Goal: Task Accomplishment & Management: Manage account settings

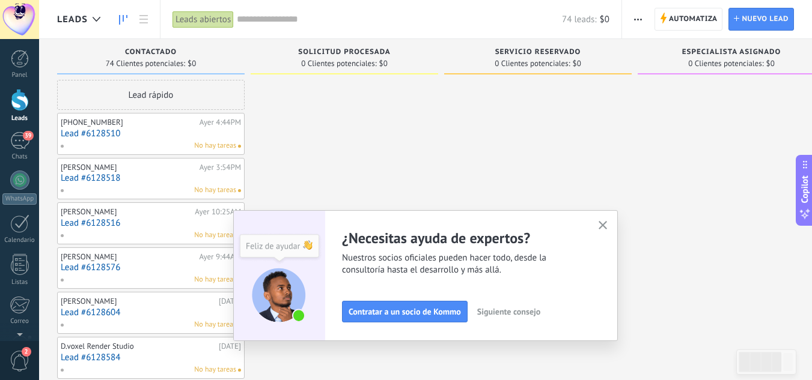
click at [608, 228] on use "button" at bounding box center [603, 225] width 9 height 9
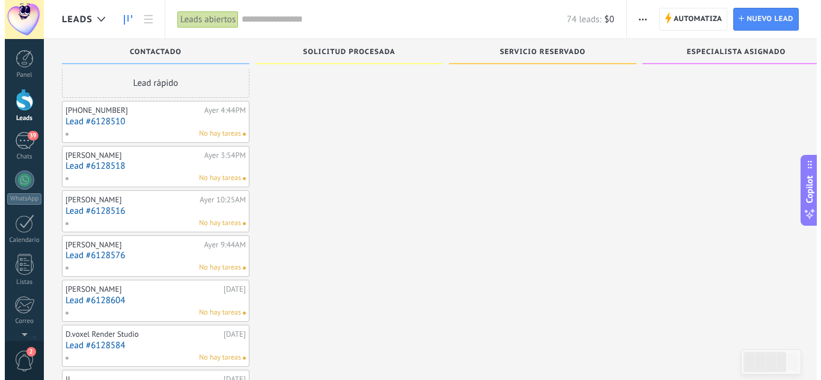
scroll to position [12, 0]
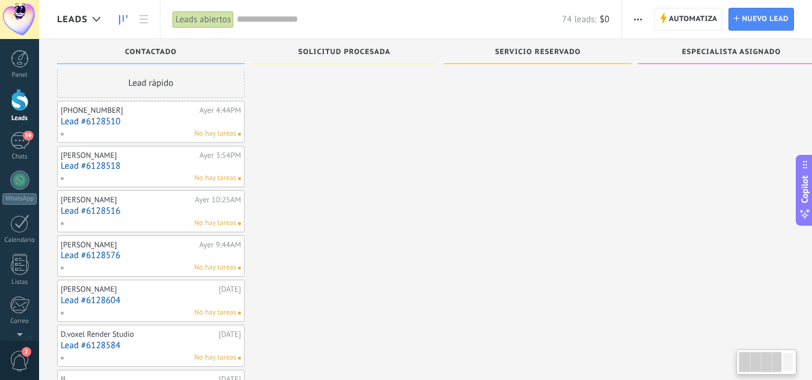
click at [125, 126] on link "Lead #6128510" at bounding box center [151, 122] width 180 height 10
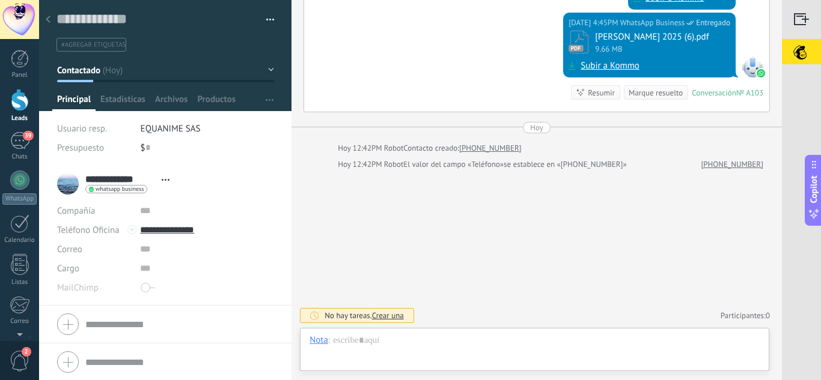
scroll to position [18, 0]
click at [492, 165] on span "El valor del campo «Teléfono»" at bounding box center [453, 165] width 100 height 12
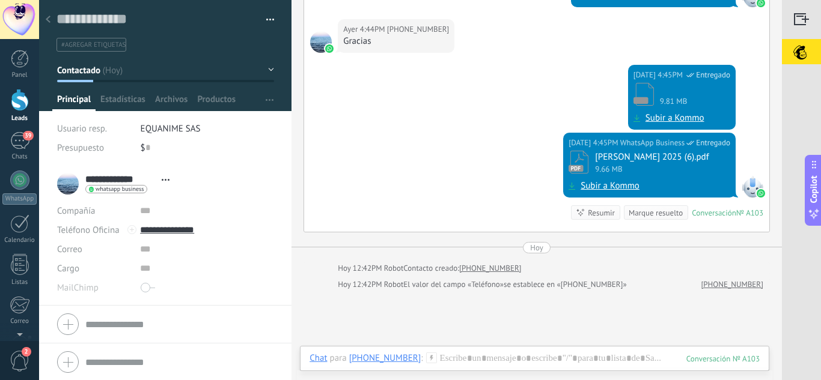
scroll to position [397, 0]
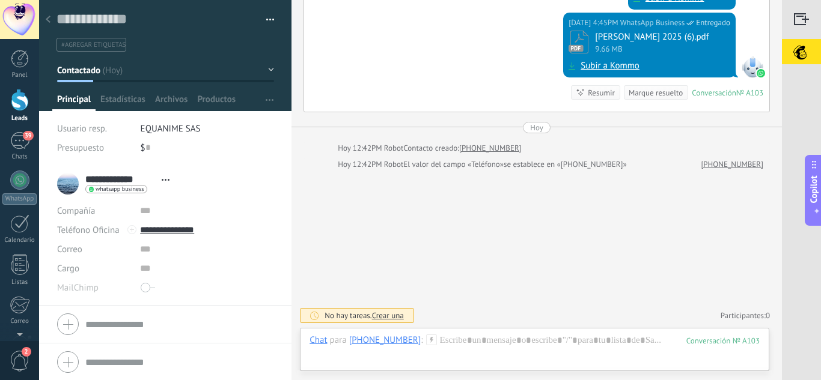
click at [52, 17] on div at bounding box center [48, 19] width 17 height 23
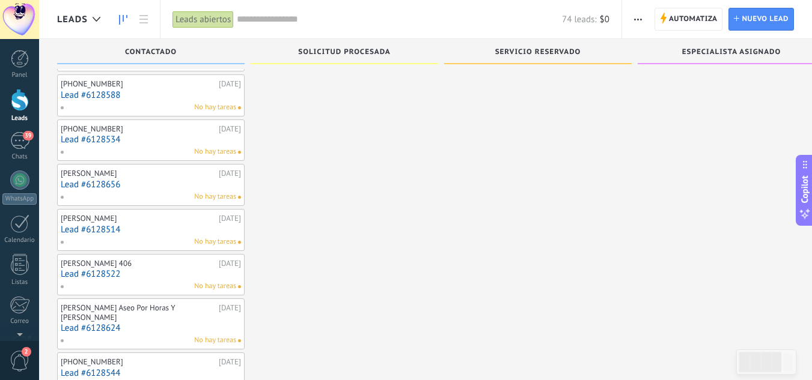
scroll to position [1016, 0]
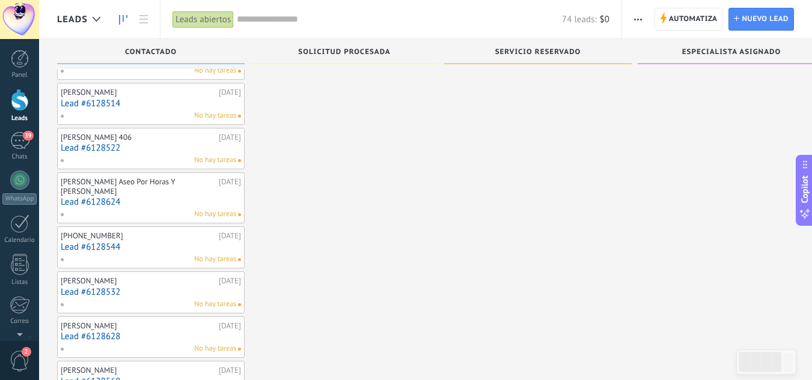
click at [106, 191] on div "[PERSON_NAME] Aseo Por Horas Y [PERSON_NAME]" at bounding box center [138, 186] width 155 height 19
click at [153, 207] on link "Lead #6128624" at bounding box center [151, 202] width 180 height 10
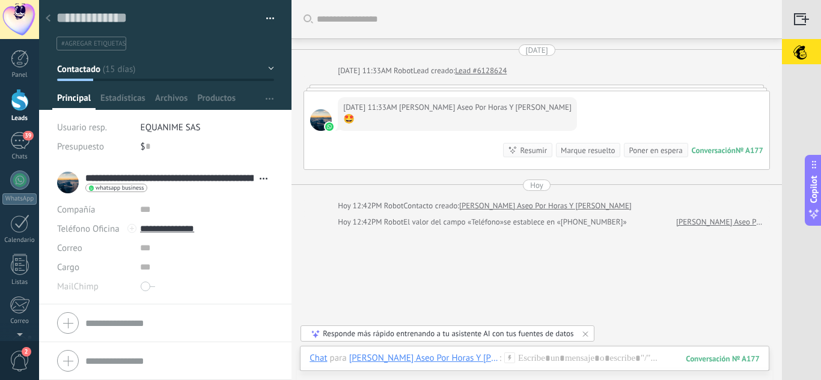
click at [49, 20] on use at bounding box center [48, 17] width 5 height 7
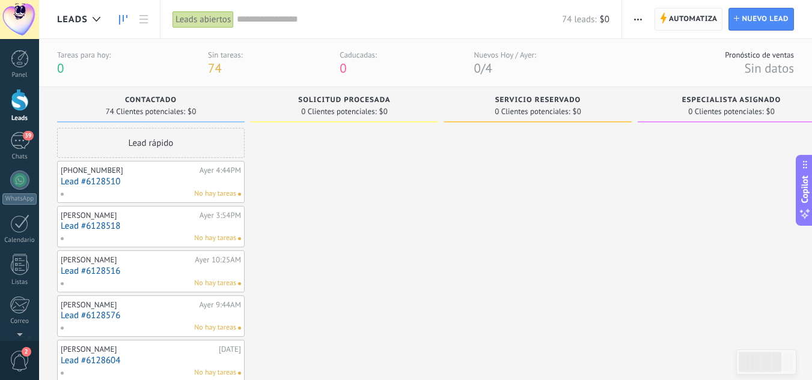
click at [656, 16] on span "Automatiza Automatiza" at bounding box center [688, 19] width 69 height 23
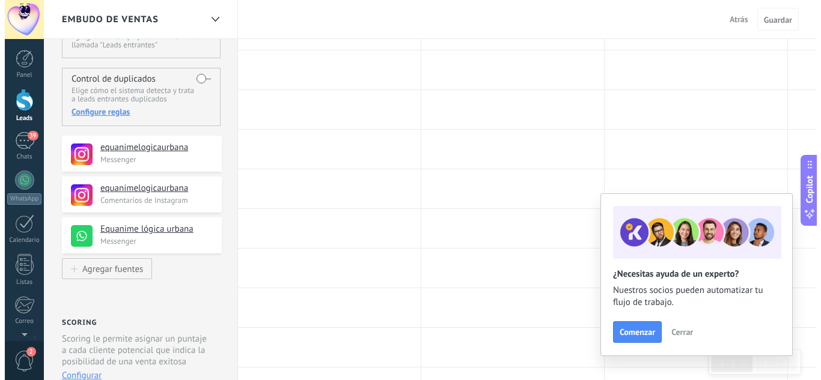
scroll to position [120, 0]
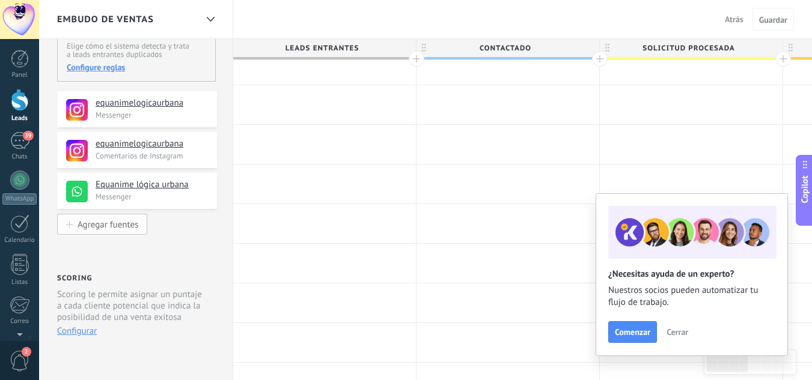
click at [94, 221] on div "Agregar fuentes" at bounding box center [108, 224] width 61 height 10
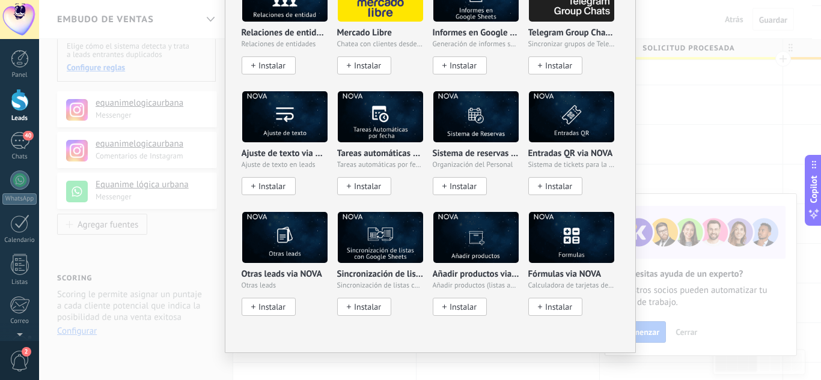
scroll to position [1734, 0]
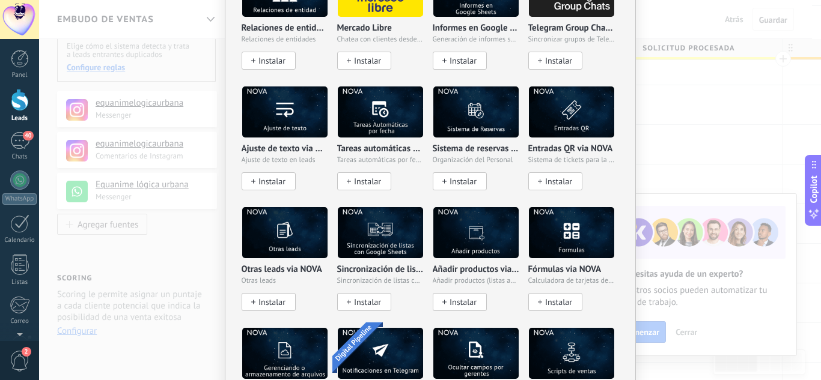
click at [192, 17] on div "No hay resultados Fuentes de leads Agregar fuente Agregar fuentes Agregar fuent…" at bounding box center [430, 190] width 782 height 380
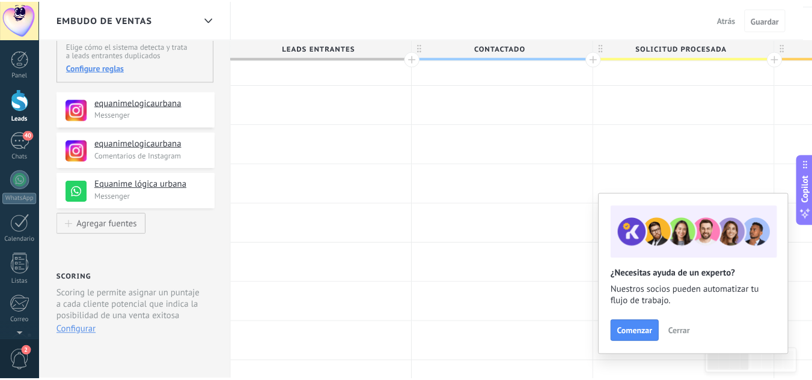
scroll to position [0, 0]
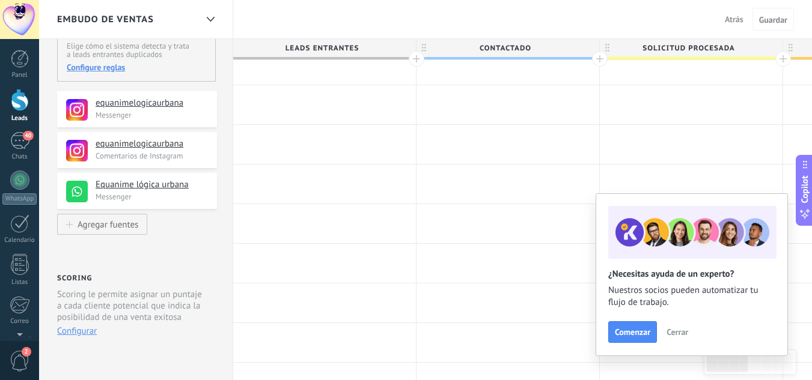
click at [22, 132] on div "Panel Leads 40 Chats WhatsApp Clientes" at bounding box center [19, 255] width 39 height 411
click at [22, 148] on div "40" at bounding box center [19, 140] width 19 height 17
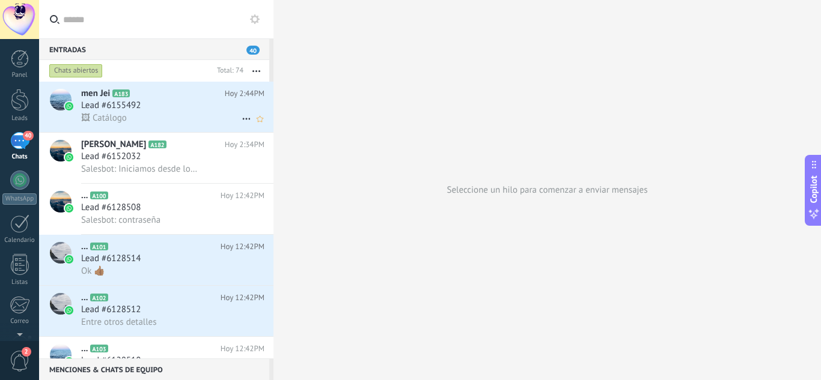
click at [150, 102] on div "Lead #6155492" at bounding box center [172, 106] width 183 height 12
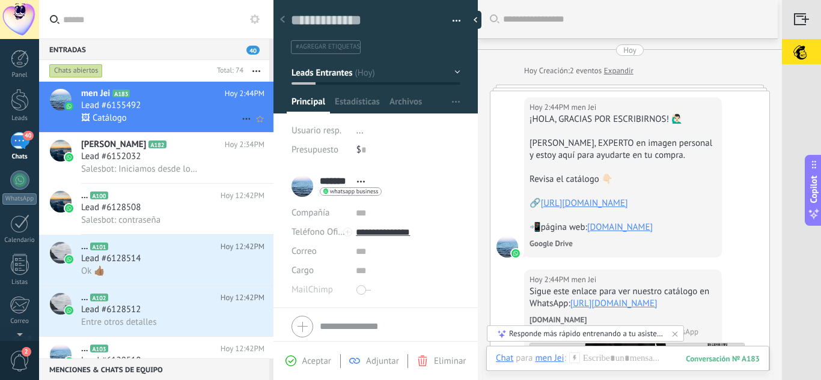
click at [245, 117] on icon at bounding box center [246, 119] width 14 height 14
click at [454, 24] on button "button" at bounding box center [452, 21] width 17 height 18
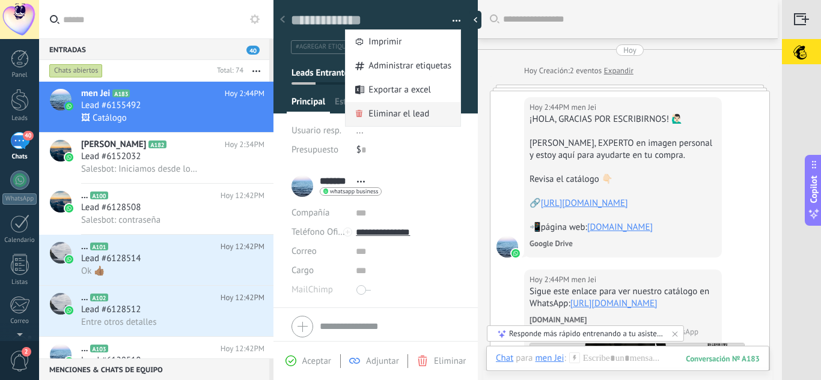
click at [415, 117] on span "Eliminar el lead" at bounding box center [398, 114] width 61 height 24
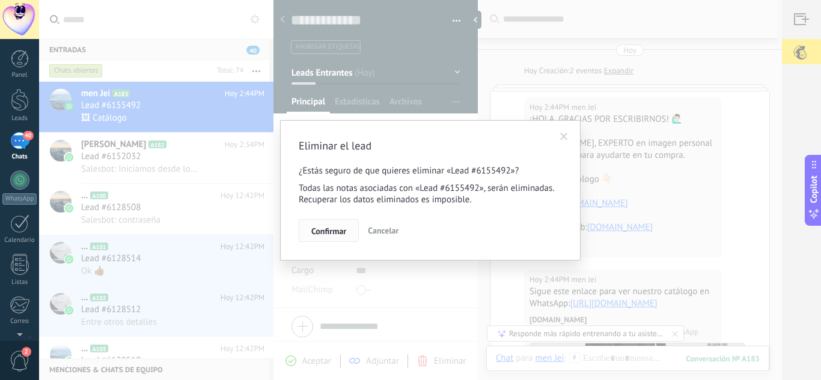
click at [335, 237] on button "Confirmar" at bounding box center [329, 230] width 60 height 23
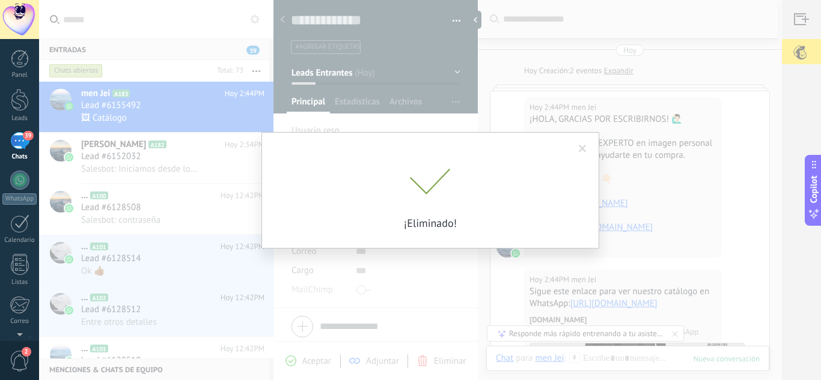
scroll to position [20, 0]
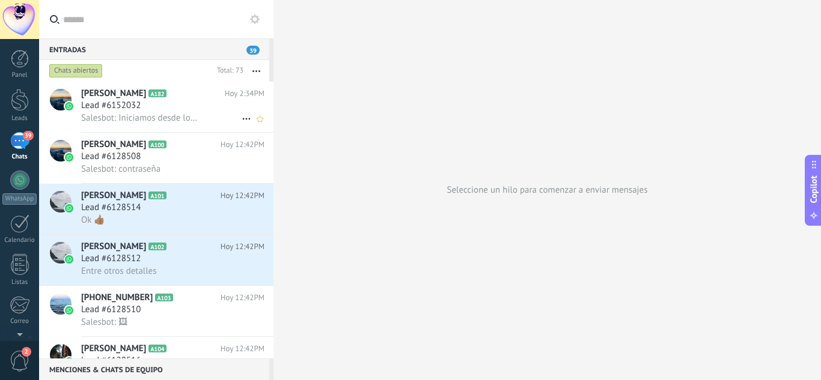
click at [139, 101] on span "Lead #6152032" at bounding box center [110, 106] width 59 height 12
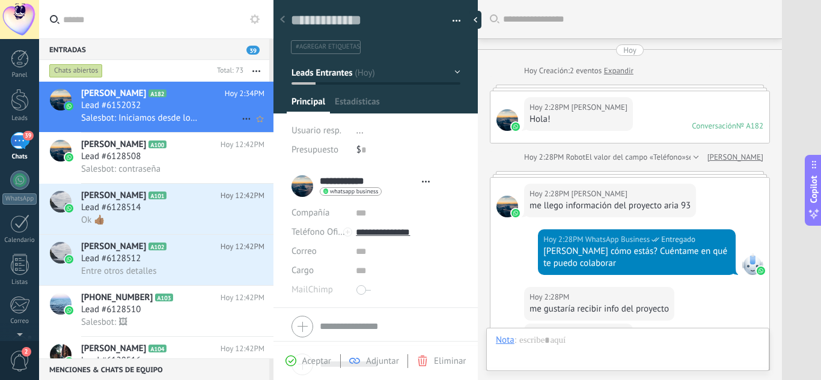
type textarea "**********"
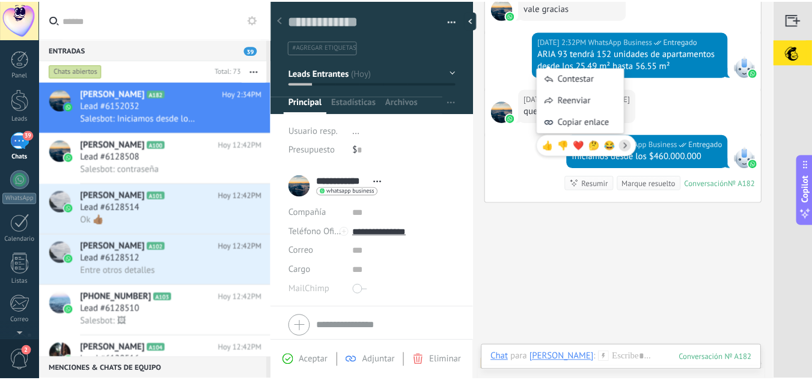
scroll to position [573, 0]
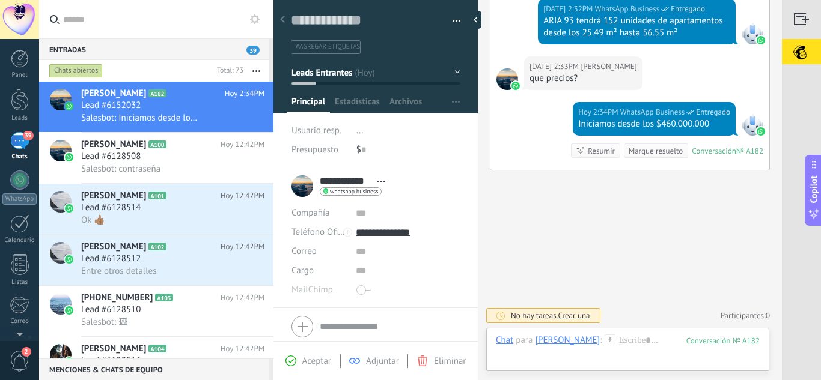
click at [281, 23] on icon at bounding box center [282, 19] width 5 height 7
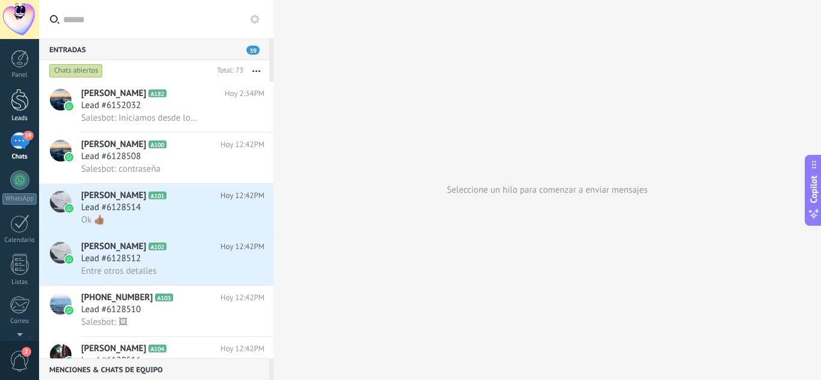
click at [22, 104] on div at bounding box center [20, 100] width 18 height 22
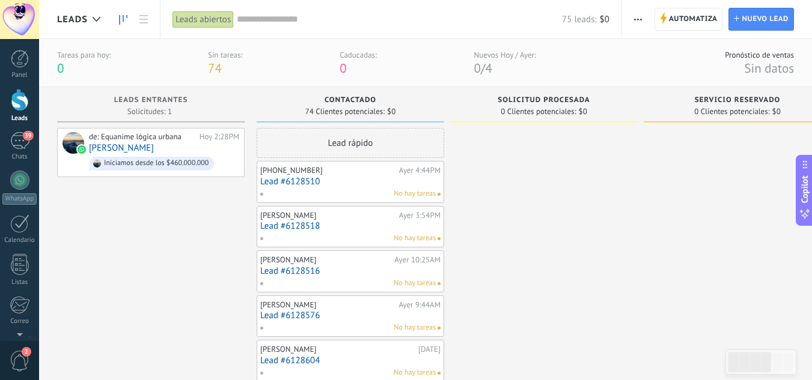
click at [365, 100] on span "Contactado" at bounding box center [351, 100] width 52 height 8
click at [96, 19] on icon at bounding box center [97, 19] width 8 height 5
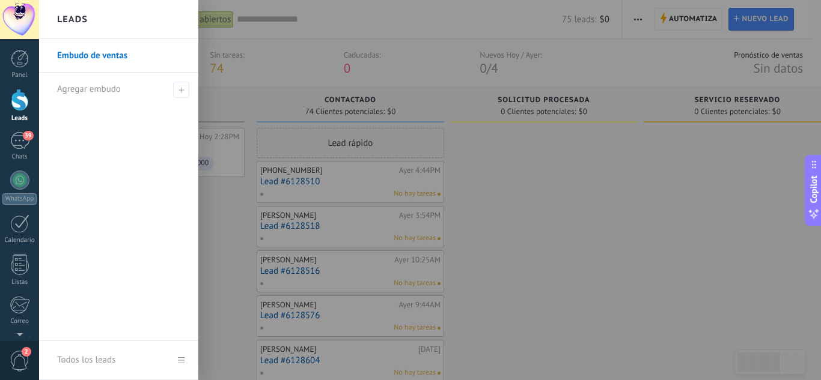
click at [380, 63] on div at bounding box center [449, 190] width 821 height 380
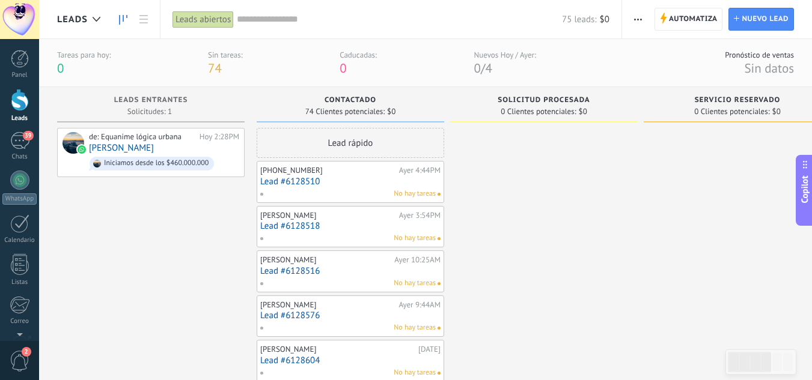
drag, startPoint x: 531, startPoint y: 107, endPoint x: 299, endPoint y: 101, distance: 232.1
click at [299, 101] on div "Contactado" at bounding box center [350, 101] width 175 height 10
click at [141, 23] on use at bounding box center [143, 19] width 8 height 8
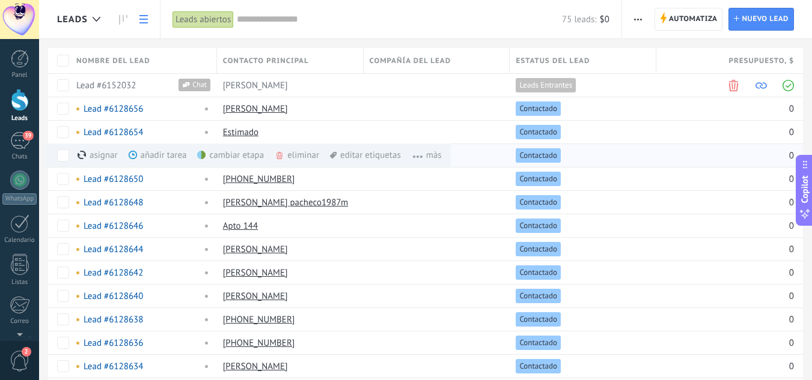
click at [288, 153] on div "eliminar màs" at bounding box center [317, 155] width 85 height 23
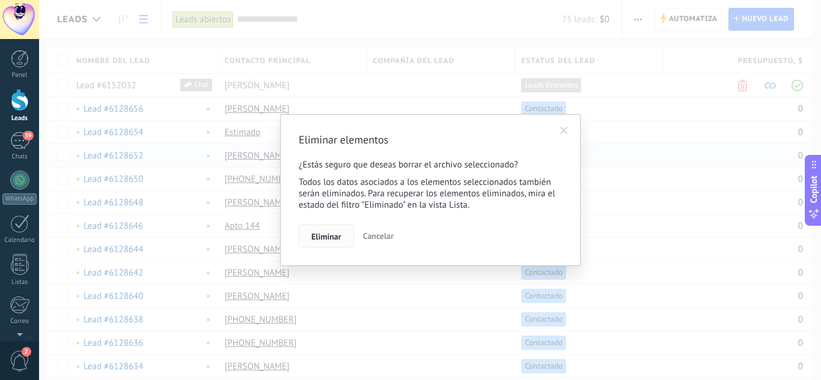
click at [328, 237] on span "Eliminar" at bounding box center [326, 237] width 30 height 8
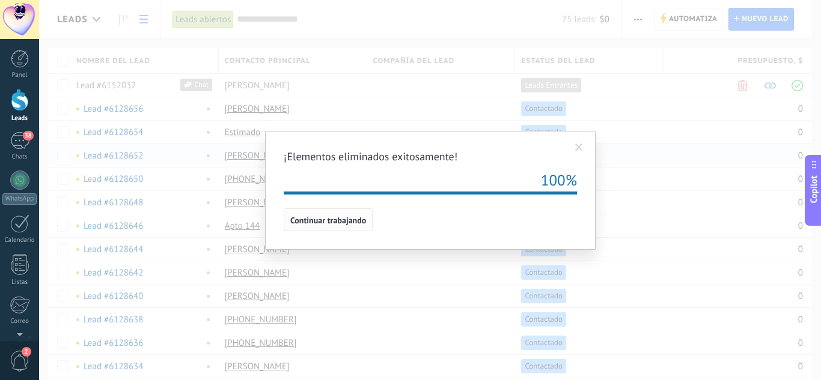
click at [338, 215] on button "Continuar trabajando" at bounding box center [328, 220] width 89 height 23
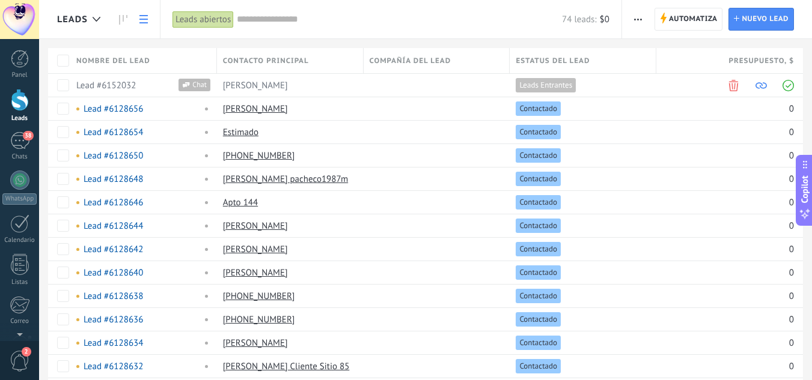
click at [68, 16] on span "Leads" at bounding box center [72, 19] width 31 height 11
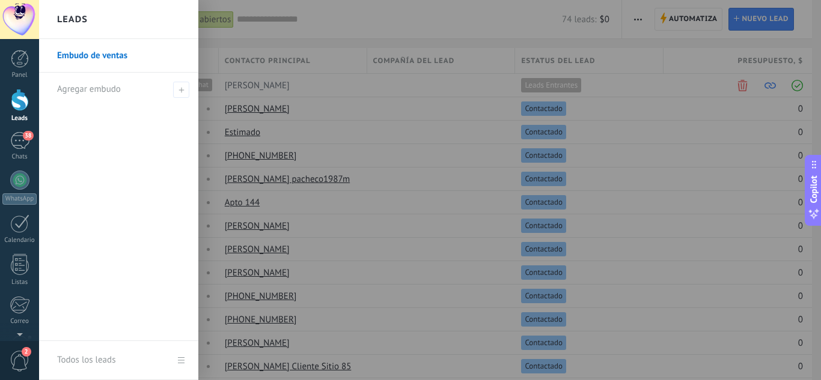
click at [108, 58] on link "Embudo de ventas" at bounding box center [121, 56] width 129 height 34
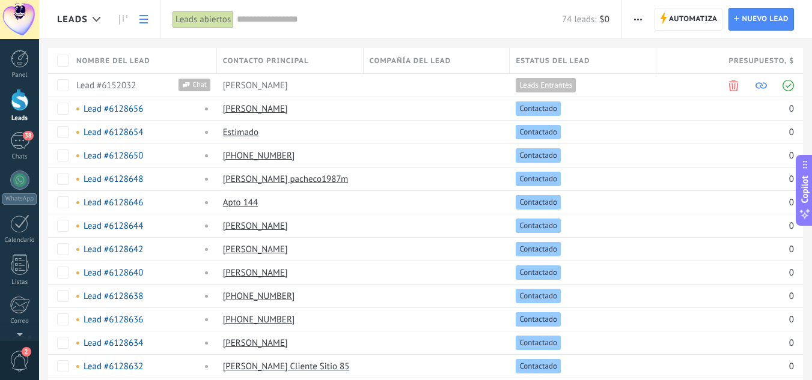
click at [635, 21] on span "button" at bounding box center [638, 19] width 8 height 23
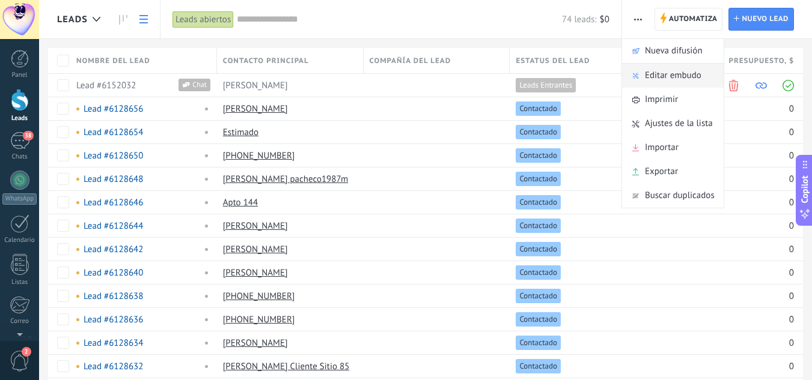
click at [635, 75] on icon at bounding box center [635, 75] width 7 height 7
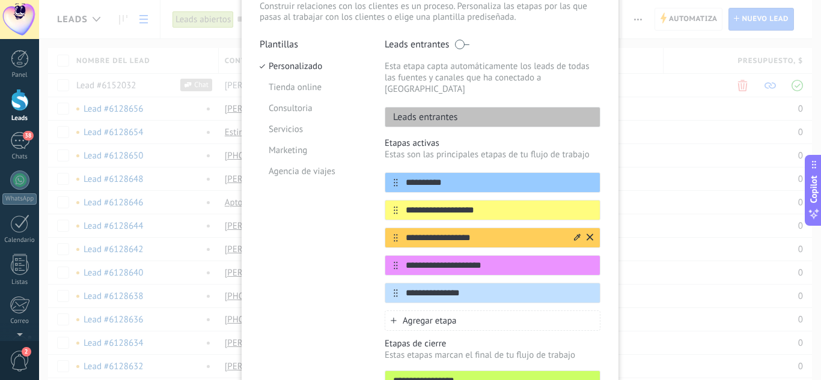
scroll to position [120, 0]
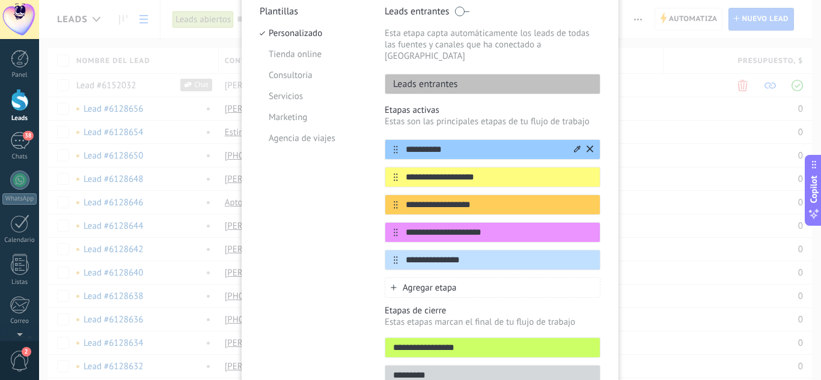
click at [467, 144] on input "**********" at bounding box center [485, 150] width 174 height 13
drag, startPoint x: 467, startPoint y: 141, endPoint x: 397, endPoint y: 138, distance: 69.8
click at [398, 144] on input "**********" at bounding box center [485, 150] width 174 height 13
type input "*"
type input "**********"
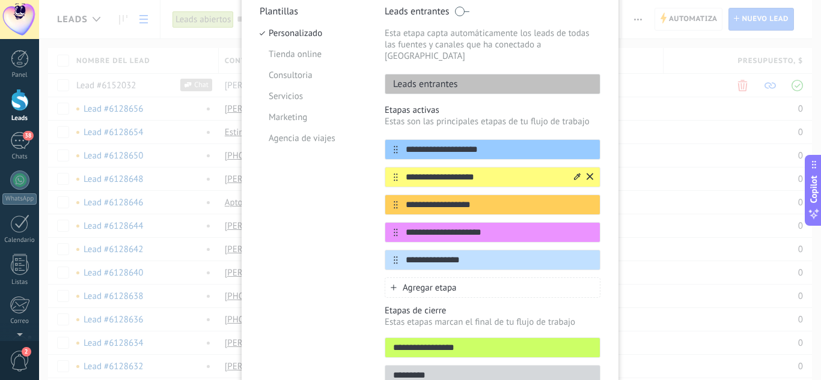
drag, startPoint x: 482, startPoint y: 165, endPoint x: 404, endPoint y: 163, distance: 78.1
click at [404, 171] on input "**********" at bounding box center [485, 177] width 174 height 13
type input "**********"
click at [486, 201] on div "**********" at bounding box center [493, 205] width 216 height 20
drag, startPoint x: 485, startPoint y: 193, endPoint x: 381, endPoint y: 193, distance: 104.0
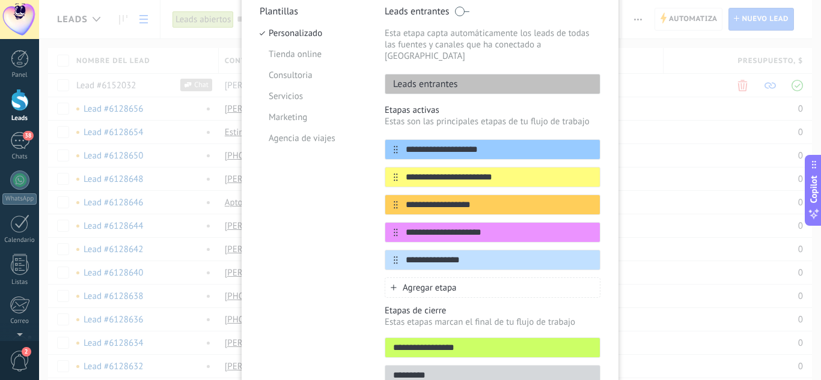
click at [381, 193] on div "**********" at bounding box center [430, 199] width 341 height 388
type input "**********"
click at [363, 225] on div "Plantillas Personalizado Tienda online Consultoria Servicios Marketing Agencia …" at bounding box center [313, 199] width 107 height 388
click at [519, 227] on input "**********" at bounding box center [485, 233] width 174 height 13
drag, startPoint x: 519, startPoint y: 224, endPoint x: 362, endPoint y: 222, distance: 157.5
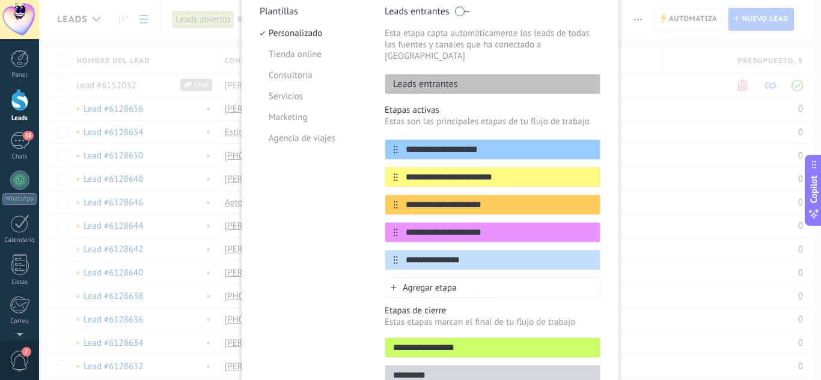
click at [362, 222] on div "**********" at bounding box center [430, 199] width 341 height 388
click at [438, 171] on input "**********" at bounding box center [485, 177] width 174 height 13
drag, startPoint x: 453, startPoint y: 168, endPoint x: 359, endPoint y: 163, distance: 94.5
click at [359, 163] on div "**********" at bounding box center [430, 199] width 341 height 388
type input "**********"
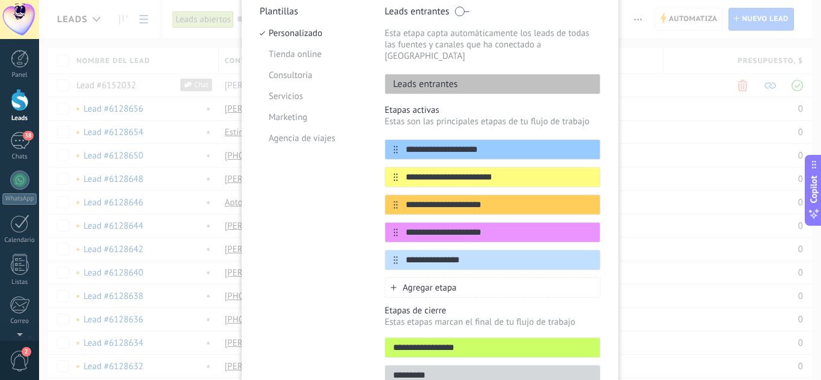
drag, startPoint x: 493, startPoint y: 139, endPoint x: 379, endPoint y: 139, distance: 113.6
click at [379, 139] on div "**********" at bounding box center [430, 199] width 341 height 388
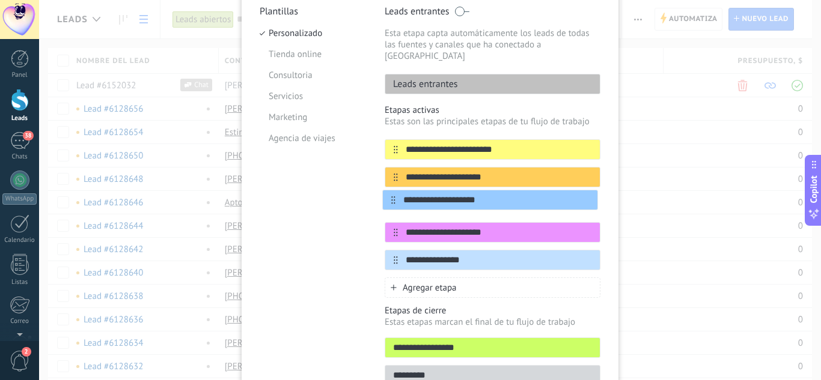
drag, startPoint x: 391, startPoint y: 141, endPoint x: 392, endPoint y: 208, distance: 67.3
click at [392, 208] on div "**********" at bounding box center [493, 204] width 216 height 131
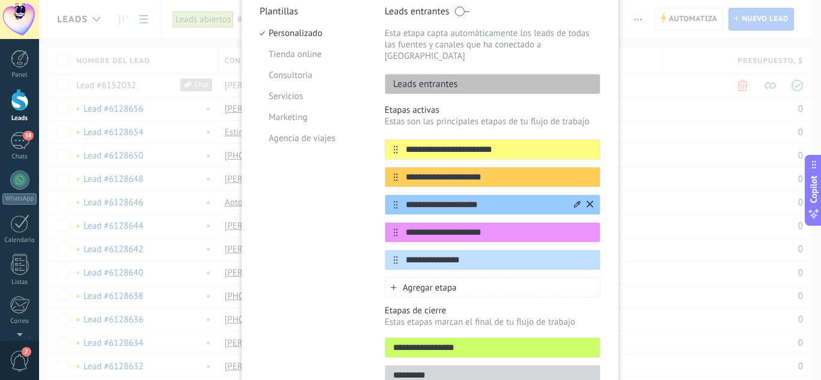
click at [490, 199] on input "**********" at bounding box center [485, 205] width 174 height 13
drag, startPoint x: 493, startPoint y: 194, endPoint x: 388, endPoint y: 194, distance: 104.6
click at [388, 195] on div "**********" at bounding box center [493, 205] width 216 height 20
type input "**********"
drag, startPoint x: 498, startPoint y: 224, endPoint x: 398, endPoint y: 222, distance: 99.2
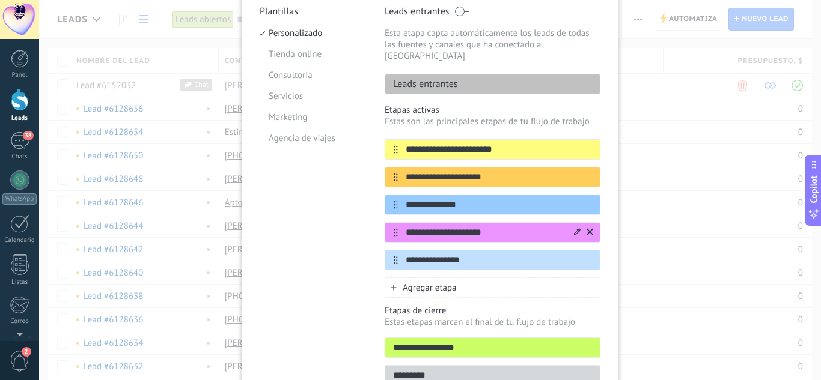
click at [398, 227] on input "**********" at bounding box center [485, 233] width 174 height 13
type input "**********"
click at [495, 255] on div "**********" at bounding box center [493, 260] width 216 height 20
click at [489, 254] on input "**********" at bounding box center [485, 260] width 174 height 13
drag, startPoint x: 489, startPoint y: 249, endPoint x: 396, endPoint y: 249, distance: 93.2
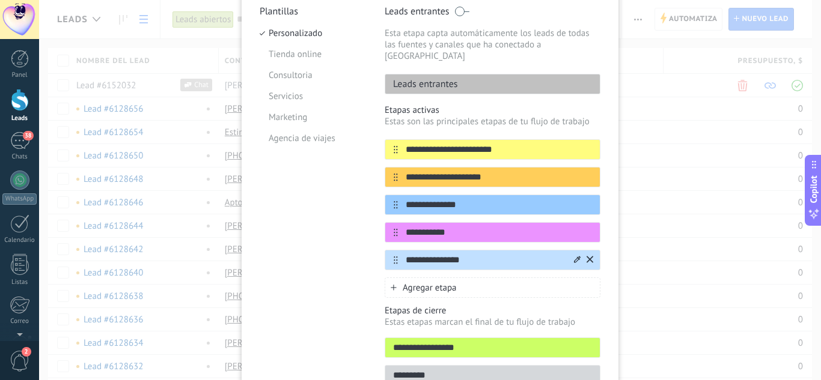
click at [398, 254] on input "**********" at bounding box center [485, 260] width 174 height 13
type input "*"
type input "**********"
click at [436, 282] on span "Agregar etapa" at bounding box center [430, 287] width 54 height 11
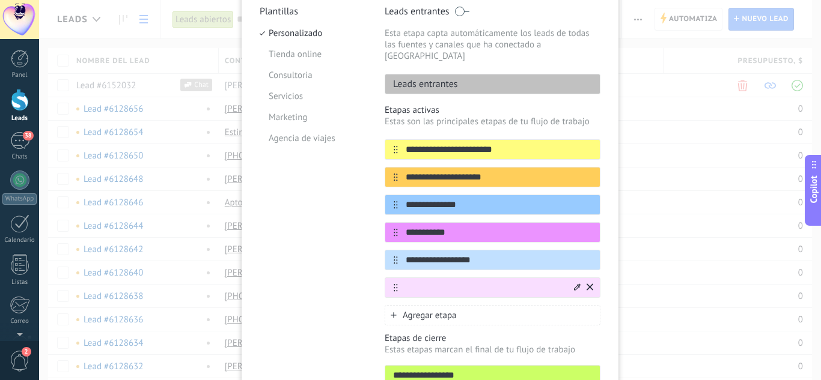
click at [468, 282] on input "text" at bounding box center [485, 288] width 174 height 13
type input "**********"
click at [445, 310] on span "Agregar etapa" at bounding box center [430, 315] width 54 height 11
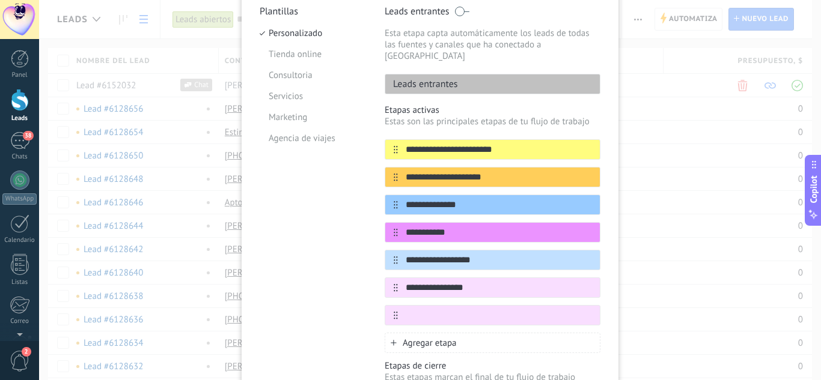
click at [445, 310] on input "text" at bounding box center [499, 316] width 202 height 13
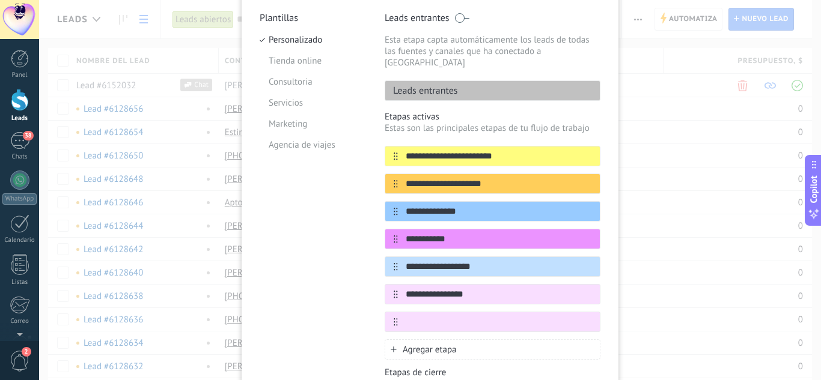
scroll to position [174, 0]
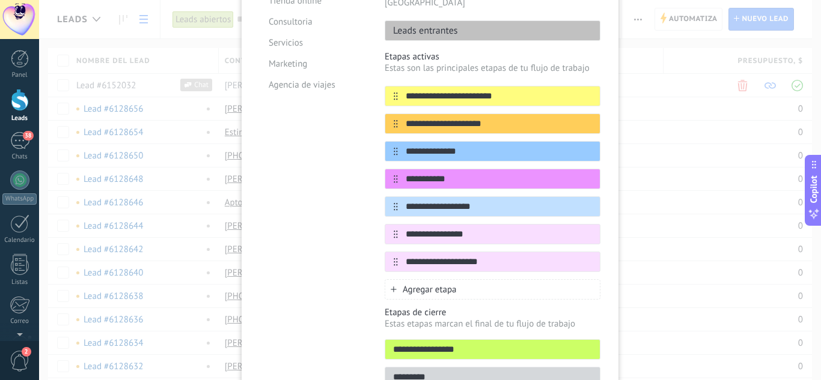
type input "**********"
click at [424, 284] on span "Agregar etapa" at bounding box center [430, 289] width 54 height 11
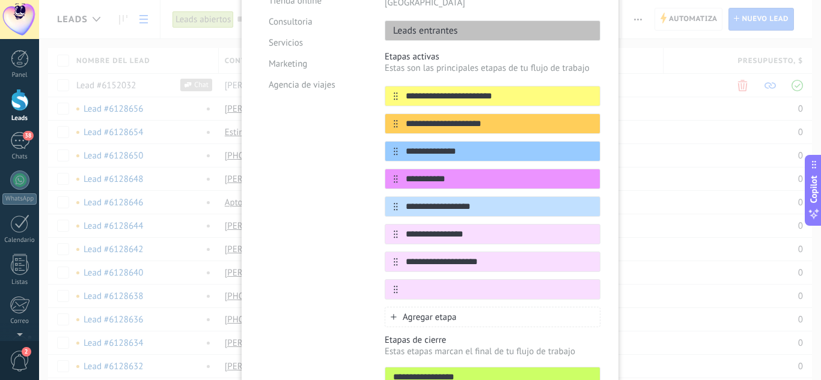
click at [424, 284] on input "text" at bounding box center [499, 290] width 202 height 13
type input "**********"
click at [424, 312] on span "Agregar etapa" at bounding box center [430, 317] width 54 height 11
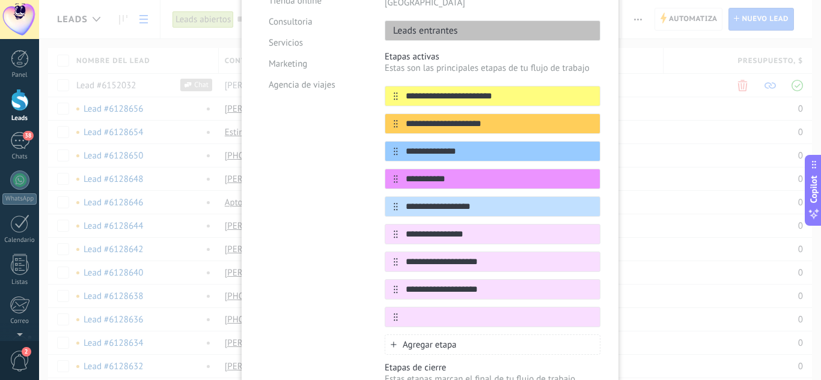
click at [424, 311] on input "text" at bounding box center [499, 317] width 202 height 13
type input "**********"
click at [396, 335] on div "Agregar etapa" at bounding box center [493, 345] width 216 height 20
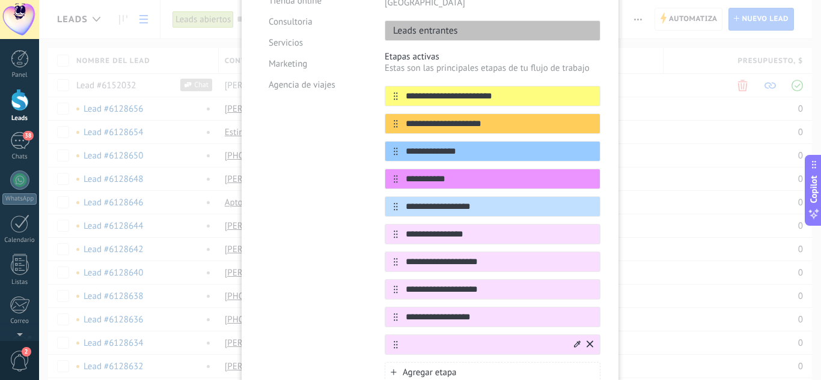
click at [422, 339] on input "text" at bounding box center [485, 345] width 174 height 13
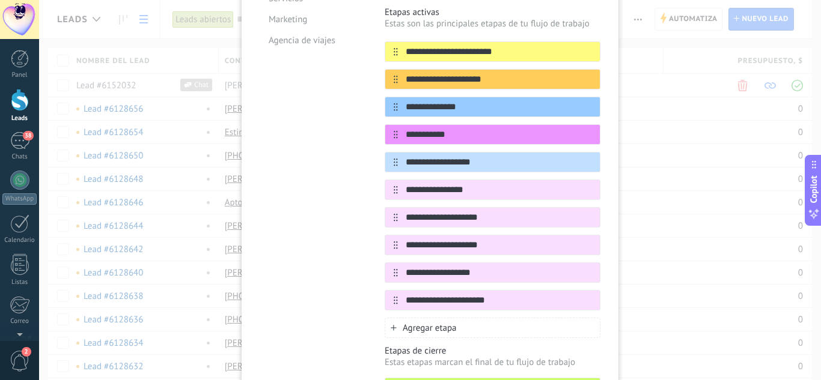
scroll to position [294, 0]
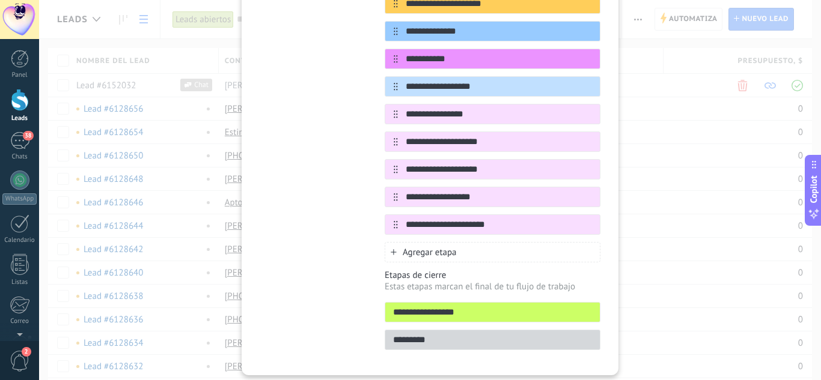
type input "**********"
click at [398, 242] on div "Agregar etapa" at bounding box center [493, 252] width 216 height 20
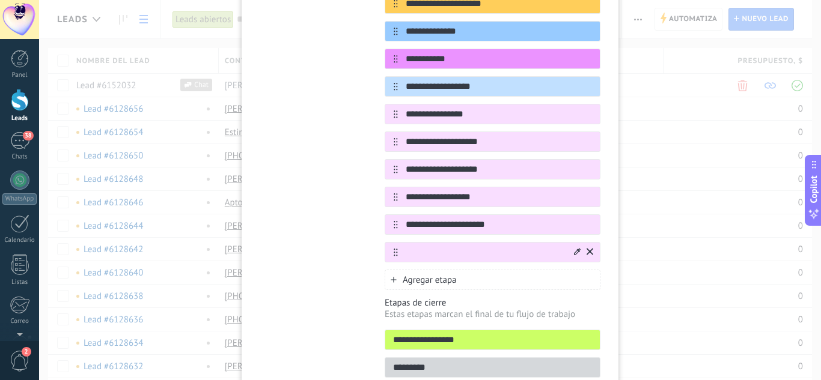
click at [424, 246] on input "text" at bounding box center [485, 252] width 174 height 13
type input "*"
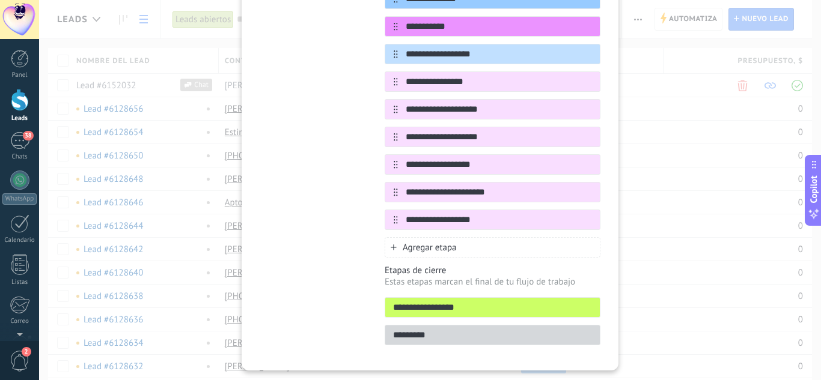
scroll to position [344, 0]
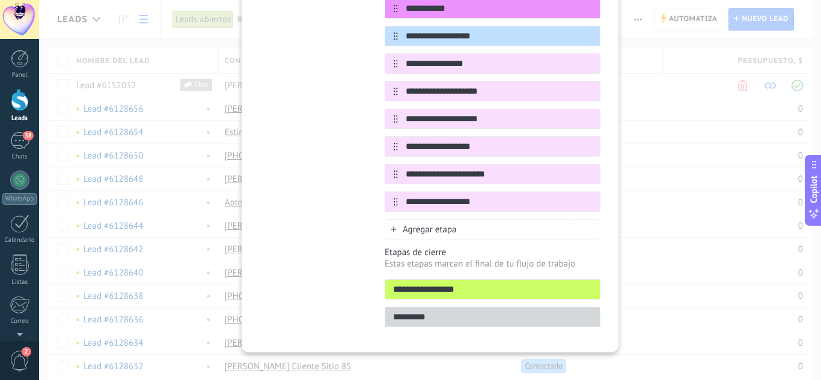
type input "**********"
click at [471, 284] on input "**********" at bounding box center [492, 290] width 215 height 13
drag, startPoint x: 471, startPoint y: 282, endPoint x: 369, endPoint y: 276, distance: 102.4
click at [369, 276] on div "**********" at bounding box center [430, 58] width 341 height 554
click at [468, 311] on input "*********" at bounding box center [492, 317] width 215 height 13
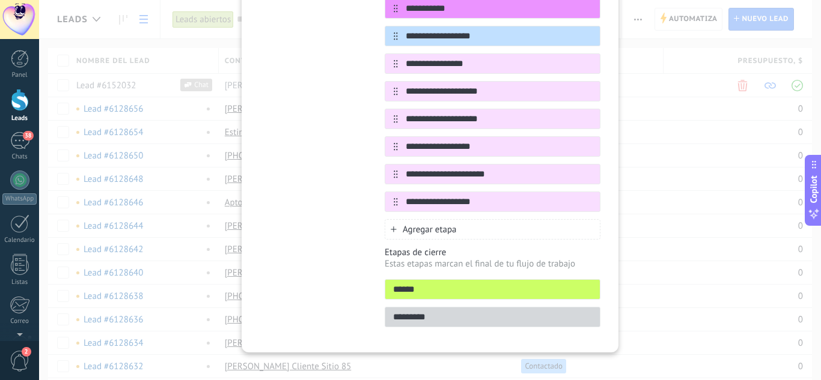
drag, startPoint x: 468, startPoint y: 310, endPoint x: 371, endPoint y: 302, distance: 97.1
click at [371, 302] on div "**********" at bounding box center [430, 58] width 341 height 554
click at [360, 302] on div "Plantillas Personalizado Tienda online Consultoria Servicios Marketing Agencia …" at bounding box center [313, 58] width 107 height 554
drag, startPoint x: 432, startPoint y: 307, endPoint x: 385, endPoint y: 306, distance: 46.9
click at [385, 311] on input "*********" at bounding box center [492, 317] width 215 height 13
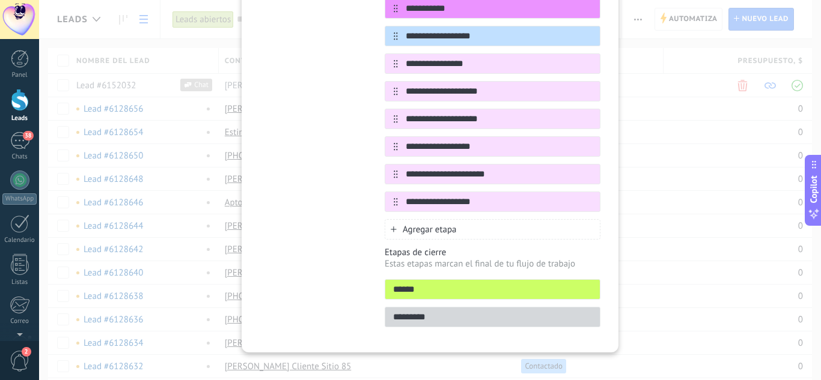
click at [442, 284] on input "******" at bounding box center [492, 290] width 215 height 13
type input "******"
drag, startPoint x: 447, startPoint y: 305, endPoint x: 373, endPoint y: 302, distance: 74.6
click at [373, 302] on div "**********" at bounding box center [430, 58] width 341 height 554
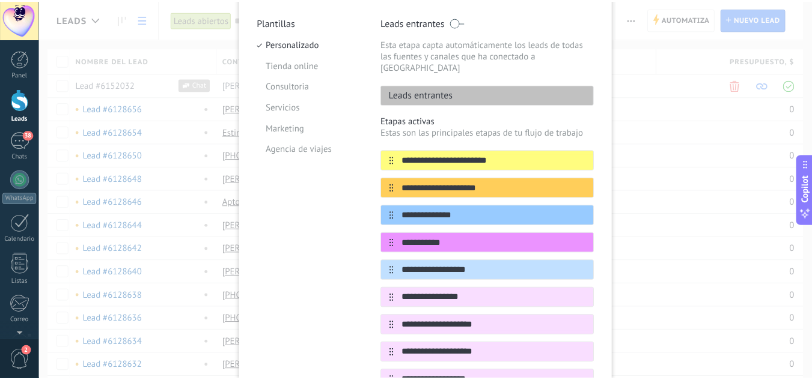
scroll to position [0, 0]
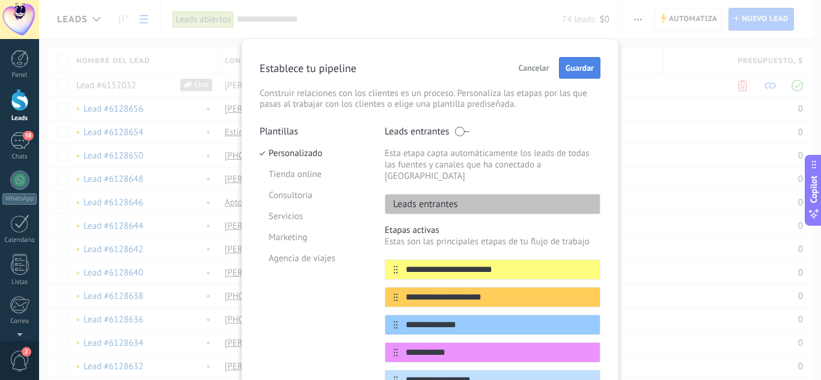
type input "*********"
click at [587, 67] on span "Guardar" at bounding box center [580, 68] width 28 height 8
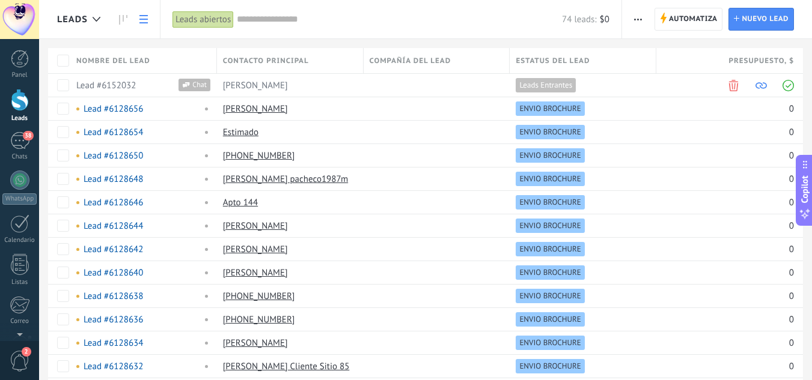
click at [419, 58] on span "Compañía del lead" at bounding box center [411, 60] width 82 height 11
click at [397, 58] on span "Compañía del lead" at bounding box center [411, 60] width 82 height 11
click at [374, 58] on span "Compañía del lead" at bounding box center [411, 60] width 82 height 11
click at [19, 139] on div "38" at bounding box center [19, 140] width 19 height 17
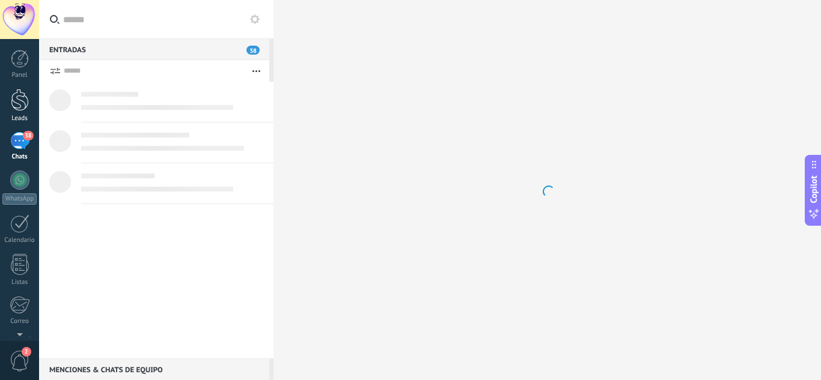
click at [19, 105] on div at bounding box center [20, 100] width 18 height 22
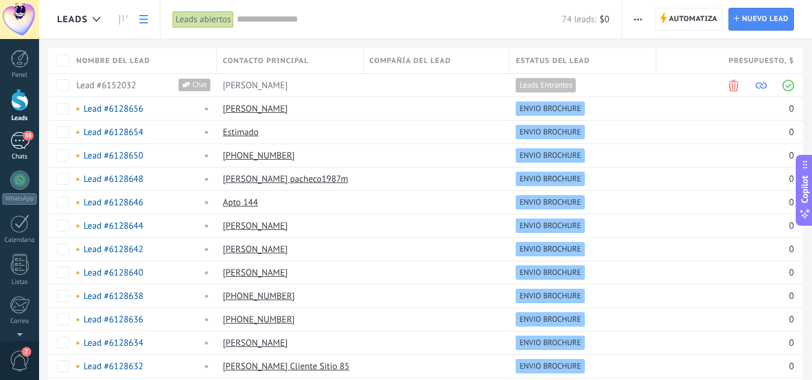
click at [25, 137] on span "38" at bounding box center [28, 136] width 10 height 10
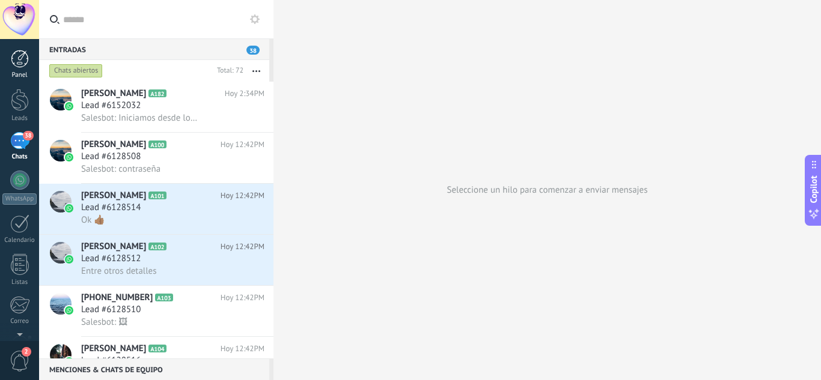
click at [20, 66] on div at bounding box center [20, 59] width 18 height 18
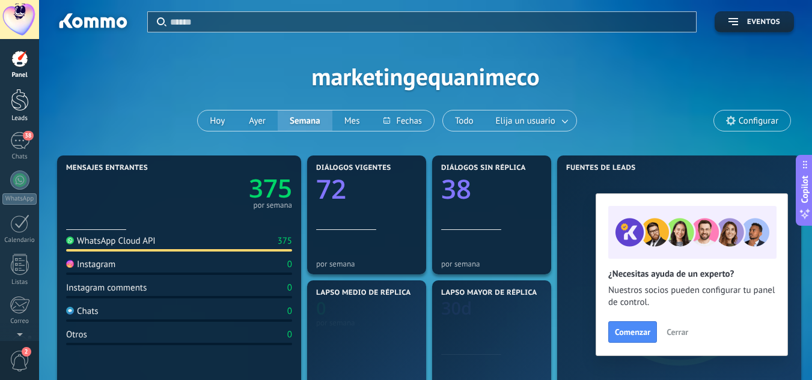
click at [22, 112] on link "Leads" at bounding box center [19, 106] width 39 height 34
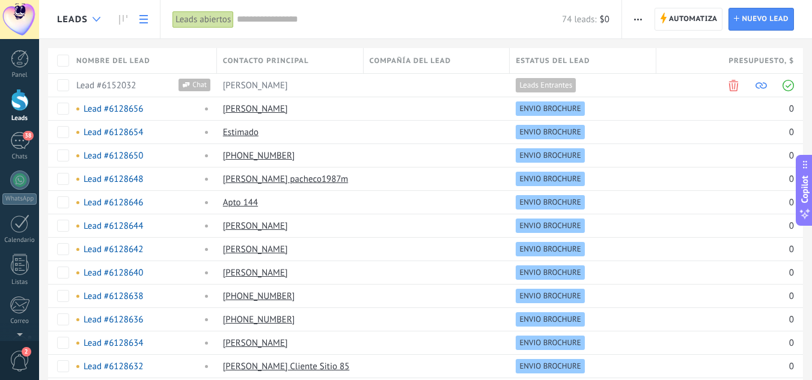
click at [97, 17] on icon at bounding box center [97, 19] width 8 height 5
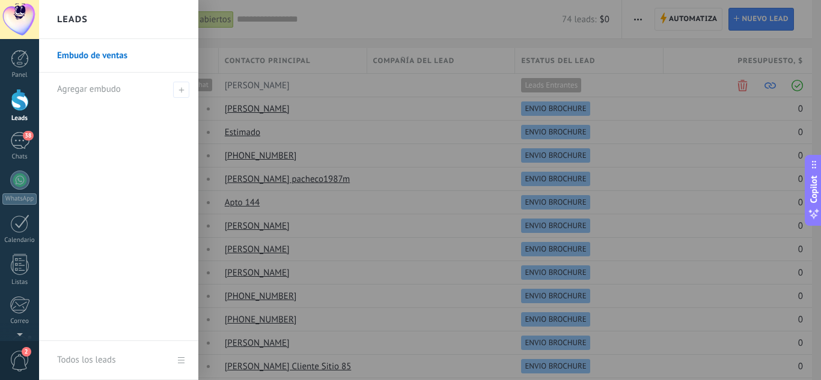
click at [111, 52] on link "Embudo de ventas" at bounding box center [121, 56] width 129 height 34
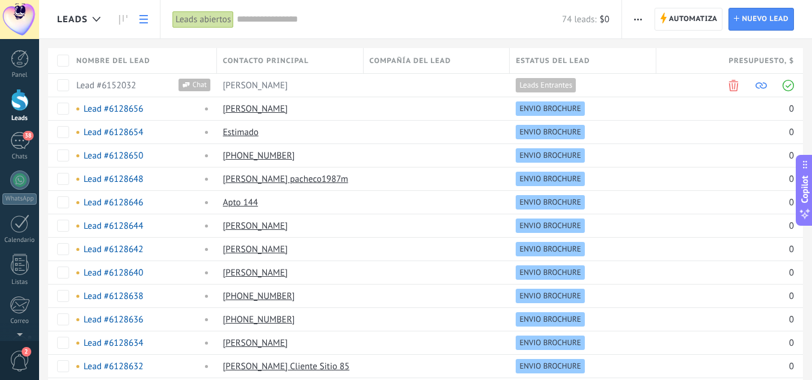
click at [212, 17] on div "Leads abiertos" at bounding box center [202, 19] width 61 height 17
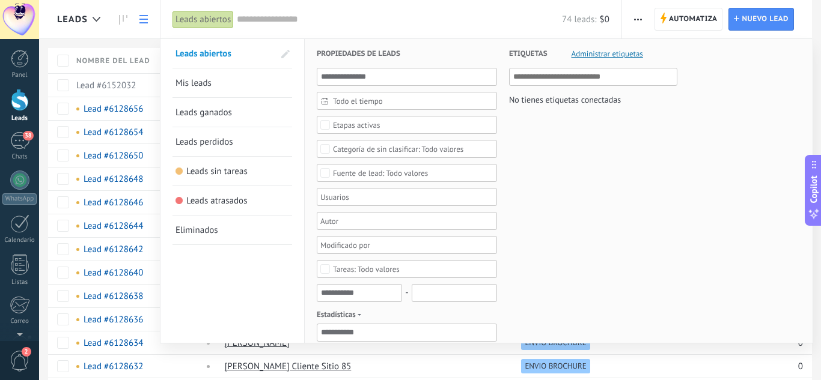
click at [212, 17] on div "Leads abiertos" at bounding box center [202, 19] width 61 height 17
click at [137, 40] on div at bounding box center [410, 190] width 821 height 380
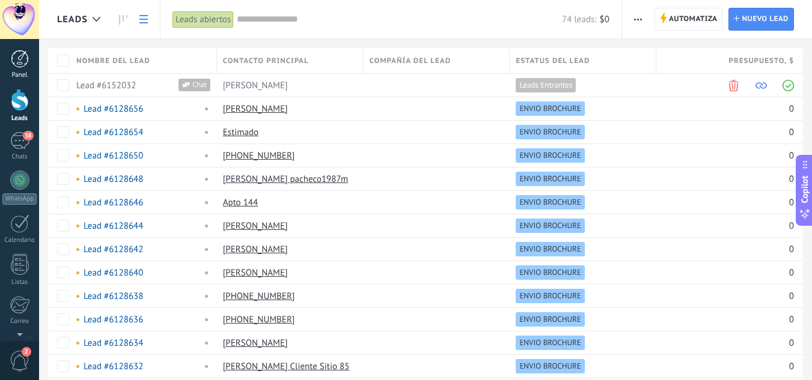
click at [16, 56] on div at bounding box center [20, 59] width 18 height 18
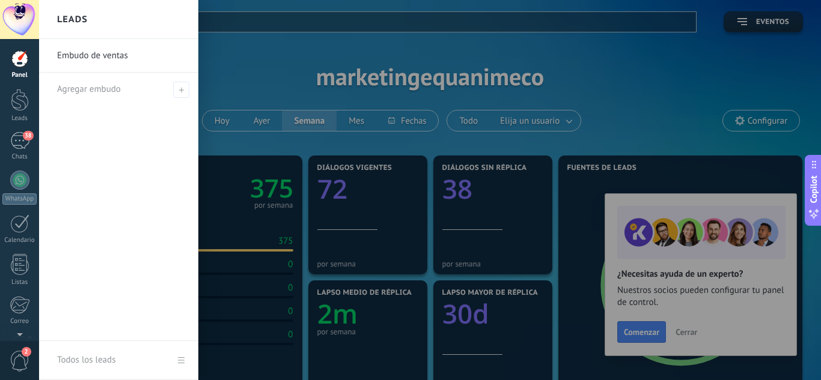
click at [108, 53] on link "Embudo de ventas" at bounding box center [121, 56] width 129 height 34
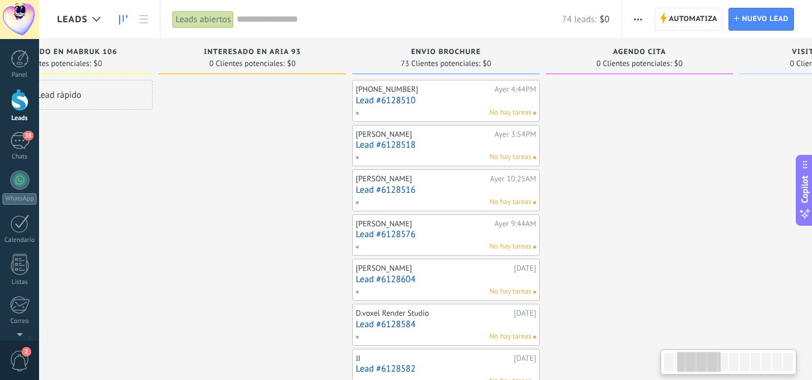
drag, startPoint x: 555, startPoint y: 293, endPoint x: 261, endPoint y: 257, distance: 296.7
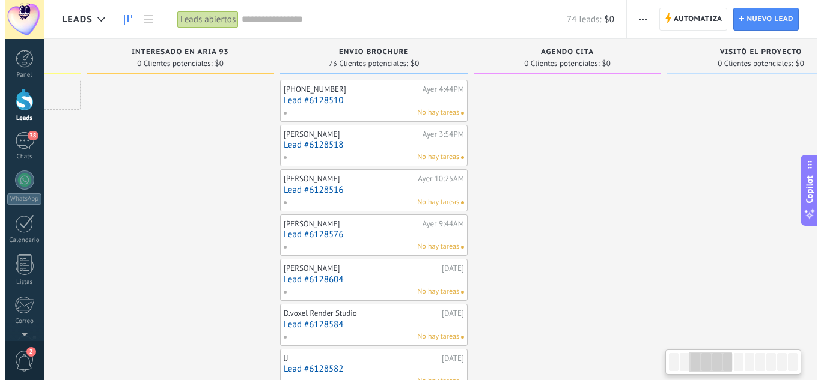
scroll to position [0, 369]
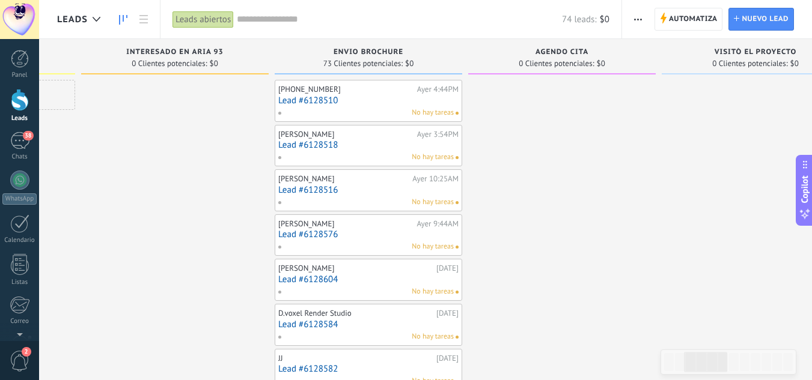
drag, startPoint x: 640, startPoint y: 184, endPoint x: 566, endPoint y: 184, distance: 74.5
click at [367, 52] on span "ENVIO BROCHURE" at bounding box center [369, 52] width 70 height 8
click at [394, 52] on span "ENVIO BROCHURE" at bounding box center [369, 52] width 70 height 8
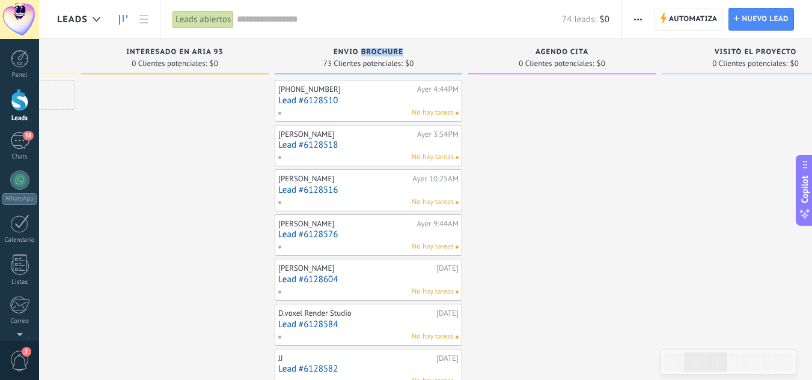
click at [356, 99] on link "Lead #6128510" at bounding box center [368, 101] width 180 height 10
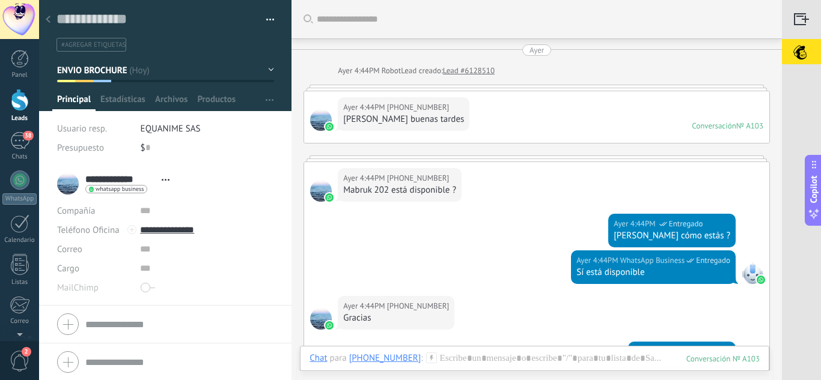
click at [46, 22] on icon at bounding box center [48, 19] width 5 height 7
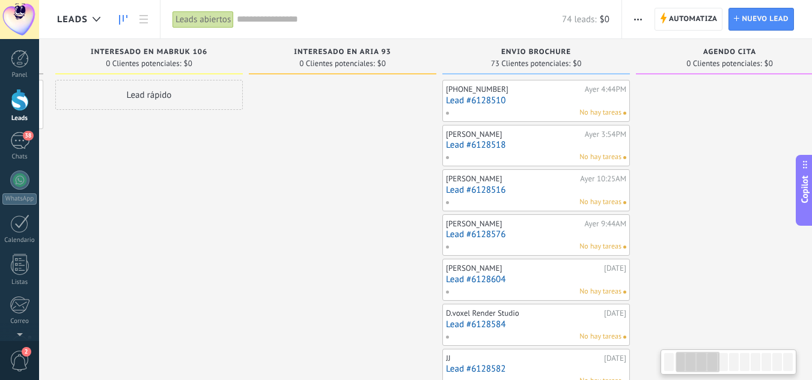
scroll to position [0, 179]
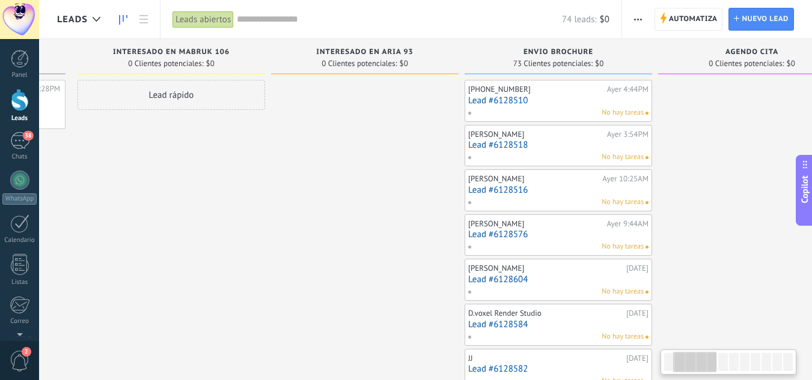
drag, startPoint x: 523, startPoint y: 117, endPoint x: 740, endPoint y: 111, distance: 217.0
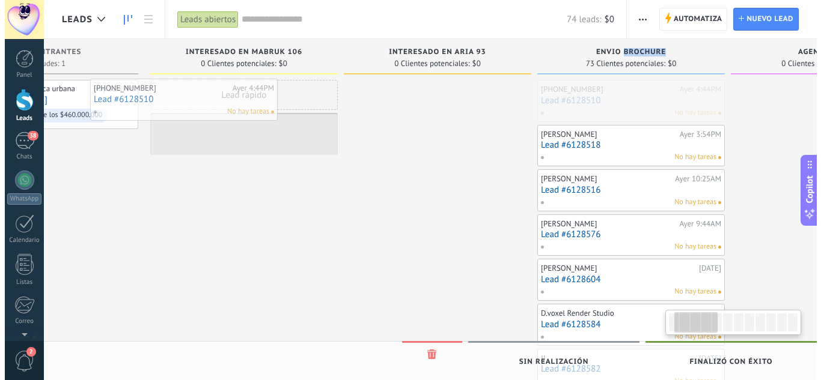
scroll to position [0, 104]
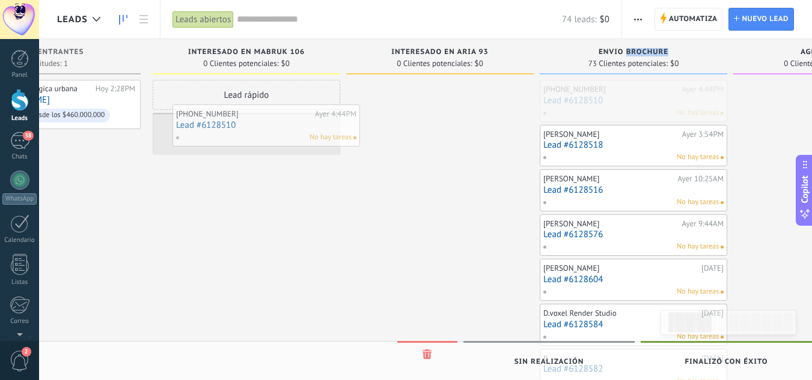
drag, startPoint x: 574, startPoint y: 103, endPoint x: 282, endPoint y: 127, distance: 293.1
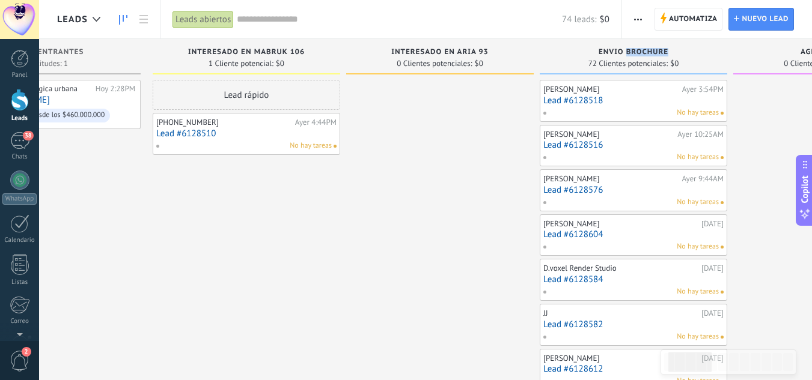
click at [623, 103] on link "Lead #6128518" at bounding box center [633, 101] width 180 height 10
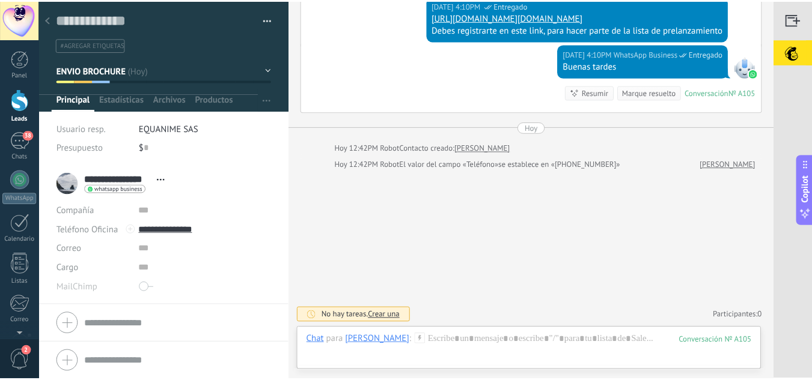
scroll to position [28, 0]
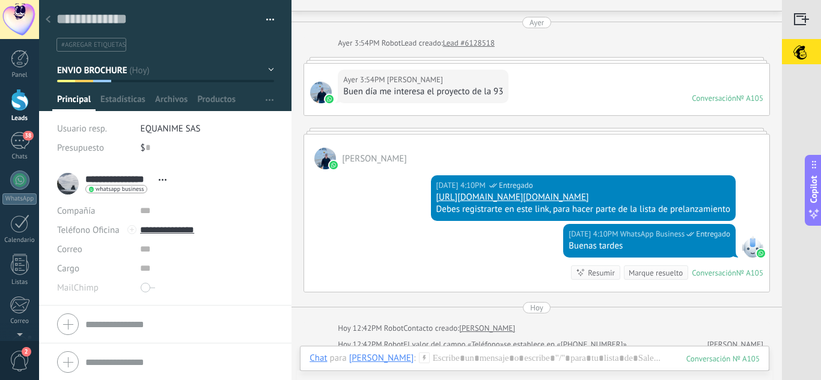
click at [53, 17] on div at bounding box center [48, 19] width 17 height 23
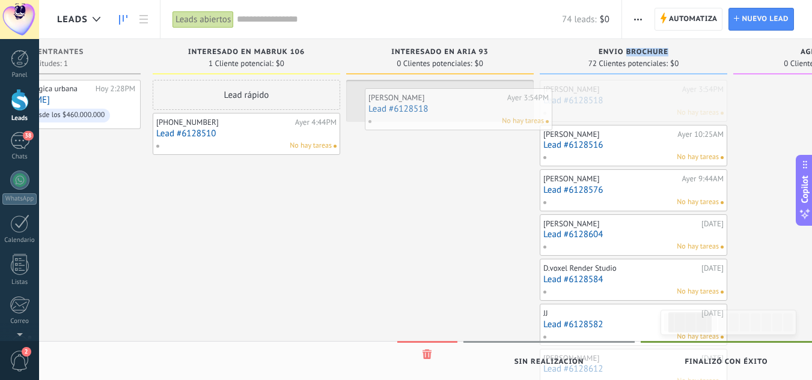
drag, startPoint x: 608, startPoint y: 98, endPoint x: 433, endPoint y: 106, distance: 175.1
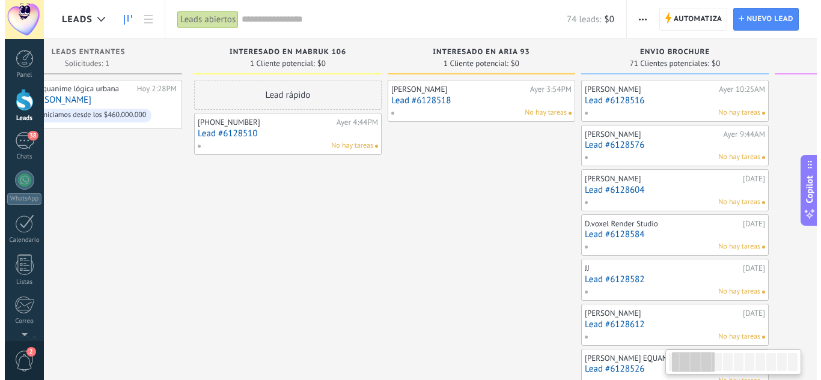
scroll to position [0, 62]
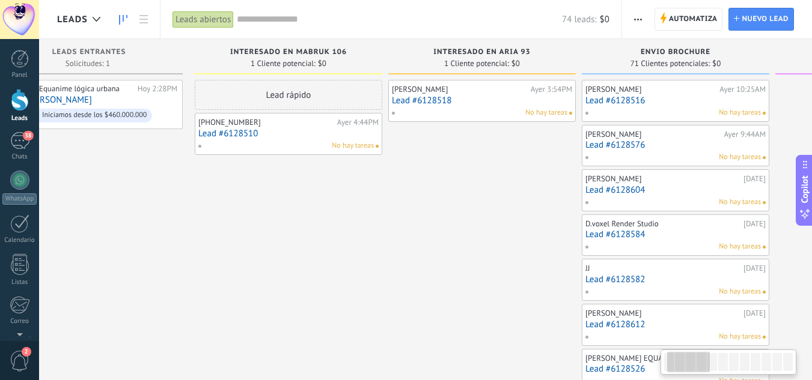
drag, startPoint x: 472, startPoint y: 185, endPoint x: 514, endPoint y: 179, distance: 42.4
click at [609, 108] on div "No hay tareas" at bounding box center [673, 113] width 176 height 11
click at [654, 91] on div "Alejandro Ceron" at bounding box center [650, 90] width 131 height 10
click at [657, 104] on link "Lead #6128516" at bounding box center [675, 101] width 180 height 10
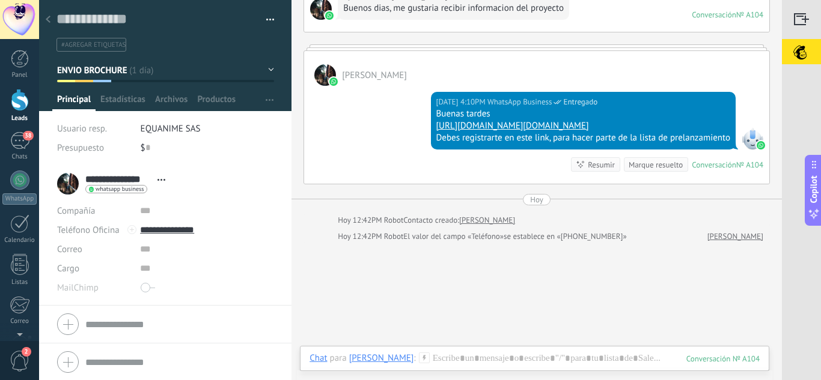
scroll to position [3, 0]
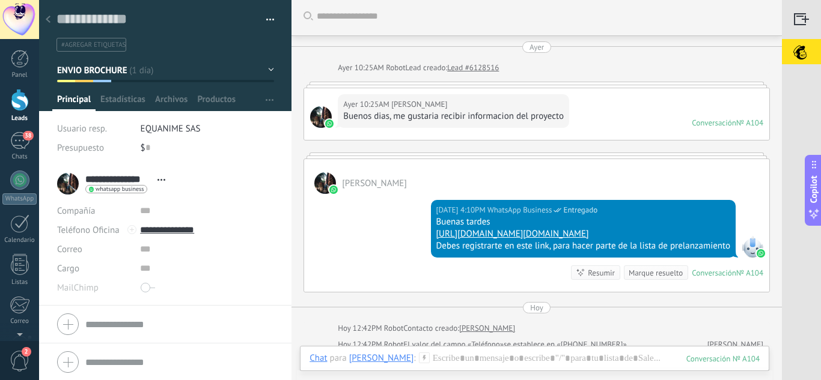
click at [53, 18] on div at bounding box center [48, 19] width 17 height 23
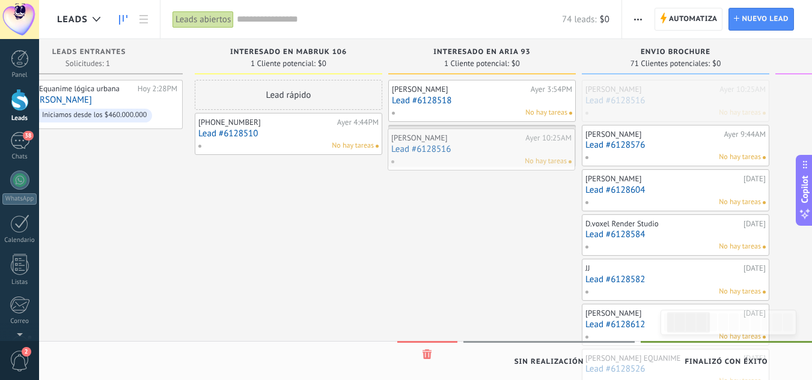
drag, startPoint x: 634, startPoint y: 97, endPoint x: 441, endPoint y: 145, distance: 198.8
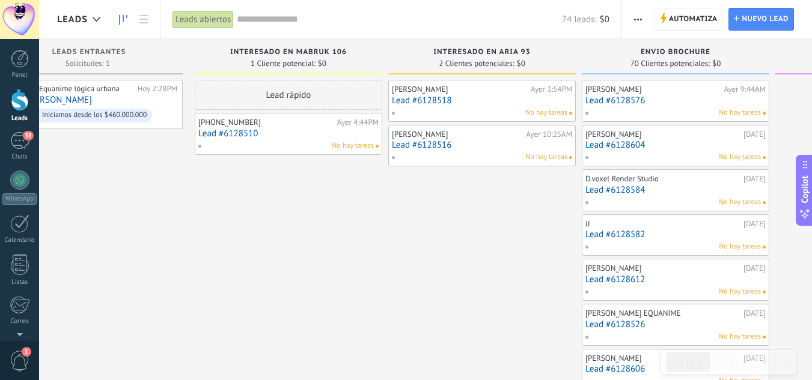
click at [615, 99] on link "Lead #6128576" at bounding box center [675, 101] width 180 height 10
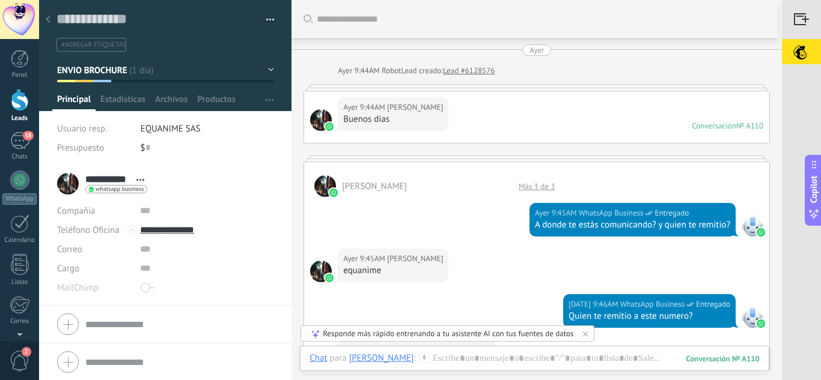
click at [48, 19] on use at bounding box center [48, 19] width 5 height 7
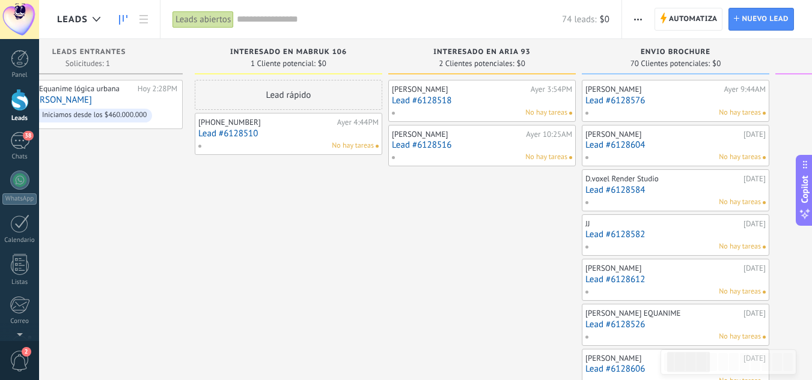
click at [640, 104] on link "Lead #6128576" at bounding box center [675, 101] width 180 height 10
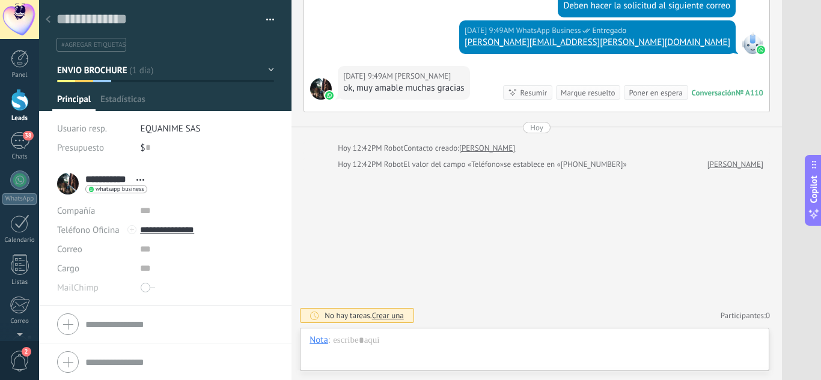
scroll to position [18, 0]
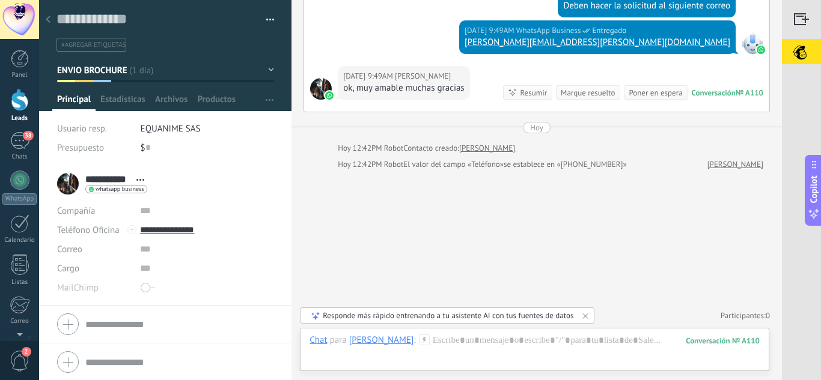
click at [259, 19] on button "button" at bounding box center [265, 20] width 17 height 18
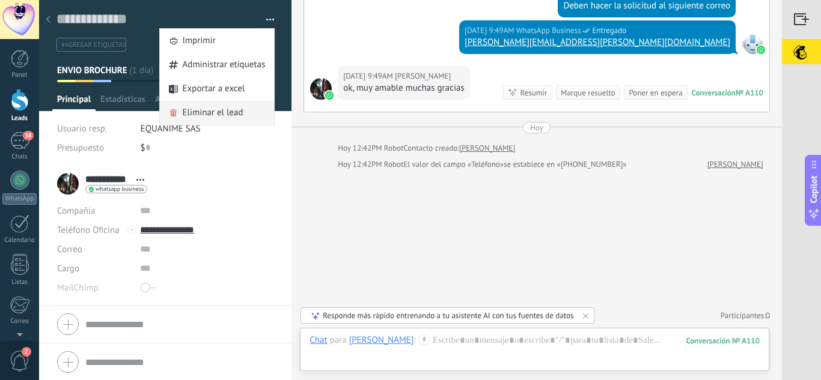
click at [219, 111] on span "Eliminar el lead" at bounding box center [213, 113] width 61 height 24
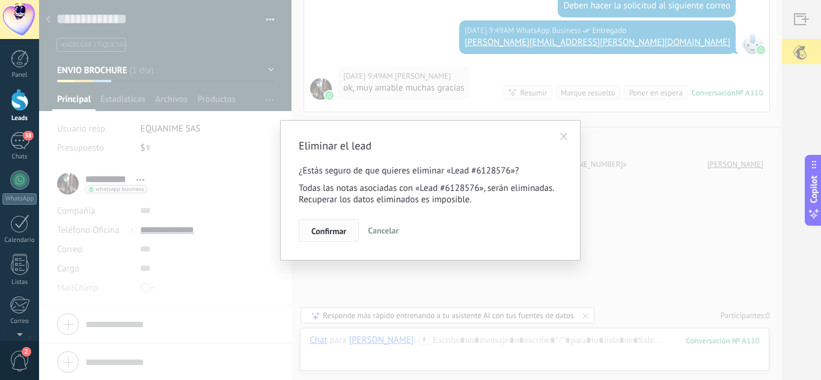
click at [318, 229] on span "Confirmar" at bounding box center [328, 231] width 35 height 8
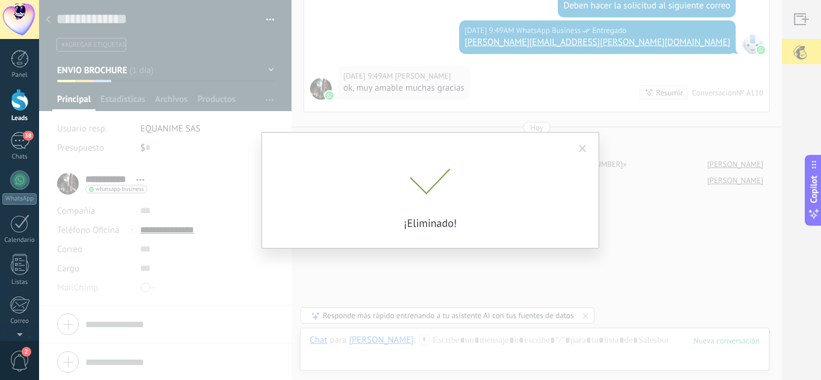
scroll to position [546, 0]
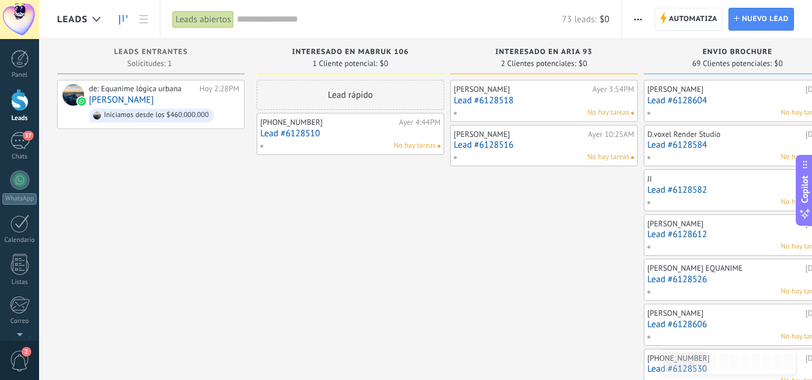
click at [693, 94] on div "Fernando Obando 25/09/2025 Lead #6128604 No hay tareas" at bounding box center [737, 101] width 180 height 35
click at [704, 98] on link "Lead #6128604" at bounding box center [737, 101] width 180 height 10
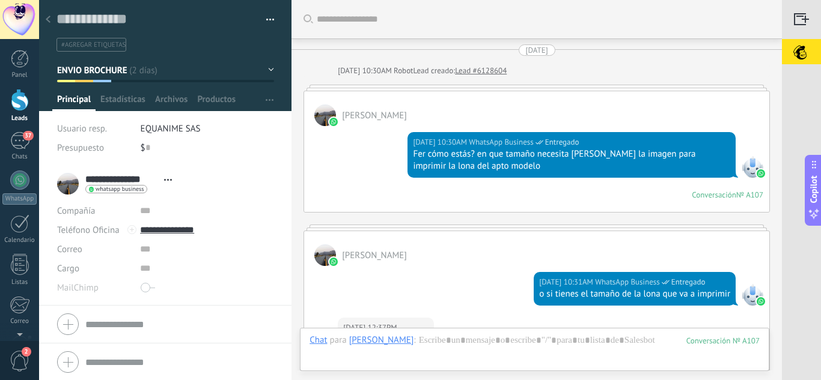
scroll to position [1707, 0]
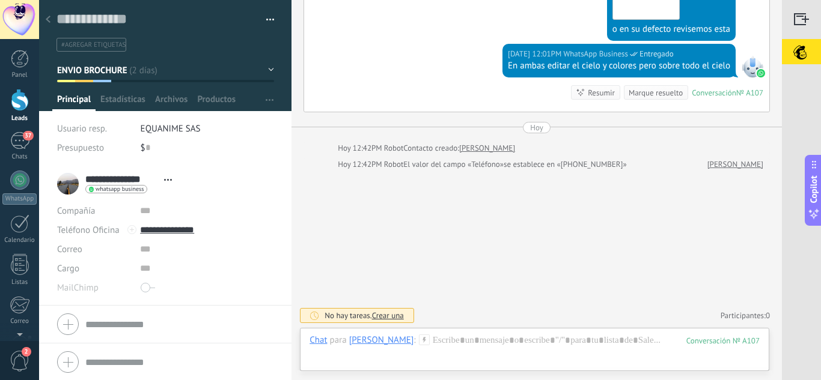
click at [266, 22] on span "button" at bounding box center [270, 21] width 8 height 2
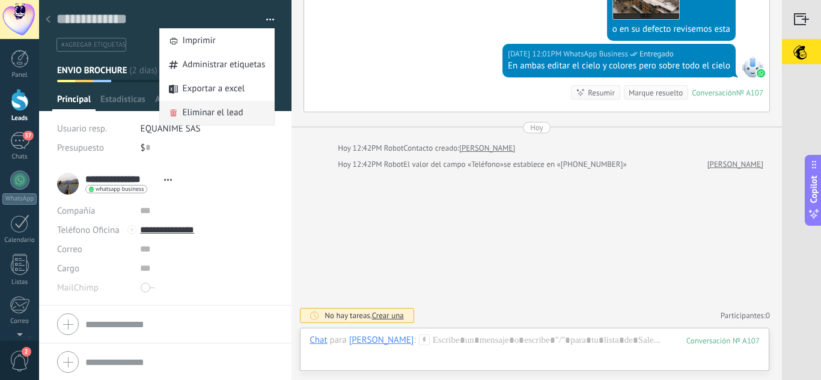
click at [226, 109] on span "Eliminar el lead" at bounding box center [213, 113] width 61 height 24
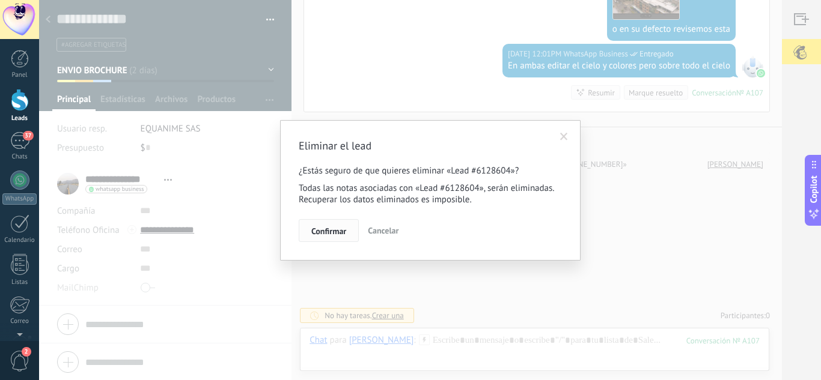
click at [321, 222] on button "Confirmar" at bounding box center [329, 230] width 60 height 23
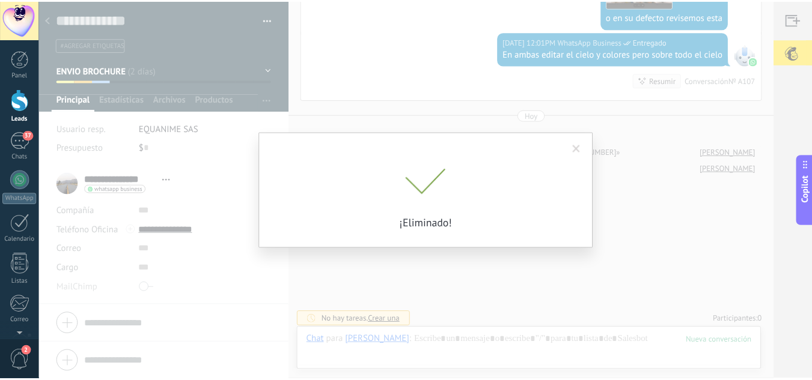
scroll to position [1724, 0]
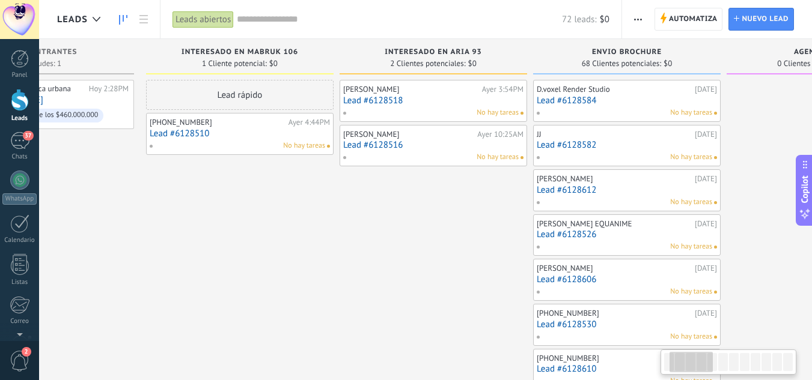
drag, startPoint x: 551, startPoint y: 190, endPoint x: 442, endPoint y: 184, distance: 109.5
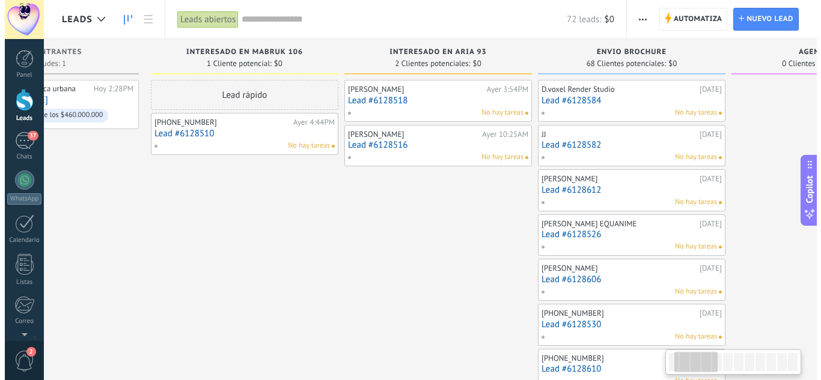
scroll to position [0, 109]
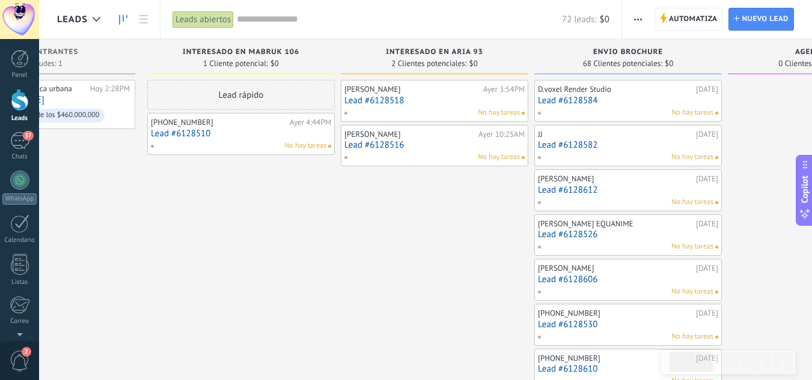
click at [594, 96] on link "Lead #6128584" at bounding box center [628, 101] width 180 height 10
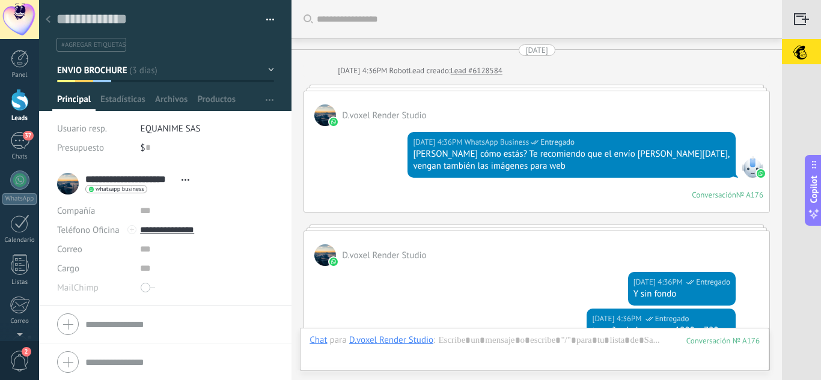
scroll to position [1087, 0]
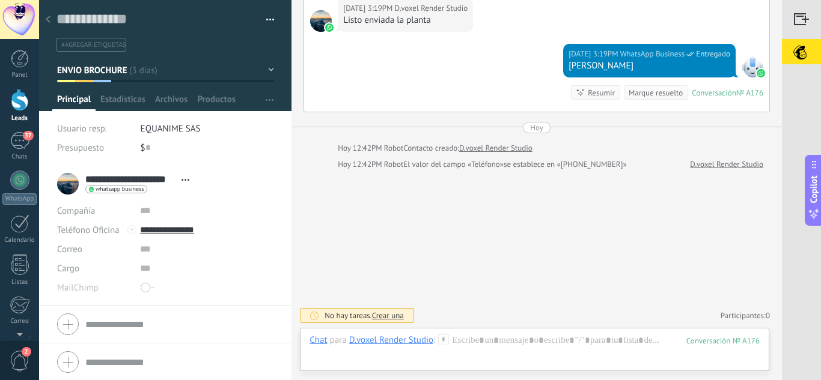
click at [260, 26] on button "button" at bounding box center [265, 20] width 17 height 18
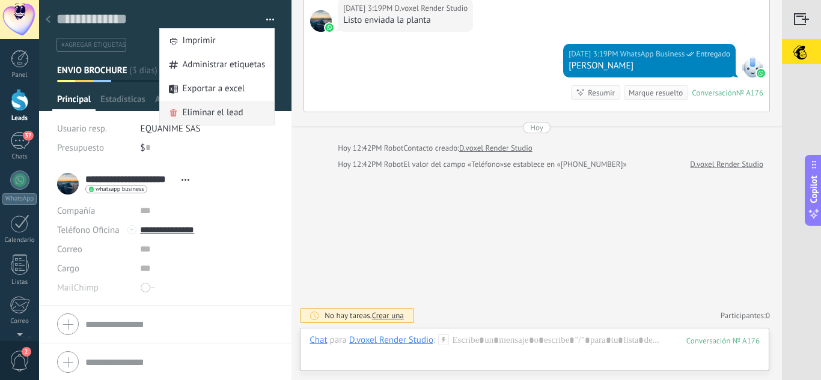
click at [225, 105] on span "Eliminar el lead" at bounding box center [213, 113] width 61 height 24
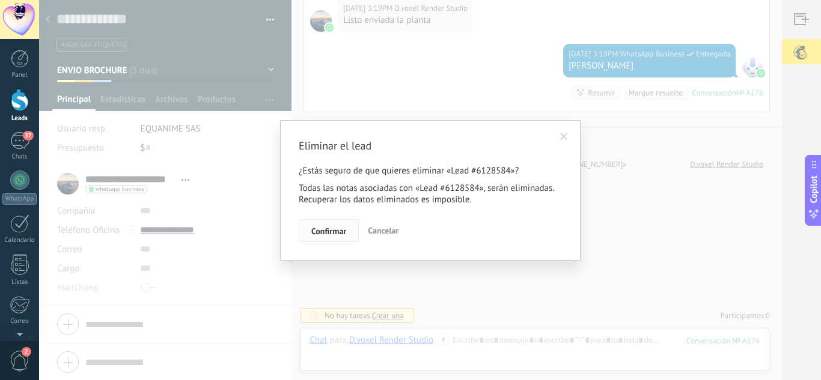
click at [335, 232] on span "Confirmar" at bounding box center [328, 231] width 35 height 8
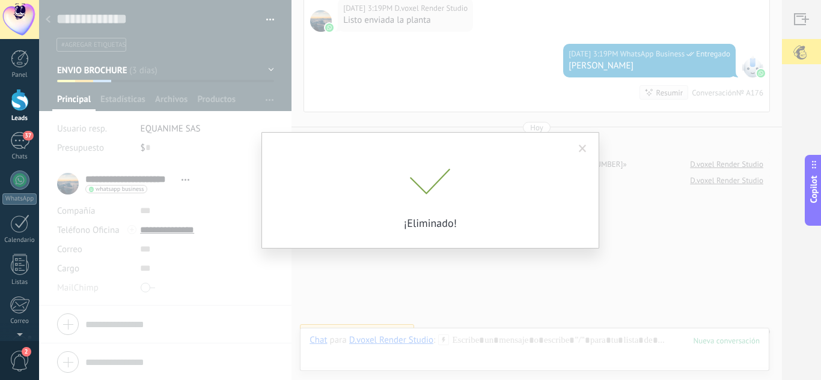
scroll to position [1103, 0]
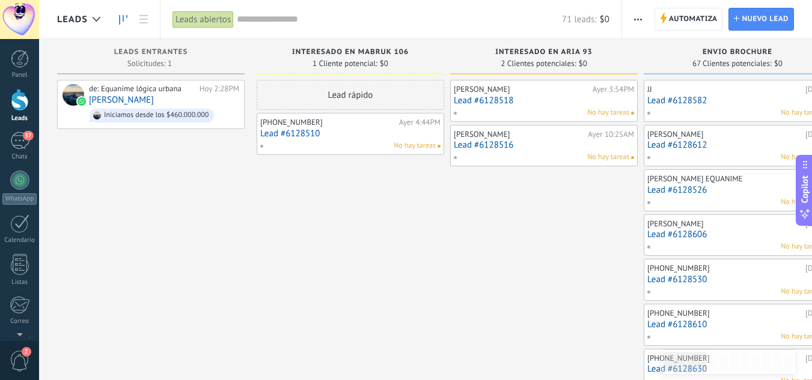
click at [694, 106] on div "JJ 22/09/2025 Lead #6128582 No hay tareas" at bounding box center [737, 101] width 180 height 35
click at [691, 99] on link "Lead #6128582" at bounding box center [737, 101] width 180 height 10
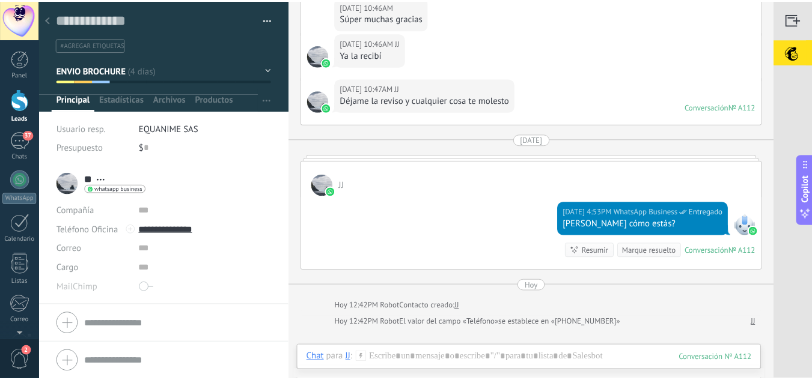
scroll to position [315, 0]
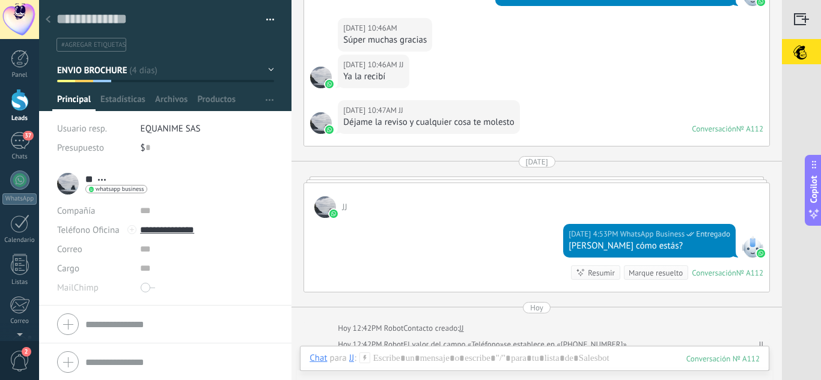
click at [52, 20] on div at bounding box center [48, 19] width 17 height 23
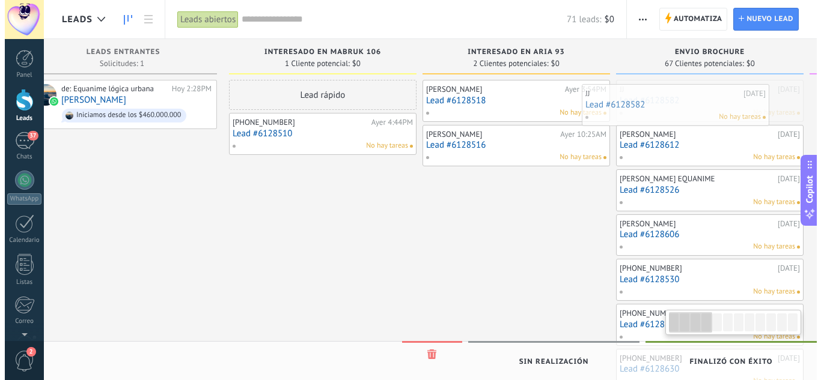
scroll to position [0, 46]
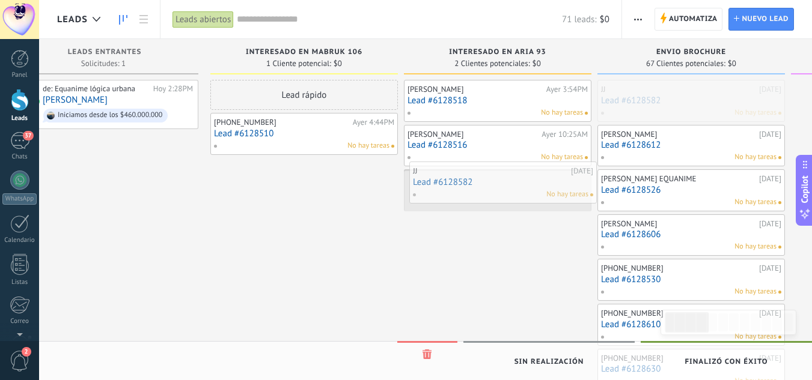
drag, startPoint x: 711, startPoint y: 96, endPoint x: 477, endPoint y: 177, distance: 248.2
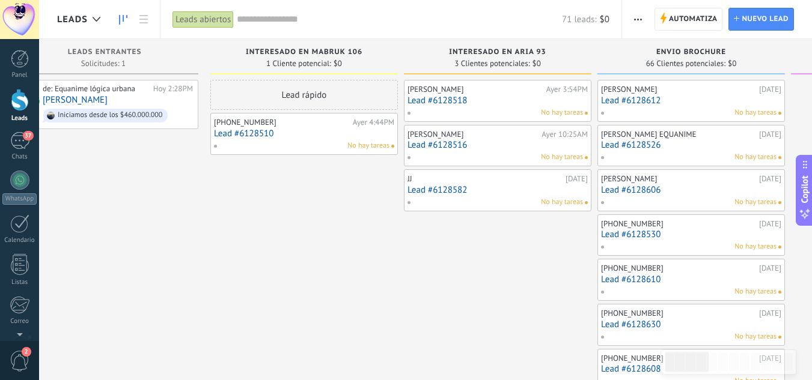
click at [662, 106] on div "Angélica Duque 22/09/2025 Lead #6128612 No hay tareas" at bounding box center [691, 101] width 180 height 35
click at [660, 97] on link "Lead #6128612" at bounding box center [691, 101] width 180 height 10
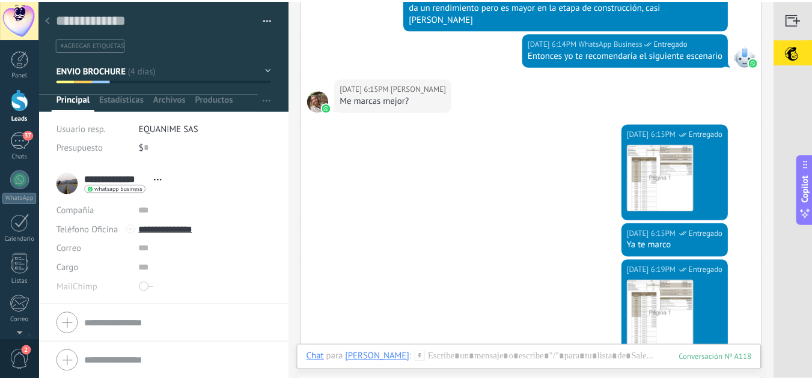
scroll to position [746, 0]
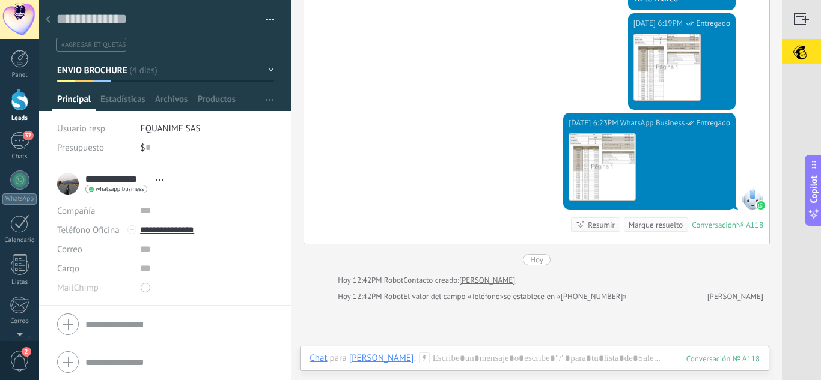
click at [48, 21] on use at bounding box center [48, 19] width 5 height 7
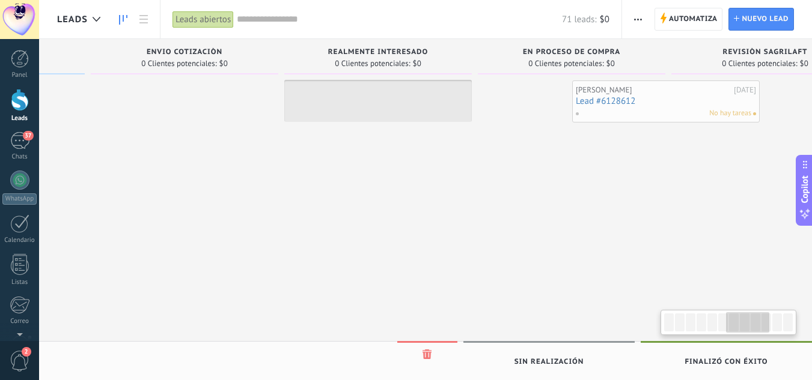
scroll to position [0, 1133]
drag, startPoint x: 648, startPoint y: 107, endPoint x: 538, endPoint y: 111, distance: 110.7
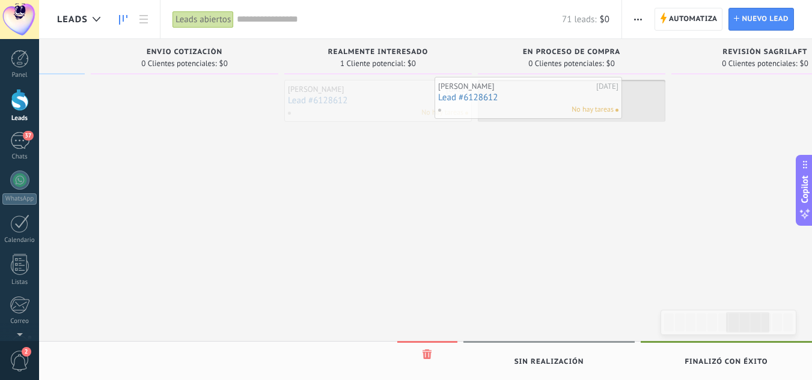
drag, startPoint x: 395, startPoint y: 101, endPoint x: 557, endPoint y: 97, distance: 161.1
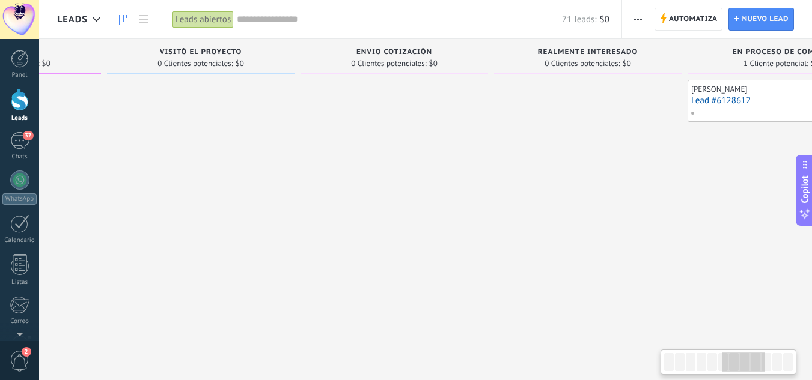
drag, startPoint x: 387, startPoint y: 136, endPoint x: 570, endPoint y: 142, distance: 183.4
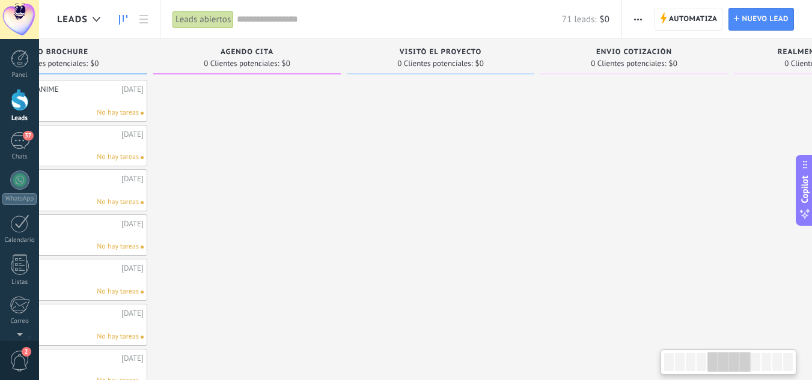
drag, startPoint x: 271, startPoint y: 120, endPoint x: 588, endPoint y: 117, distance: 316.7
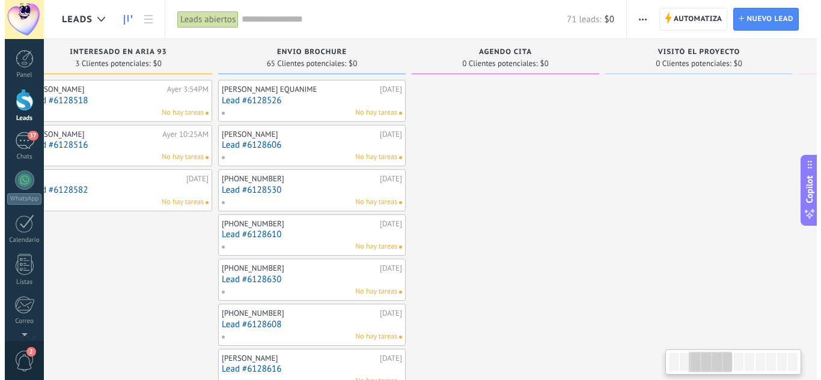
scroll to position [0, 272]
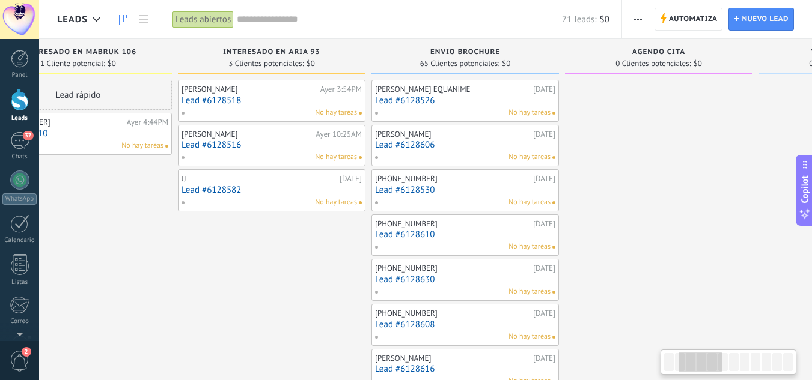
drag, startPoint x: 277, startPoint y: 117, endPoint x: 591, endPoint y: 122, distance: 313.8
click at [421, 103] on link "Lead #6128526" at bounding box center [465, 101] width 180 height 10
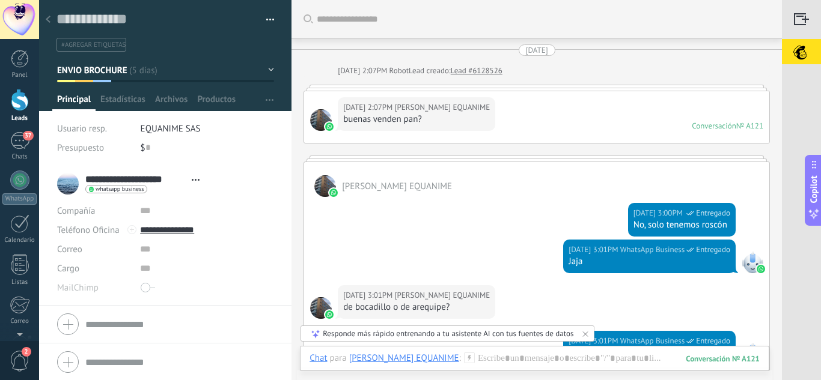
click at [47, 16] on icon at bounding box center [48, 19] width 5 height 7
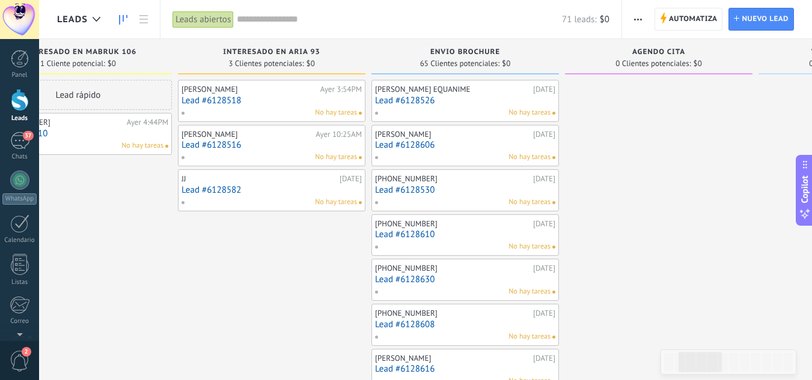
click at [487, 96] on link "Lead #6128526" at bounding box center [465, 101] width 180 height 10
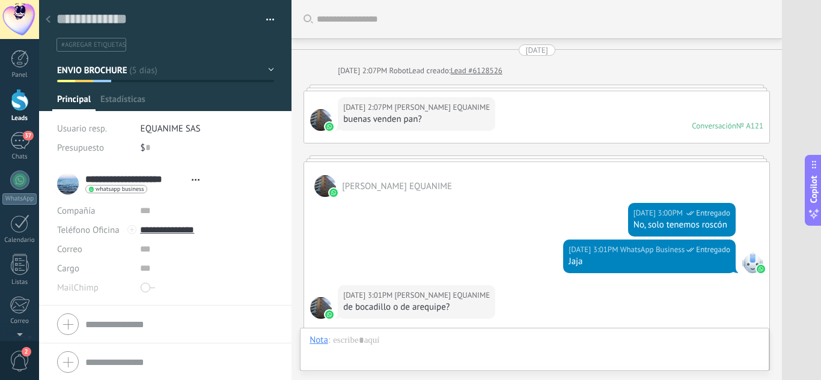
scroll to position [374, 0]
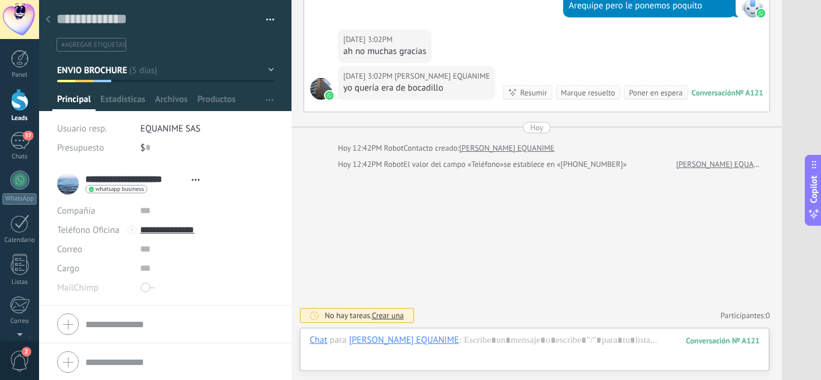
click at [267, 24] on button "button" at bounding box center [265, 20] width 17 height 18
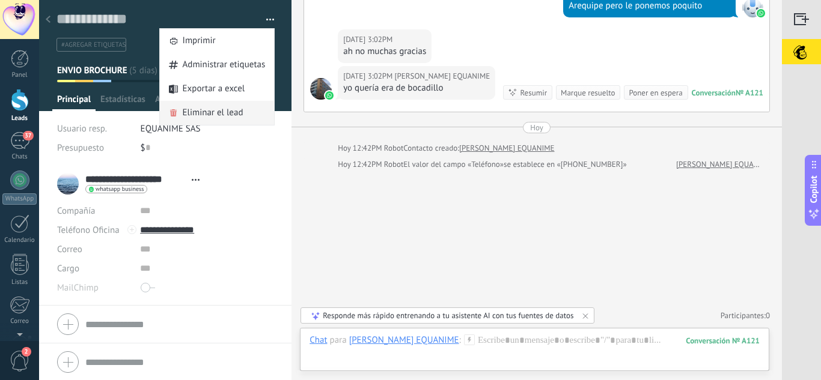
click at [230, 117] on span "Eliminar el lead" at bounding box center [213, 113] width 61 height 24
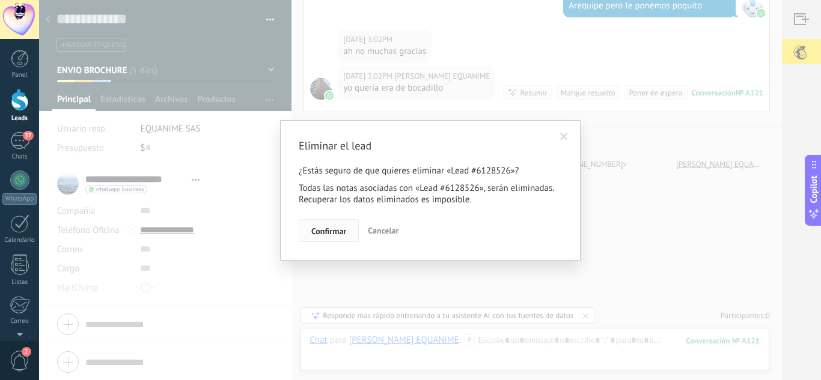
click at [331, 229] on span "Confirmar" at bounding box center [328, 231] width 35 height 8
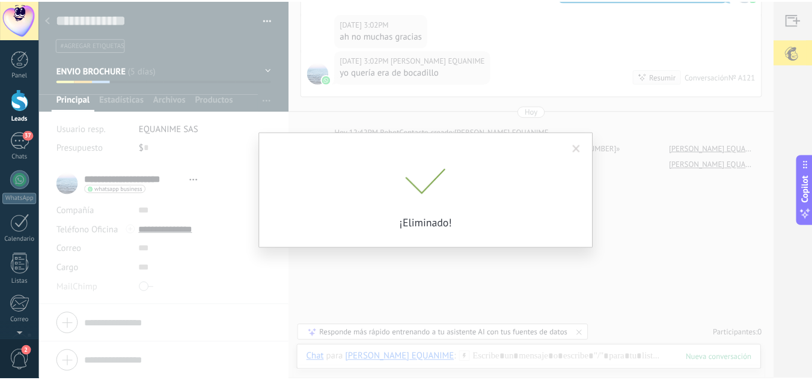
scroll to position [364, 0]
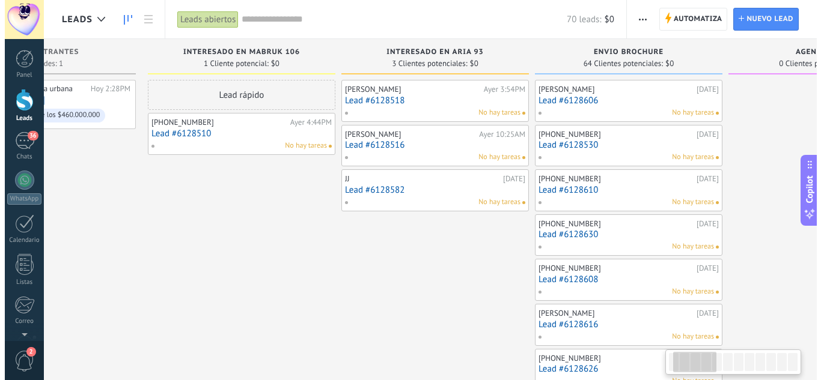
scroll to position [0, 133]
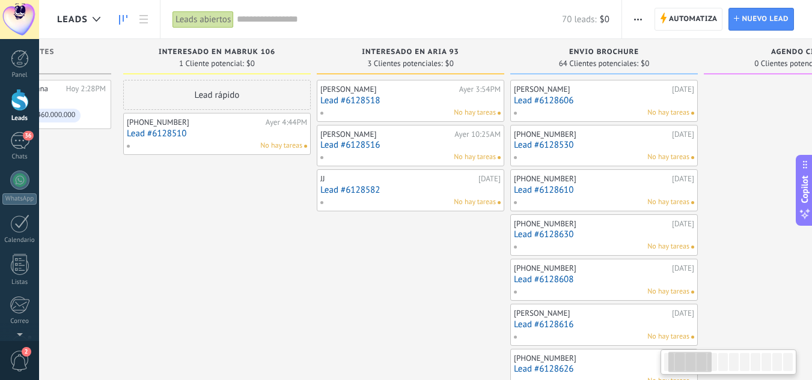
drag, startPoint x: 527, startPoint y: 258, endPoint x: 400, endPoint y: 242, distance: 128.5
click at [545, 94] on div "Mary Zarate Lamus 20/09/2025 Lead #6128606 No hay tareas" at bounding box center [604, 101] width 180 height 35
click at [577, 97] on link "Lead #6128606" at bounding box center [604, 101] width 180 height 10
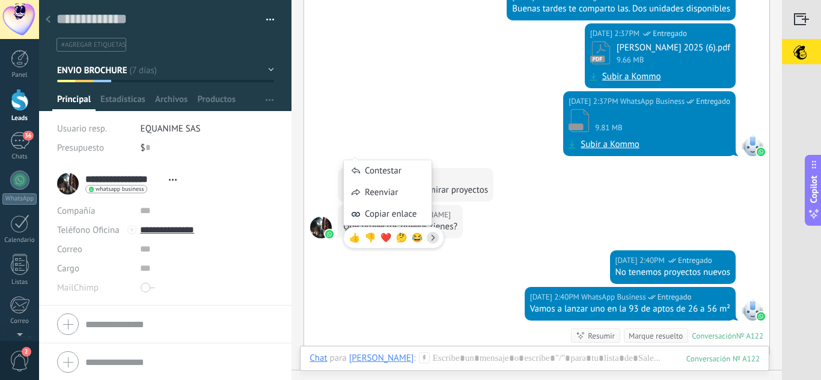
scroll to position [159, 0]
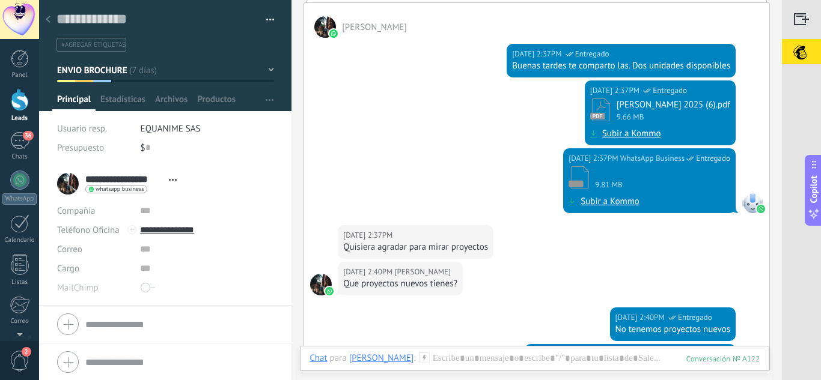
click at [466, 106] on div "20/09/2025 2:37PM WhatsApp Business Entregado Brochue MABRUK 2025 (6).pdf 9.66 …" at bounding box center [536, 115] width 465 height 68
click at [51, 17] on div at bounding box center [48, 19] width 17 height 23
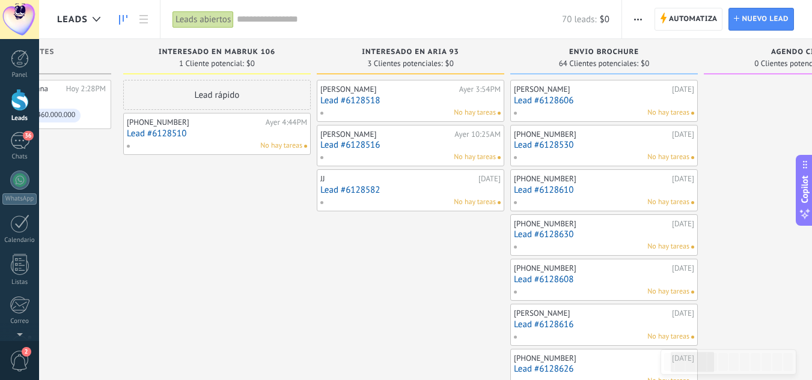
click at [550, 150] on link "Lead #6128530" at bounding box center [604, 145] width 180 height 10
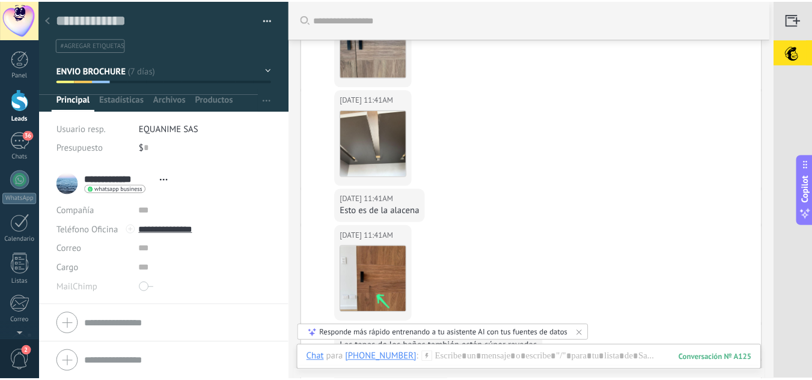
scroll to position [532, 0]
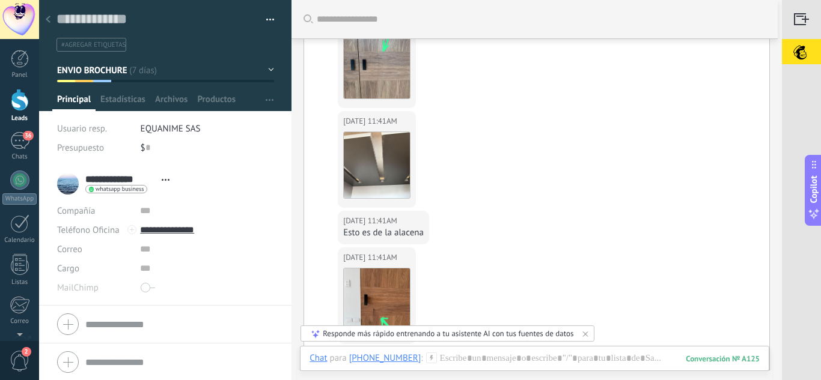
click at [50, 21] on icon at bounding box center [48, 19] width 5 height 7
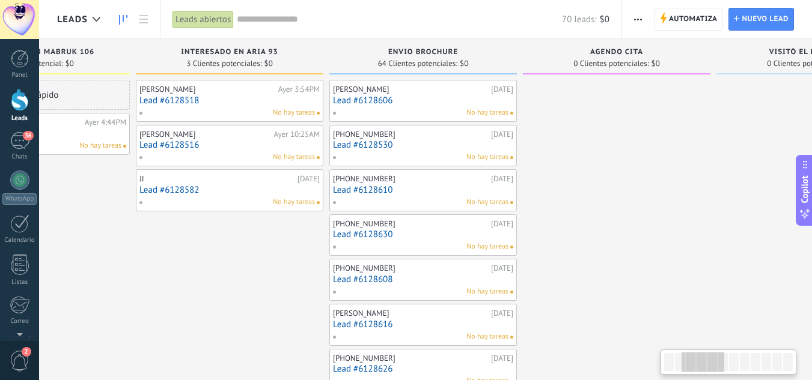
scroll to position [0, 367]
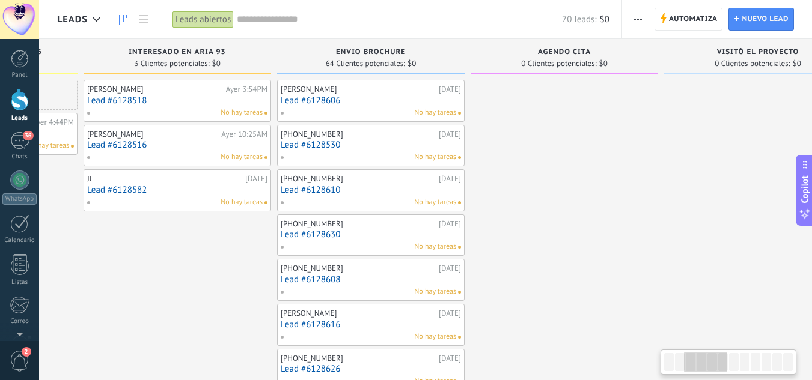
drag, startPoint x: 452, startPoint y: 264, endPoint x: 219, endPoint y: 218, distance: 237.7
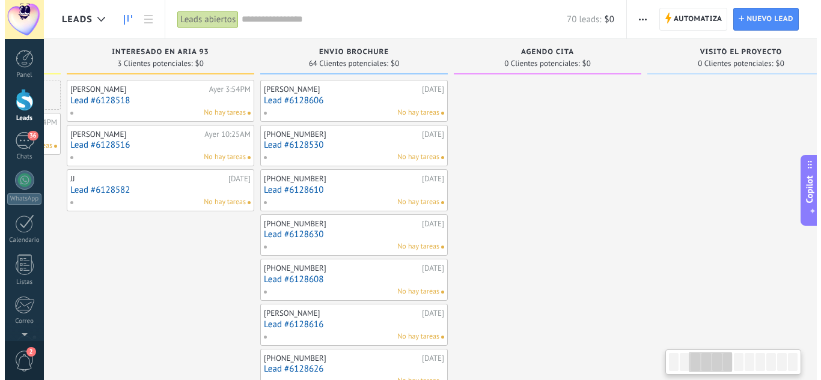
scroll to position [0, 334]
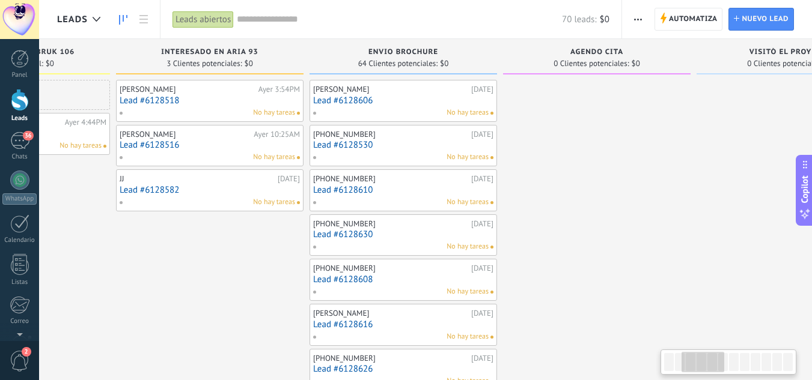
drag, startPoint x: 662, startPoint y: 209, endPoint x: 695, endPoint y: 201, distance: 33.5
click at [391, 183] on div "[PHONE_NUMBER]" at bounding box center [390, 179] width 155 height 10
click at [373, 189] on link "Lead #6128610" at bounding box center [403, 190] width 180 height 10
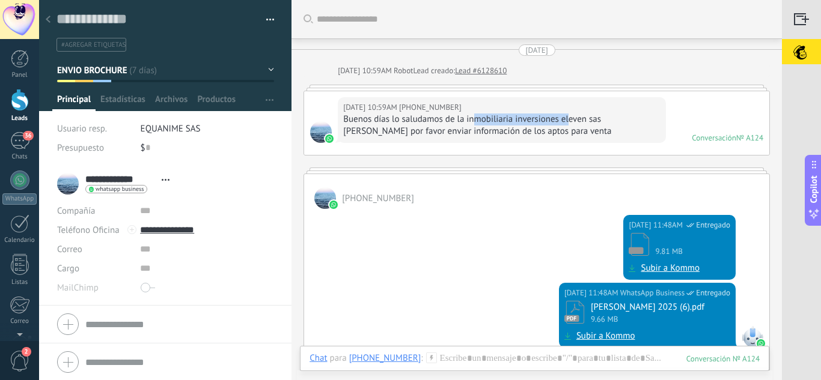
drag, startPoint x: 485, startPoint y: 122, endPoint x: 587, endPoint y: 123, distance: 102.2
click at [578, 122] on div "Buenos días lo saludamos de la inmobiliaria inversiones eleven sas wilson Ferná…" at bounding box center [501, 126] width 317 height 24
click at [587, 123] on div "Buenos días lo saludamos de la inmobiliaria inversiones eleven sas wilson Ferná…" at bounding box center [501, 126] width 317 height 24
drag, startPoint x: 380, startPoint y: 129, endPoint x: 516, endPoint y: 133, distance: 135.9
click at [515, 133] on div "Buenos días lo saludamos de la inmobiliaria inversiones eleven sas wilson Ferná…" at bounding box center [501, 126] width 317 height 24
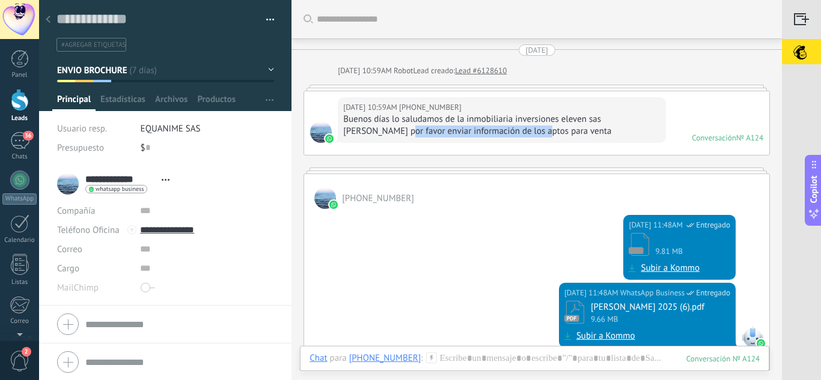
click at [516, 133] on div "Buenos días lo saludamos de la inmobiliaria inversiones eleven sas wilson Ferná…" at bounding box center [501, 126] width 317 height 24
click at [47, 17] on icon at bounding box center [48, 19] width 5 height 7
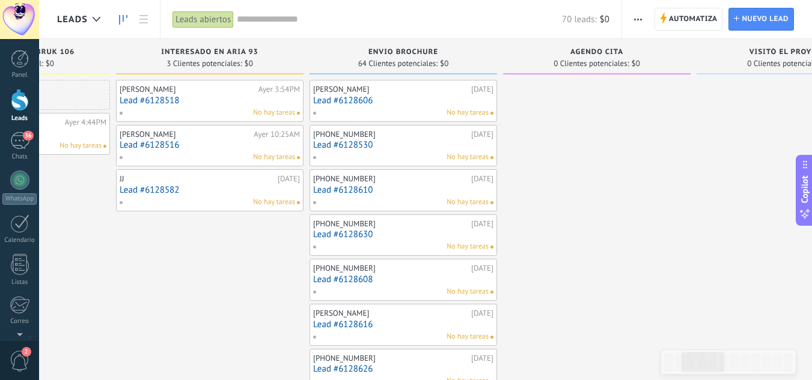
click at [404, 241] on div "+573017841583 18/09/2025 Lead #6128630 No hay tareas" at bounding box center [403, 235] width 180 height 35
click at [338, 235] on link "Lead #6128630" at bounding box center [403, 235] width 180 height 10
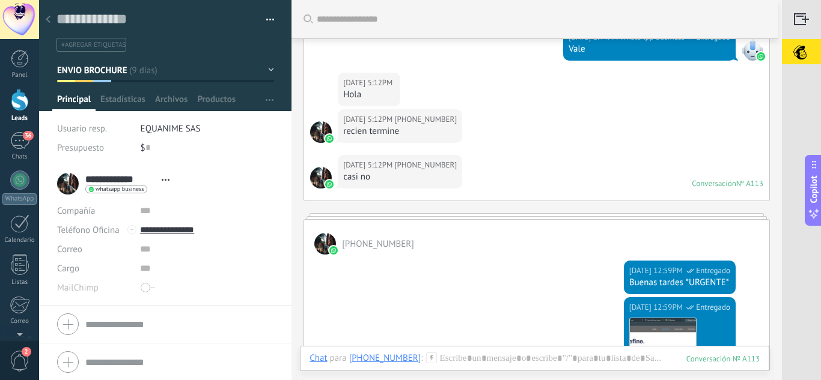
scroll to position [315, 0]
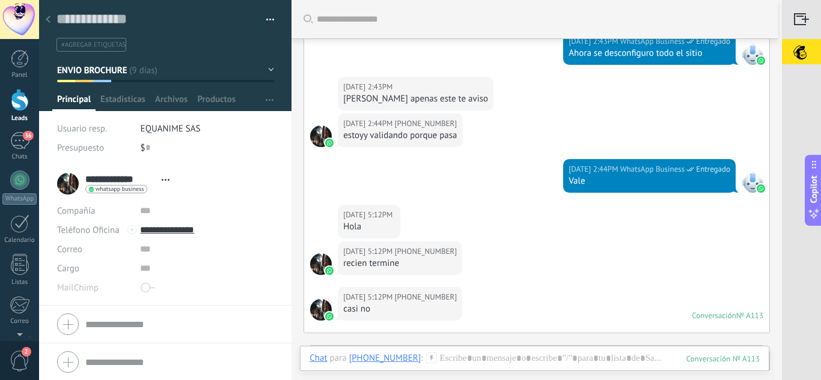
click at [52, 21] on div at bounding box center [48, 19] width 17 height 23
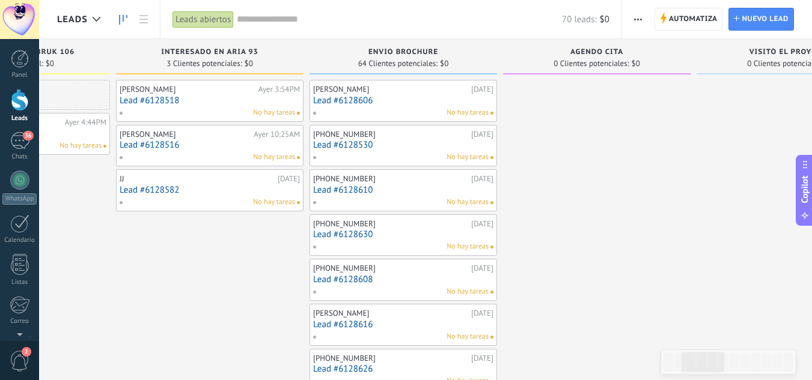
click at [354, 225] on div "[PHONE_NUMBER]" at bounding box center [390, 224] width 155 height 10
click at [357, 233] on link "Lead #6128630" at bounding box center [403, 235] width 180 height 10
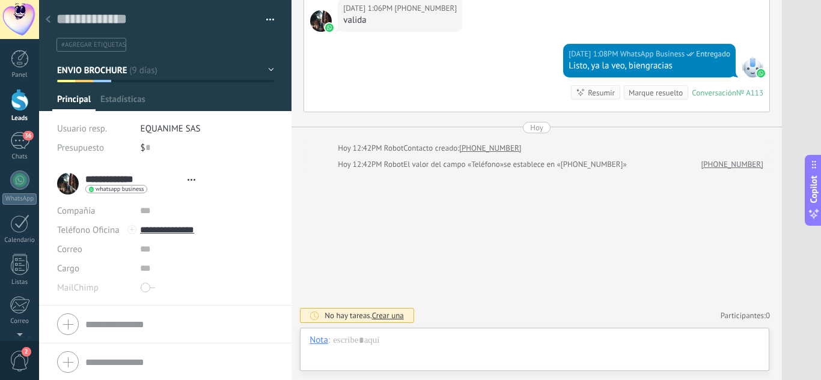
scroll to position [18, 0]
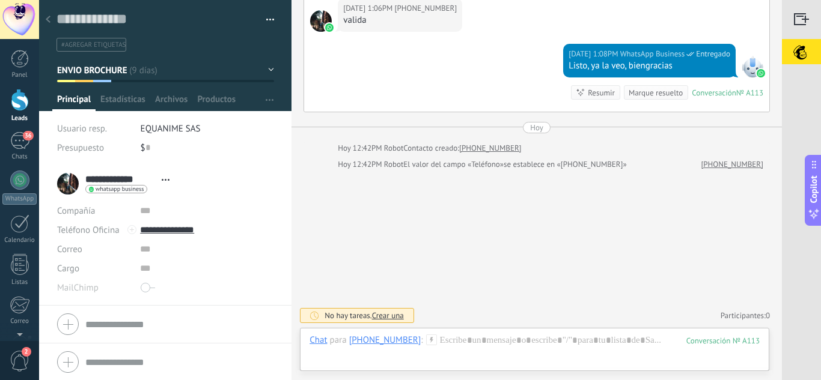
click at [53, 21] on div at bounding box center [48, 19] width 17 height 23
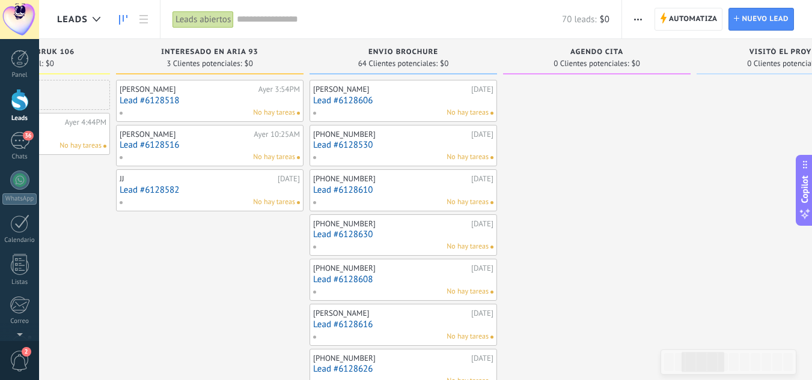
click at [353, 282] on link "Lead #6128608" at bounding box center [403, 280] width 180 height 10
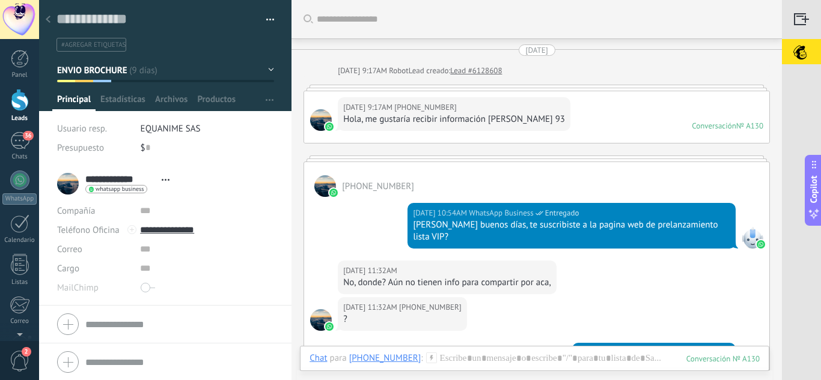
click at [47, 14] on div at bounding box center [48, 19] width 17 height 23
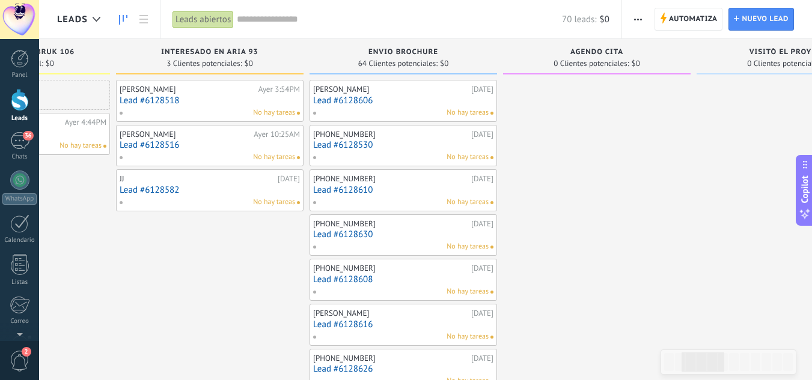
click at [371, 232] on link "Lead #6128630" at bounding box center [403, 235] width 180 height 10
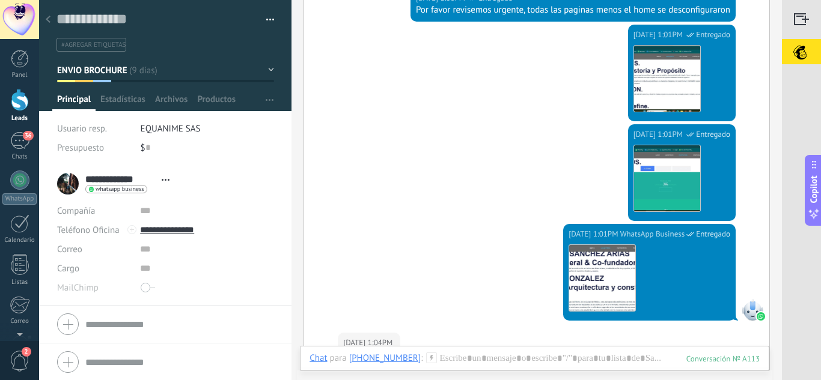
scroll to position [856, 0]
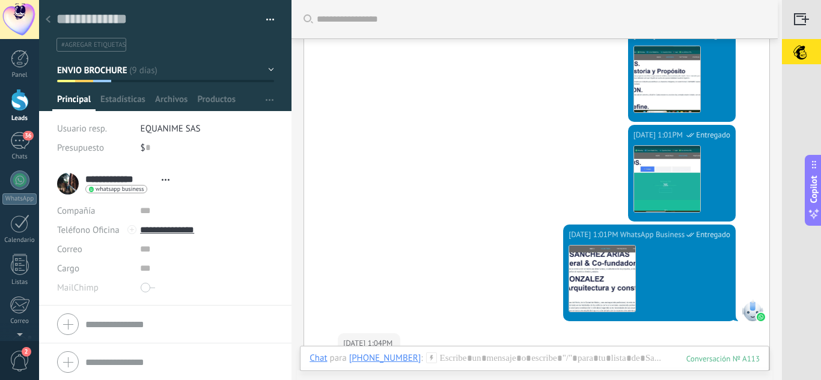
click at [49, 19] on icon at bounding box center [48, 19] width 5 height 7
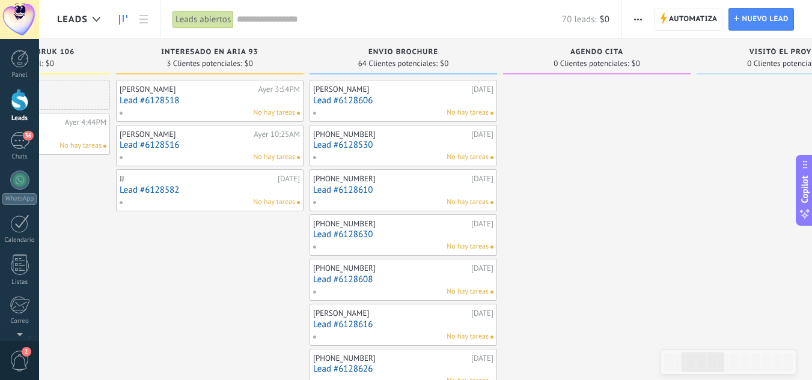
click at [371, 277] on link "Lead #6128608" at bounding box center [403, 280] width 180 height 10
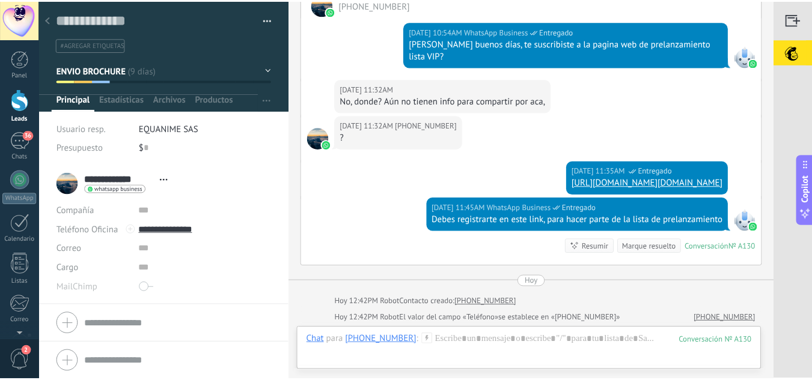
scroll to position [144, 0]
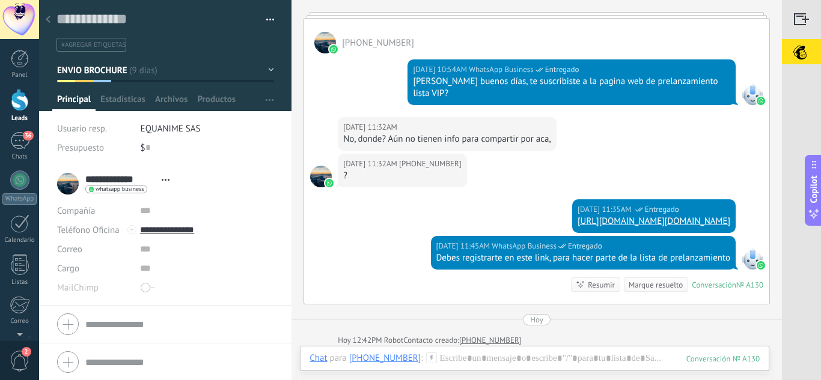
click at [47, 19] on use at bounding box center [48, 19] width 5 height 7
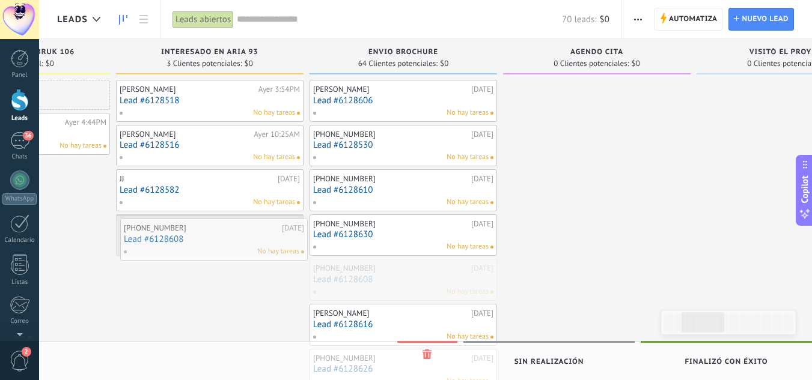
drag, startPoint x: 406, startPoint y: 282, endPoint x: 213, endPoint y: 241, distance: 197.9
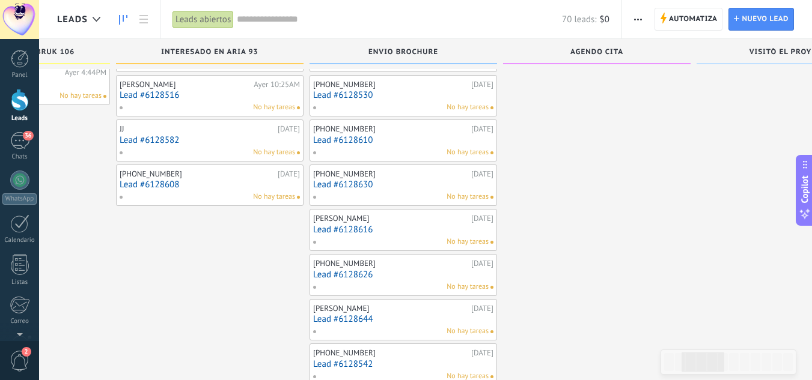
scroll to position [60, 0]
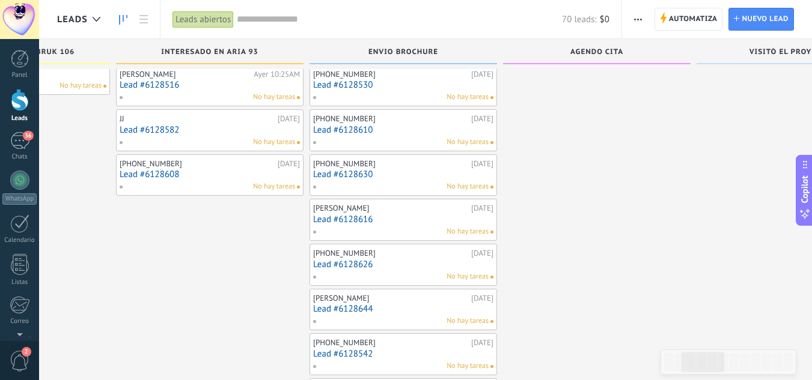
click at [375, 216] on link "Lead #6128616" at bounding box center [403, 220] width 180 height 10
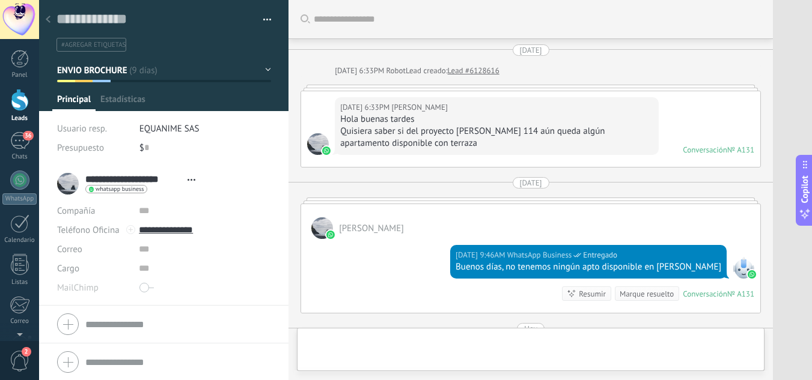
type textarea "**********"
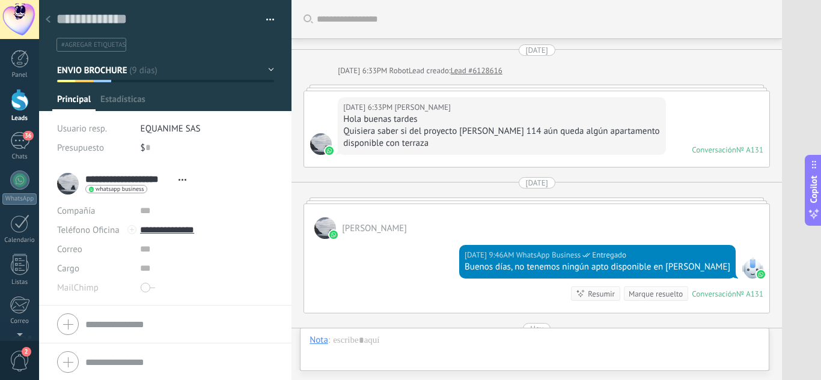
scroll to position [201, 0]
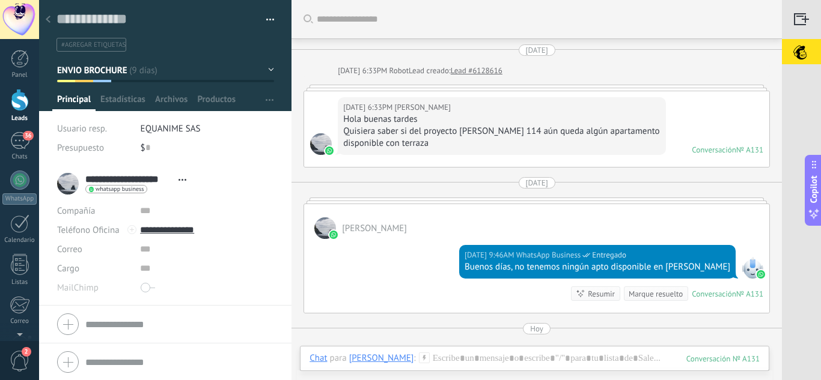
click at [49, 14] on div at bounding box center [48, 19] width 17 height 23
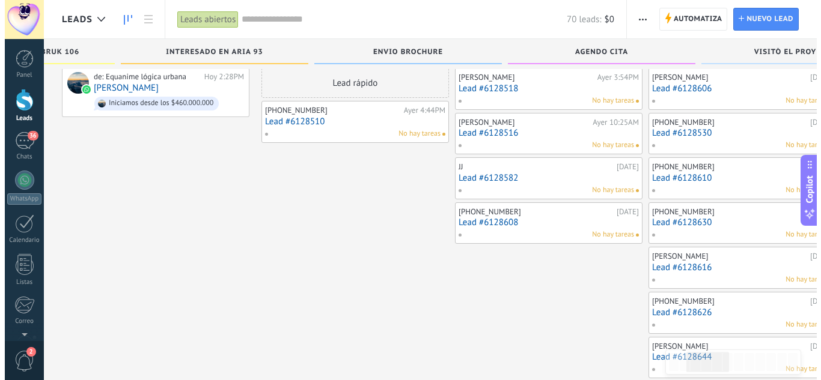
scroll to position [12, 0]
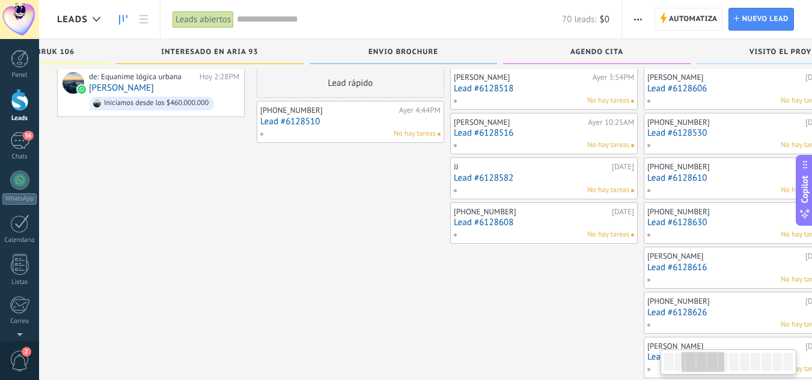
click at [647, 219] on link "Lead #6128630" at bounding box center [737, 223] width 180 height 10
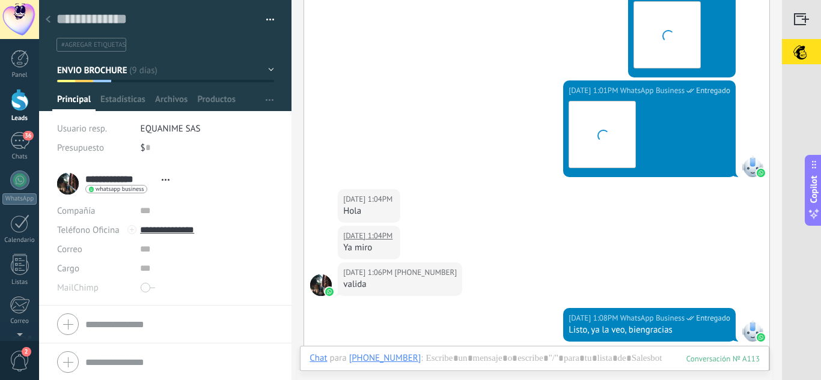
scroll to position [976, 0]
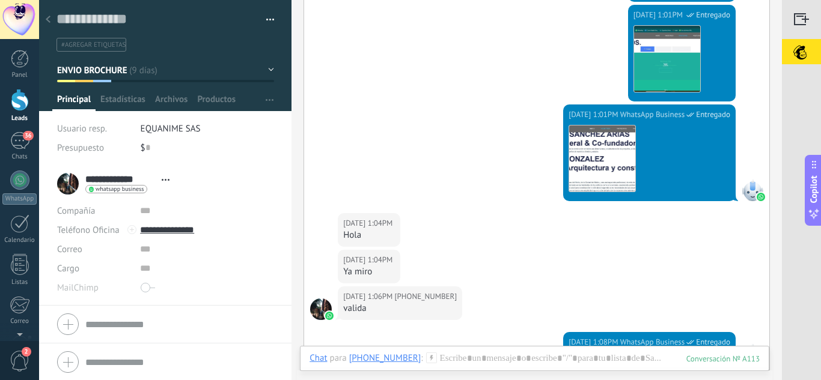
click at [50, 21] on div at bounding box center [48, 19] width 17 height 23
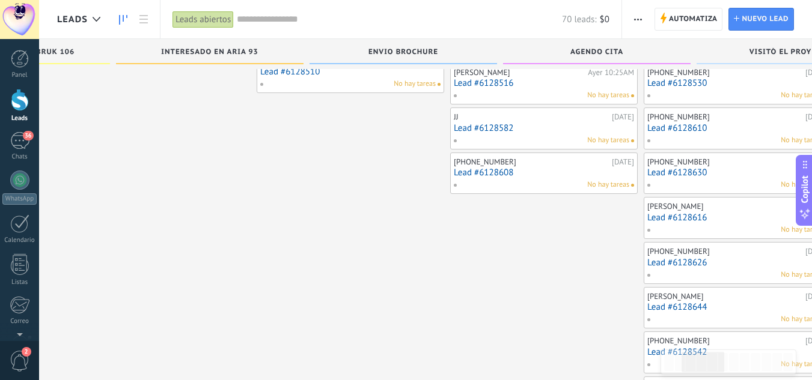
scroll to position [72, 0]
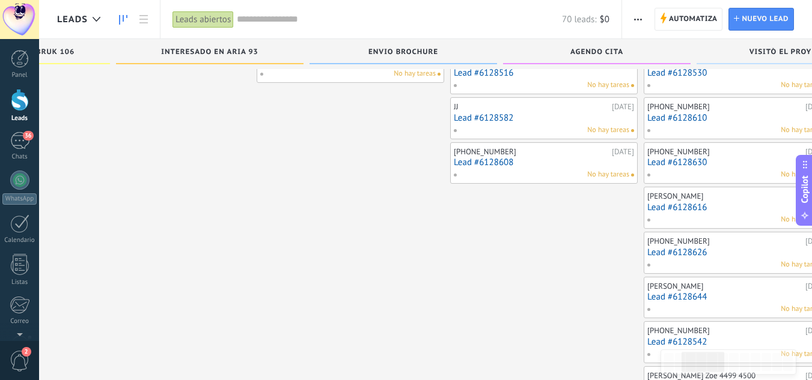
click at [647, 257] on link "Lead #6128626" at bounding box center [737, 253] width 180 height 10
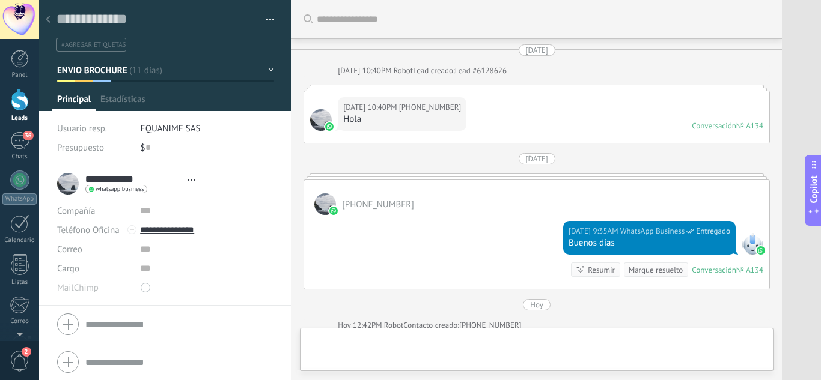
type textarea "**********"
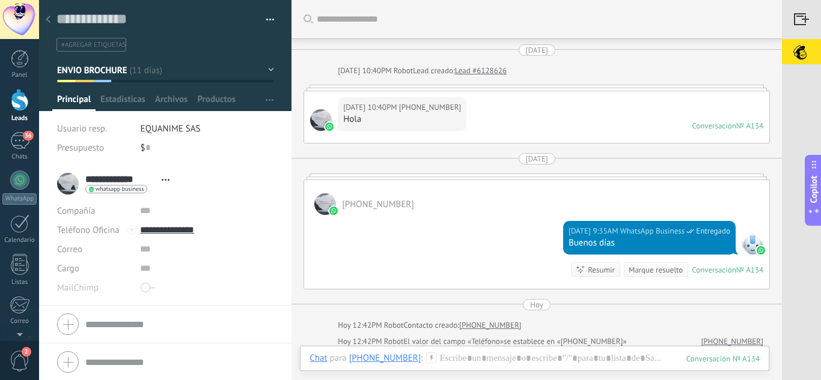
click at [55, 17] on div at bounding box center [48, 19] width 17 height 23
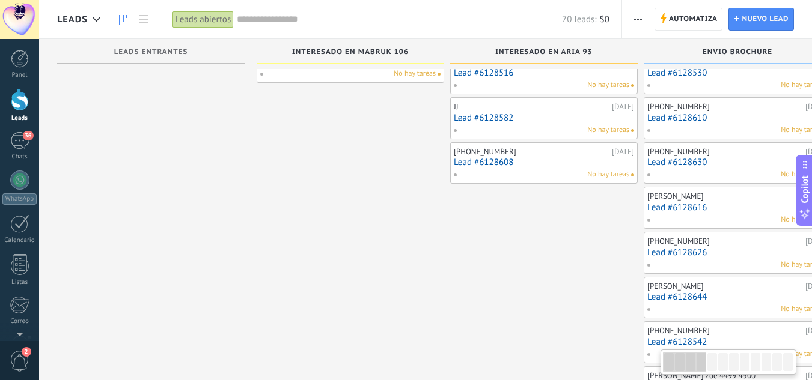
drag, startPoint x: 222, startPoint y: 216, endPoint x: 577, endPoint y: 242, distance: 355.5
drag, startPoint x: 359, startPoint y: 180, endPoint x: 365, endPoint y: 210, distance: 30.6
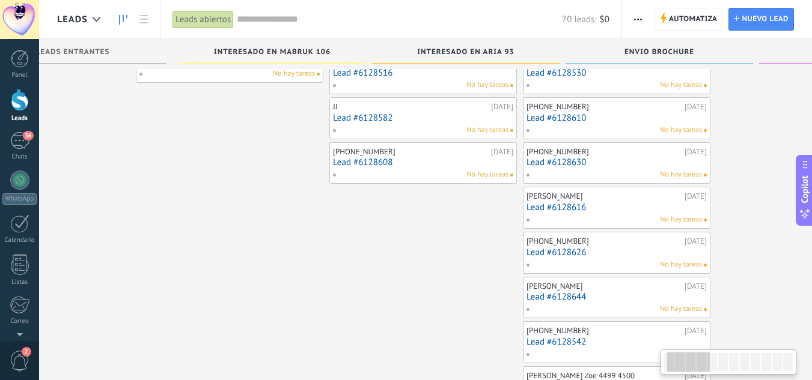
drag, startPoint x: 313, startPoint y: 153, endPoint x: 188, endPoint y: 134, distance: 126.4
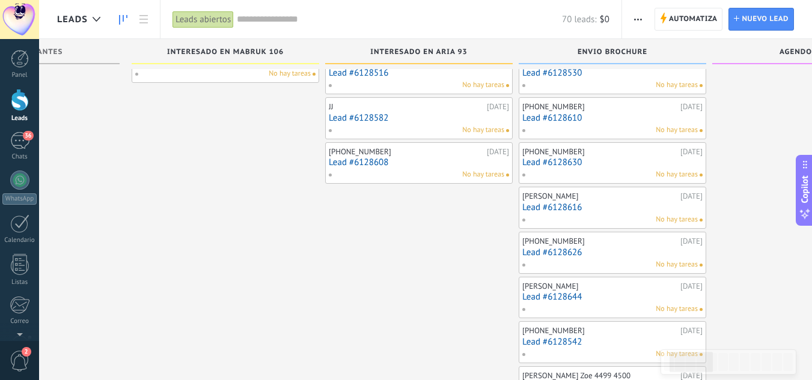
click at [377, 79] on div "Alejandro Ceron Ayer 10:25AM Lead #6128516 No hay tareas" at bounding box center [419, 73] width 180 height 35
click at [72, 17] on span "Leads" at bounding box center [72, 19] width 31 height 11
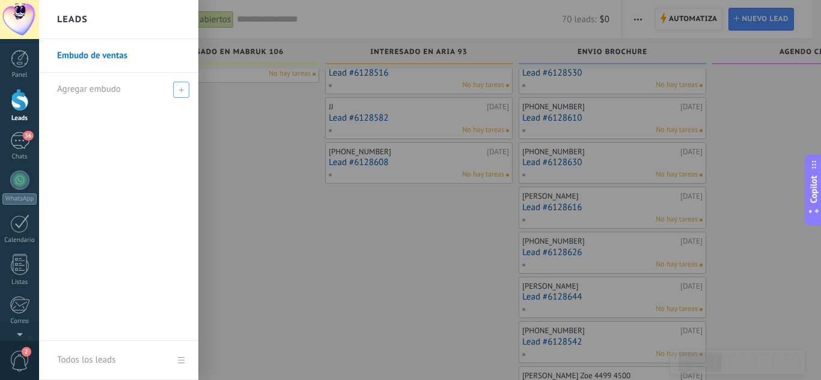
click at [119, 89] on span "Agregar embudo" at bounding box center [89, 89] width 64 height 11
click at [119, 89] on input "text" at bounding box center [113, 89] width 113 height 19
click at [131, 91] on input "text" at bounding box center [113, 89] width 113 height 19
type input "*******"
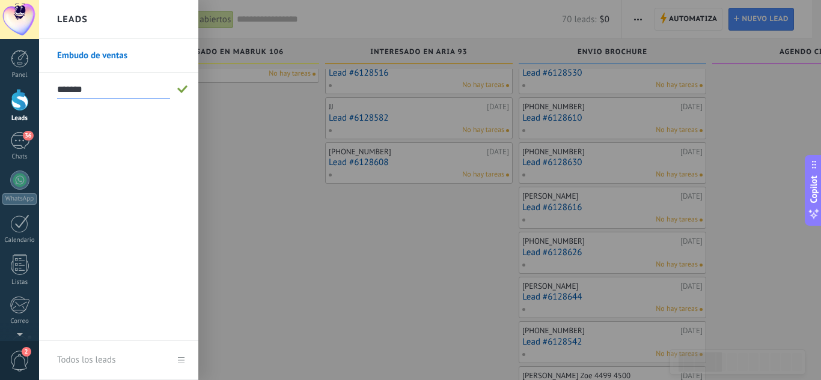
click at [183, 91] on span at bounding box center [182, 89] width 11 height 8
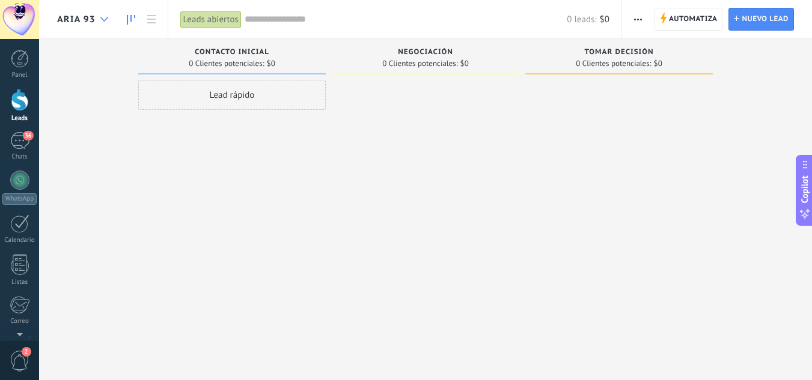
click at [102, 22] on div at bounding box center [104, 19] width 20 height 23
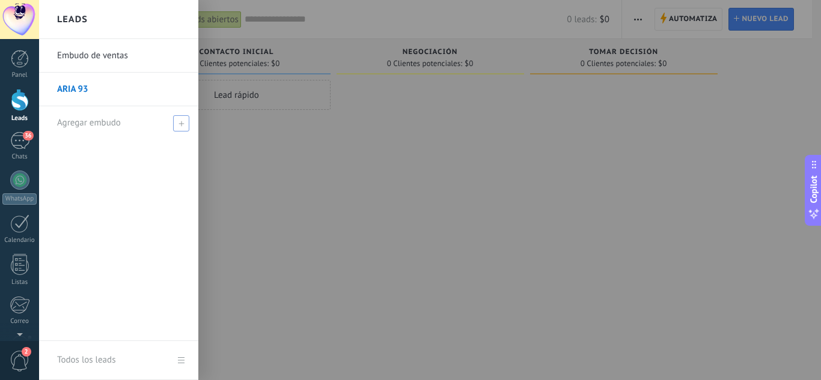
click at [94, 123] on span "Agregar embudo" at bounding box center [89, 122] width 64 height 11
click at [94, 123] on input "text" at bounding box center [113, 123] width 113 height 19
type input "**********"
click at [186, 126] on span at bounding box center [182, 123] width 11 height 8
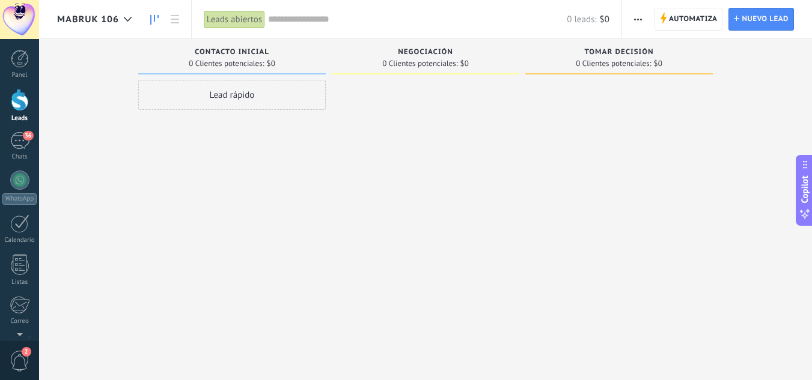
click at [115, 27] on div "MABRUK 106" at bounding box center [97, 19] width 81 height 38
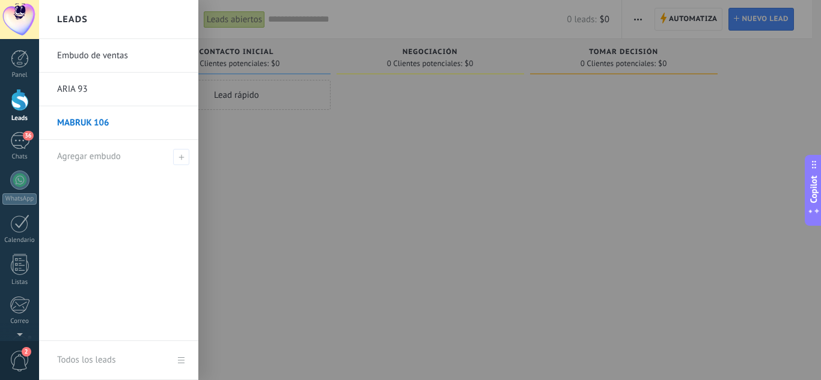
click at [108, 92] on link "ARIA 93" at bounding box center [121, 90] width 129 height 34
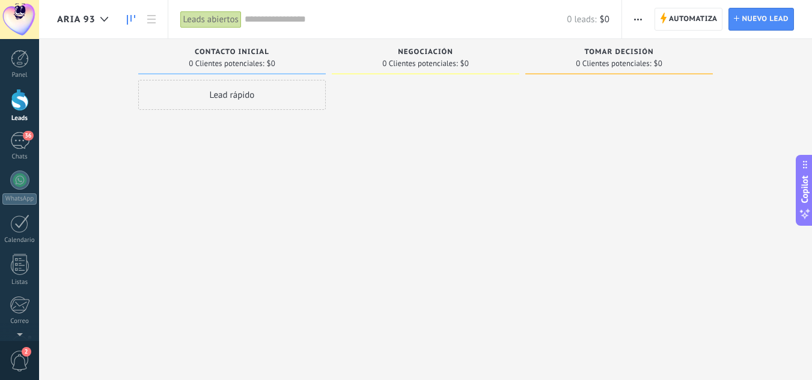
click at [93, 22] on span "ARIA 93" at bounding box center [76, 19] width 38 height 11
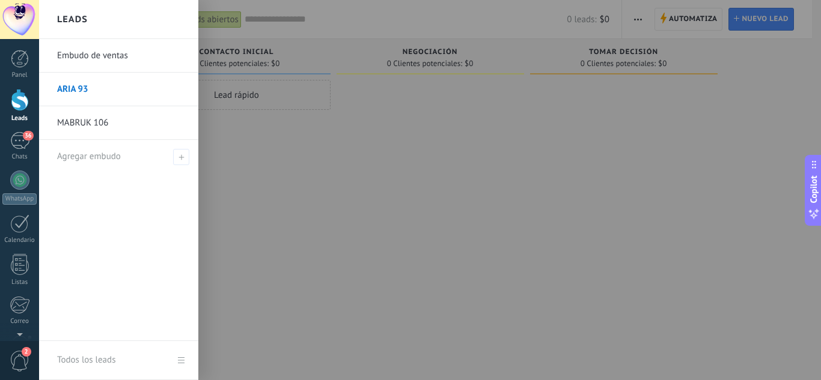
click at [91, 57] on link "Embudo de ventas" at bounding box center [121, 56] width 129 height 34
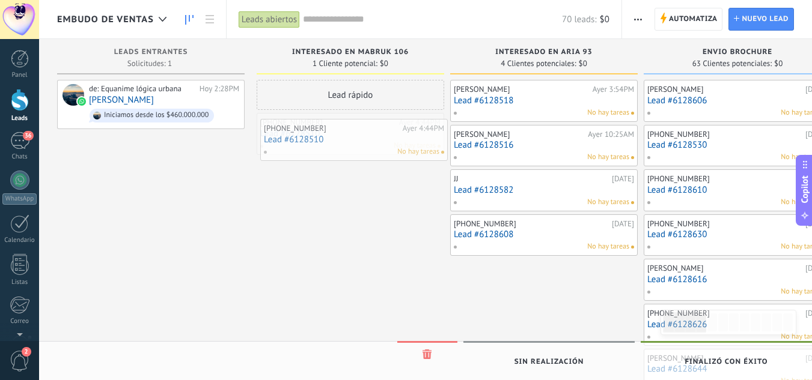
drag, startPoint x: 343, startPoint y: 141, endPoint x: 345, endPoint y: 147, distance: 6.5
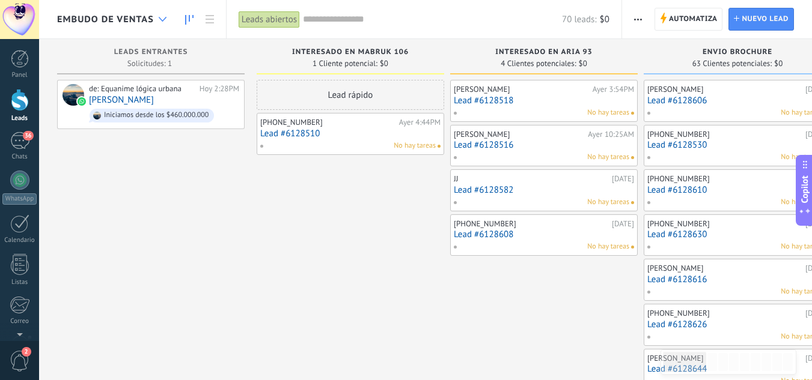
click at [163, 20] on use at bounding box center [163, 19] width 8 height 5
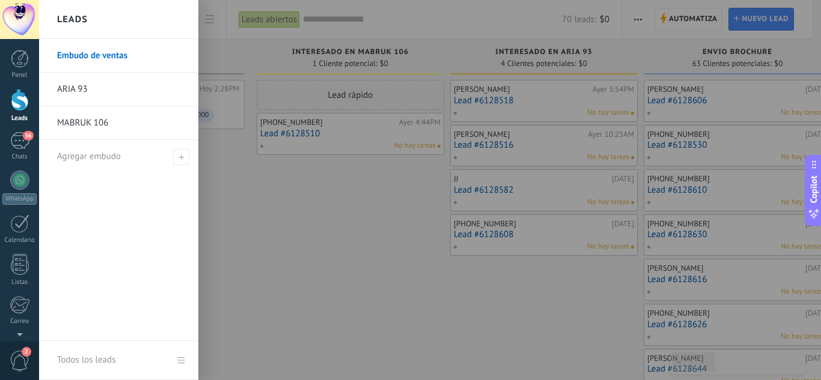
click at [365, 150] on div at bounding box center [449, 190] width 821 height 380
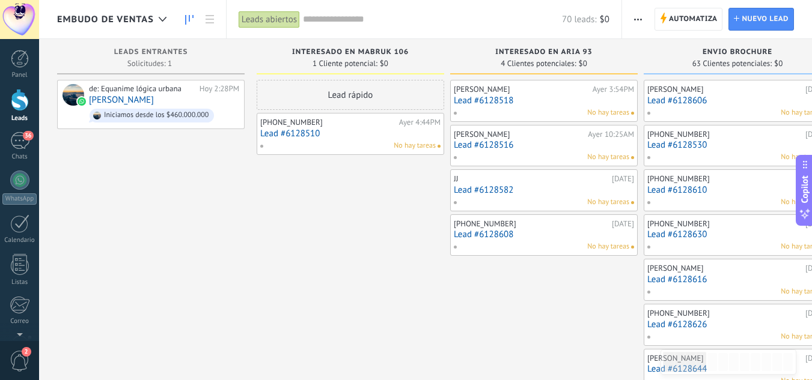
click at [362, 145] on div "No hay tareas" at bounding box center [348, 146] width 176 height 11
drag, startPoint x: 332, startPoint y: 130, endPoint x: 324, endPoint y: 132, distance: 8.6
click at [324, 132] on link "Lead #6128510" at bounding box center [350, 134] width 180 height 10
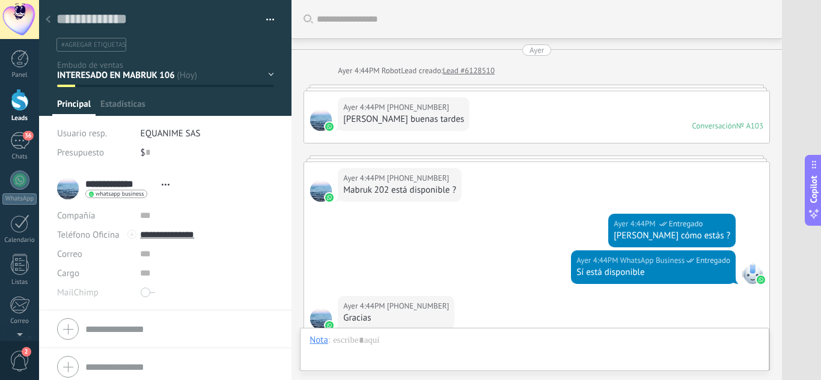
scroll to position [413, 0]
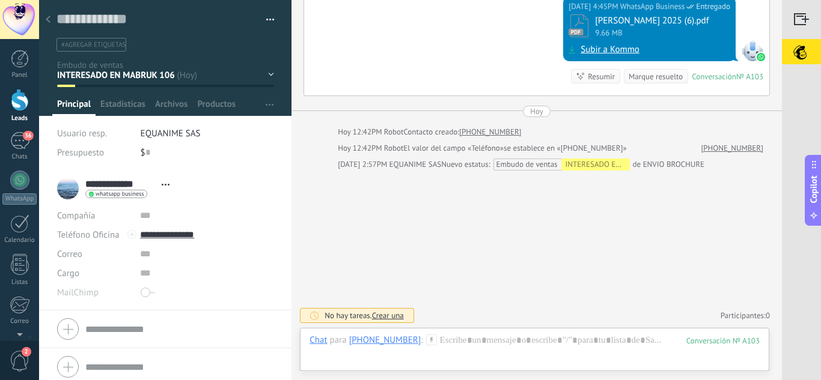
click at [0, 0] on div "INTERESADO EN MABRUK 106 INTERESADO EN ARIA 93 ENVIO BROCHURE AGENDO CITA VISIT…" at bounding box center [0, 0] width 0 height 0
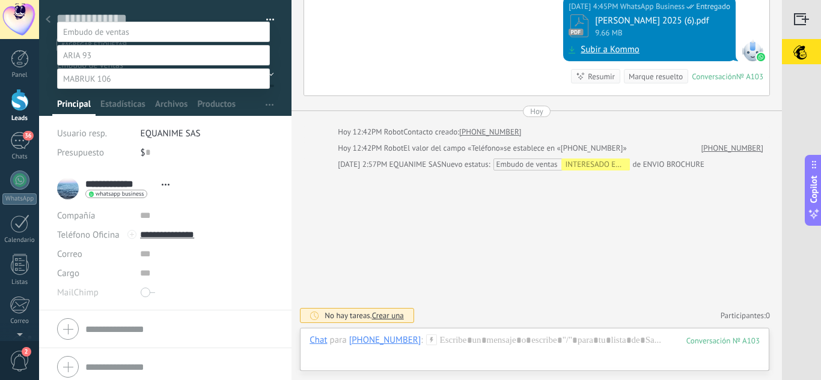
scroll to position [0, 0]
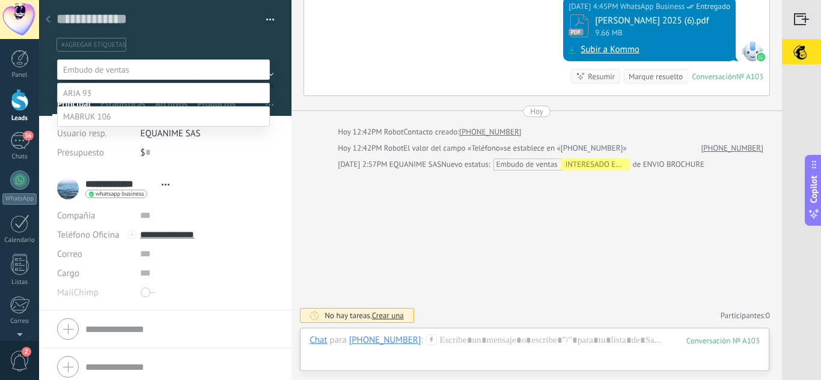
click at [186, 66] on label at bounding box center [163, 69] width 213 height 20
click at [267, 38] on div at bounding box center [430, 190] width 782 height 380
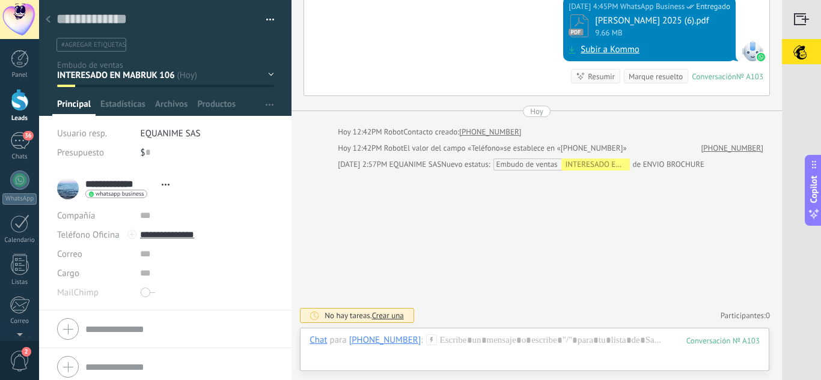
click at [267, 19] on button "button" at bounding box center [265, 20] width 17 height 18
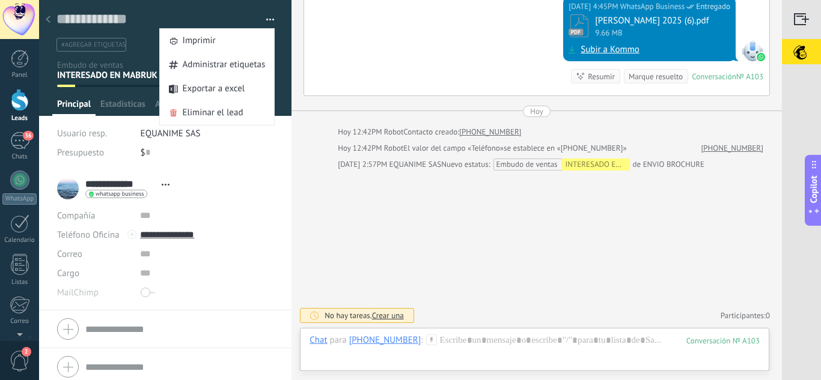
click at [267, 19] on button "button" at bounding box center [265, 20] width 17 height 18
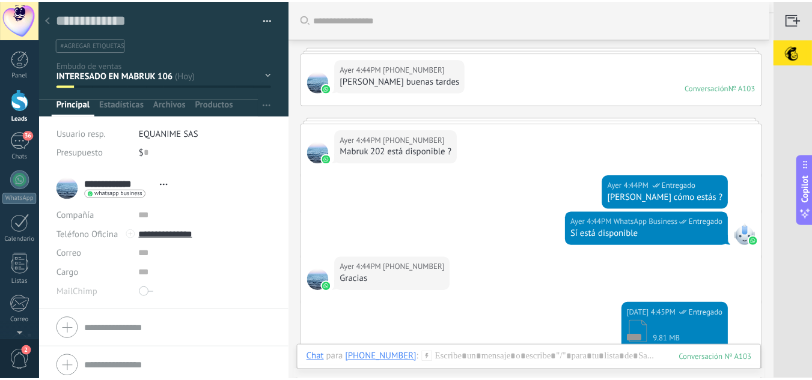
scroll to position [60, 0]
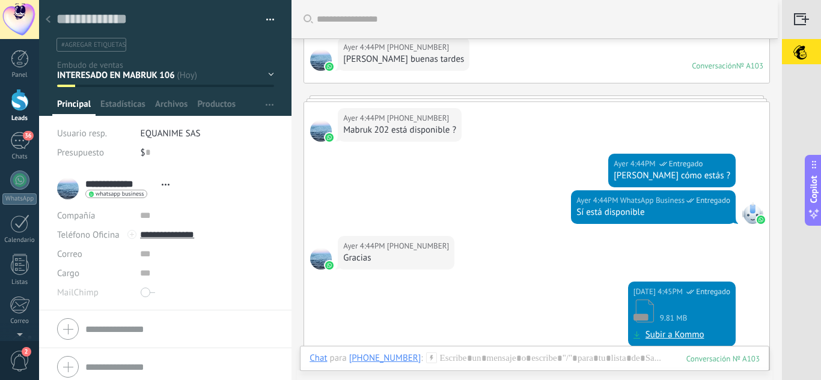
click at [801, 19] on div at bounding box center [801, 19] width 39 height 39
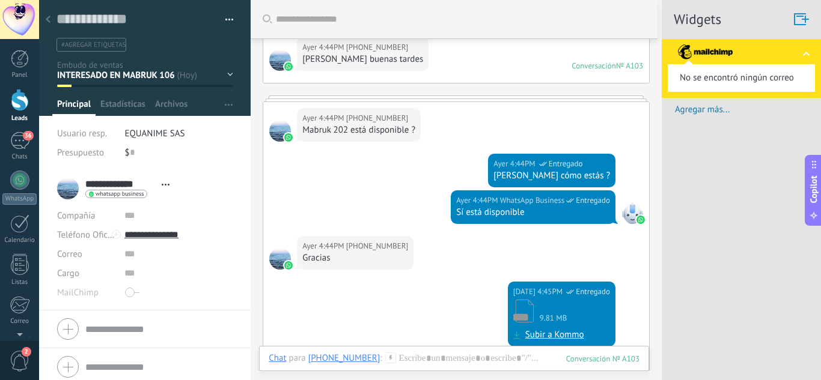
click at [801, 19] on div at bounding box center [801, 19] width 39 height 39
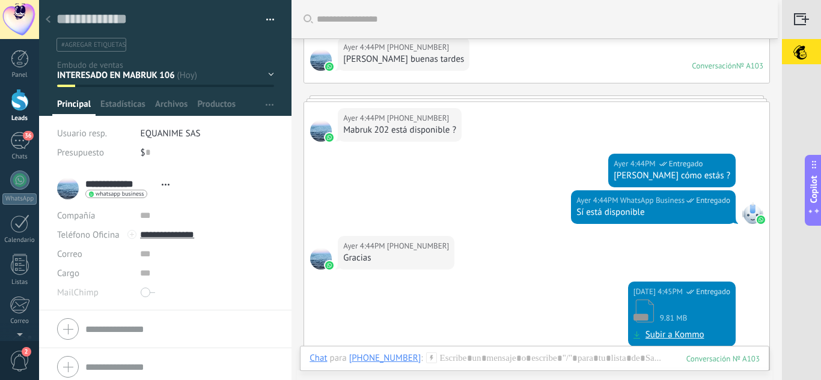
click at [801, 19] on div at bounding box center [801, 19] width 39 height 39
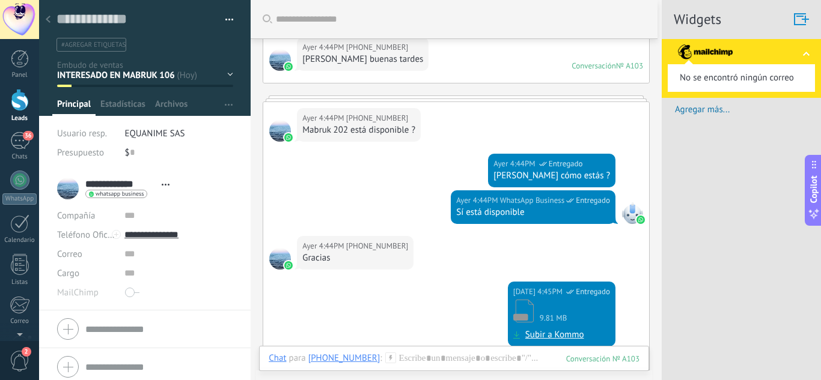
click at [685, 105] on span "Agregar más..." at bounding box center [748, 109] width 146 height 11
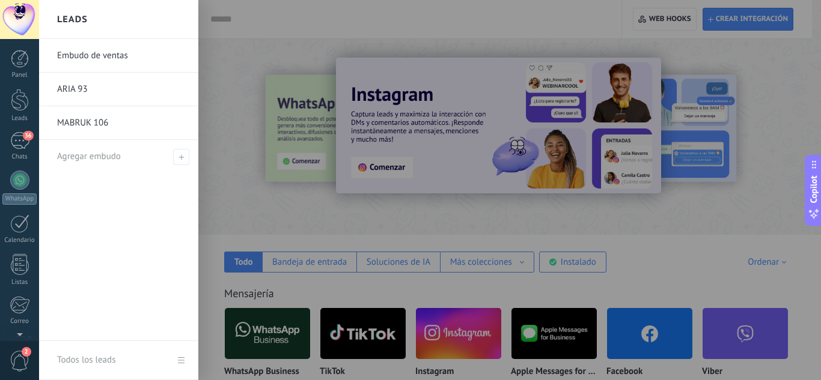
click at [20, 88] on div "Panel Leads 36 Chats WhatsApp Clientes" at bounding box center [19, 255] width 39 height 411
click at [16, 93] on div at bounding box center [20, 100] width 18 height 22
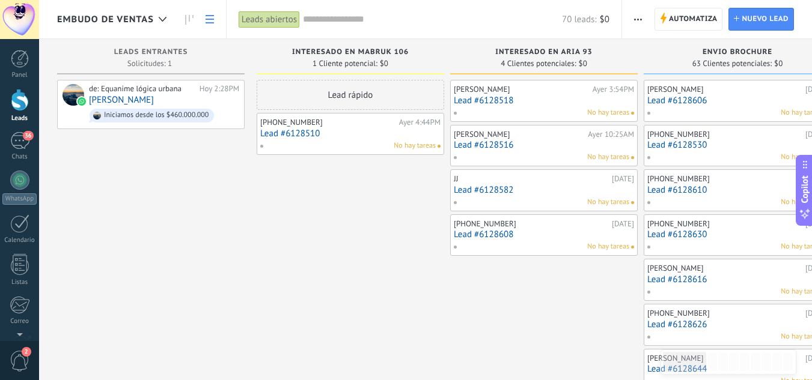
click at [212, 28] on link at bounding box center [210, 19] width 20 height 23
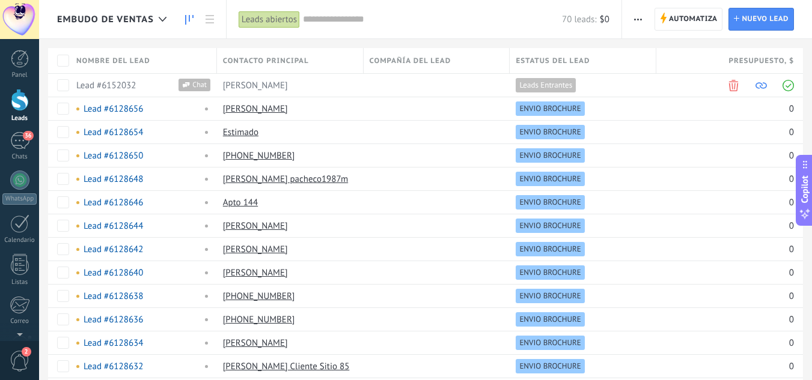
click at [191, 25] on link at bounding box center [189, 19] width 20 height 23
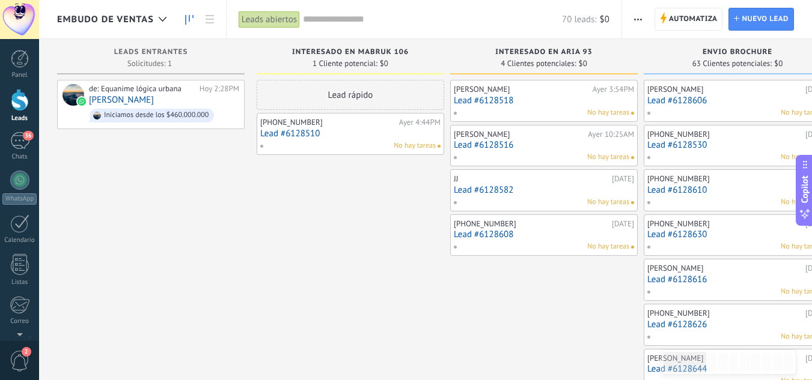
click at [316, 129] on link "Lead #6128510" at bounding box center [350, 134] width 180 height 10
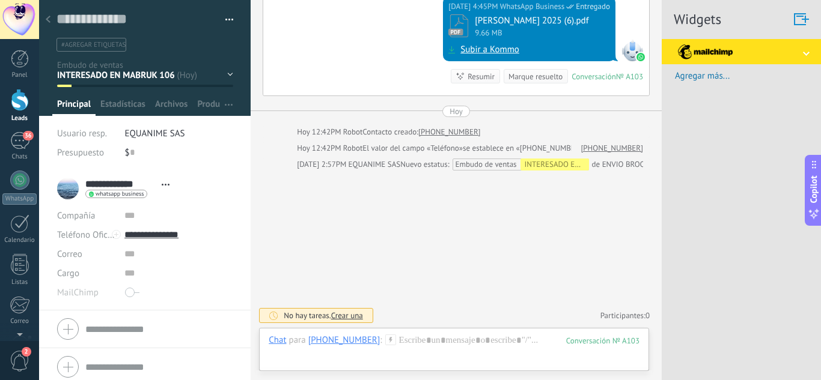
click at [0, 0] on div "INTERESADO EN MABRUK 106 INTERESADO EN ARIA 93 ENVIO BROCHURE AGENDO CITA VISIT…" at bounding box center [0, 0] width 0 height 0
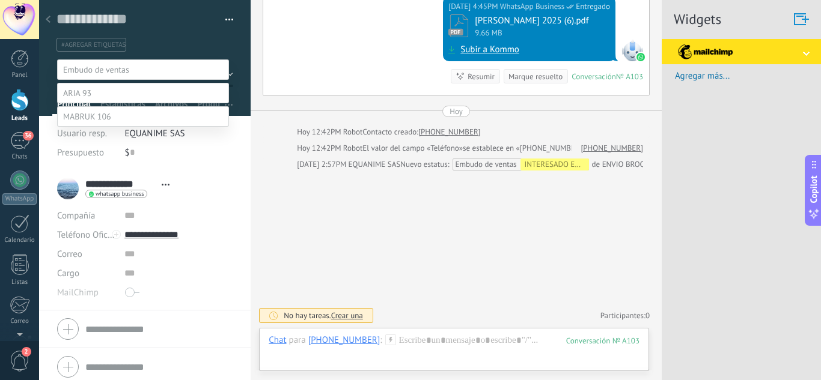
click at [299, 224] on div at bounding box center [430, 190] width 782 height 380
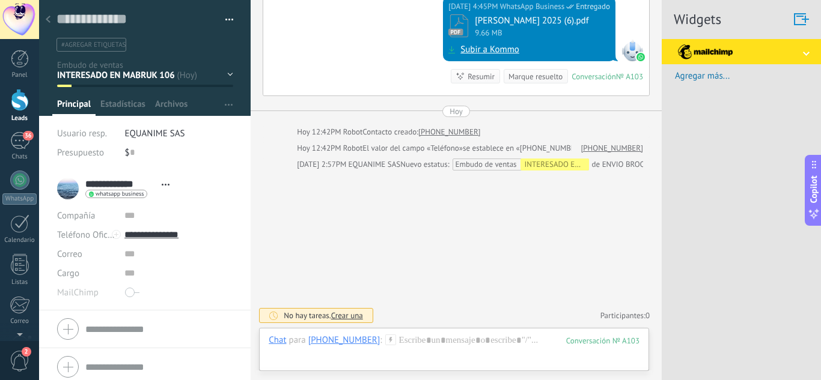
click at [212, 29] on div "Guardar y crear Imprimir Administrar etiquetas Exportar a excel" at bounding box center [144, 30] width 177 height 41
click at [228, 22] on span "button" at bounding box center [229, 21] width 8 height 2
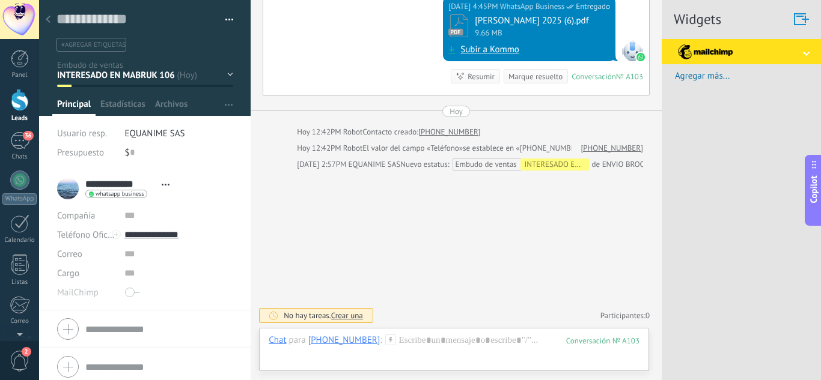
click at [820, 189] on button "Copilot" at bounding box center [813, 190] width 17 height 71
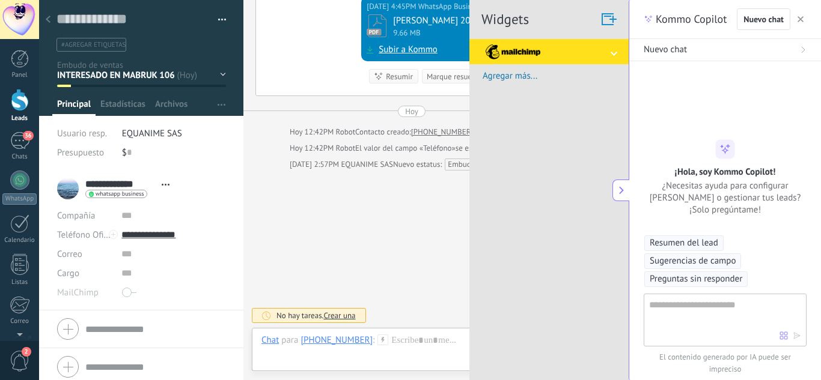
type textarea "**********"
click at [693, 322] on textarea at bounding box center [714, 319] width 130 height 43
type textarea "**********"
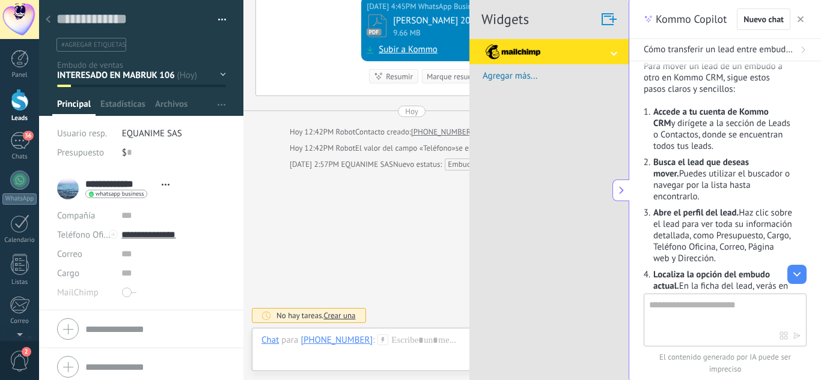
scroll to position [60, 0]
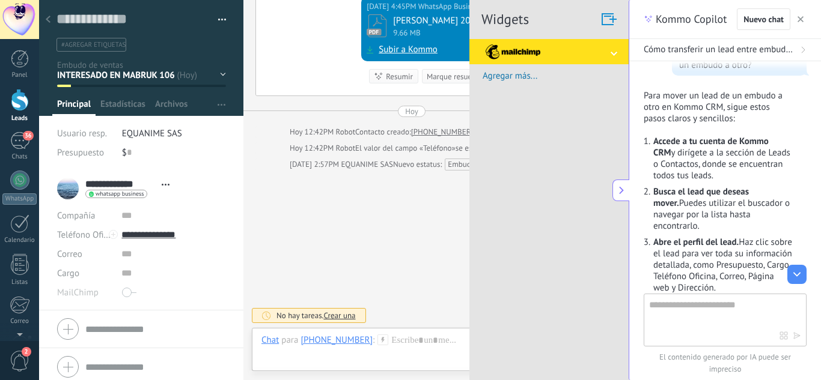
drag, startPoint x: 674, startPoint y: 185, endPoint x: 712, endPoint y: 187, distance: 37.3
click at [679, 185] on ol "Accede a tu cuenta de Kommo CRM y dirígete a la sección de Leads o Contactos, d…" at bounding box center [718, 375] width 148 height 479
click at [712, 187] on strong "Busca el lead que deseas mover." at bounding box center [701, 197] width 96 height 23
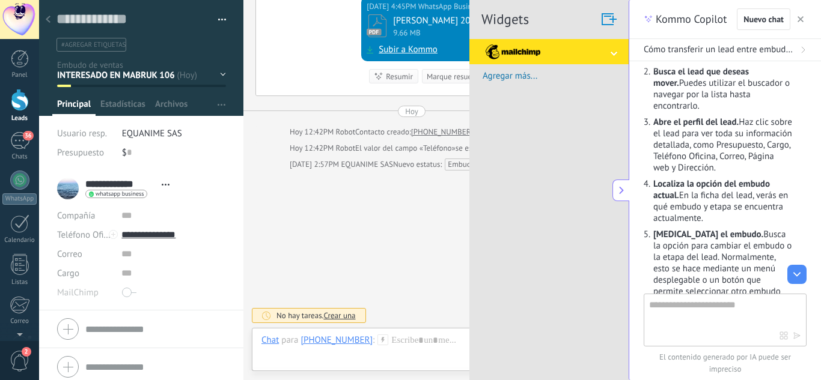
scroll to position [240, 0]
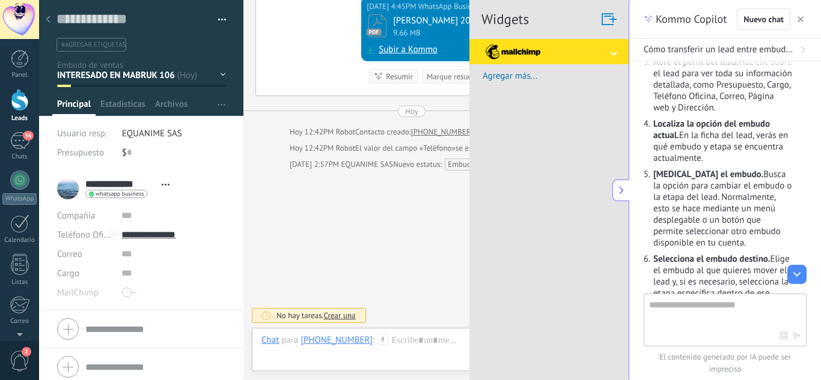
click at [0, 0] on div "INTERESADO EN MABRUK 106 INTERESADO EN ARIA 93 ENVIO BROCHURE AGENDO CITA VISIT…" at bounding box center [0, 0] width 0 height 0
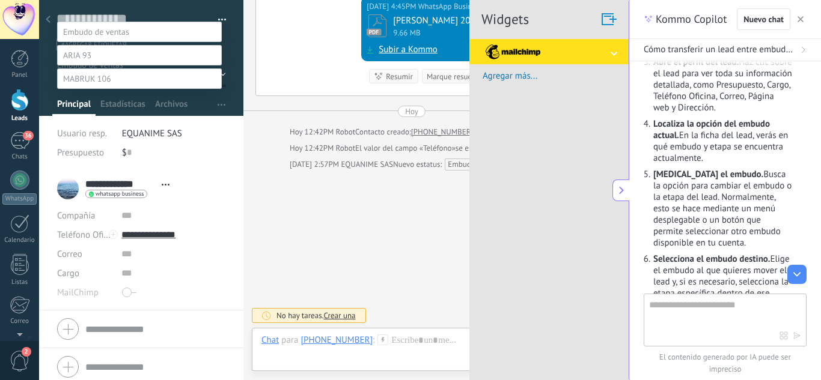
scroll to position [0, 0]
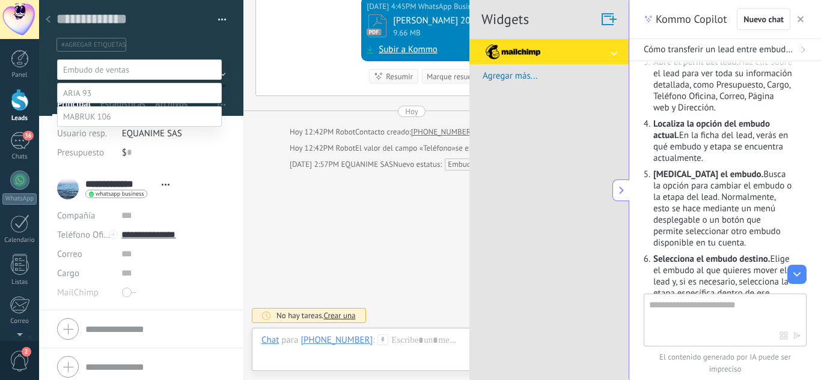
click at [233, 76] on div at bounding box center [430, 190] width 782 height 380
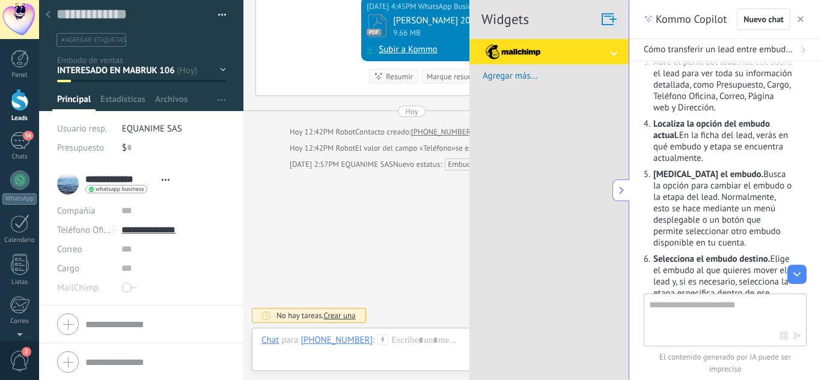
scroll to position [6, 0]
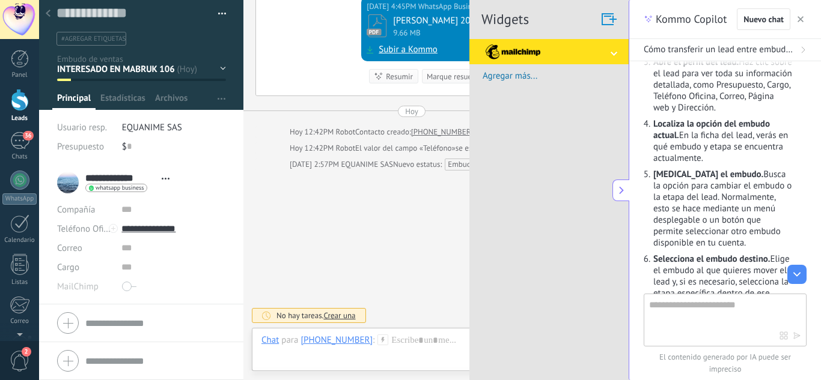
click at [124, 287] on span at bounding box center [129, 286] width 14 height 19
click at [126, 287] on span at bounding box center [129, 286] width 14 height 19
click at [224, 284] on div at bounding box center [173, 286] width 104 height 19
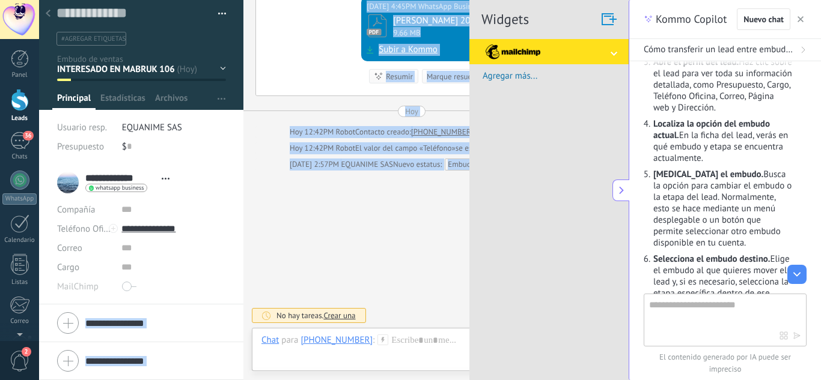
drag, startPoint x: 200, startPoint y: 293, endPoint x: 259, endPoint y: 291, distance: 59.5
click at [259, 291] on div "Guardar y crear Imprimir Administrar etiquetas" at bounding box center [389, 190] width 700 height 380
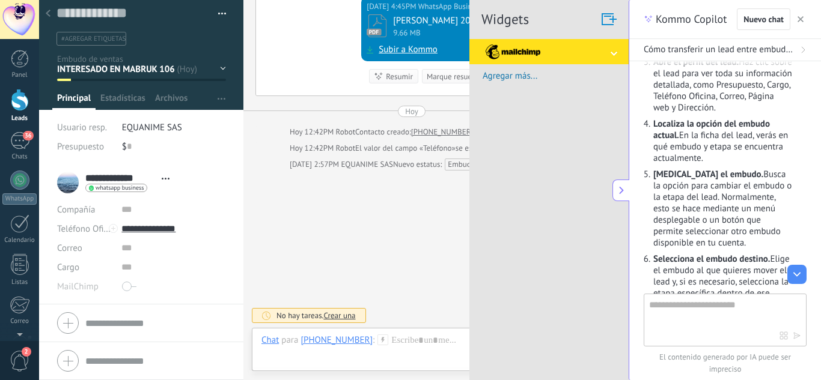
click at [215, 288] on div at bounding box center [173, 286] width 104 height 19
click at [169, 97] on span "Archivos" at bounding box center [171, 101] width 32 height 17
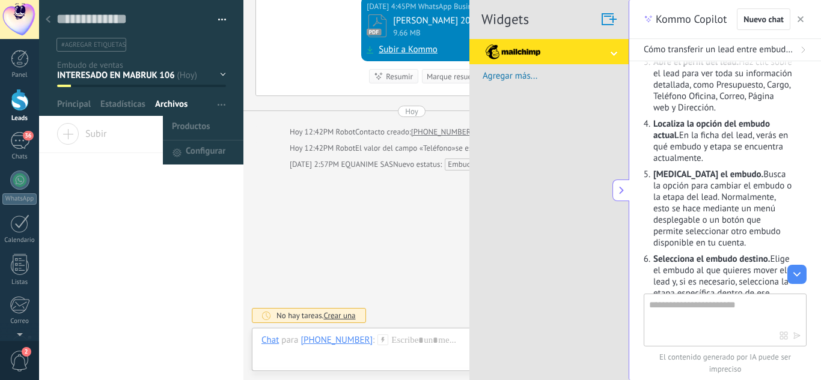
click at [213, 106] on button "button" at bounding box center [221, 104] width 17 height 23
click at [199, 156] on span "Configurar" at bounding box center [206, 153] width 40 height 24
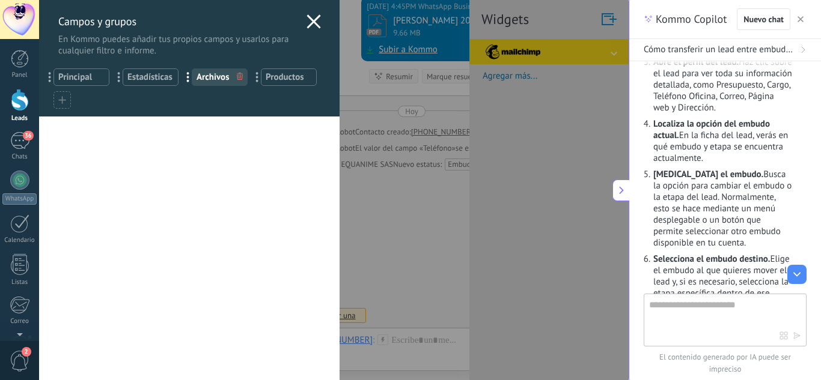
click at [307, 22] on icon at bounding box center [314, 21] width 14 height 14
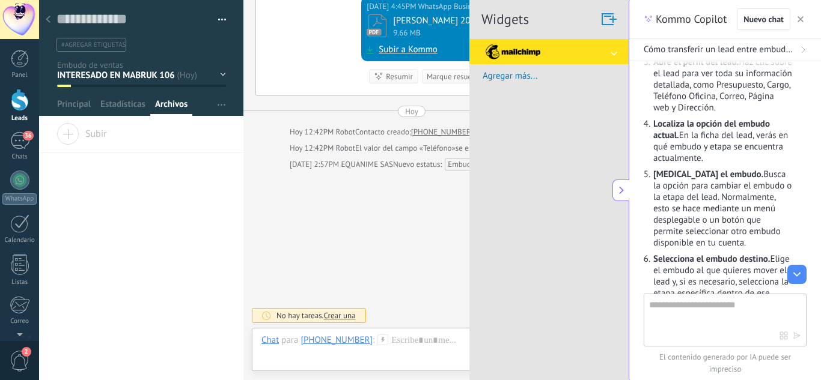
click at [223, 12] on div "Guardar y crear Imprimir Administrar etiquetas Exportar a excel" at bounding box center [141, 26] width 205 height 52
click at [221, 17] on button "button" at bounding box center [217, 20] width 17 height 18
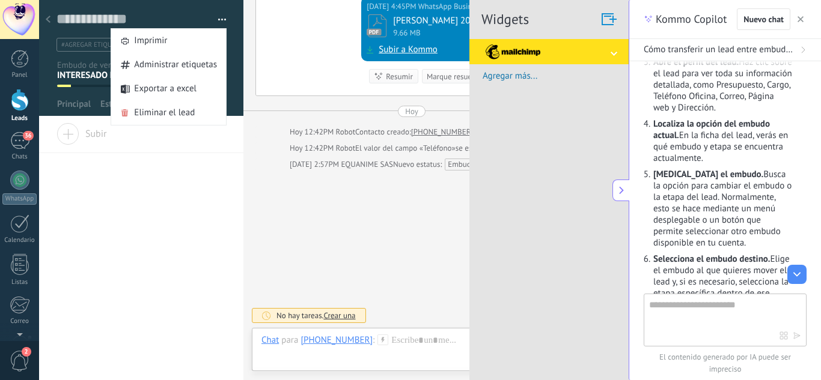
click at [221, 17] on button "button" at bounding box center [217, 20] width 17 height 18
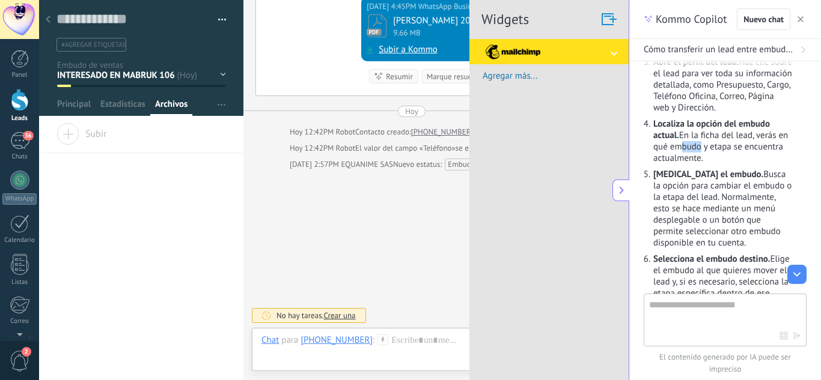
drag, startPoint x: 689, startPoint y: 153, endPoint x: 706, endPoint y: 153, distance: 17.4
click at [706, 153] on p "Localiza la opción del embudo actual. En la ficha del lead, verás en qué embudo…" at bounding box center [722, 141] width 139 height 46
drag, startPoint x: 665, startPoint y: 163, endPoint x: 701, endPoint y: 163, distance: 35.5
click at [701, 163] on p "Localiza la opción del embudo actual. En la ficha del lead, verás en qué embudo…" at bounding box center [722, 141] width 139 height 46
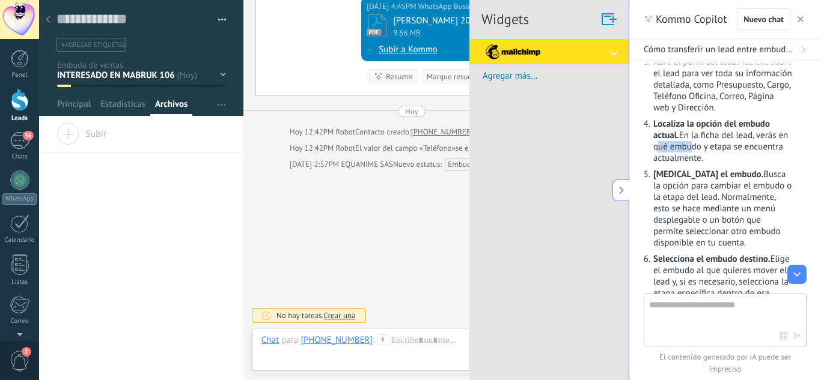
click at [701, 163] on p "Localiza la opción del embudo actual. En la ficha del lead, verás en qué embudo…" at bounding box center [722, 141] width 139 height 46
click at [0, 0] on div "INTERESADO EN MABRUK 106 INTERESADO EN ARIA 93 ENVIO BROCHURE AGENDO CITA VISIT…" at bounding box center [0, 0] width 0 height 0
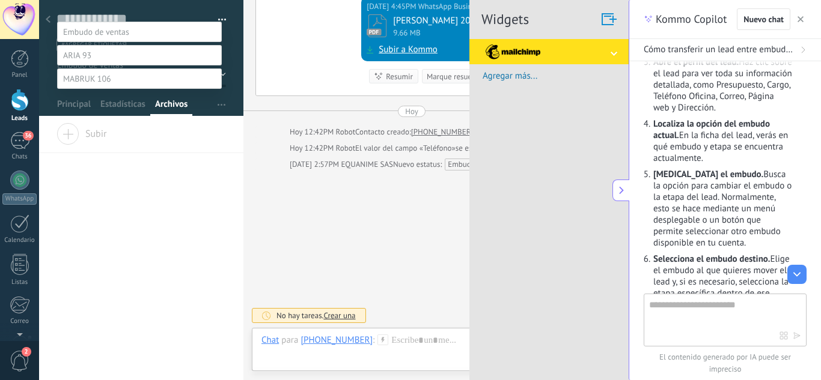
scroll to position [120, 0]
click at [113, 89] on label at bounding box center [139, 79] width 165 height 20
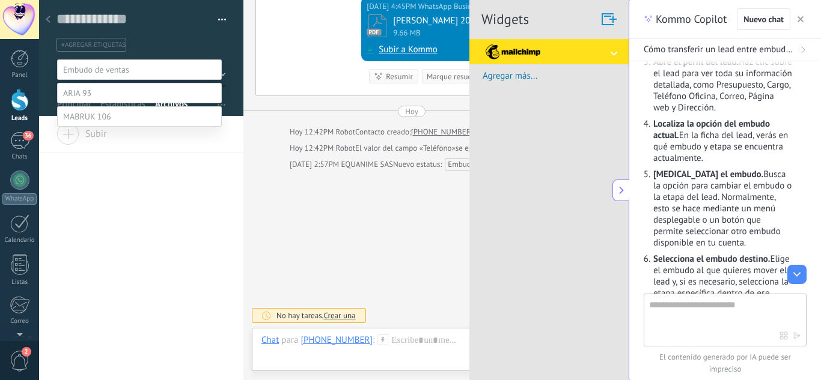
click at [0, 0] on label "Contacto inicial" at bounding box center [0, 0] width 0 height 0
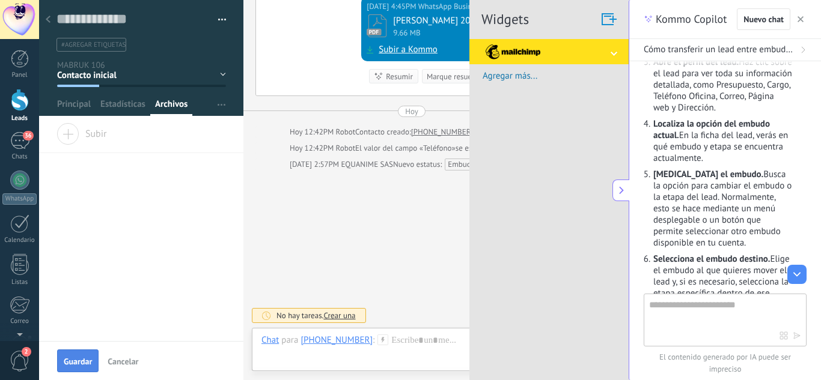
click at [71, 364] on span "Guardar" at bounding box center [78, 362] width 28 height 8
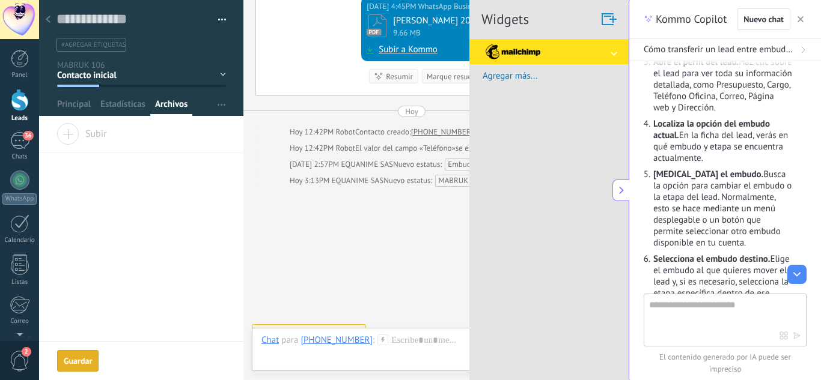
scroll to position [430, 0]
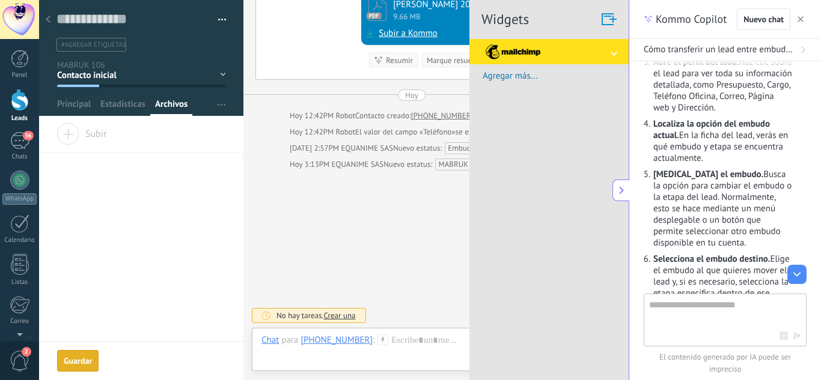
click at [801, 23] on span "button" at bounding box center [801, 19] width 6 height 8
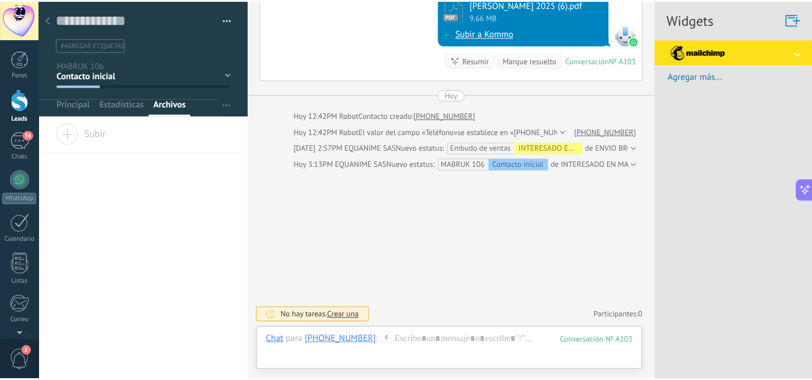
scroll to position [18, 0]
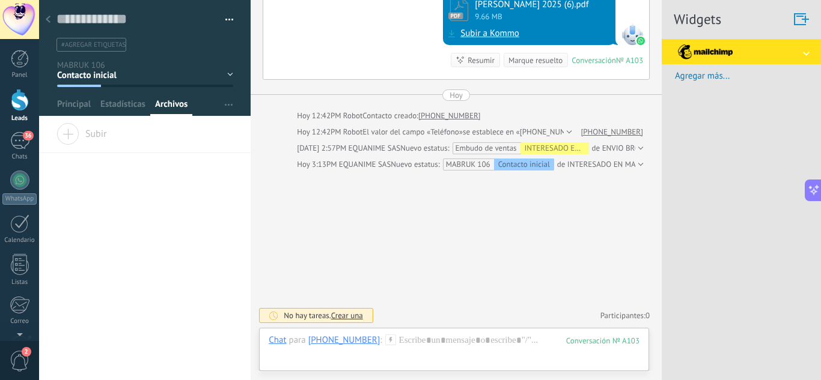
click at [46, 13] on div at bounding box center [48, 19] width 17 height 23
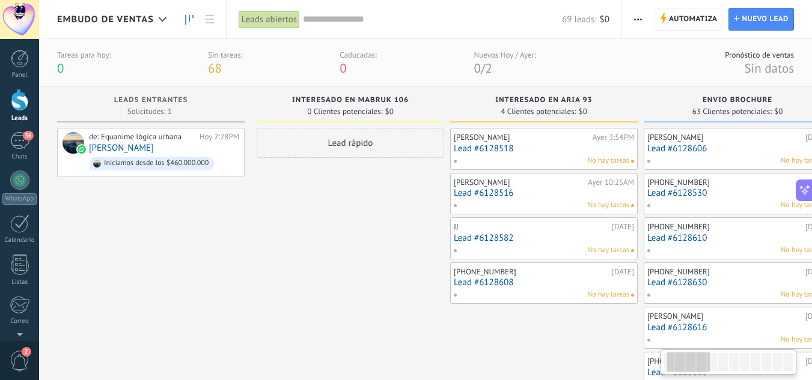
drag, startPoint x: 255, startPoint y: 228, endPoint x: 261, endPoint y: 218, distance: 12.4
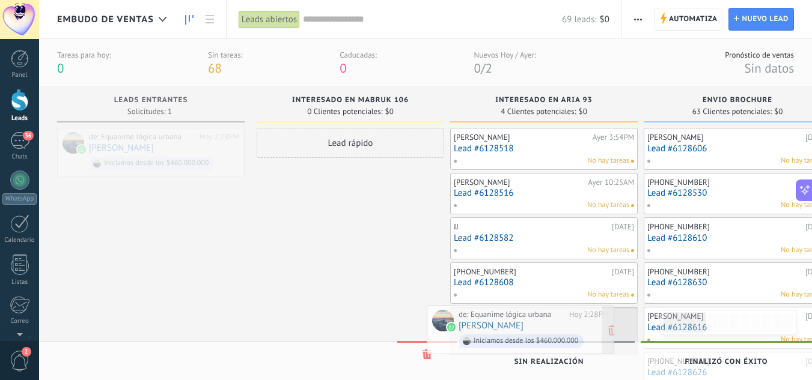
drag, startPoint x: 148, startPoint y: 141, endPoint x: 517, endPoint y: 319, distance: 410.2
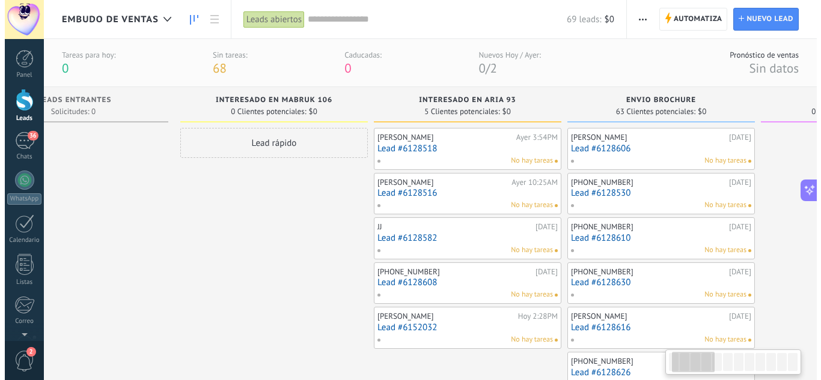
scroll to position [0, 118]
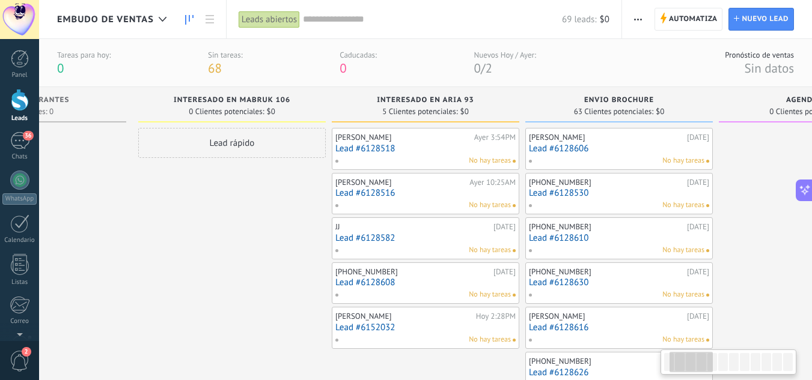
drag, startPoint x: 287, startPoint y: 305, endPoint x: 168, endPoint y: 272, distance: 123.1
click at [441, 144] on link "Lead #6128518" at bounding box center [425, 149] width 180 height 10
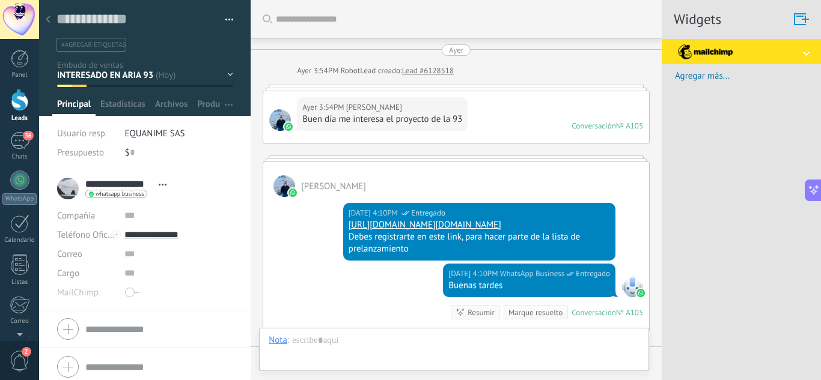
scroll to position [224, 0]
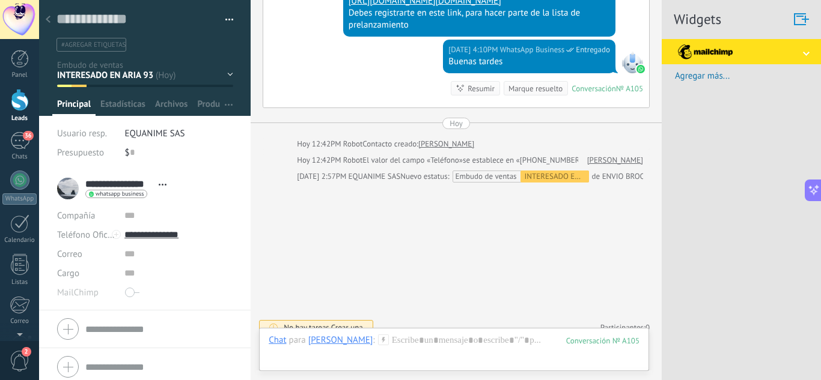
click at [0, 0] on div "INTERESADO EN MABRUK 106 INTERESADO EN ARIA 93 ENVIO BROCHURE AGENDO CITA VISIT…" at bounding box center [0, 0] width 0 height 0
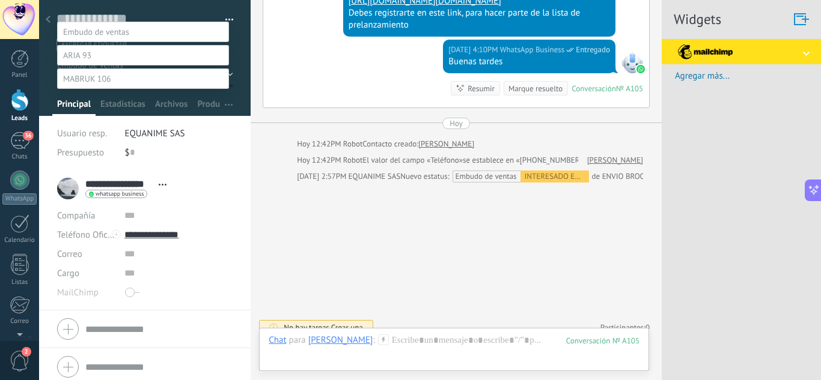
click at [122, 66] on label at bounding box center [143, 55] width 172 height 20
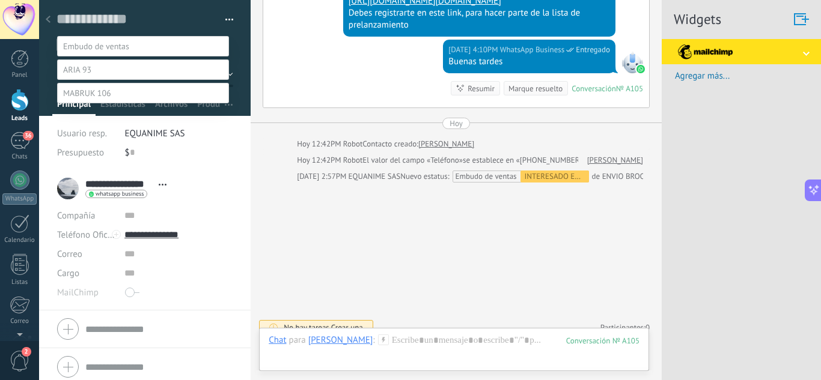
click at [0, 0] on label "Contacto inicial" at bounding box center [0, 0] width 0 height 0
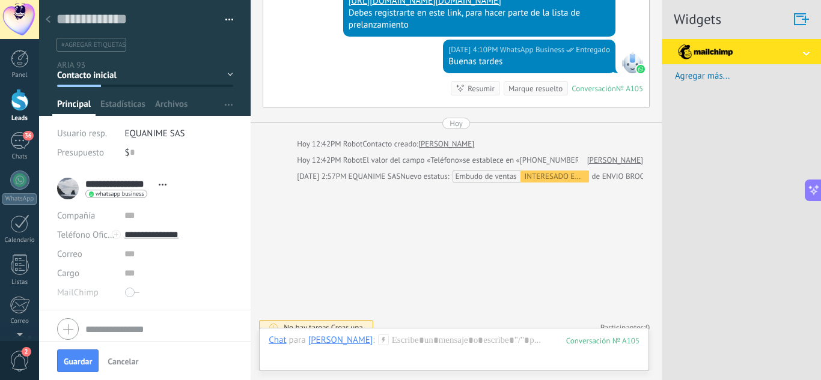
click at [49, 16] on icon at bounding box center [48, 19] width 5 height 7
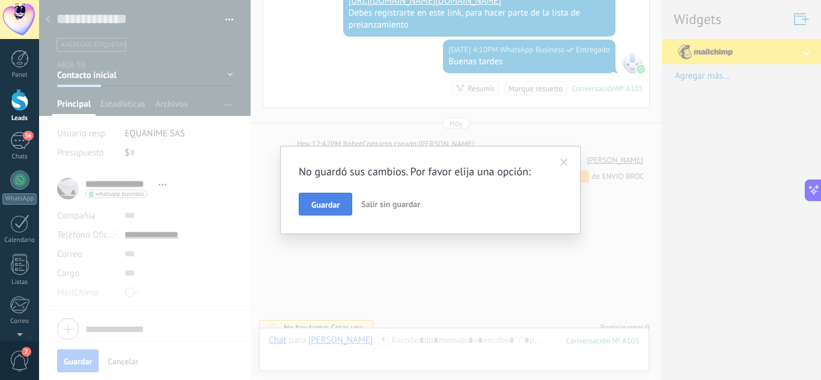
click at [326, 203] on span "Guardar" at bounding box center [325, 205] width 28 height 8
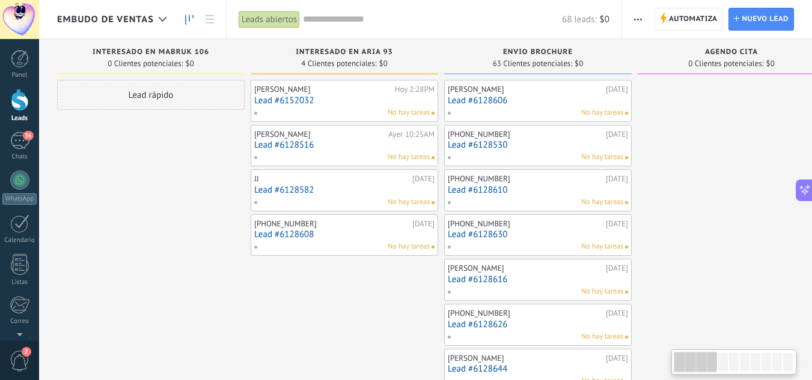
click at [369, 99] on link "Lead #6152032" at bounding box center [344, 101] width 180 height 10
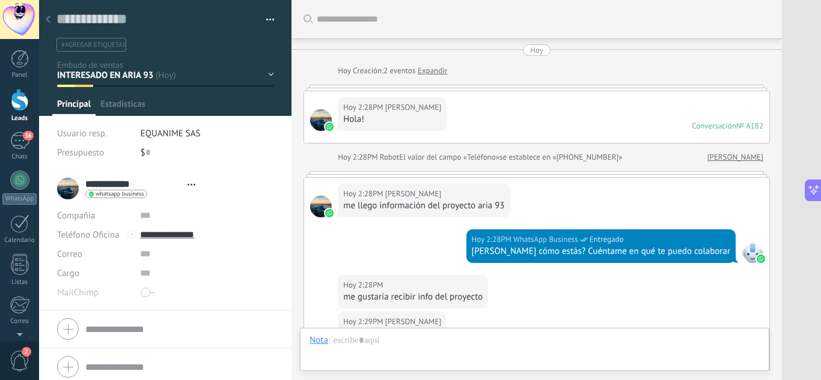
type textarea "**********"
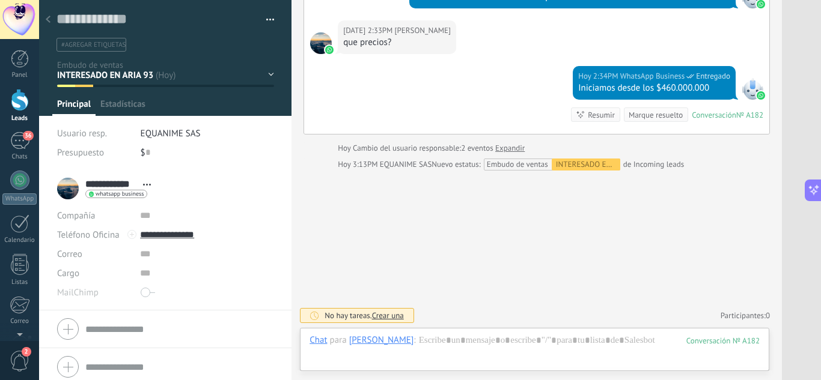
scroll to position [18, 0]
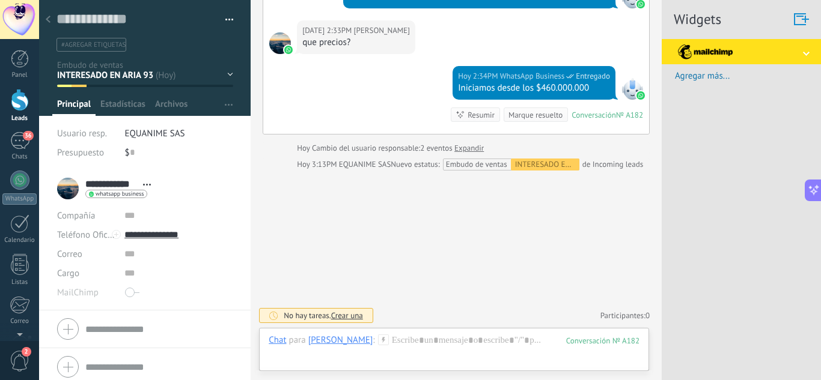
click at [55, 23] on div at bounding box center [48, 19] width 17 height 23
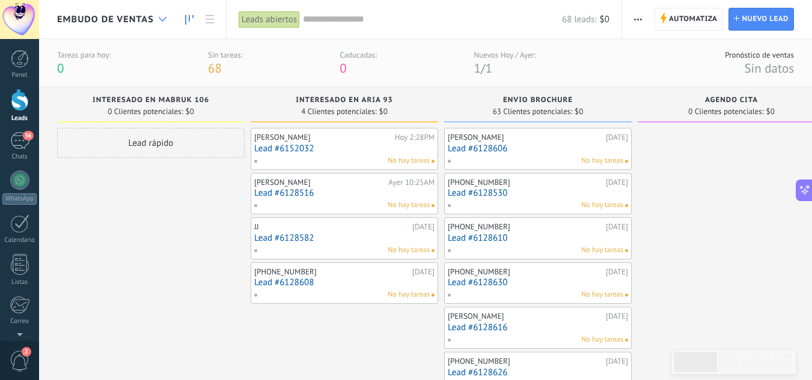
click at [159, 22] on div at bounding box center [163, 19] width 20 height 23
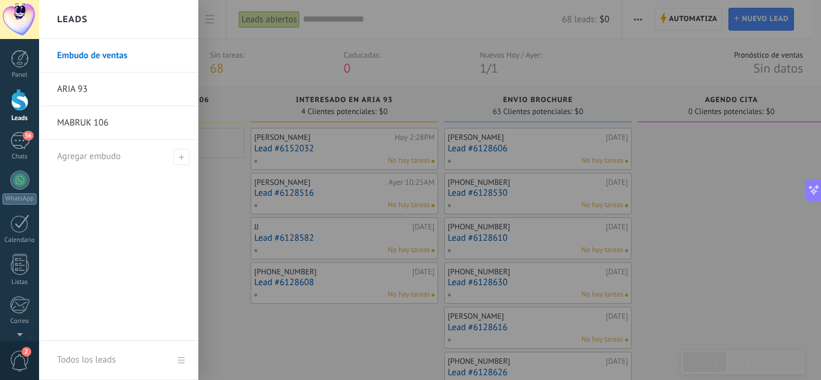
click at [86, 50] on link "Embudo de ventas" at bounding box center [121, 56] width 129 height 34
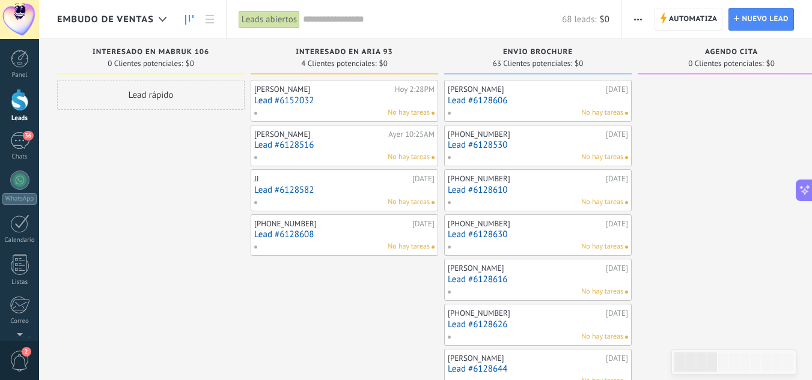
click at [645, 25] on button "button" at bounding box center [637, 19] width 17 height 23
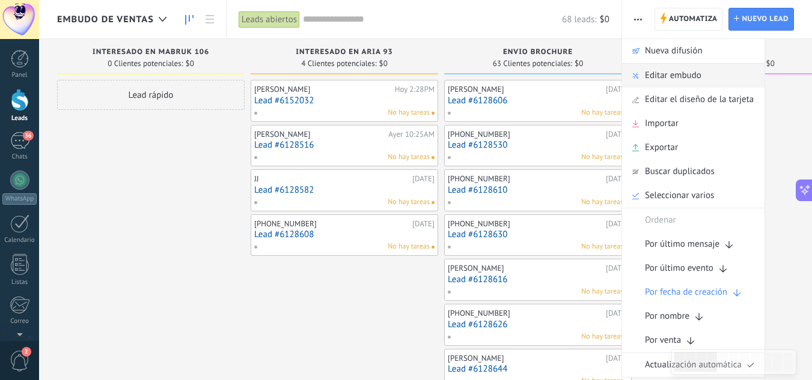
click at [675, 73] on span "Editar embudo" at bounding box center [673, 76] width 56 height 24
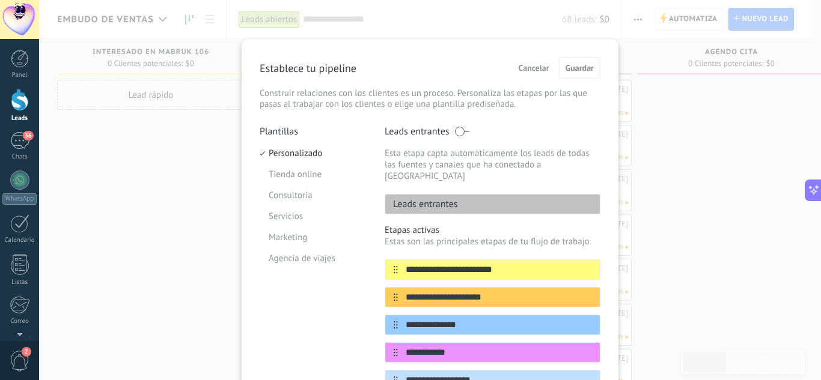
scroll to position [120, 0]
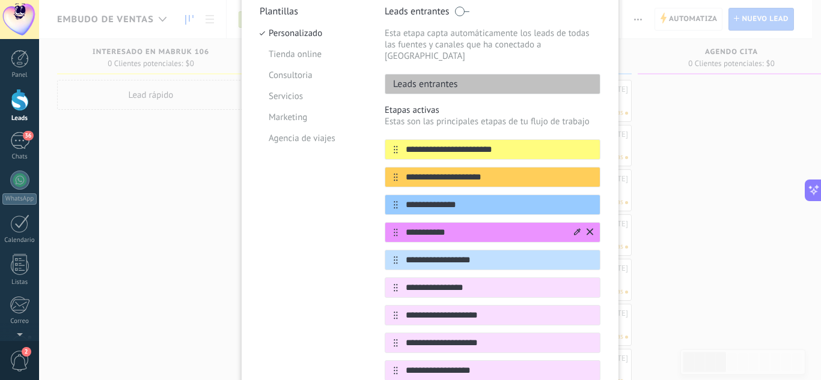
click at [591, 228] on icon at bounding box center [590, 231] width 7 height 7
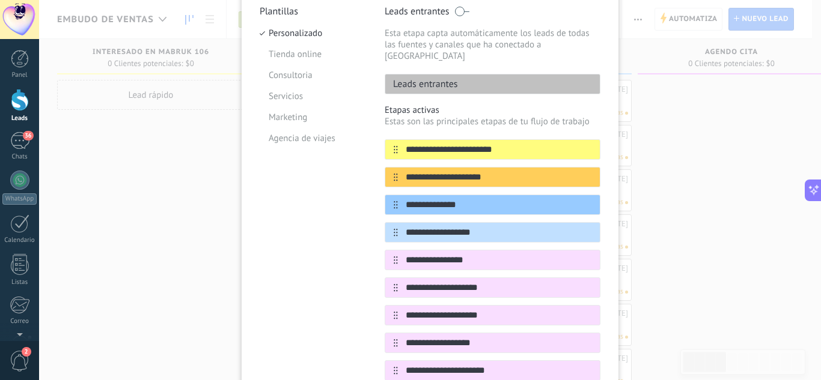
click at [0, 0] on icon at bounding box center [0, 0] width 0 height 0
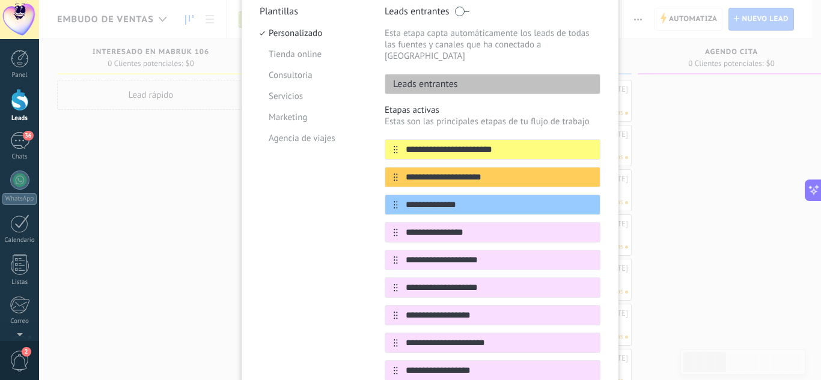
click at [0, 0] on icon at bounding box center [0, 0] width 0 height 0
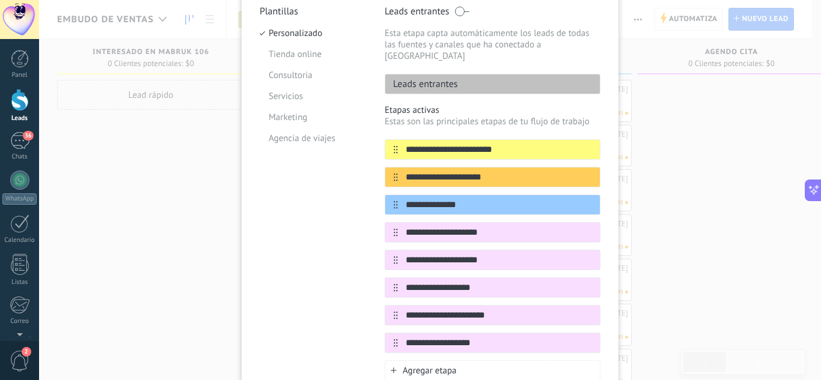
click at [0, 0] on icon at bounding box center [0, 0] width 0 height 0
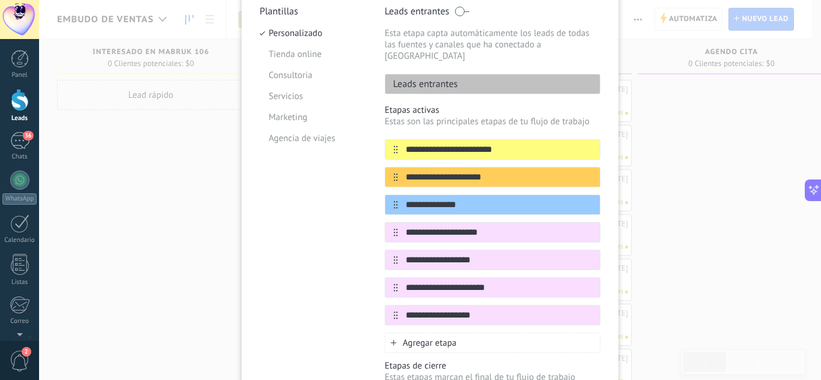
click at [0, 0] on icon at bounding box center [0, 0] width 0 height 0
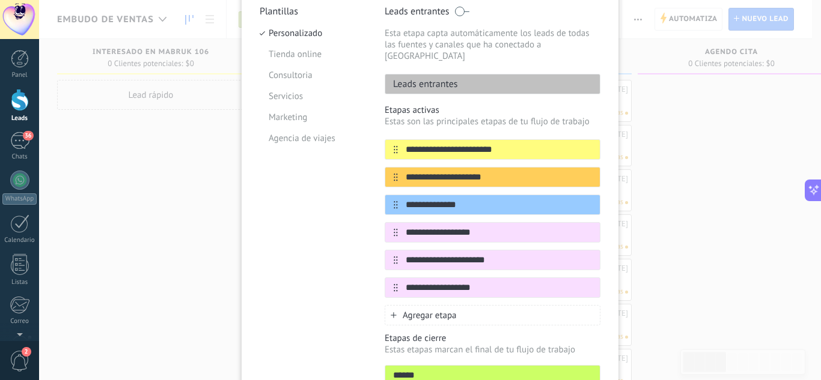
click at [0, 0] on icon at bounding box center [0, 0] width 0 height 0
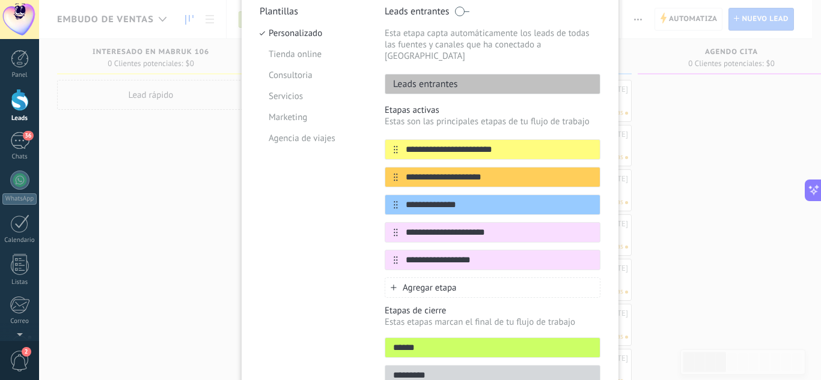
click at [0, 0] on icon at bounding box center [0, 0] width 0 height 0
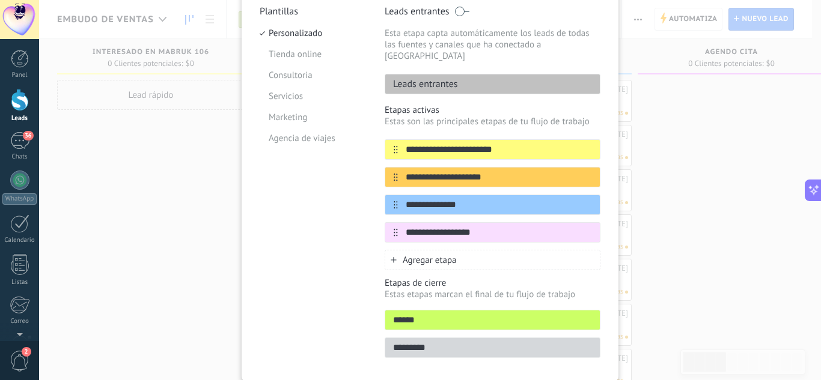
click at [0, 0] on icon at bounding box center [0, 0] width 0 height 0
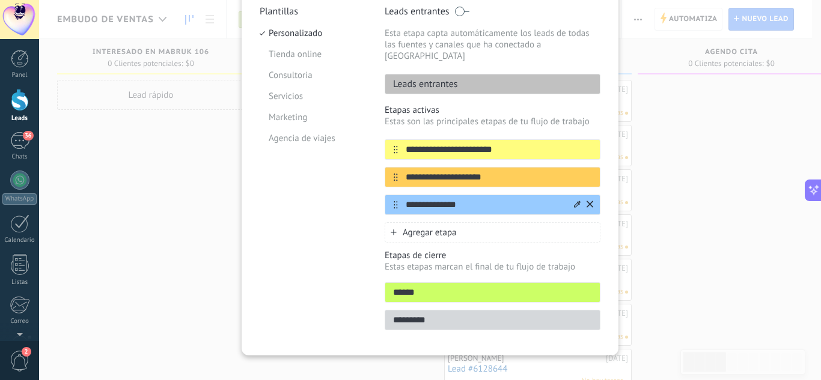
click at [475, 199] on input "**********" at bounding box center [485, 205] width 174 height 13
drag, startPoint x: 475, startPoint y: 192, endPoint x: 401, endPoint y: 192, distance: 74.5
click at [401, 199] on input "**********" at bounding box center [485, 205] width 174 height 13
type input "*"
click at [445, 199] on input "text" at bounding box center [485, 205] width 174 height 13
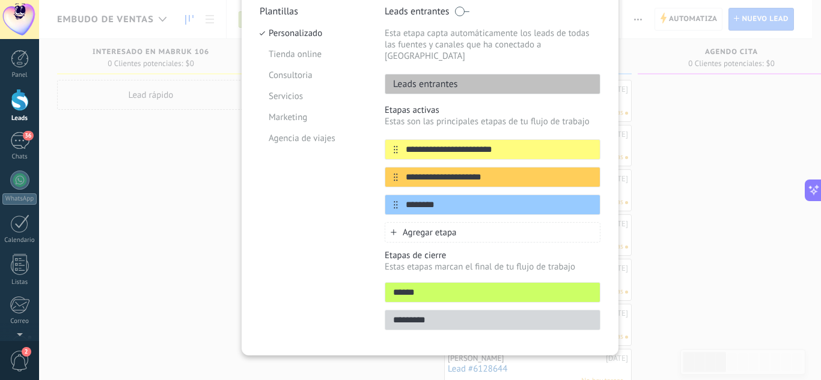
type input "********"
click at [443, 227] on span "Agregar etapa" at bounding box center [430, 232] width 54 height 11
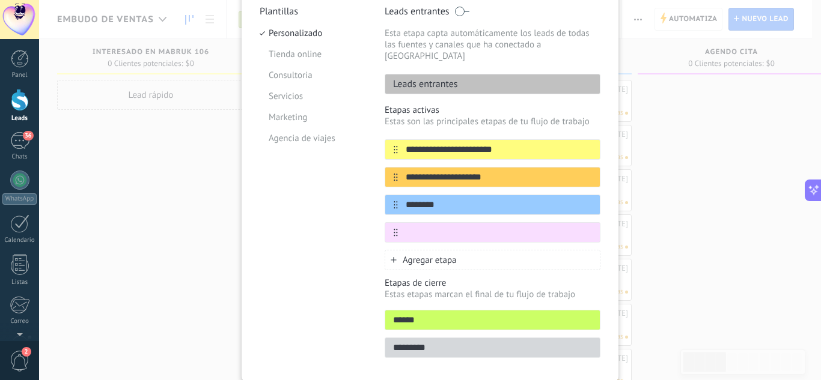
click at [443, 227] on input "text" at bounding box center [499, 233] width 202 height 13
type input "*"
type input "********"
click at [442, 255] on span "Agregar etapa" at bounding box center [430, 260] width 54 height 11
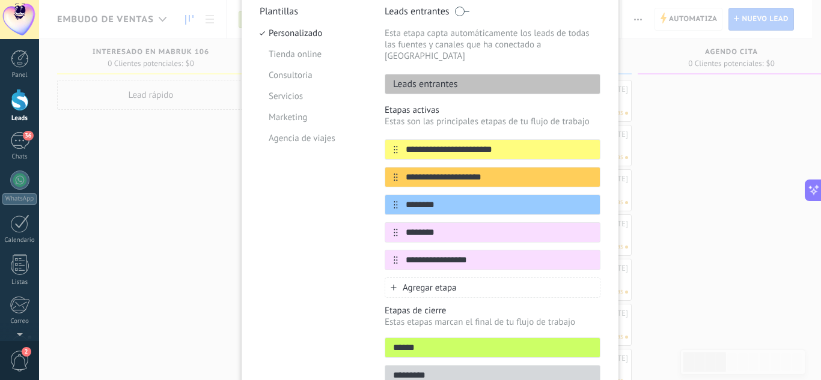
type input "**********"
click at [333, 266] on div "Plantillas Personalizado Tienda online Consultoria Servicios Marketing Agencia …" at bounding box center [313, 199] width 107 height 388
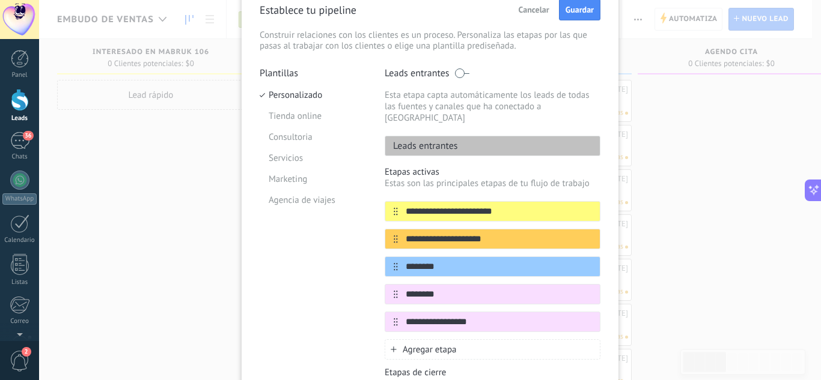
click at [338, 274] on div "Plantillas Personalizado Tienda online Consultoria Servicios Marketing Agencia …" at bounding box center [313, 261] width 107 height 388
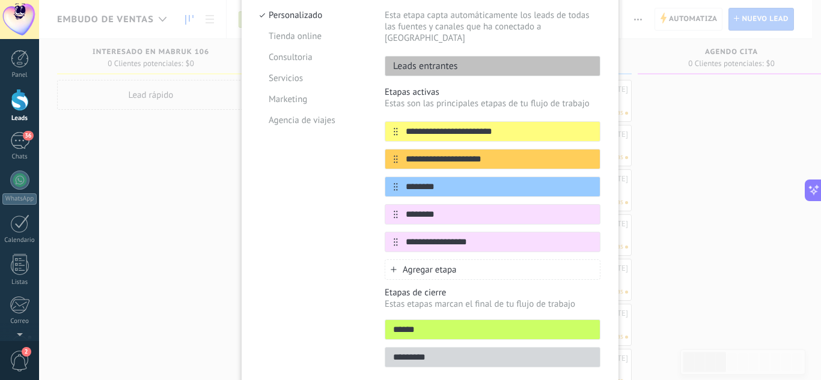
scroll to position [118, 0]
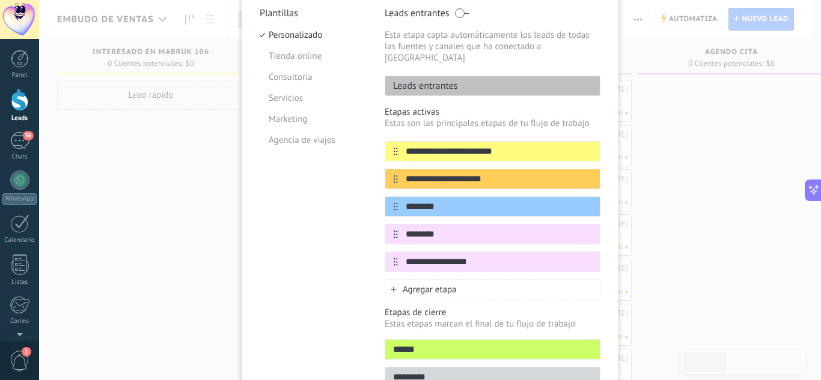
click at [450, 344] on input "******" at bounding box center [492, 350] width 215 height 13
drag, startPoint x: 450, startPoint y: 334, endPoint x: 364, endPoint y: 335, distance: 85.3
click at [364, 335] on div "**********" at bounding box center [430, 201] width 341 height 388
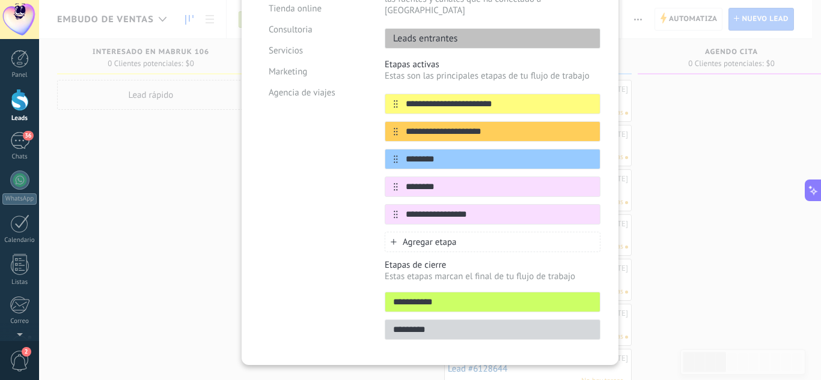
scroll to position [178, 0]
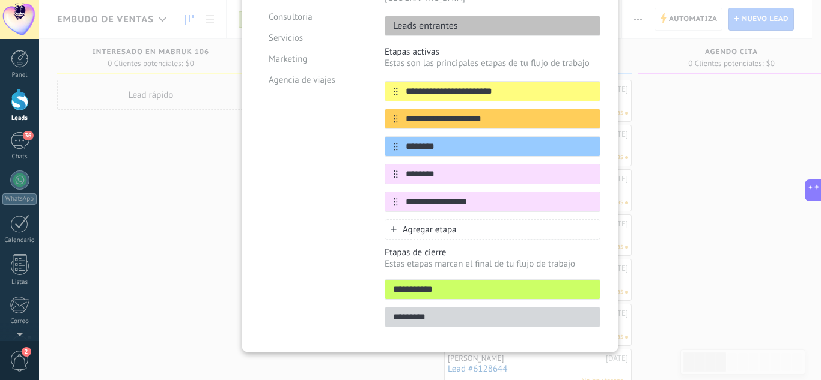
type input "**********"
click at [462, 311] on input "*********" at bounding box center [492, 317] width 215 height 13
drag, startPoint x: 462, startPoint y: 304, endPoint x: 375, endPoint y: 304, distance: 86.5
click at [375, 304] on div "**********" at bounding box center [430, 141] width 341 height 388
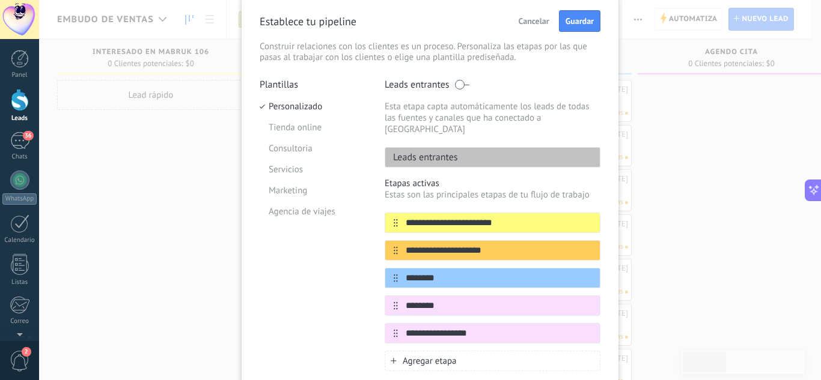
scroll to position [0, 0]
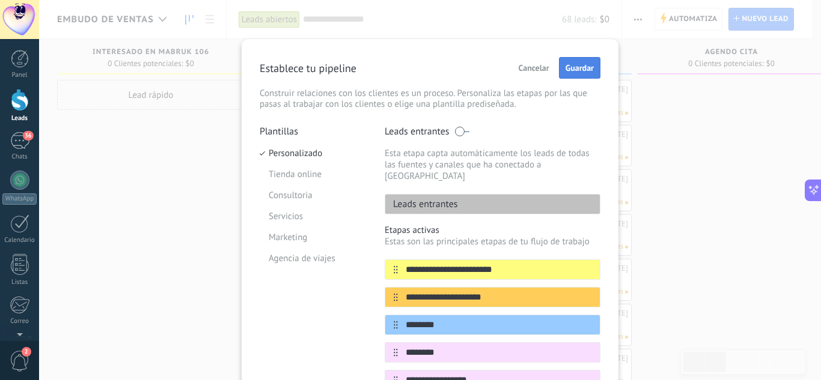
type input "****"
click at [577, 72] on span "Guardar" at bounding box center [580, 68] width 28 height 8
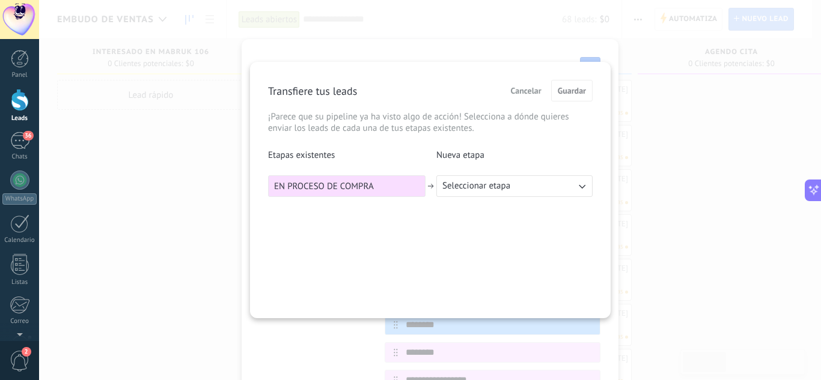
click at [504, 189] on span "Seleccionar etapa" at bounding box center [476, 186] width 68 height 12
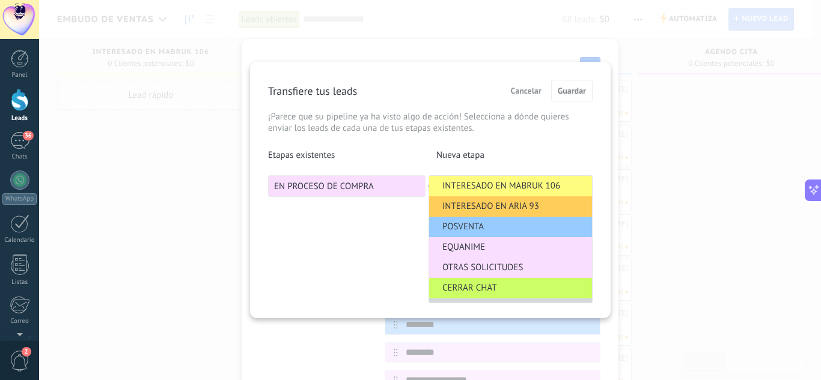
click at [502, 202] on span "INTERESADO EN ARIA 93" at bounding box center [490, 207] width 97 height 12
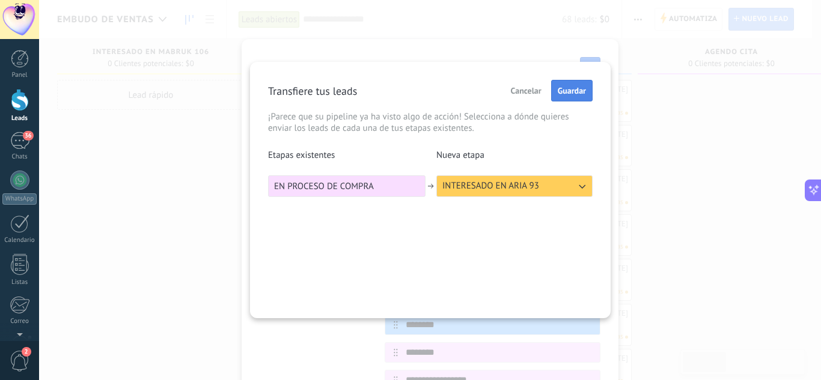
click at [566, 92] on span "Guardar" at bounding box center [572, 91] width 28 height 8
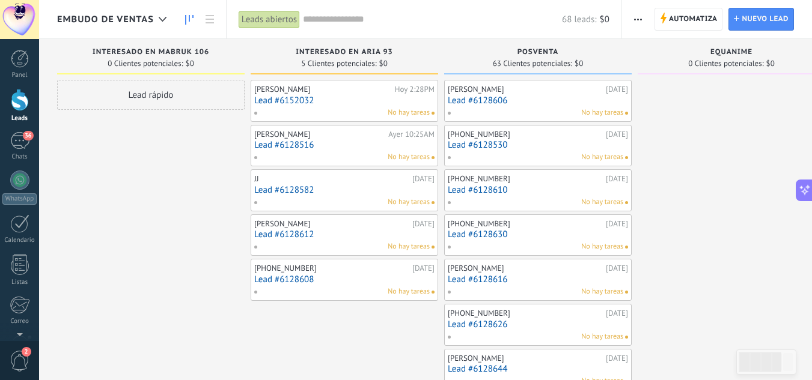
drag, startPoint x: 180, startPoint y: 188, endPoint x: 278, endPoint y: 198, distance: 97.8
click at [388, 103] on link "Lead #6152032" at bounding box center [344, 101] width 180 height 10
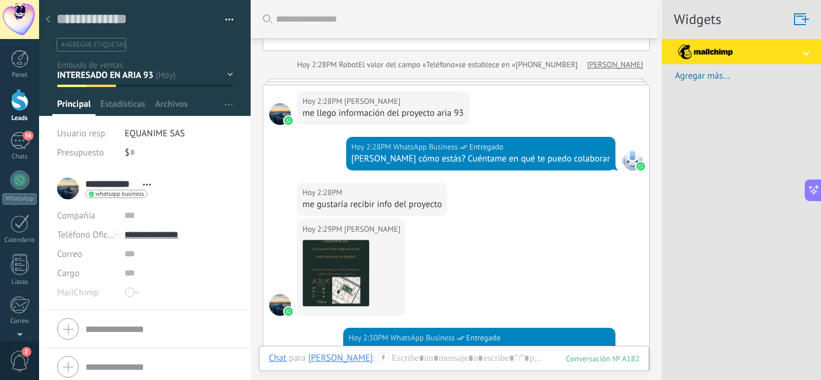
scroll to position [389, 0]
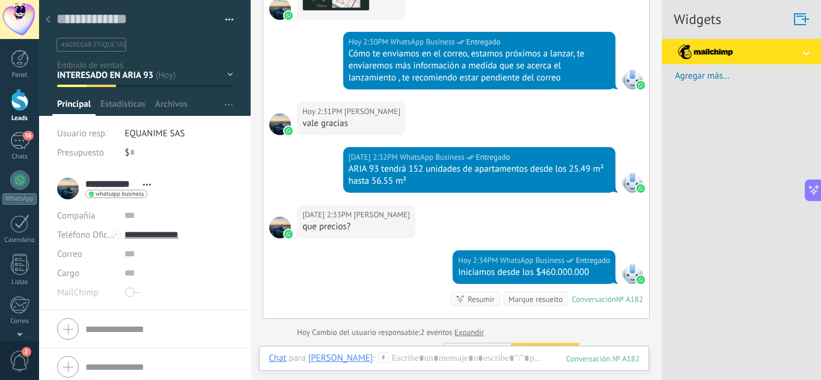
click at [44, 17] on div at bounding box center [48, 19] width 17 height 23
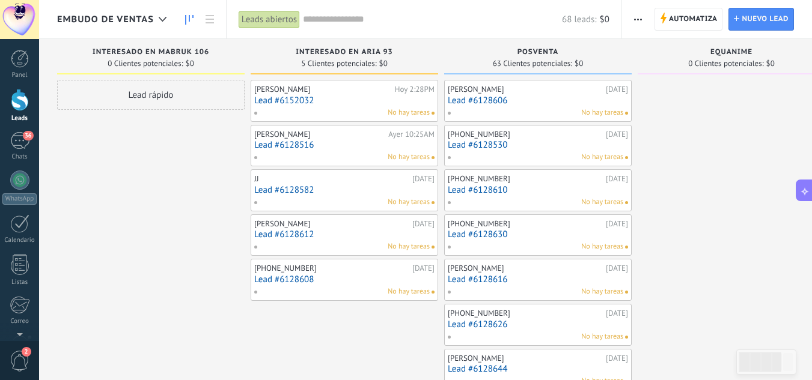
click at [310, 288] on div "No hay tareas" at bounding box center [342, 292] width 176 height 11
click at [319, 279] on link "Lead #6128608" at bounding box center [344, 280] width 180 height 10
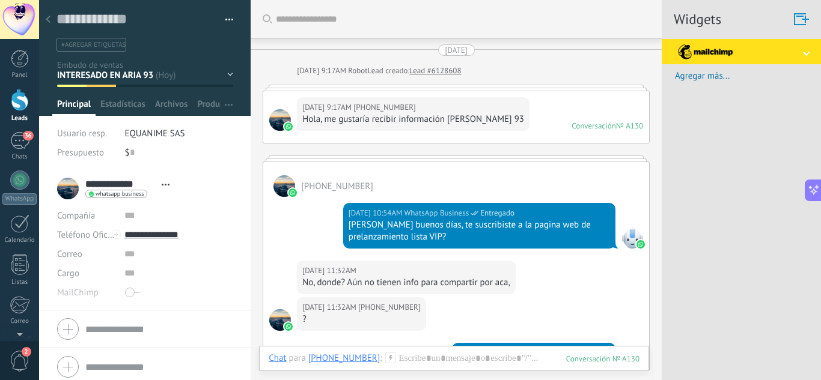
click at [52, 28] on div at bounding box center [48, 19] width 17 height 23
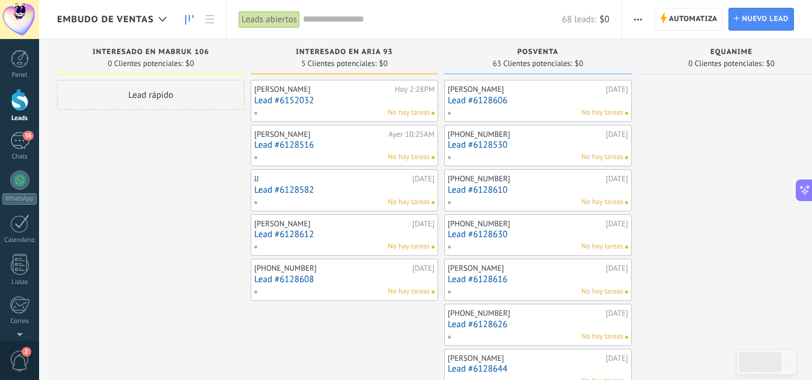
drag, startPoint x: 171, startPoint y: 178, endPoint x: 263, endPoint y: 185, distance: 92.2
click at [326, 96] on link "Lead #6152032" at bounding box center [344, 101] width 180 height 10
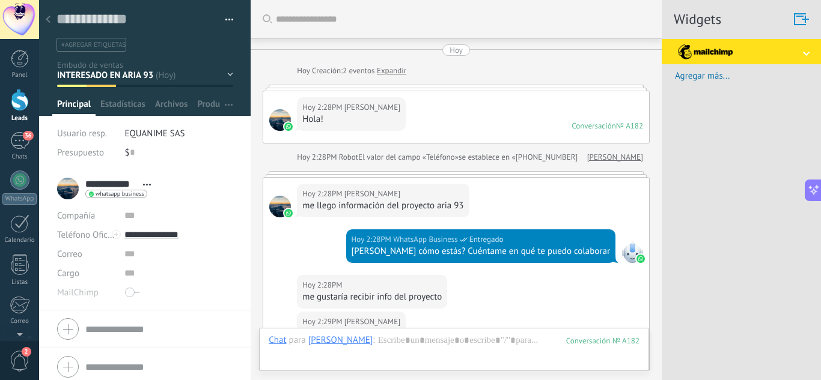
scroll to position [18, 0]
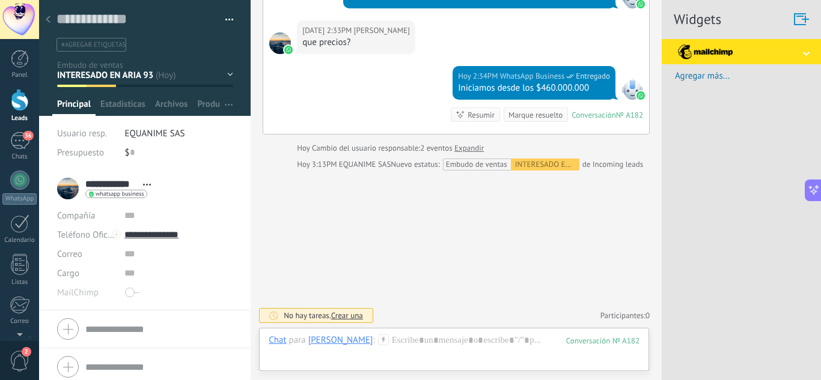
click at [0, 0] on div "INTERESADO EN MABRUK 106 INTERESADO EN ARIA 93 POSVENTA EQUANIME OTRAS SOLICITU…" at bounding box center [0, 0] width 0 height 0
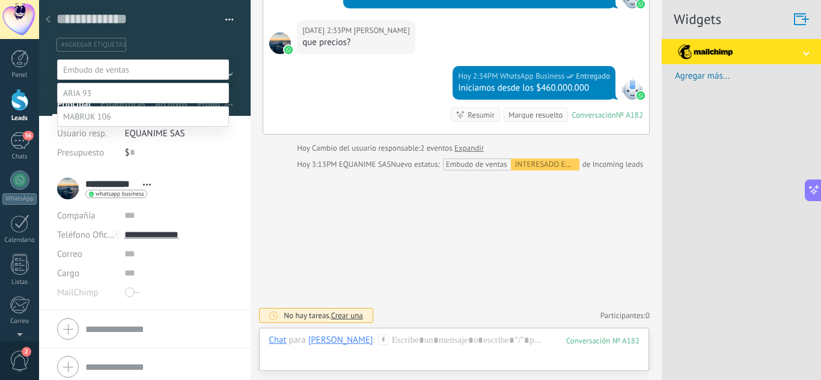
click at [110, 103] on label at bounding box center [143, 93] width 172 height 20
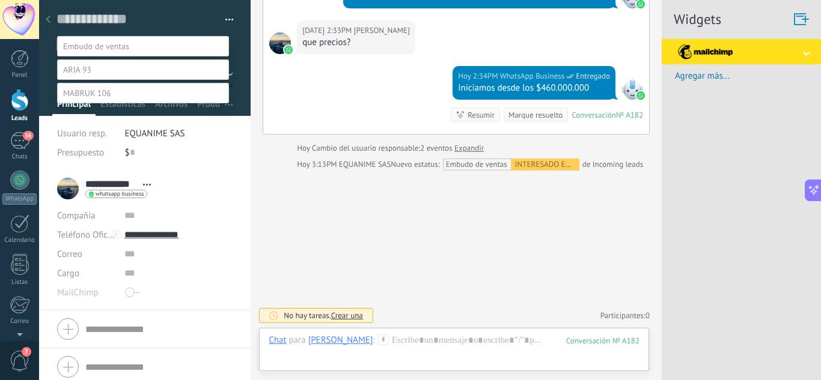
click at [0, 0] on label "Contacto inicial" at bounding box center [0, 0] width 0 height 0
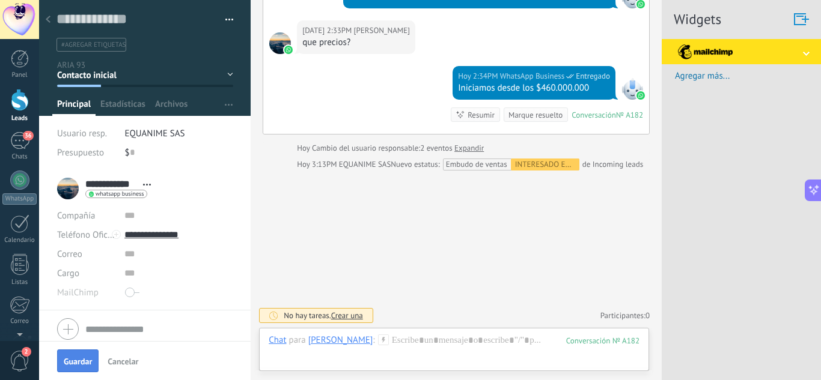
click at [73, 363] on span "Guardar" at bounding box center [78, 362] width 28 height 8
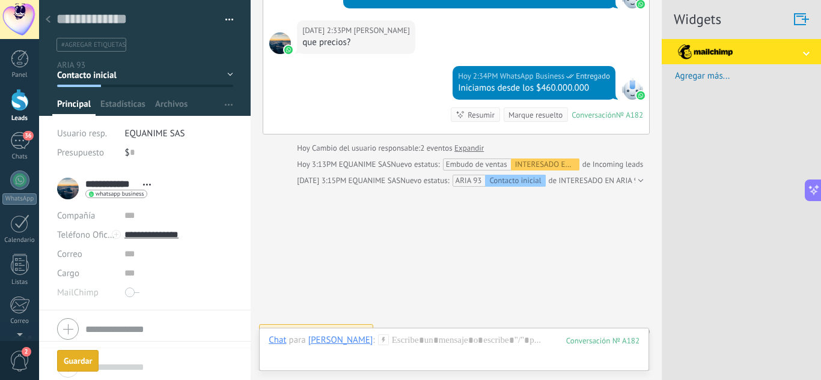
scroll to position [590, 0]
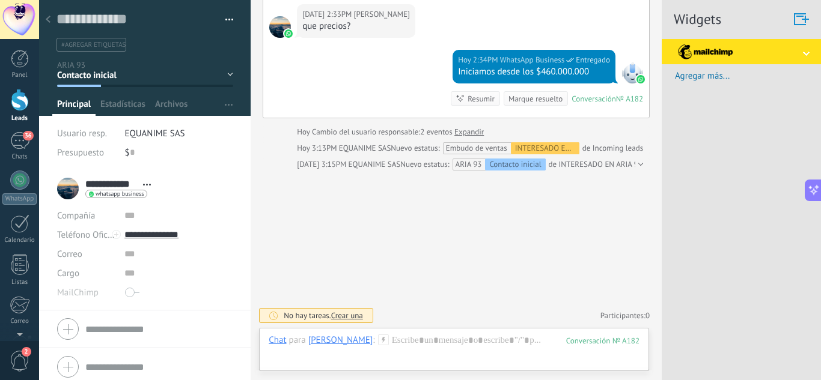
click at [55, 17] on div at bounding box center [48, 19] width 17 height 23
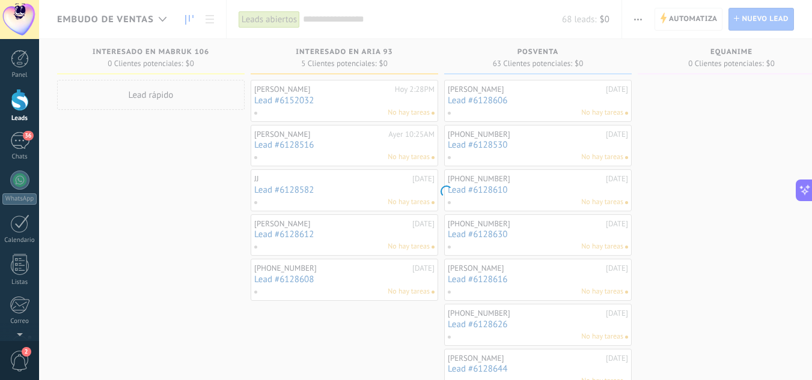
click at [319, 102] on body ".abccls-1,.abccls-2{fill-rule:evenodd}.abccls-2{fill:#fff} .abfcls-1{fill:none}…" at bounding box center [406, 190] width 812 height 380
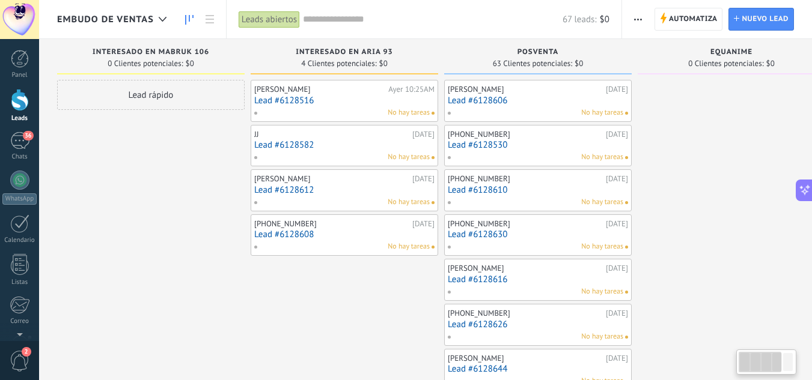
click at [321, 99] on link "Lead #6128516" at bounding box center [344, 101] width 180 height 10
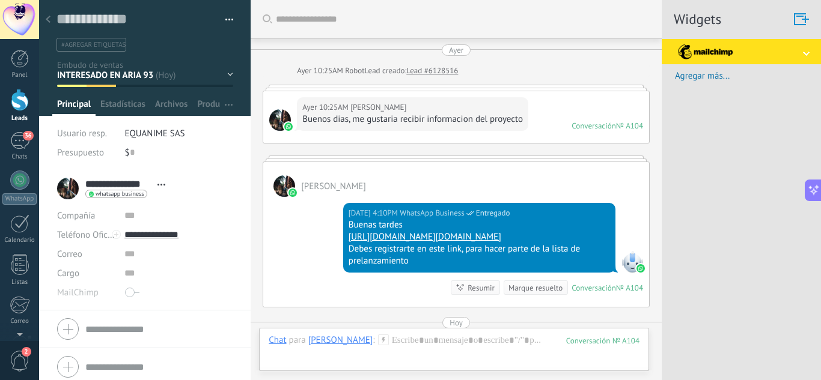
scroll to position [200, 0]
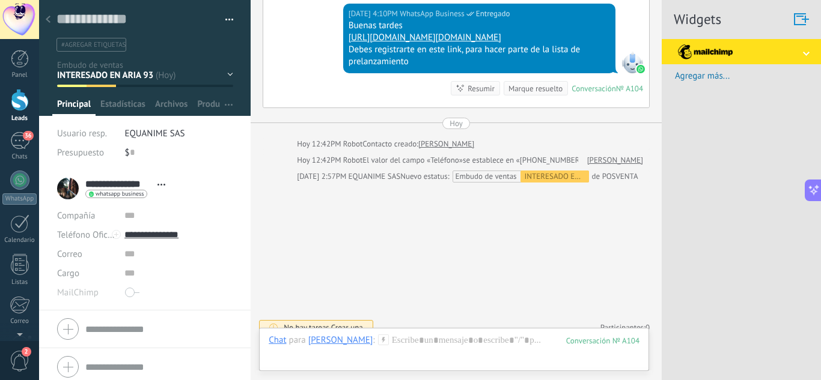
click at [0, 0] on div "INTERESADO EN MABRUK 106 INTERESADO EN ARIA 93 POSVENTA EQUANIME OTRAS SOLICITU…" at bounding box center [0, 0] width 0 height 0
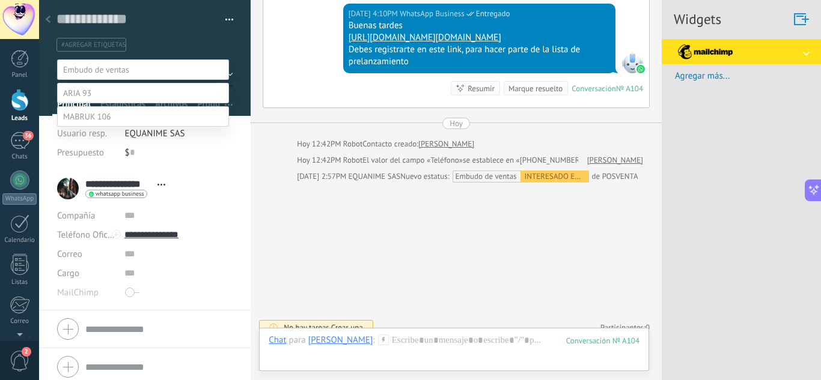
click at [112, 103] on label at bounding box center [143, 93] width 172 height 20
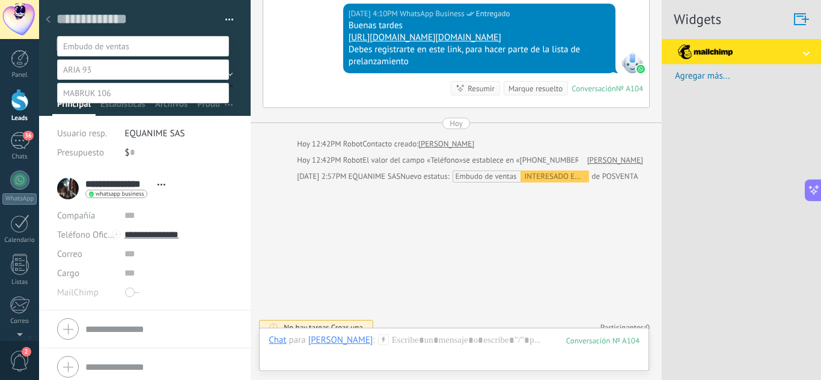
click at [0, 0] on label "Contacto inicial" at bounding box center [0, 0] width 0 height 0
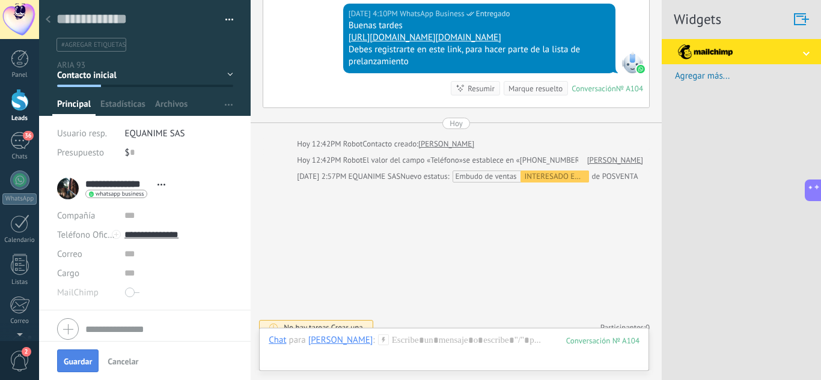
click at [76, 361] on span "Guardar" at bounding box center [78, 362] width 28 height 8
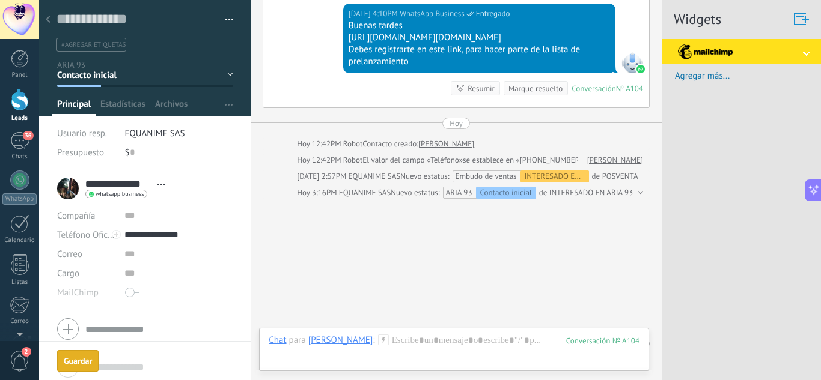
scroll to position [216, 0]
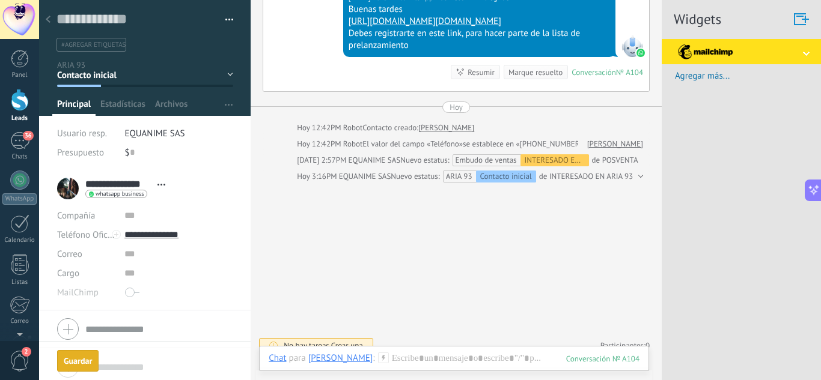
click at [53, 25] on div at bounding box center [48, 19] width 17 height 23
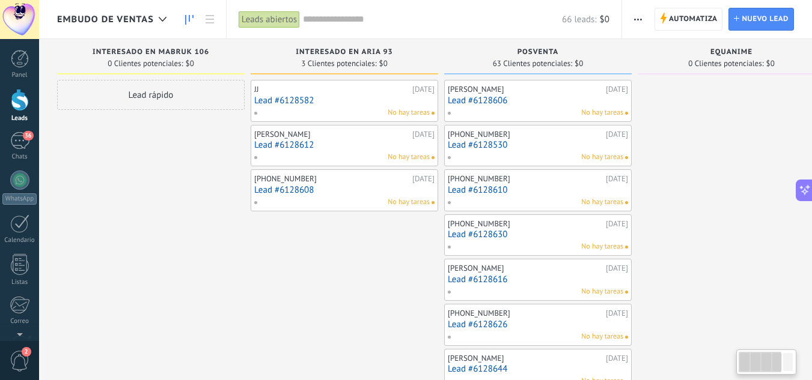
click at [284, 93] on div "JJ" at bounding box center [331, 90] width 155 height 10
click at [293, 99] on link "Lead #6128582" at bounding box center [344, 101] width 180 height 10
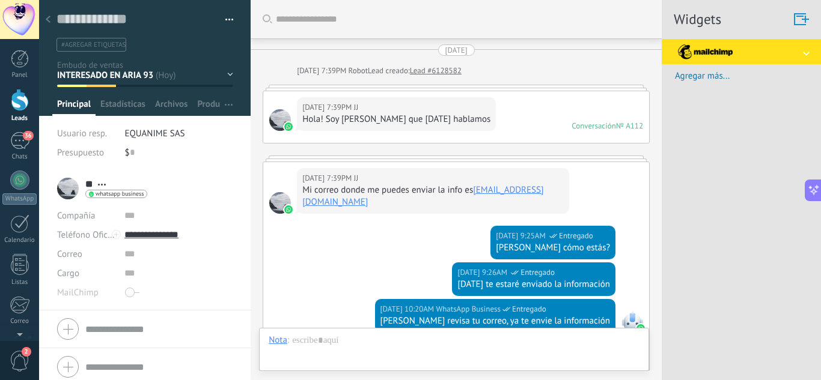
scroll to position [511, 0]
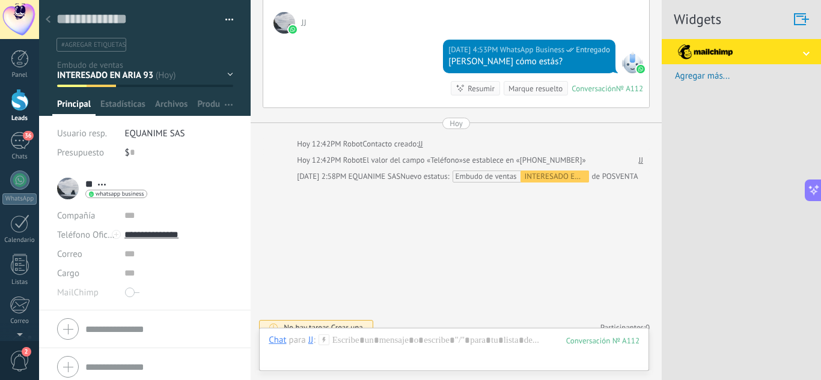
click at [0, 0] on div "INTERESADO EN MABRUK 106 INTERESADO EN ARIA 93 POSVENTA EQUANIME OTRAS SOLICITU…" at bounding box center [0, 0] width 0 height 0
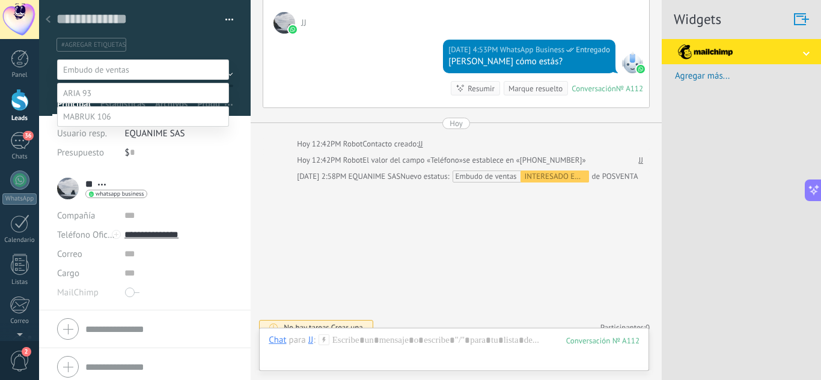
click at [100, 103] on label at bounding box center [143, 93] width 172 height 20
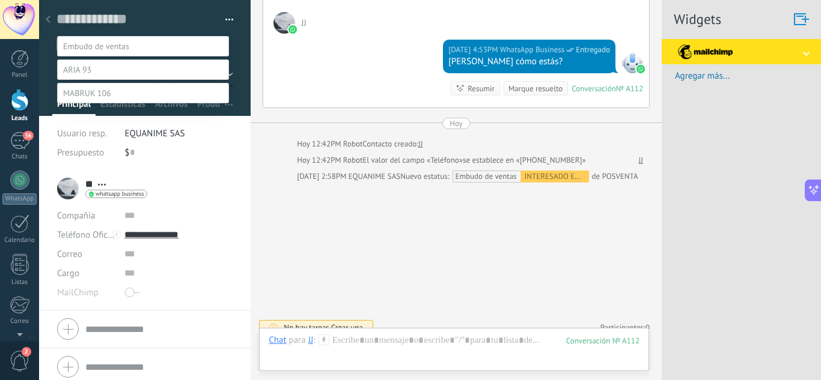
click at [0, 0] on label "Contacto inicial" at bounding box center [0, 0] width 0 height 0
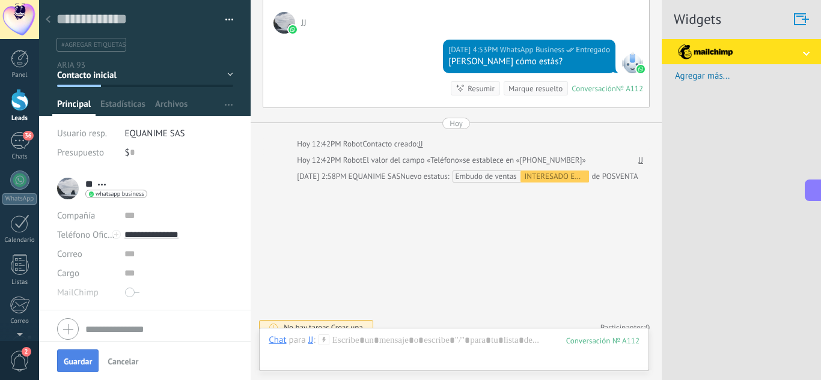
click at [81, 360] on span "Guardar" at bounding box center [78, 362] width 28 height 8
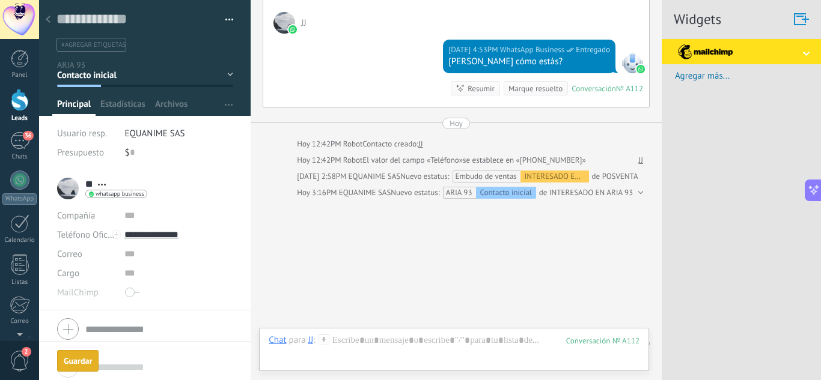
scroll to position [528, 0]
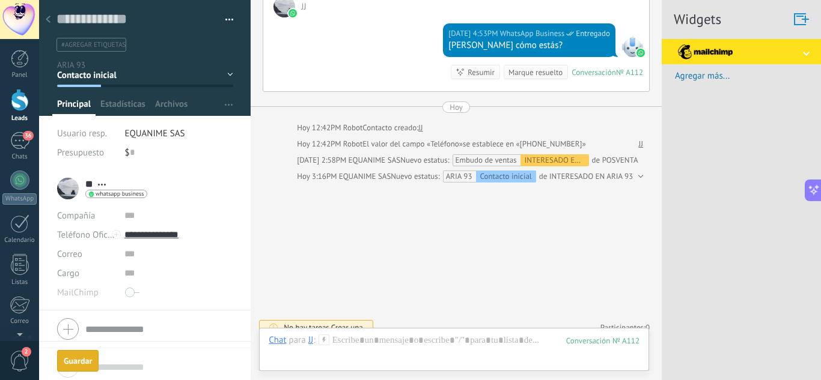
click at [55, 22] on div at bounding box center [48, 19] width 17 height 23
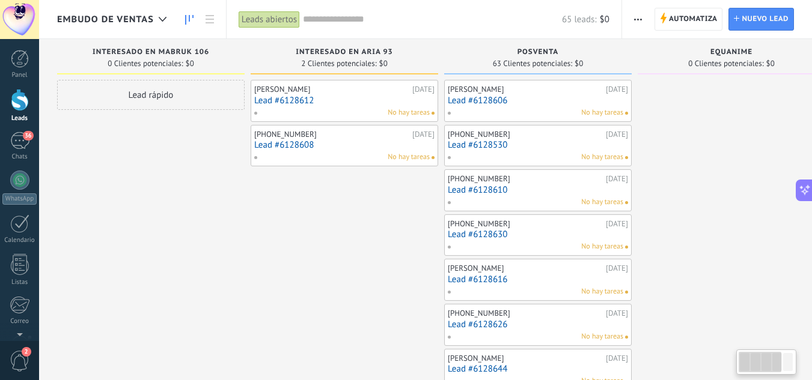
click at [324, 103] on link "Lead #6128612" at bounding box center [344, 101] width 180 height 10
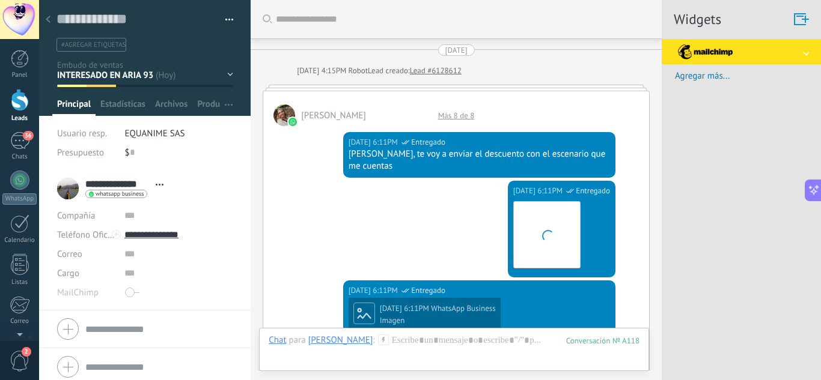
scroll to position [787, 0]
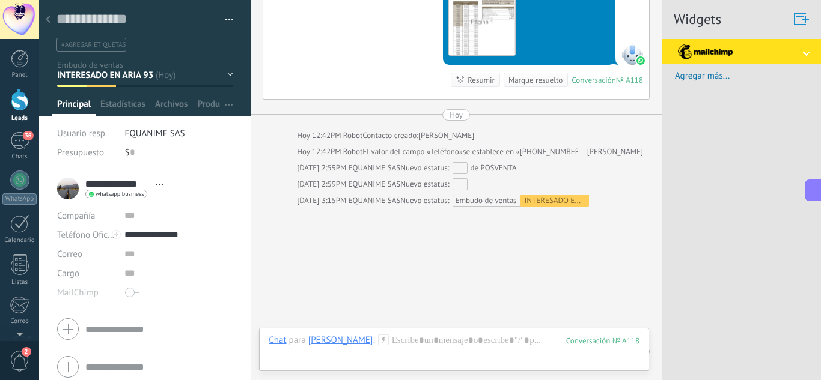
click at [0, 0] on div "INTERESADO EN MABRUK 106 INTERESADO EN ARIA 93 POSVENTA EQUANIME OTRAS SOLICITU…" at bounding box center [0, 0] width 0 height 0
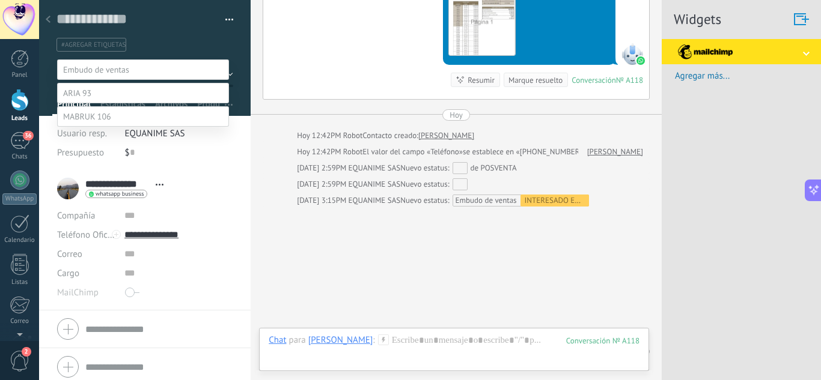
click at [86, 99] on span at bounding box center [77, 93] width 28 height 11
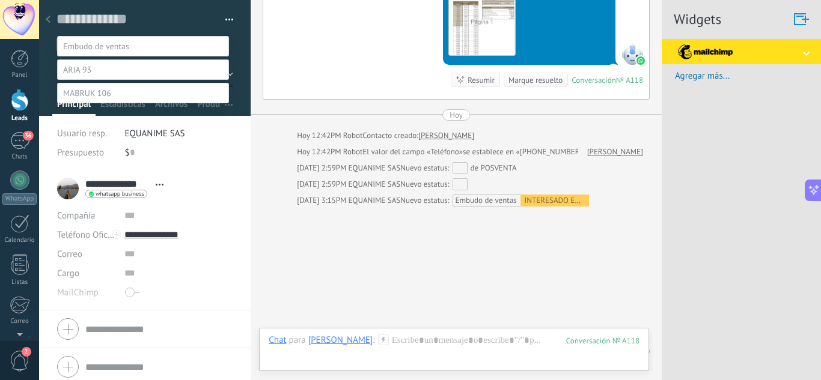
click at [0, 0] on label "Contacto inicial" at bounding box center [0, 0] width 0 height 0
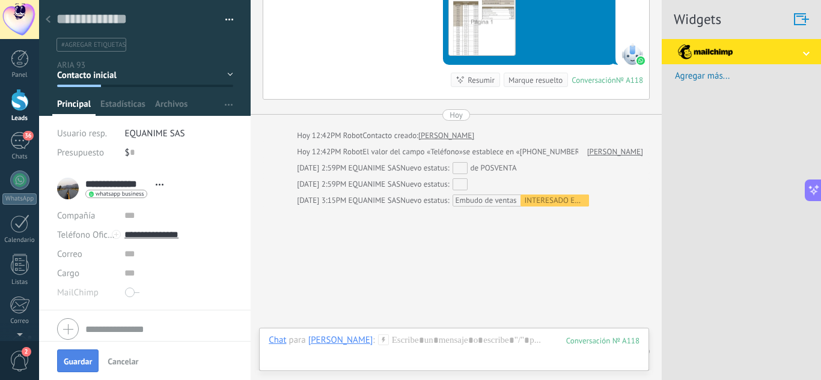
click at [85, 365] on span "Guardar" at bounding box center [78, 362] width 28 height 8
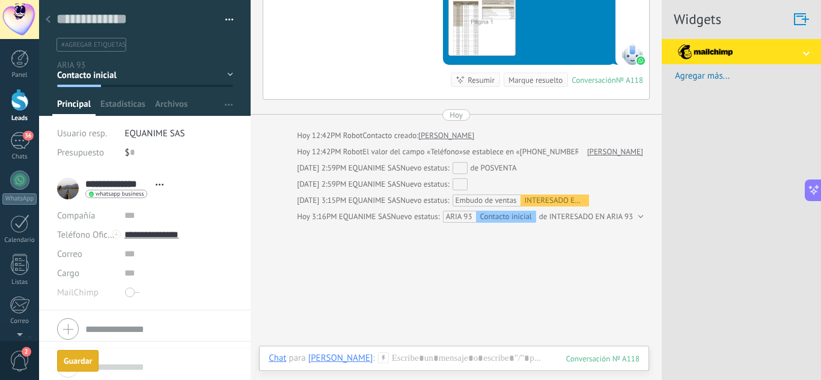
scroll to position [803, 0]
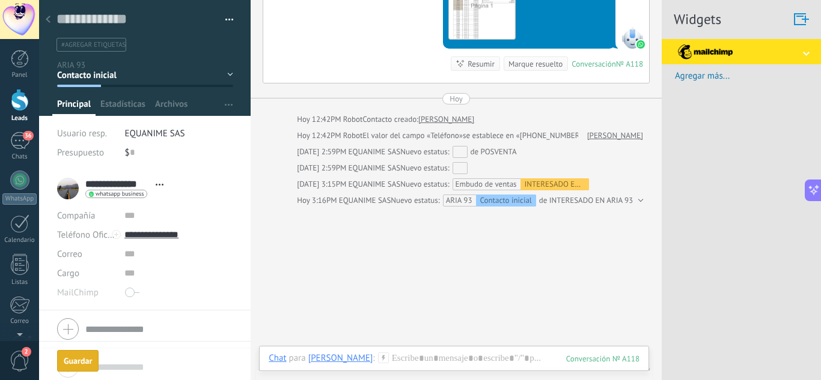
click at [47, 21] on use at bounding box center [48, 19] width 5 height 7
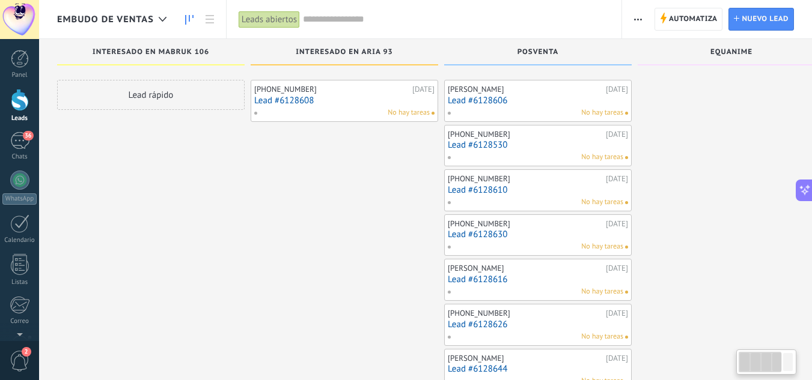
click at [321, 102] on link "Lead #6128608" at bounding box center [344, 101] width 180 height 10
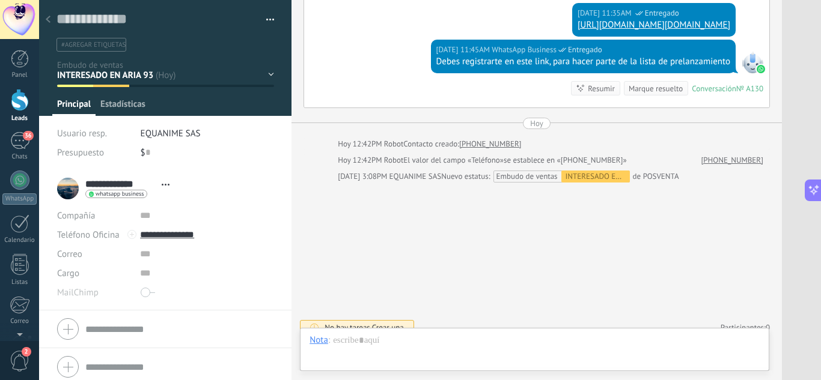
scroll to position [18, 0]
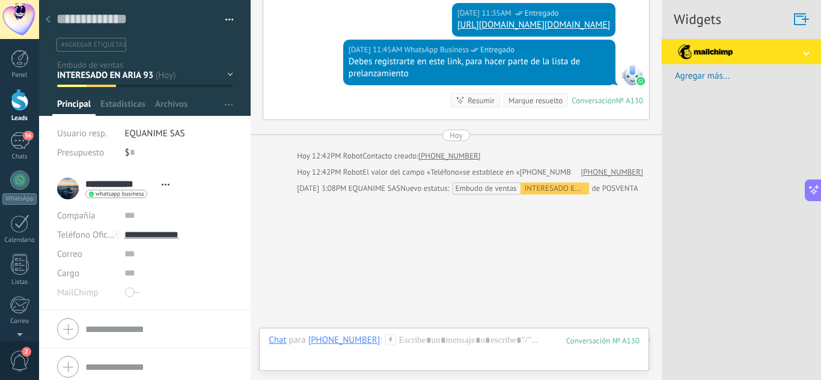
click at [0, 0] on div "INTERESADO EN MABRUK 106 INTERESADO EN ARIA 93 POSVENTA EQUANIME OTRAS SOLICITU…" at bounding box center [0, 0] width 0 height 0
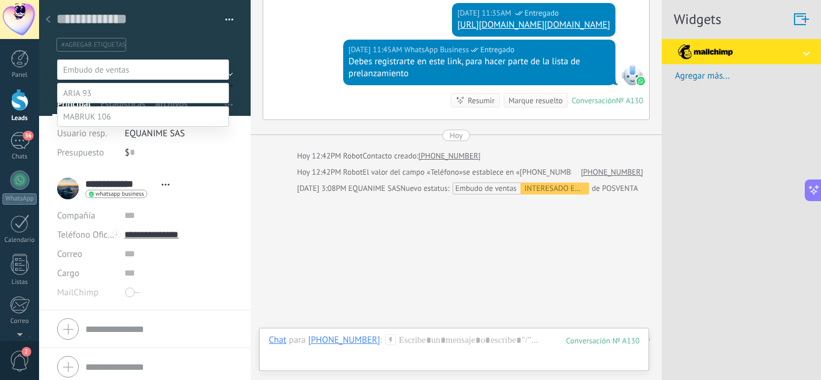
click at [96, 103] on label at bounding box center [143, 93] width 172 height 20
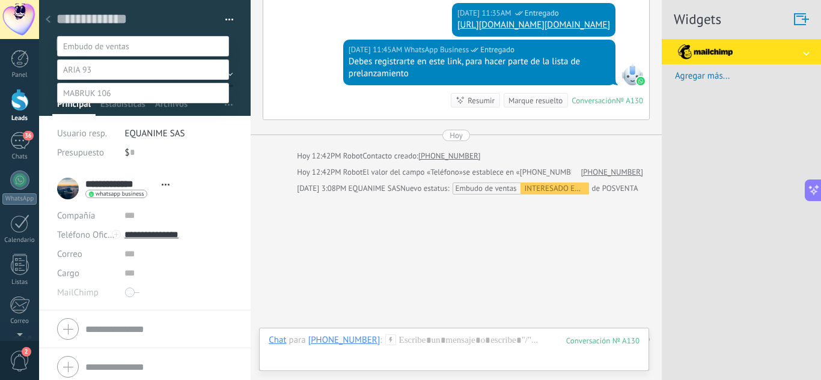
click at [0, 0] on label "Contacto inicial" at bounding box center [0, 0] width 0 height 0
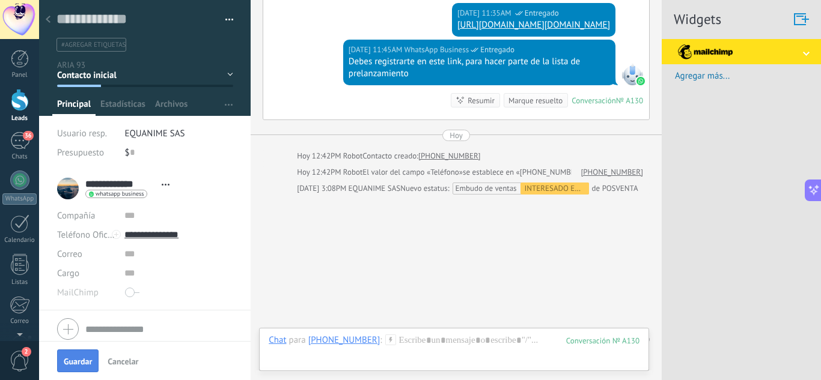
click at [82, 361] on span "Guardar" at bounding box center [78, 362] width 28 height 8
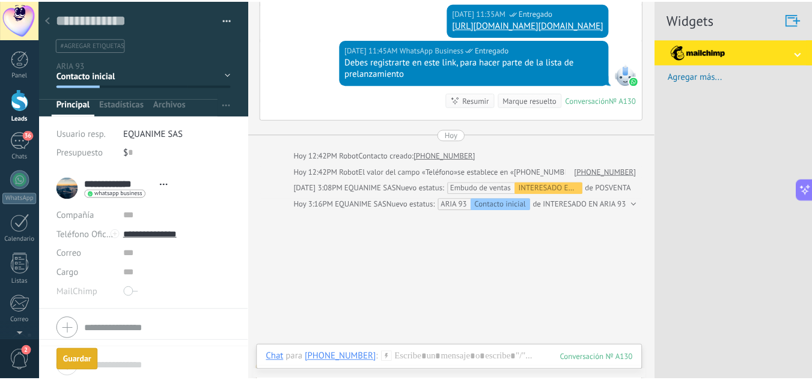
scroll to position [356, 0]
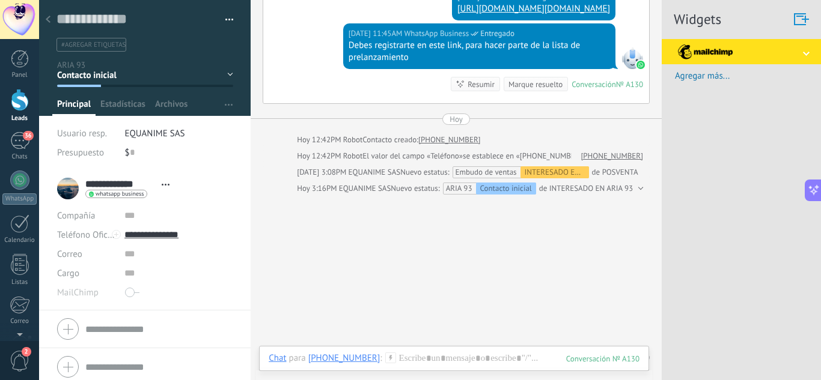
click at [51, 23] on div at bounding box center [48, 19] width 17 height 23
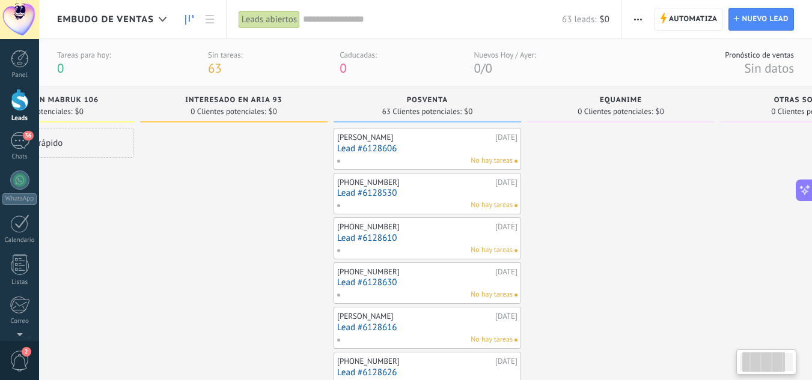
scroll to position [0, 118]
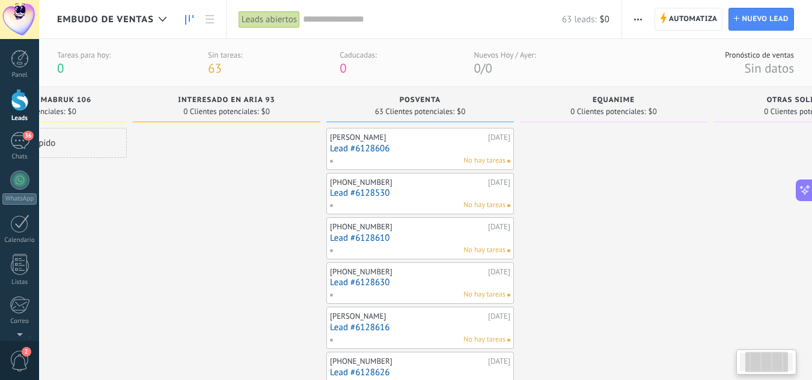
drag, startPoint x: 663, startPoint y: 141, endPoint x: 545, endPoint y: 160, distance: 119.4
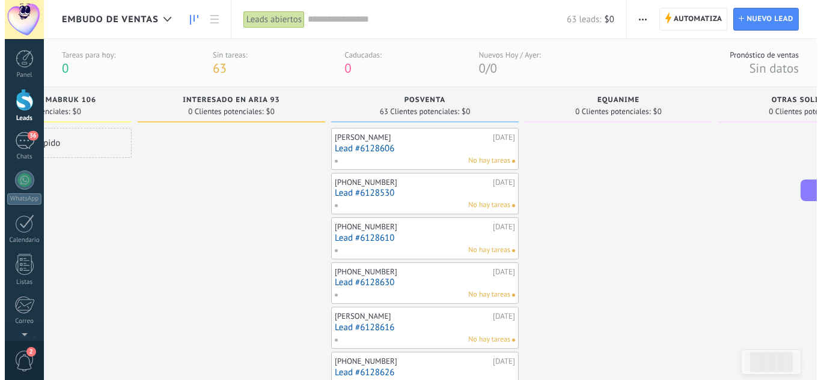
scroll to position [0, 0]
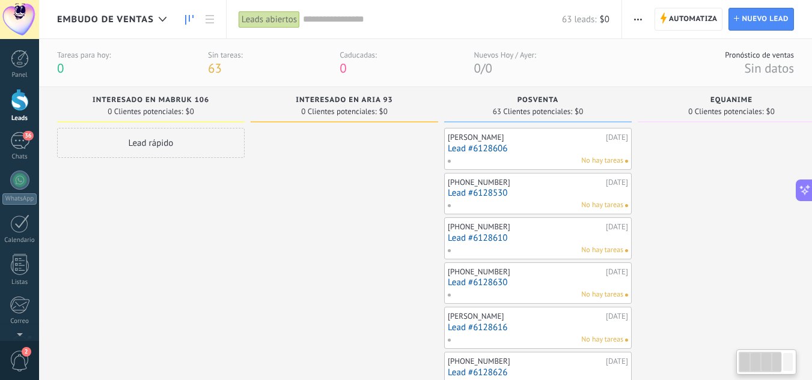
drag, startPoint x: 175, startPoint y: 197, endPoint x: 422, endPoint y: 189, distance: 247.7
click at [483, 148] on link "Lead #6128606" at bounding box center [538, 149] width 180 height 10
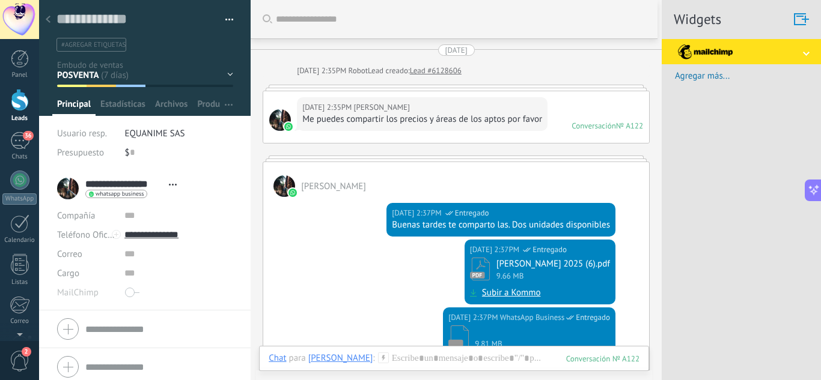
click at [49, 19] on use at bounding box center [48, 19] width 5 height 7
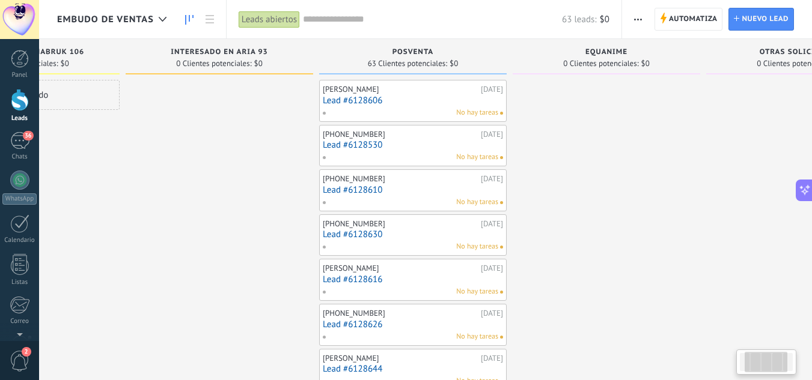
drag, startPoint x: 248, startPoint y: 185, endPoint x: 201, endPoint y: 179, distance: 47.3
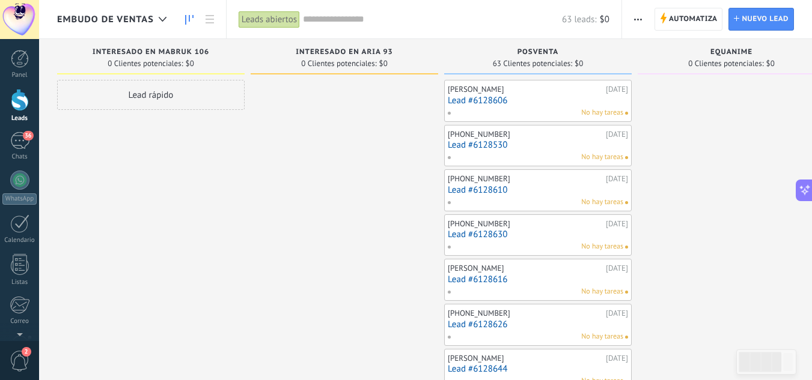
drag, startPoint x: 201, startPoint y: 179, endPoint x: 405, endPoint y: 182, distance: 203.8
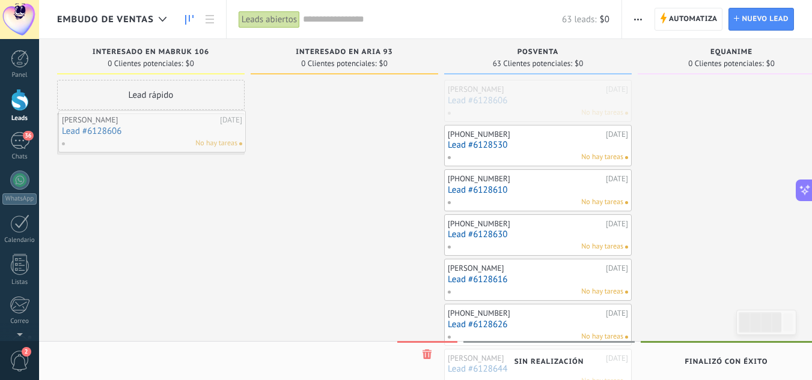
drag, startPoint x: 523, startPoint y: 97, endPoint x: 137, endPoint y: 127, distance: 387.1
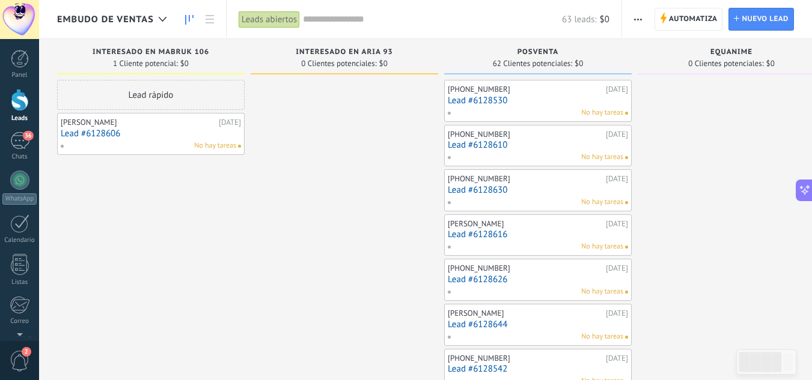
click at [505, 108] on div "No hay tareas" at bounding box center [535, 113] width 176 height 11
click at [508, 97] on link "Lead #6128530" at bounding box center [538, 101] width 180 height 10
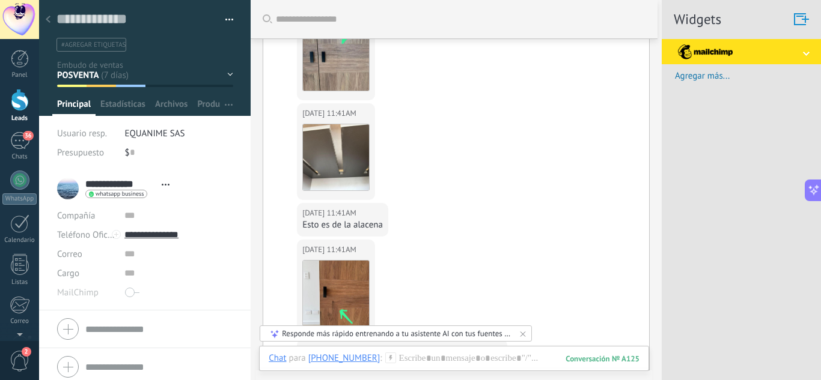
scroll to position [532, 0]
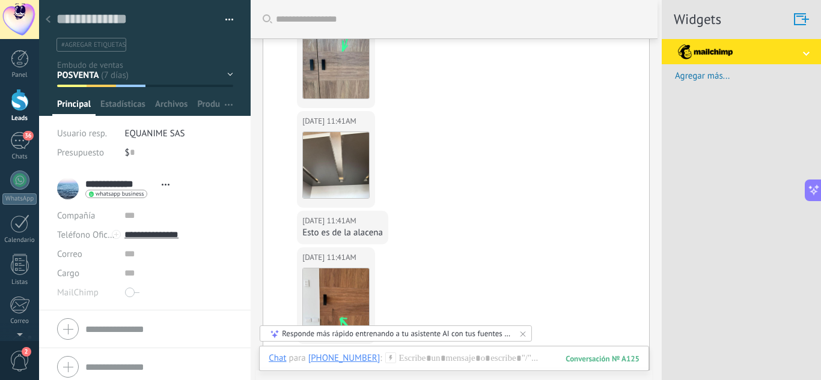
click at [52, 21] on div at bounding box center [48, 19] width 17 height 23
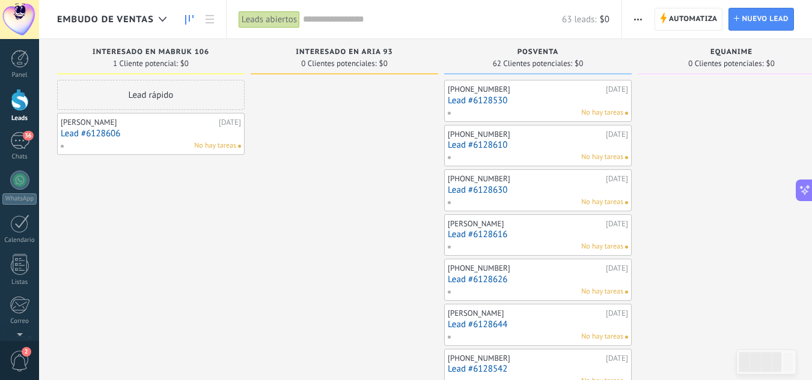
click at [485, 141] on link "Lead #6128610" at bounding box center [538, 145] width 180 height 10
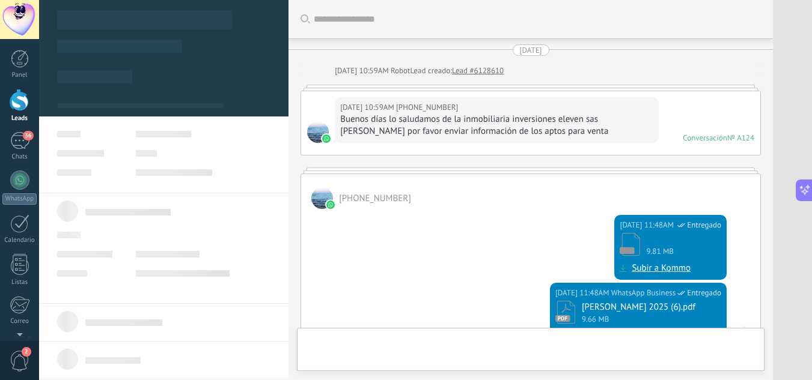
type textarea "**********"
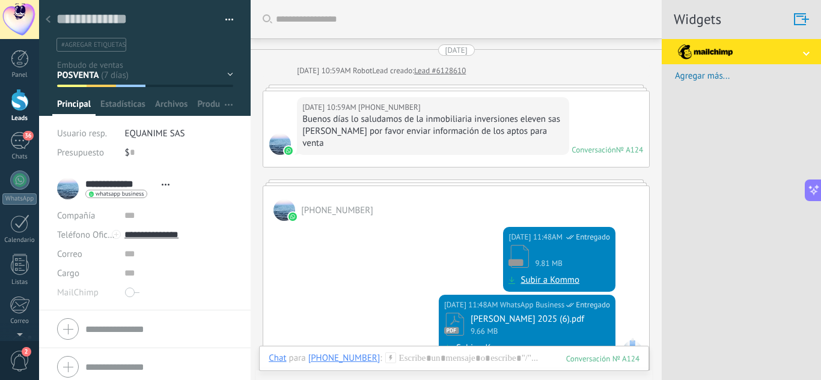
click at [55, 18] on div at bounding box center [48, 19] width 17 height 23
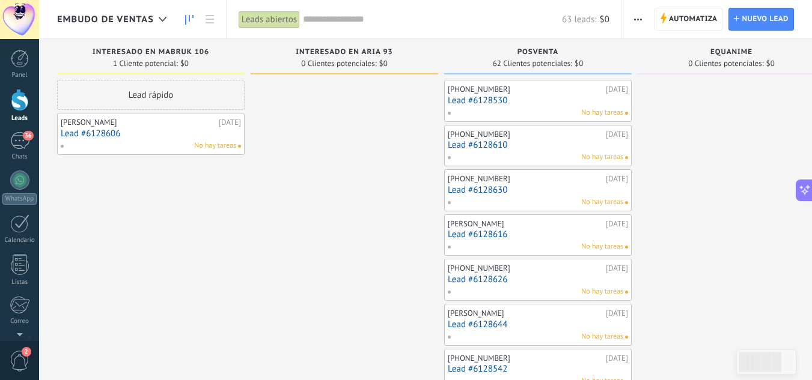
click at [632, 14] on button "button" at bounding box center [637, 19] width 17 height 23
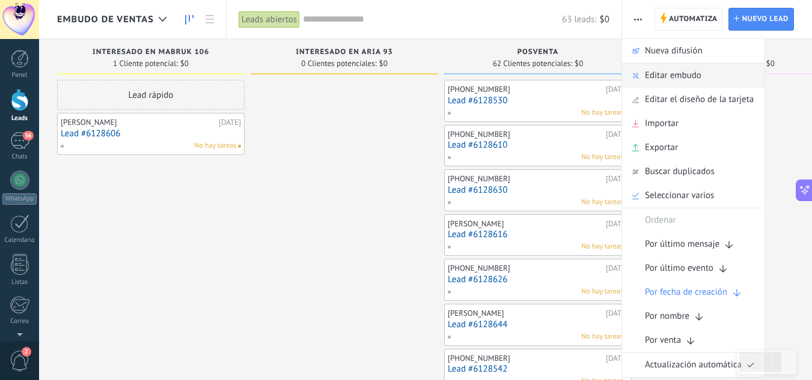
click at [660, 73] on span "Editar embudo" at bounding box center [673, 76] width 56 height 24
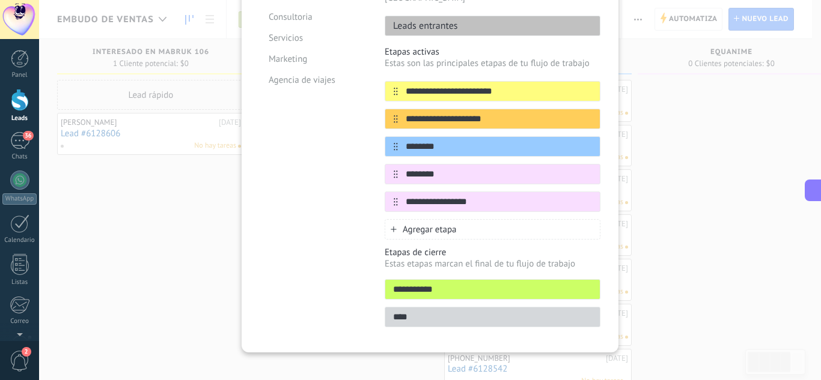
scroll to position [118, 0]
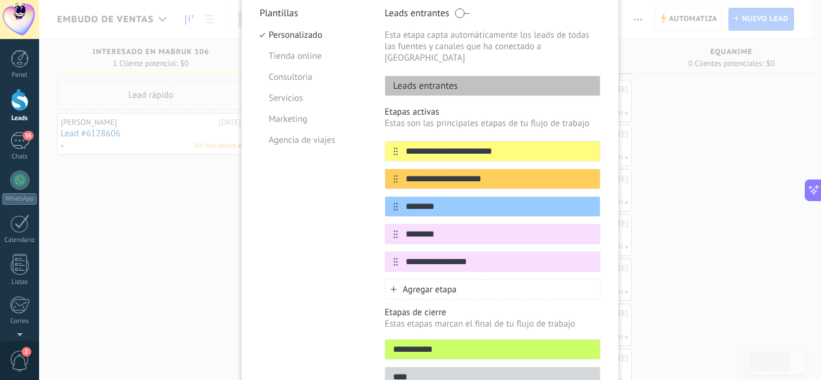
click at [442, 284] on span "Agregar etapa" at bounding box center [430, 289] width 54 height 11
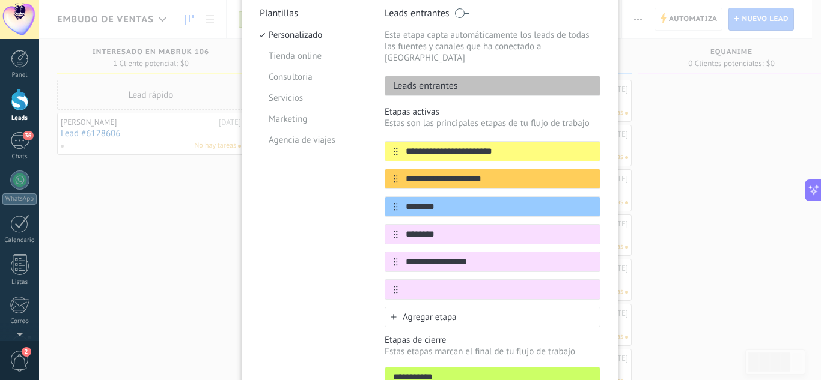
click at [442, 284] on input "text" at bounding box center [499, 290] width 202 height 13
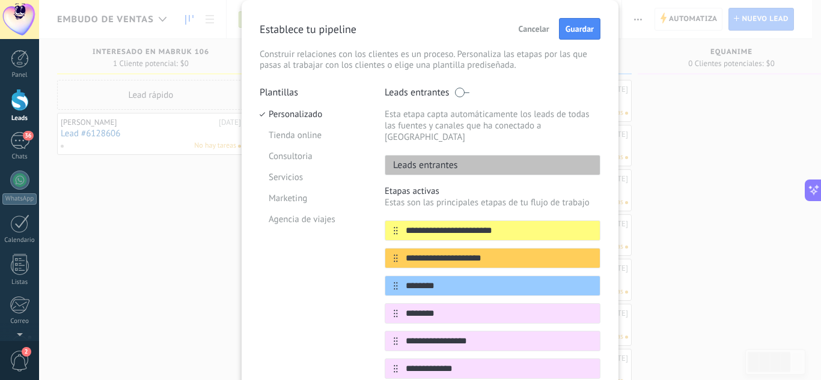
scroll to position [0, 0]
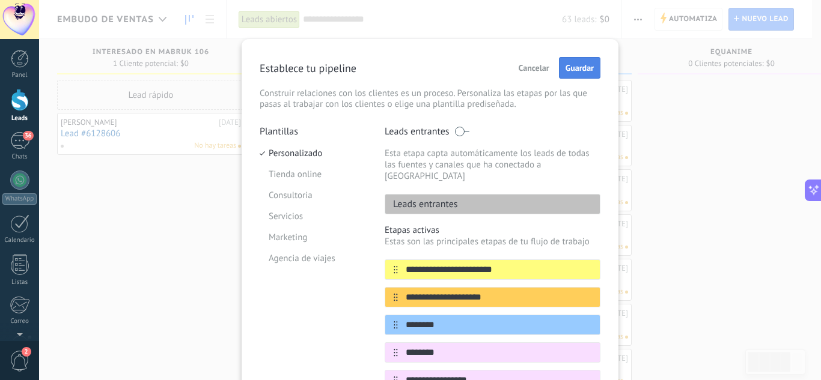
type input "**********"
click at [570, 66] on span "Guardar" at bounding box center [580, 68] width 28 height 8
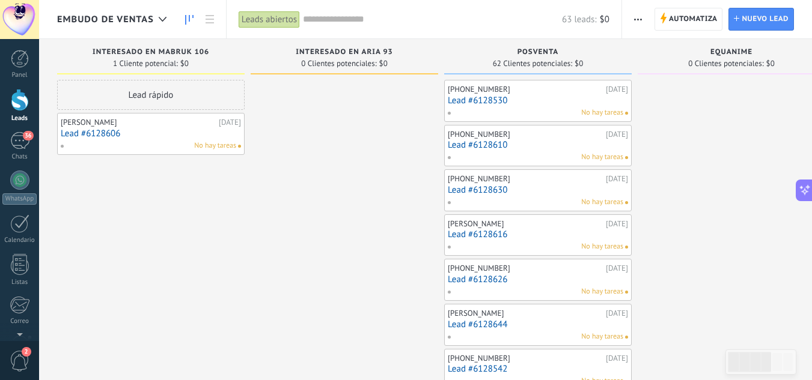
click at [483, 96] on link "Lead #6128530" at bounding box center [538, 101] width 180 height 10
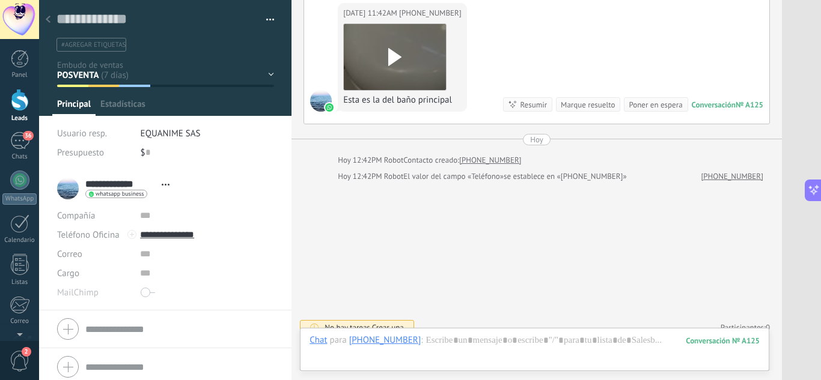
scroll to position [18, 0]
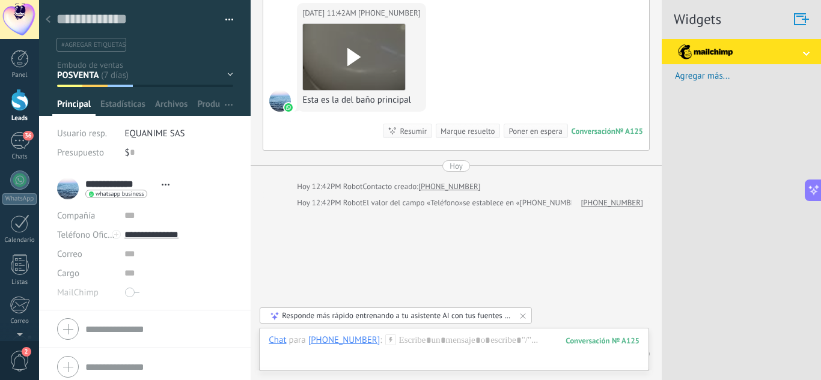
click at [50, 14] on div at bounding box center [48, 19] width 17 height 23
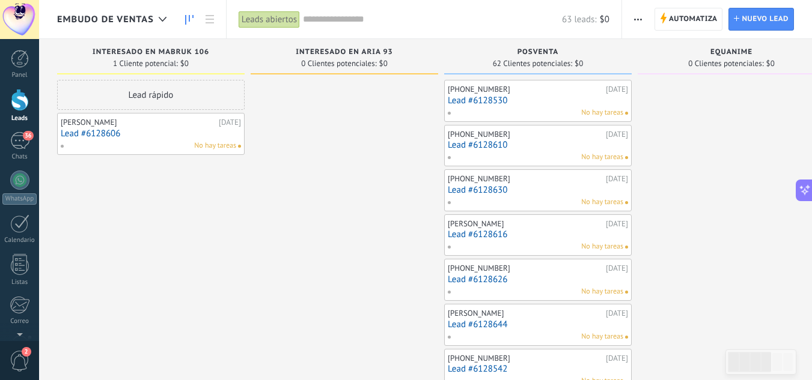
click at [496, 144] on link "Lead #6128610" at bounding box center [538, 145] width 180 height 10
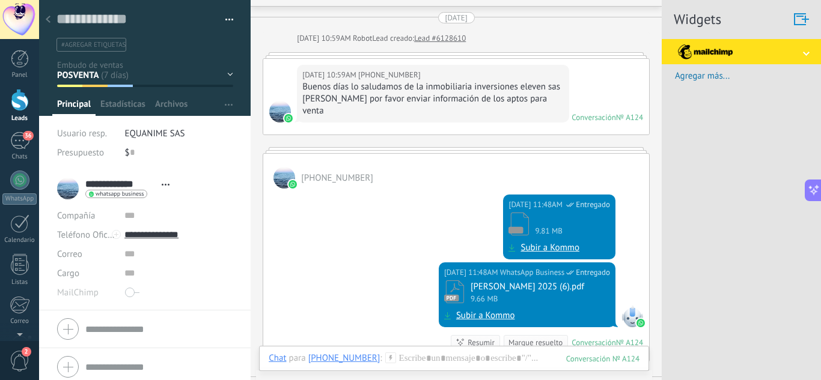
scroll to position [30, 0]
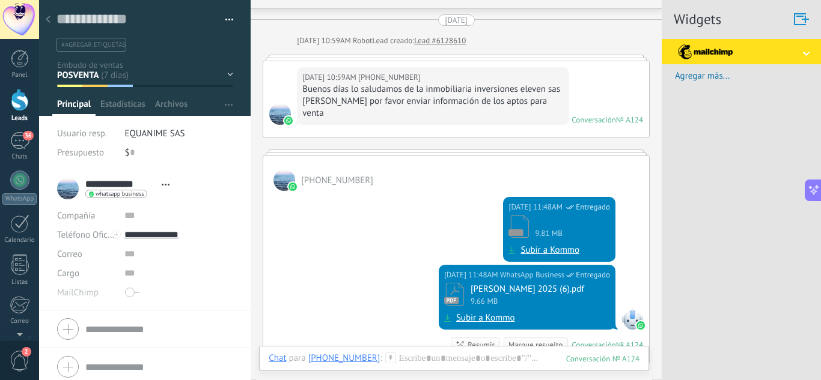
click at [0, 0] on div "INTERESADO EN MABRUK 106 INTERESADO EN ARIA 93 POSVENTA EQUANIME OTRAS SOLICITU…" at bounding box center [0, 0] width 0 height 0
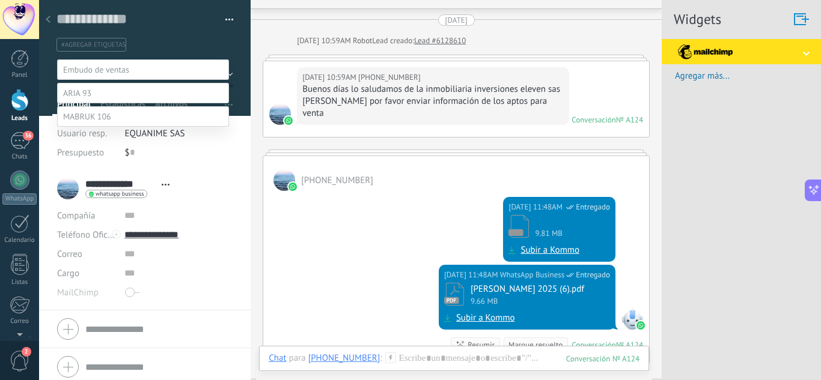
click at [0, 0] on label "INMOBILIARIAS" at bounding box center [0, 0] width 0 height 0
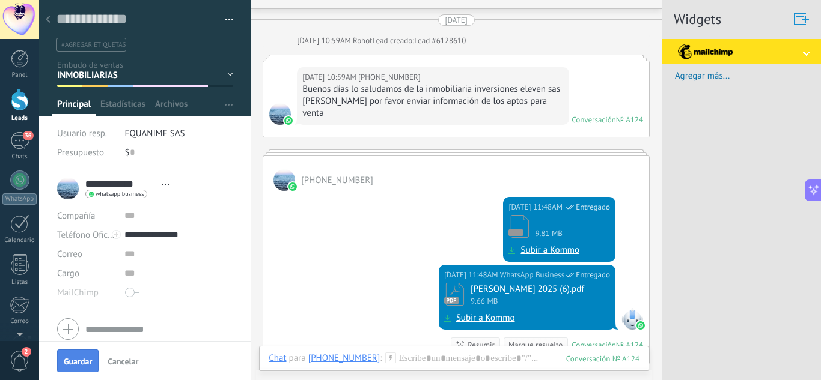
click at [70, 364] on span "Guardar" at bounding box center [78, 362] width 28 height 8
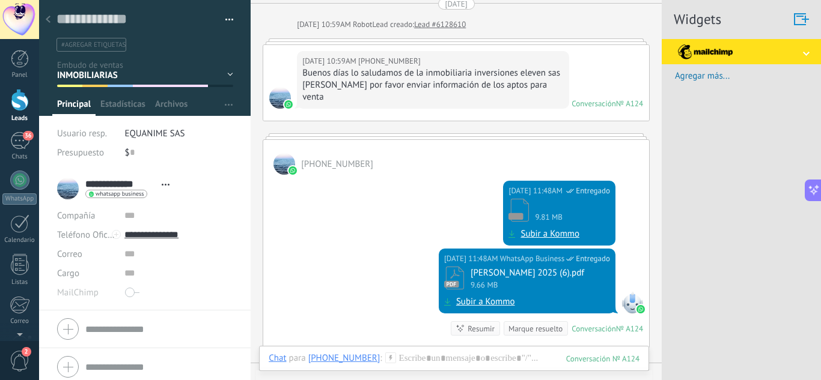
click at [44, 22] on div at bounding box center [48, 19] width 17 height 23
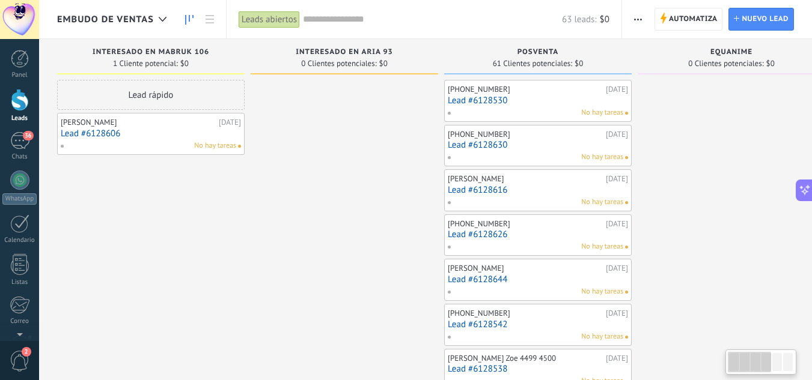
click at [504, 144] on link "Lead #6128630" at bounding box center [538, 145] width 180 height 10
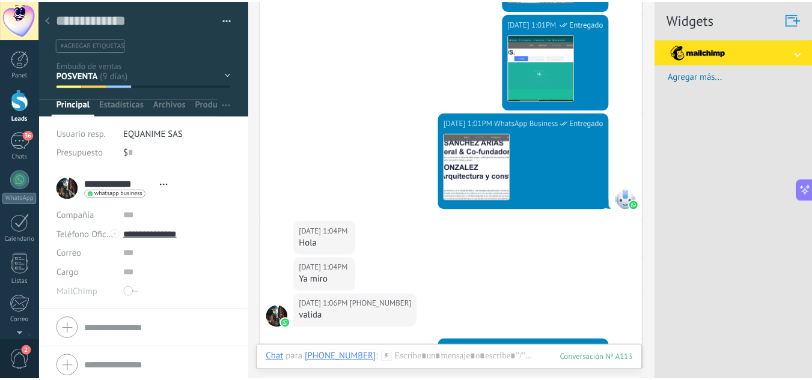
scroll to position [916, 0]
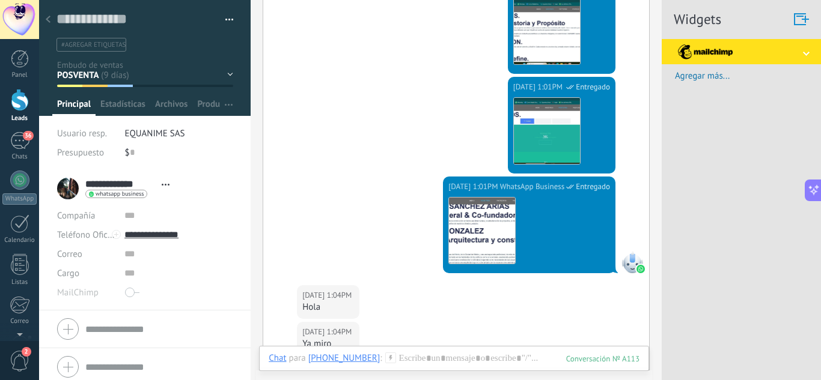
click at [50, 20] on icon at bounding box center [48, 19] width 5 height 7
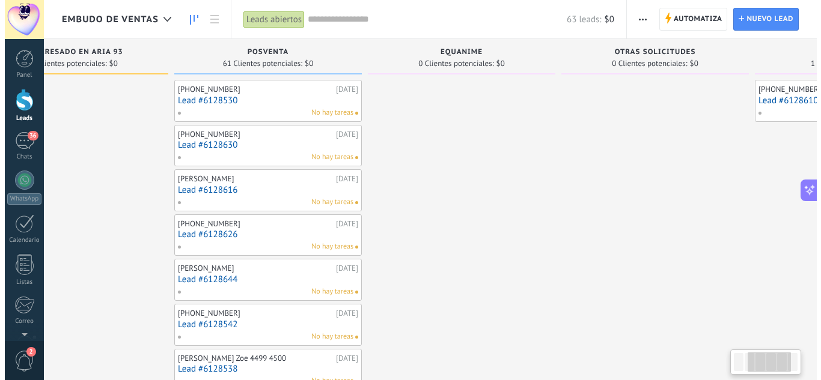
scroll to position [0, 272]
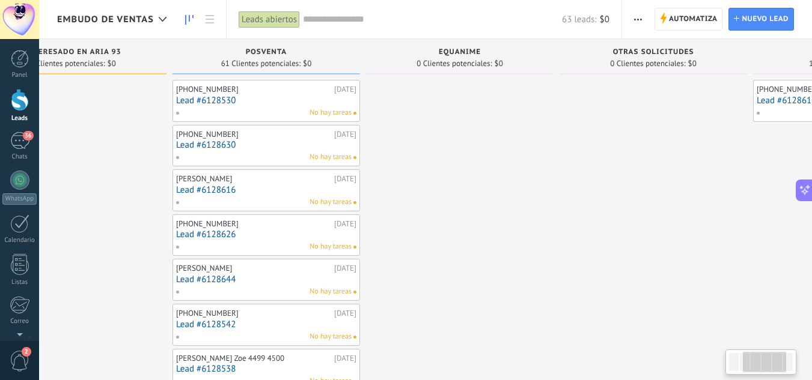
drag, startPoint x: 705, startPoint y: 138, endPoint x: 433, endPoint y: 140, distance: 271.7
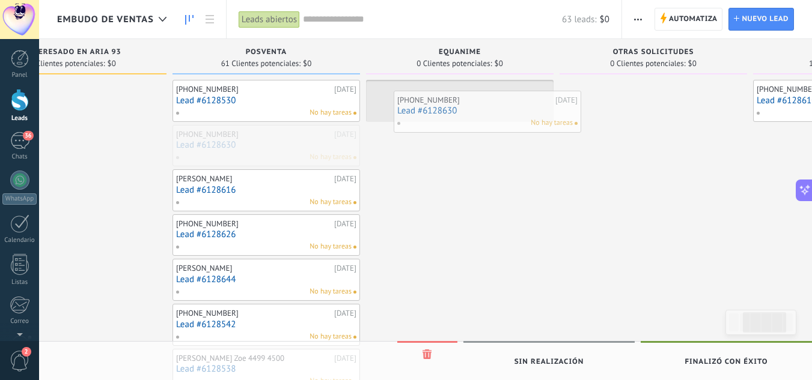
drag, startPoint x: 212, startPoint y: 142, endPoint x: 433, endPoint y: 108, distance: 223.8
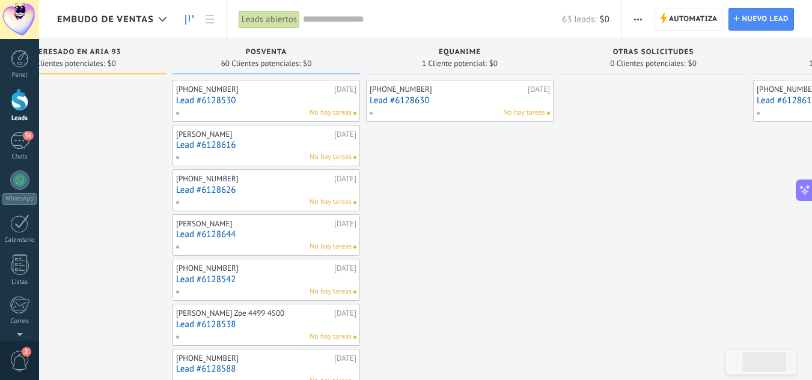
click at [225, 143] on link "Lead #6128616" at bounding box center [266, 145] width 180 height 10
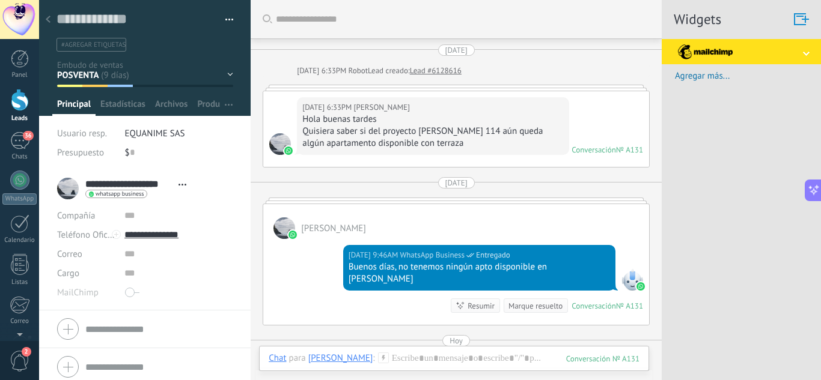
click at [48, 15] on div at bounding box center [48, 19] width 17 height 23
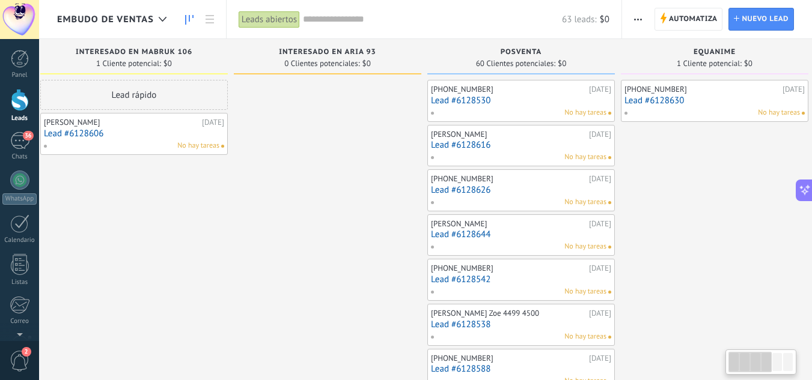
scroll to position [0, 10]
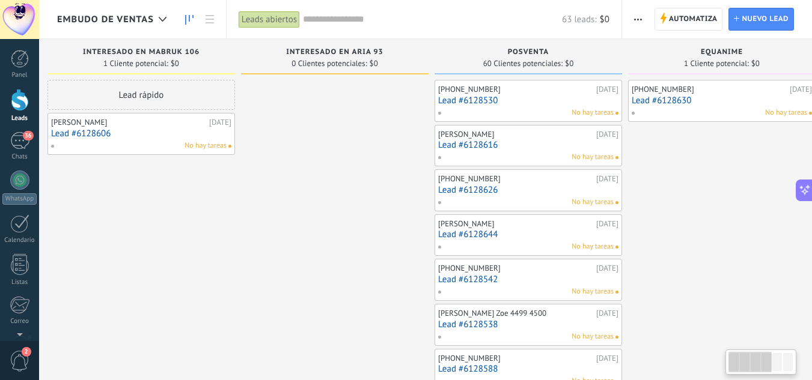
drag, startPoint x: 421, startPoint y: 159, endPoint x: 683, endPoint y: 157, distance: 262.0
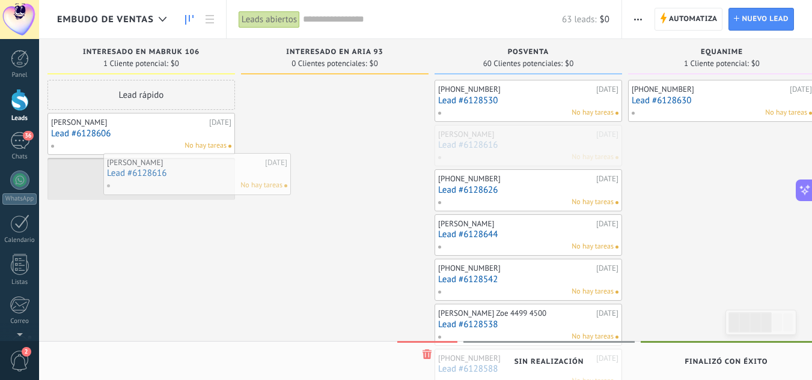
scroll to position [0, 0]
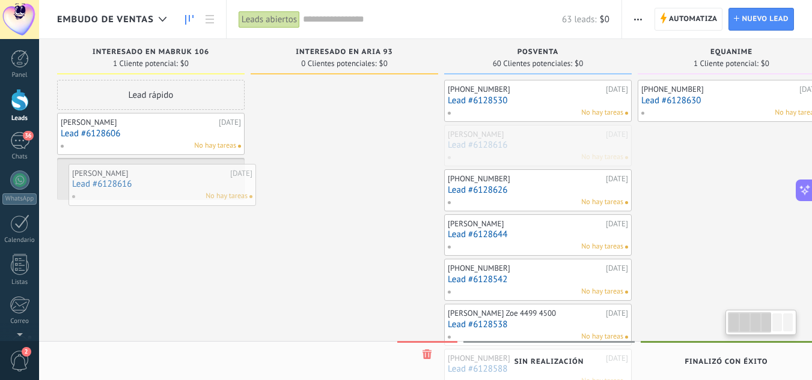
drag, startPoint x: 548, startPoint y: 151, endPoint x: 182, endPoint y: 190, distance: 368.1
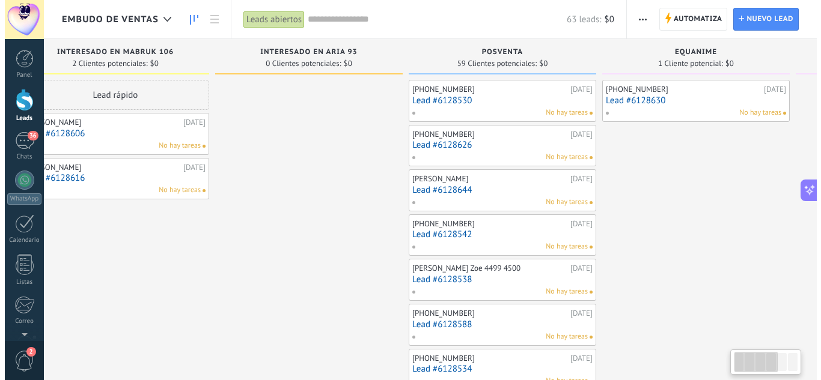
scroll to position [0, 76]
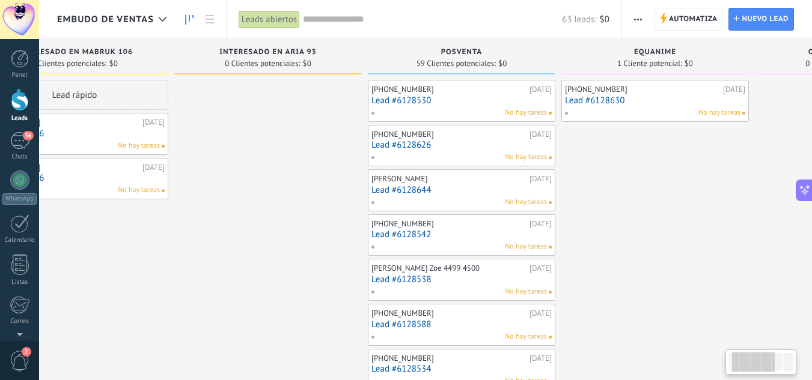
drag, startPoint x: 339, startPoint y: 174, endPoint x: 263, endPoint y: 174, distance: 76.3
click at [436, 146] on link "Lead #6128626" at bounding box center [461, 145] width 180 height 10
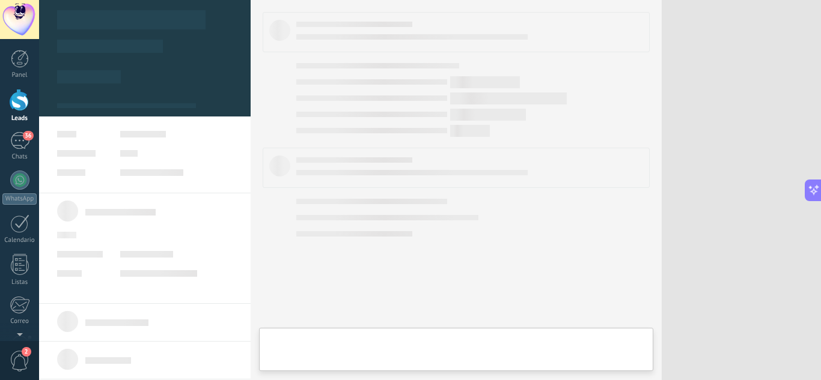
type textarea "**********"
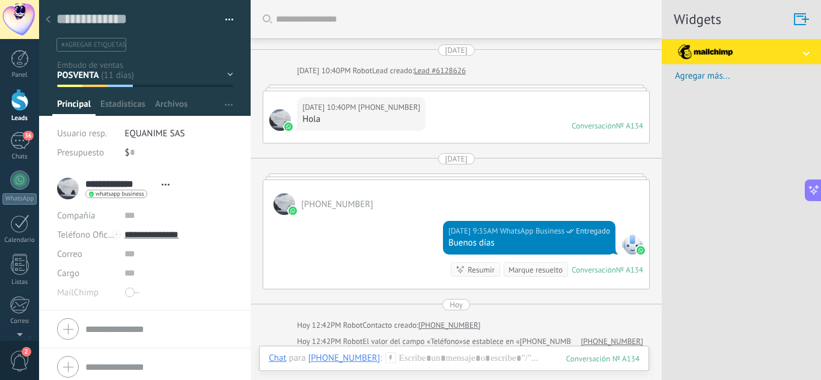
click at [52, 22] on div at bounding box center [48, 19] width 17 height 23
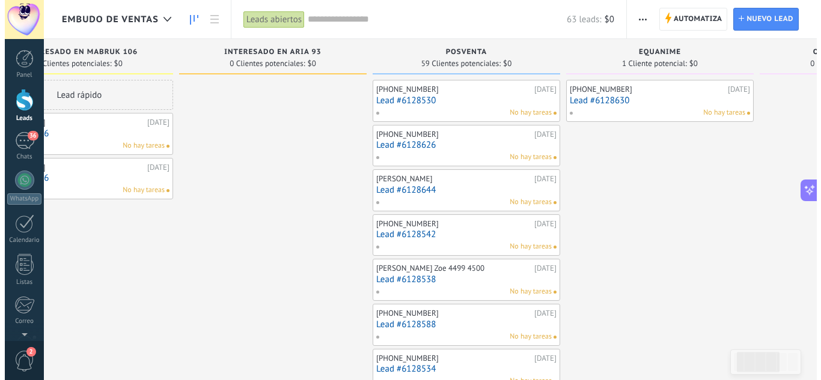
scroll to position [0, 38]
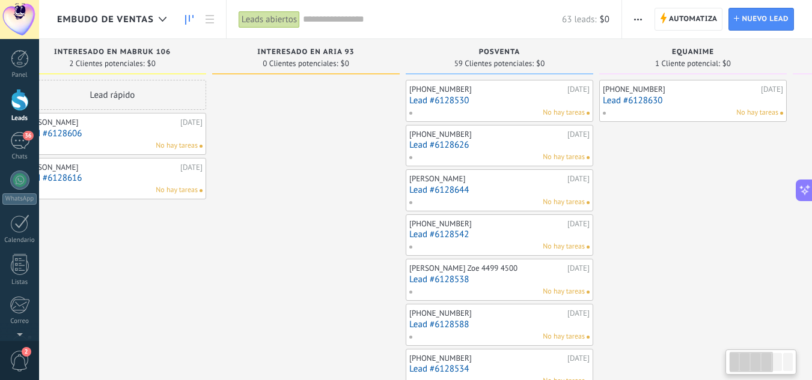
drag, startPoint x: 320, startPoint y: 152, endPoint x: 358, endPoint y: 152, distance: 37.9
click at [638, 22] on span "button" at bounding box center [638, 19] width 8 height 23
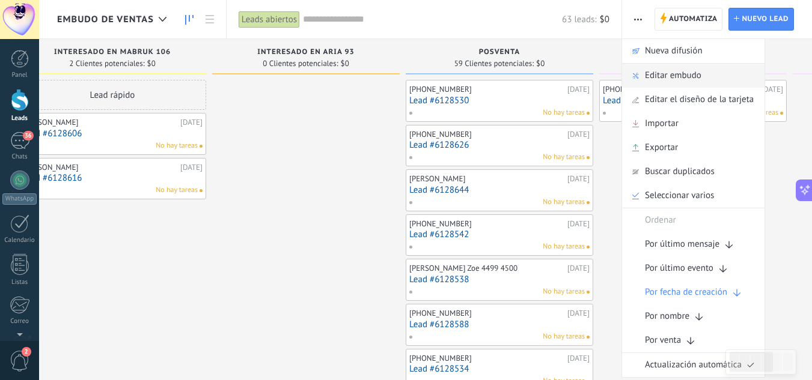
click at [650, 81] on span "Editar embudo" at bounding box center [673, 76] width 56 height 24
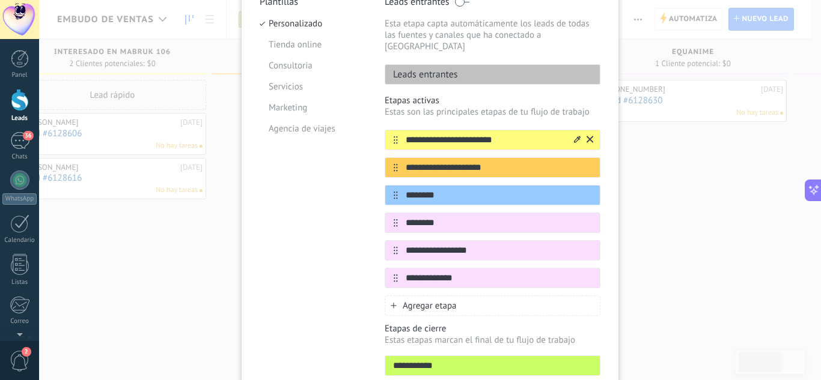
scroll to position [206, 0]
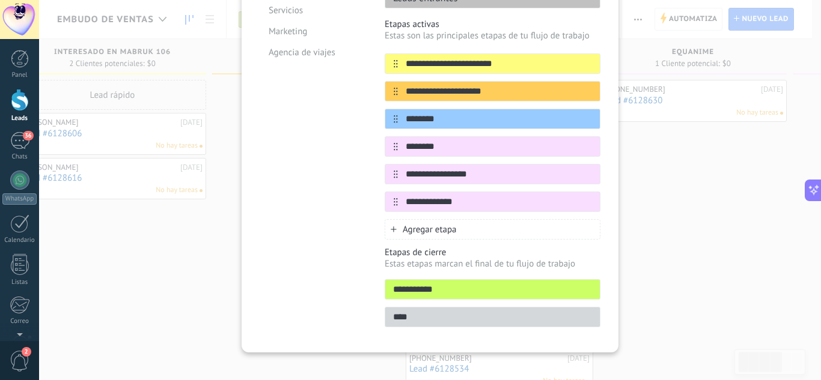
click at [475, 221] on div "Agregar etapa" at bounding box center [493, 229] width 216 height 20
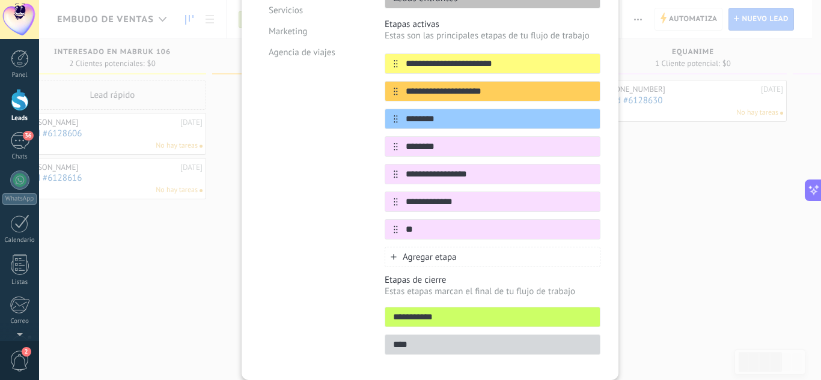
type input "*"
type input "**********"
click at [440, 252] on span "Agregar etapa" at bounding box center [430, 257] width 54 height 11
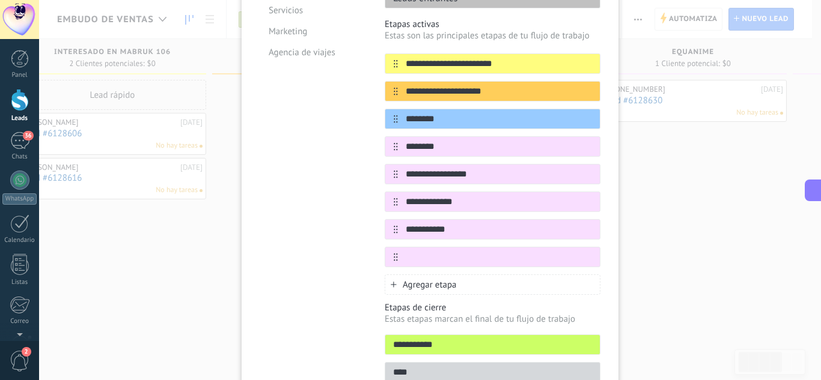
click at [440, 251] on input "text" at bounding box center [499, 257] width 202 height 13
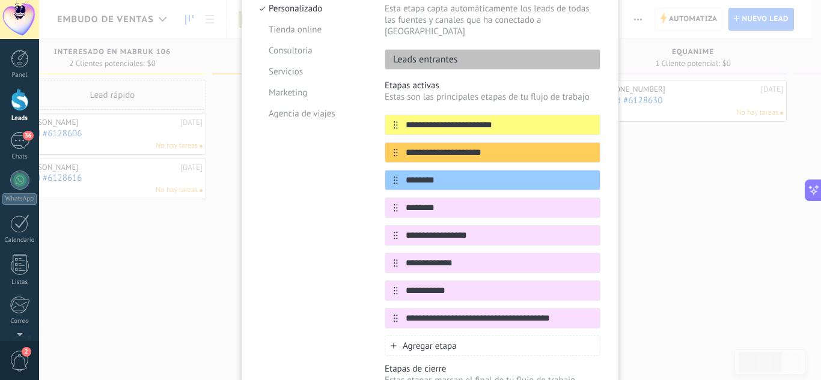
scroll to position [81, 0]
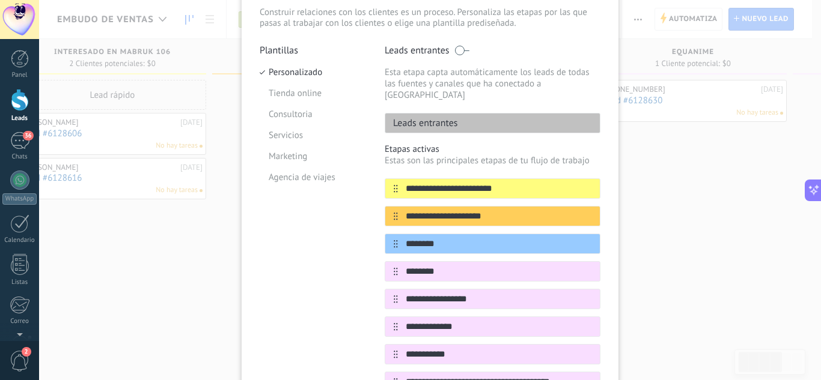
type input "**********"
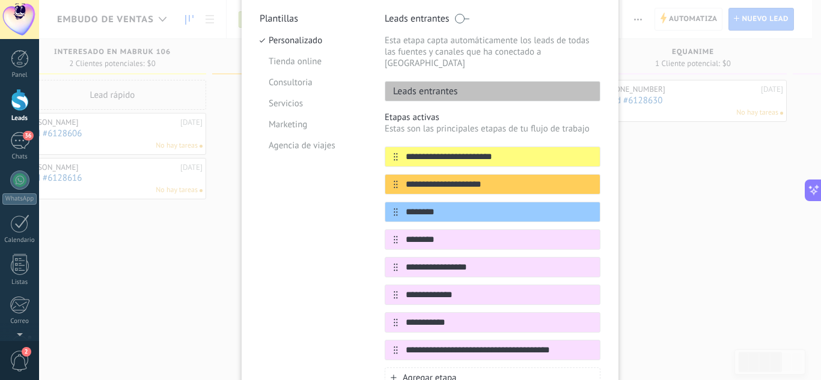
scroll to position [0, 0]
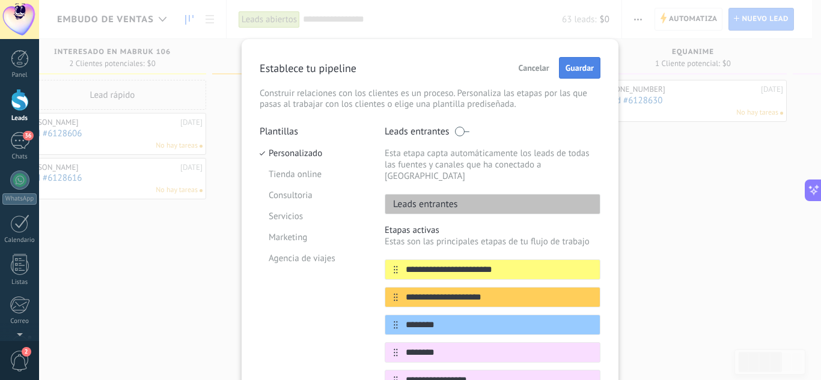
click at [574, 72] on span "Guardar" at bounding box center [580, 68] width 28 height 8
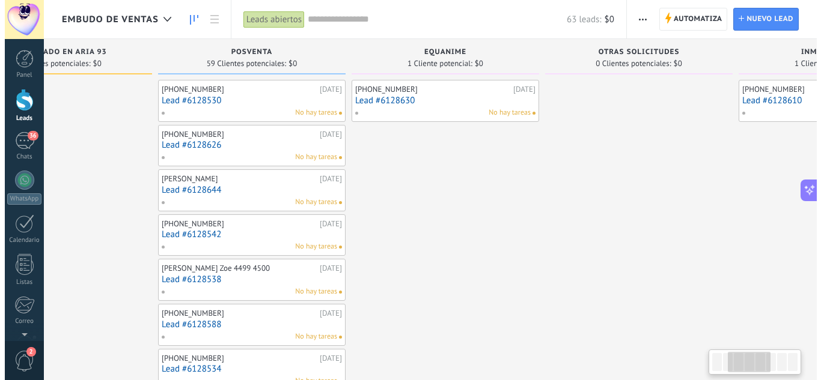
scroll to position [0, 314]
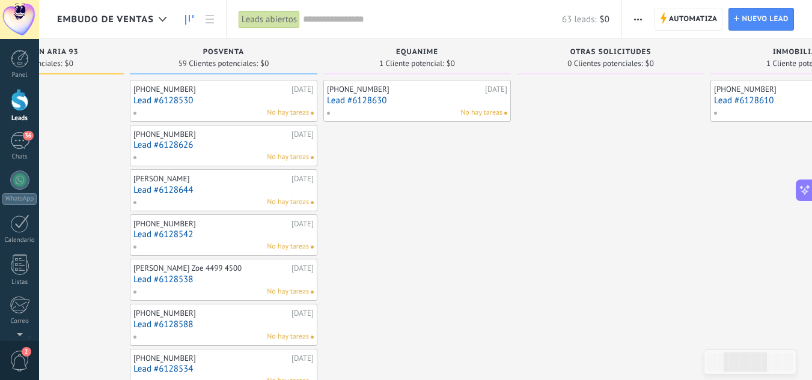
drag, startPoint x: 212, startPoint y: 145, endPoint x: 86, endPoint y: 147, distance: 126.2
click at [162, 147] on link "Lead #6128626" at bounding box center [223, 145] width 180 height 10
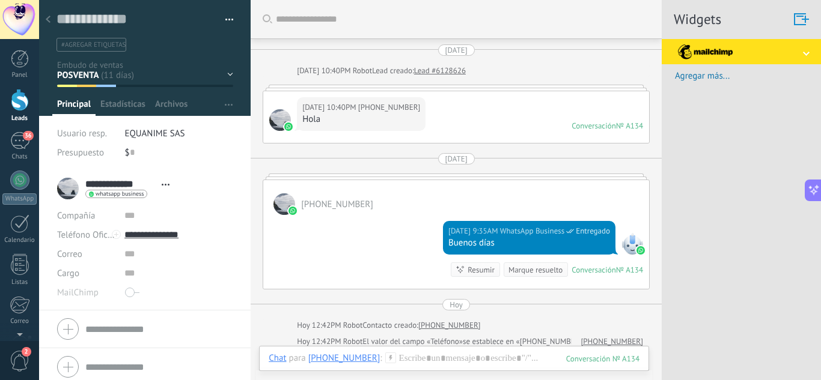
click at [54, 20] on div at bounding box center [48, 19] width 17 height 23
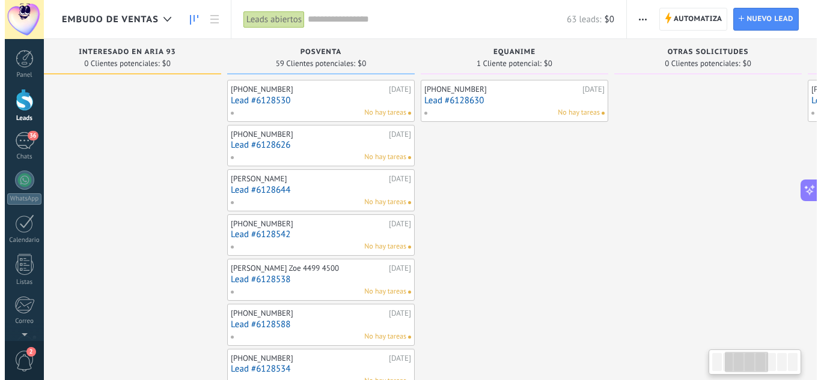
scroll to position [0, 258]
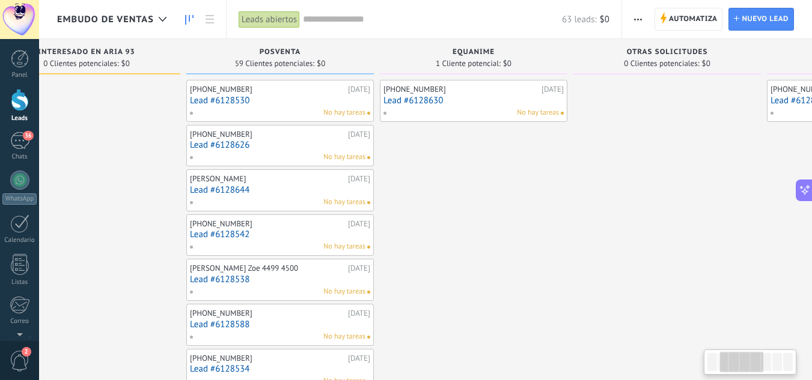
drag, startPoint x: 97, startPoint y: 157, endPoint x: 153, endPoint y: 151, distance: 56.8
click at [240, 148] on link "Lead #6128626" at bounding box center [280, 145] width 180 height 10
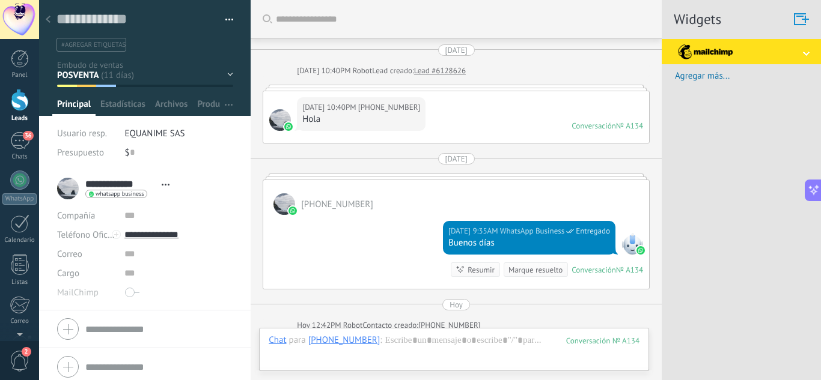
scroll to position [177, 0]
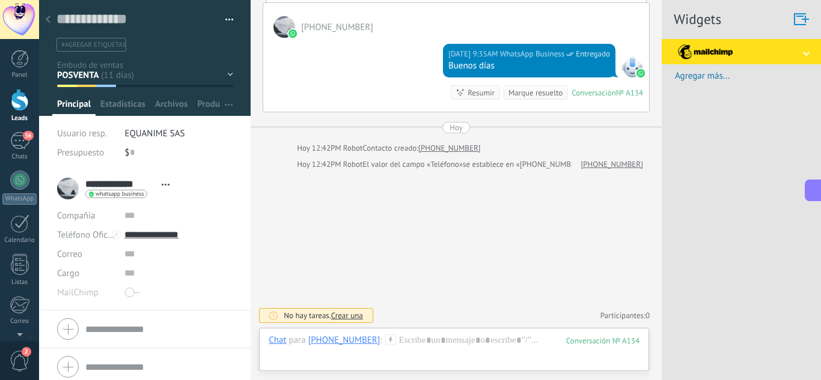
click at [0, 0] on div "INTERESADO EN MABRUK 106 INTERESADO EN ARIA 93 POSVENTA EQUANIME OTRAS SOLICITU…" at bounding box center [0, 0] width 0 height 0
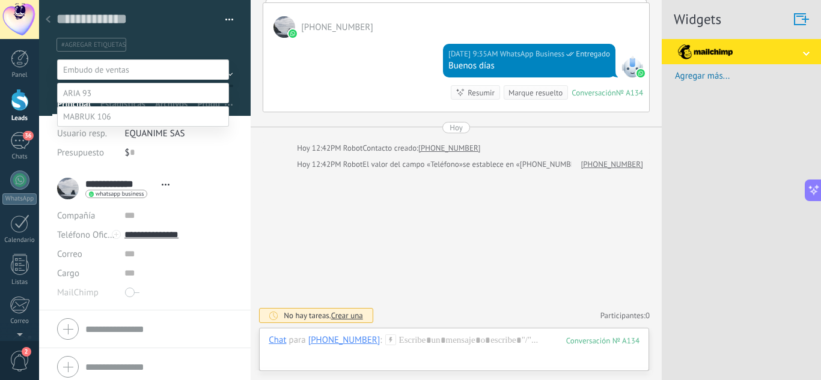
click at [0, 0] on label "NO RESPONDE" at bounding box center [0, 0] width 0 height 0
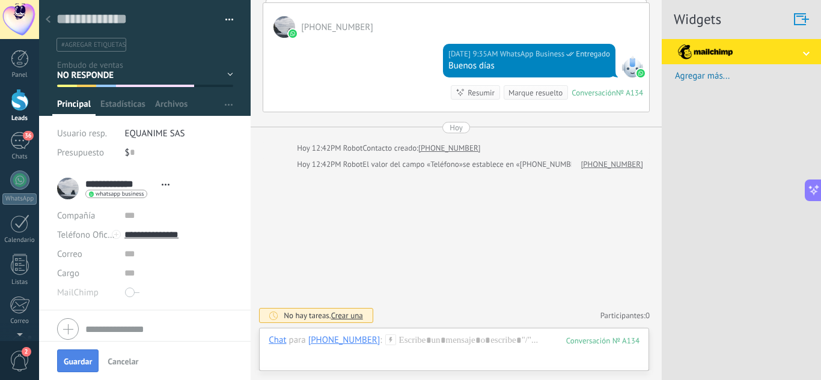
click at [76, 368] on button "Guardar" at bounding box center [77, 361] width 41 height 23
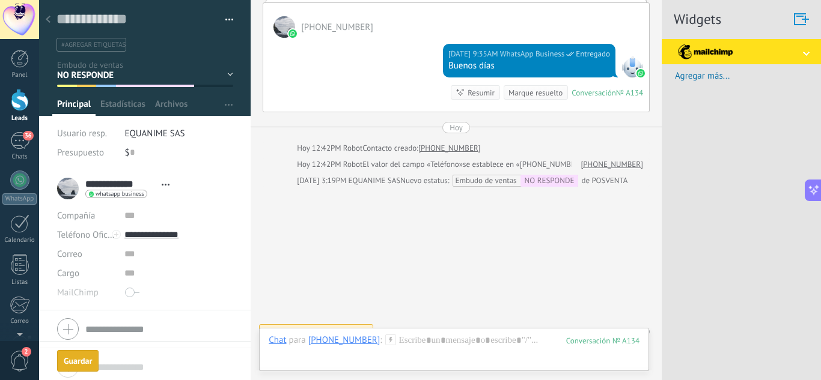
scroll to position [194, 0]
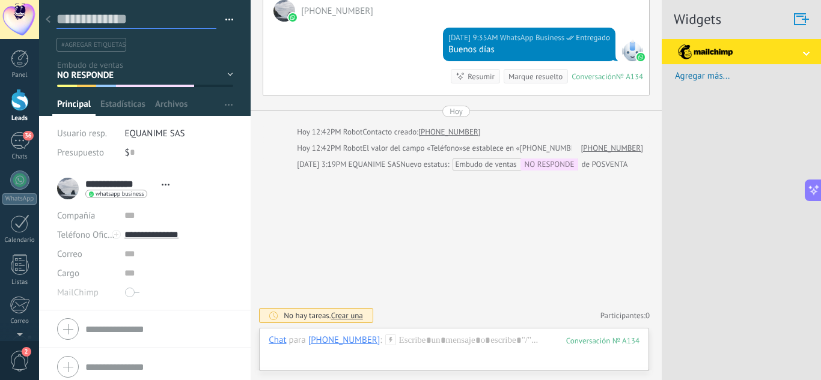
click at [59, 17] on textarea at bounding box center [136, 19] width 160 height 19
click at [51, 19] on div at bounding box center [48, 19] width 17 height 23
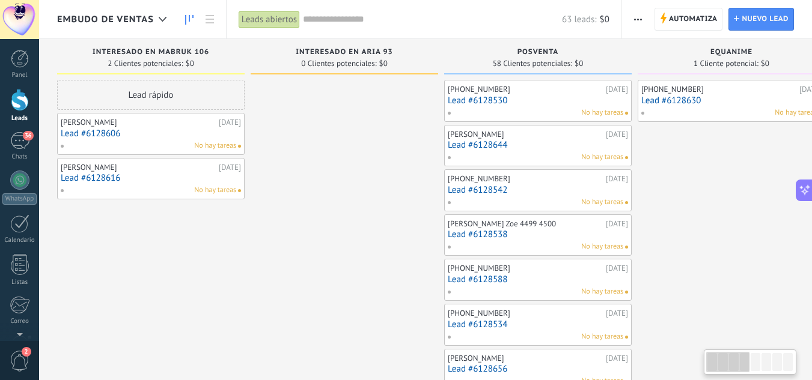
click at [508, 147] on link "Lead #6128644" at bounding box center [538, 145] width 180 height 10
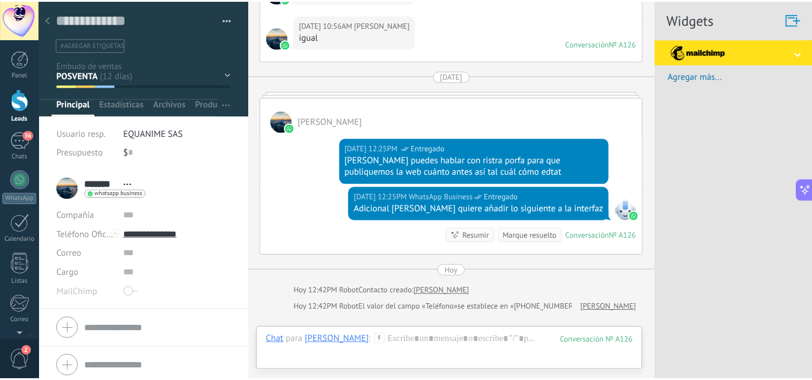
scroll to position [2064, 0]
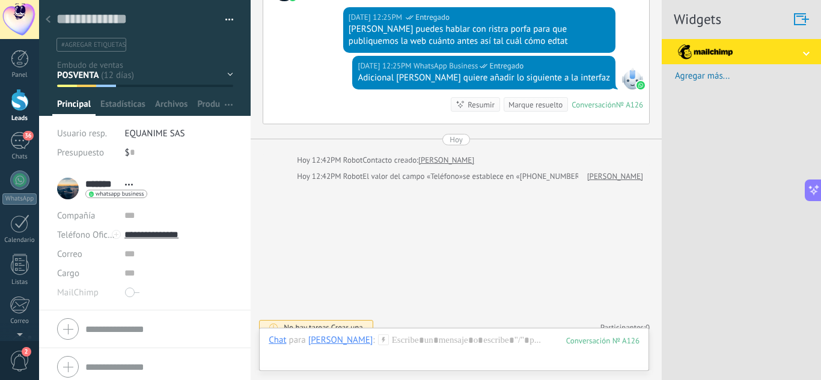
click at [49, 17] on icon at bounding box center [48, 19] width 5 height 7
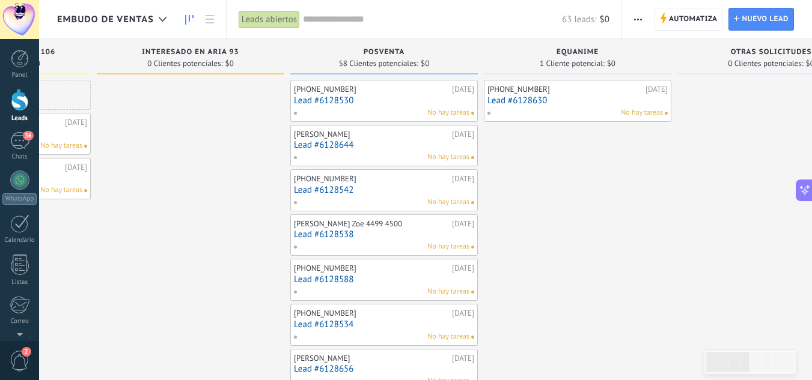
scroll to position [0, 182]
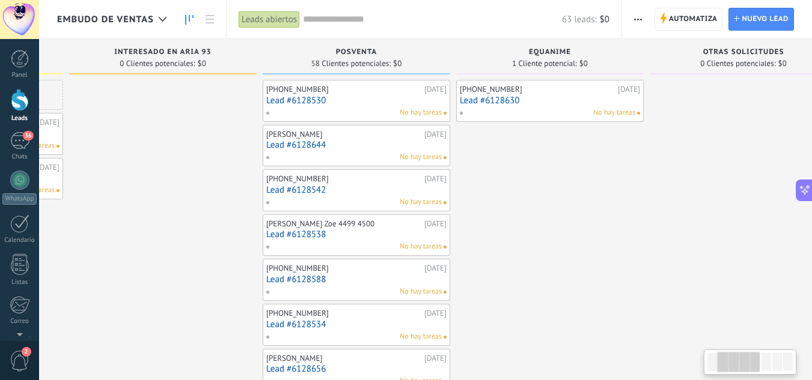
drag, startPoint x: 378, startPoint y: 149, endPoint x: 197, endPoint y: 151, distance: 181.5
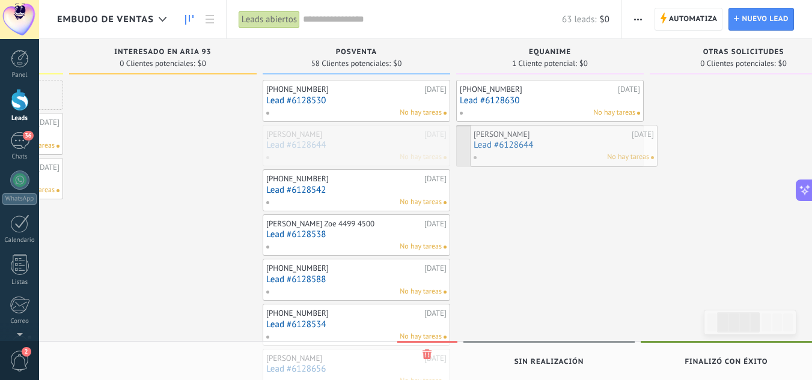
drag, startPoint x: 319, startPoint y: 151, endPoint x: 526, endPoint y: 151, distance: 207.3
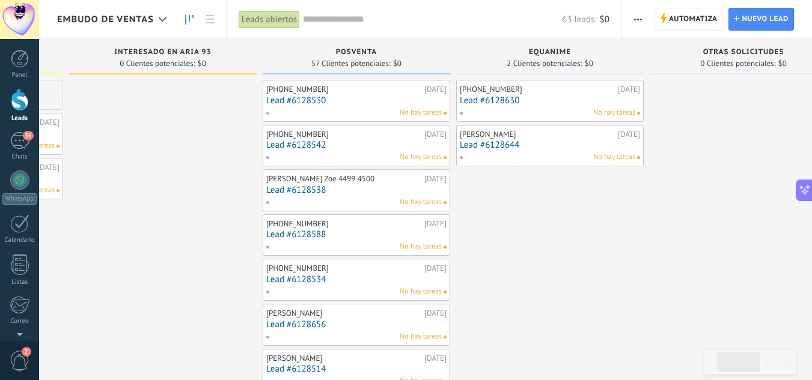
click at [520, 108] on div "No hay tareas" at bounding box center [547, 113] width 176 height 11
click at [520, 100] on link "Lead #6128630" at bounding box center [550, 101] width 180 height 10
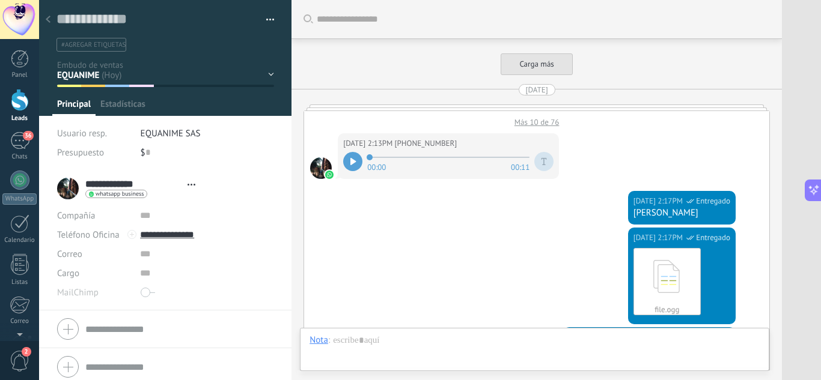
click at [49, 21] on icon at bounding box center [48, 19] width 5 height 7
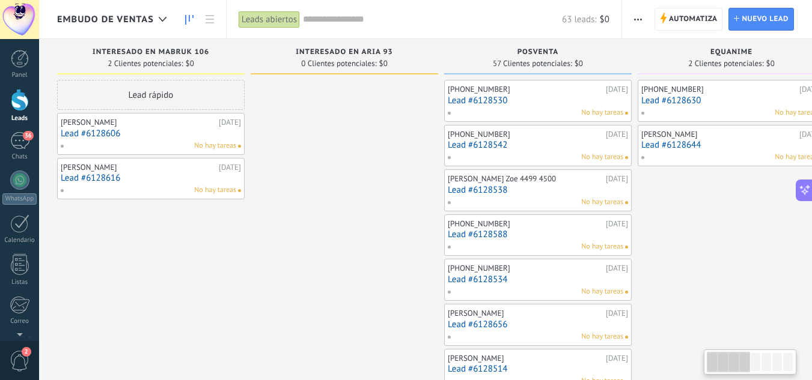
drag, startPoint x: 279, startPoint y: 191, endPoint x: 396, endPoint y: 191, distance: 117.2
click at [111, 178] on link "Lead #6128616" at bounding box center [151, 178] width 180 height 10
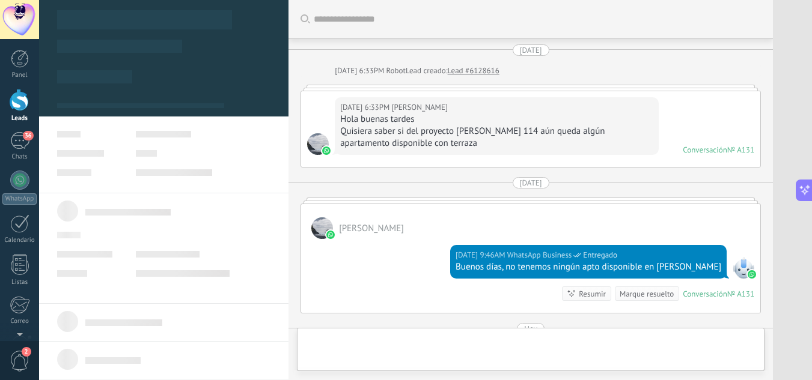
type textarea "**********"
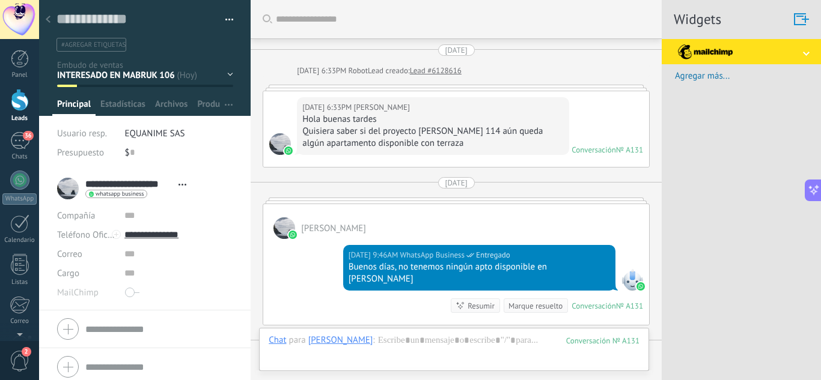
scroll to position [218, 0]
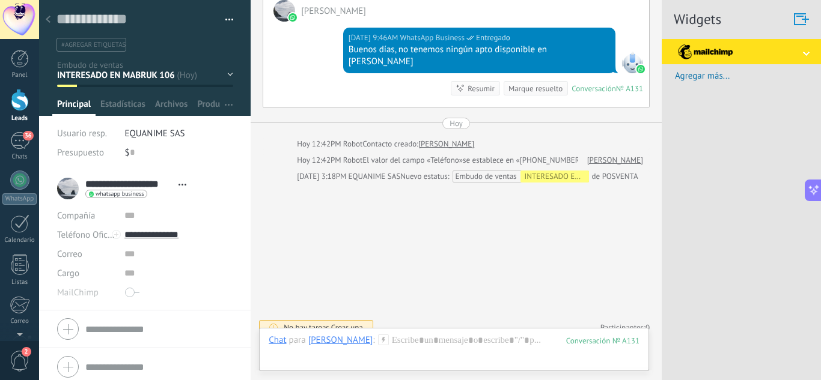
click at [0, 0] on div "INTERESADO EN MABRUK 106 INTERESADO EN ARIA 93 POSVENTA EQUANIME OTRAS SOLICITU…" at bounding box center [0, 0] width 0 height 0
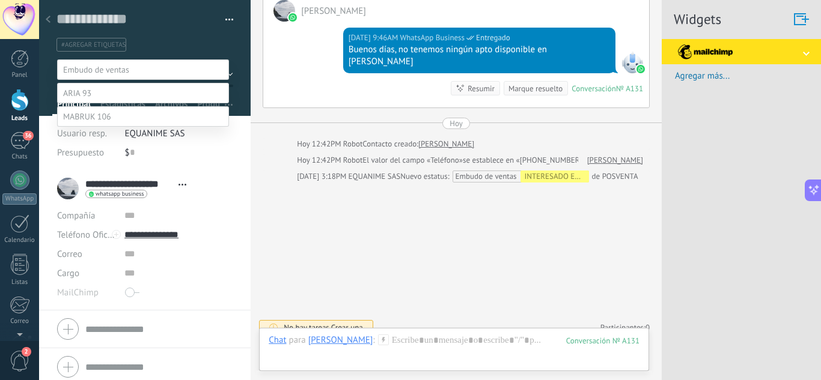
click at [0, 0] on label "PREGUNTÒ POR OTRO PROYECTO NO DISPONIBLE" at bounding box center [0, 0] width 0 height 0
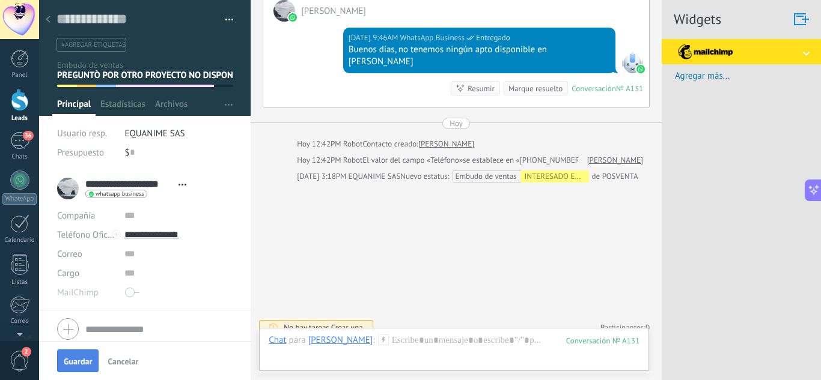
click at [76, 359] on span "Guardar" at bounding box center [78, 362] width 28 height 8
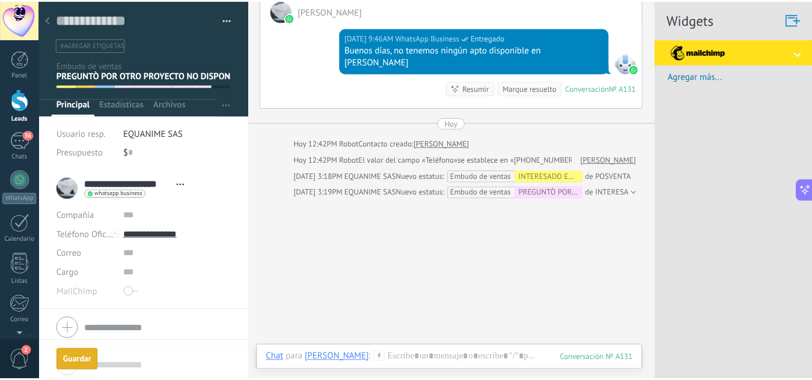
scroll to position [234, 0]
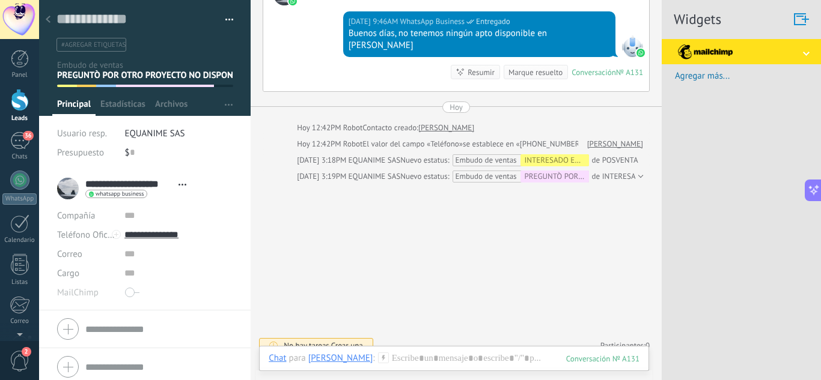
click at [50, 17] on use at bounding box center [48, 19] width 5 height 7
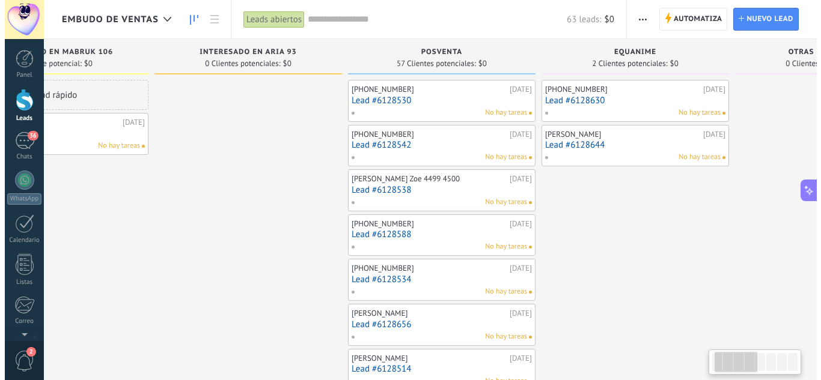
scroll to position [0, 145]
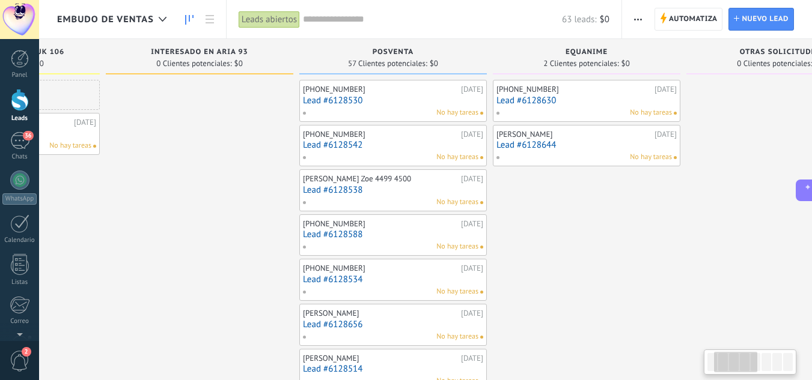
drag, startPoint x: 353, startPoint y: 195, endPoint x: 208, endPoint y: 201, distance: 144.9
click at [357, 141] on link "Lead #6128542" at bounding box center [393, 145] width 180 height 10
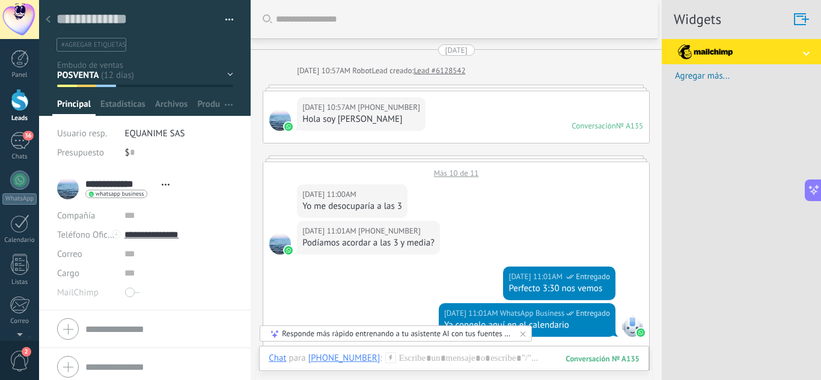
click at [50, 23] on div at bounding box center [48, 19] width 17 height 23
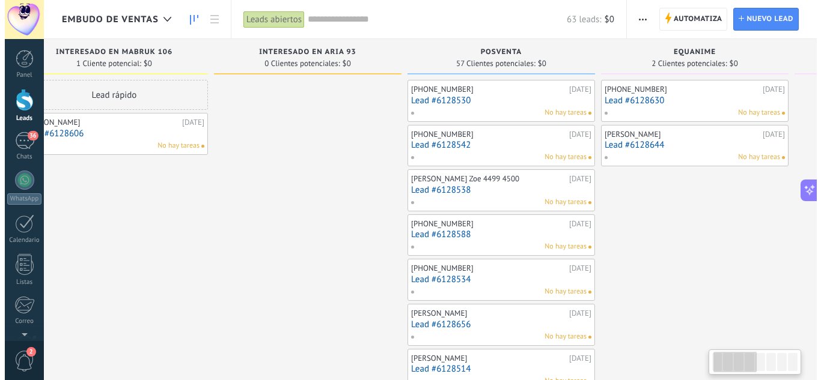
scroll to position [0, 8]
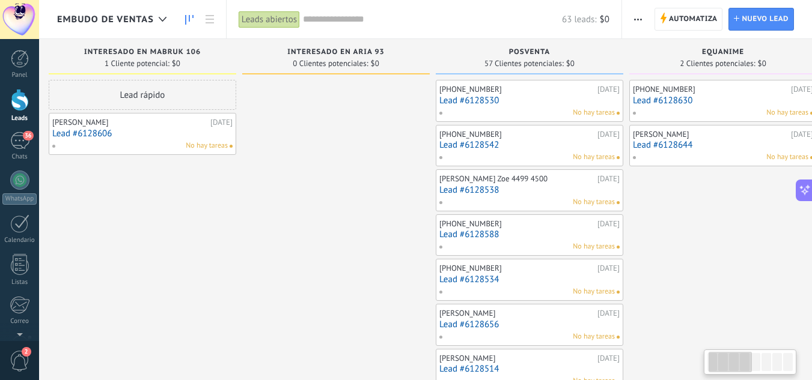
drag, startPoint x: 237, startPoint y: 169, endPoint x: 374, endPoint y: 169, distance: 136.4
click at [498, 101] on link "Lead #6128530" at bounding box center [529, 101] width 180 height 10
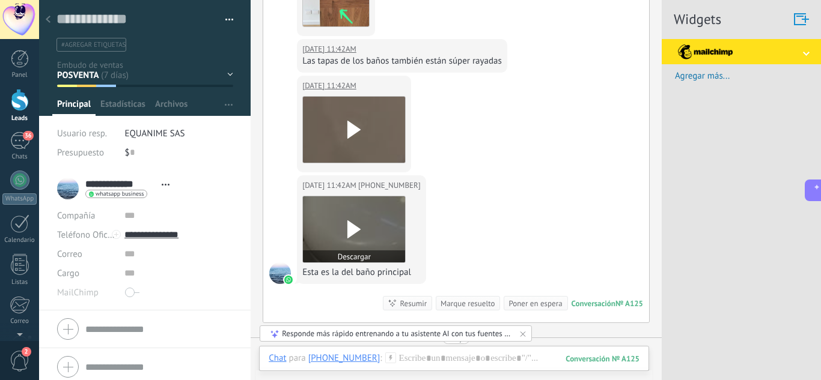
scroll to position [953, 0]
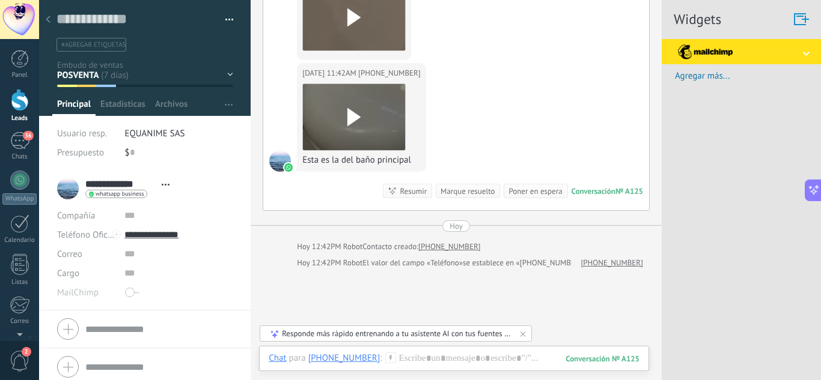
click at [52, 23] on div at bounding box center [48, 19] width 17 height 23
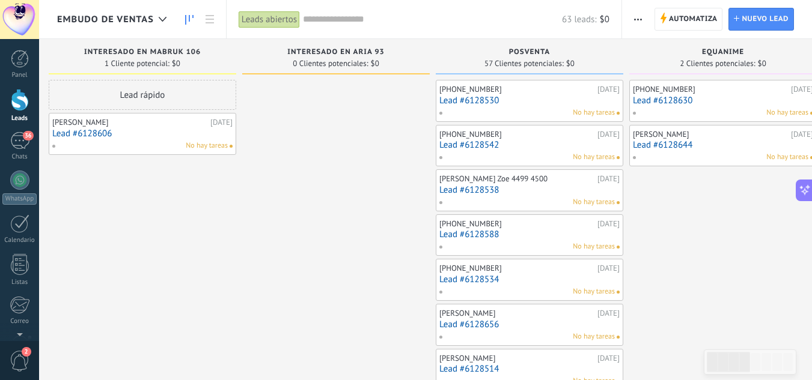
click at [495, 145] on link "Lead #6128542" at bounding box center [529, 145] width 180 height 10
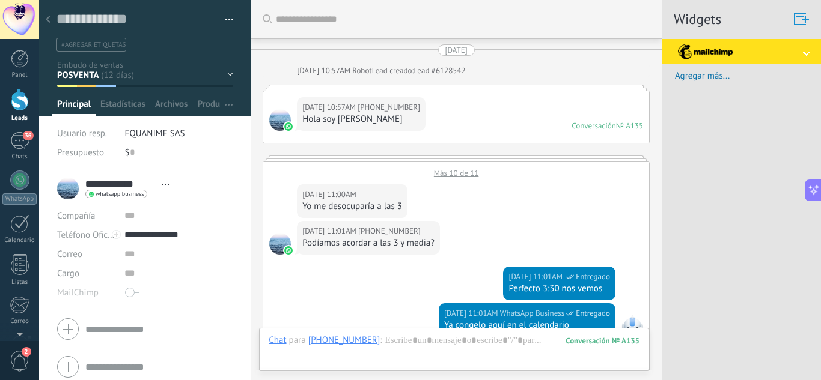
scroll to position [502, 0]
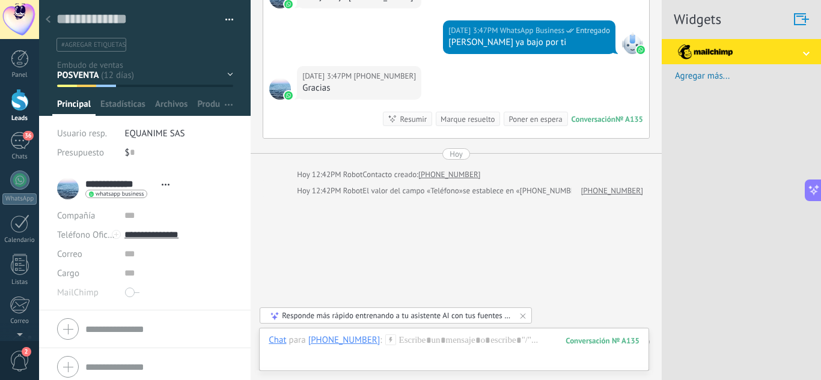
click at [0, 0] on div "INTERESADO EN MABRUK 106 INTERESADO EN ARIA 93 POSVENTA EQUANIME OTRAS SOLICITU…" at bounding box center [0, 0] width 0 height 0
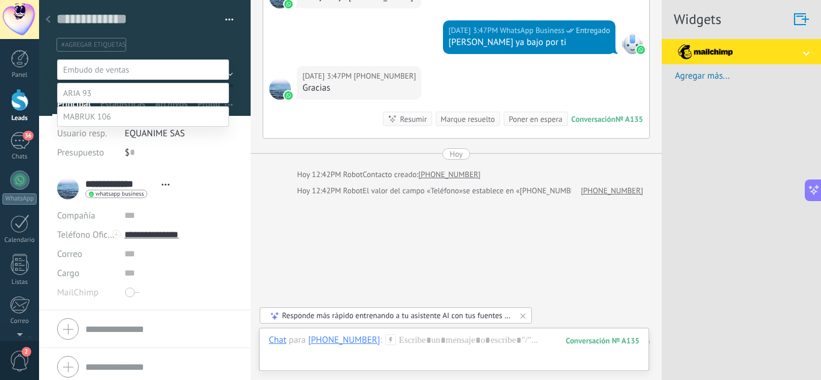
click at [0, 0] on label "INTERESADO EN MABRUK 106" at bounding box center [0, 0] width 0 height 0
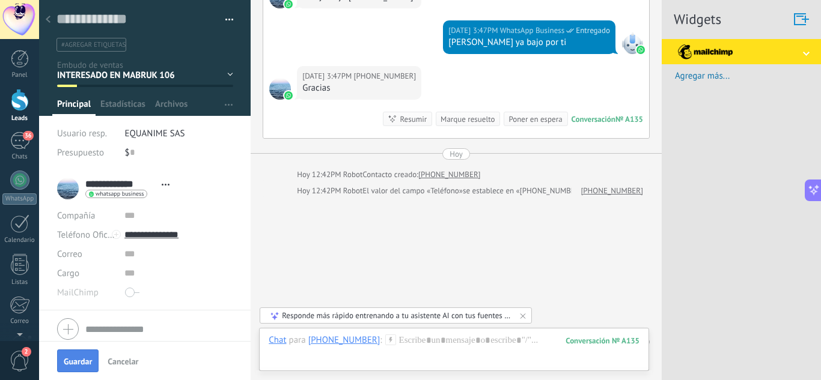
click at [87, 352] on button "Guardar" at bounding box center [77, 361] width 41 height 23
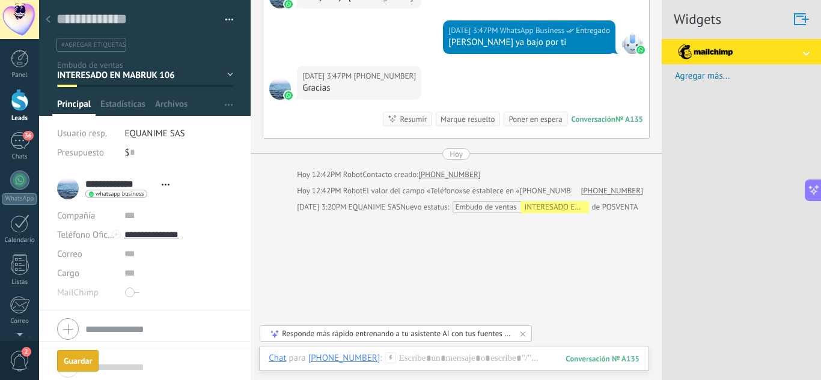
scroll to position [519, 0]
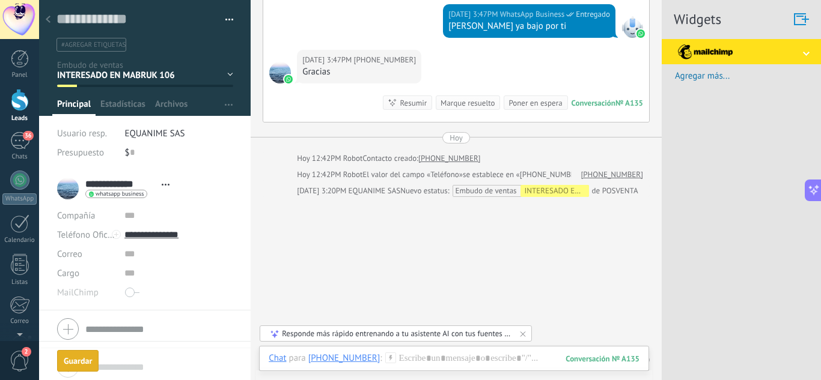
click at [52, 21] on div at bounding box center [48, 19] width 17 height 23
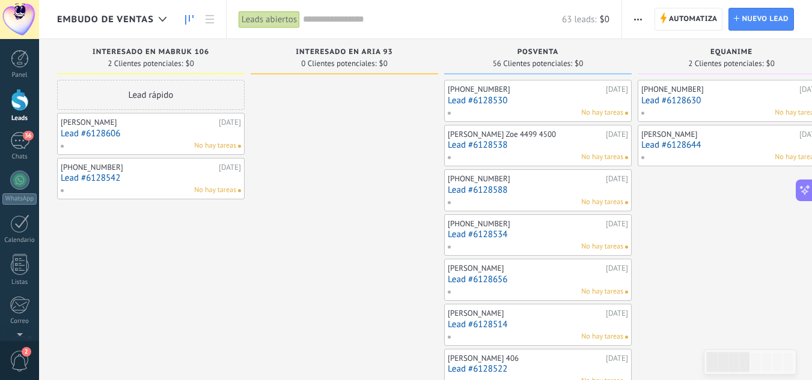
click at [488, 145] on link "Lead #6128538" at bounding box center [538, 145] width 180 height 10
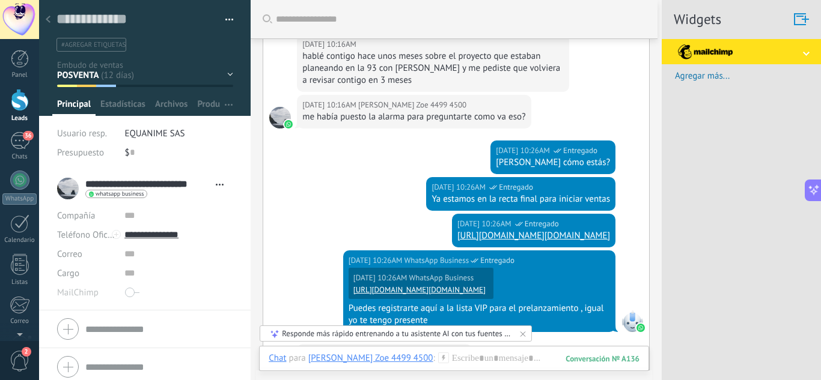
scroll to position [14, 0]
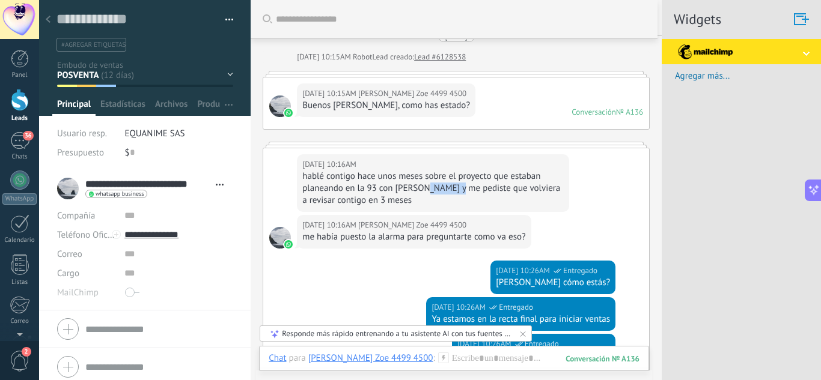
drag, startPoint x: 426, startPoint y: 189, endPoint x: 471, endPoint y: 188, distance: 45.1
click at [462, 188] on div "hablé contigo hace unos meses sobre el proyecto que estaban planeando en la 93 …" at bounding box center [432, 189] width 261 height 36
click at [472, 188] on div "hablé contigo hace unos meses sobre el proyecto que estaban planeando en la 93 …" at bounding box center [432, 189] width 261 height 36
click at [50, 20] on icon at bounding box center [48, 19] width 5 height 7
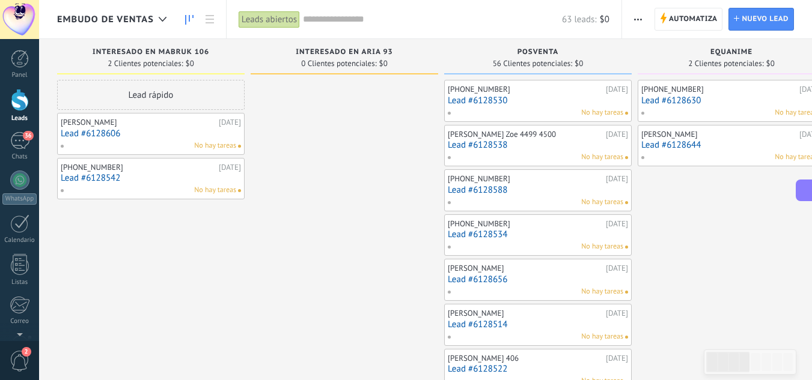
click at [502, 140] on link "Lead #6128538" at bounding box center [538, 145] width 180 height 10
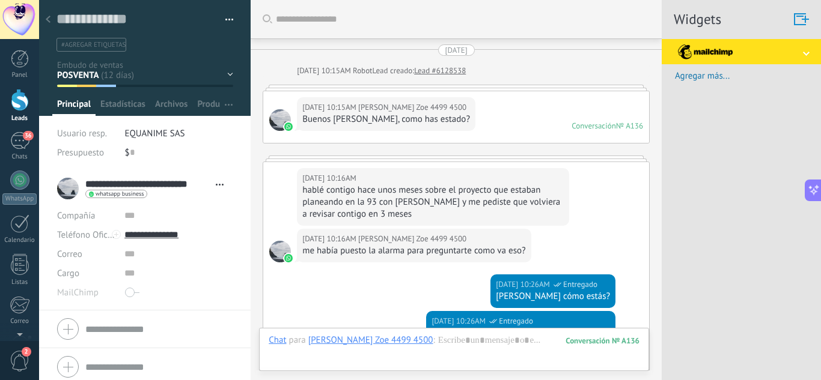
scroll to position [555, 0]
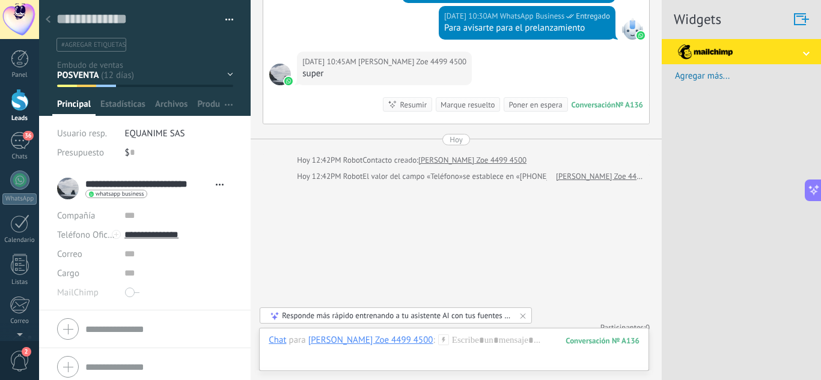
click at [0, 0] on div "INTERESADO EN MABRUK 106 INTERESADO EN ARIA 93 POSVENTA EQUANIME OTRAS SOLICITU…" at bounding box center [0, 0] width 0 height 0
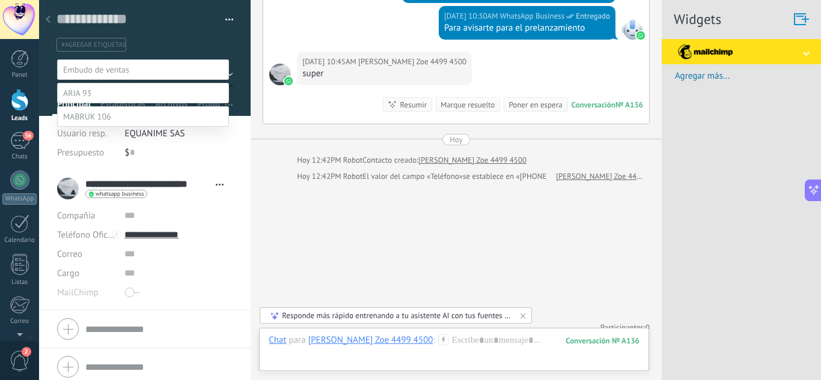
click at [100, 103] on label at bounding box center [143, 93] width 172 height 20
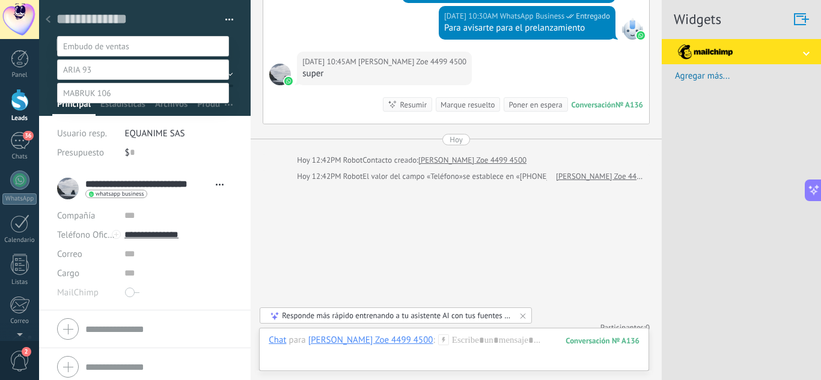
click at [0, 0] on label "Contacto inicial" at bounding box center [0, 0] width 0 height 0
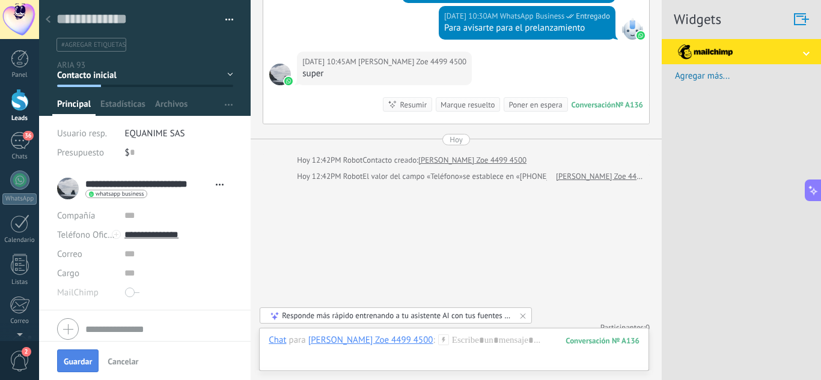
click at [66, 362] on span "Guardar" at bounding box center [78, 362] width 28 height 8
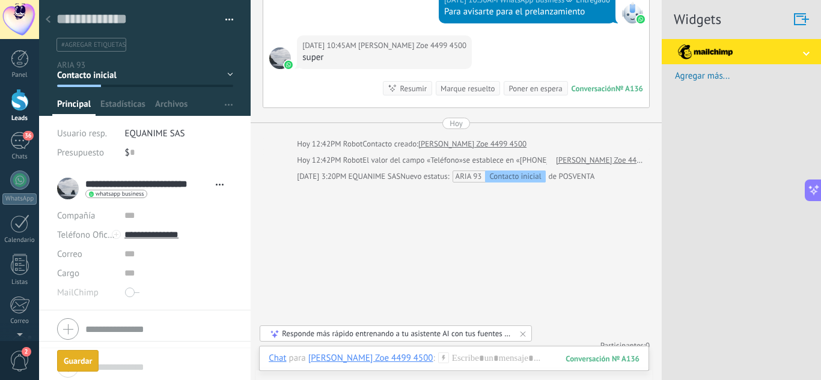
click at [53, 23] on div at bounding box center [48, 19] width 17 height 23
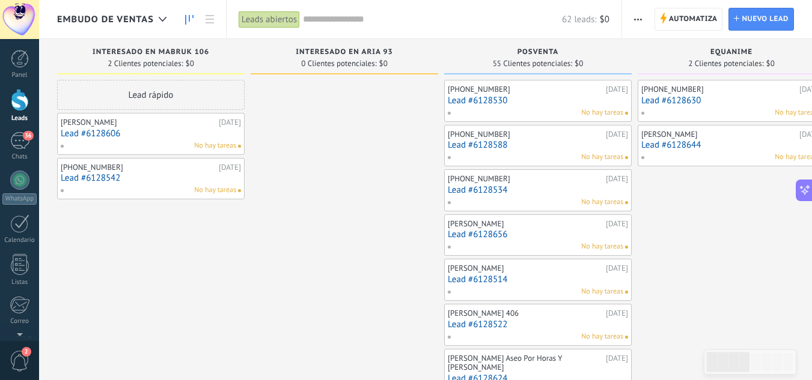
click at [495, 141] on link "Lead #6128588" at bounding box center [538, 145] width 180 height 10
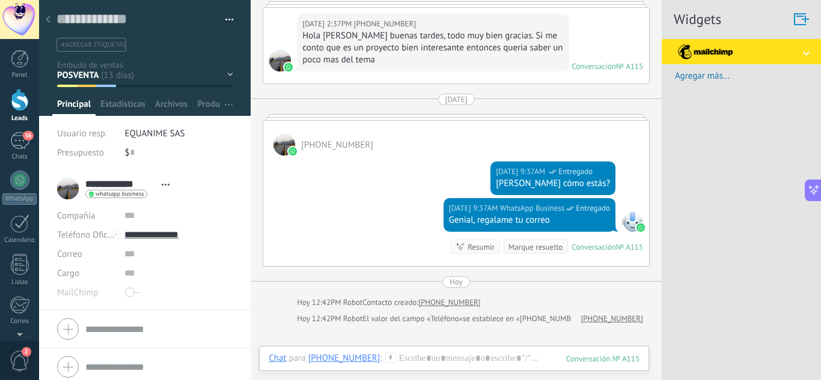
scroll to position [156, 0]
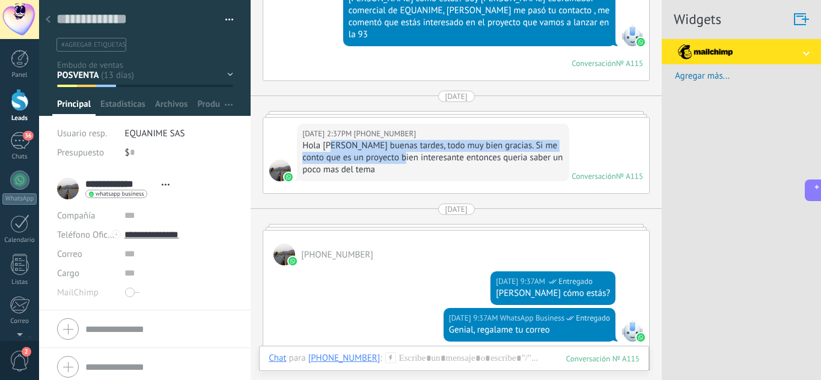
drag, startPoint x: 330, startPoint y: 139, endPoint x: 406, endPoint y: 144, distance: 76.5
click at [402, 144] on div "Hola Juan buenas tardes, todo muy bien gracias. Si me conto que es un proyecto …" at bounding box center [432, 158] width 261 height 36
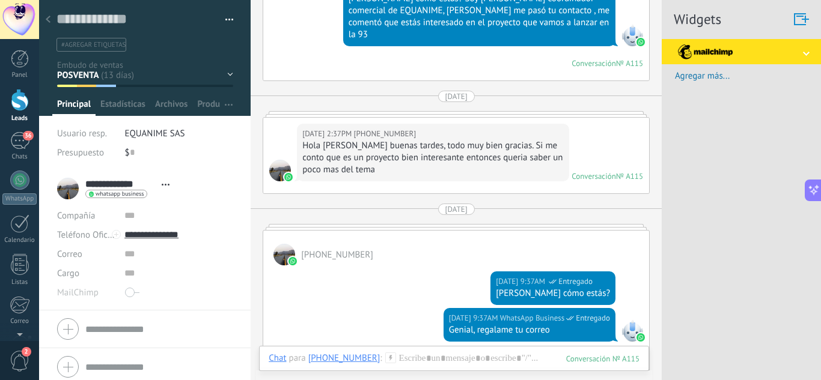
click at [406, 144] on div "Hola Juan buenas tardes, todo muy bien gracias. Si me conto que es un proyecto …" at bounding box center [432, 158] width 261 height 36
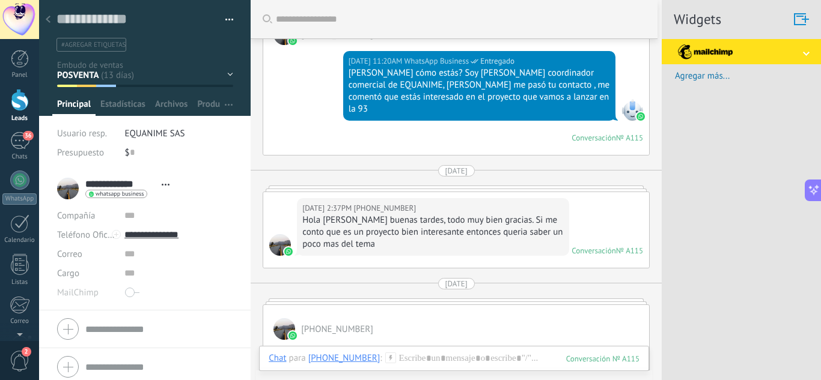
scroll to position [300, 0]
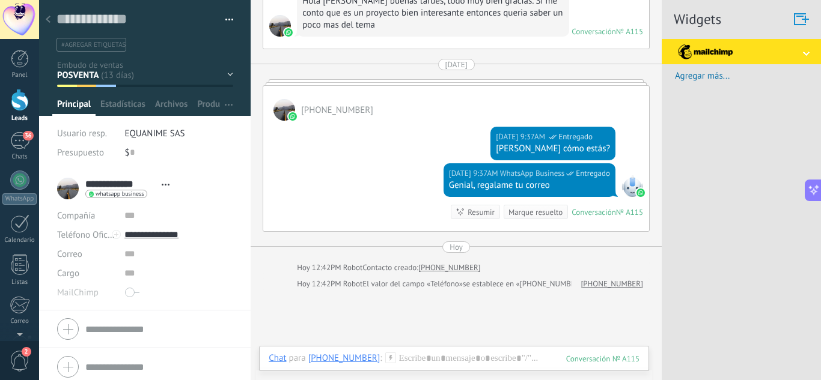
click at [53, 22] on div at bounding box center [48, 19] width 17 height 23
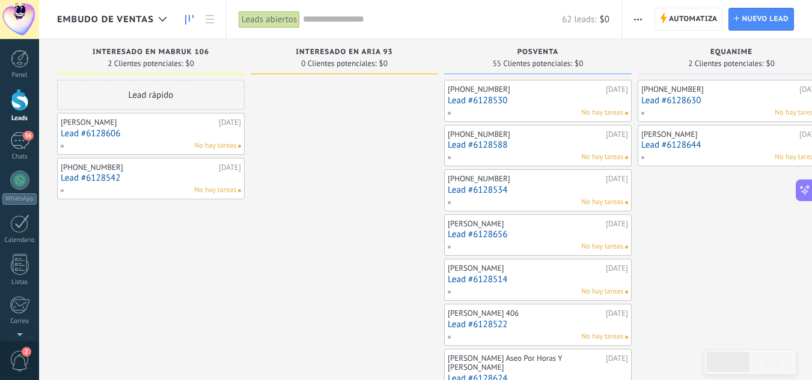
click at [484, 142] on link "Lead #6128588" at bounding box center [538, 145] width 180 height 10
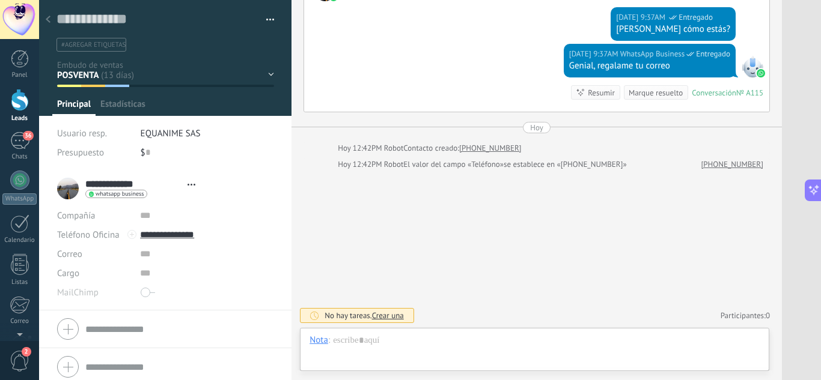
scroll to position [18, 0]
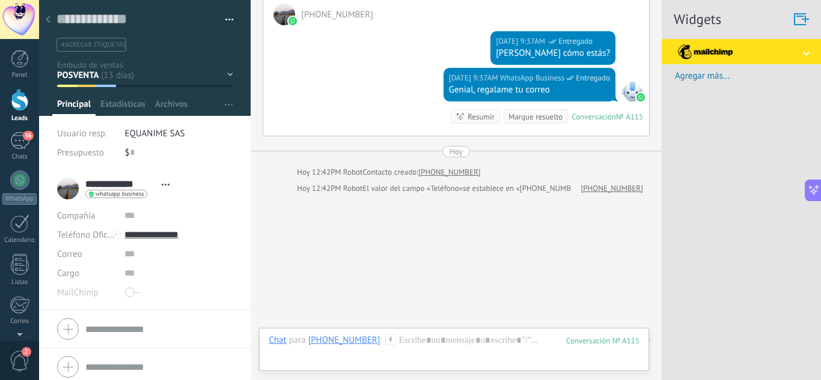
click at [0, 0] on div "INTERESADO EN MABRUK 106 INTERESADO EN ARIA 93 POSVENTA EQUANIME OTRAS SOLICITU…" at bounding box center [0, 0] width 0 height 0
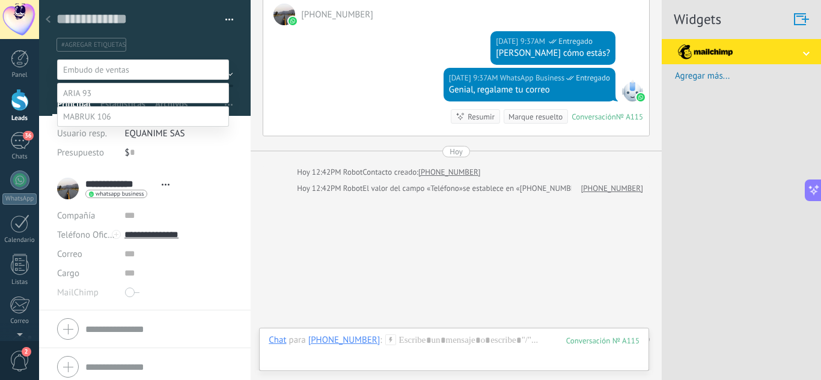
click at [104, 103] on label at bounding box center [143, 93] width 172 height 20
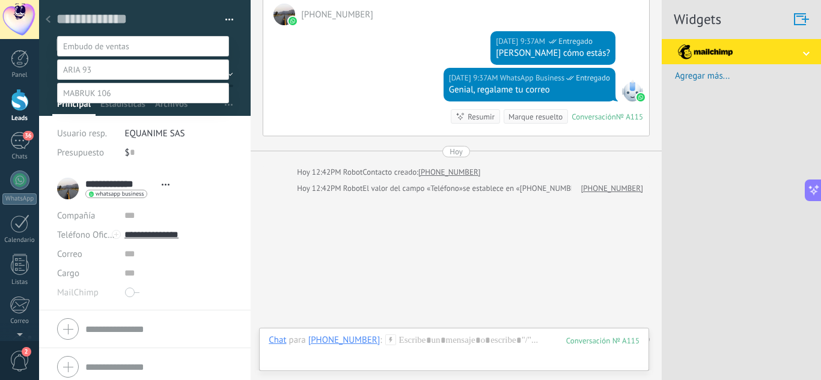
click at [0, 0] on label "Contacto inicial" at bounding box center [0, 0] width 0 height 0
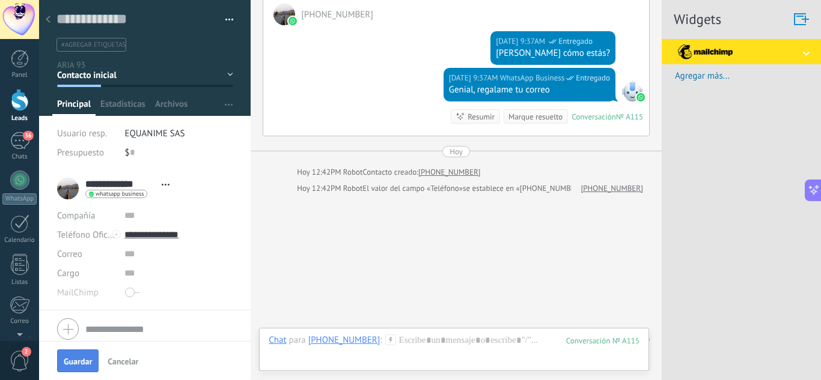
click at [81, 366] on span "Guardar" at bounding box center [78, 362] width 28 height 8
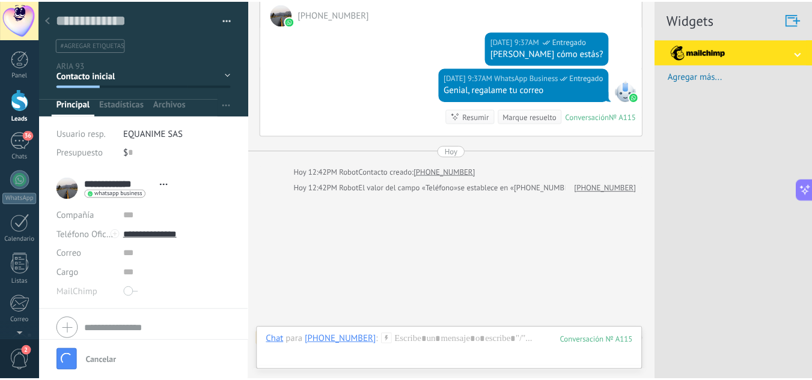
scroll to position [412, 0]
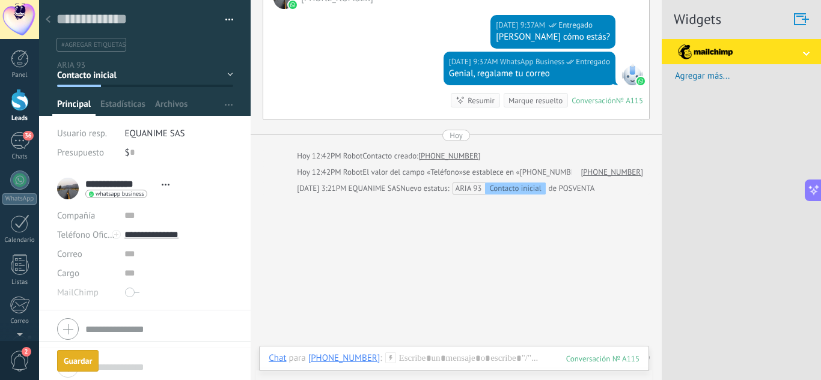
click at [55, 19] on div at bounding box center [48, 19] width 17 height 23
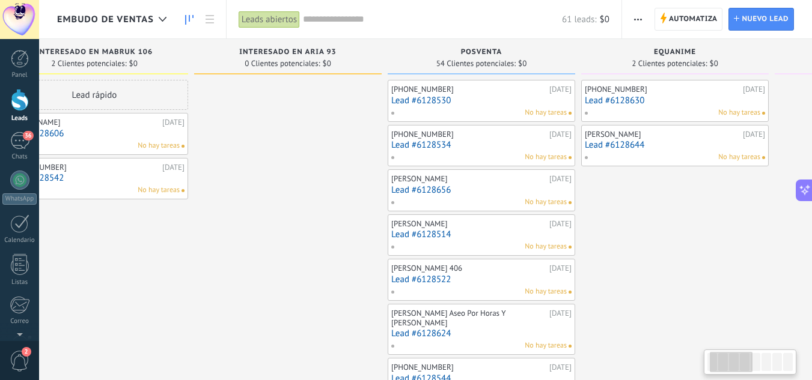
drag, startPoint x: 376, startPoint y: 175, endPoint x: 320, endPoint y: 174, distance: 56.5
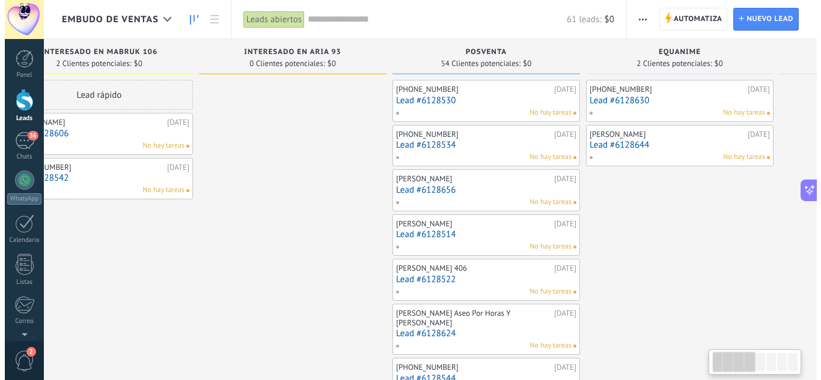
scroll to position [0, 35]
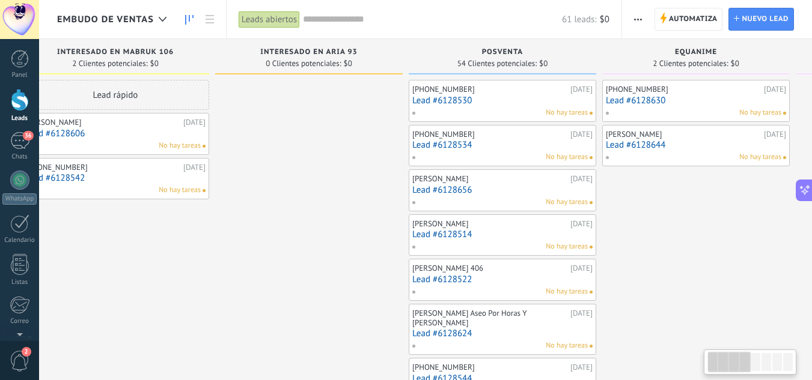
drag, startPoint x: 320, startPoint y: 174, endPoint x: 341, endPoint y: 174, distance: 21.0
click at [449, 145] on link "Lead #6128534" at bounding box center [502, 145] width 180 height 10
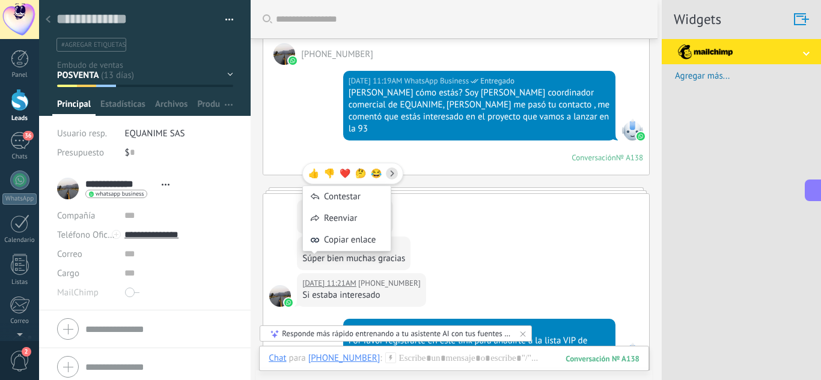
scroll to position [60, 0]
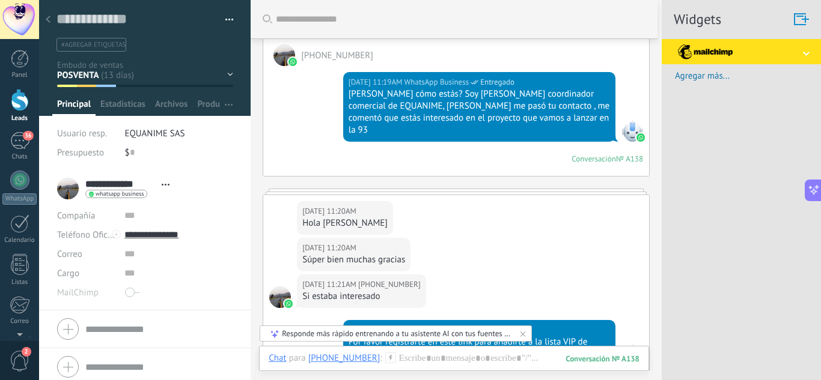
click at [0, 0] on div "INTERESADO EN MABRUK 106 INTERESADO EN ARIA 93 POSVENTA EQUANIME OTRAS SOLICITU…" at bounding box center [0, 0] width 0 height 0
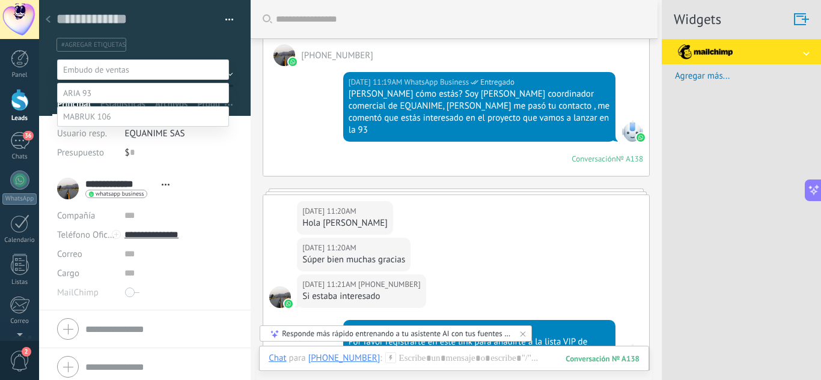
click at [103, 103] on label at bounding box center [143, 93] width 172 height 20
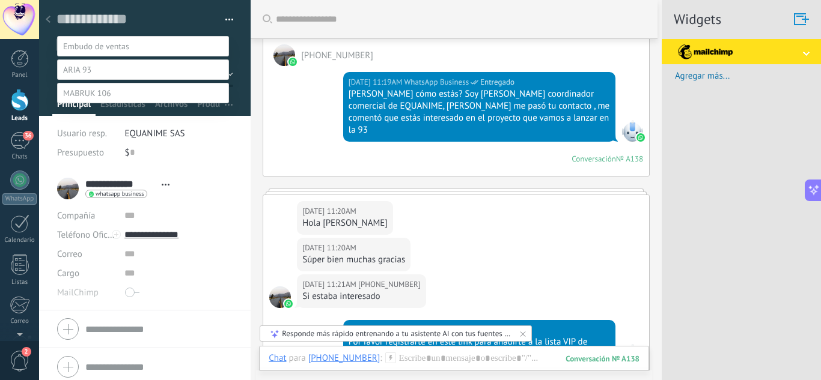
click at [0, 0] on label "Contacto inicial" at bounding box center [0, 0] width 0 height 0
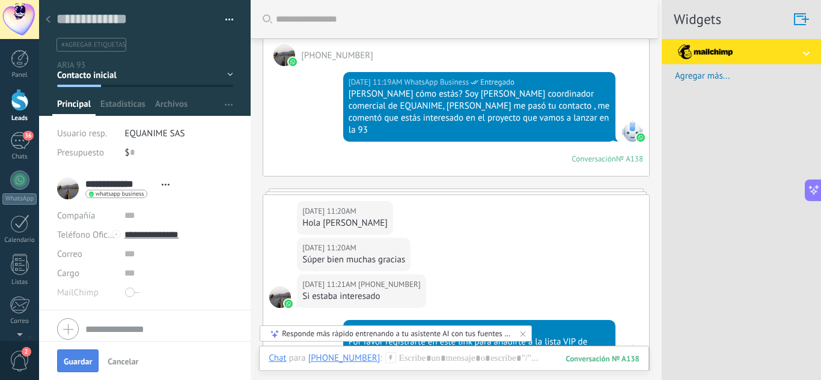
click at [75, 352] on button "Guardar" at bounding box center [77, 361] width 41 height 23
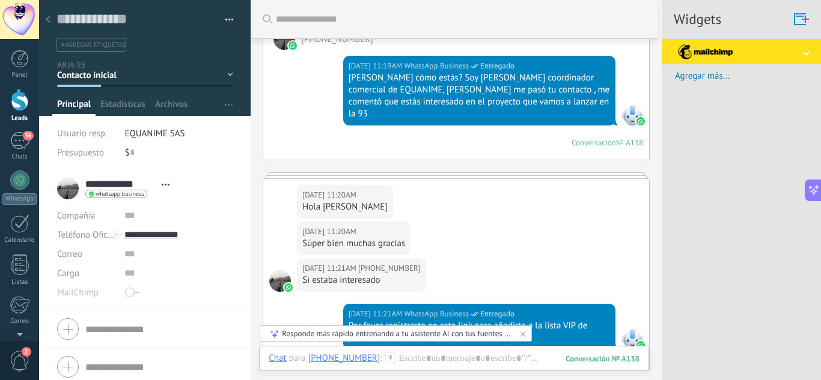
click at [47, 15] on div at bounding box center [48, 19] width 17 height 23
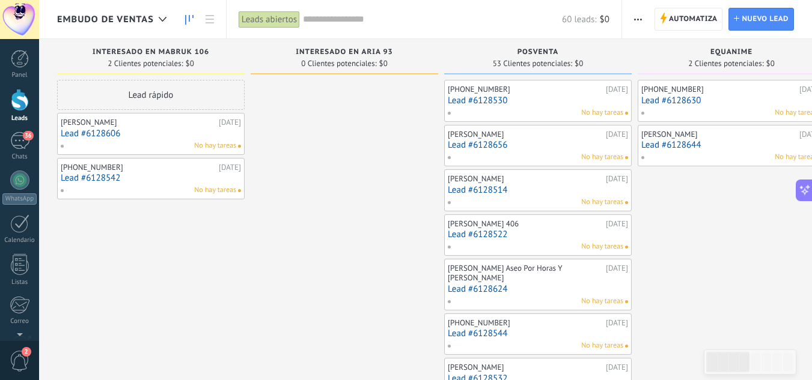
click at [487, 142] on link "Lead #6128656" at bounding box center [538, 145] width 180 height 10
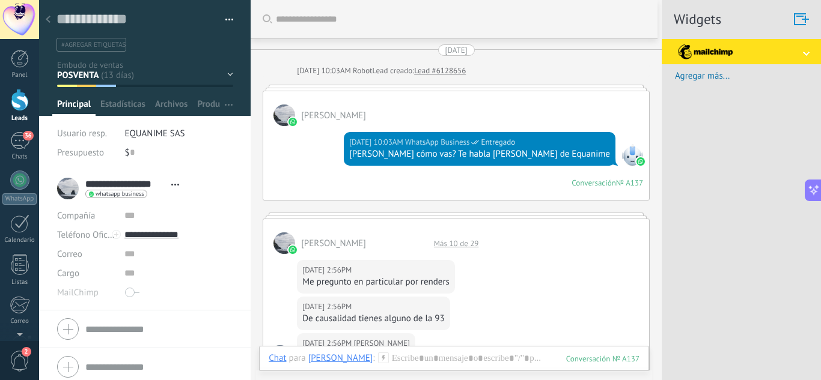
click at [49, 16] on div at bounding box center [48, 19] width 17 height 23
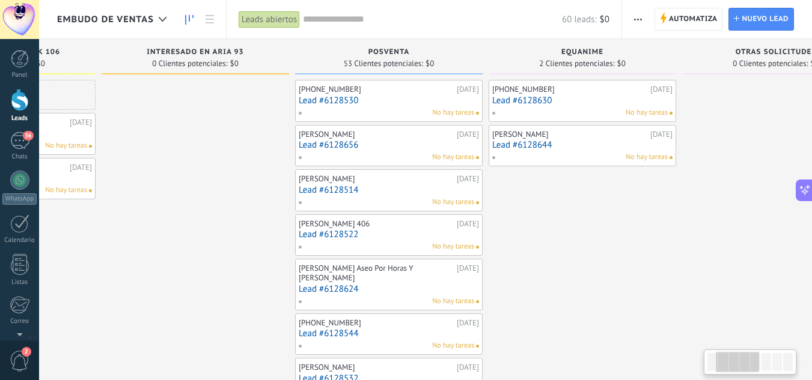
scroll to position [0, 172]
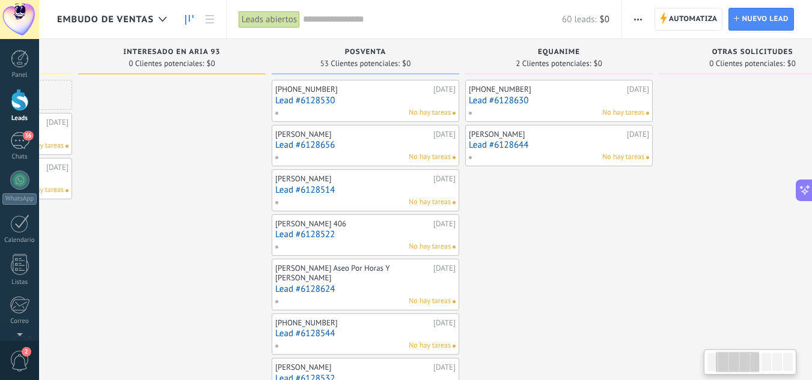
drag, startPoint x: 396, startPoint y: 195, endPoint x: 224, endPoint y: 177, distance: 173.4
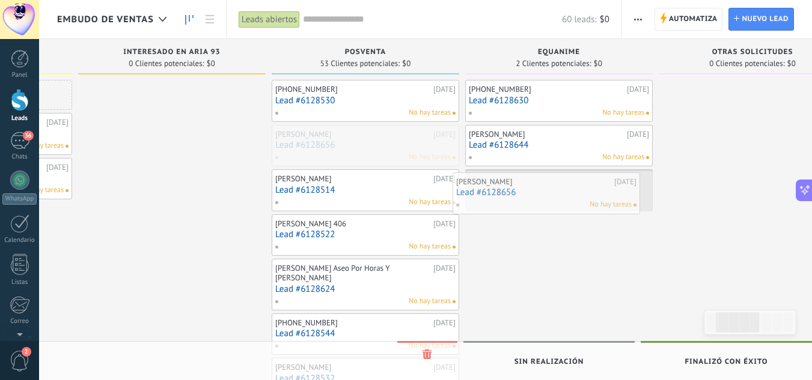
drag, startPoint x: 347, startPoint y: 141, endPoint x: 528, endPoint y: 188, distance: 187.0
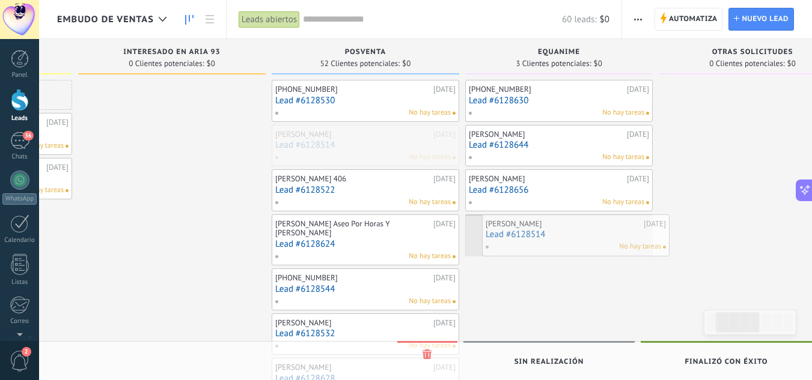
drag, startPoint x: 325, startPoint y: 146, endPoint x: 535, endPoint y: 236, distance: 228.6
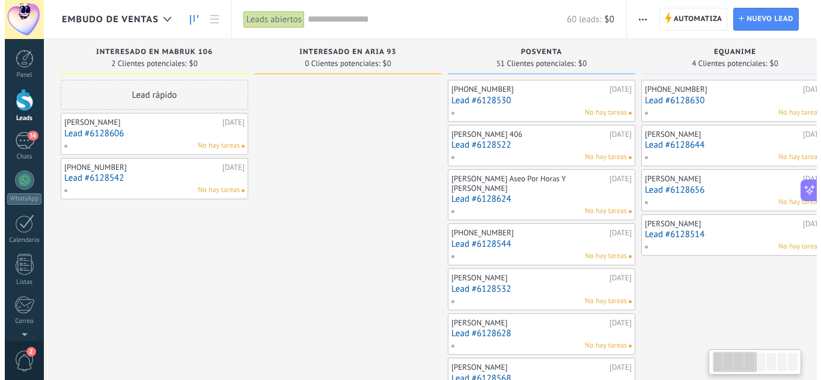
scroll to position [0, 0]
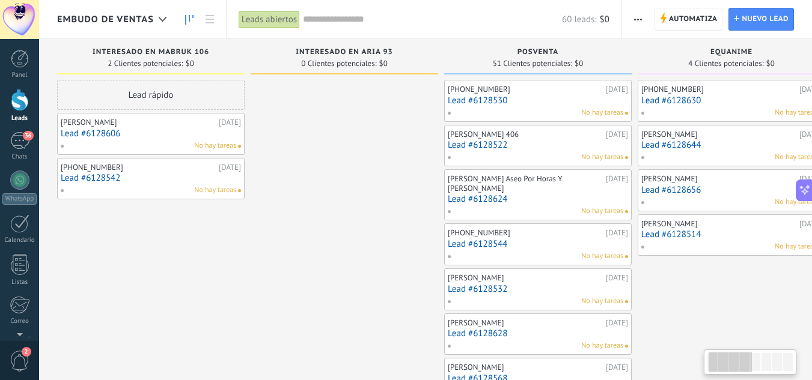
drag, startPoint x: 219, startPoint y: 175, endPoint x: 418, endPoint y: 175, distance: 198.9
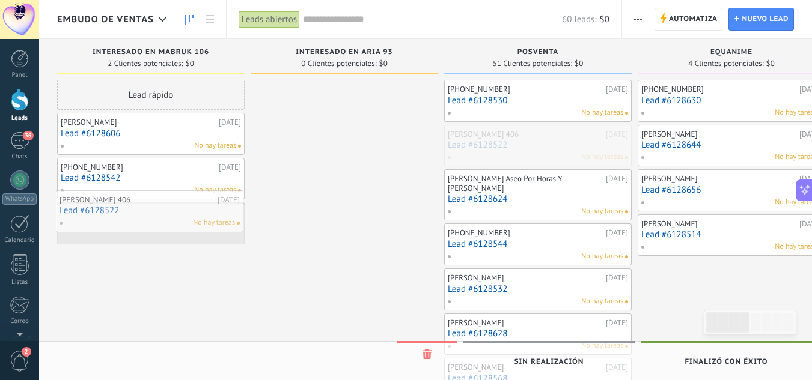
drag, startPoint x: 493, startPoint y: 143, endPoint x: 104, endPoint y: 209, distance: 395.0
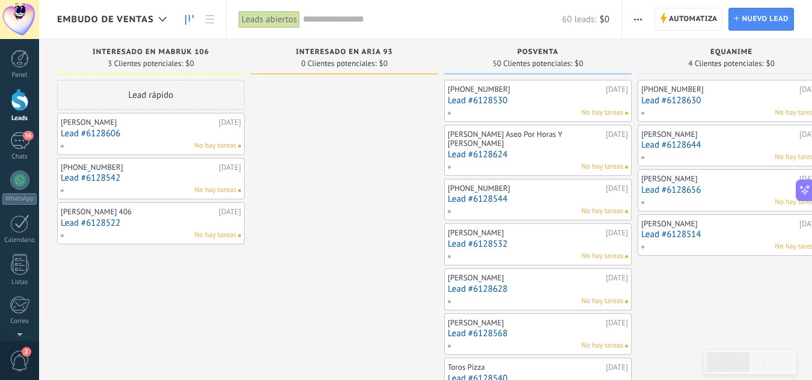
drag, startPoint x: 343, startPoint y: 176, endPoint x: 429, endPoint y: 174, distance: 86.6
drag, startPoint x: 374, startPoint y: 182, endPoint x: 432, endPoint y: 182, distance: 57.1
click at [486, 143] on div "Aseo Jazmine Arcela Mojica Mejia Muchacha Aseo Por Horas Y Dias Inmuebles" at bounding box center [525, 139] width 155 height 19
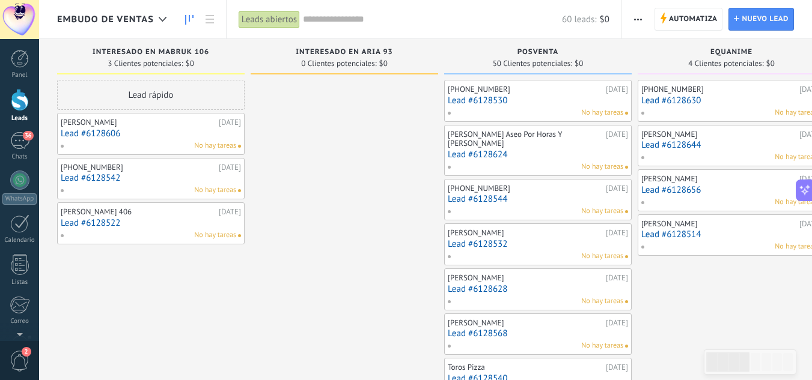
click at [531, 145] on div "Aseo Jazmine Arcela Mojica Mejia Muchacha Aseo Por Horas Y Dias Inmuebles" at bounding box center [525, 139] width 155 height 19
click at [521, 160] on link "Lead #6128624" at bounding box center [538, 155] width 180 height 10
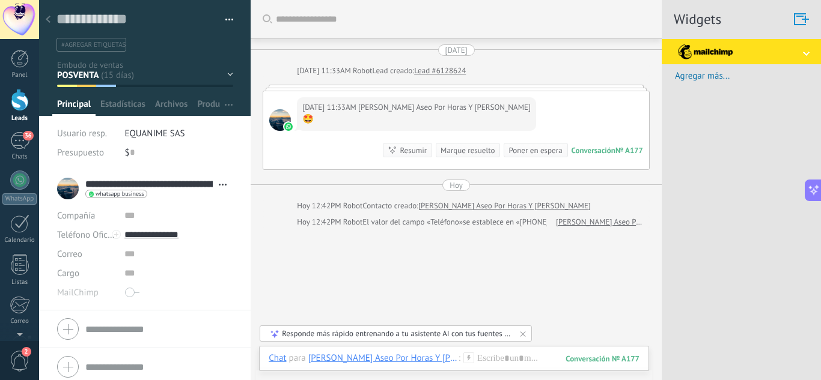
click at [233, 16] on div "Guardar y crear Imprimir Administrar etiquetas Exportar a excel" at bounding box center [145, 26] width 212 height 52
click at [216, 23] on button "button" at bounding box center [224, 20] width 17 height 18
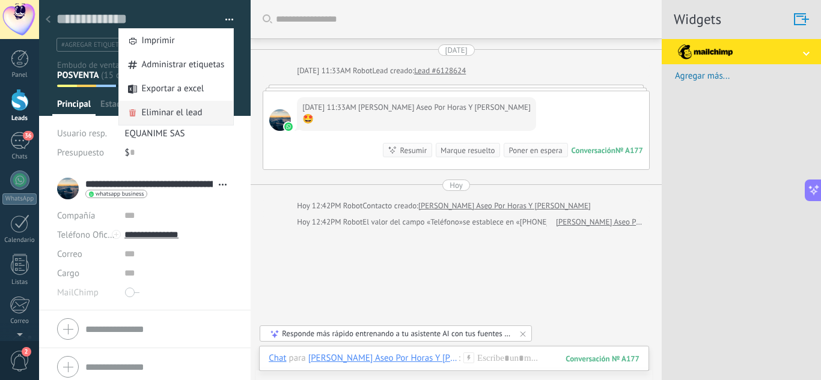
click at [181, 111] on span "Eliminar el lead" at bounding box center [172, 113] width 61 height 24
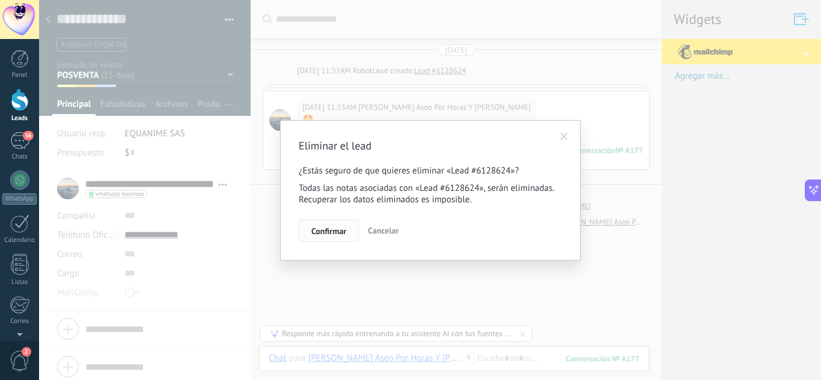
click at [340, 232] on span "Confirmar" at bounding box center [328, 231] width 35 height 8
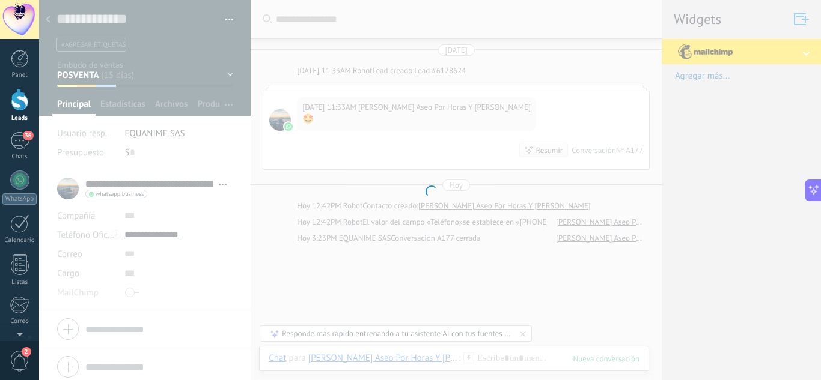
scroll to position [16, 0]
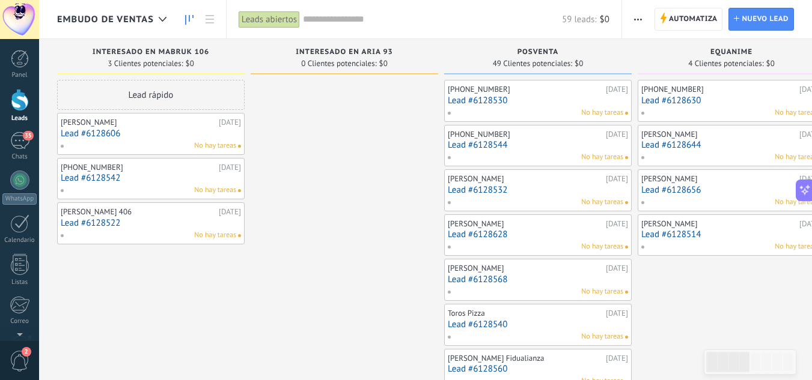
click at [507, 139] on div "+573028573339 11/09/2025 Lead #6128544 No hay tareas" at bounding box center [538, 146] width 180 height 35
click at [507, 142] on link "Lead #6128544" at bounding box center [538, 145] width 180 height 10
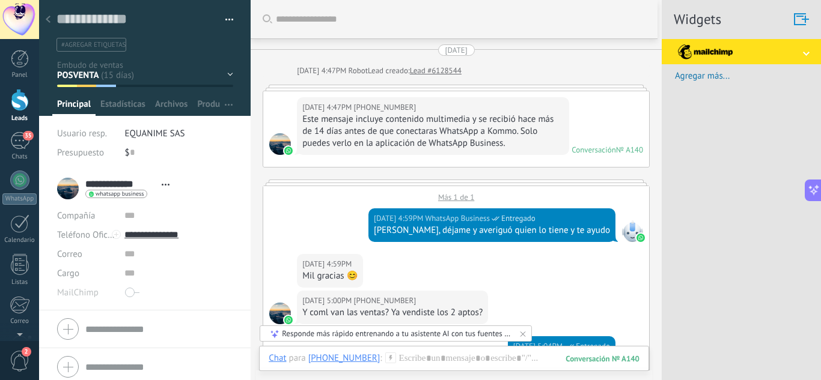
click at [45, 15] on div at bounding box center [48, 19] width 17 height 23
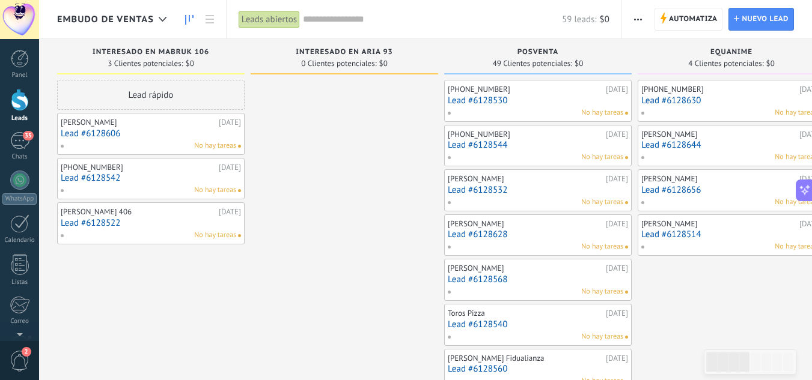
click at [473, 142] on link "Lead #6128544" at bounding box center [538, 145] width 180 height 10
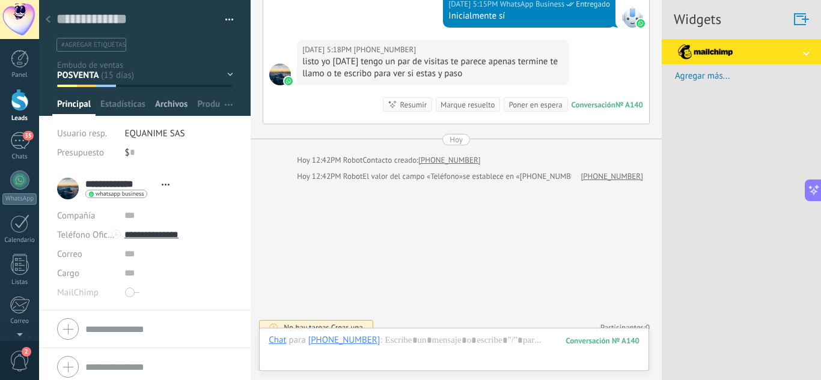
scroll to position [18, 0]
click at [162, 87] on div at bounding box center [145, 58] width 212 height 116
click at [0, 0] on div "INTERESADO EN MABRUK 106 INTERESADO EN ARIA 93 POSVENTA EQUANIME OTRAS SOLICITU…" at bounding box center [0, 0] width 0 height 0
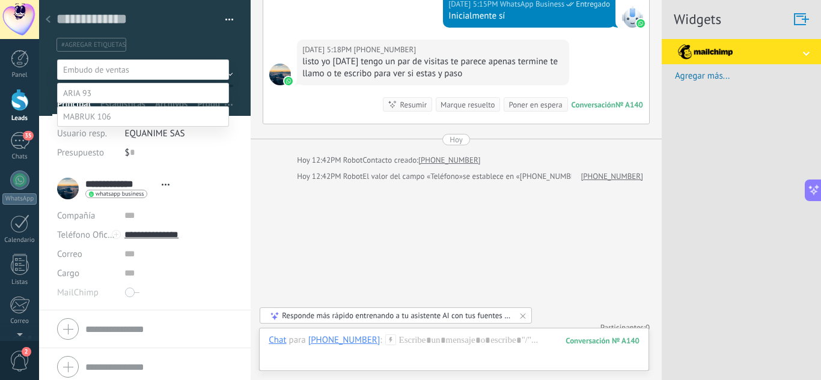
click at [0, 0] on label "INMOBILIARIAS" at bounding box center [0, 0] width 0 height 0
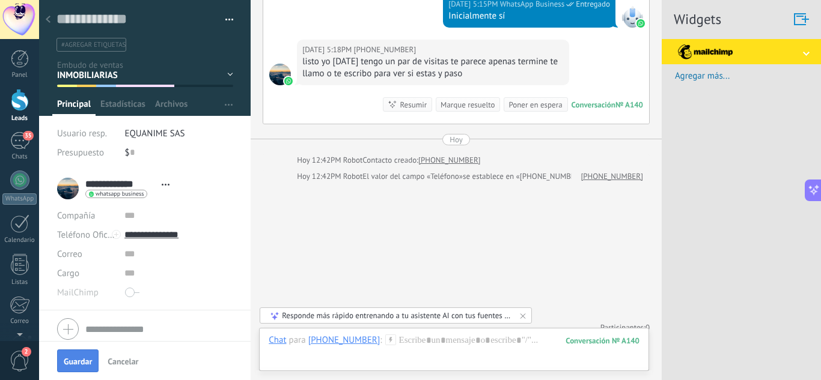
click at [78, 358] on span "Guardar" at bounding box center [78, 362] width 28 height 8
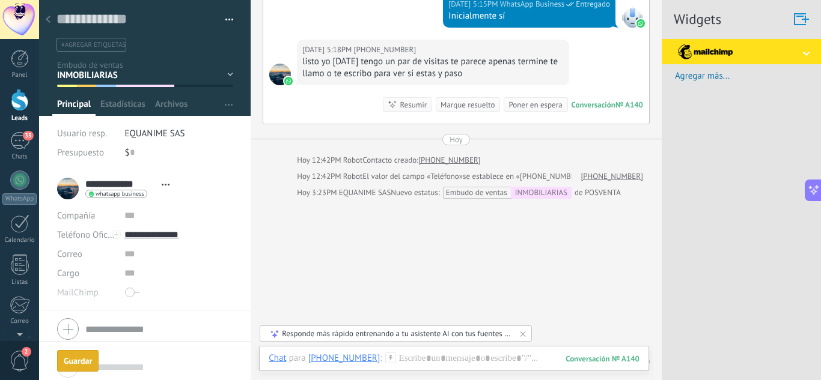
scroll to position [584, 0]
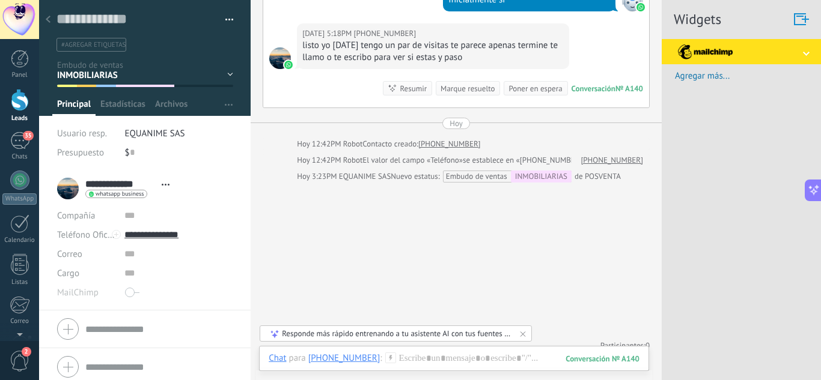
click at [54, 25] on div at bounding box center [48, 19] width 17 height 23
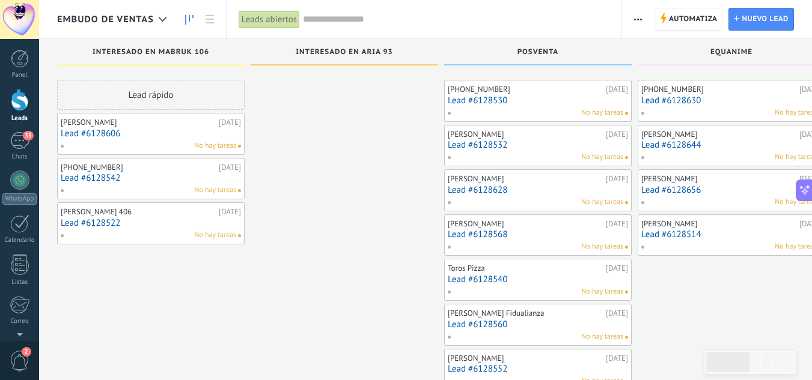
click at [501, 140] on link "Lead #6128532" at bounding box center [538, 145] width 180 height 10
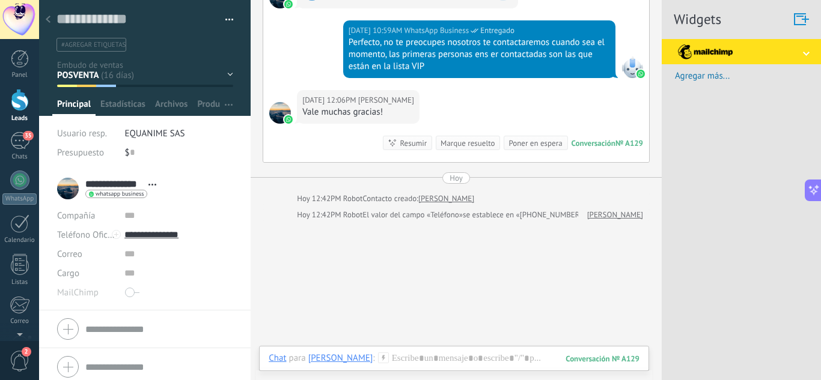
scroll to position [459, 0]
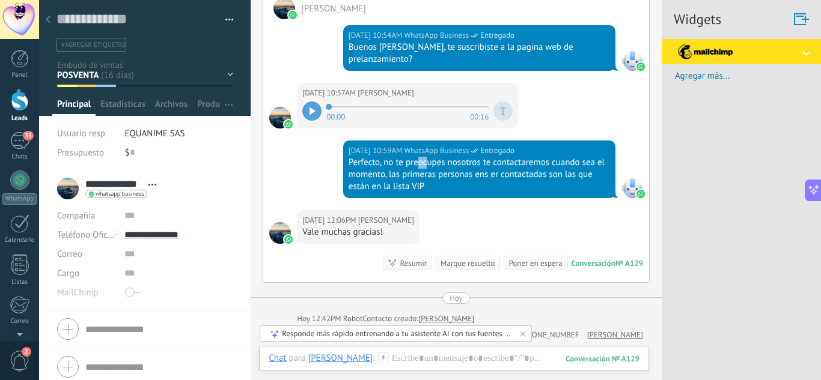
drag, startPoint x: 418, startPoint y: 186, endPoint x: 450, endPoint y: 189, distance: 32.0
click at [450, 189] on div "Perfecto, no te preocupes nosotros te contactaremos cuando sea el momento, las …" at bounding box center [479, 175] width 261 height 36
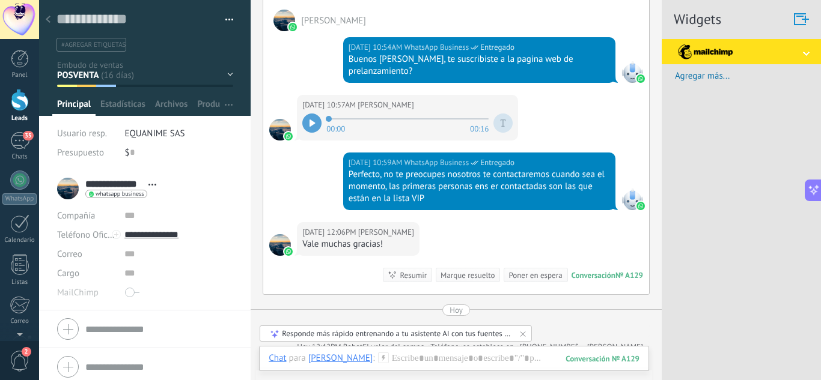
scroll to position [579, 0]
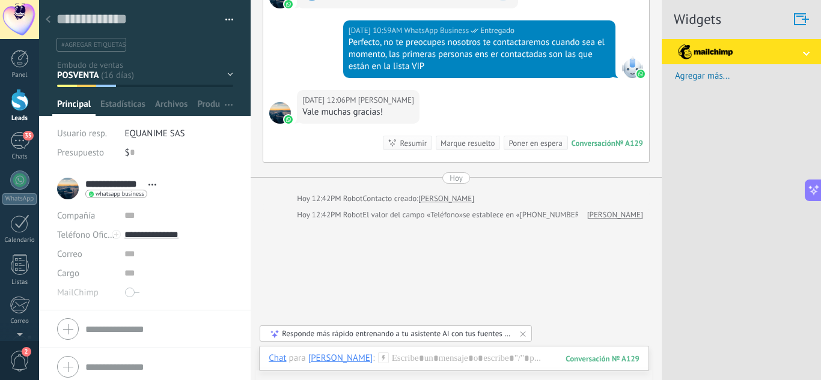
click at [51, 22] on div at bounding box center [48, 19] width 17 height 23
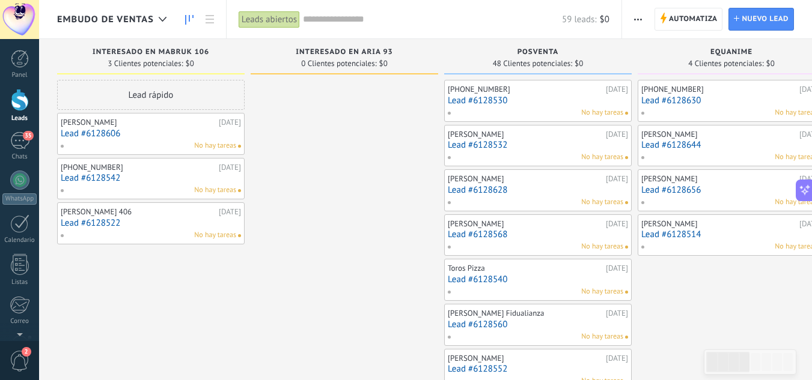
click at [499, 153] on div "No hay tareas" at bounding box center [535, 157] width 176 height 11
click at [501, 150] on link "Lead #6128532" at bounding box center [538, 145] width 180 height 10
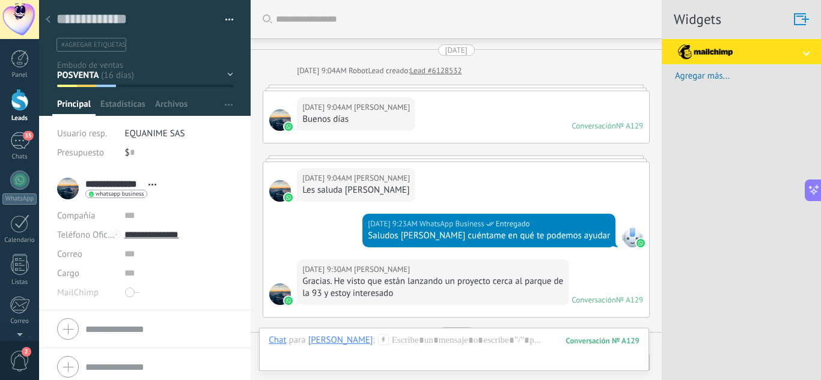
scroll to position [579, 0]
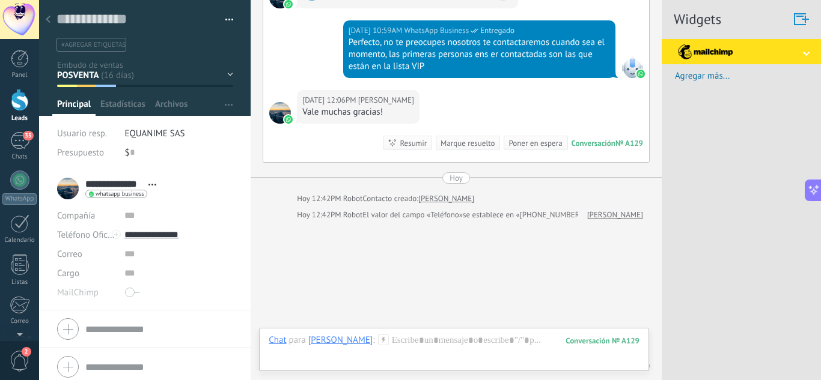
click at [0, 0] on div "INTERESADO EN MABRUK 106 INTERESADO EN ARIA 93 POSVENTA EQUANIME OTRAS SOLICITU…" at bounding box center [0, 0] width 0 height 0
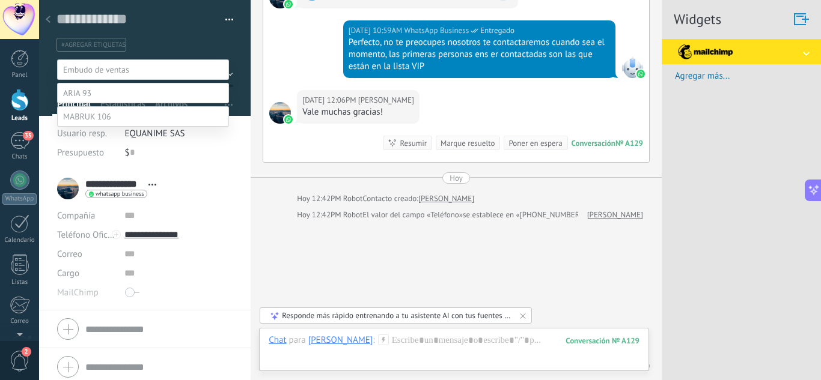
click at [109, 103] on label at bounding box center [143, 93] width 172 height 20
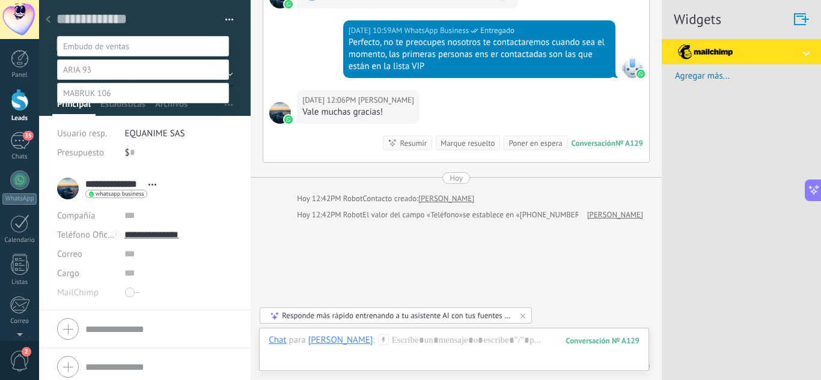
click at [0, 0] on label "Contacto inicial" at bounding box center [0, 0] width 0 height 0
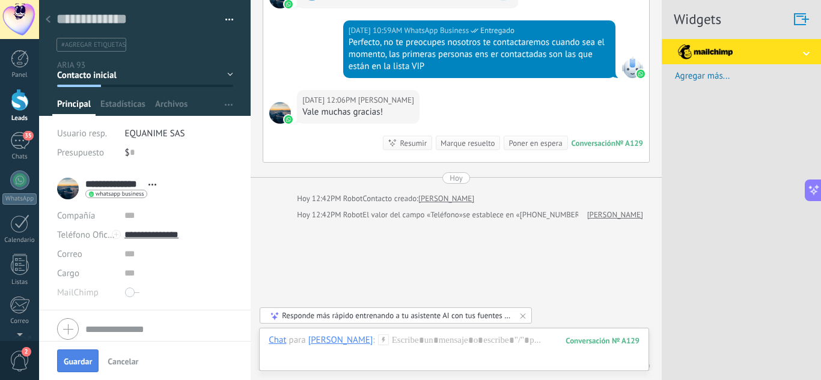
click at [76, 362] on span "Guardar" at bounding box center [78, 362] width 28 height 8
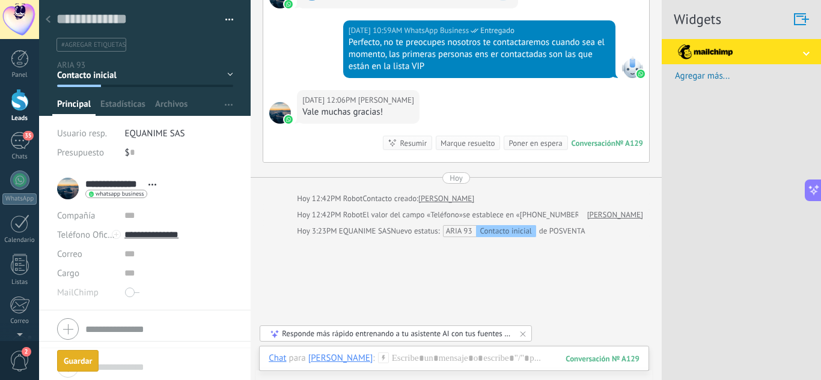
scroll to position [596, 0]
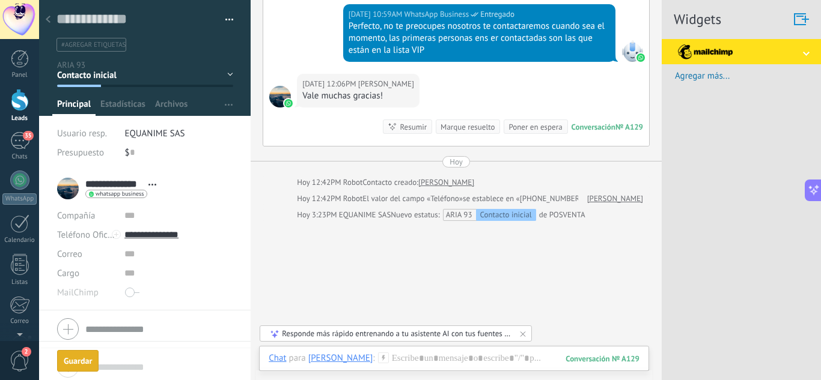
click at [79, 359] on div "Guardar" at bounding box center [78, 361] width 28 height 8
click at [51, 20] on div at bounding box center [48, 19] width 17 height 23
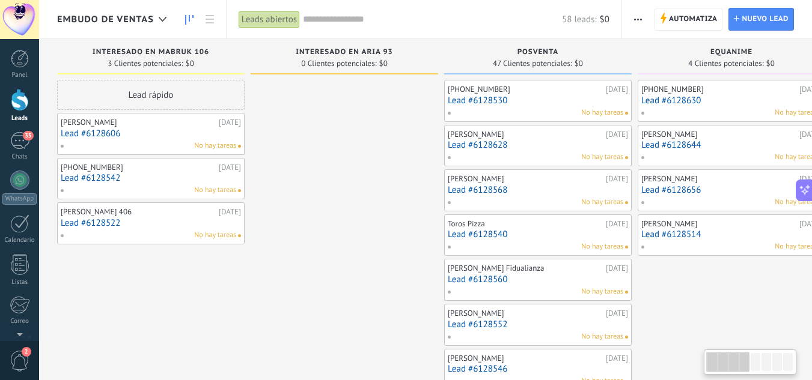
click at [502, 140] on link "Lead #6128628" at bounding box center [538, 145] width 180 height 10
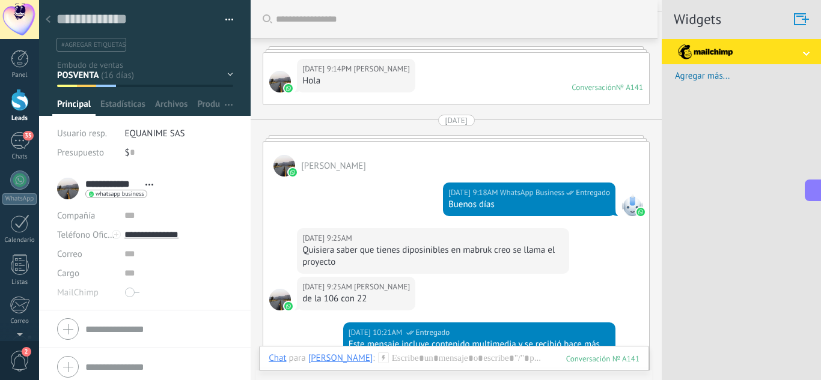
scroll to position [60, 0]
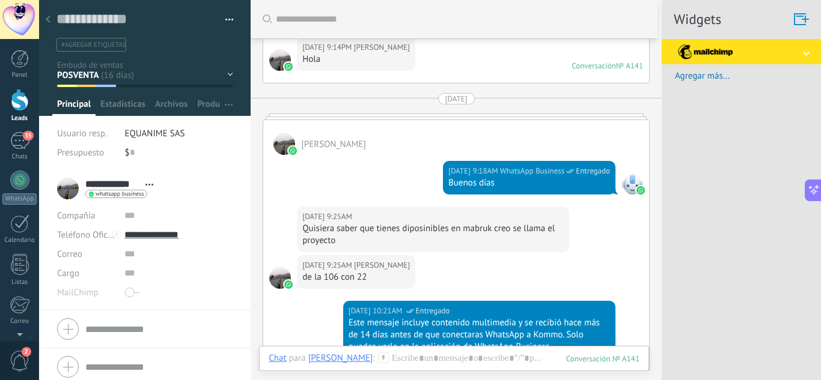
click at [445, 227] on div "Quisiera saber que tienes diposinibles en mabruk creo se llama el proyecto" at bounding box center [432, 235] width 261 height 24
click at [504, 233] on div "Quisiera saber que tienes diposinibles en mabruk creo se llama el proyecto" at bounding box center [432, 235] width 261 height 24
click at [0, 0] on div "INTERESADO EN MABRUK 106 INTERESADO EN ARIA 93 POSVENTA EQUANIME OTRAS SOLICITU…" at bounding box center [0, 0] width 0 height 0
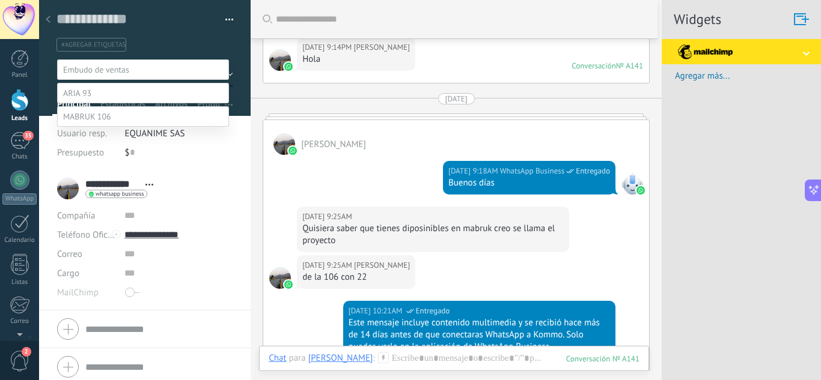
click at [123, 127] on label at bounding box center [143, 116] width 172 height 20
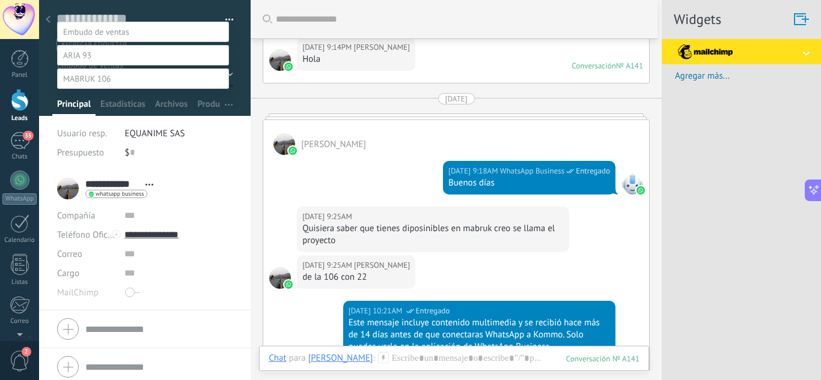
click at [0, 0] on label "Contacto inicial" at bounding box center [0, 0] width 0 height 0
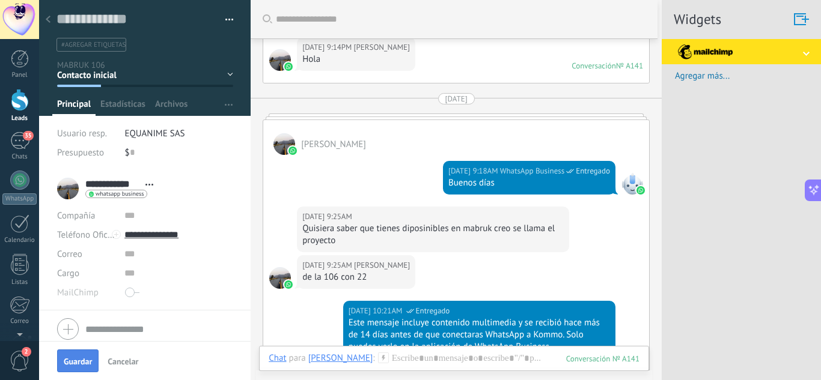
click at [68, 364] on span "Guardar" at bounding box center [78, 362] width 28 height 8
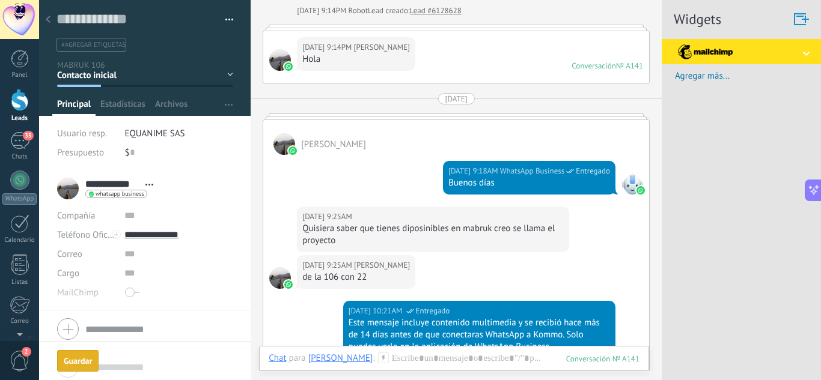
scroll to position [76, 0]
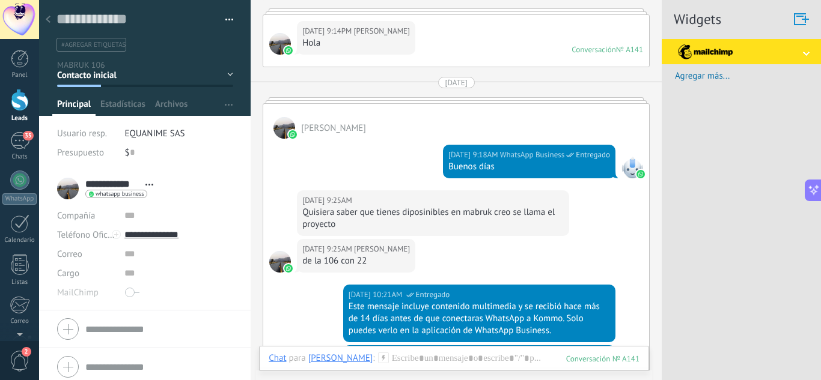
click at [49, 17] on use at bounding box center [48, 19] width 5 height 7
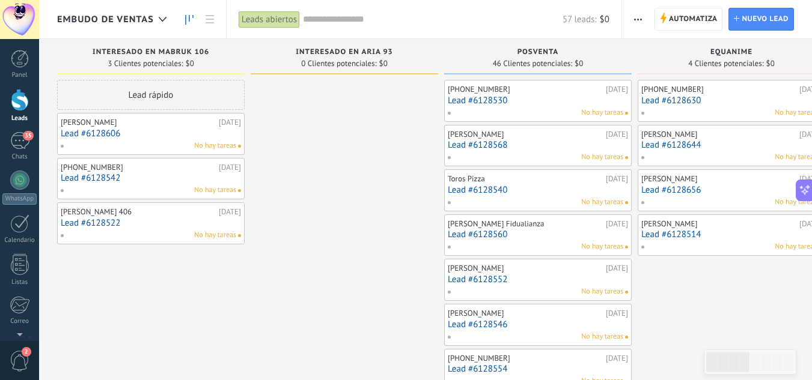
click at [484, 144] on link "Lead #6128568" at bounding box center [538, 145] width 180 height 10
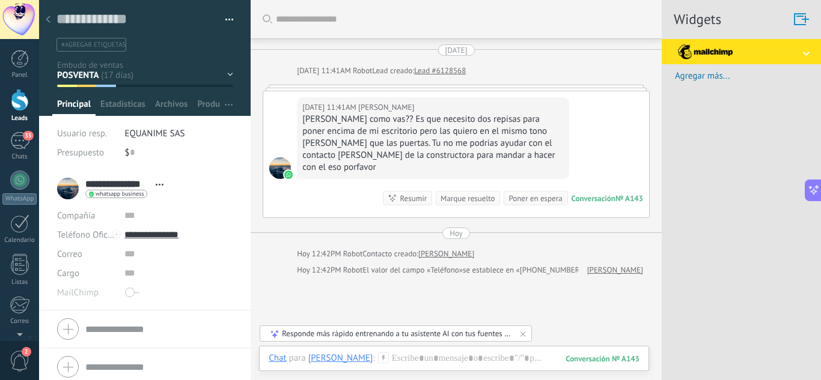
click at [50, 22] on div at bounding box center [48, 19] width 17 height 23
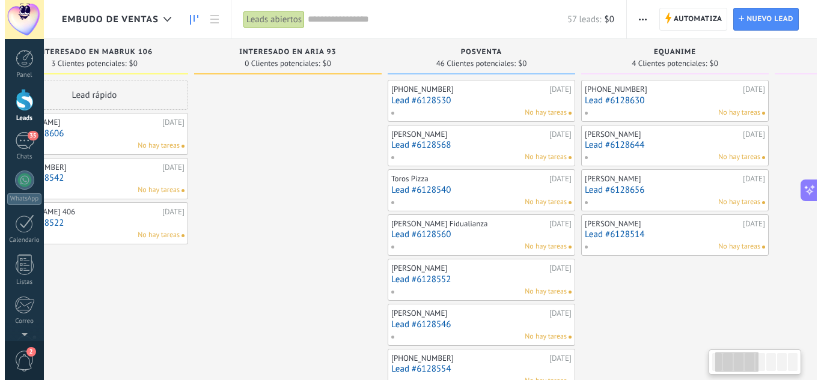
scroll to position [0, 80]
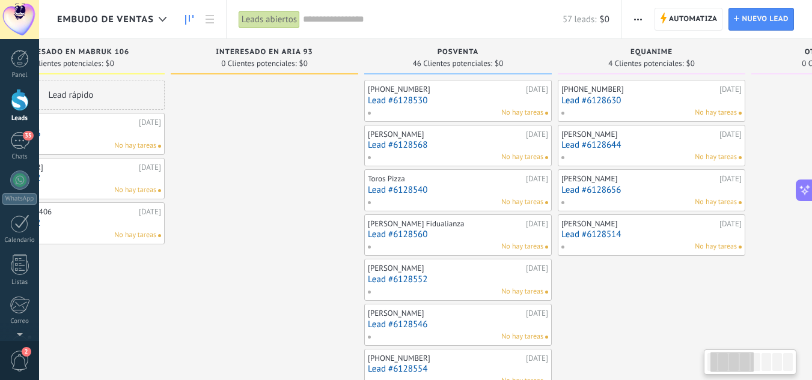
drag, startPoint x: 392, startPoint y: 177, endPoint x: 313, endPoint y: 178, distance: 79.9
click at [401, 188] on link "Lead #6128540" at bounding box center [458, 190] width 180 height 10
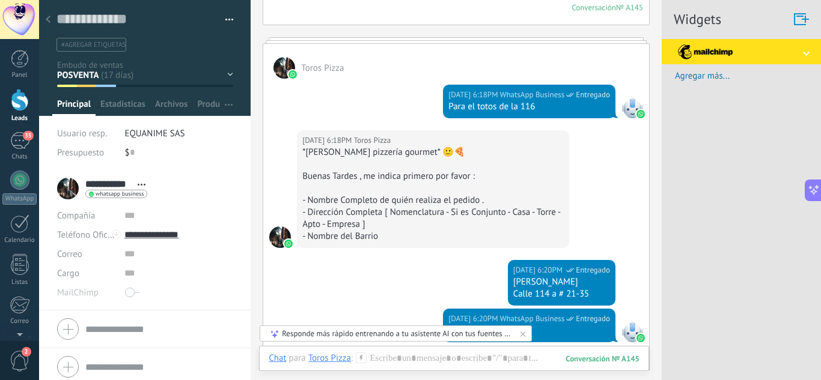
scroll to position [356, 0]
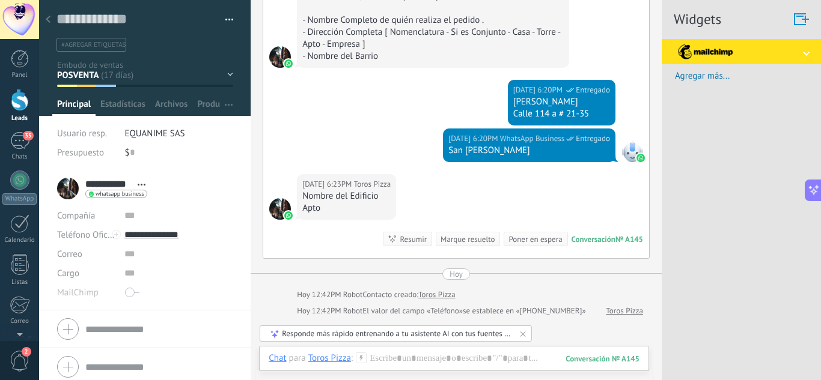
click at [233, 20] on div "Guardar y crear Imprimir Administrar etiquetas Exportar a excel" at bounding box center [145, 26] width 212 height 52
click at [228, 20] on button "button" at bounding box center [224, 20] width 17 height 18
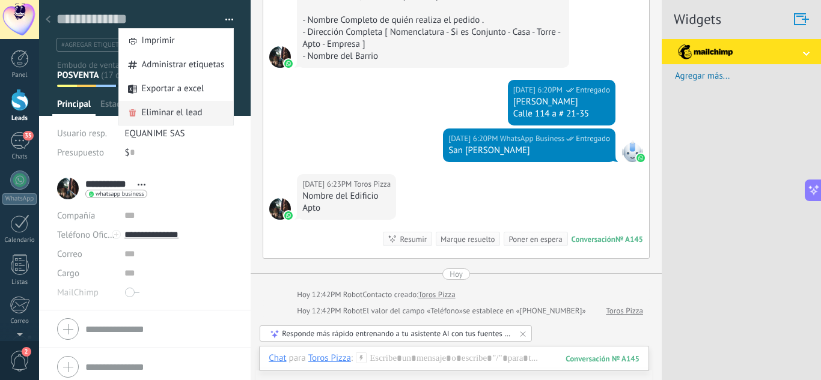
click at [172, 112] on span "Eliminar el lead" at bounding box center [172, 113] width 61 height 24
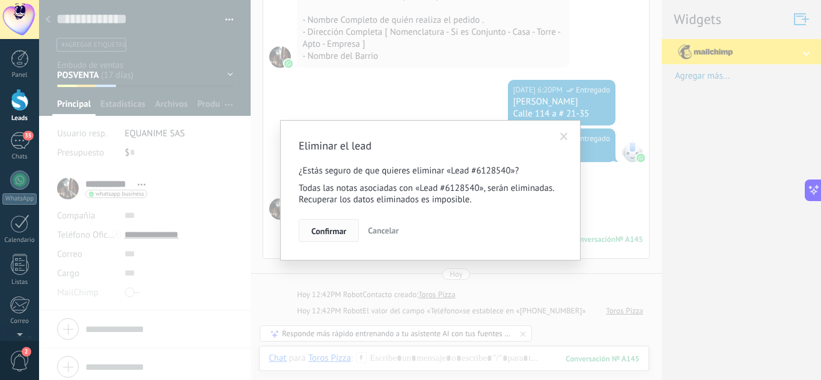
click at [329, 236] on span "Confirmar" at bounding box center [328, 231] width 35 height 8
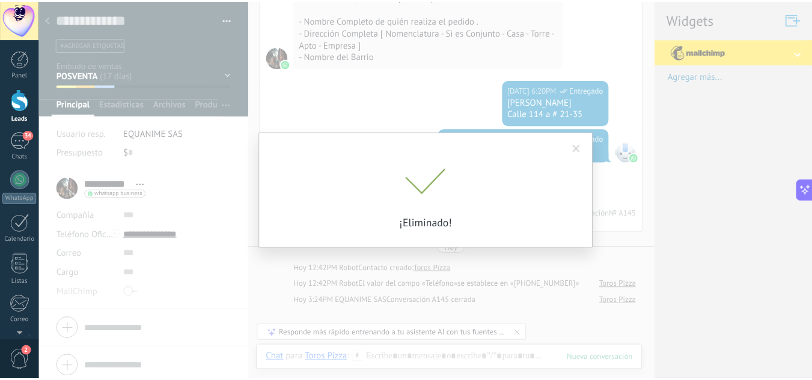
scroll to position [372, 0]
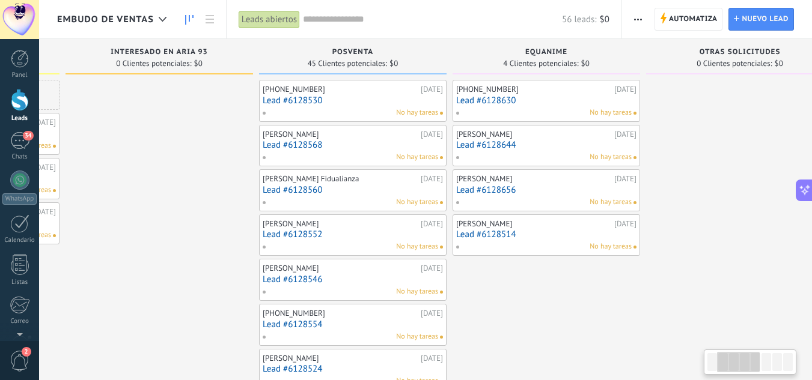
scroll to position [0, 210]
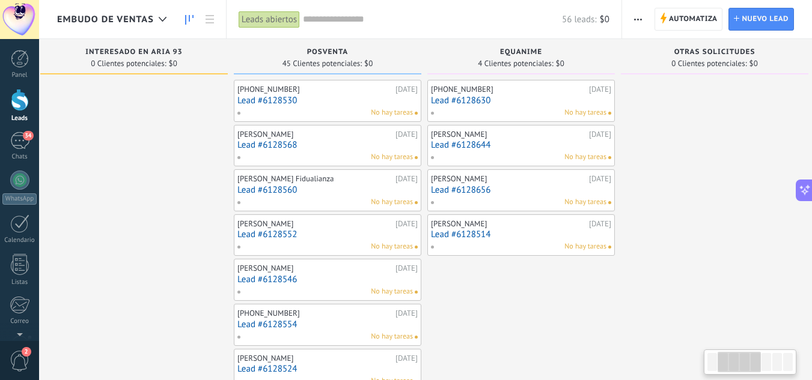
drag, startPoint x: 392, startPoint y: 188, endPoint x: 182, endPoint y: 185, distance: 210.4
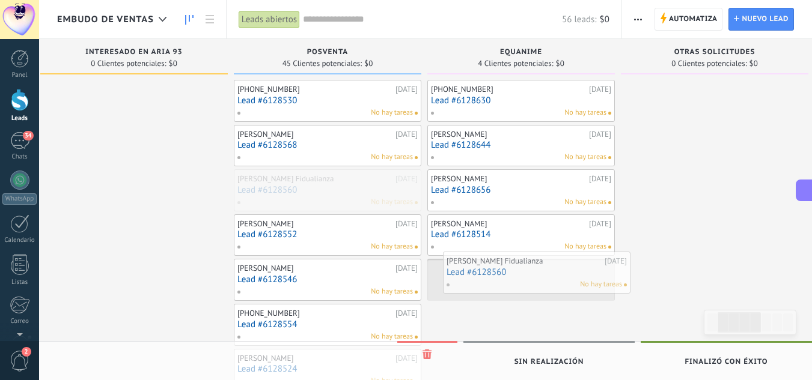
drag, startPoint x: 297, startPoint y: 189, endPoint x: 507, endPoint y: 271, distance: 224.8
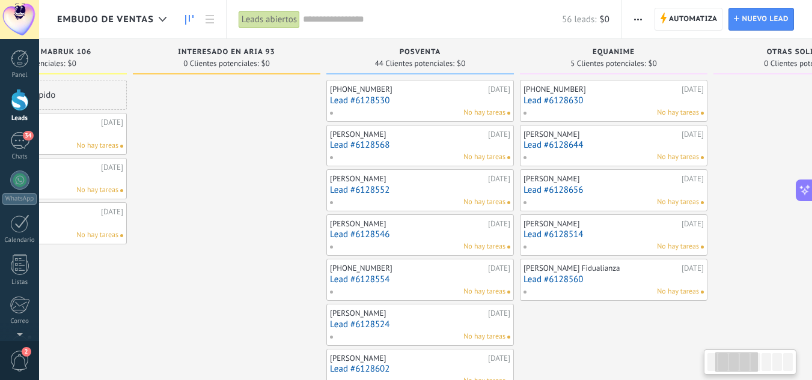
drag, startPoint x: 191, startPoint y: 187, endPoint x: 285, endPoint y: 171, distance: 95.6
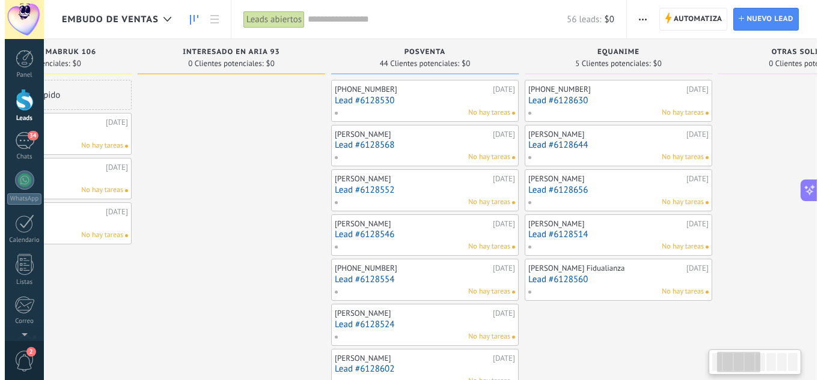
scroll to position [0, 116]
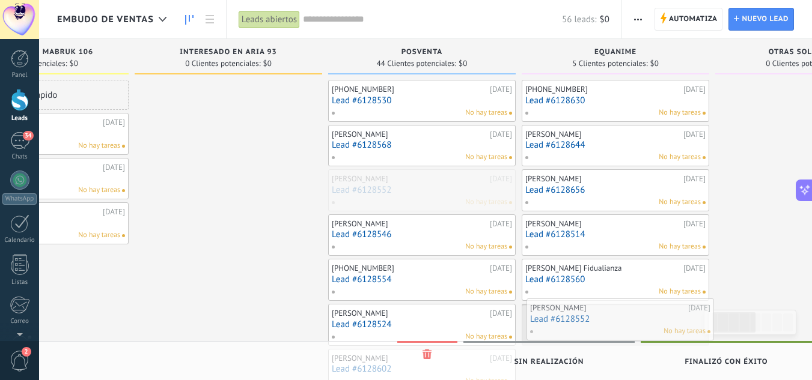
drag, startPoint x: 361, startPoint y: 184, endPoint x: 558, endPoint y: 316, distance: 237.0
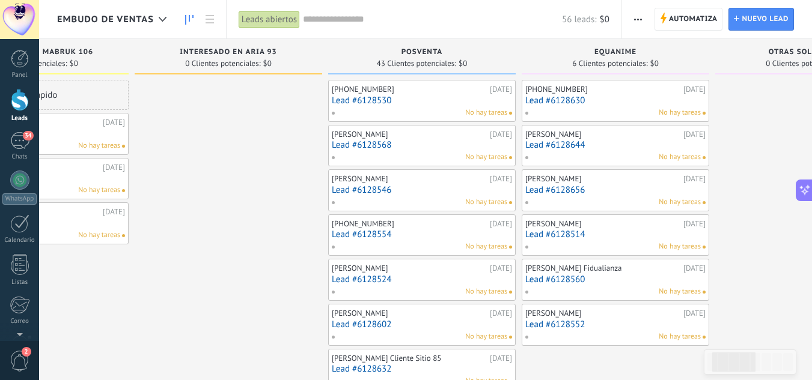
click at [357, 188] on link "Lead #6128546" at bounding box center [422, 190] width 180 height 10
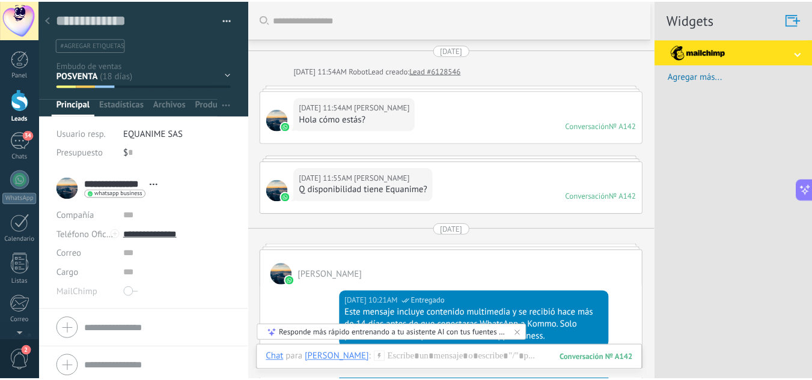
scroll to position [180, 0]
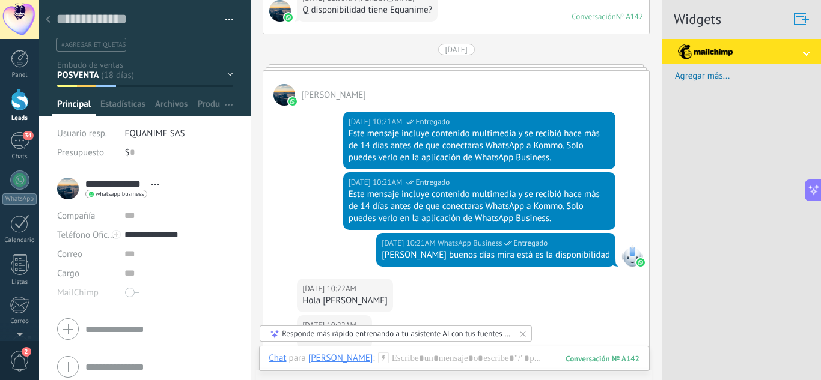
click at [55, 22] on div at bounding box center [48, 19] width 17 height 23
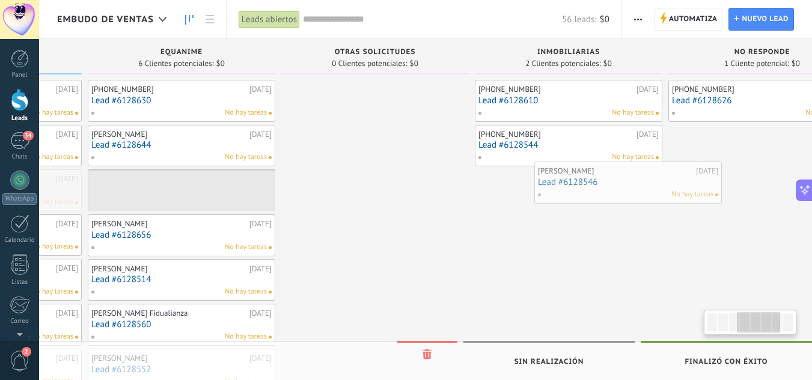
scroll to position [0, 556]
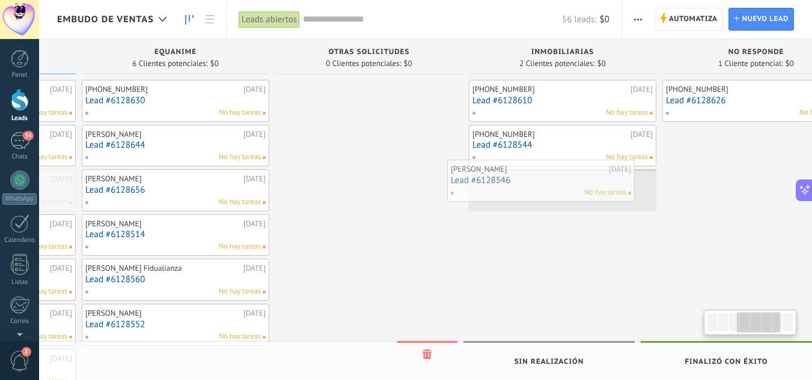
drag, startPoint x: 386, startPoint y: 189, endPoint x: 511, endPoint y: 189, distance: 124.4
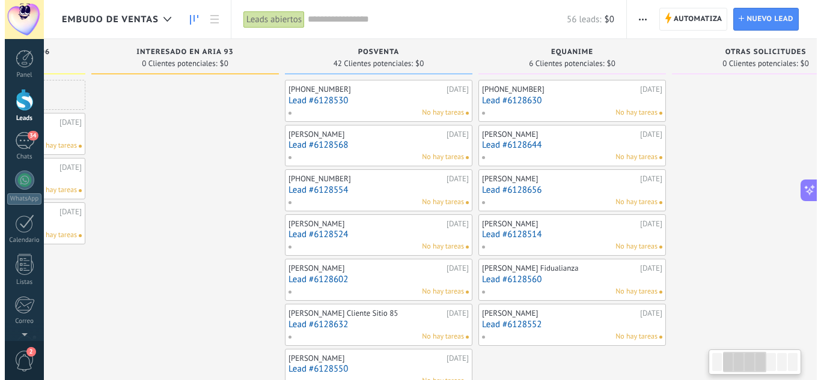
scroll to position [0, 129]
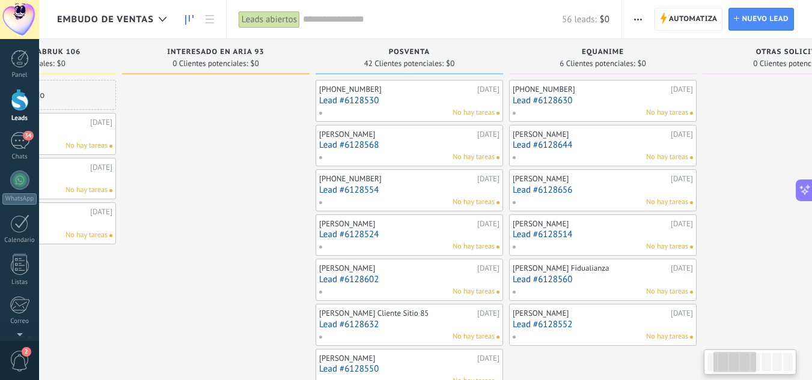
drag, startPoint x: 347, startPoint y: 203, endPoint x: 774, endPoint y: 173, distance: 428.4
click at [382, 190] on link "Lead #6128554" at bounding box center [409, 190] width 180 height 10
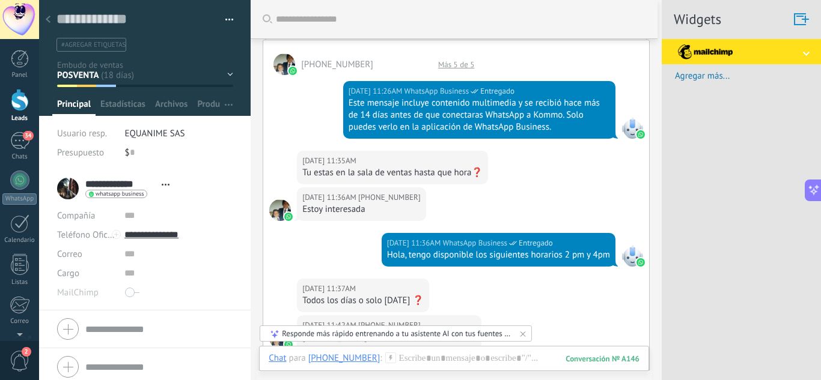
scroll to position [193, 0]
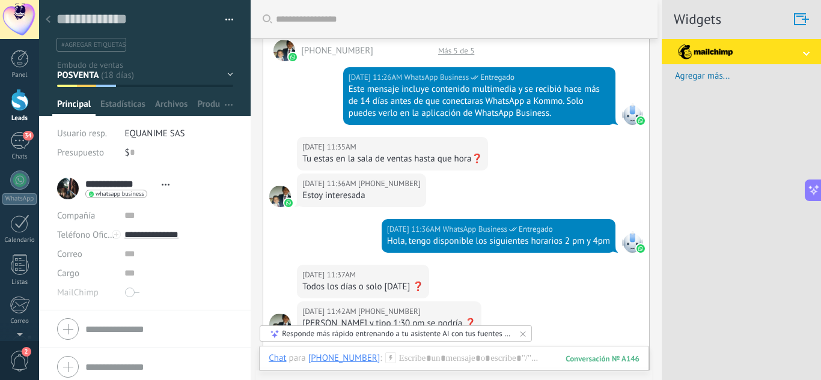
click at [0, 0] on div "INTERESADO EN MABRUK 106 INTERESADO EN ARIA 93 POSVENTA EQUANIME OTRAS SOLICITU…" at bounding box center [0, 0] width 0 height 0
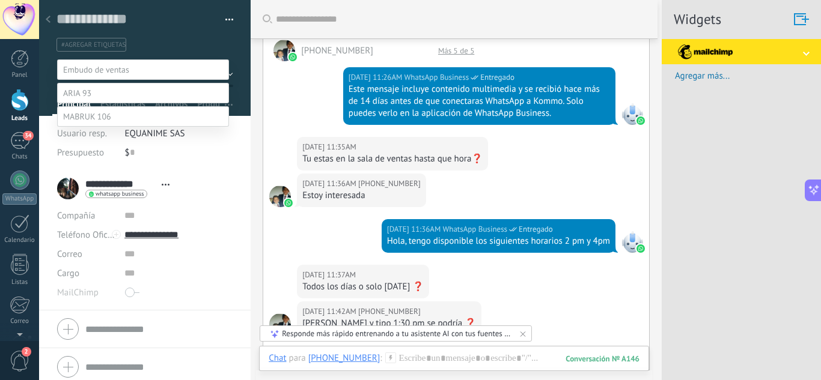
click at [103, 122] on span at bounding box center [87, 116] width 48 height 11
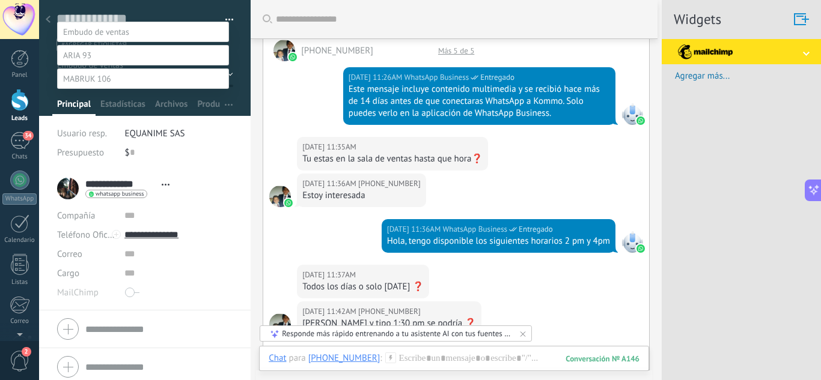
click at [0, 0] on label "Contacto inicial" at bounding box center [0, 0] width 0 height 0
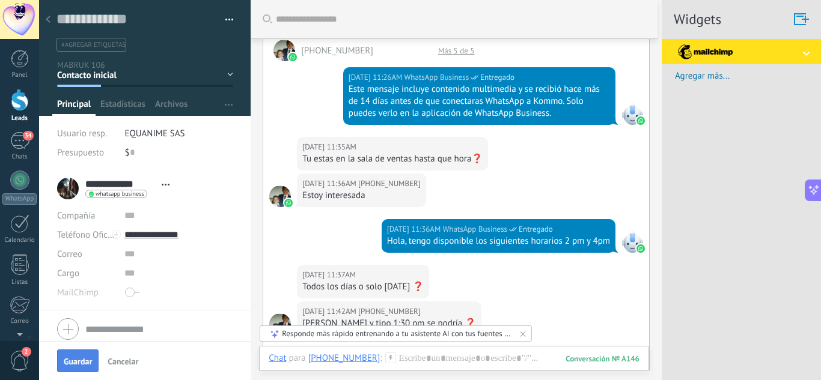
click at [76, 361] on span "Guardar" at bounding box center [78, 362] width 28 height 8
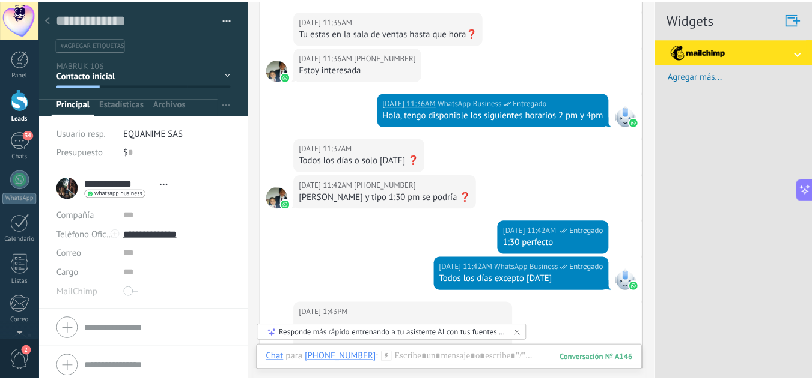
scroll to position [329, 0]
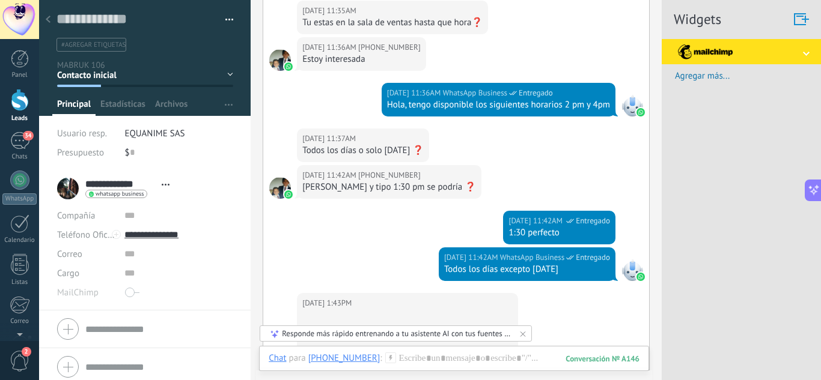
click at [49, 17] on icon at bounding box center [48, 19] width 5 height 7
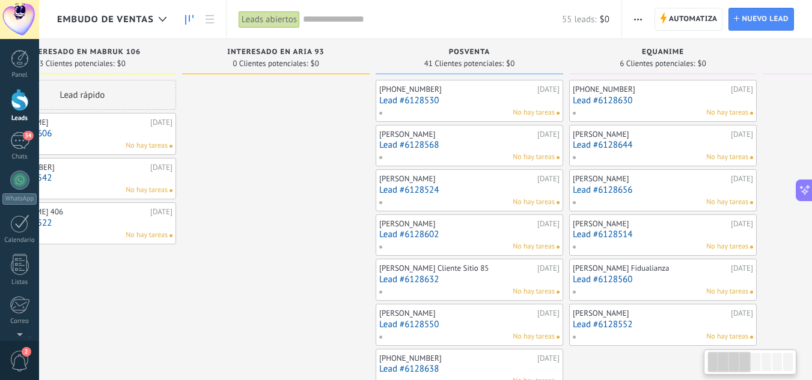
drag, startPoint x: 397, startPoint y: 200, endPoint x: 299, endPoint y: 200, distance: 98.0
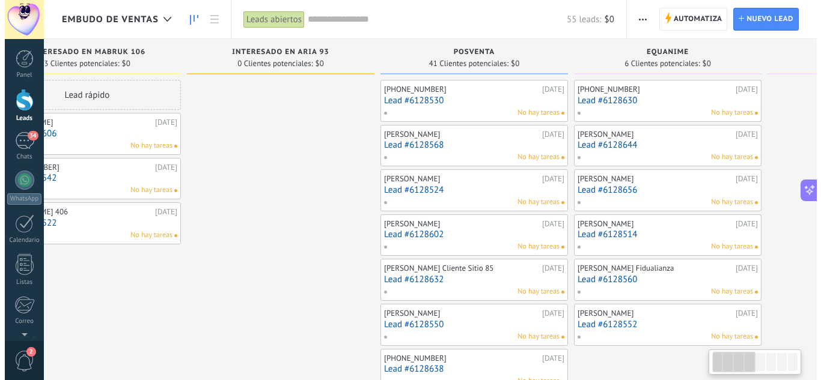
scroll to position [0, 98]
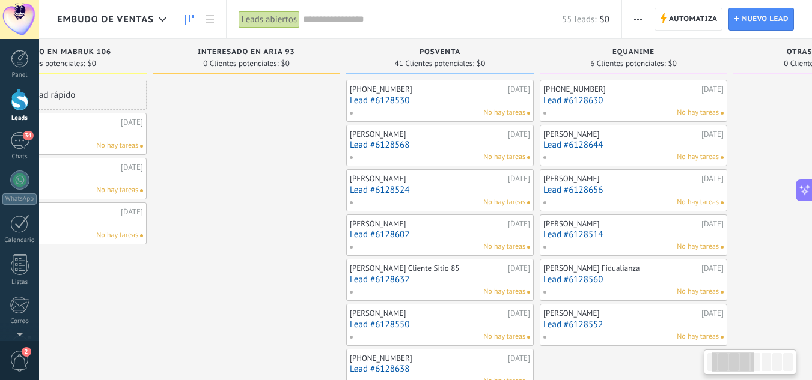
click at [376, 179] on div "[PERSON_NAME]" at bounding box center [427, 179] width 155 height 10
click at [377, 187] on link "Lead #6128524" at bounding box center [440, 190] width 180 height 10
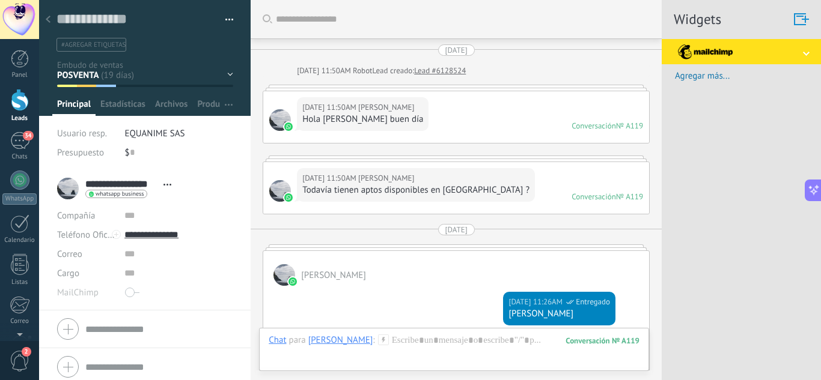
scroll to position [18, 0]
click at [0, 0] on div "INTERESADO EN MABRUK 106 INTERESADO EN ARIA 93 POSVENTA EQUANIME OTRAS SOLICITU…" at bounding box center [0, 0] width 0 height 0
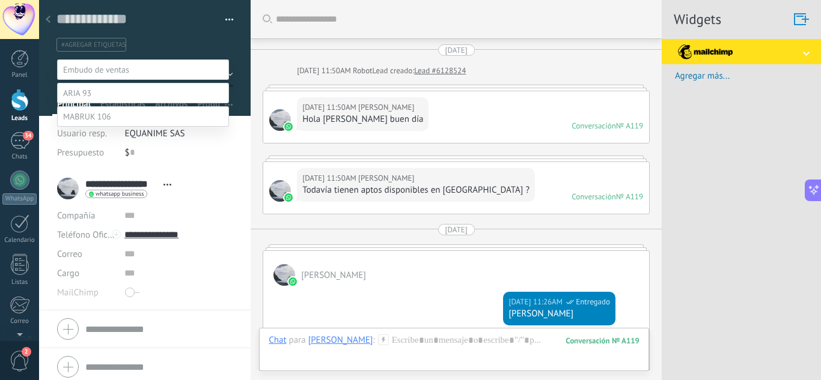
scroll to position [951, 0]
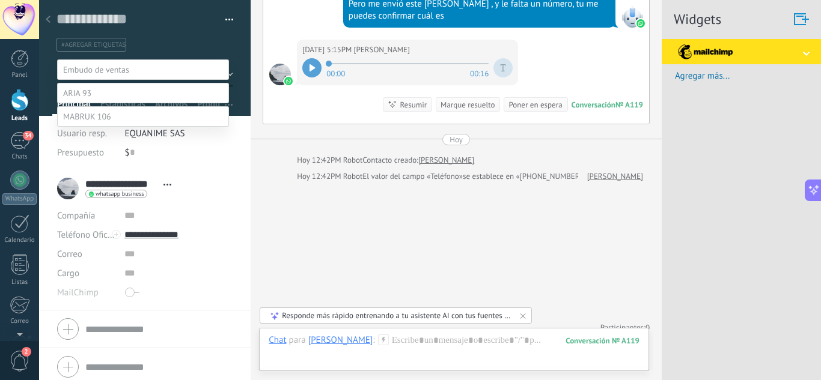
click at [0, 0] on label "INMOBILIARIAS" at bounding box center [0, 0] width 0 height 0
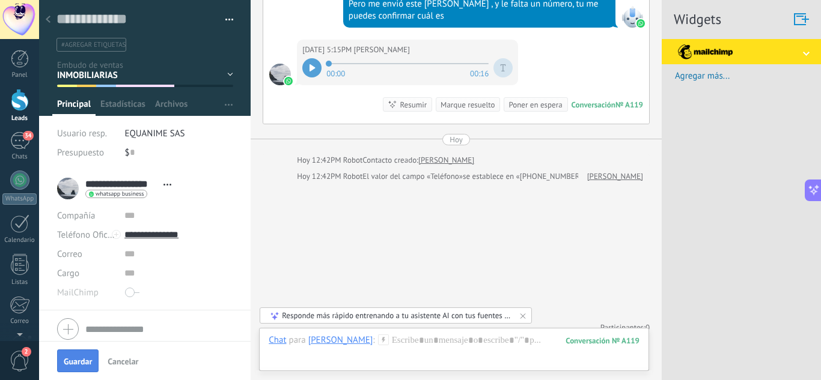
click at [76, 371] on button "Guardar" at bounding box center [77, 361] width 41 height 23
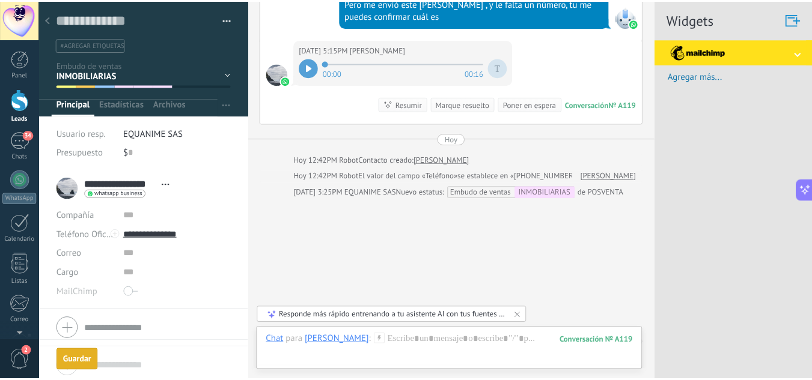
scroll to position [968, 0]
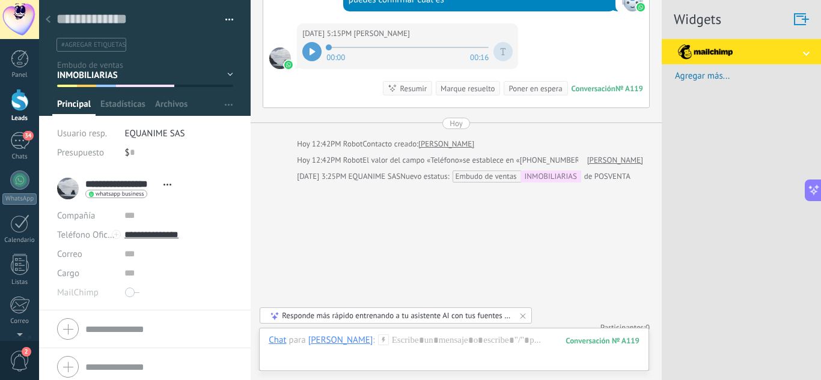
click at [50, 19] on div at bounding box center [48, 19] width 17 height 23
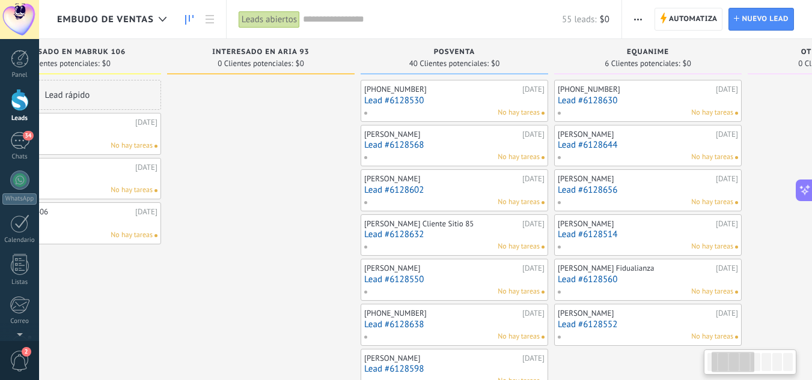
scroll to position [0, 88]
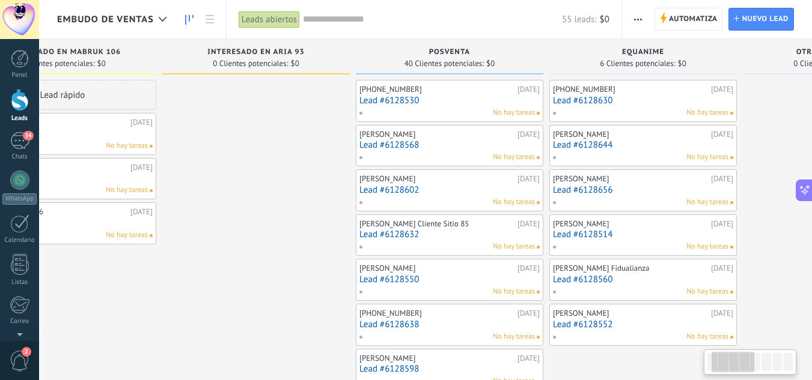
drag, startPoint x: 339, startPoint y: 138, endPoint x: 251, endPoint y: 142, distance: 88.5
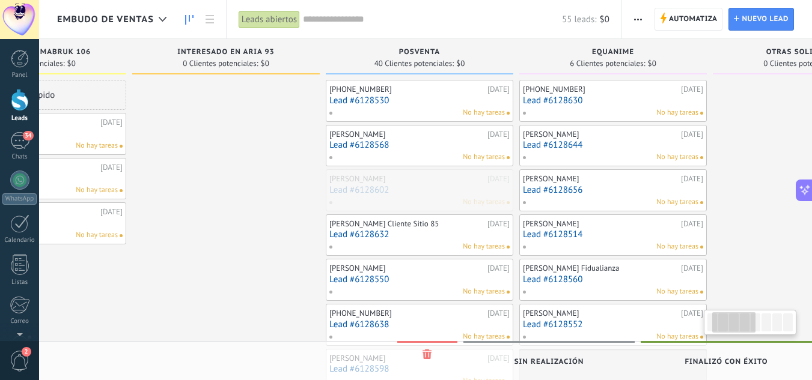
scroll to position [0, 130]
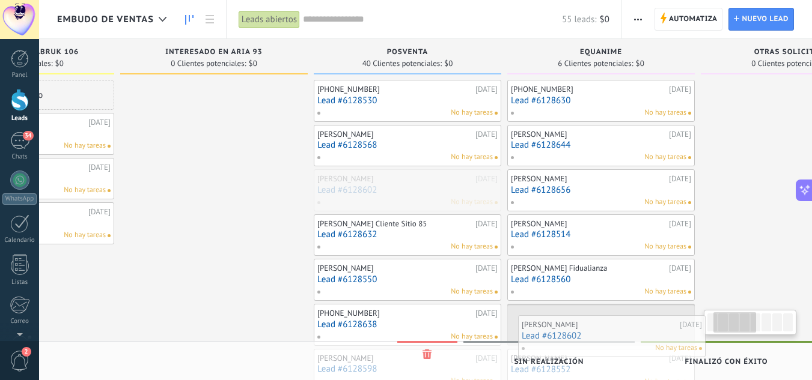
drag, startPoint x: 390, startPoint y: 185, endPoint x: 552, endPoint y: 331, distance: 218.3
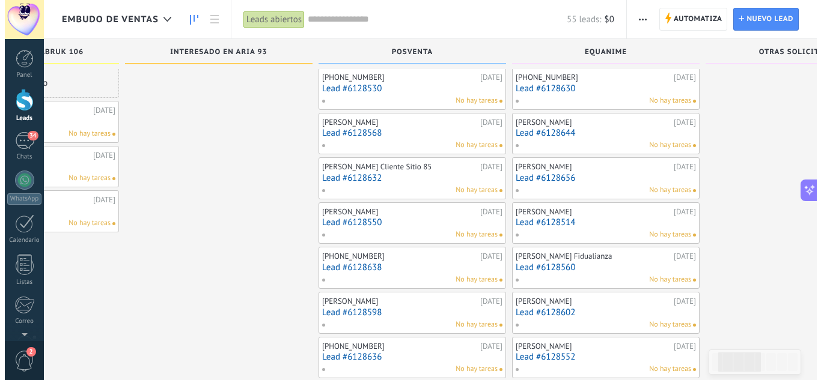
scroll to position [12, 0]
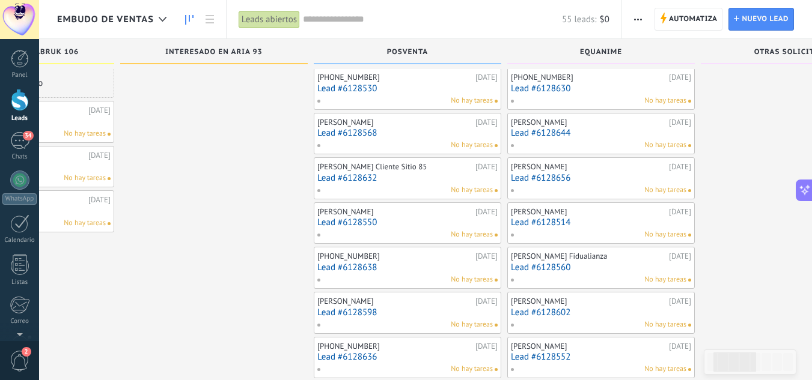
click at [579, 87] on link "Lead #6128630" at bounding box center [601, 89] width 180 height 10
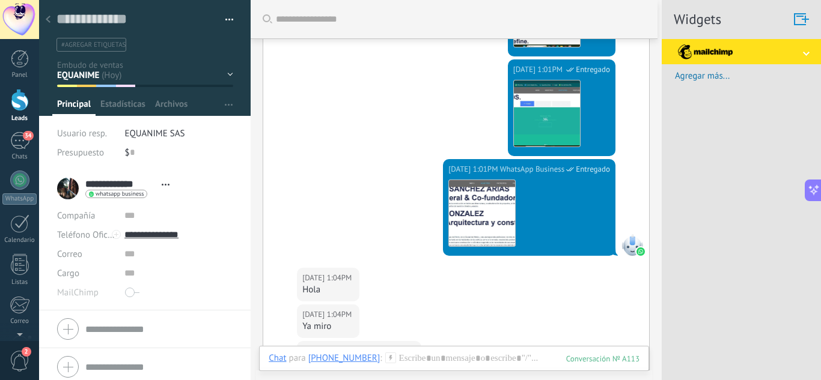
scroll to position [853, 0]
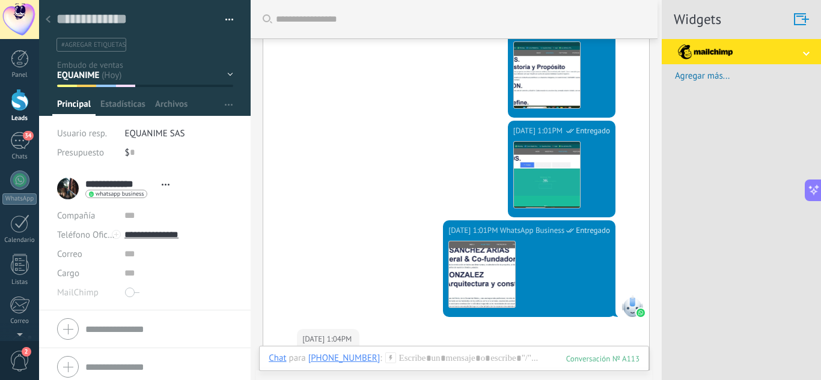
click at [49, 19] on icon at bounding box center [48, 19] width 5 height 7
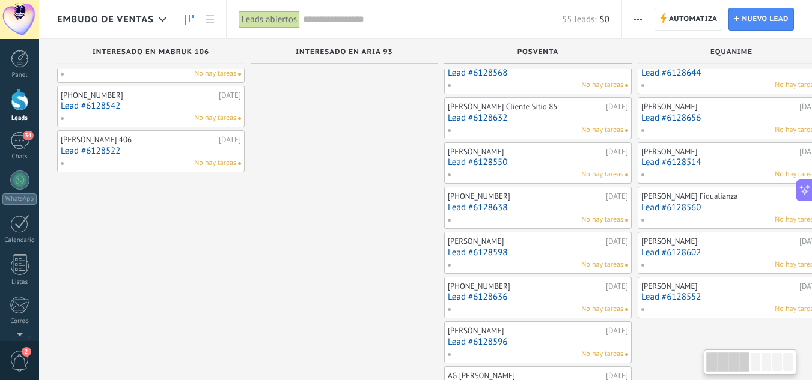
drag, startPoint x: 246, startPoint y: 188, endPoint x: 371, endPoint y: 272, distance: 151.2
click at [506, 118] on link "Lead #6128632" at bounding box center [538, 118] width 180 height 10
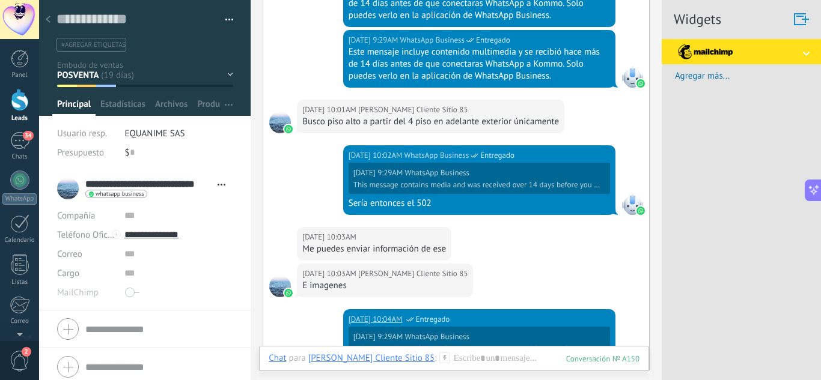
scroll to position [300, 0]
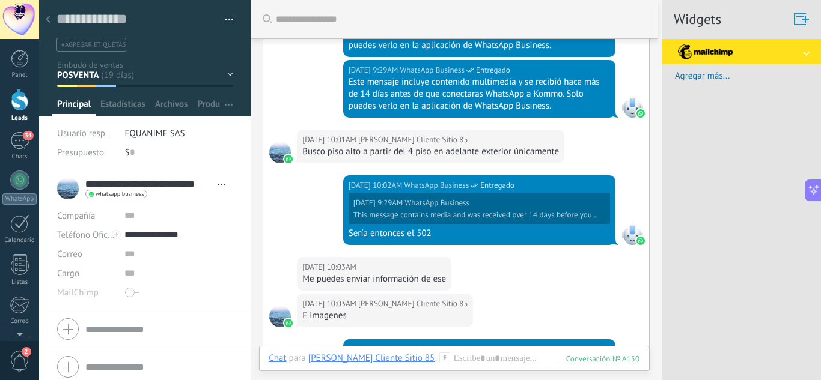
click at [54, 22] on div at bounding box center [48, 19] width 17 height 23
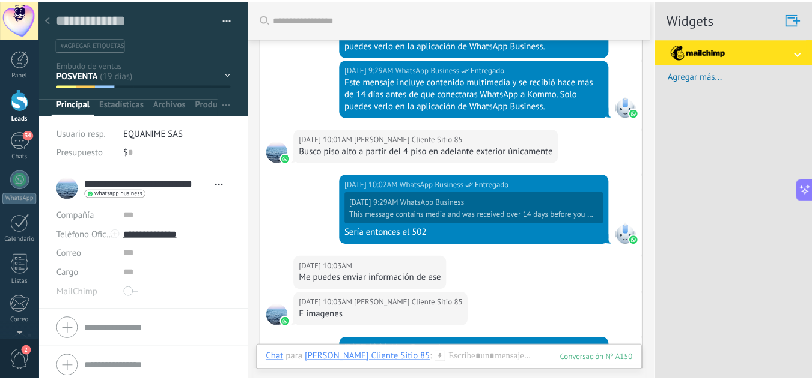
scroll to position [72, 0]
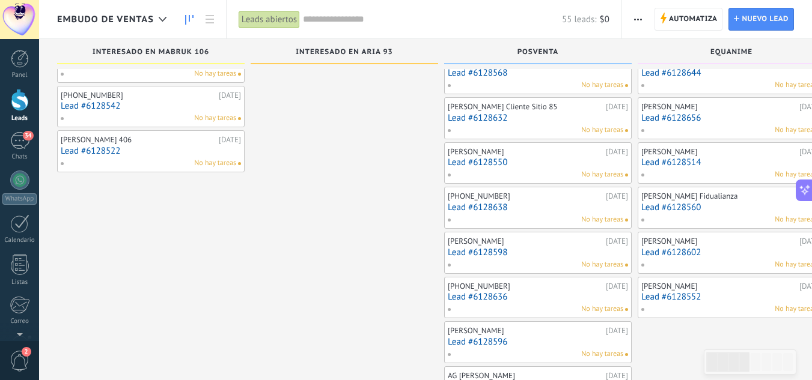
click at [496, 125] on div "No hay tareas" at bounding box center [535, 130] width 176 height 11
click at [497, 112] on div "Jorge H Gómez Cliente Sitio 85 07/09/2025 Lead #6128632 No hay tareas" at bounding box center [538, 118] width 180 height 35
click at [497, 119] on link "Lead #6128632" at bounding box center [538, 118] width 180 height 10
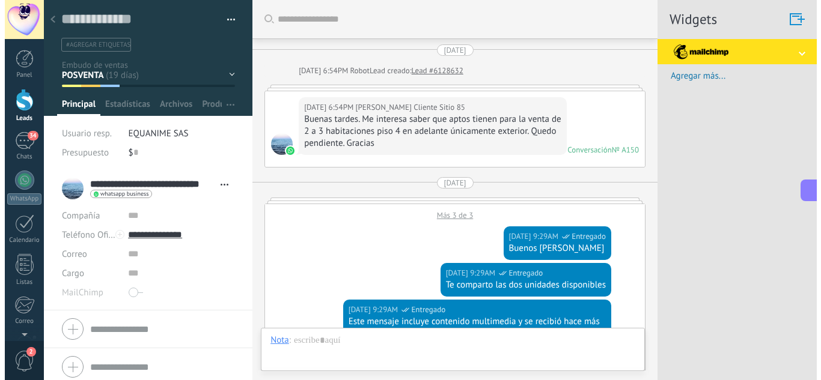
scroll to position [18, 0]
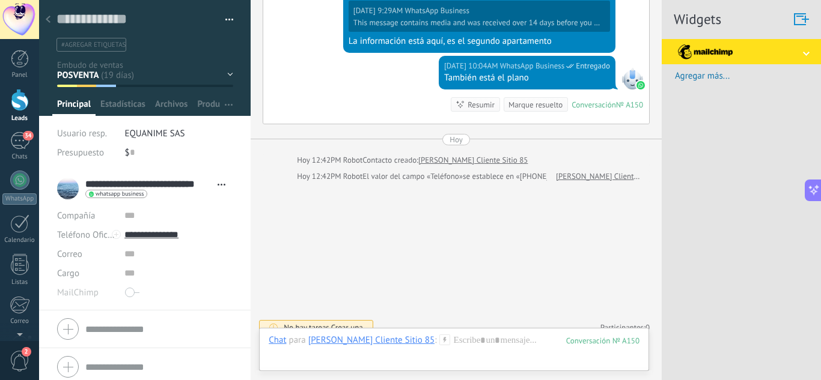
click at [0, 0] on div "INTERESADO EN MABRUK 106 INTERESADO EN ARIA 93 POSVENTA EQUANIME OTRAS SOLICITU…" at bounding box center [0, 0] width 0 height 0
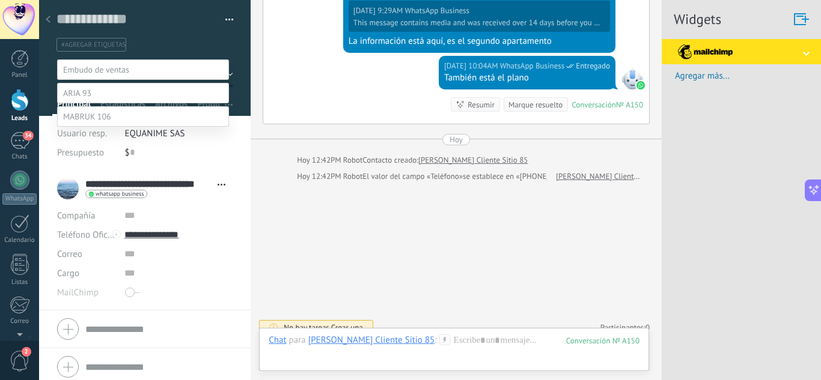
click at [91, 122] on span at bounding box center [87, 116] width 48 height 11
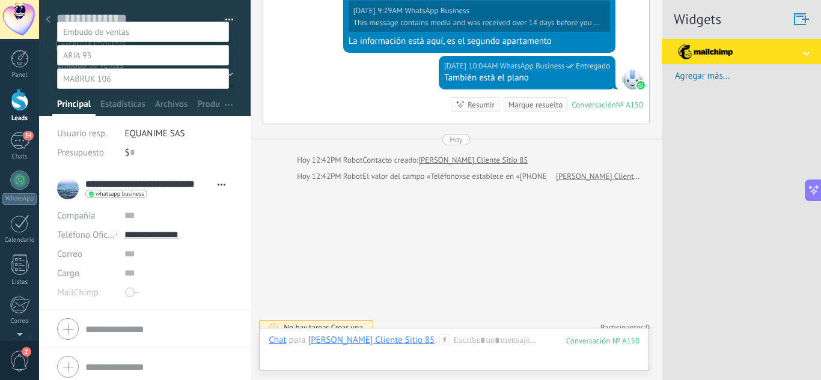
click at [0, 0] on label "Contacto inicial" at bounding box center [0, 0] width 0 height 0
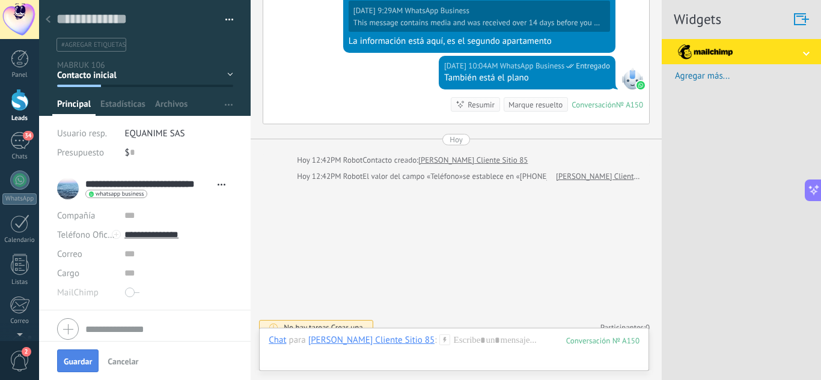
click at [84, 360] on span "Guardar" at bounding box center [78, 362] width 28 height 8
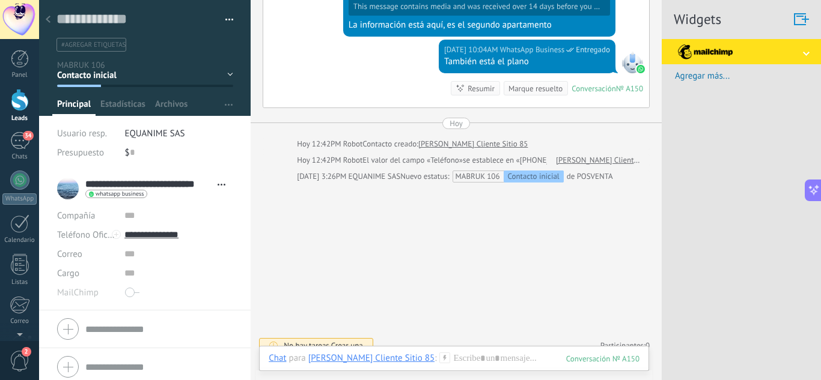
click at [55, 20] on div at bounding box center [48, 19] width 17 height 23
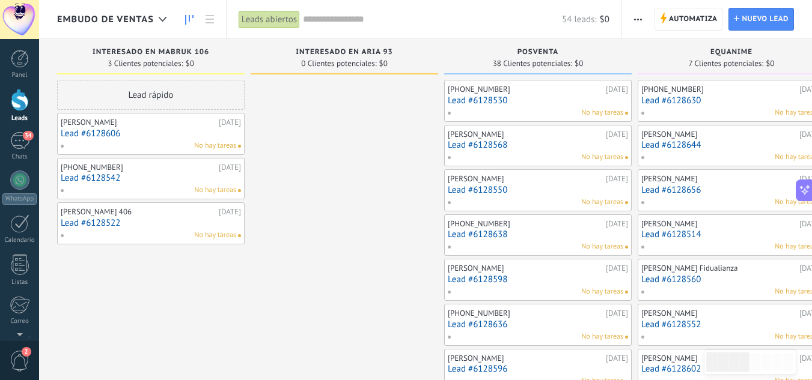
click at [488, 185] on link "Lead #6128550" at bounding box center [538, 190] width 180 height 10
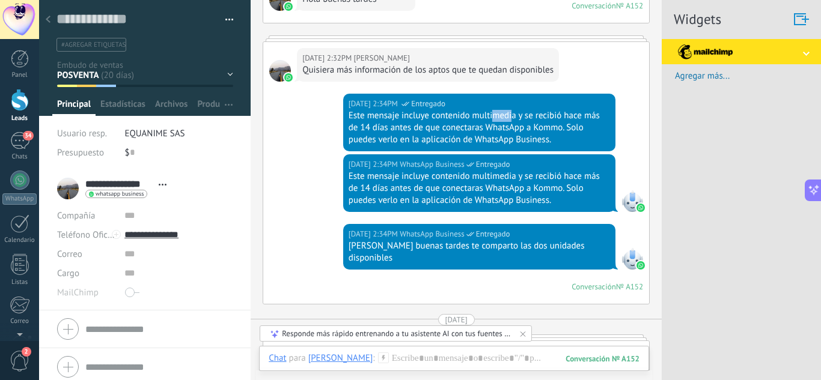
click at [511, 117] on div "Este mensaje incluye contenido multimedia y se recibió hace más de 14 días ante…" at bounding box center [479, 128] width 261 height 36
click at [474, 127] on div "Este mensaje incluye contenido multimedia y se recibió hace más de 14 días ante…" at bounding box center [479, 128] width 261 height 36
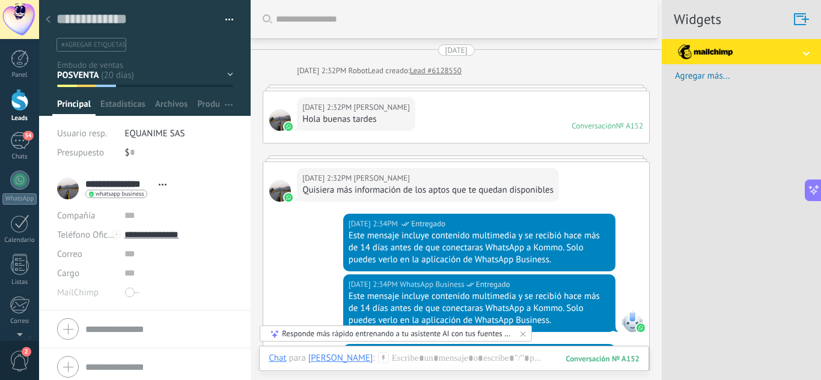
click at [53, 21] on div at bounding box center [48, 19] width 17 height 23
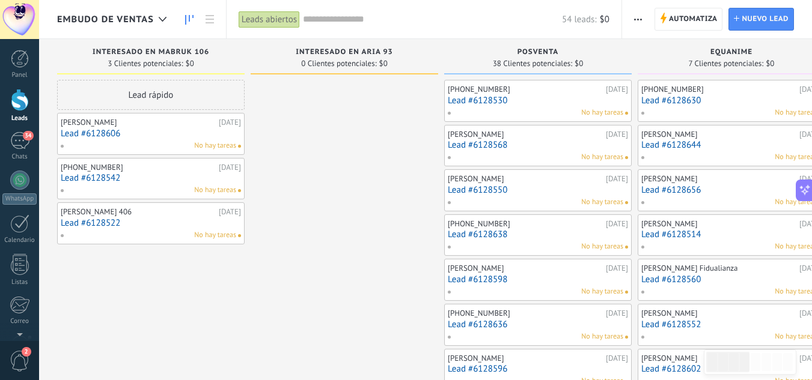
click at [534, 186] on link "Lead #6128550" at bounding box center [538, 190] width 180 height 10
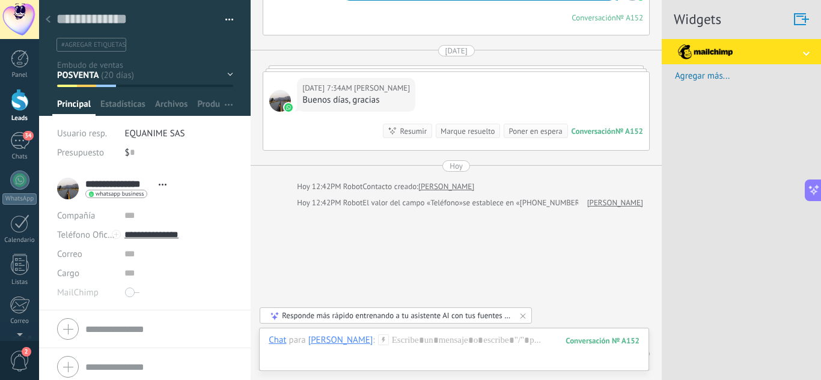
click at [225, 20] on button "button" at bounding box center [224, 20] width 17 height 18
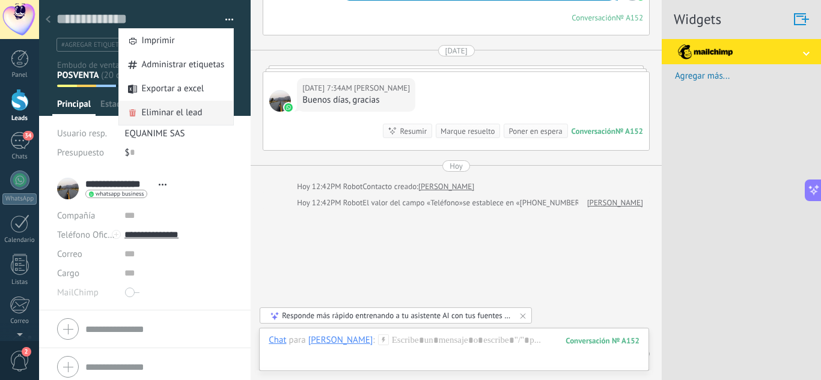
click at [192, 106] on span "Eliminar el lead" at bounding box center [172, 113] width 61 height 24
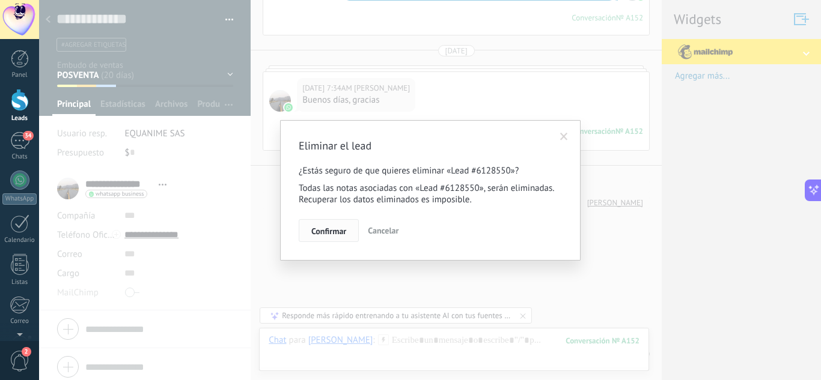
click at [345, 229] on span "Confirmar" at bounding box center [328, 231] width 35 height 8
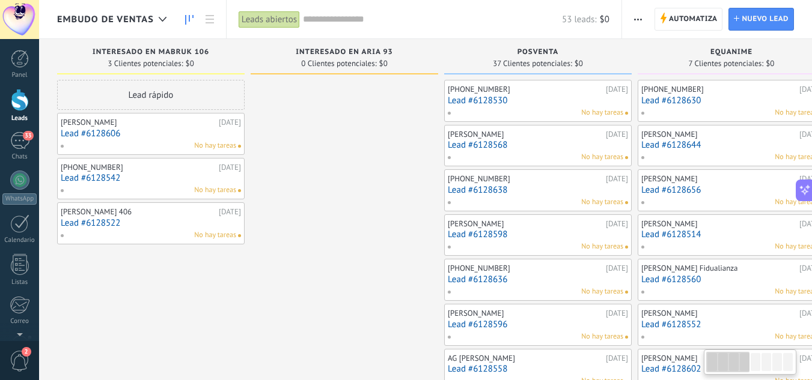
click at [484, 188] on link "Lead #6128638" at bounding box center [538, 190] width 180 height 10
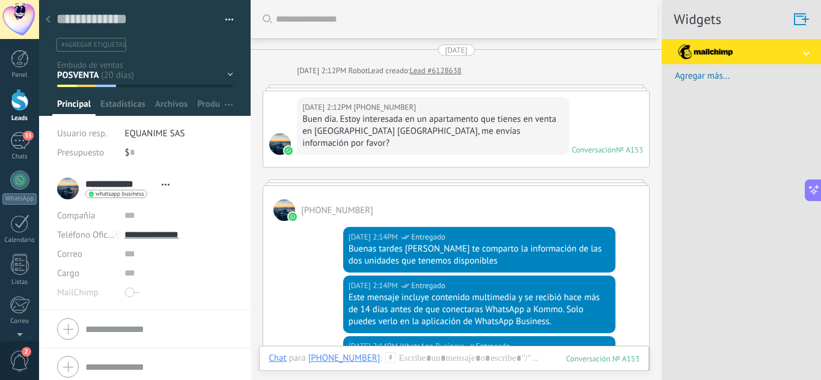
click at [0, 0] on div "INTERESADO EN MABRUK 106 INTERESADO EN ARIA 93 POSVENTA EQUANIME OTRAS SOLICITU…" at bounding box center [0, 0] width 0 height 0
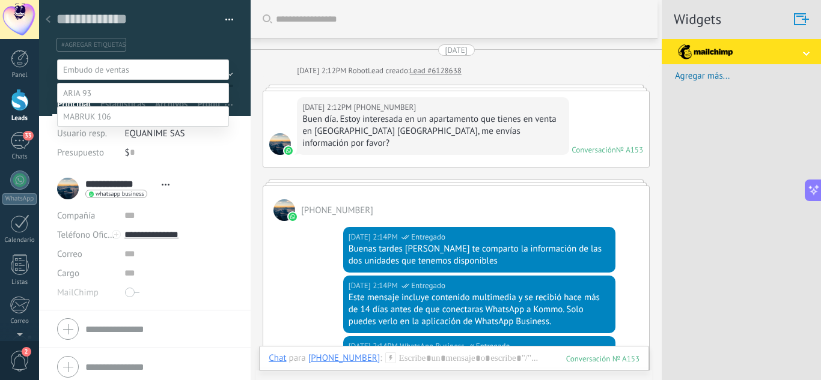
click at [108, 122] on span at bounding box center [87, 116] width 48 height 11
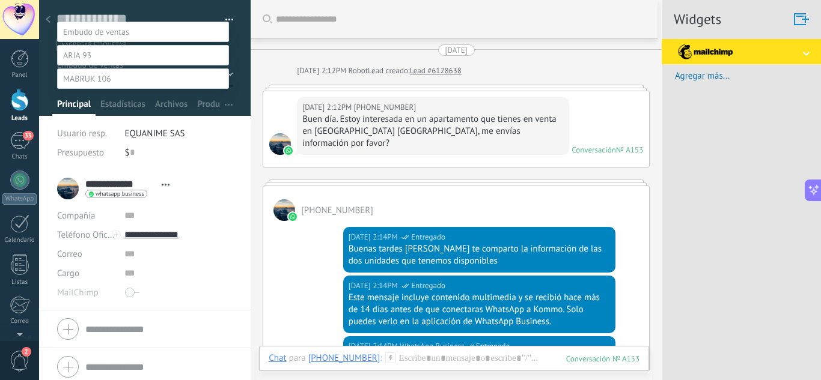
click at [0, 0] on label "Contacto inicial" at bounding box center [0, 0] width 0 height 0
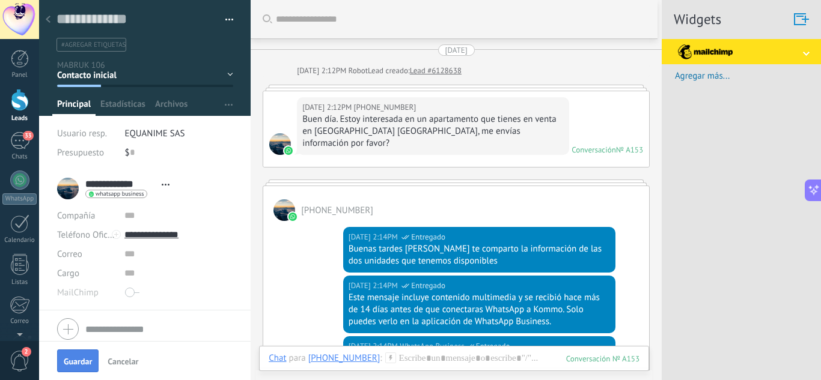
click at [78, 354] on button "Guardar" at bounding box center [77, 361] width 41 height 23
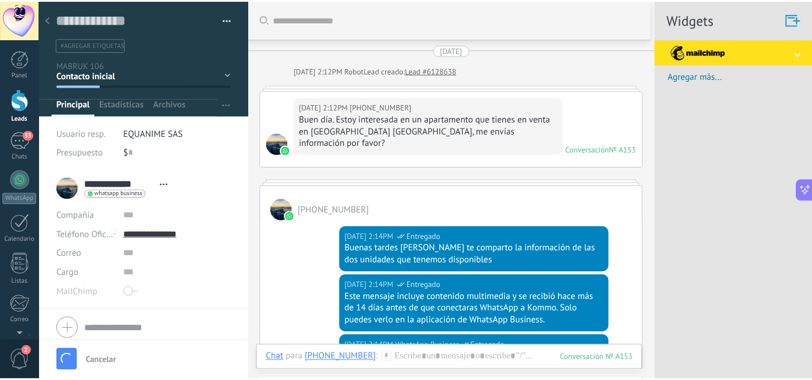
scroll to position [16, 0]
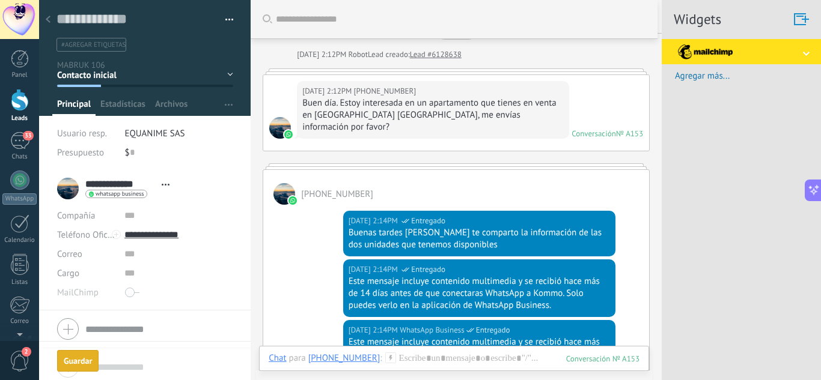
click at [69, 367] on div at bounding box center [144, 367] width 175 height 30
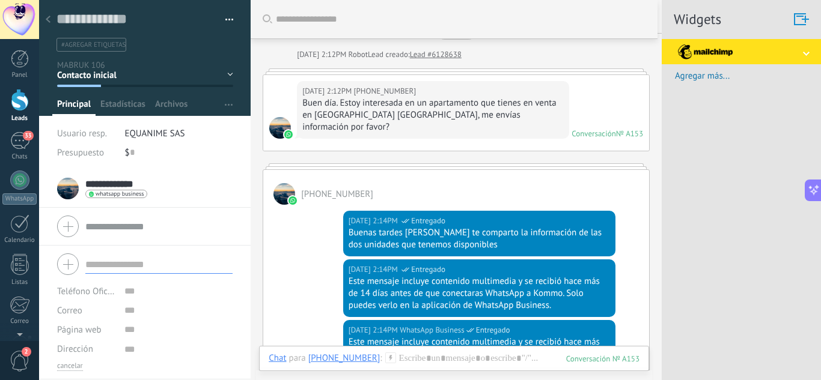
click at [55, 22] on div at bounding box center [48, 19] width 17 height 23
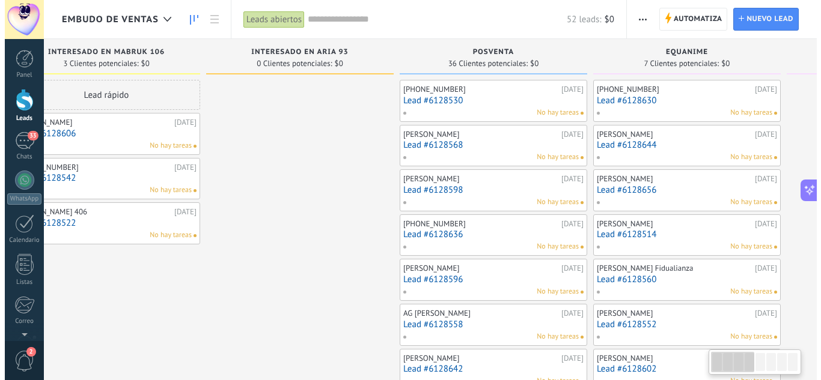
scroll to position [0, 80]
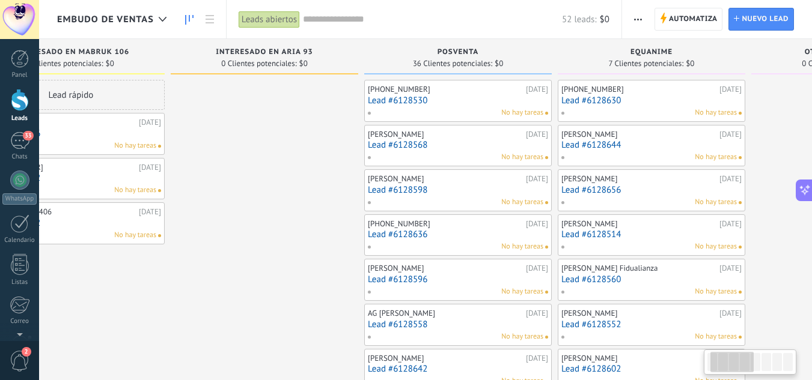
drag, startPoint x: 413, startPoint y: 216, endPoint x: 333, endPoint y: 216, distance: 79.9
click at [413, 186] on link "Lead #6128598" at bounding box center [458, 190] width 180 height 10
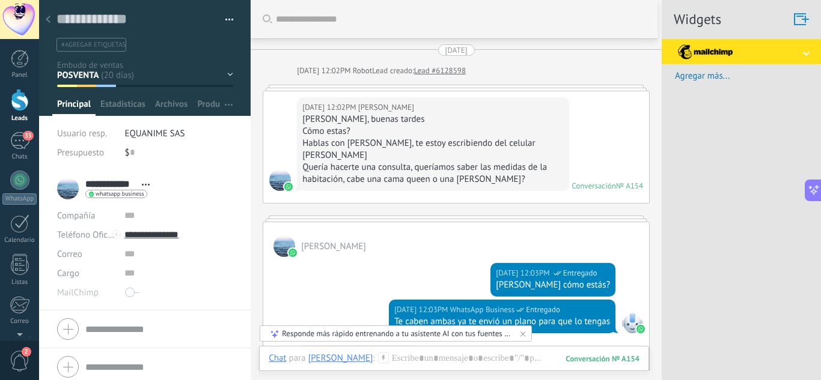
drag, startPoint x: 358, startPoint y: 145, endPoint x: 402, endPoint y: 145, distance: 43.9
click at [400, 145] on div "Hablas con Edith Prieto, te estoy escribiendo del celular de Iván" at bounding box center [432, 150] width 261 height 24
click at [402, 145] on div "Hablas con Edith Prieto, te estoy escribiendo del celular de Iván" at bounding box center [432, 150] width 261 height 24
click at [49, 17] on use at bounding box center [48, 19] width 5 height 7
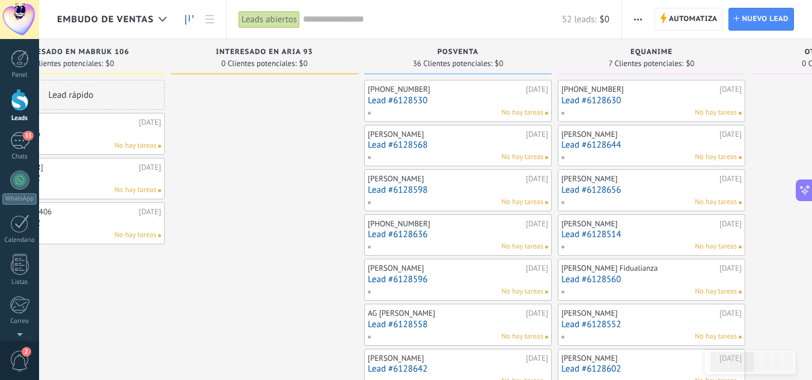
click at [395, 234] on link "Lead #6128636" at bounding box center [458, 235] width 180 height 10
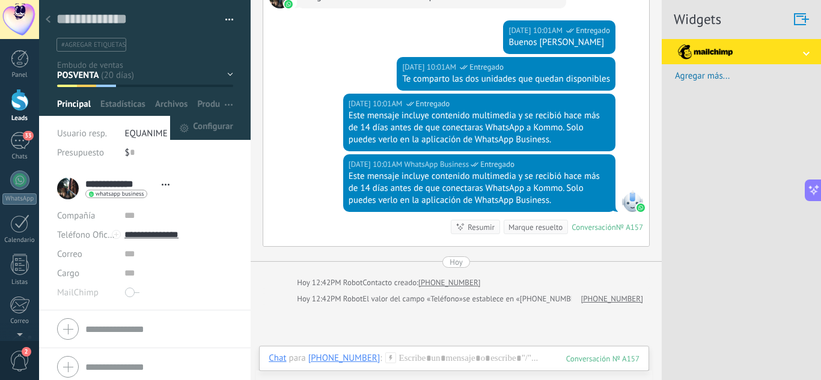
scroll to position [120, 0]
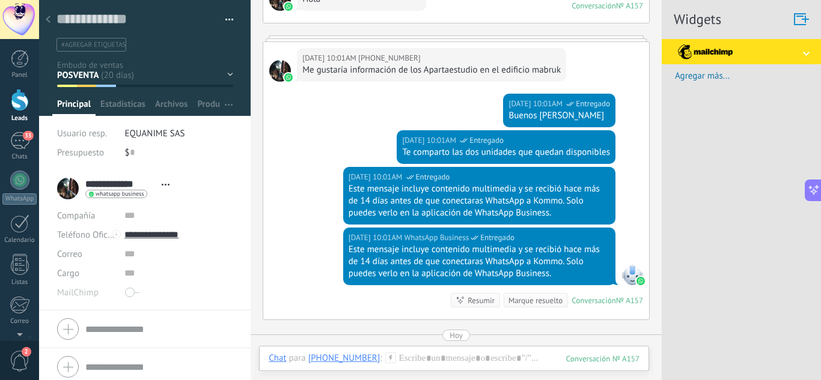
click at [227, 19] on button "button" at bounding box center [224, 20] width 17 height 18
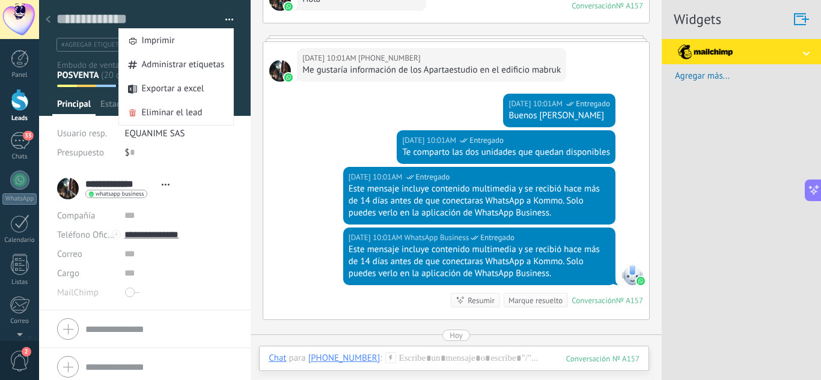
click at [0, 0] on div "INTERESADO EN MABRUK 106 INTERESADO EN ARIA 93 POSVENTA EQUANIME OTRAS SOLICITU…" at bounding box center [0, 0] width 0 height 0
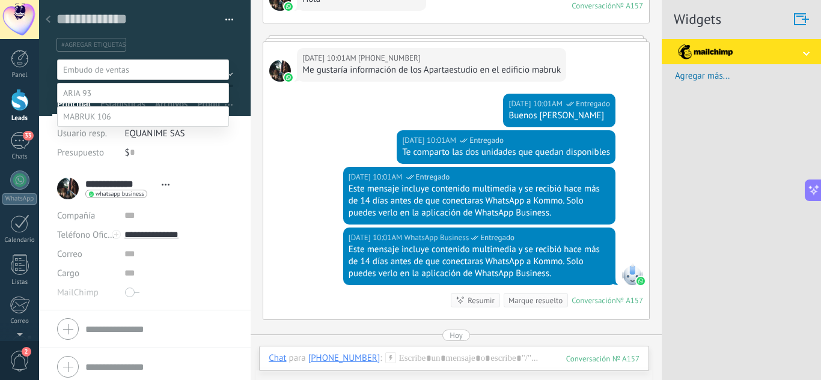
click at [106, 122] on span at bounding box center [87, 116] width 48 height 11
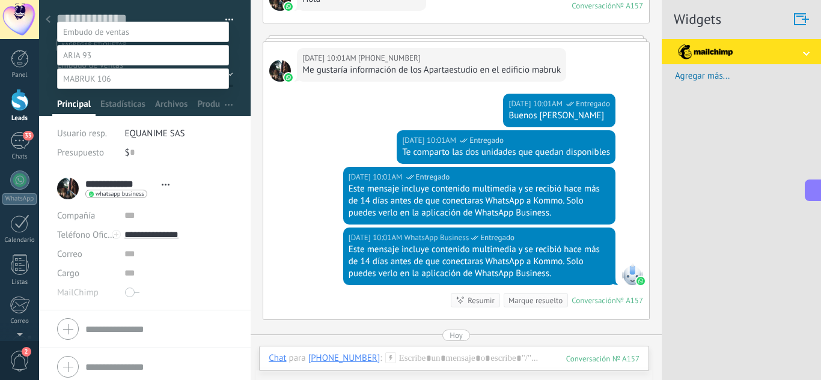
click at [0, 0] on label "Contacto inicial" at bounding box center [0, 0] width 0 height 0
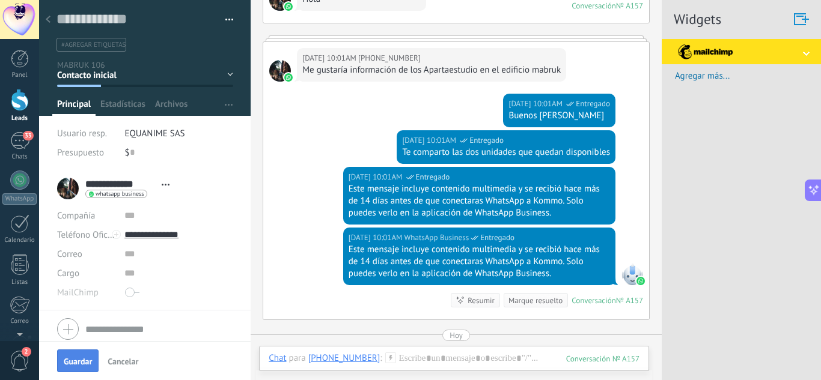
click at [71, 359] on span "Guardar" at bounding box center [78, 362] width 28 height 8
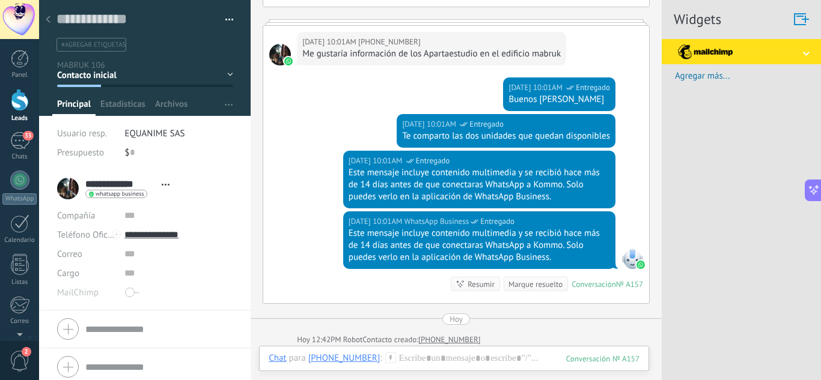
click at [228, 21] on span "button" at bounding box center [229, 21] width 8 height 2
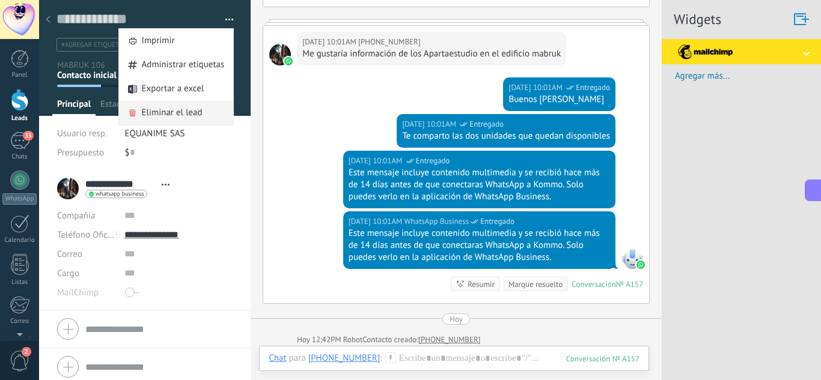
click at [171, 119] on span "Eliminar el lead" at bounding box center [172, 113] width 61 height 24
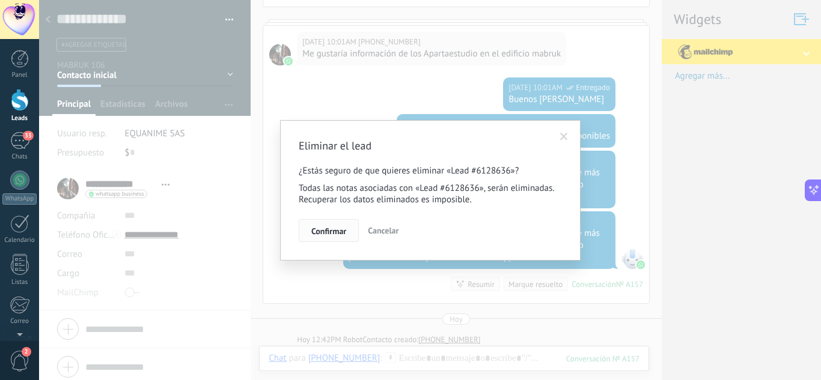
click at [343, 234] on span "Confirmar" at bounding box center [328, 231] width 35 height 8
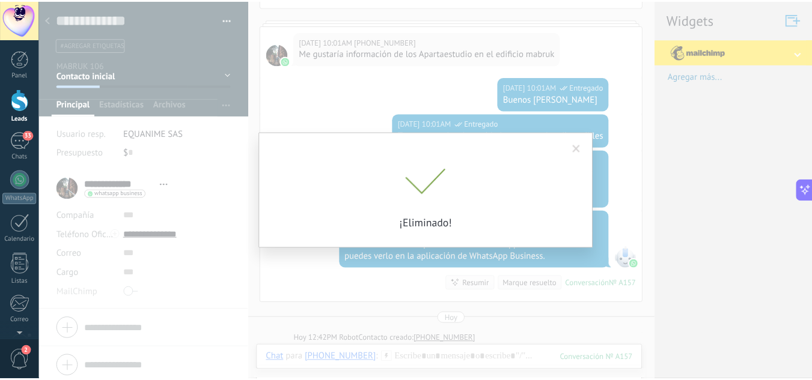
scroll to position [153, 0]
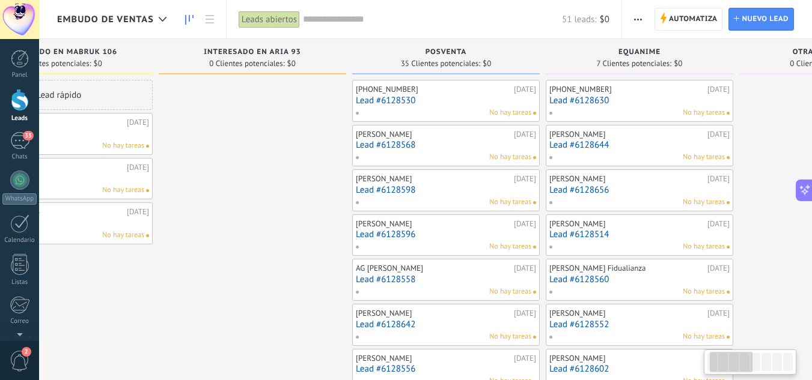
scroll to position [0, 117]
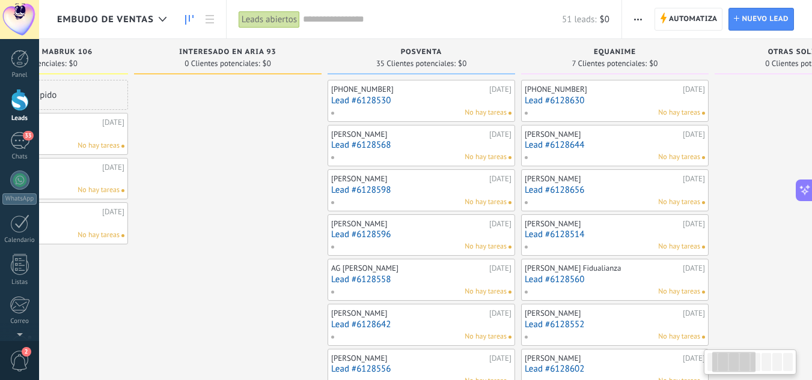
drag, startPoint x: 365, startPoint y: 219, endPoint x: 249, endPoint y: 202, distance: 117.9
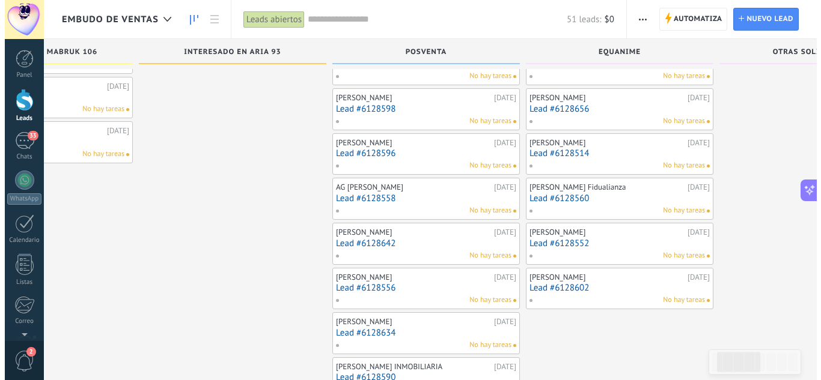
scroll to position [60, 0]
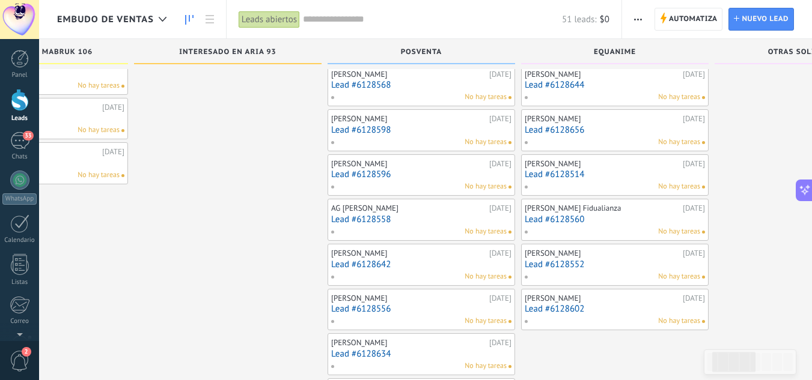
click at [398, 219] on link "Lead #6128558" at bounding box center [421, 220] width 180 height 10
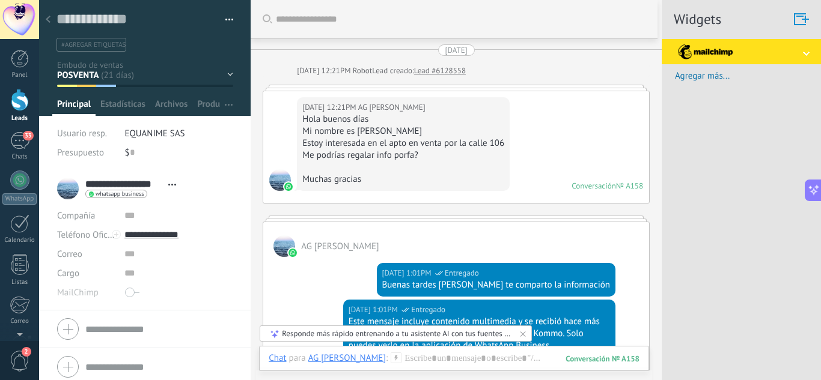
click at [228, 20] on button "button" at bounding box center [224, 20] width 17 height 18
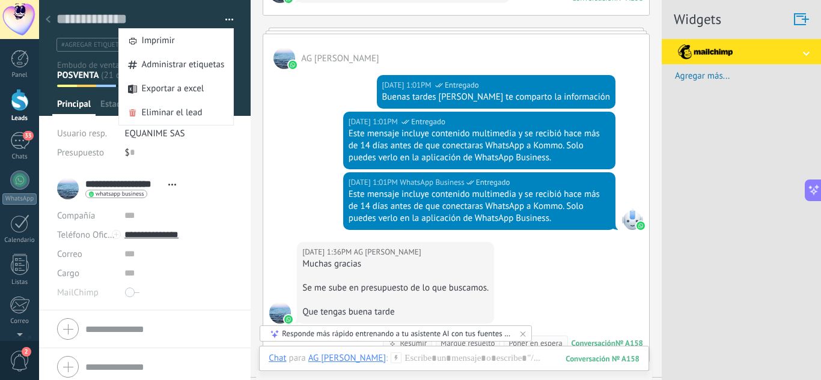
scroll to position [240, 0]
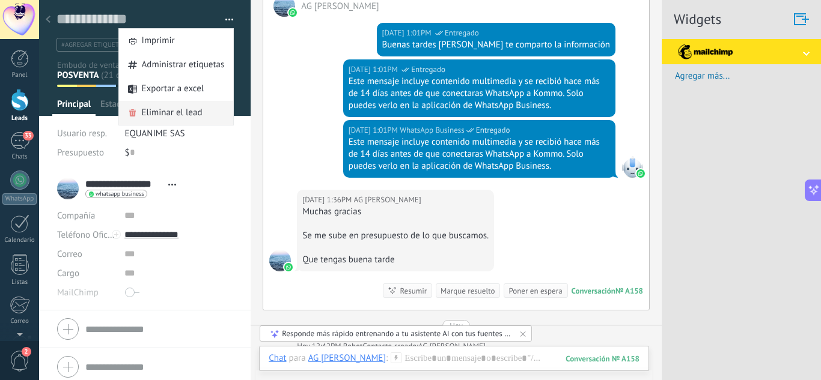
click at [175, 118] on span "Eliminar el lead" at bounding box center [172, 113] width 61 height 24
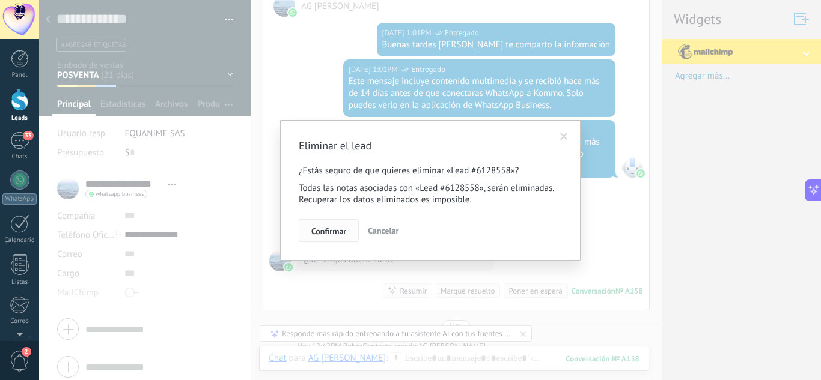
click at [344, 235] on span "Confirmar" at bounding box center [328, 231] width 35 height 8
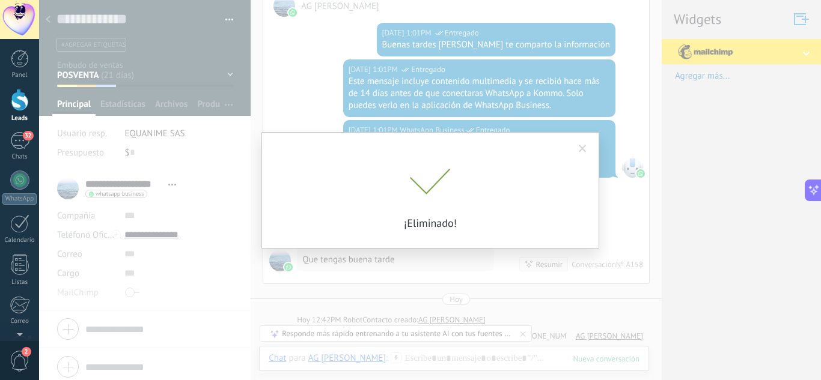
scroll to position [257, 0]
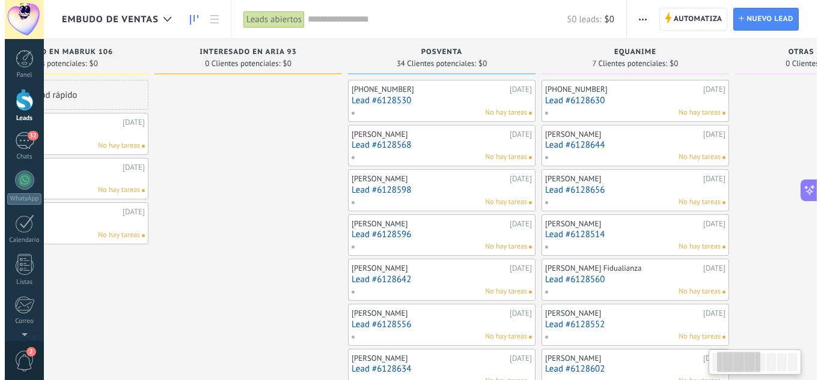
scroll to position [0, 109]
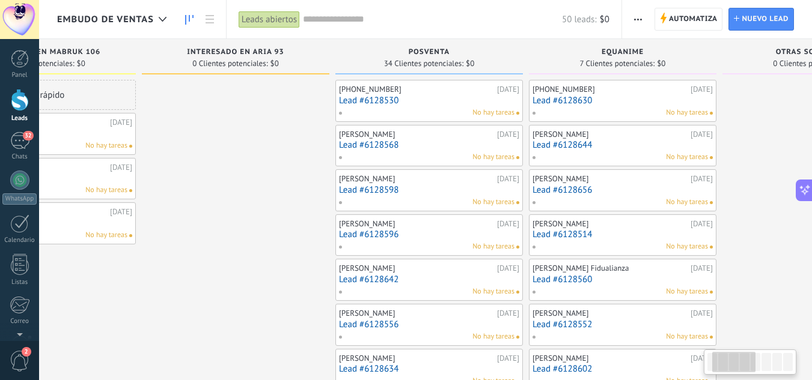
drag, startPoint x: 375, startPoint y: 244, endPoint x: 266, endPoint y: 179, distance: 126.7
click at [398, 275] on link "Lead #6128642" at bounding box center [429, 280] width 180 height 10
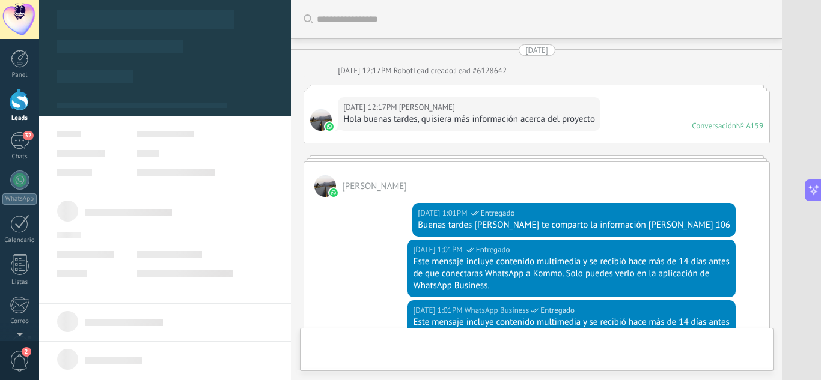
type textarea "**********"
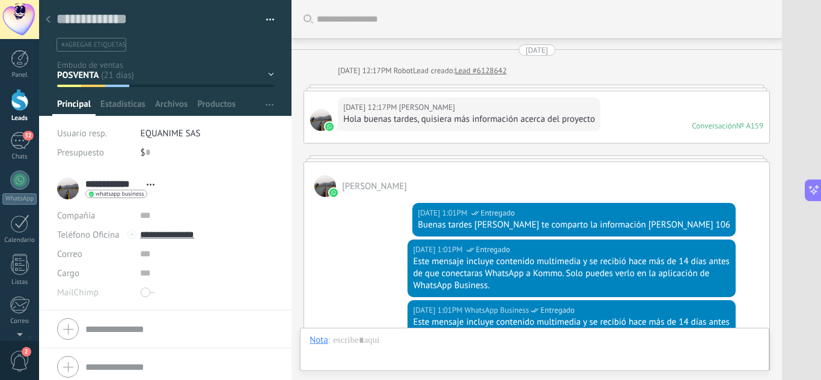
scroll to position [281, 0]
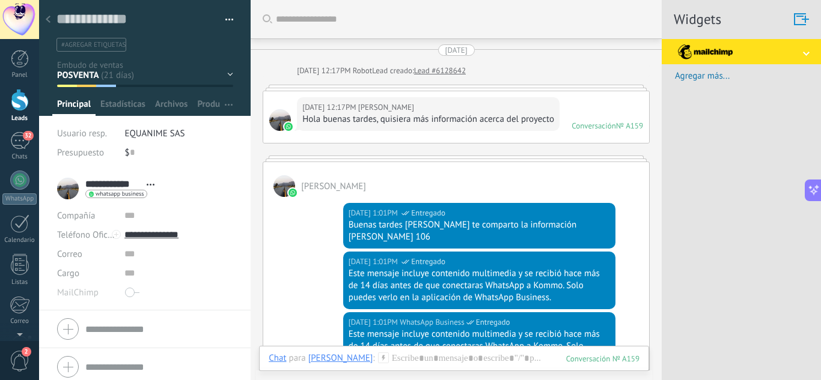
click at [226, 18] on button "button" at bounding box center [224, 20] width 17 height 18
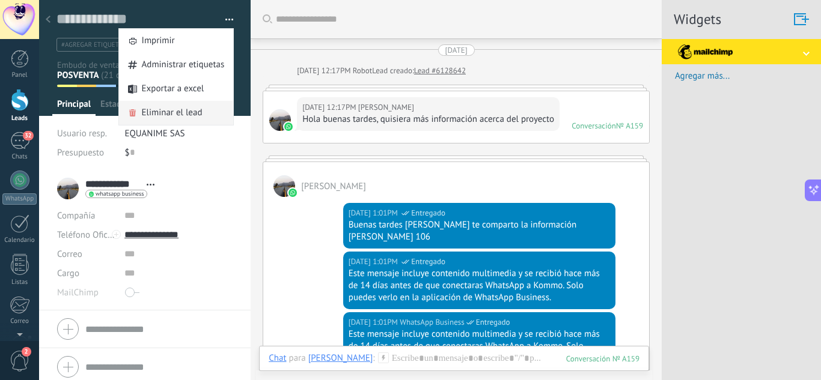
click at [168, 110] on span "Eliminar el lead" at bounding box center [172, 113] width 61 height 24
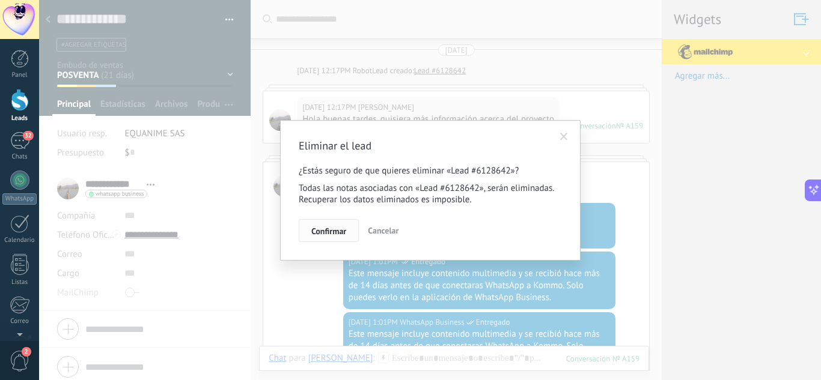
click at [344, 236] on span "Confirmar" at bounding box center [328, 231] width 35 height 8
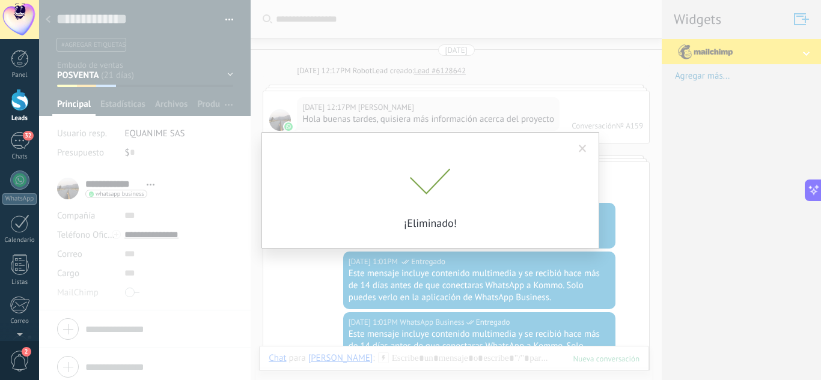
scroll to position [16, 0]
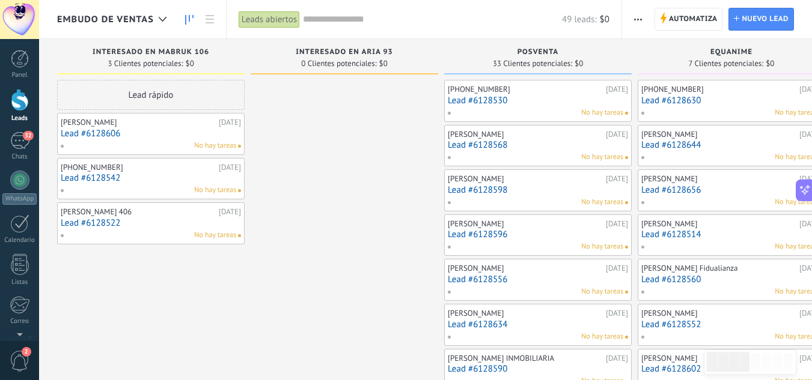
click at [487, 276] on link "Lead #6128556" at bounding box center [538, 280] width 180 height 10
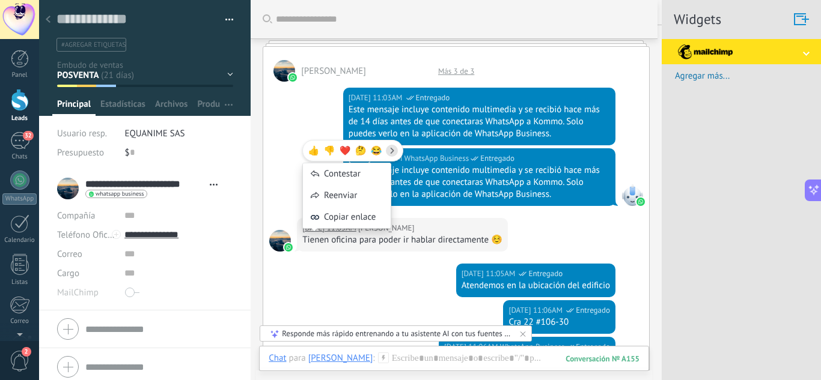
scroll to position [124, 0]
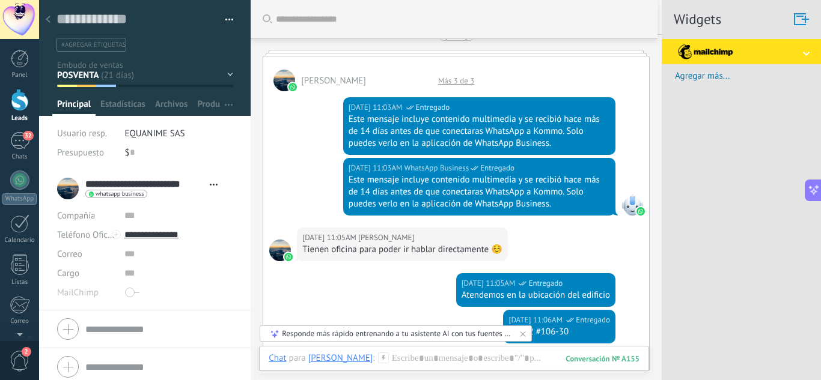
click at [0, 0] on div "INTERESADO EN MABRUK 106 INTERESADO EN ARIA 93 POSVENTA EQUANIME OTRAS SOLICITU…" at bounding box center [0, 0] width 0 height 0
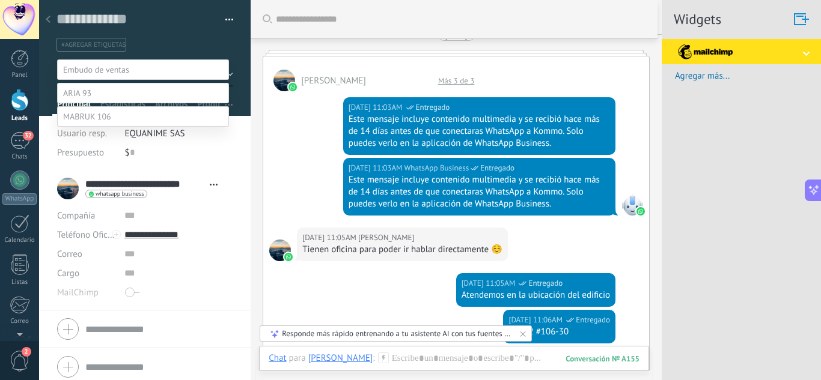
click at [92, 122] on span at bounding box center [87, 116] width 48 height 11
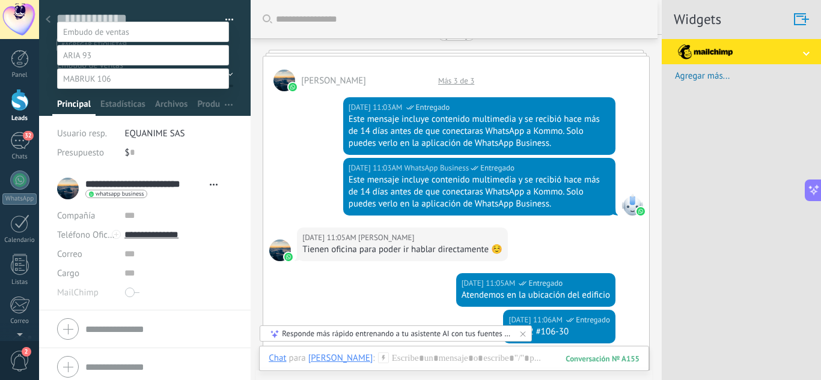
click at [0, 0] on label "Contacto inicial" at bounding box center [0, 0] width 0 height 0
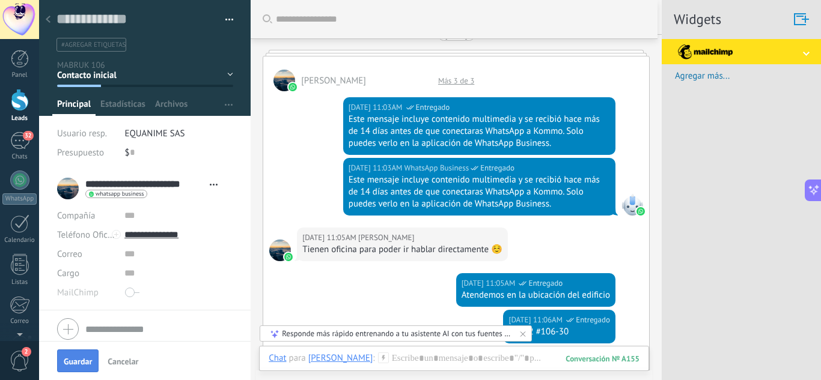
click at [78, 360] on span "Guardar" at bounding box center [78, 362] width 28 height 8
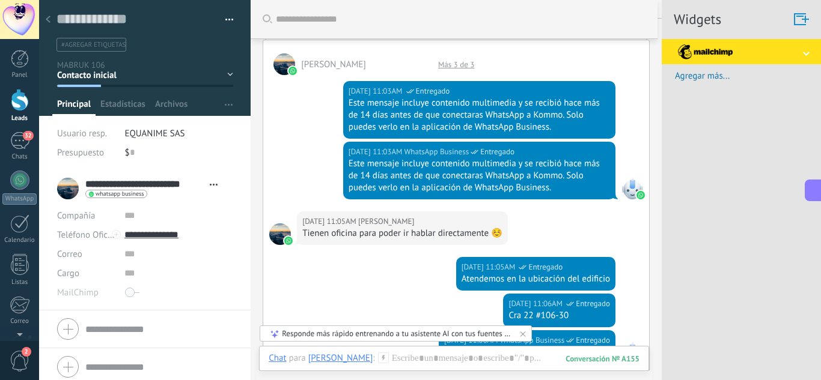
click at [52, 20] on div at bounding box center [48, 19] width 17 height 23
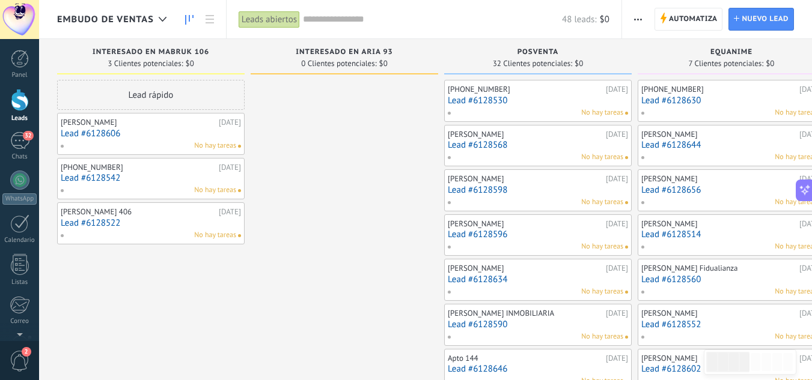
click at [507, 100] on link "Lead #6128530" at bounding box center [538, 101] width 180 height 10
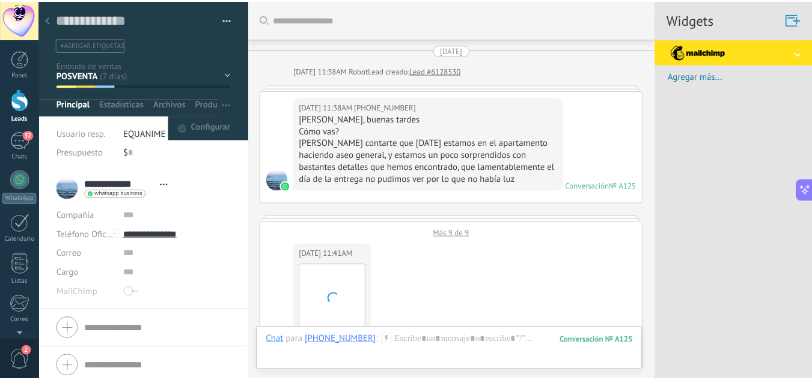
scroll to position [1013, 0]
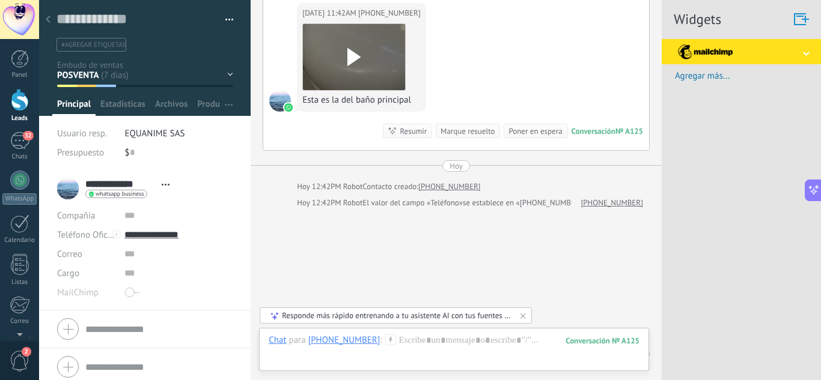
click at [44, 19] on div at bounding box center [48, 19] width 17 height 23
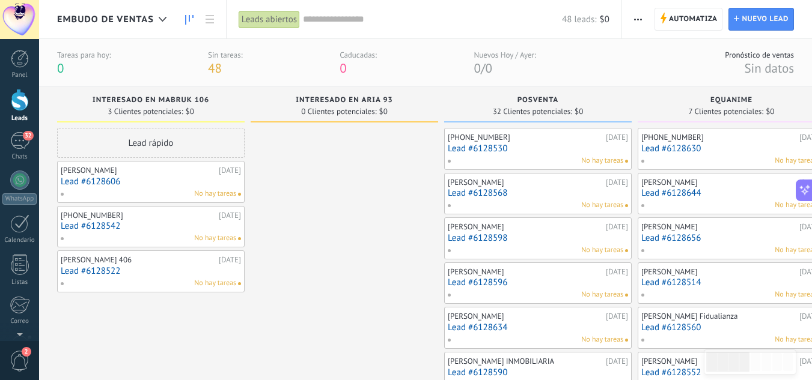
drag, startPoint x: 336, startPoint y: 201, endPoint x: 444, endPoint y: 185, distance: 109.3
drag, startPoint x: 347, startPoint y: 227, endPoint x: 350, endPoint y: 171, distance: 56.0
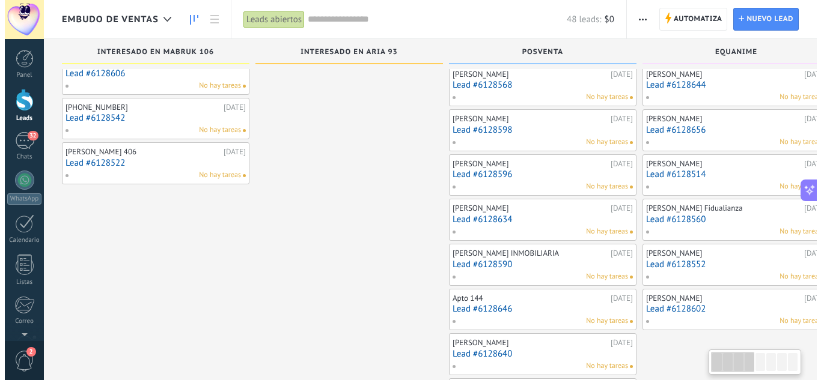
scroll to position [12, 0]
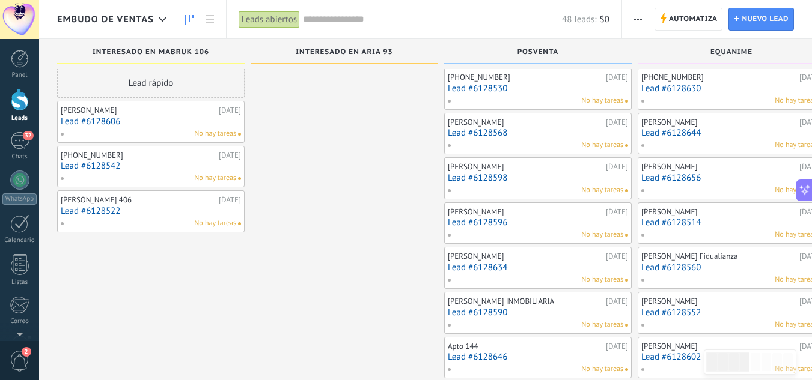
click at [120, 117] on link "Lead #6128606" at bounding box center [151, 122] width 180 height 10
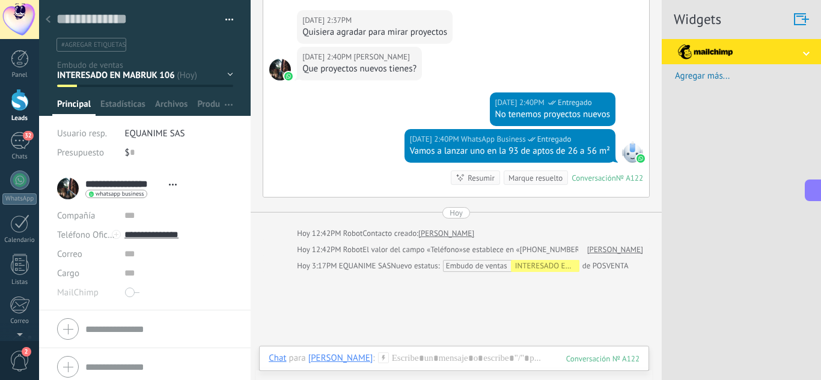
scroll to position [296, 0]
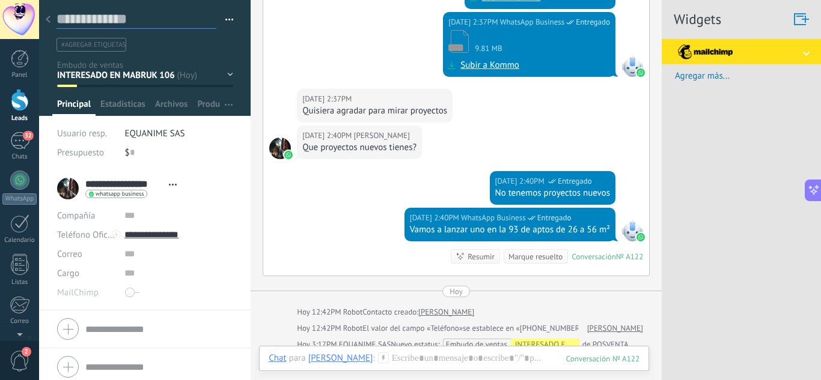
click at [58, 20] on textarea at bounding box center [136, 19] width 160 height 19
click at [53, 23] on div at bounding box center [48, 19] width 17 height 23
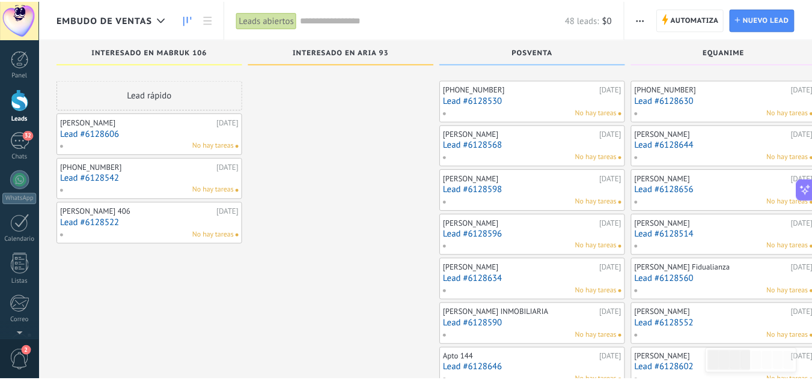
scroll to position [12, 0]
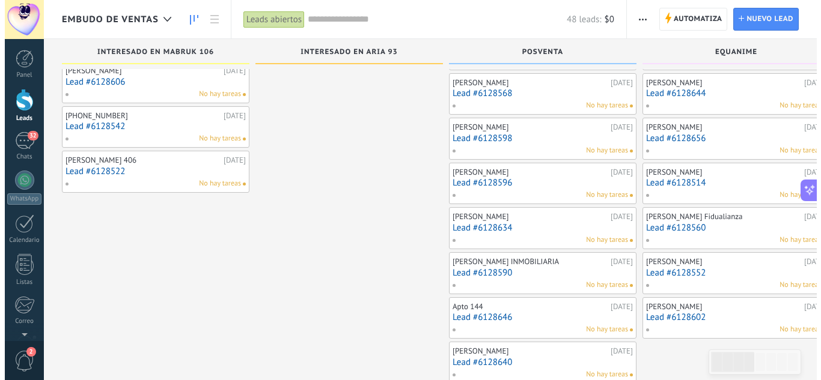
scroll to position [72, 0]
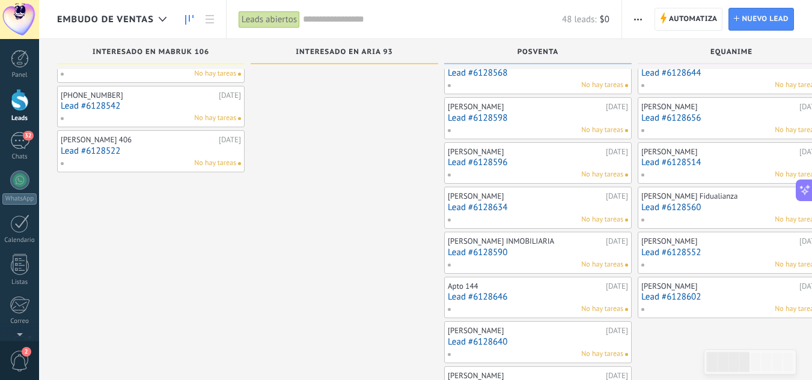
click at [497, 215] on div "No hay tareas" at bounding box center [535, 220] width 176 height 11
click at [501, 209] on link "Lead #6128634" at bounding box center [538, 208] width 180 height 10
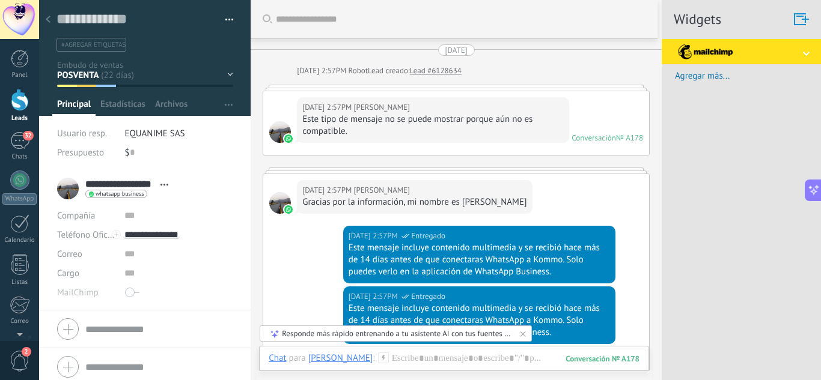
click at [0, 0] on div "INTERESADO EN MABRUK 106 INTERESADO EN ARIA 93 POSVENTA EQUANIME OTRAS SOLICITU…" at bounding box center [0, 0] width 0 height 0
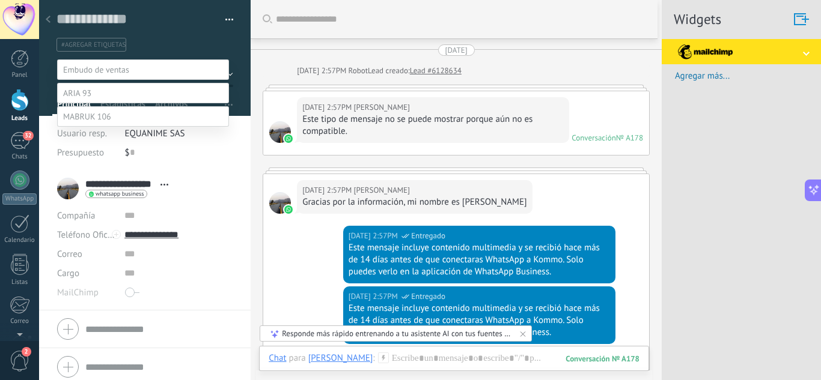
click at [84, 122] on span at bounding box center [87, 116] width 48 height 11
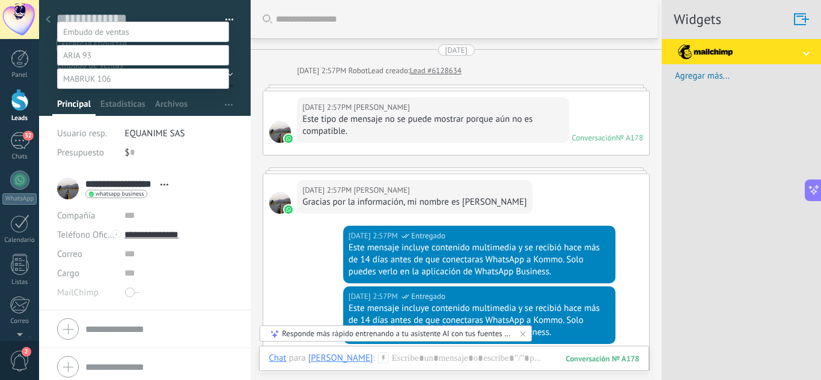
click at [0, 0] on label "Contacto inicial" at bounding box center [0, 0] width 0 height 0
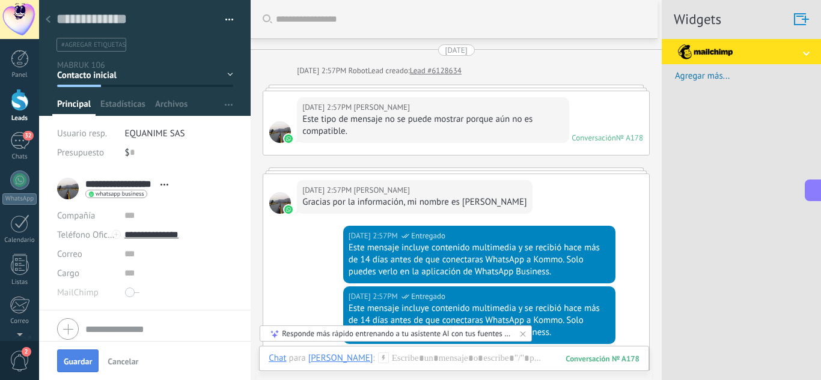
click at [85, 365] on span "Guardar" at bounding box center [78, 362] width 28 height 8
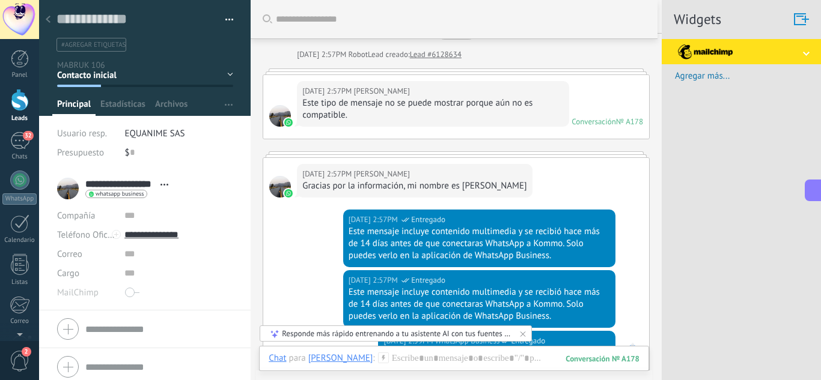
click at [46, 23] on div at bounding box center [48, 19] width 17 height 23
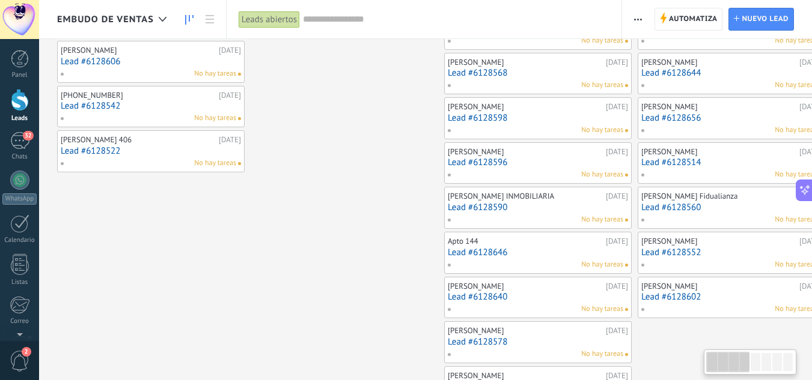
scroll to position [60, 0]
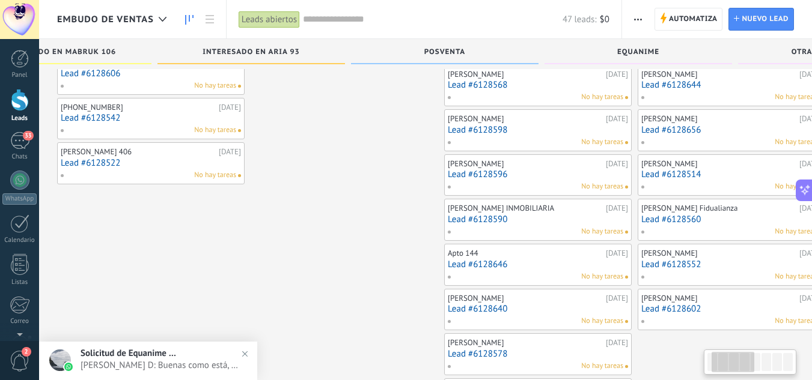
drag, startPoint x: 365, startPoint y: 212, endPoint x: 272, endPoint y: 201, distance: 93.7
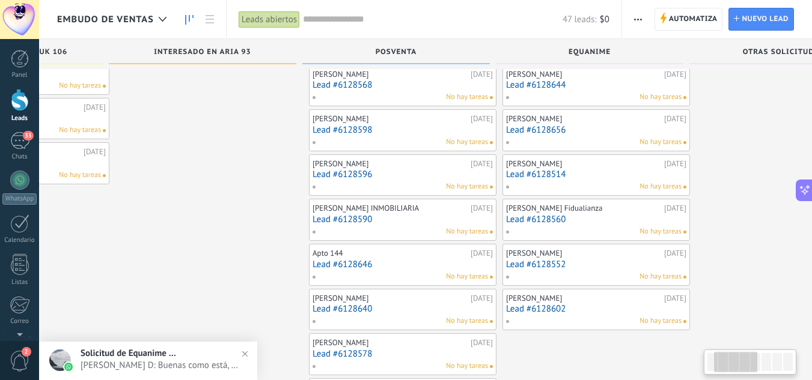
scroll to position [0, 142]
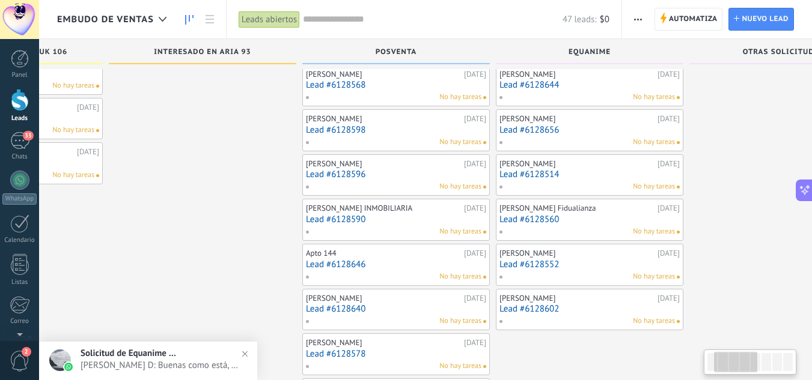
drag, startPoint x: 307, startPoint y: 197, endPoint x: 288, endPoint y: 197, distance: 18.6
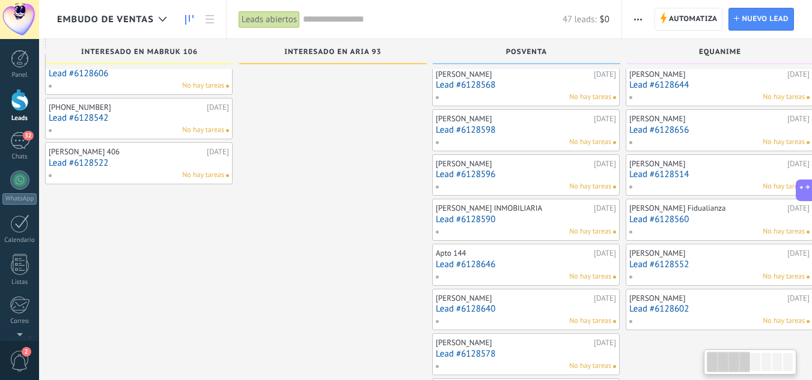
scroll to position [0, 11]
drag, startPoint x: 184, startPoint y: 155, endPoint x: 314, endPoint y: 160, distance: 130.5
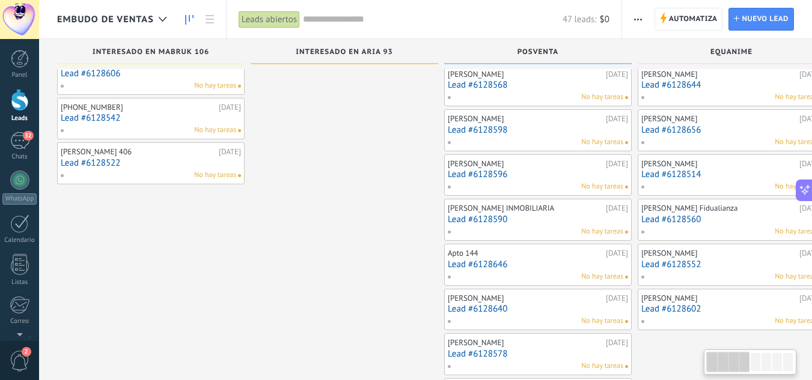
drag, startPoint x: 327, startPoint y: 160, endPoint x: 374, endPoint y: 229, distance: 83.4
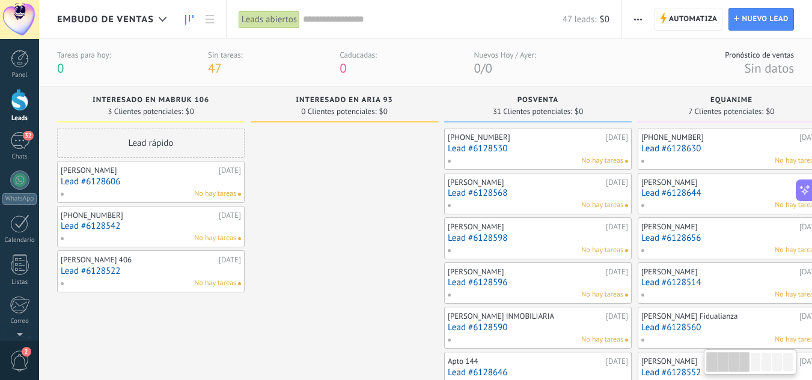
drag, startPoint x: 332, startPoint y: 228, endPoint x: 482, endPoint y: 205, distance: 152.0
drag, startPoint x: 334, startPoint y: 138, endPoint x: 435, endPoint y: 136, distance: 100.4
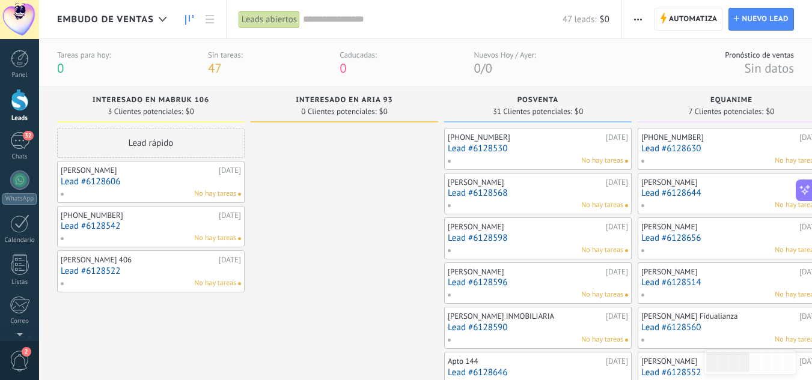
click at [187, 17] on icon at bounding box center [189, 20] width 8 height 10
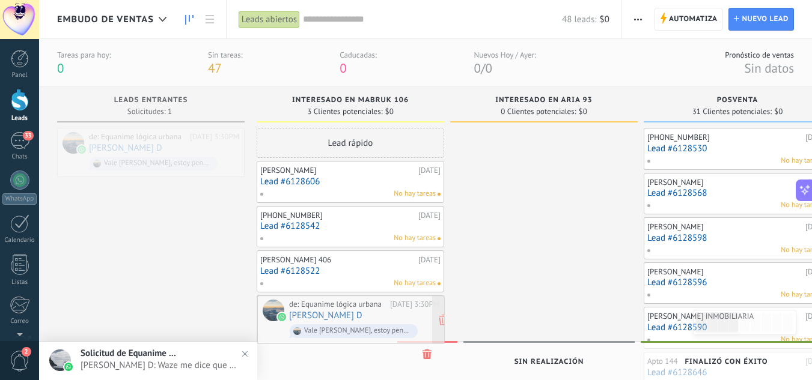
drag, startPoint x: 169, startPoint y: 147, endPoint x: 371, endPoint y: 316, distance: 262.9
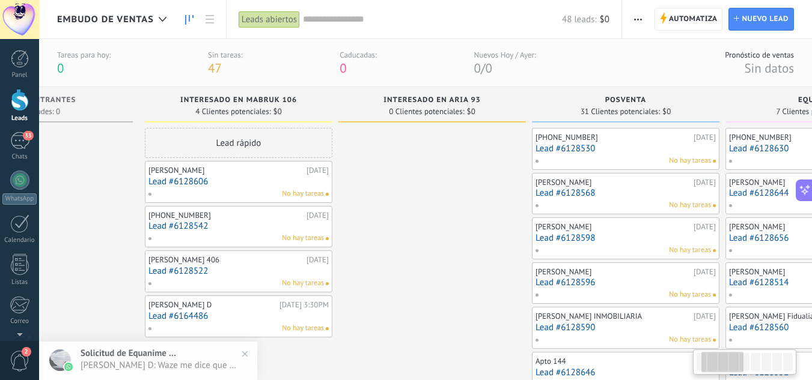
scroll to position [0, 141]
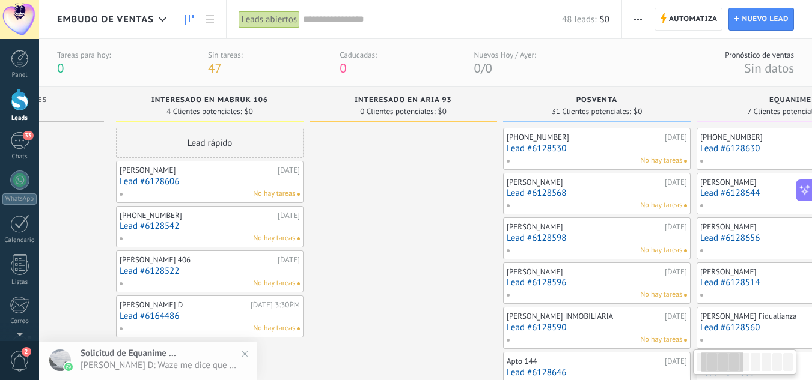
drag, startPoint x: 531, startPoint y: 243, endPoint x: 391, endPoint y: 159, distance: 163.4
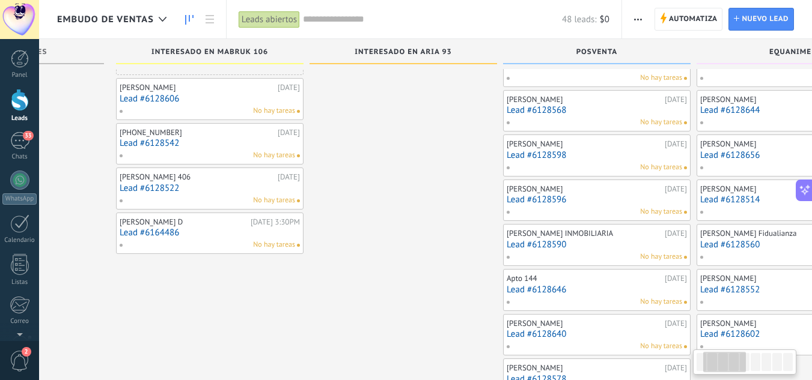
scroll to position [0, 0]
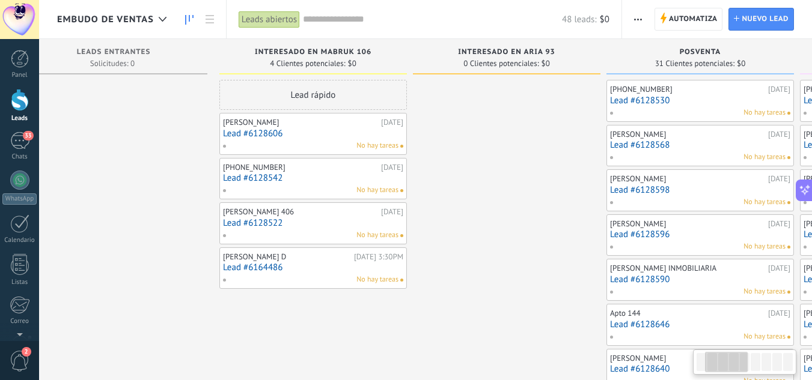
drag, startPoint x: 394, startPoint y: 172, endPoint x: 504, endPoint y: 177, distance: 109.5
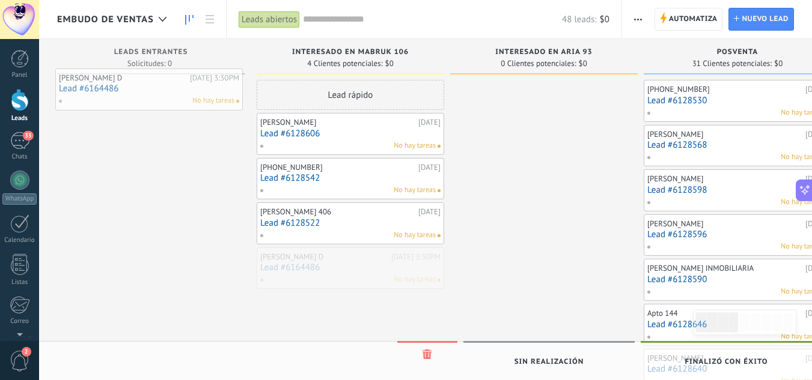
drag, startPoint x: 312, startPoint y: 266, endPoint x: 136, endPoint y: 88, distance: 249.9
drag, startPoint x: 323, startPoint y: 271, endPoint x: 112, endPoint y: 103, distance: 269.0
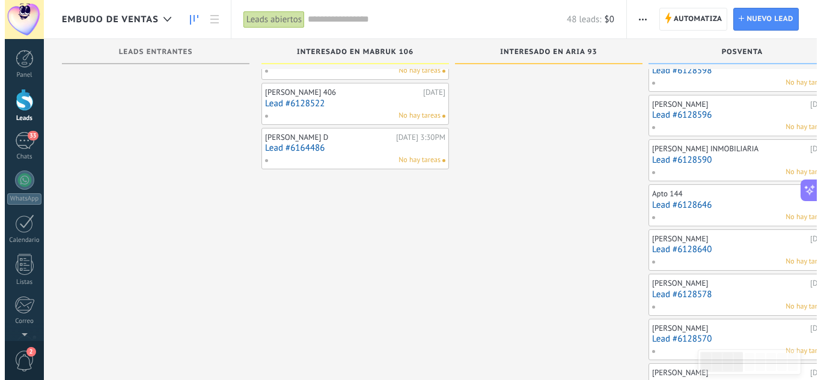
scroll to position [120, 0]
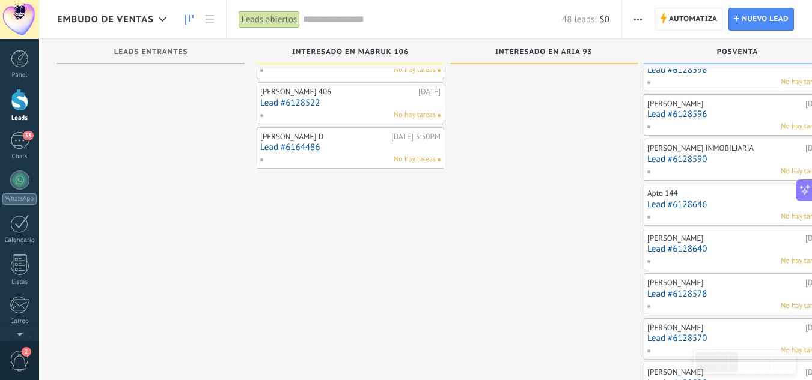
click at [334, 142] on link "Lead #6164486" at bounding box center [350, 147] width 180 height 10
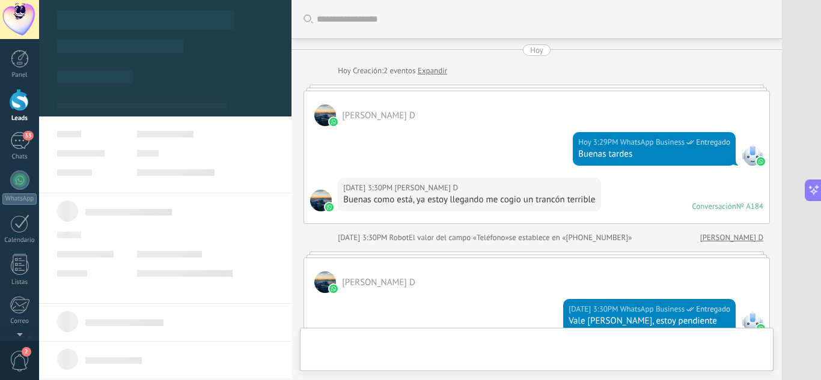
type textarea "**********"
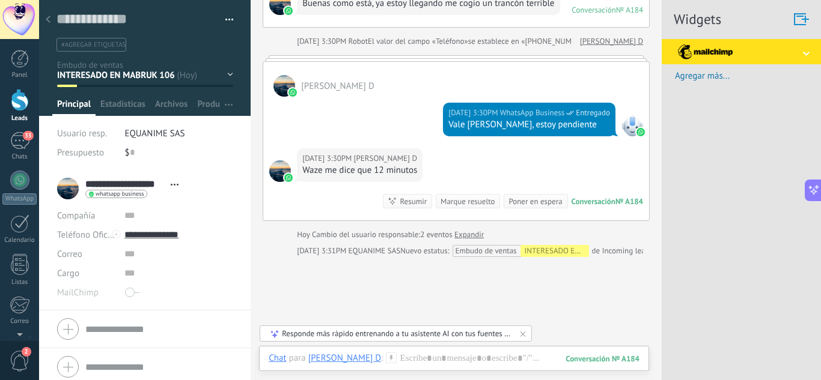
scroll to position [283, 0]
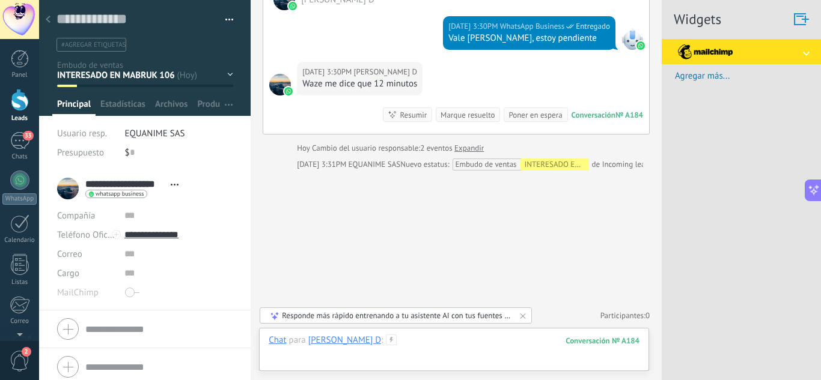
click at [320, 354] on div at bounding box center [454, 353] width 371 height 36
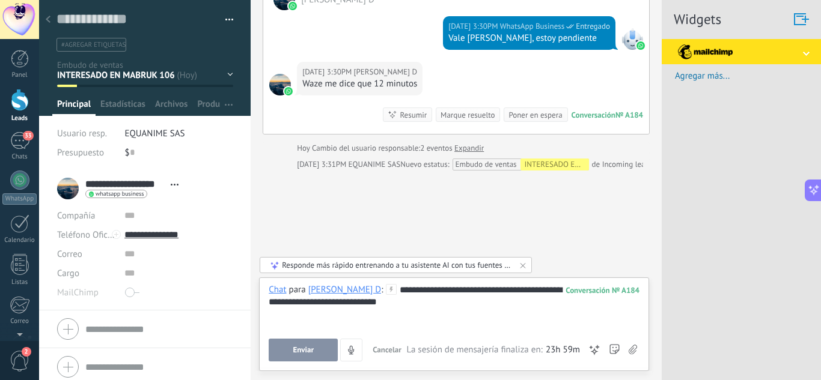
click at [312, 307] on div "**********" at bounding box center [454, 307] width 371 height 46
click at [416, 302] on div "**********" at bounding box center [454, 307] width 371 height 46
click at [0, 0] on lt-strong "*" at bounding box center [0, 0] width 0 height 0
click at [344, 299] on div "**********" at bounding box center [454, 307] width 371 height 46
click at [0, 0] on lt-span "* * *****" at bounding box center [0, 0] width 0 height 0
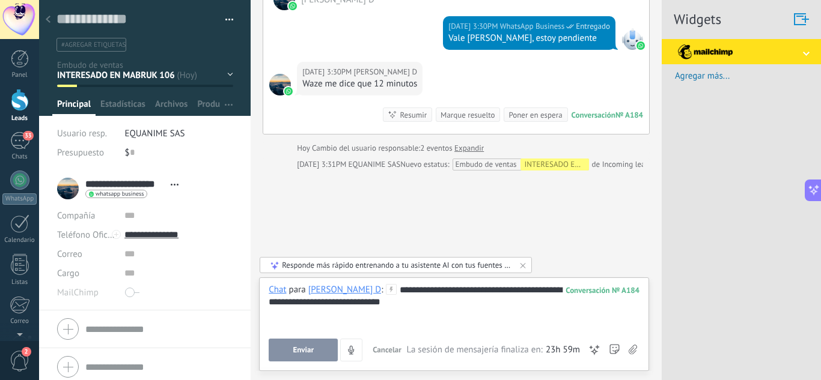
click at [498, 293] on div "**********" at bounding box center [454, 307] width 371 height 46
click at [0, 0] on lt-span "****" at bounding box center [0, 0] width 0 height 0
click at [444, 304] on div "**********" at bounding box center [454, 307] width 371 height 46
click at [305, 349] on span "Enviar" at bounding box center [303, 350] width 21 height 8
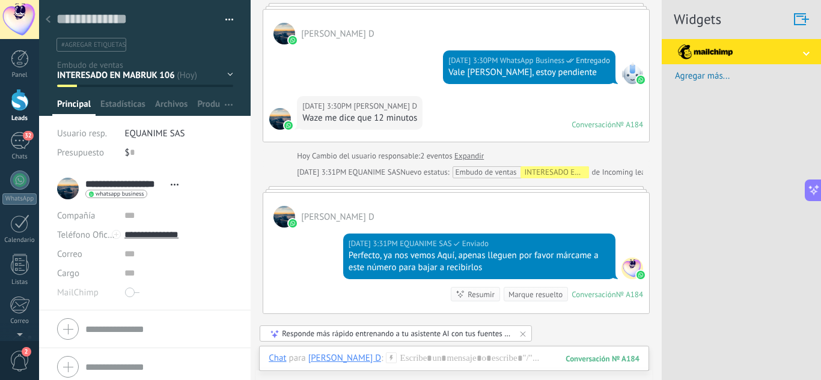
scroll to position [309, 0]
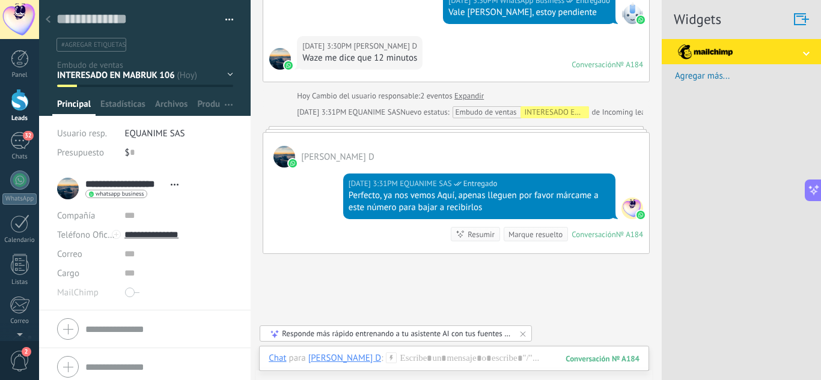
click at [43, 16] on div at bounding box center [48, 19] width 17 height 23
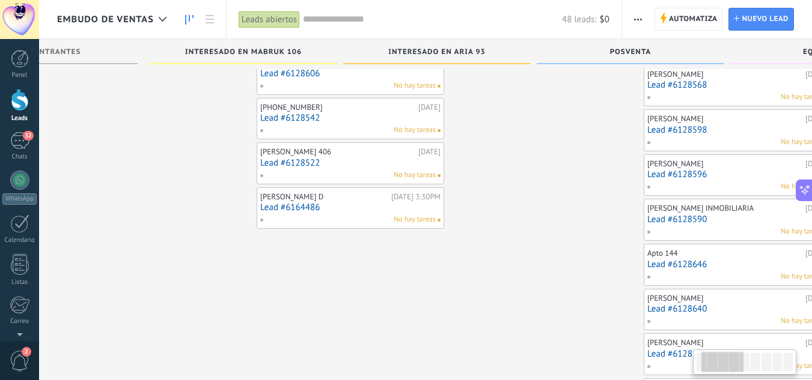
scroll to position [0, 141]
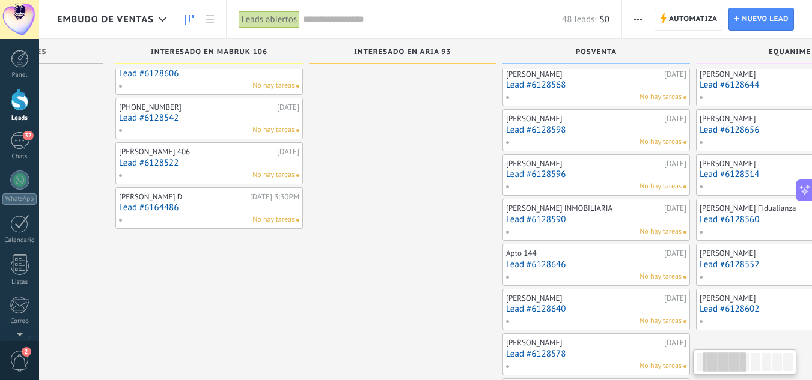
drag, startPoint x: 543, startPoint y: 210, endPoint x: 402, endPoint y: 203, distance: 141.4
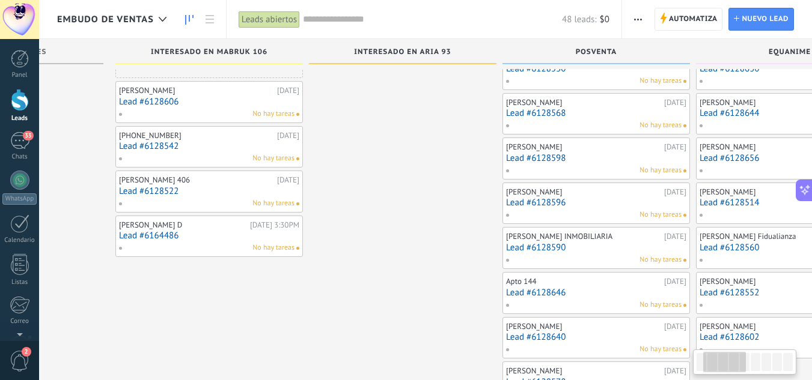
scroll to position [0, 0]
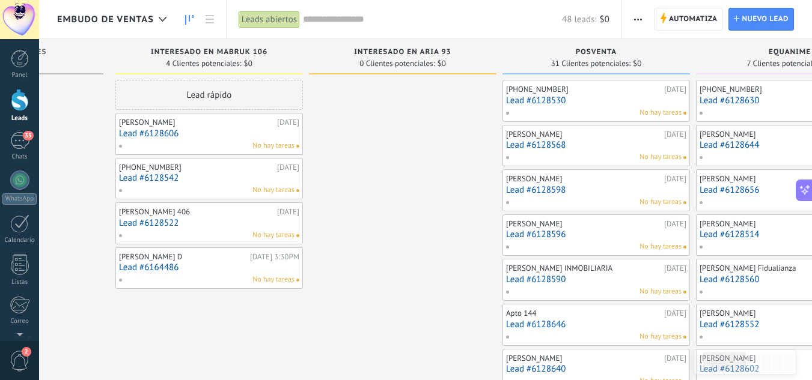
click at [547, 276] on link "Lead #6128590" at bounding box center [596, 280] width 180 height 10
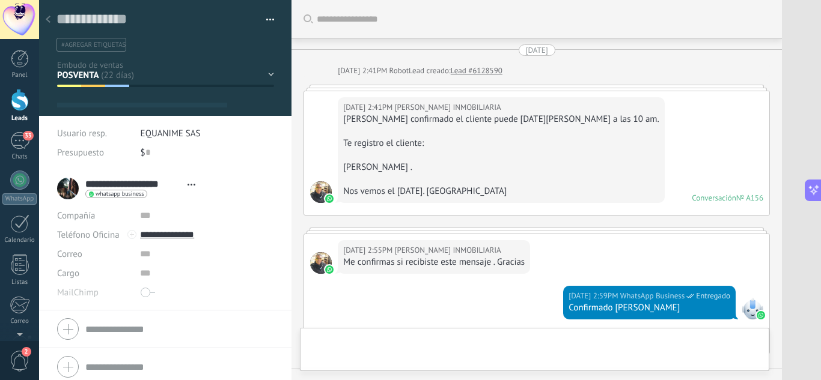
click at [53, 22] on div at bounding box center [48, 19] width 17 height 23
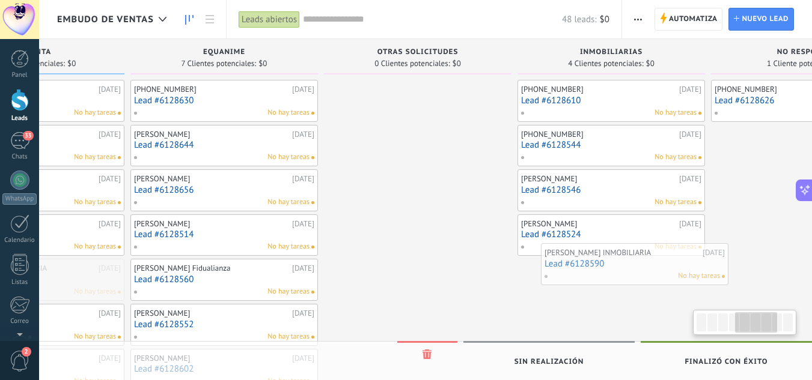
scroll to position [0, 715]
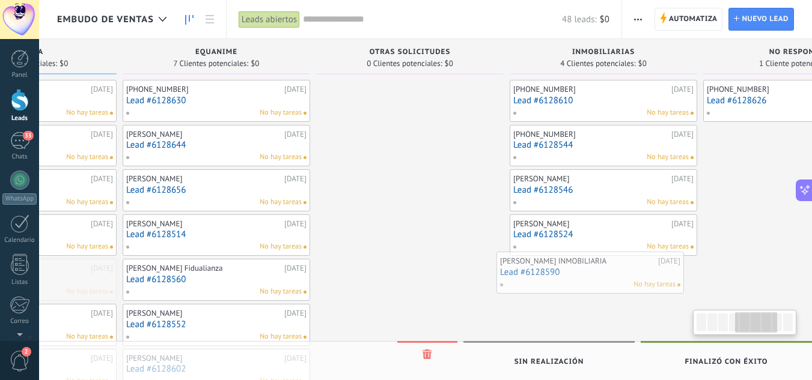
drag, startPoint x: 540, startPoint y: 283, endPoint x: 534, endPoint y: 276, distance: 9.4
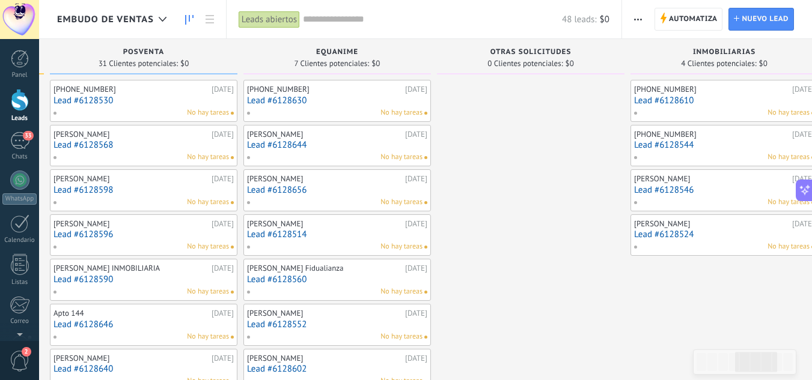
scroll to position [0, 587]
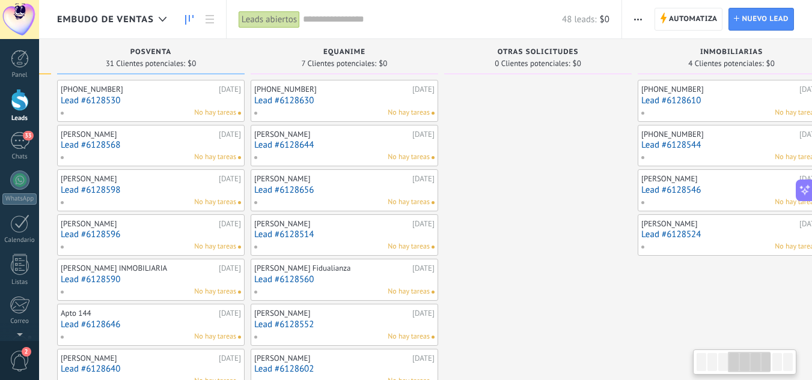
drag, startPoint x: 377, startPoint y: 245, endPoint x: 502, endPoint y: 244, distance: 125.0
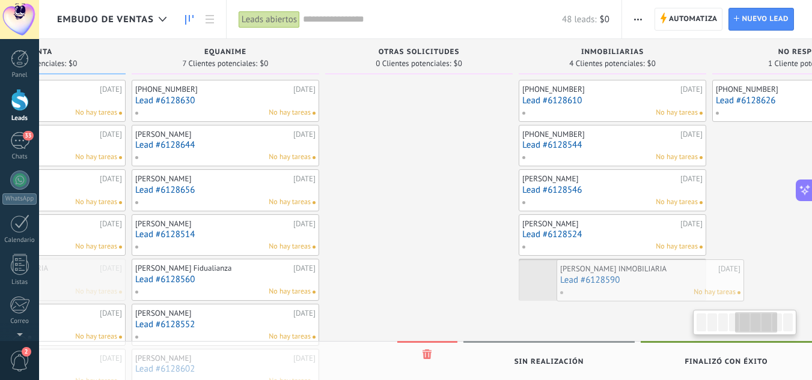
scroll to position [0, 719]
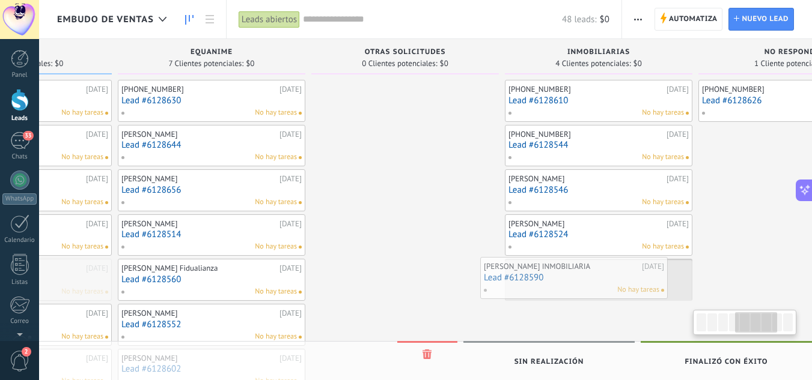
drag, startPoint x: 139, startPoint y: 287, endPoint x: 563, endPoint y: 285, distance: 423.1
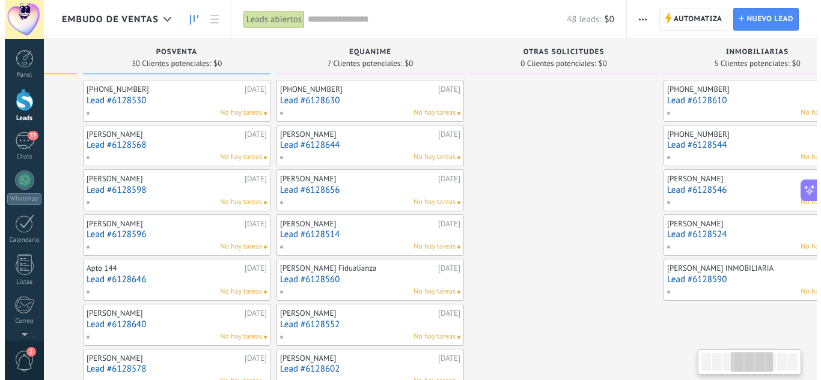
scroll to position [0, 483]
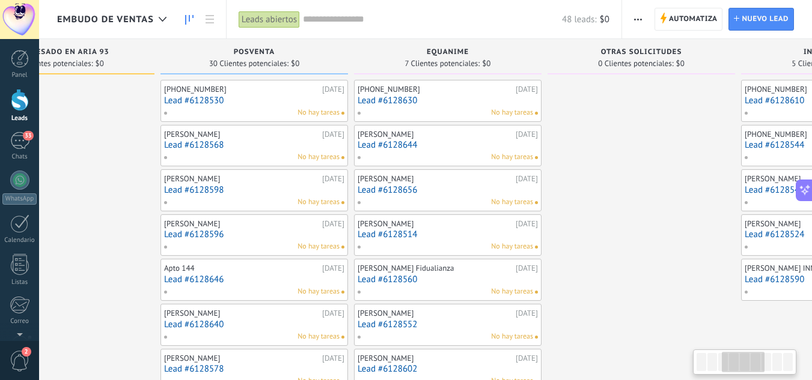
drag, startPoint x: 352, startPoint y: 255, endPoint x: 588, endPoint y: 233, distance: 237.3
click at [211, 278] on link "Lead #6128646" at bounding box center [254, 280] width 180 height 10
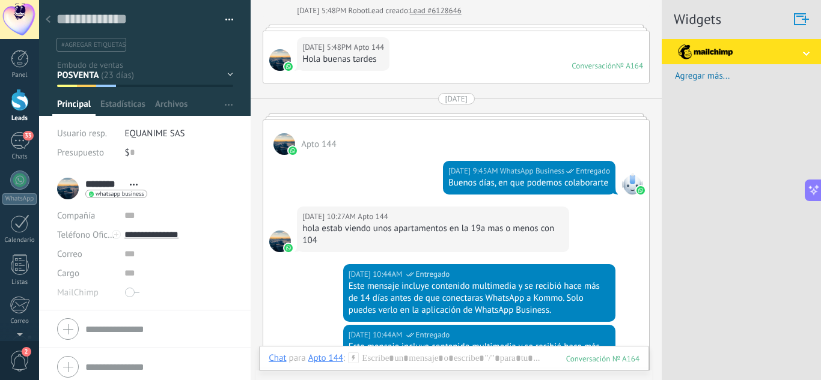
scroll to position [120, 0]
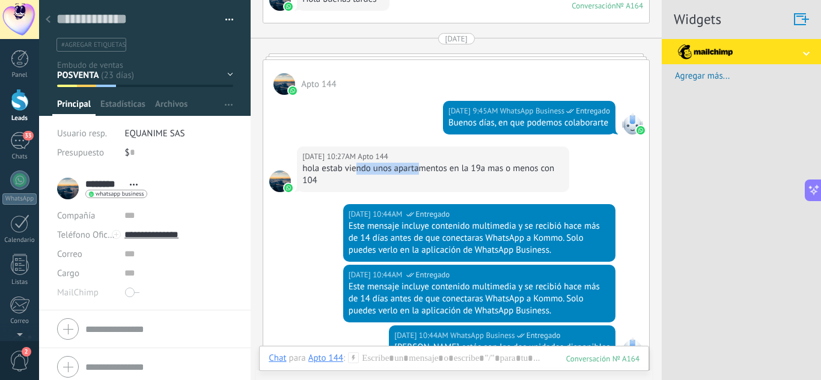
drag, startPoint x: 356, startPoint y: 168, endPoint x: 448, endPoint y: 173, distance: 91.5
click at [442, 172] on div "hola estab viendo unos apartamentos en la 19a mas o menos con 104" at bounding box center [432, 175] width 261 height 24
click at [448, 173] on div "hola estab viendo unos apartamentos en la 19a mas o menos con 104" at bounding box center [432, 175] width 261 height 24
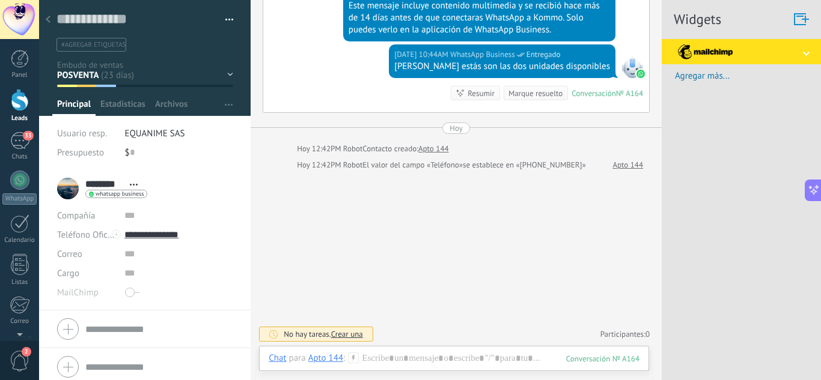
scroll to position [402, 0]
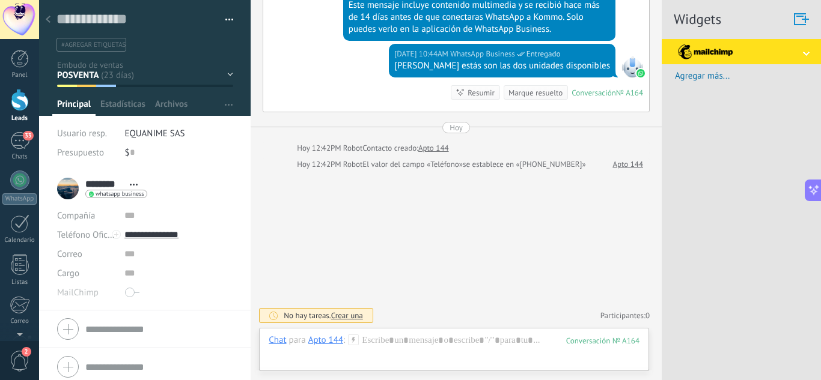
click at [225, 22] on span "button" at bounding box center [229, 21] width 8 height 2
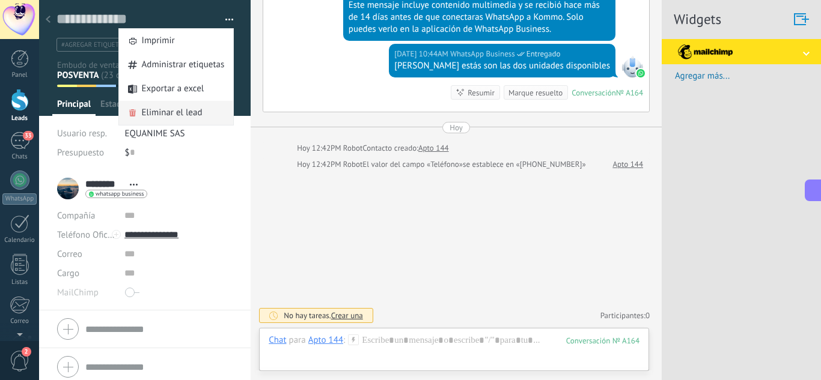
click at [180, 111] on span "Eliminar el lead" at bounding box center [172, 113] width 61 height 24
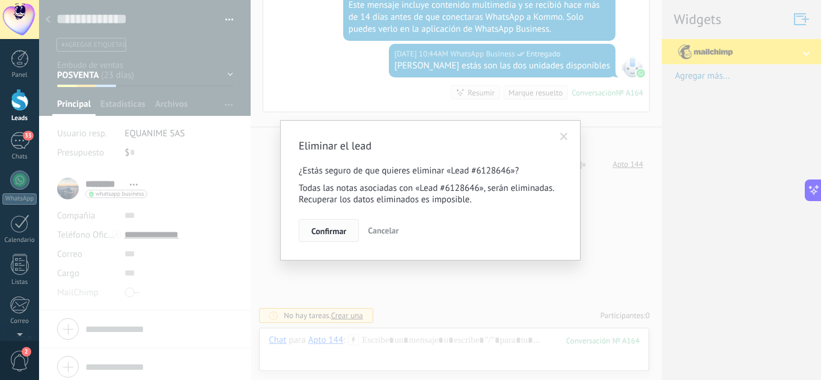
click at [332, 236] on span "Confirmar" at bounding box center [328, 231] width 35 height 8
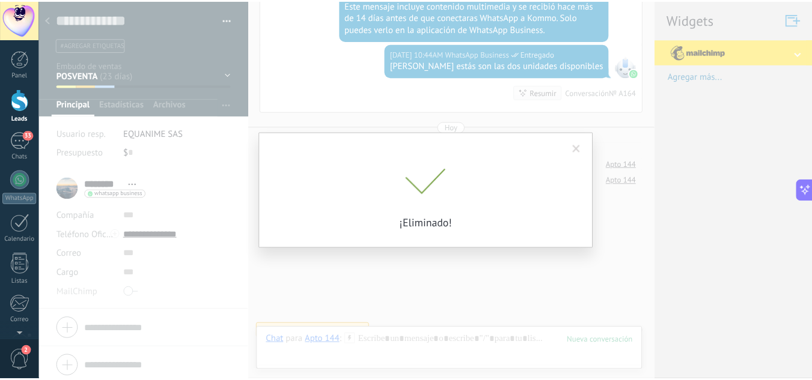
scroll to position [418, 0]
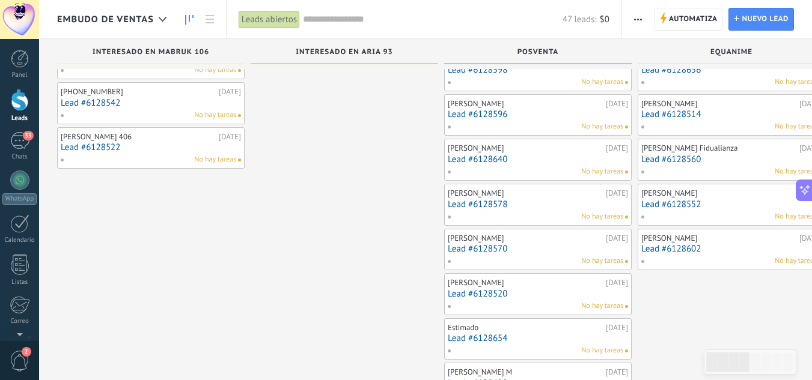
scroll to position [60, 0]
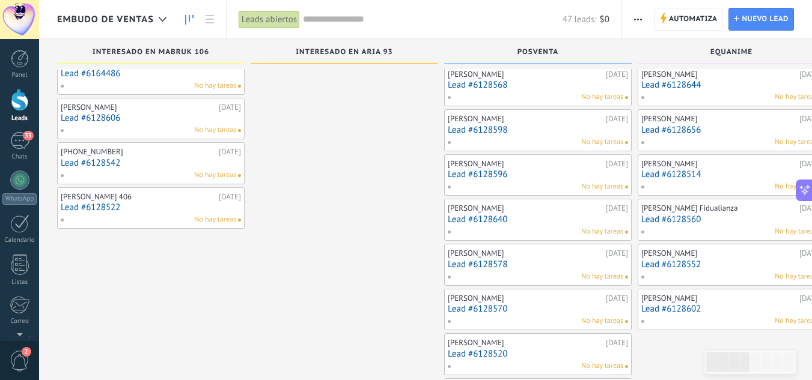
click at [508, 222] on link "Lead #6128640" at bounding box center [538, 220] width 180 height 10
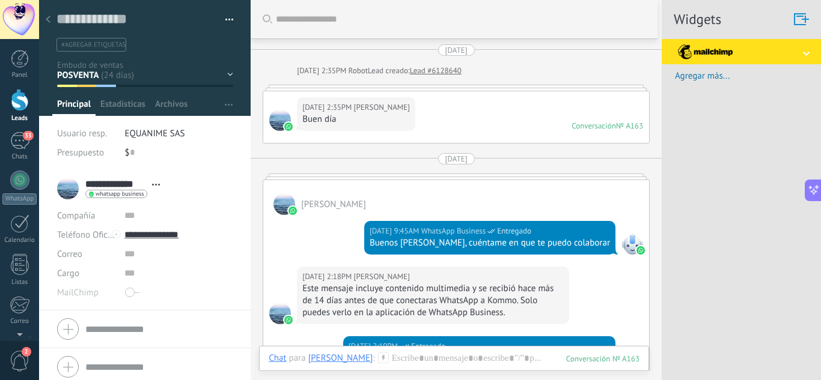
click at [226, 23] on button "button" at bounding box center [224, 20] width 17 height 18
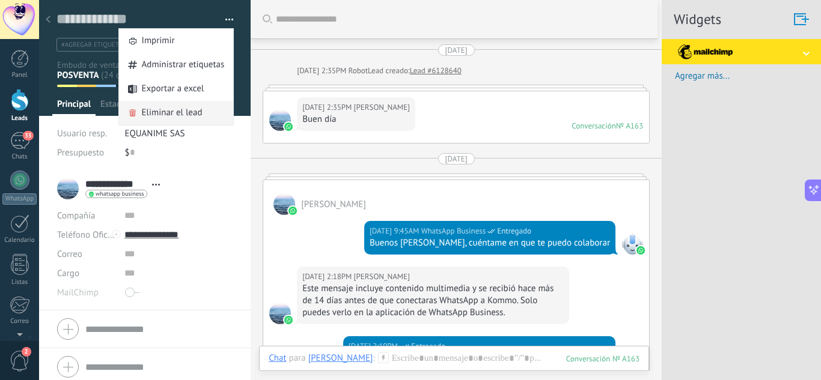
click at [168, 116] on span "Eliminar el lead" at bounding box center [172, 113] width 61 height 24
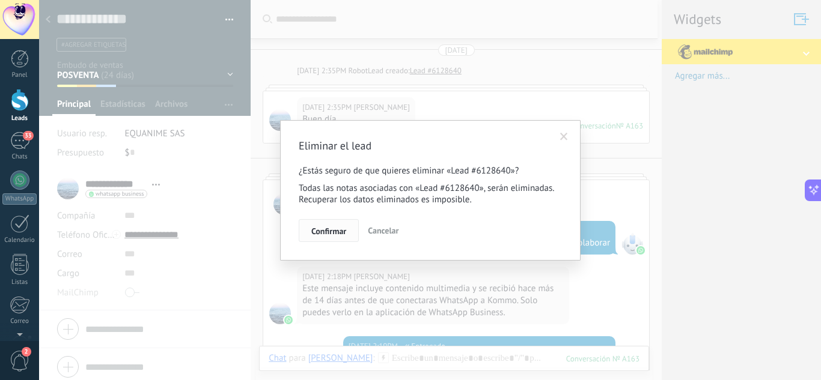
click at [334, 227] on span "Confirmar" at bounding box center [328, 231] width 35 height 8
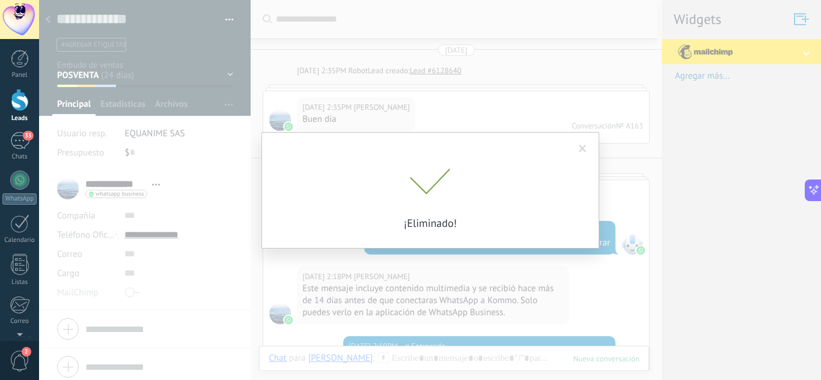
scroll to position [16, 0]
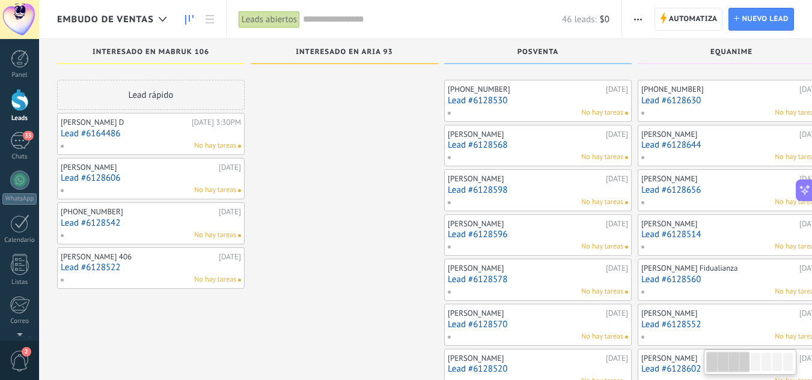
scroll to position [120, 0]
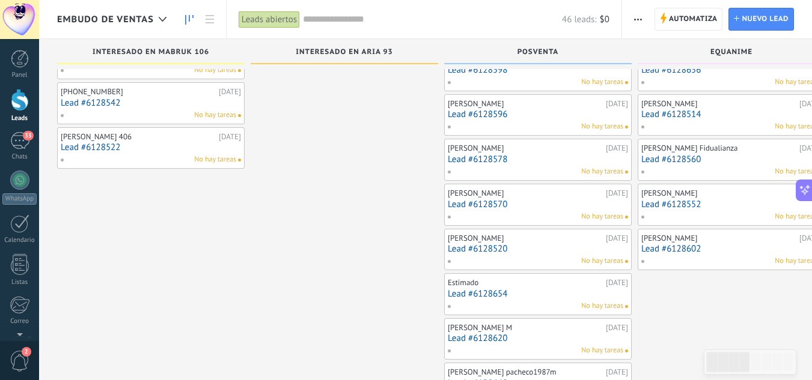
click at [483, 163] on link "Lead #6128578" at bounding box center [538, 159] width 180 height 10
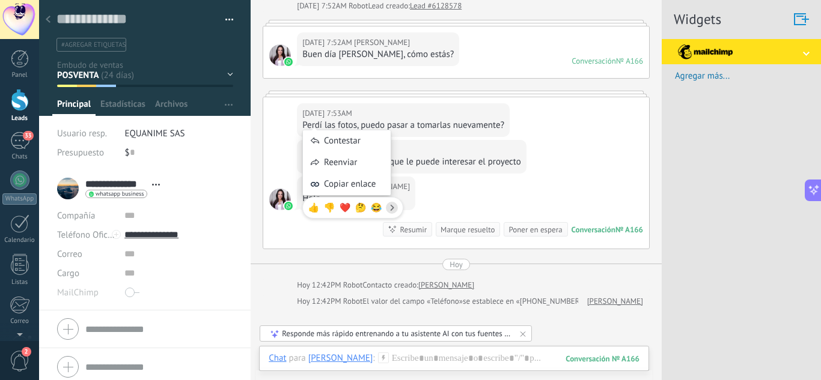
scroll to position [55, 0]
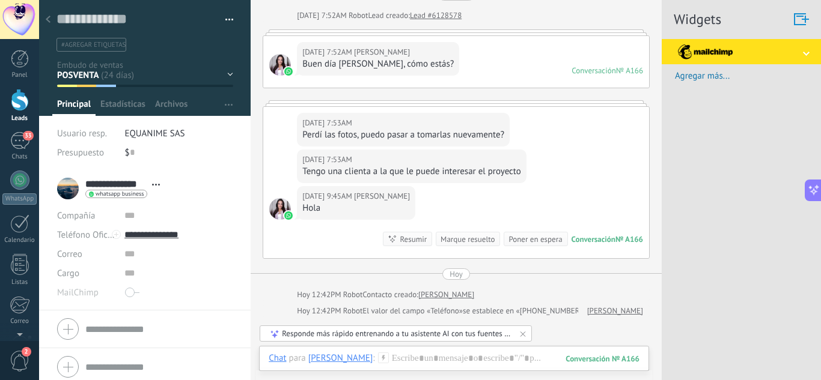
click at [278, 69] on div at bounding box center [280, 65] width 22 height 22
click at [218, 22] on button "button" at bounding box center [224, 20] width 17 height 18
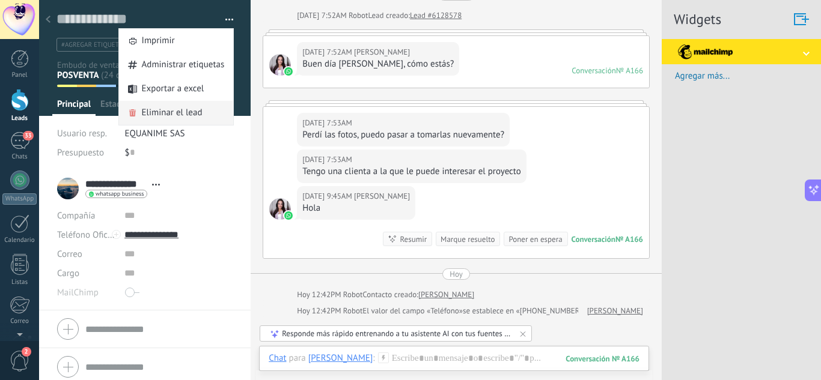
click at [189, 115] on span "Eliminar el lead" at bounding box center [172, 113] width 61 height 24
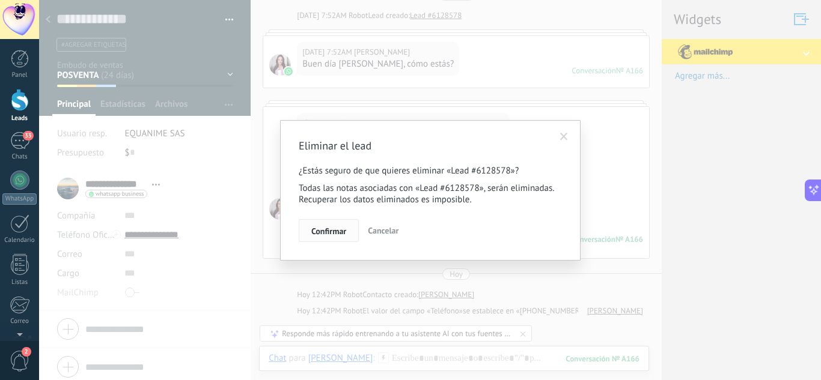
click at [325, 240] on button "Confirmar" at bounding box center [329, 230] width 60 height 23
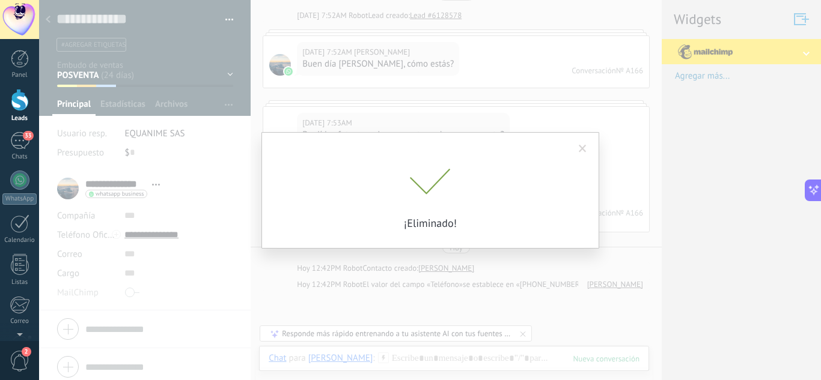
scroll to position [72, 0]
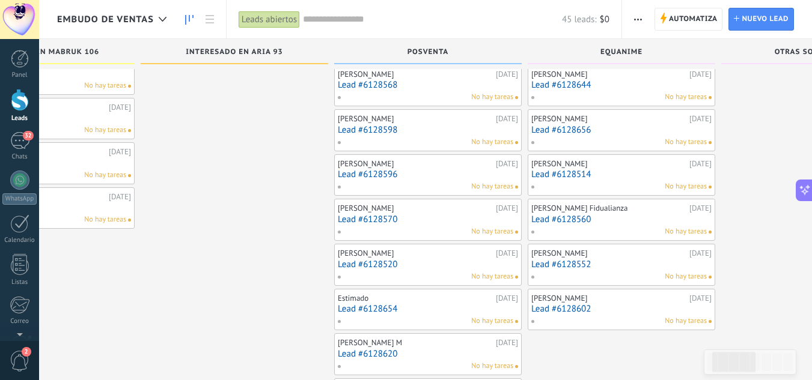
click at [402, 215] on link "Lead #6128570" at bounding box center [428, 220] width 180 height 10
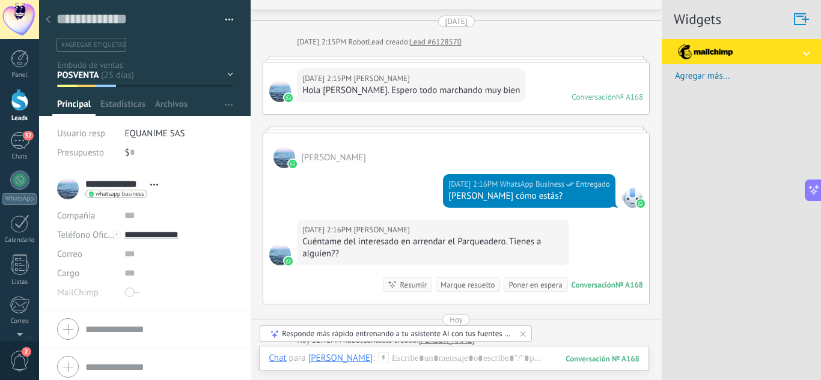
click at [53, 17] on div at bounding box center [48, 19] width 17 height 23
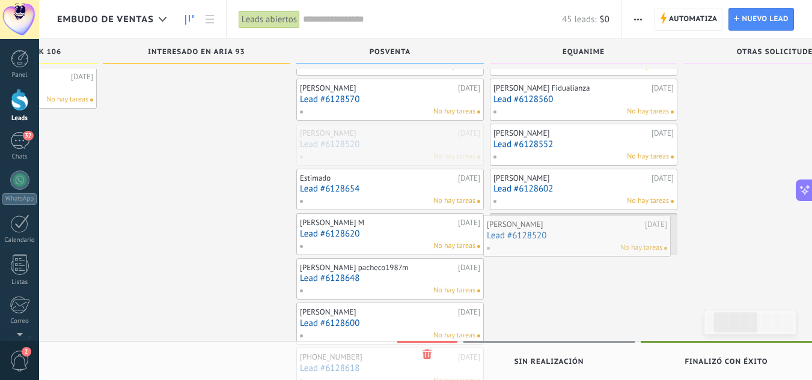
drag, startPoint x: 373, startPoint y: 145, endPoint x: 522, endPoint y: 236, distance: 174.8
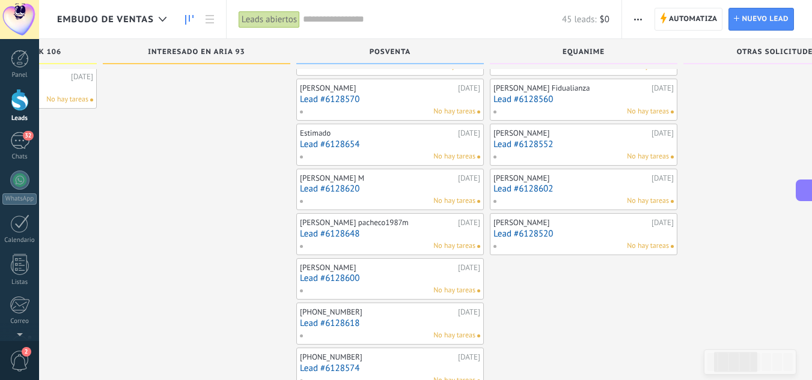
click at [343, 143] on link "Lead #6128654" at bounding box center [390, 144] width 180 height 10
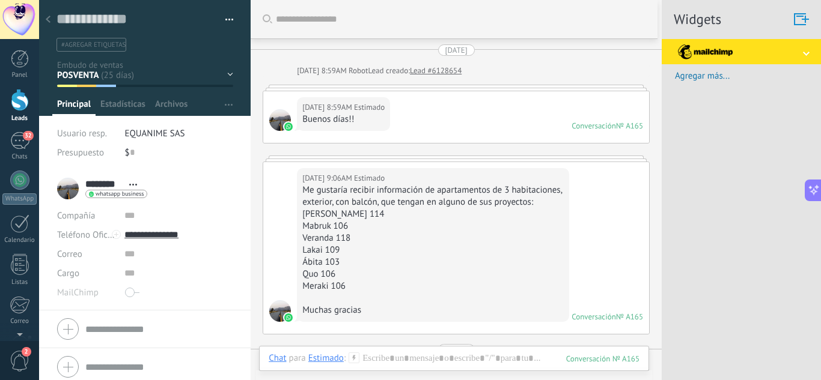
click at [225, 22] on span "button" at bounding box center [229, 21] width 8 height 2
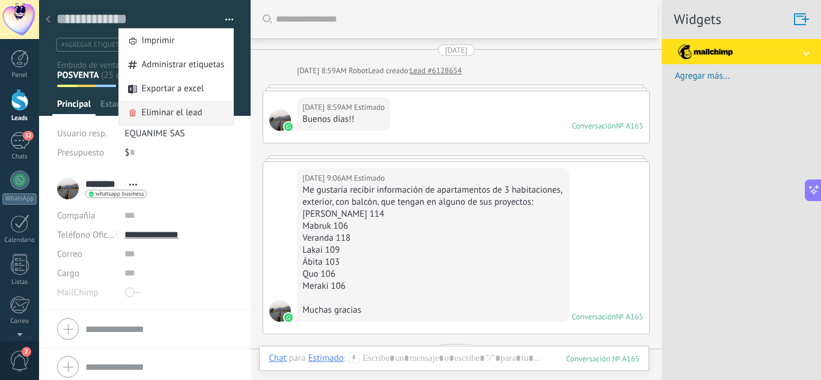
click at [178, 112] on span "Eliminar el lead" at bounding box center [172, 113] width 61 height 24
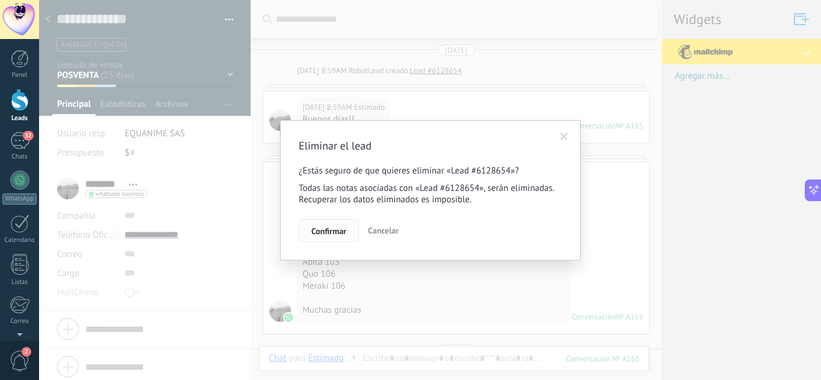
click at [335, 236] on span "Confirmar" at bounding box center [328, 231] width 35 height 8
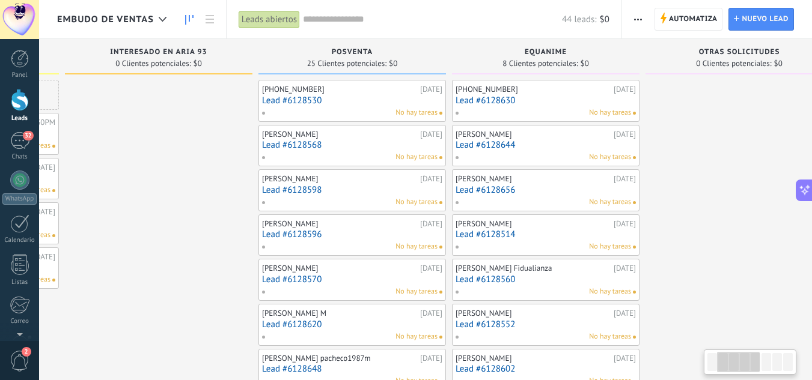
drag, startPoint x: 358, startPoint y: 219, endPoint x: 172, endPoint y: 148, distance: 198.6
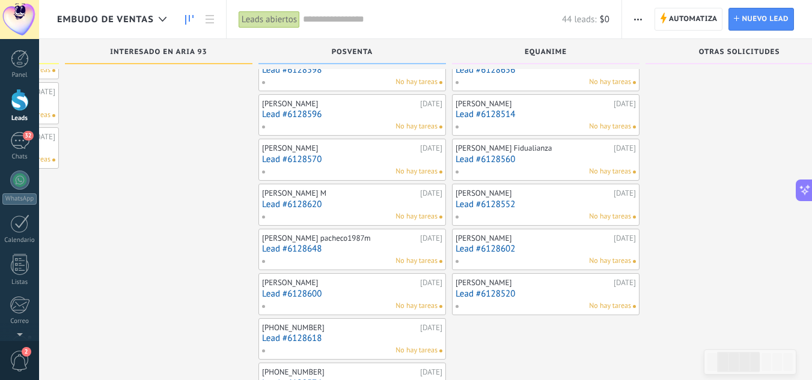
click at [288, 203] on link "Lead #6128620" at bounding box center [352, 205] width 180 height 10
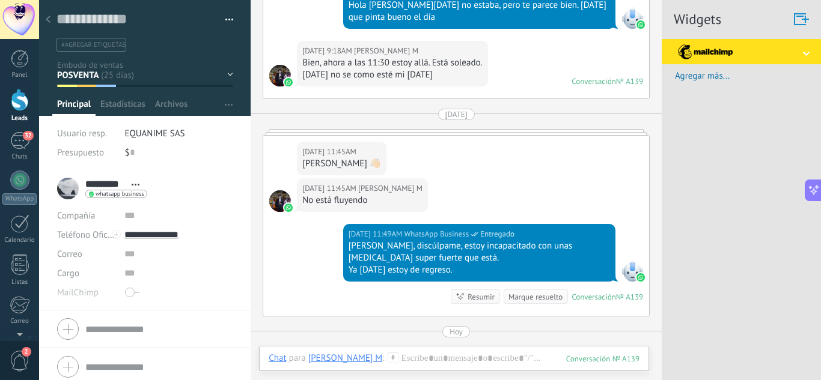
click at [46, 22] on icon at bounding box center [48, 19] width 5 height 7
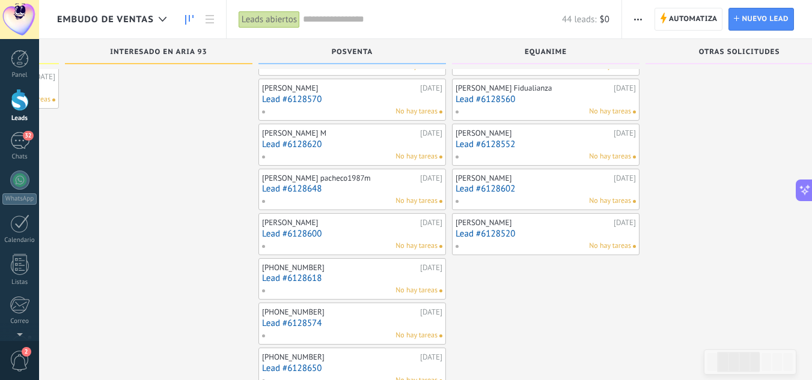
click at [304, 185] on link "Lead #6128648" at bounding box center [352, 189] width 180 height 10
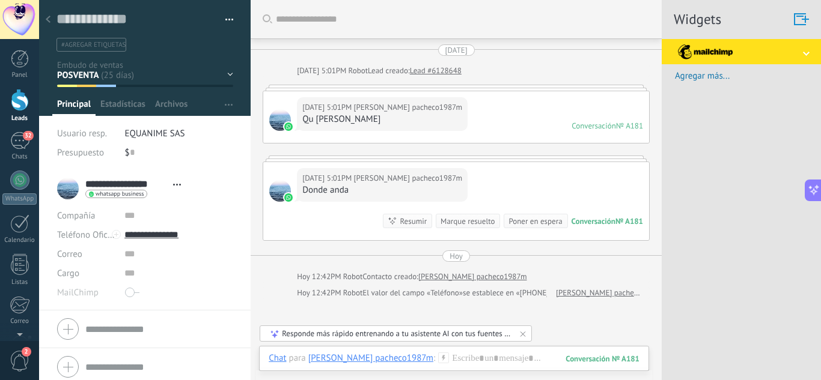
click at [227, 25] on button "button" at bounding box center [224, 20] width 17 height 18
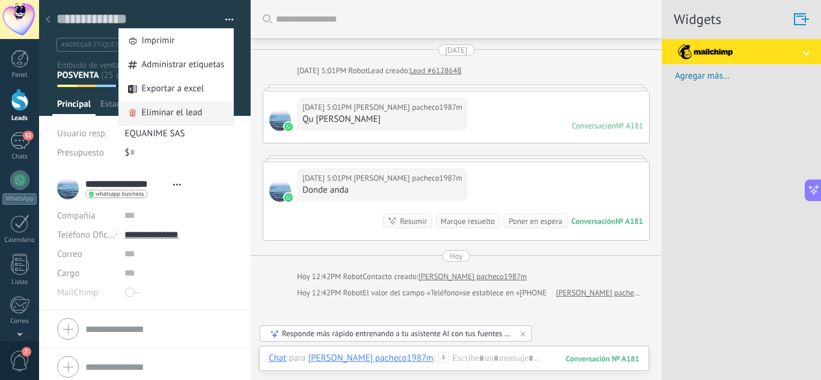
click at [202, 112] on div "Eliminar el lead" at bounding box center [176, 113] width 115 height 24
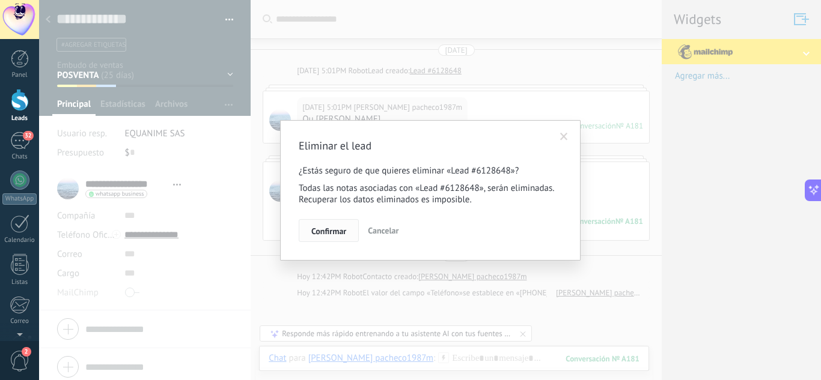
click at [325, 234] on span "Confirmar" at bounding box center [328, 231] width 35 height 8
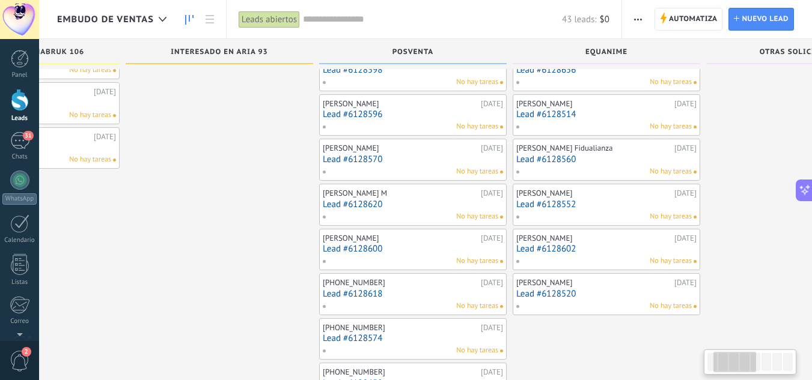
click at [344, 242] on div "[PERSON_NAME]" at bounding box center [400, 239] width 155 height 10
click at [346, 245] on link "Lead #6128600" at bounding box center [413, 249] width 180 height 10
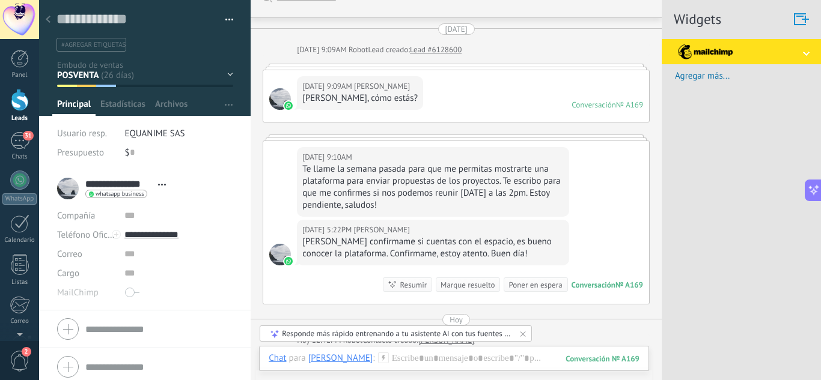
drag, startPoint x: 404, startPoint y: 246, endPoint x: 435, endPoint y: 251, distance: 30.3
click at [434, 251] on div "Juan confírmame si cuentas con el espacio, es bueno conocer la plataforma. Conf…" at bounding box center [432, 248] width 261 height 24
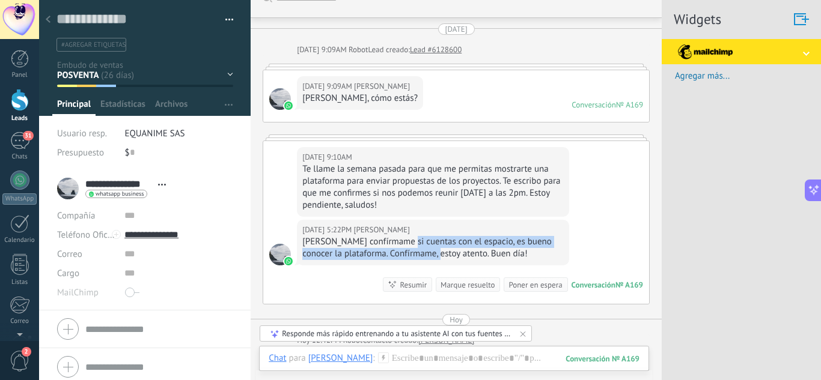
click at [435, 251] on div "Juan confírmame si cuentas con el espacio, es bueno conocer la plataforma. Conf…" at bounding box center [432, 248] width 261 height 24
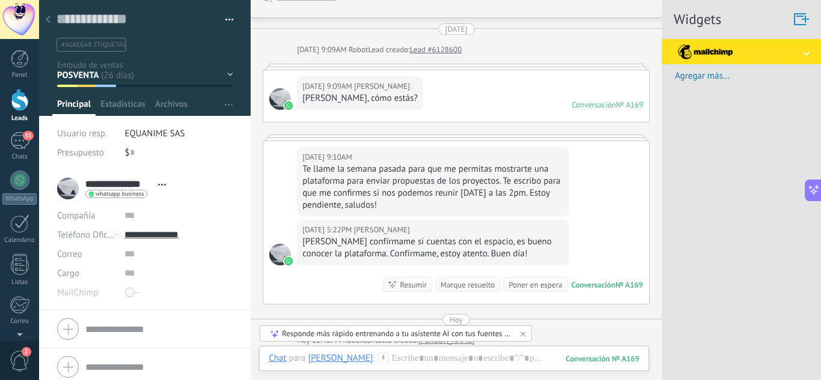
click at [228, 22] on span "button" at bounding box center [229, 21] width 8 height 2
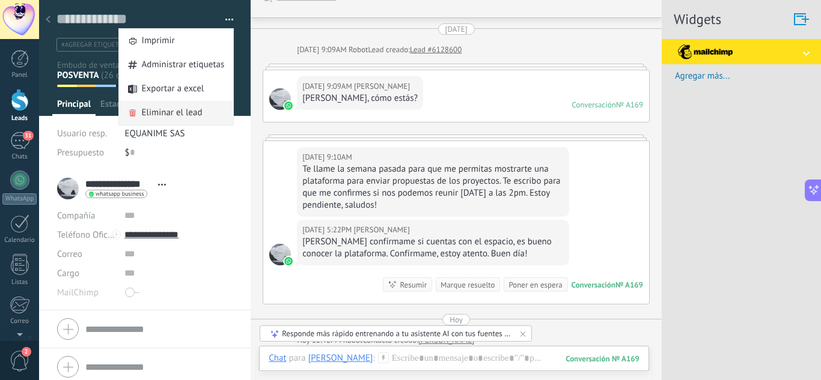
click at [163, 111] on span "Eliminar el lead" at bounding box center [172, 113] width 61 height 24
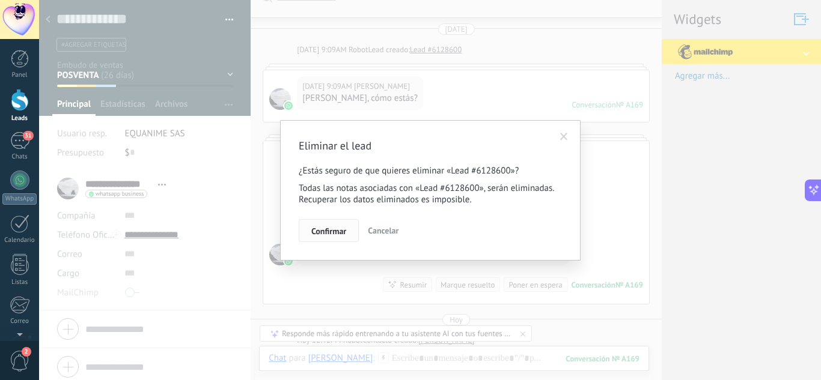
click at [341, 230] on span "Confirmar" at bounding box center [328, 231] width 35 height 8
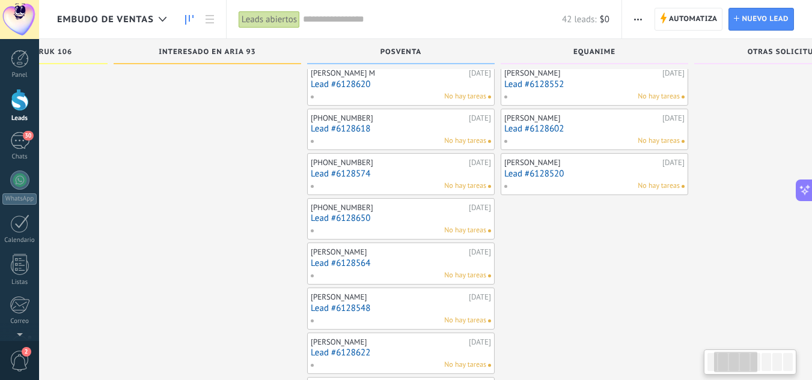
drag, startPoint x: 359, startPoint y: 207, endPoint x: 222, endPoint y: 247, distance: 142.7
click at [222, 247] on div at bounding box center [208, 287] width 188 height 894
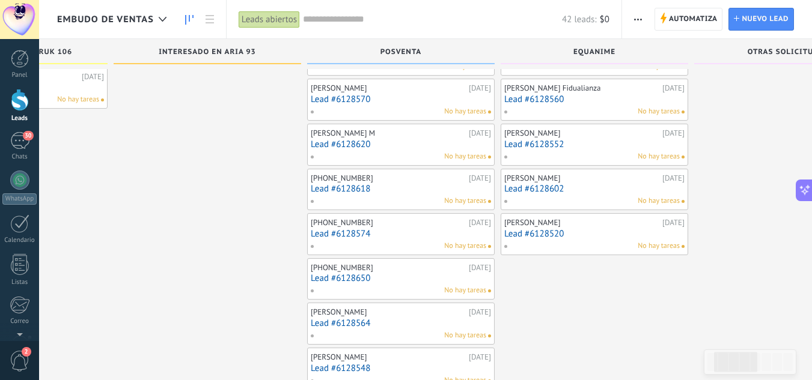
click at [367, 187] on link "Lead #6128618" at bounding box center [401, 189] width 180 height 10
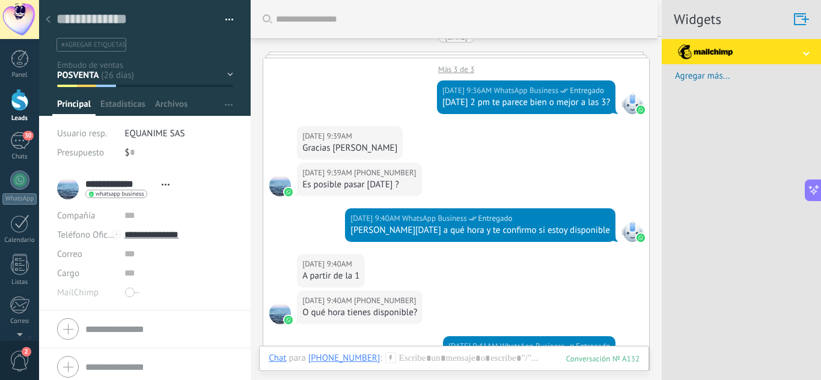
click at [50, 21] on div at bounding box center [48, 19] width 17 height 23
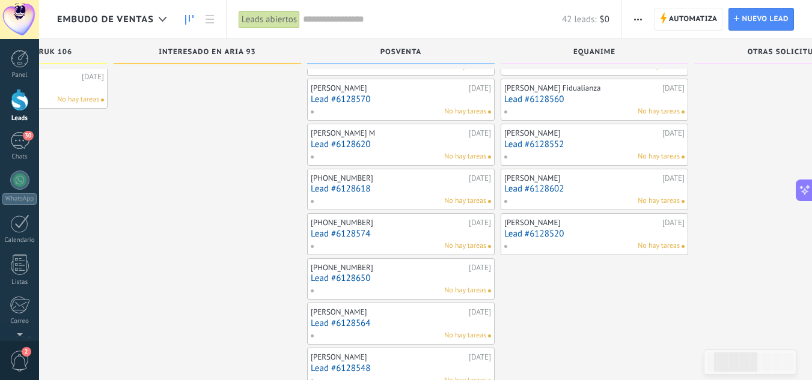
click at [379, 192] on link "Lead #6128618" at bounding box center [401, 189] width 180 height 10
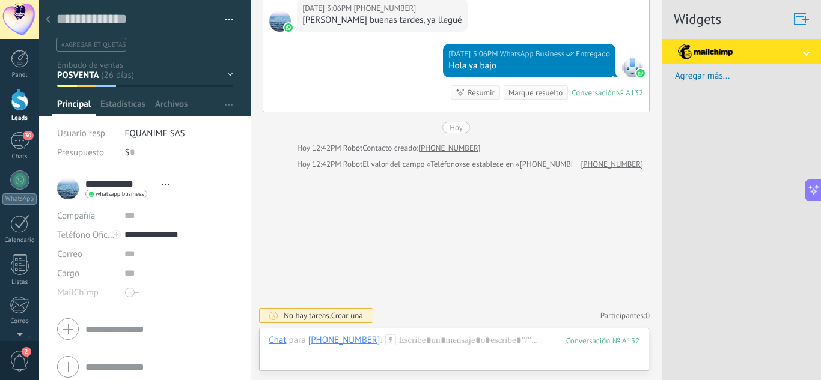
click at [0, 0] on div "INTERESADO EN MABRUK 106 INTERESADO EN ARIA 93 POSVENTA EQUANIME OTRAS SOLICITU…" at bounding box center [0, 0] width 0 height 0
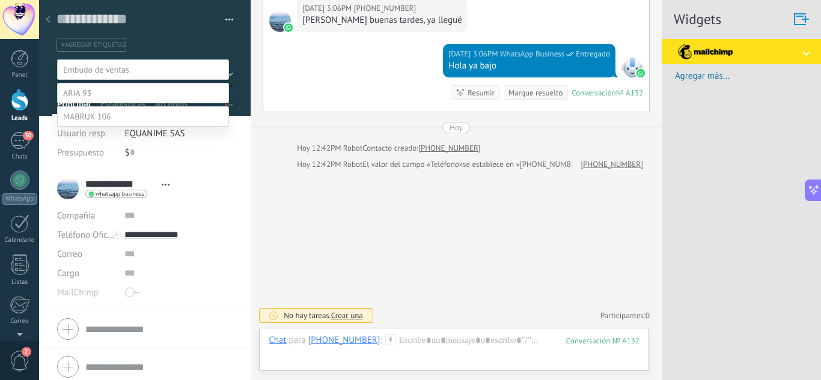
click at [111, 127] on label at bounding box center [143, 116] width 172 height 20
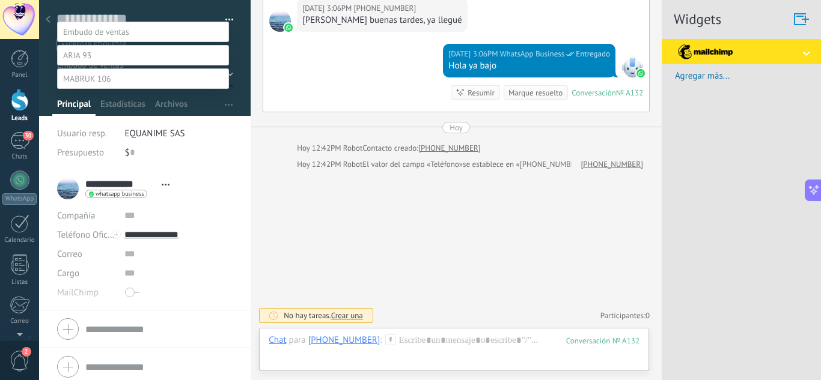
click at [0, 0] on label "Contacto inicial" at bounding box center [0, 0] width 0 height 0
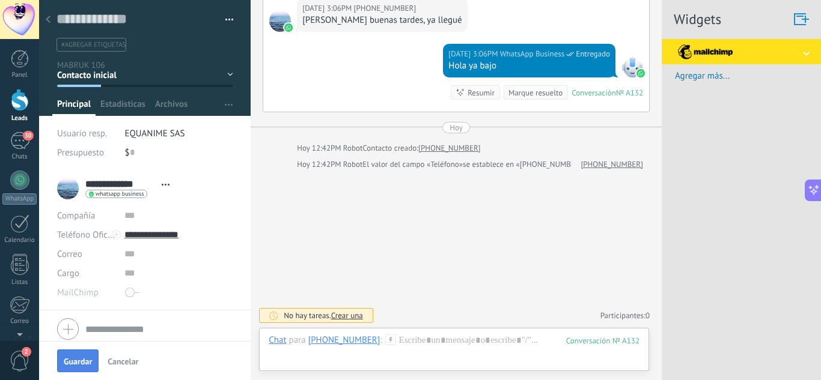
click at [78, 368] on button "Guardar" at bounding box center [77, 361] width 41 height 23
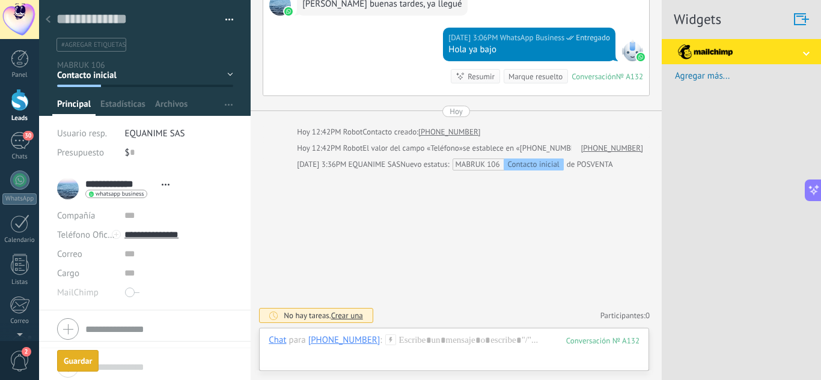
click at [47, 21] on use at bounding box center [48, 19] width 5 height 7
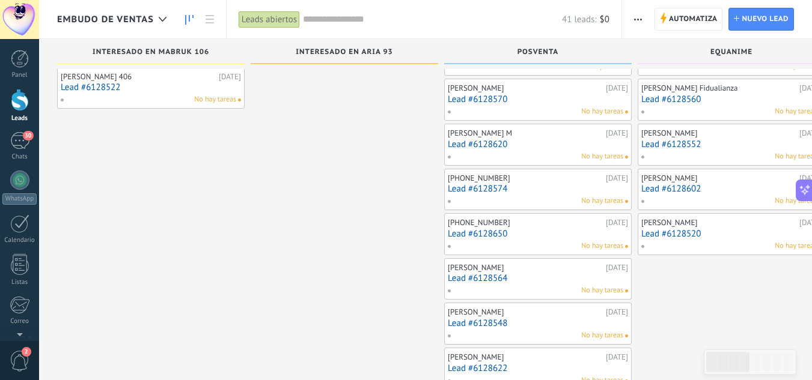
click at [482, 189] on link "Lead #6128574" at bounding box center [538, 189] width 180 height 10
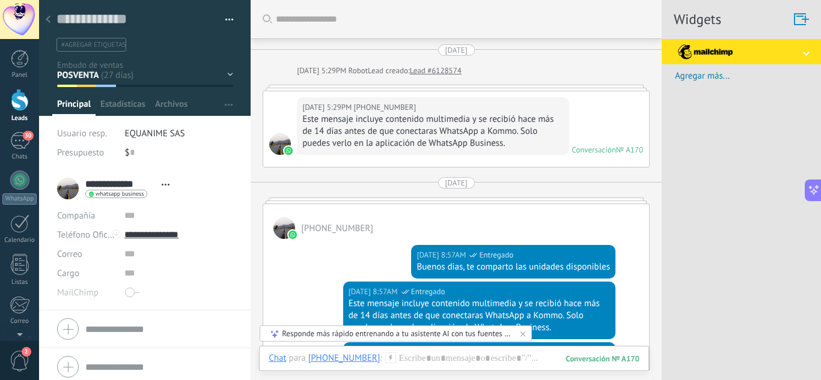
click at [228, 17] on button "button" at bounding box center [224, 20] width 17 height 18
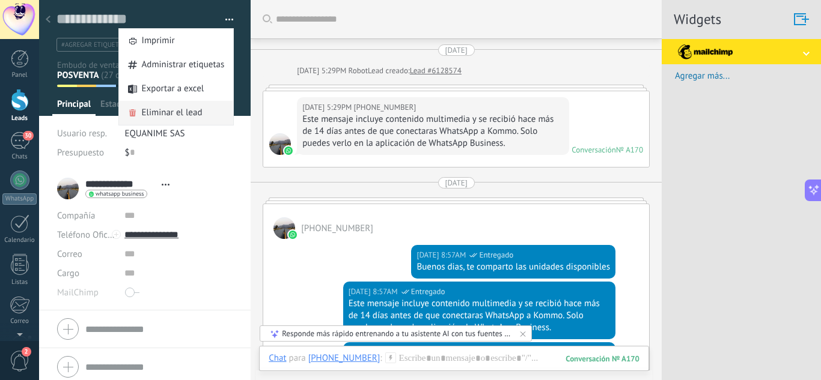
click at [195, 110] on span "Eliminar el lead" at bounding box center [172, 113] width 61 height 24
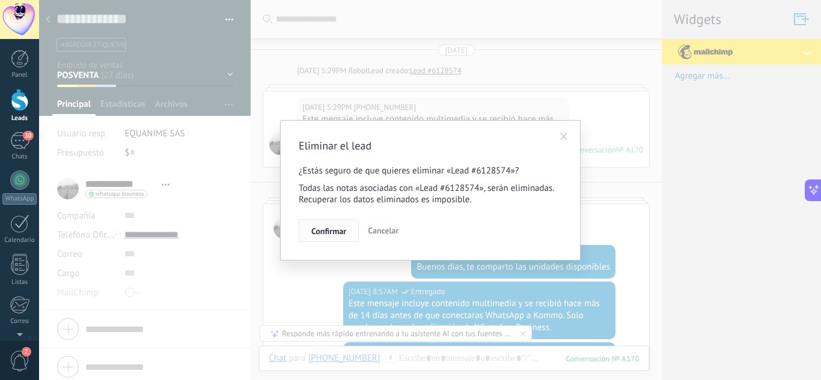
click at [323, 239] on button "Confirmar" at bounding box center [329, 230] width 60 height 23
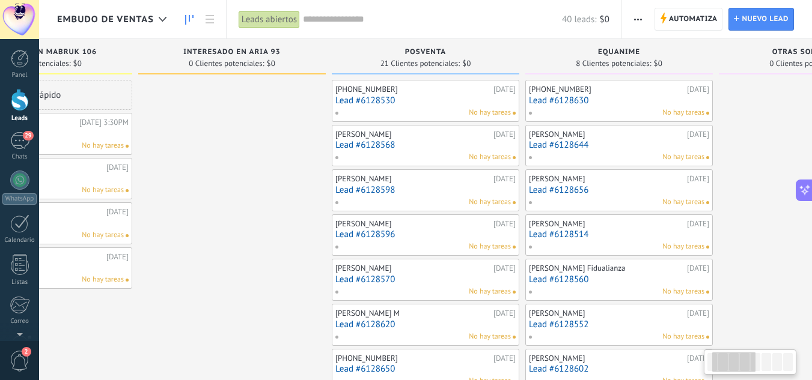
drag, startPoint x: 334, startPoint y: 257, endPoint x: 218, endPoint y: 136, distance: 167.5
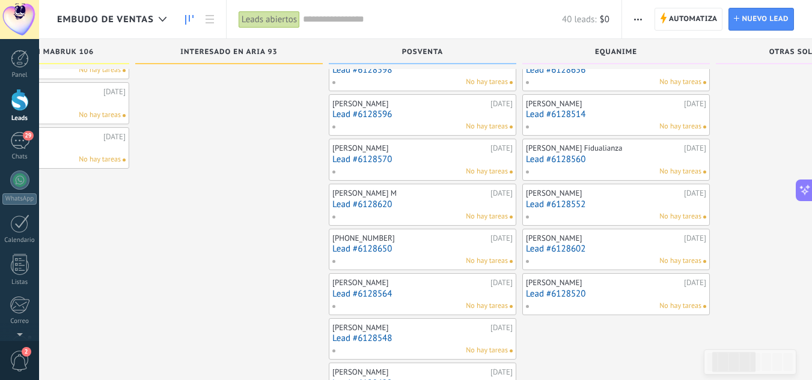
click at [365, 252] on link "Lead #6128650" at bounding box center [422, 249] width 180 height 10
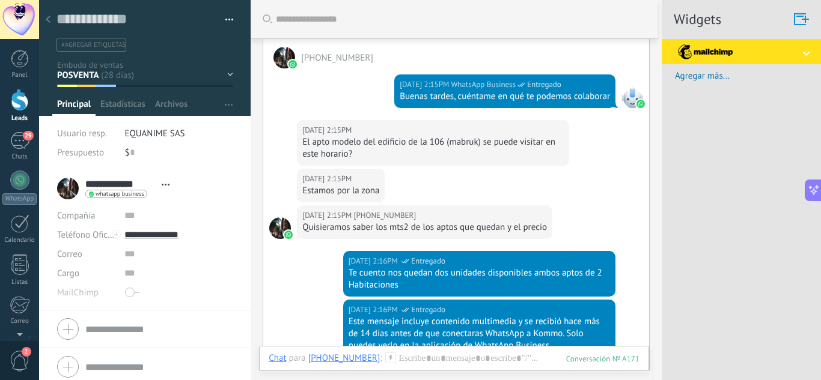
click at [225, 22] on span "button" at bounding box center [229, 21] width 8 height 2
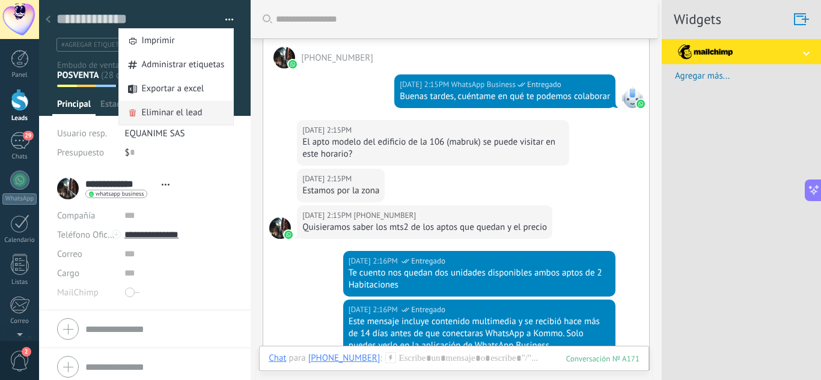
click at [173, 114] on span "Eliminar el lead" at bounding box center [172, 113] width 61 height 24
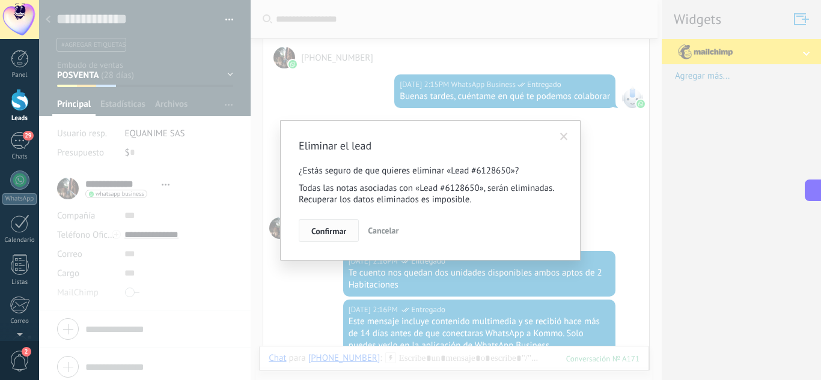
click at [344, 233] on span "Confirmar" at bounding box center [328, 231] width 35 height 8
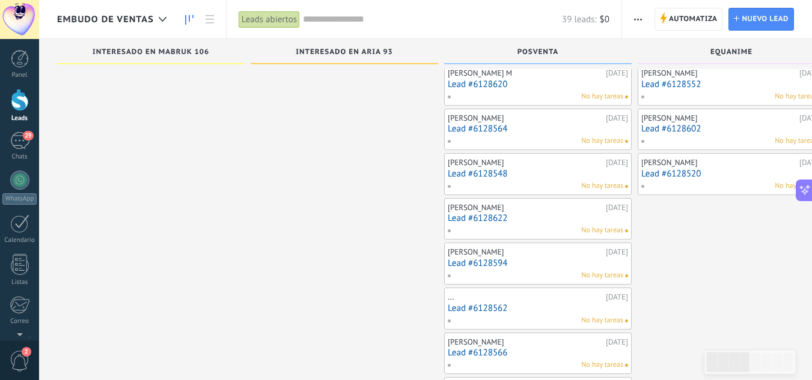
click at [497, 125] on link "Lead #6128564" at bounding box center [538, 129] width 180 height 10
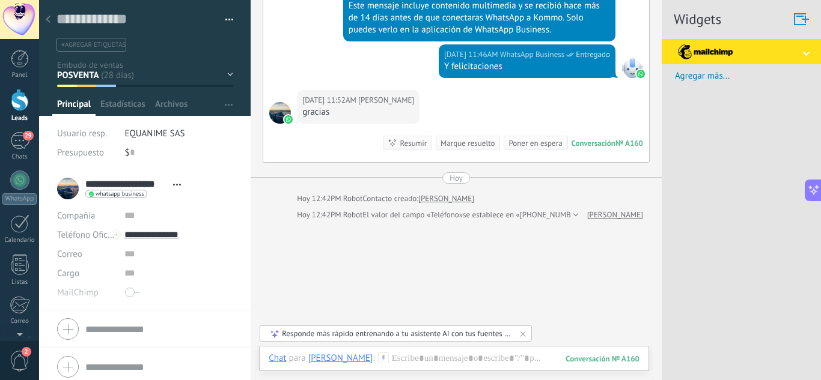
click at [55, 21] on div at bounding box center [48, 19] width 17 height 23
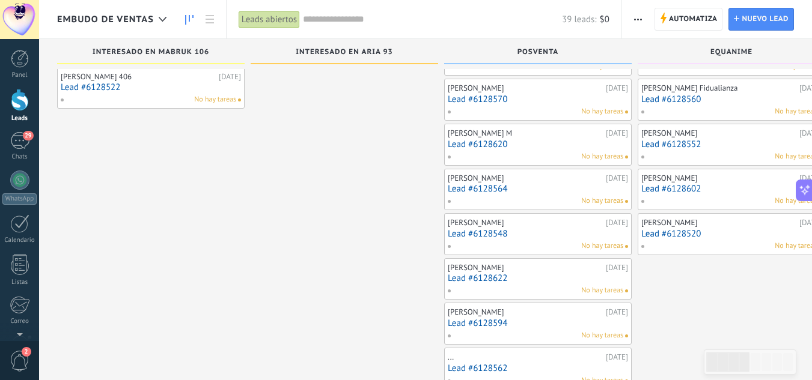
click at [499, 188] on link "Lead #6128564" at bounding box center [538, 189] width 180 height 10
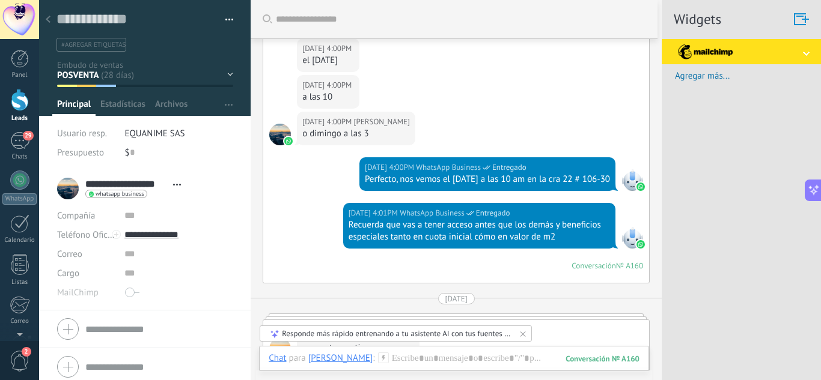
click at [0, 0] on div "INTERESADO EN MABRUK 106 INTERESADO EN ARIA 93 POSVENTA EQUANIME OTRAS SOLICITU…" at bounding box center [0, 0] width 0 height 0
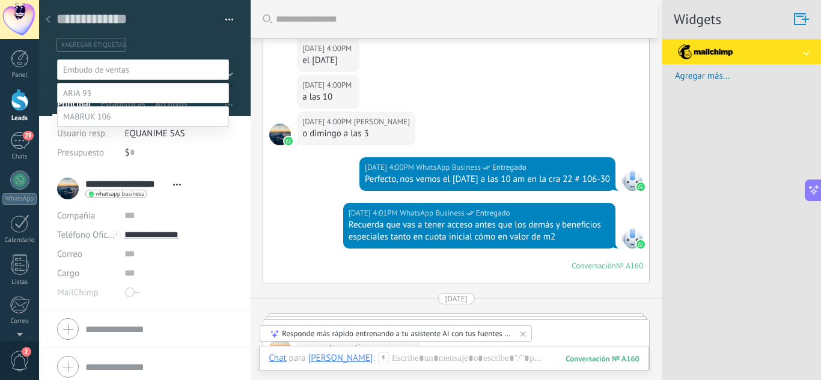
click at [101, 103] on label at bounding box center [143, 93] width 172 height 20
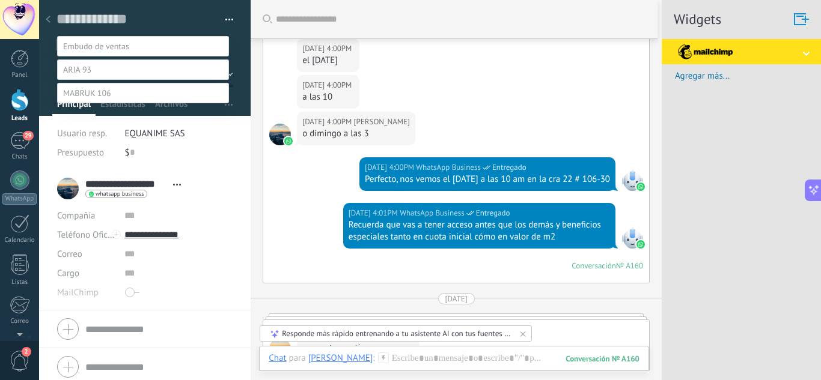
click at [0, 0] on label "Contacto inicial" at bounding box center [0, 0] width 0 height 0
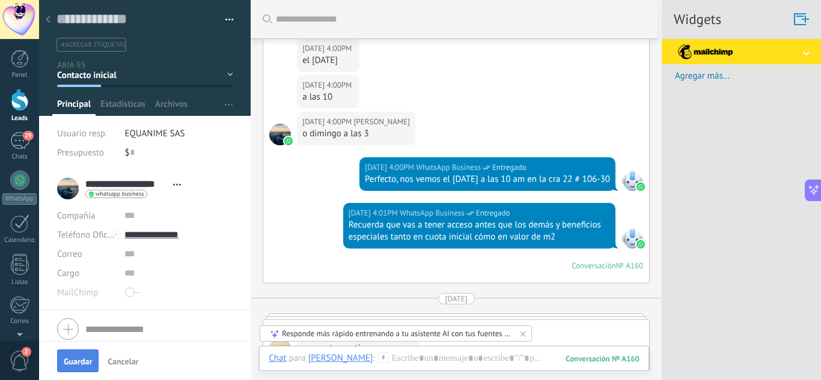
click at [78, 358] on span "Guardar" at bounding box center [78, 362] width 28 height 8
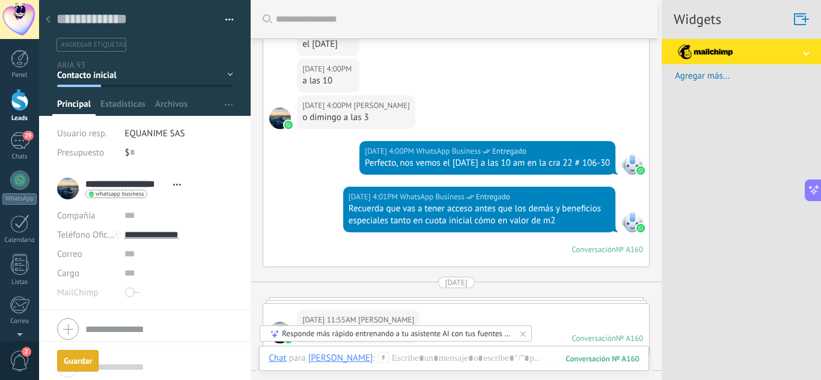
click at [50, 20] on icon at bounding box center [48, 19] width 5 height 7
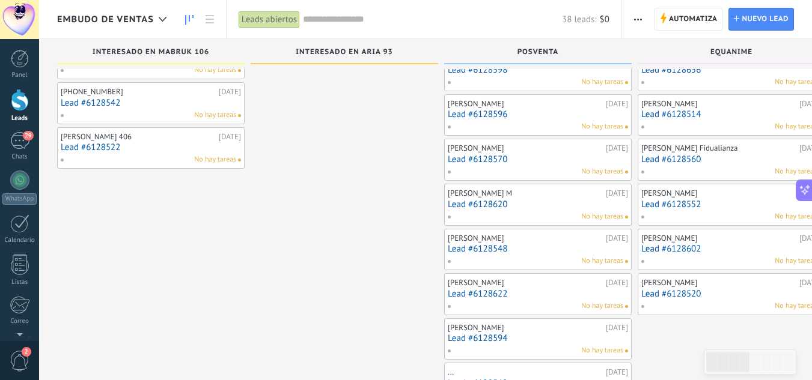
click at [517, 245] on link "Lead #6128548" at bounding box center [538, 249] width 180 height 10
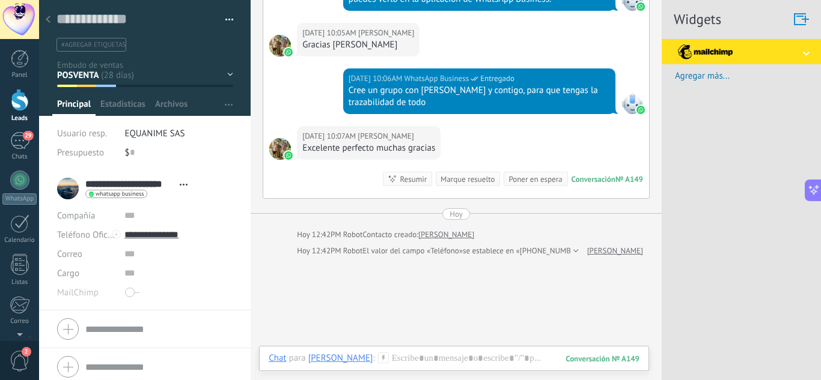
click at [0, 0] on div "INTERESADO EN MABRUK 106 INTERESADO EN ARIA 93 POSVENTA EQUANIME OTRAS SOLICITU…" at bounding box center [0, 0] width 0 height 0
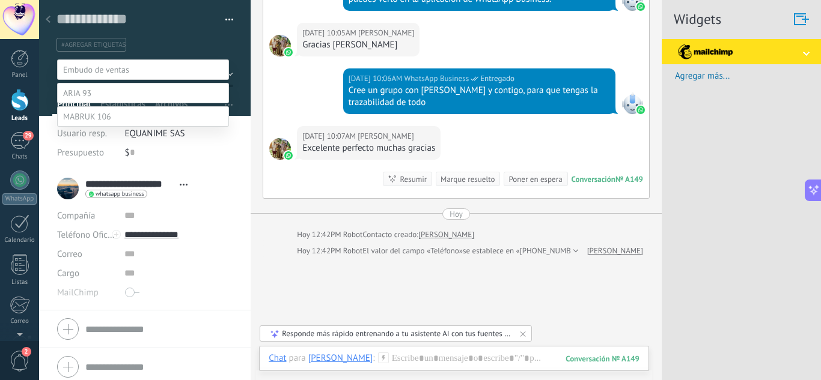
click at [128, 103] on label at bounding box center [143, 93] width 172 height 20
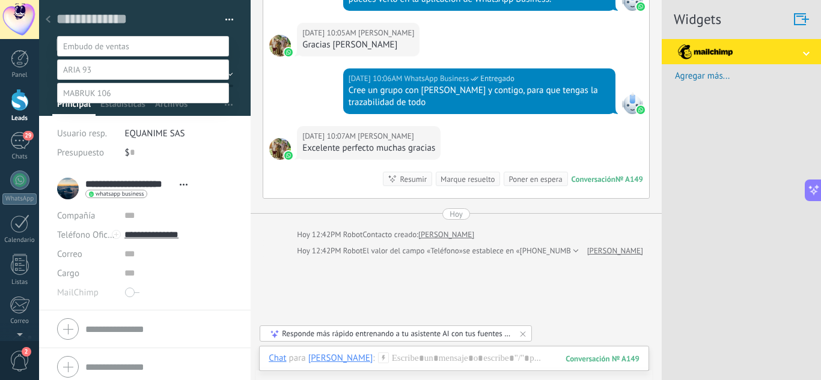
click at [0, 0] on label "Contacto inicial" at bounding box center [0, 0] width 0 height 0
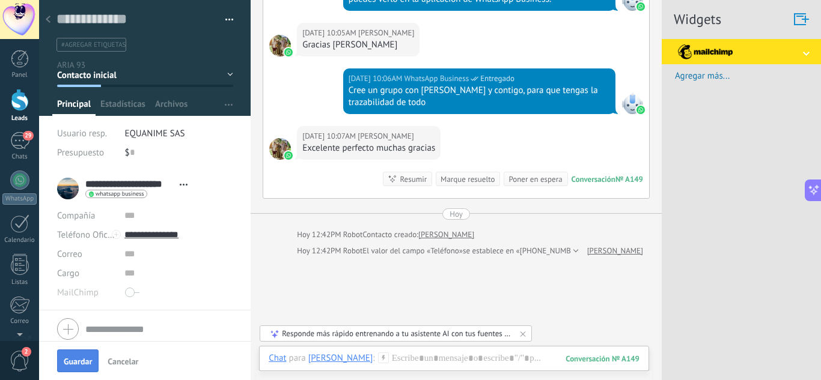
click at [82, 355] on button "Guardar" at bounding box center [77, 361] width 41 height 23
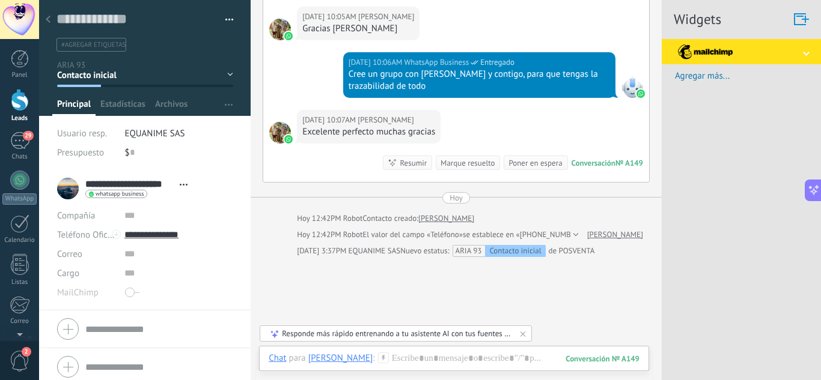
click at [51, 23] on div at bounding box center [48, 19] width 17 height 23
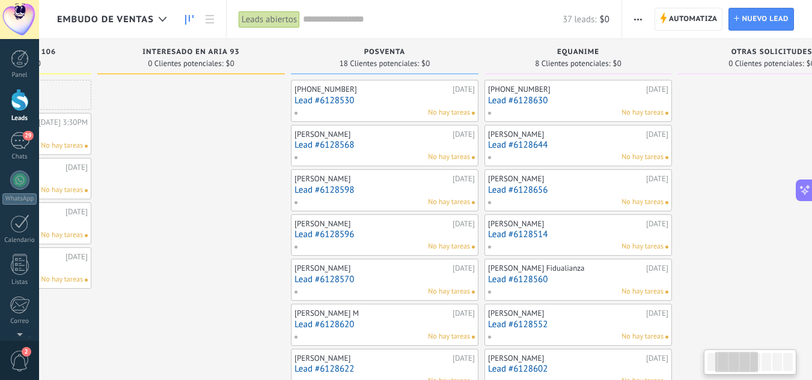
drag, startPoint x: 356, startPoint y: 251, endPoint x: 201, endPoint y: 128, distance: 197.6
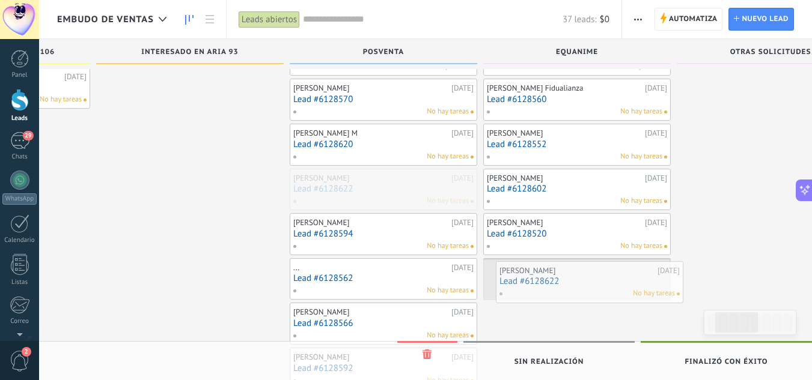
drag, startPoint x: 315, startPoint y: 189, endPoint x: 521, endPoint y: 281, distance: 226.0
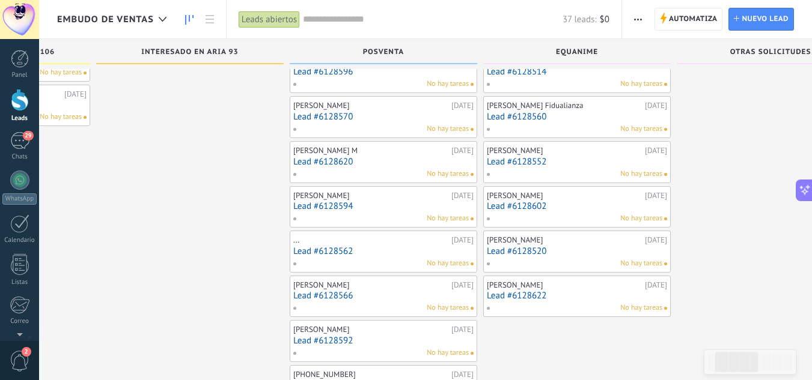
scroll to position [180, 0]
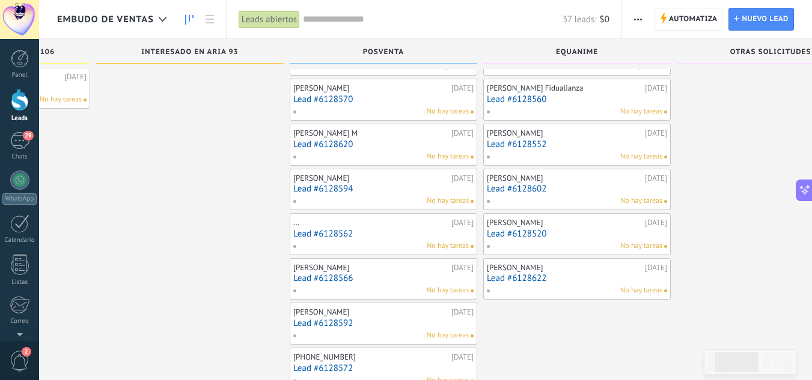
click at [412, 194] on link "Lead #6128594" at bounding box center [383, 189] width 180 height 10
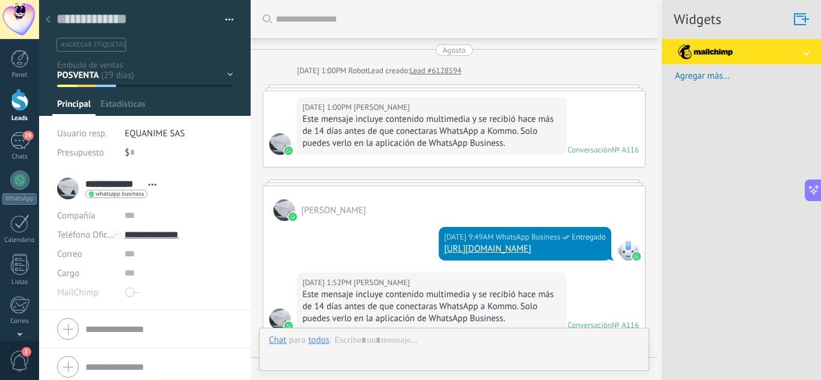
scroll to position [18, 0]
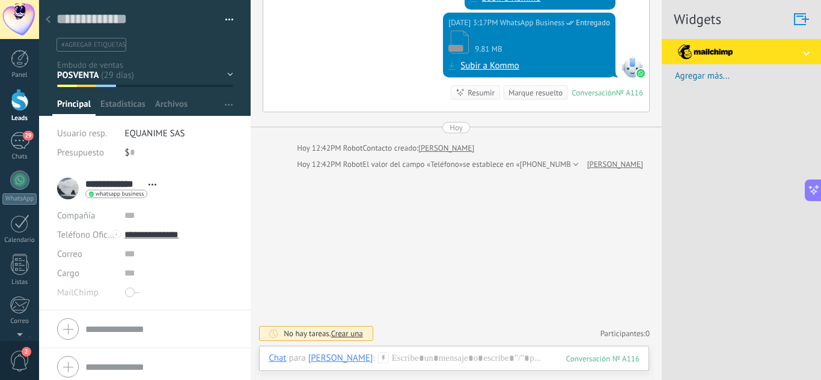
click at [225, 22] on span "button" at bounding box center [229, 21] width 8 height 2
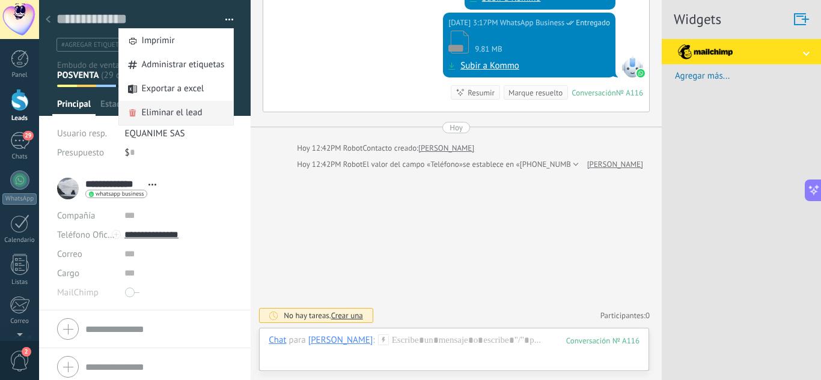
click at [174, 117] on span "Eliminar el lead" at bounding box center [172, 113] width 61 height 24
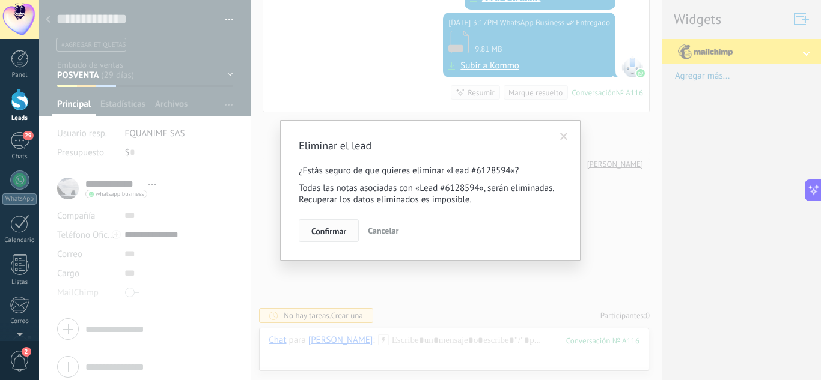
click at [321, 234] on span "Confirmar" at bounding box center [328, 231] width 35 height 8
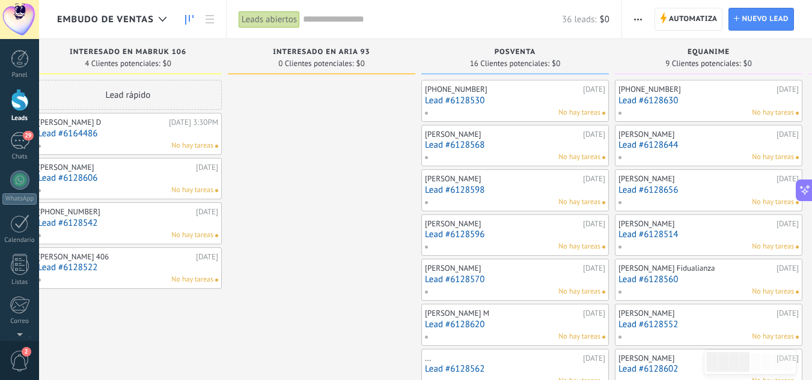
drag, startPoint x: 382, startPoint y: 235, endPoint x: 358, endPoint y: 156, distance: 82.9
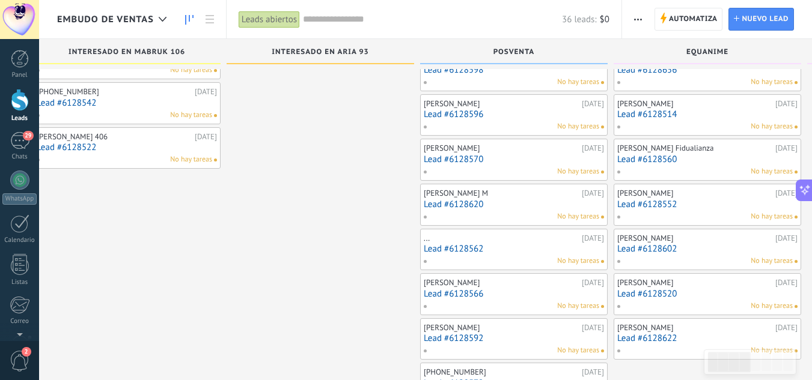
click at [446, 252] on link "Lead #6128562" at bounding box center [514, 249] width 180 height 10
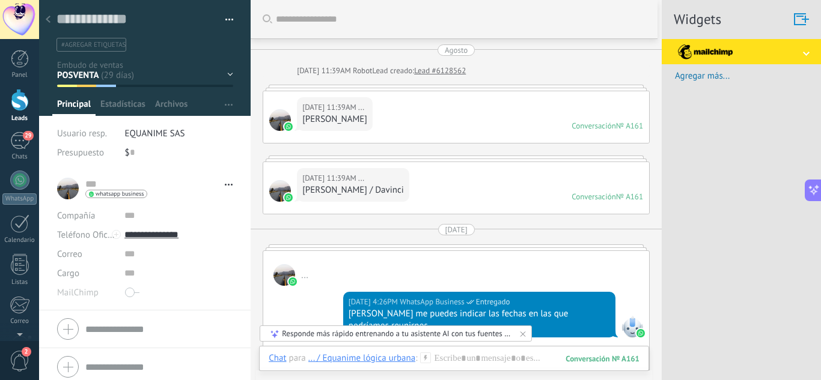
click at [225, 13] on button "button" at bounding box center [224, 20] width 17 height 18
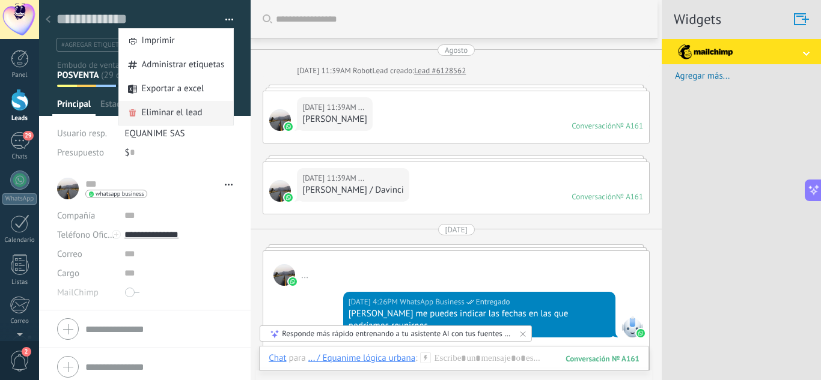
click at [195, 110] on span "Eliminar el lead" at bounding box center [172, 113] width 61 height 24
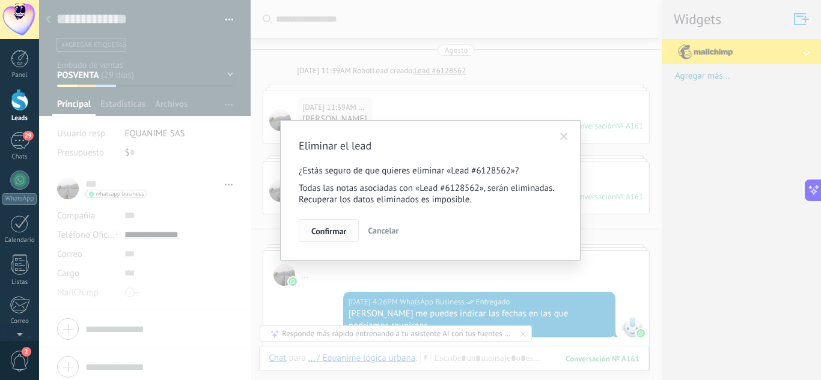
click at [334, 225] on button "Confirmar" at bounding box center [329, 230] width 60 height 23
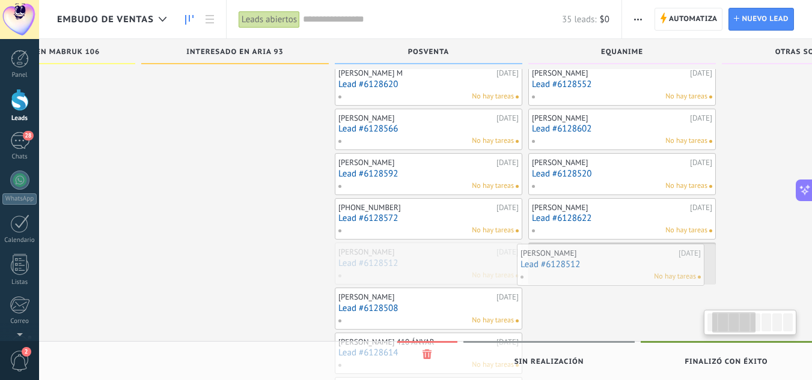
drag, startPoint x: 501, startPoint y: 263, endPoint x: 573, endPoint y: 264, distance: 72.7
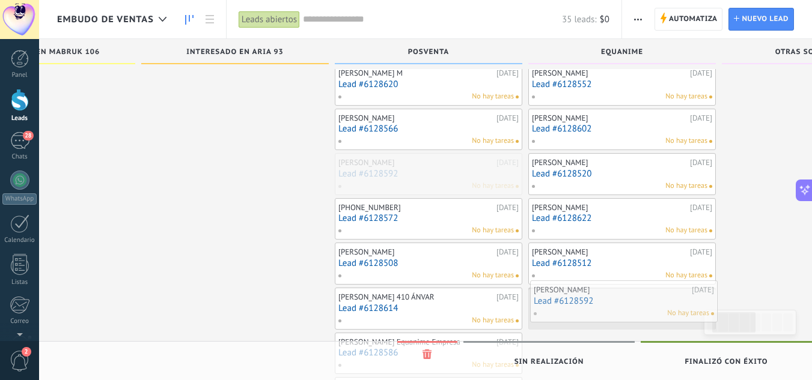
drag, startPoint x: 394, startPoint y: 175, endPoint x: 590, endPoint y: 303, distance: 233.2
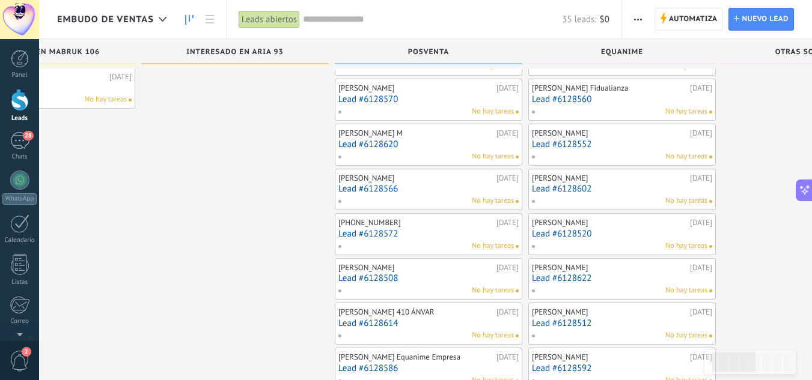
click at [372, 188] on link "Lead #6128566" at bounding box center [428, 189] width 180 height 10
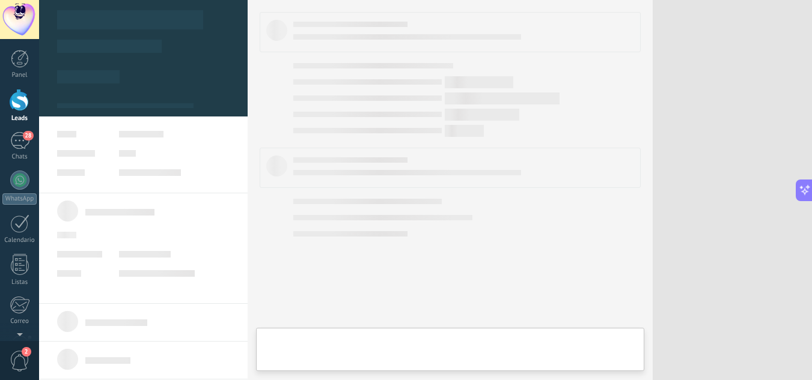
type textarea "**********"
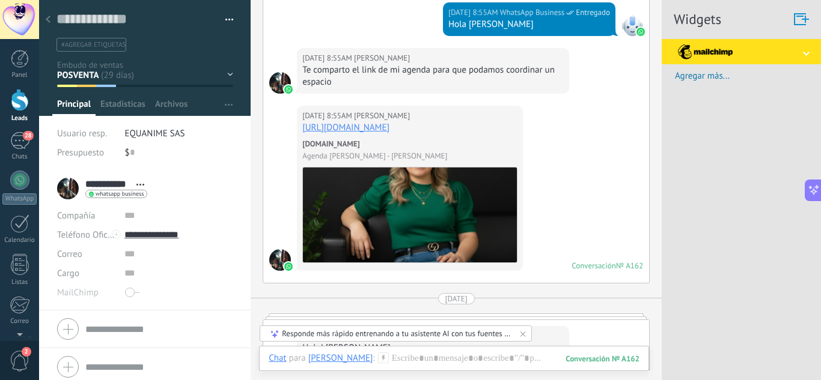
click at [223, 12] on button "button" at bounding box center [224, 20] width 17 height 18
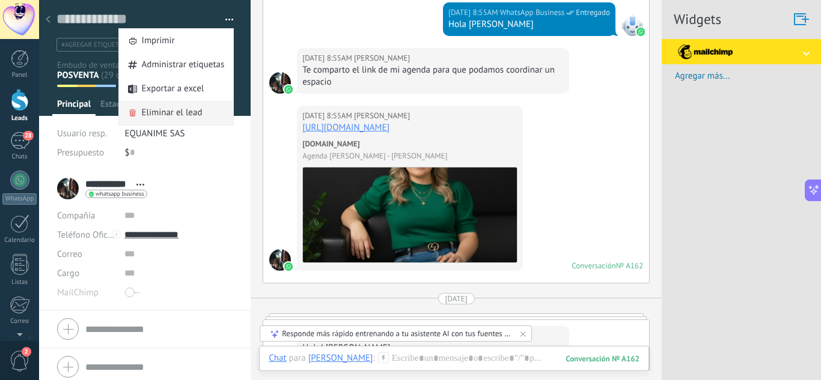
click at [171, 116] on span "Eliminar el lead" at bounding box center [172, 113] width 61 height 24
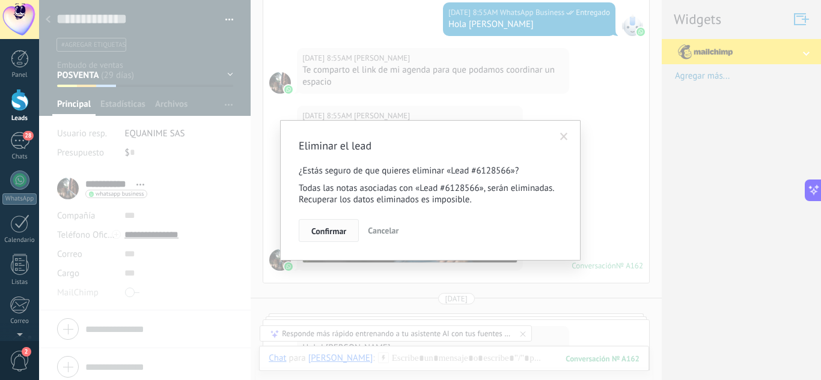
click at [322, 226] on button "Confirmar" at bounding box center [329, 230] width 60 height 23
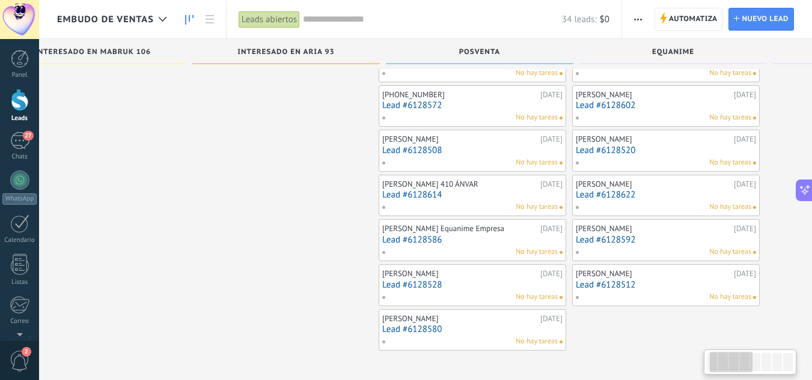
drag, startPoint x: 398, startPoint y: 234, endPoint x: 328, endPoint y: 143, distance: 115.3
click at [328, 143] on div at bounding box center [279, 83] width 188 height 535
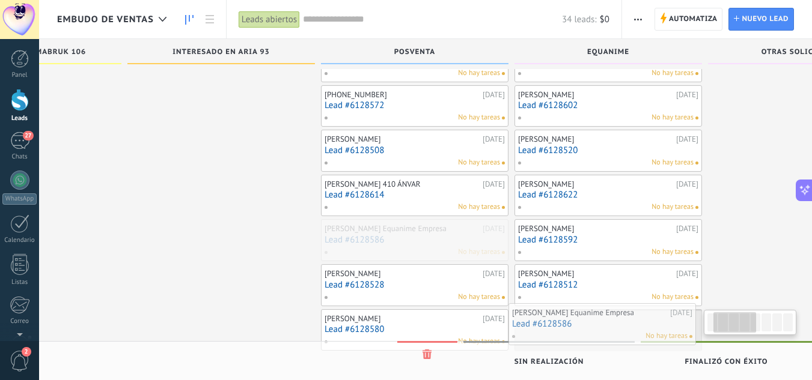
drag, startPoint x: 419, startPoint y: 236, endPoint x: 552, endPoint y: 320, distance: 157.7
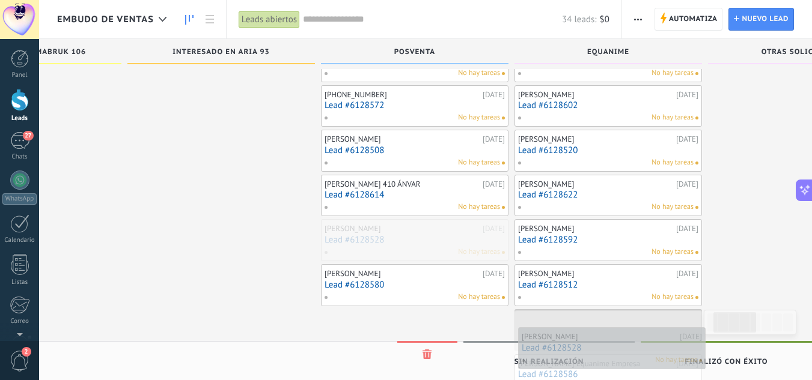
drag, startPoint x: 344, startPoint y: 242, endPoint x: 541, endPoint y: 350, distance: 224.9
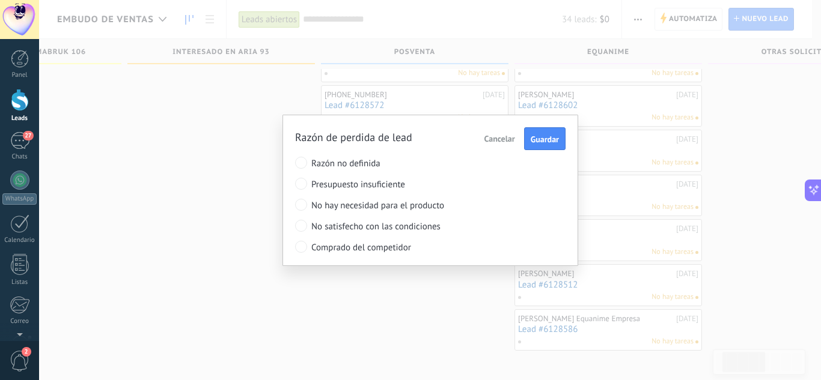
click at [499, 142] on span "Cancelar" at bounding box center [499, 138] width 31 height 11
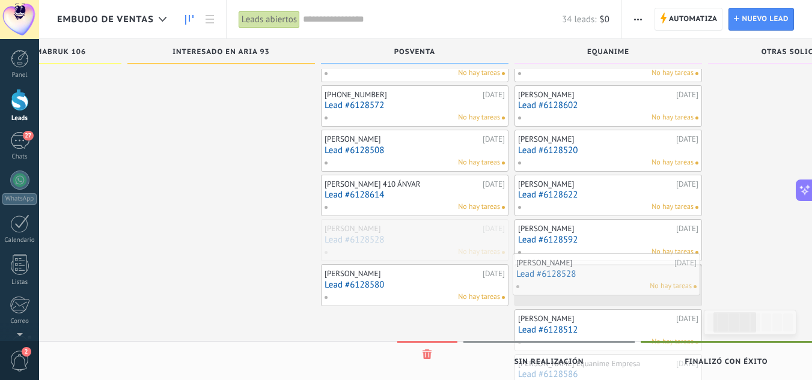
drag, startPoint x: 375, startPoint y: 236, endPoint x: 567, endPoint y: 270, distance: 194.8
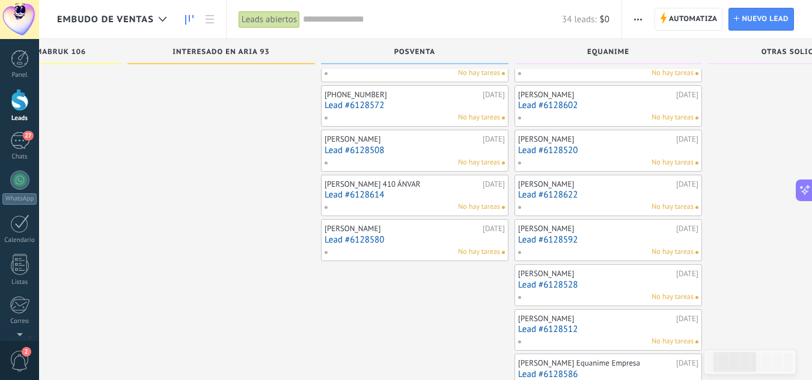
click at [366, 242] on link "Lead #6128580" at bounding box center [415, 240] width 180 height 10
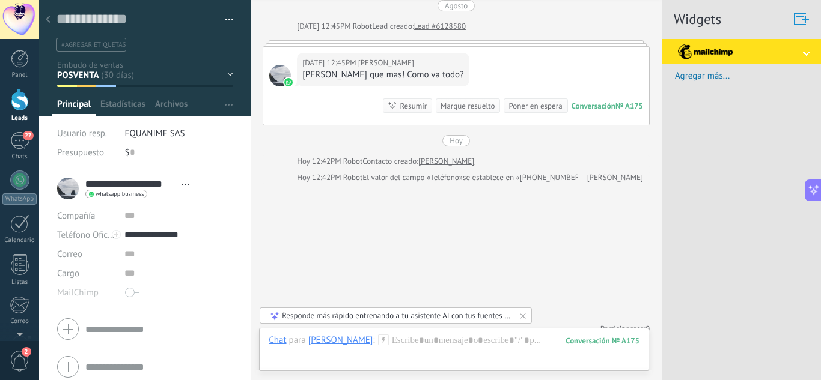
scroll to position [58, 0]
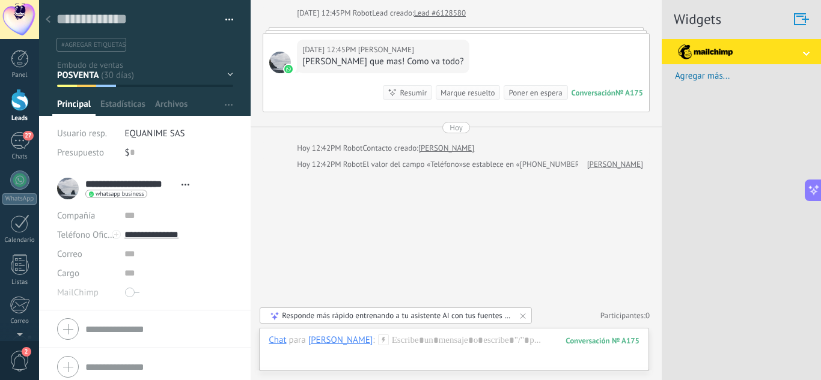
click at [47, 20] on use at bounding box center [48, 19] width 5 height 7
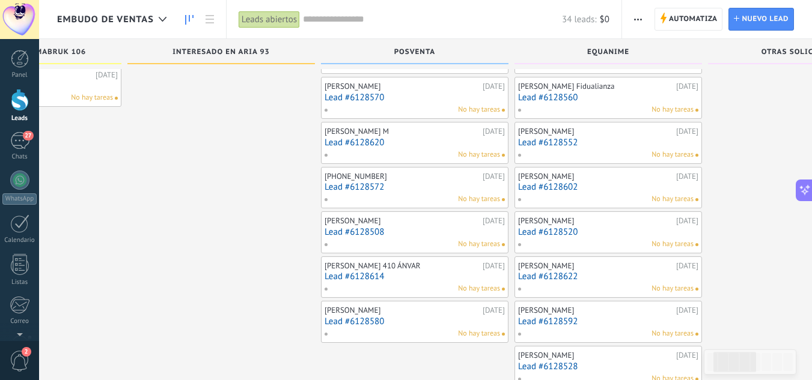
scroll to position [204, 0]
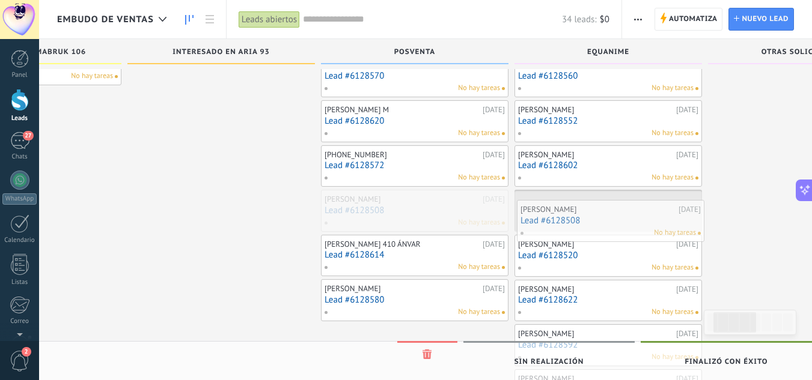
drag, startPoint x: 382, startPoint y: 203, endPoint x: 578, endPoint y: 213, distance: 196.2
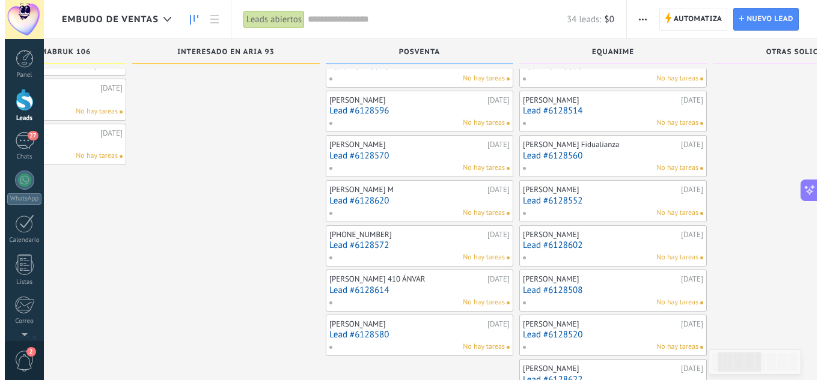
scroll to position [144, 0]
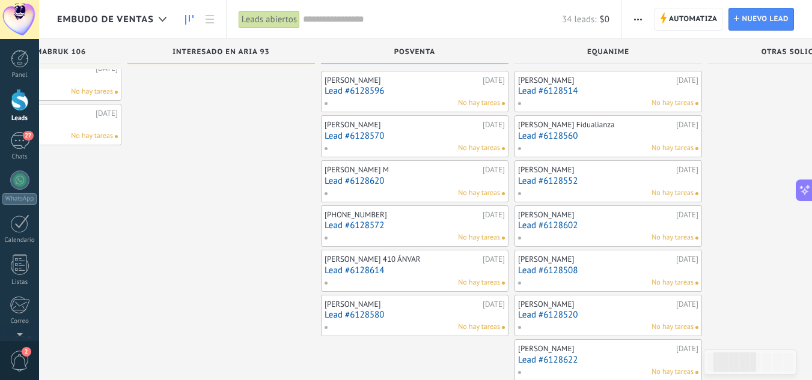
click at [360, 224] on link "Lead #6128572" at bounding box center [415, 226] width 180 height 10
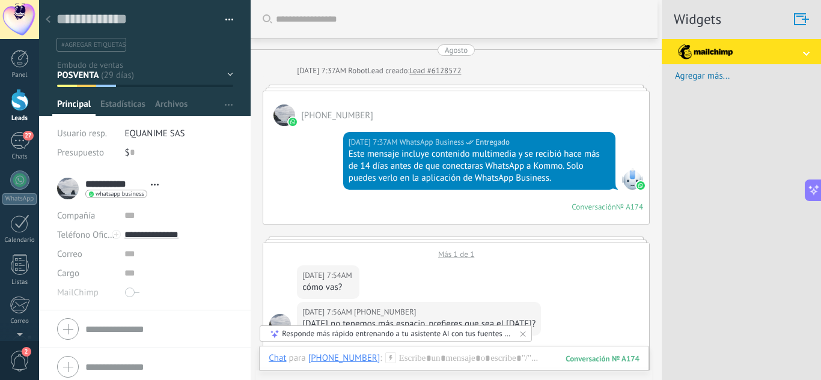
click at [230, 23] on div "Guardar y crear Imprimir Administrar etiquetas Exportar a excel" at bounding box center [145, 26] width 212 height 52
click at [227, 22] on span "button" at bounding box center [229, 21] width 8 height 2
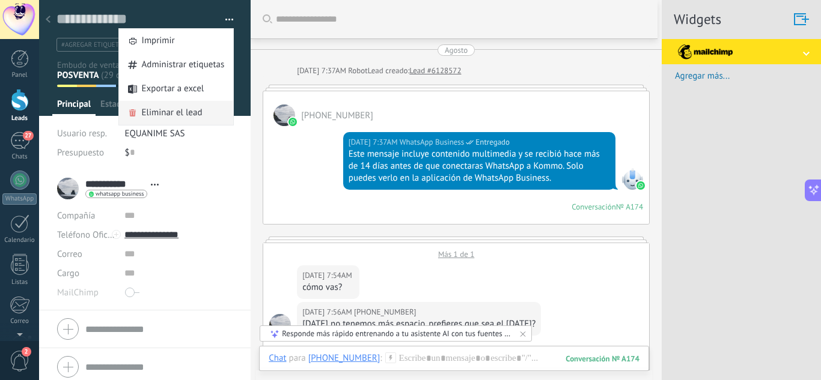
click at [190, 109] on span "Eliminar el lead" at bounding box center [172, 113] width 61 height 24
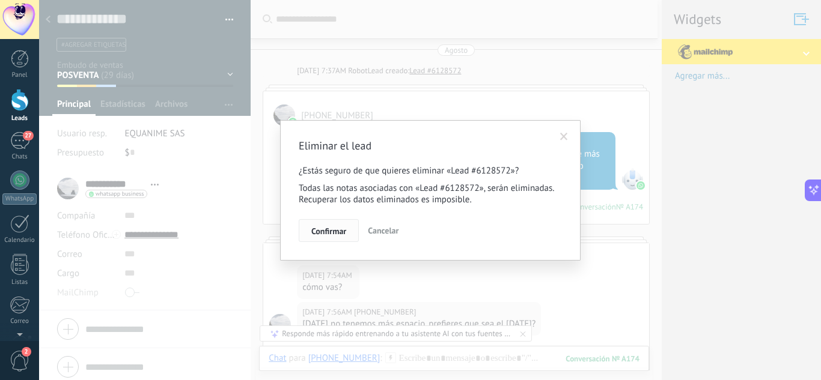
click at [327, 222] on button "Confirmar" at bounding box center [329, 230] width 60 height 23
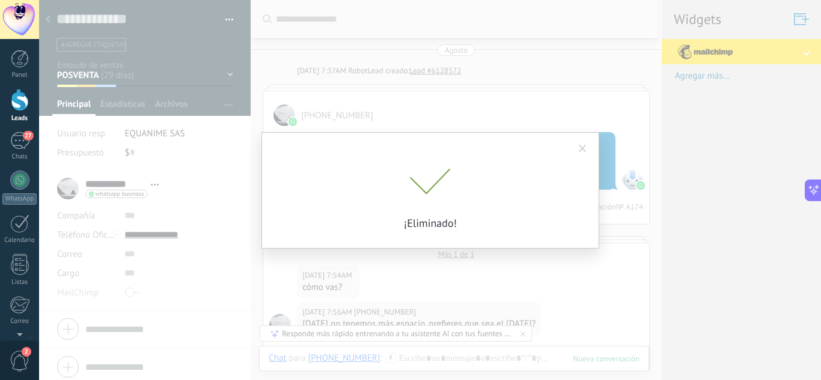
scroll to position [16, 0]
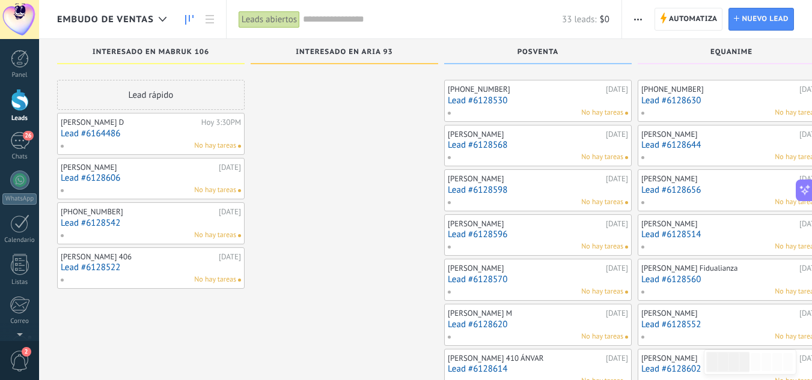
scroll to position [120, 0]
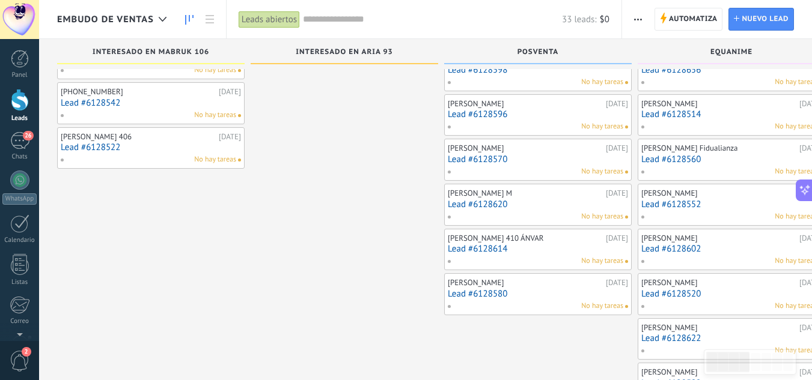
click at [532, 247] on link "Lead #6128614" at bounding box center [538, 249] width 180 height 10
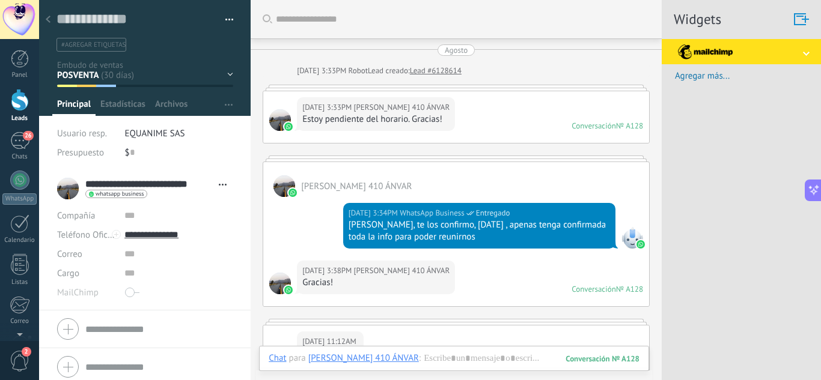
scroll to position [3373, 0]
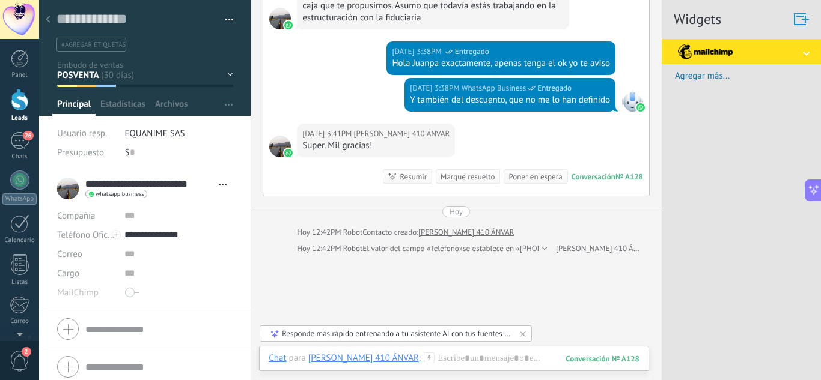
click at [225, 25] on button "button" at bounding box center [224, 20] width 17 height 18
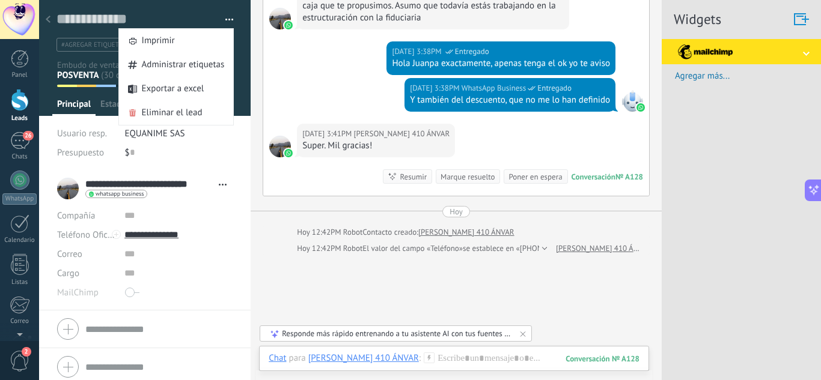
click at [225, 25] on button "button" at bounding box center [224, 20] width 17 height 18
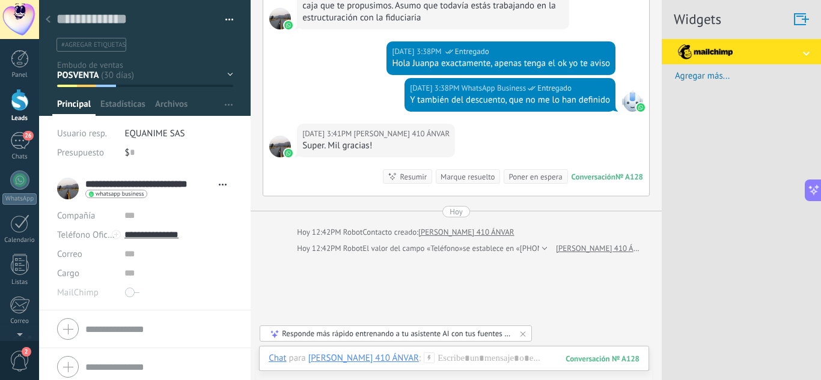
click at [0, 0] on div "INTERESADO EN MABRUK 106 INTERESADO EN ARIA 93 POSVENTA EQUANIME OTRAS SOLICITU…" at bounding box center [0, 0] width 0 height 0
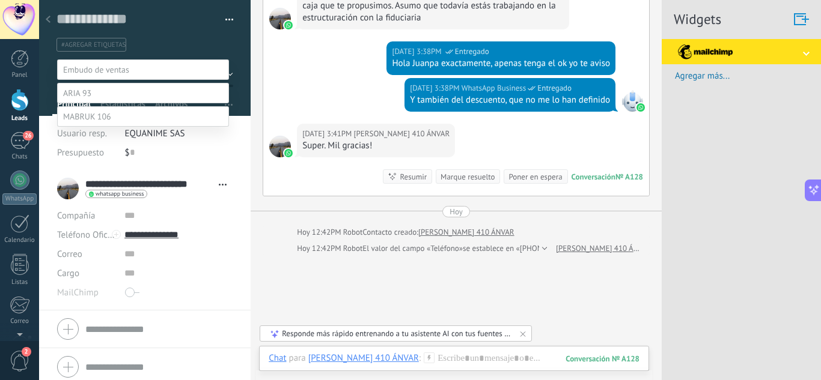
click at [105, 103] on label at bounding box center [143, 93] width 172 height 20
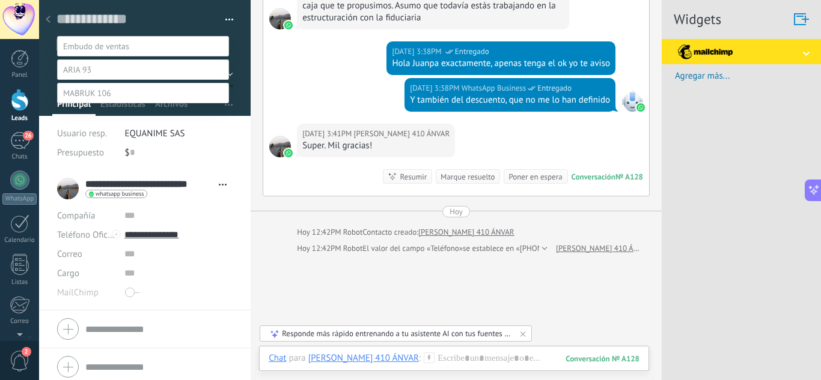
click at [0, 0] on label "Contacto inicial" at bounding box center [0, 0] width 0 height 0
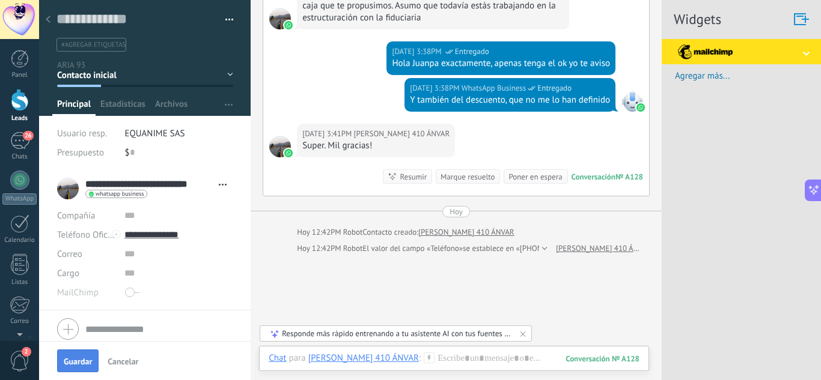
click at [75, 358] on span "Guardar" at bounding box center [78, 362] width 28 height 8
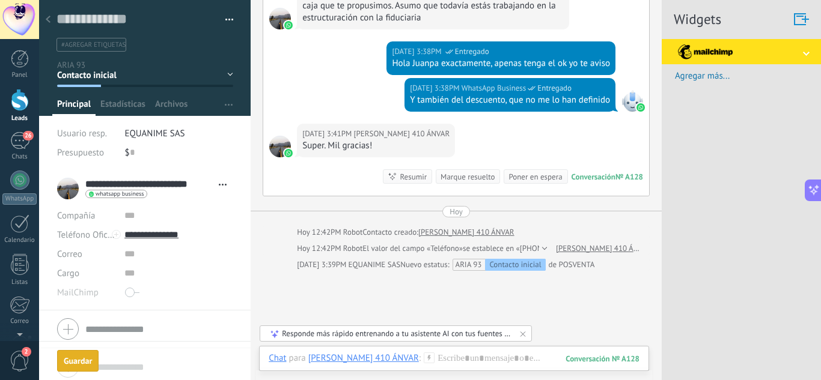
scroll to position [0, 0]
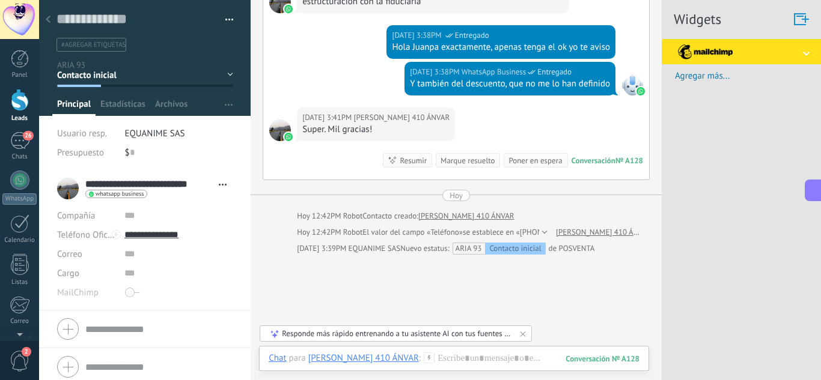
click at [52, 26] on div at bounding box center [48, 19] width 17 height 23
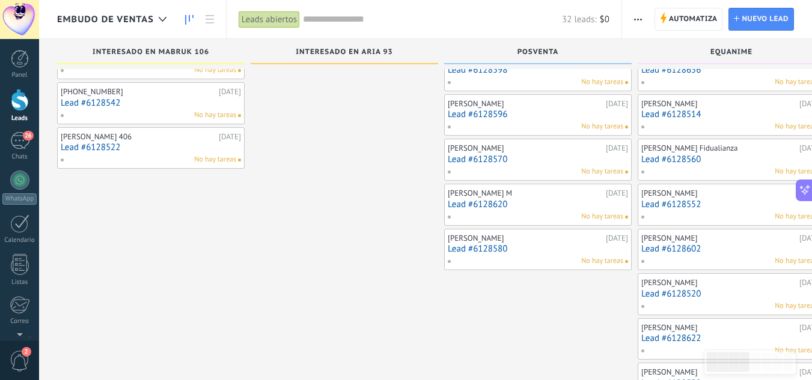
click at [528, 246] on link "Lead #6128580" at bounding box center [538, 249] width 180 height 10
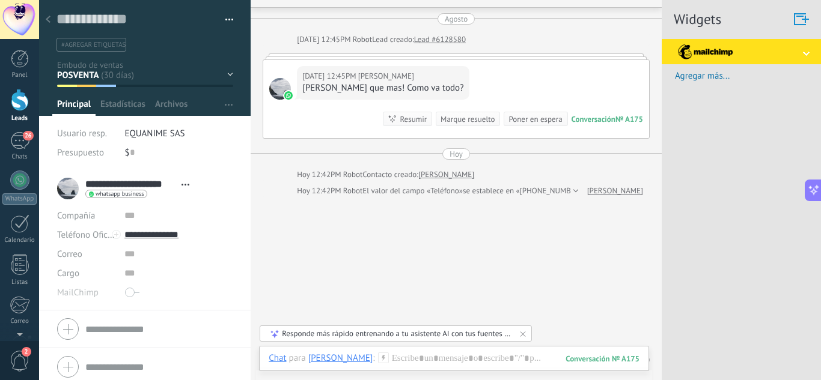
click at [222, 20] on button "button" at bounding box center [224, 20] width 17 height 18
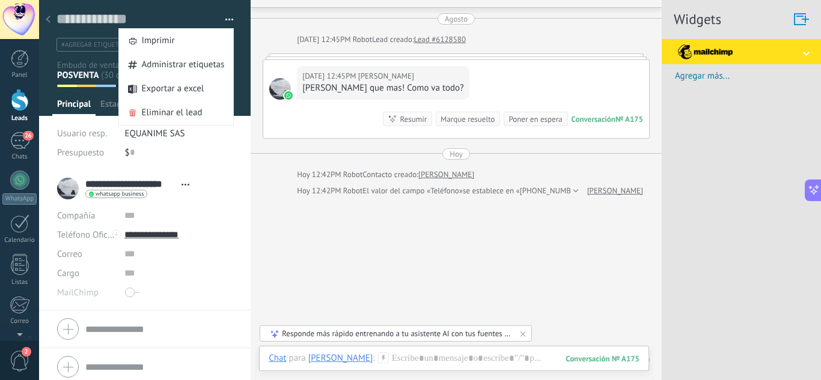
click at [197, 178] on div "**********" at bounding box center [144, 189] width 175 height 30
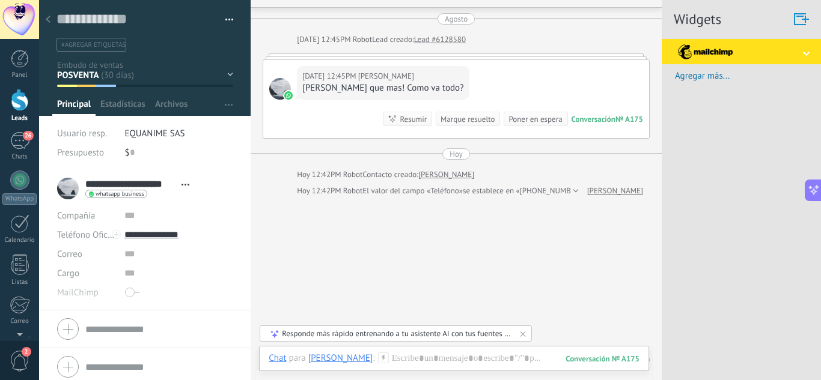
click at [174, 55] on div at bounding box center [145, 58] width 212 height 116
click at [0, 0] on div "INTERESADO EN MABRUK 106 INTERESADO EN ARIA 93 POSVENTA EQUANIME OTRAS SOLICITU…" at bounding box center [0, 0] width 0 height 0
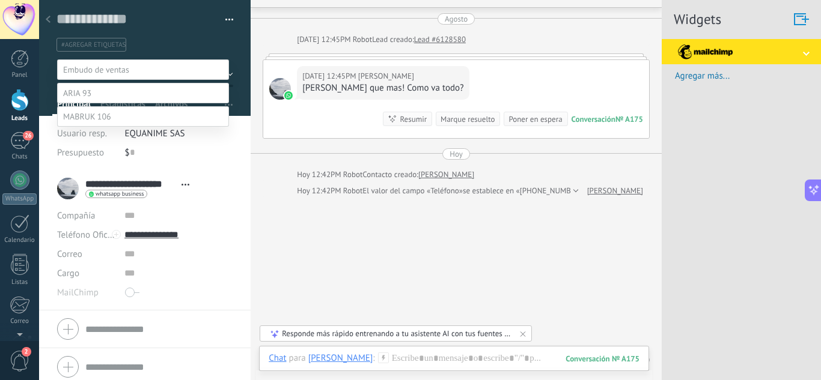
click at [125, 103] on label at bounding box center [143, 93] width 172 height 20
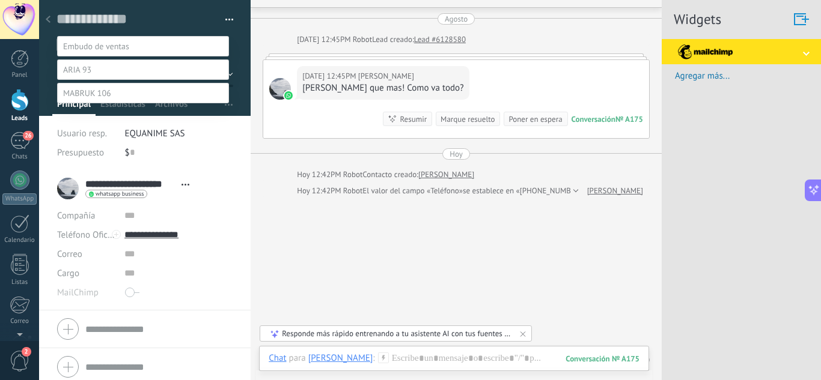
click at [0, 0] on label "Contacto inicial" at bounding box center [0, 0] width 0 height 0
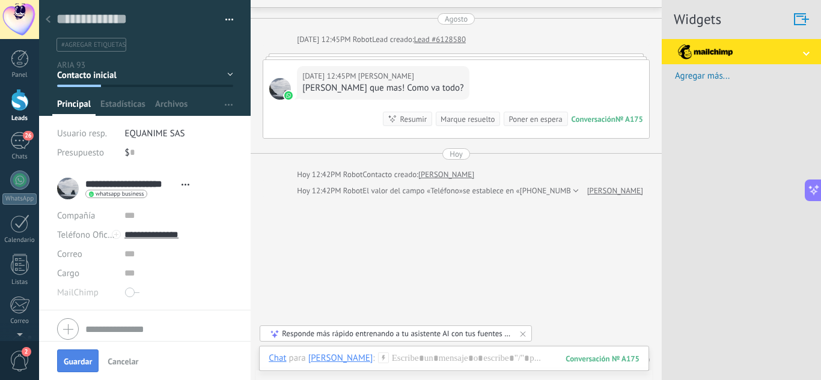
click at [82, 364] on span "Guardar" at bounding box center [78, 362] width 28 height 8
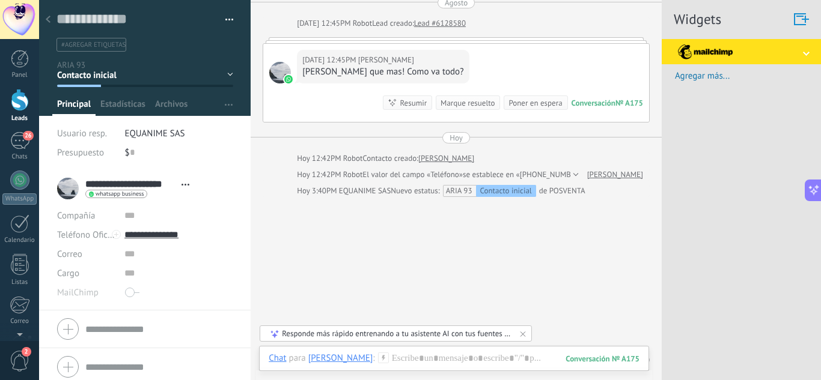
click at [50, 22] on use at bounding box center [48, 19] width 5 height 7
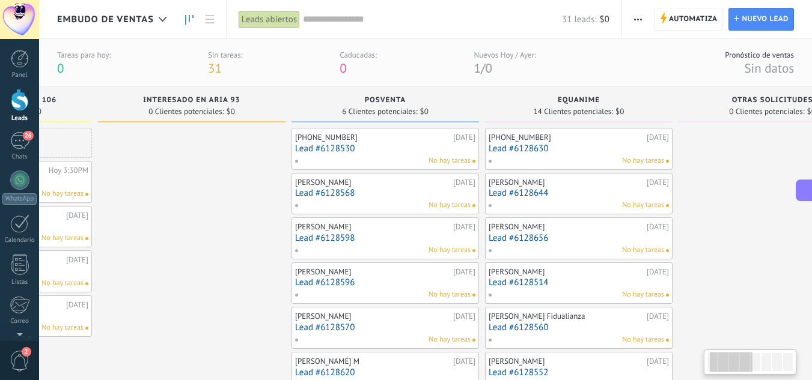
scroll to position [0, 160]
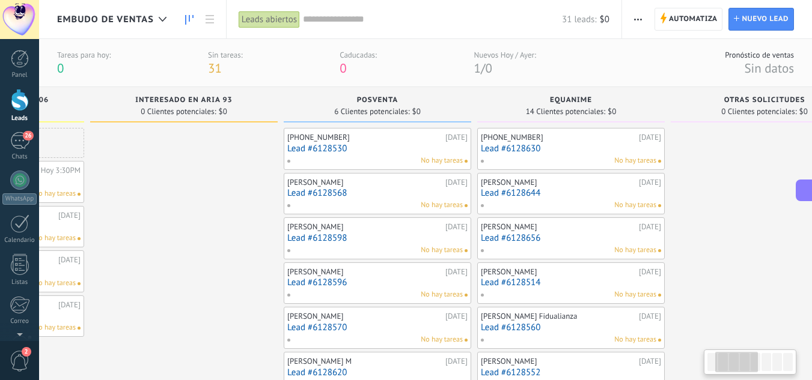
drag, startPoint x: 379, startPoint y: 206, endPoint x: 219, endPoint y: 182, distance: 162.2
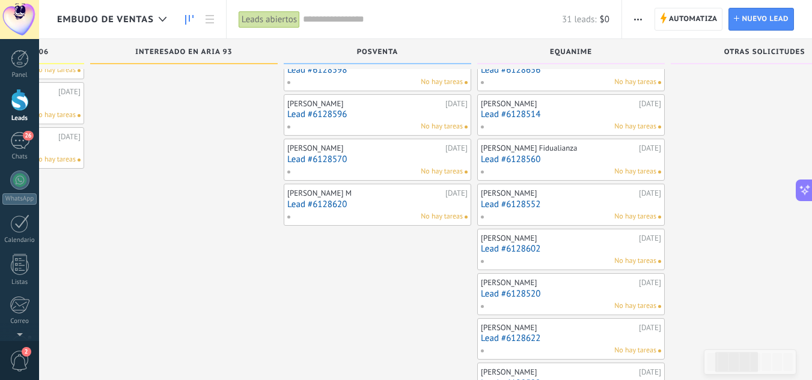
click at [332, 208] on link "Lead #6128620" at bounding box center [377, 205] width 180 height 10
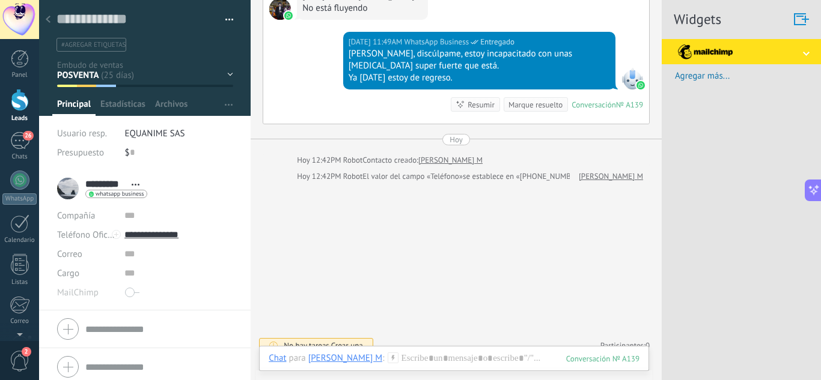
click at [225, 22] on span "button" at bounding box center [229, 21] width 8 height 2
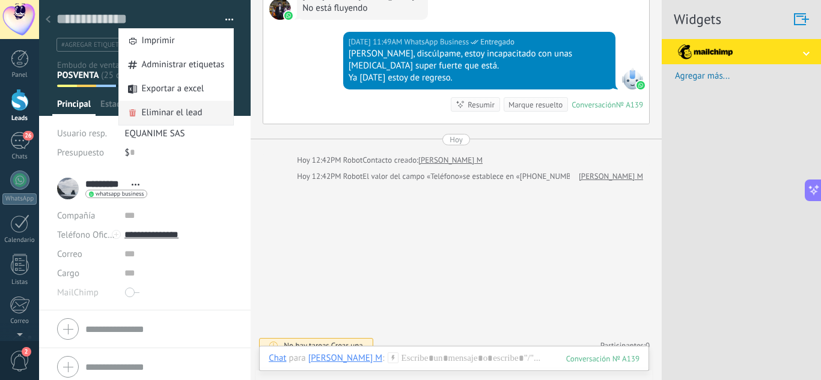
click at [157, 115] on span "Eliminar el lead" at bounding box center [172, 113] width 61 height 24
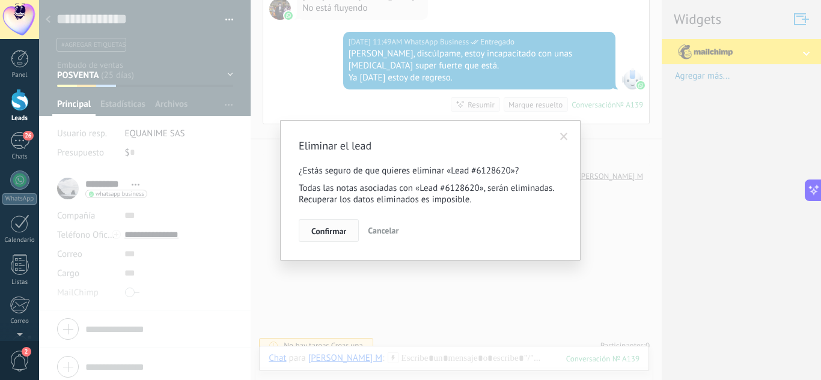
click at [337, 230] on span "Confirmar" at bounding box center [328, 231] width 35 height 8
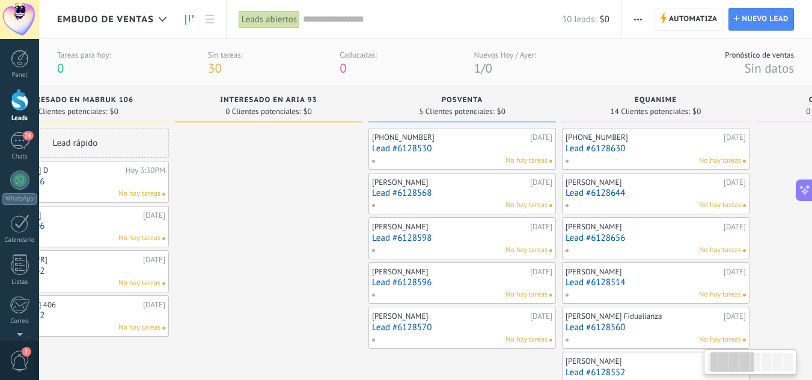
drag, startPoint x: 342, startPoint y: 261, endPoint x: 266, endPoint y: 253, distance: 76.2
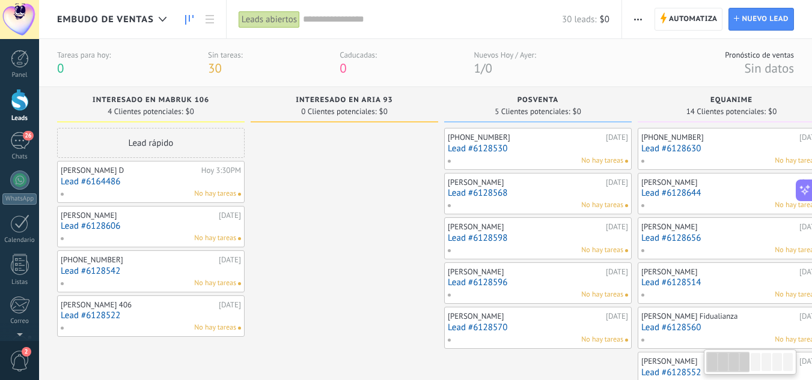
drag, startPoint x: 266, startPoint y: 253, endPoint x: 441, endPoint y: 251, distance: 174.3
drag, startPoint x: 441, startPoint y: 251, endPoint x: 481, endPoint y: 242, distance: 42.0
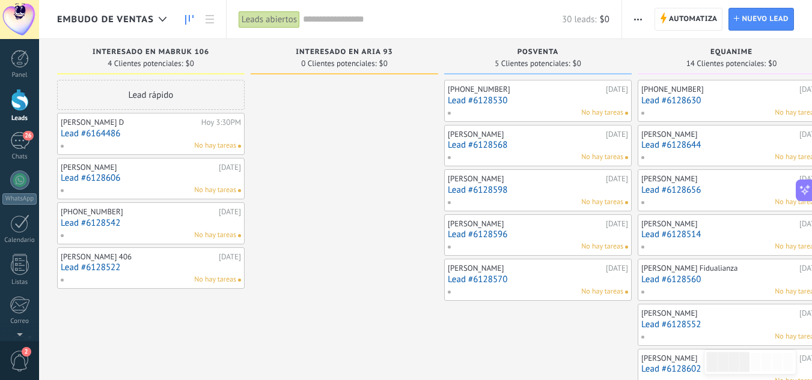
click at [176, 133] on link "Lead #6164486" at bounding box center [151, 134] width 180 height 10
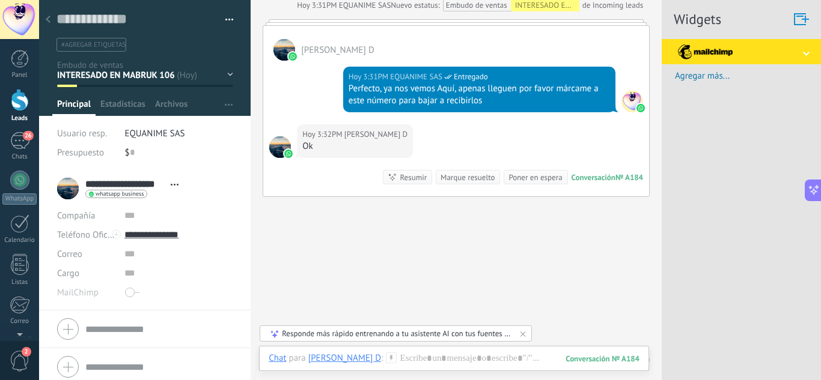
click at [44, 19] on div at bounding box center [48, 19] width 17 height 23
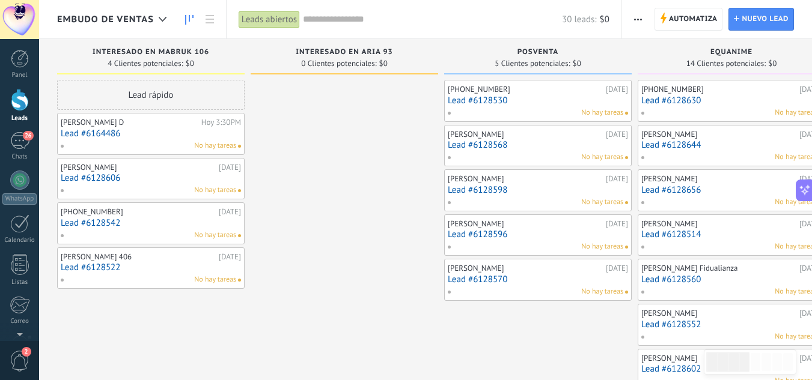
drag, startPoint x: 306, startPoint y: 219, endPoint x: 308, endPoint y: 272, distance: 52.9
click at [96, 178] on link "Lead #6128606" at bounding box center [151, 178] width 180 height 10
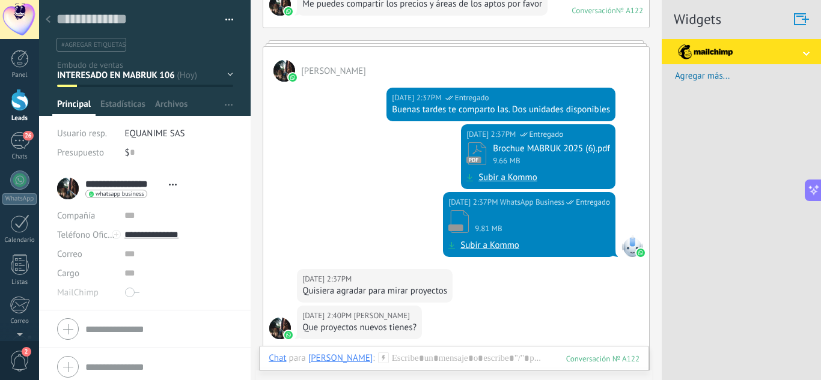
click at [0, 0] on div "INTERESADO EN MABRUK 106 INTERESADO EN ARIA 93 POSVENTA EQUANIME OTRAS SOLICITU…" at bounding box center [0, 0] width 0 height 0
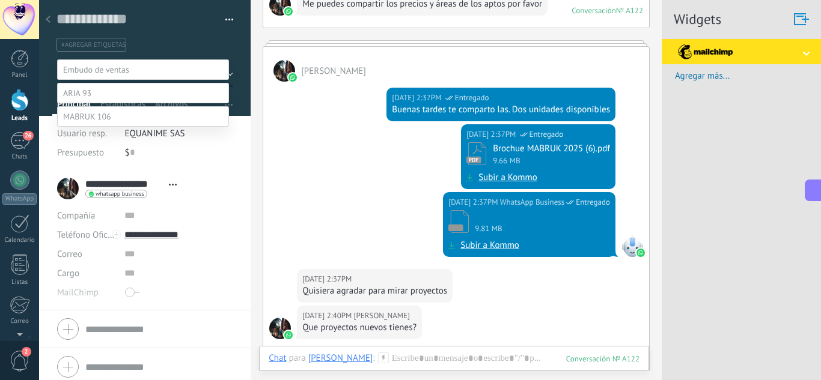
click at [124, 127] on label at bounding box center [143, 116] width 172 height 20
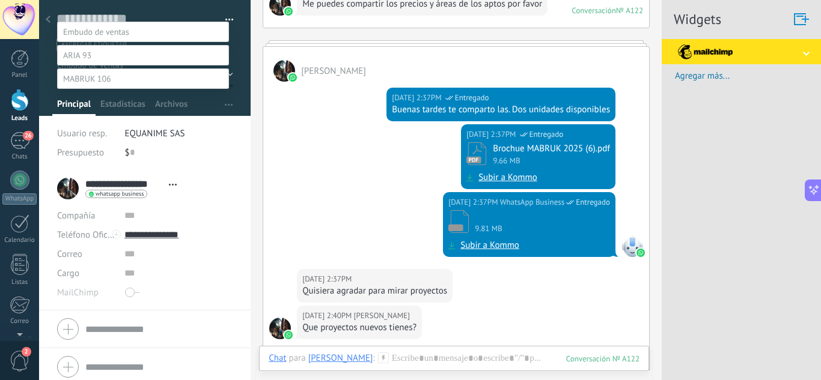
click at [0, 0] on label "Contacto inicial" at bounding box center [0, 0] width 0 height 0
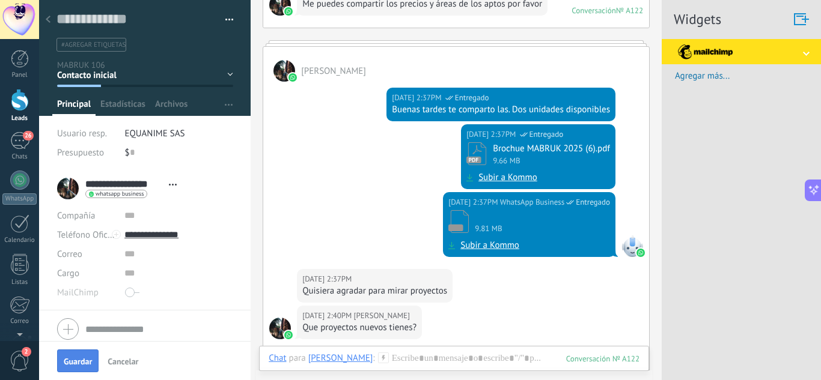
click at [77, 368] on button "Guardar" at bounding box center [77, 361] width 41 height 23
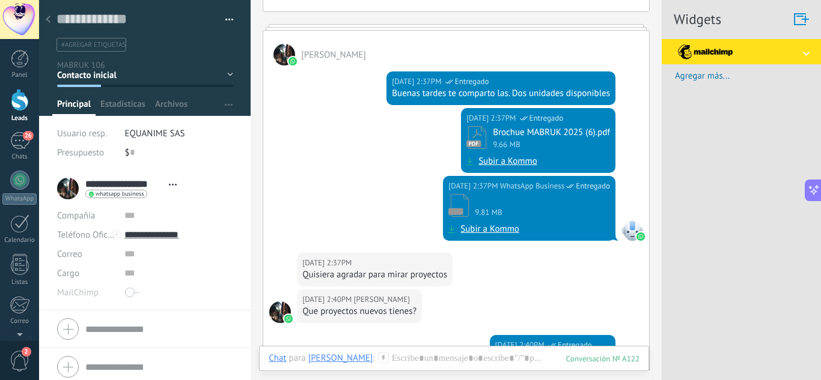
click at [50, 20] on div at bounding box center [48, 19] width 17 height 23
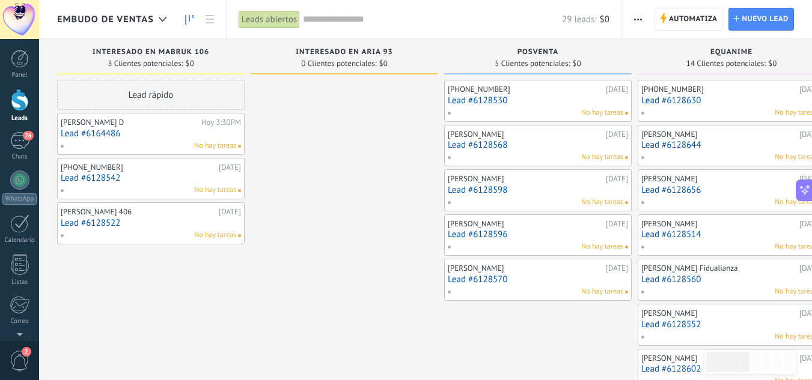
click at [117, 182] on link "Lead #6128542" at bounding box center [151, 178] width 180 height 10
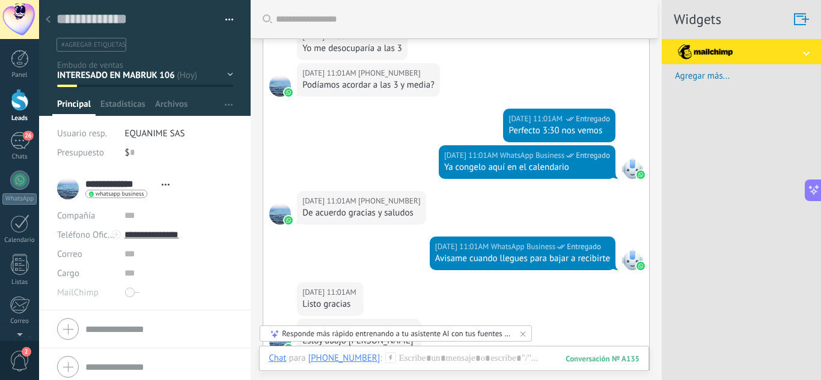
click at [0, 0] on div "INTERESADO EN MABRUK 106 INTERESADO EN ARIA 93 POSVENTA EQUANIME OTRAS SOLICITU…" at bounding box center [0, 0] width 0 height 0
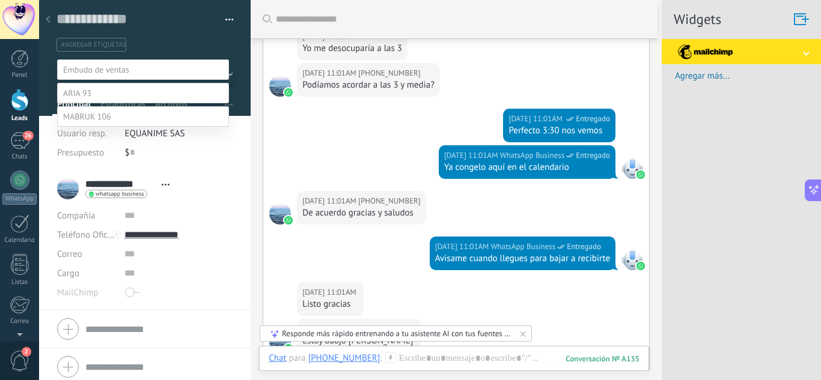
click at [126, 127] on label at bounding box center [143, 116] width 172 height 20
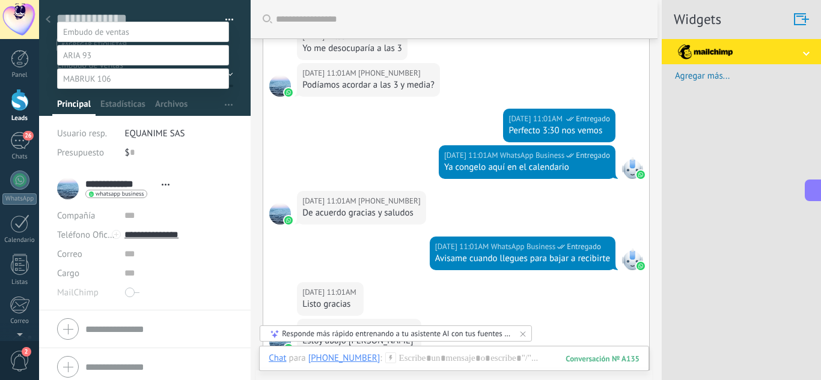
click at [0, 0] on label "Contacto inicial" at bounding box center [0, 0] width 0 height 0
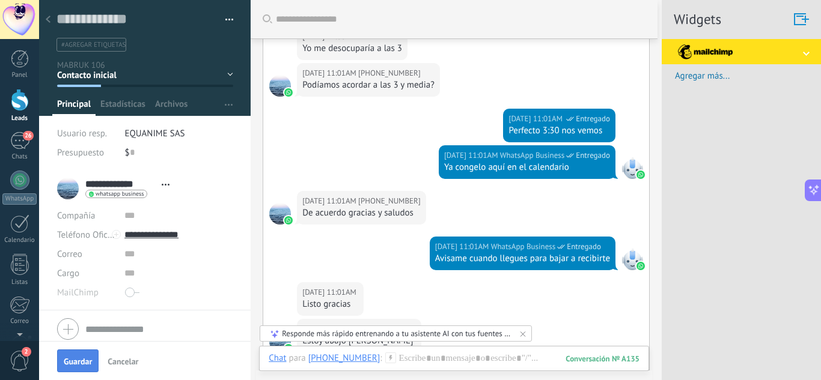
click at [79, 355] on button "Guardar" at bounding box center [77, 361] width 41 height 23
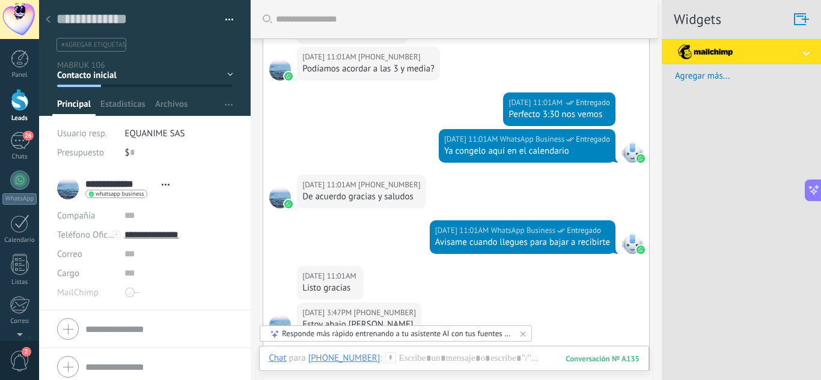
click at [50, 22] on use at bounding box center [48, 19] width 5 height 7
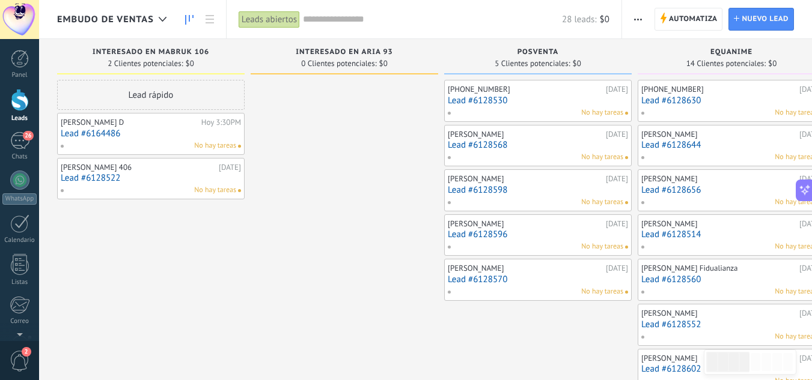
click at [128, 181] on link "Lead #6128522" at bounding box center [151, 178] width 180 height 10
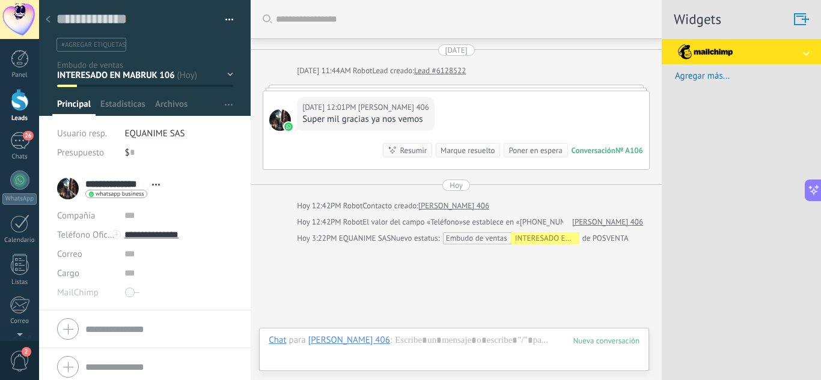
click at [0, 0] on div "INTERESADO EN MABRUK 106 INTERESADO EN ARIA 93 POSVENTA EQUANIME OTRAS SOLICITU…" at bounding box center [0, 0] width 0 height 0
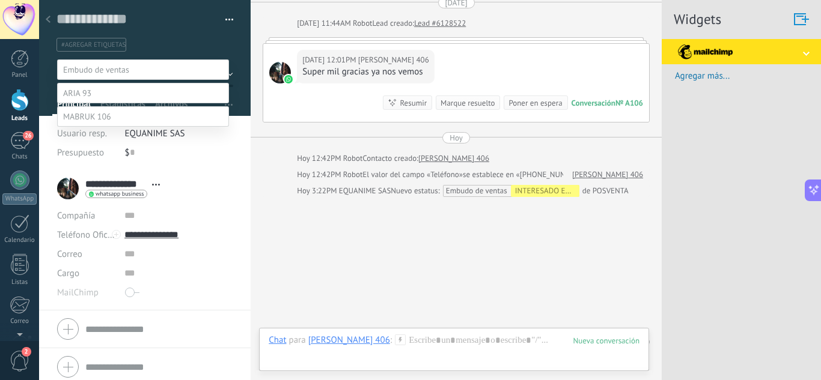
click at [124, 127] on label at bounding box center [143, 116] width 172 height 20
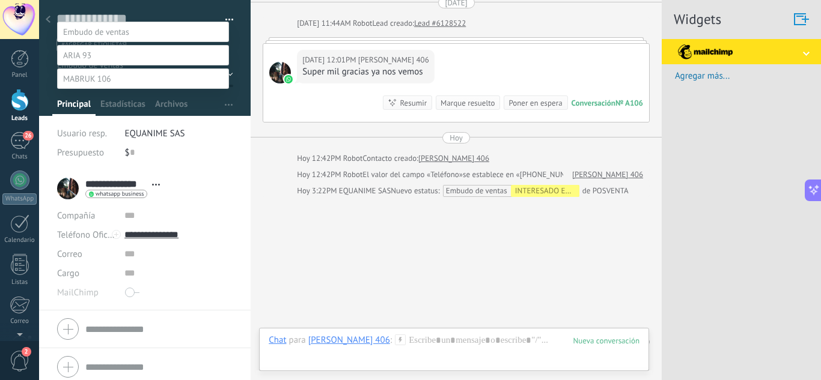
click at [0, 0] on label "Contacto inicial" at bounding box center [0, 0] width 0 height 0
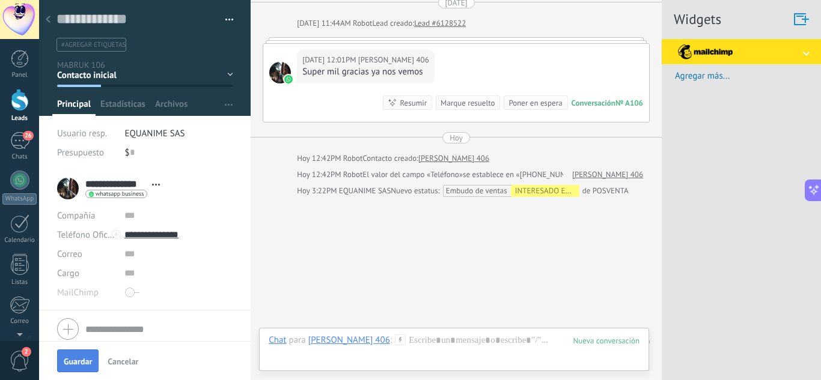
click at [81, 354] on button "Guardar" at bounding box center [77, 361] width 41 height 23
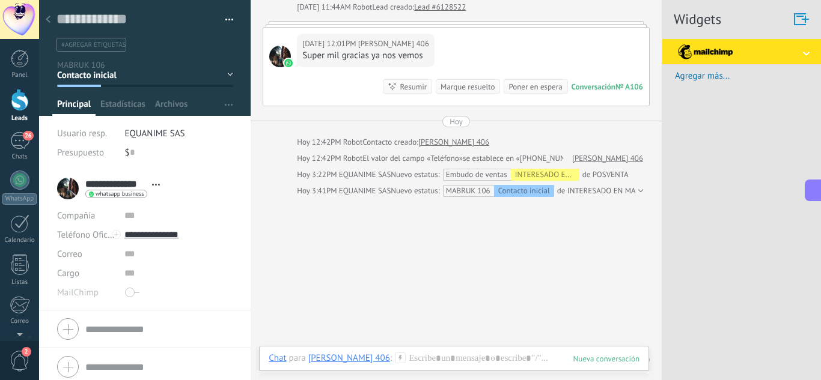
click at [49, 17] on use at bounding box center [48, 19] width 5 height 7
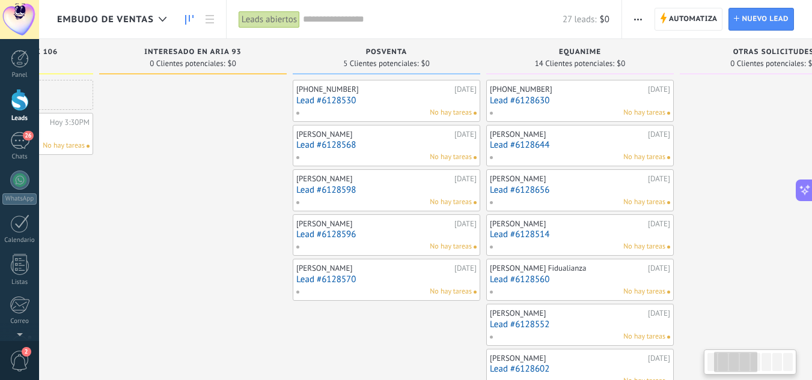
scroll to position [0, 152]
drag, startPoint x: 404, startPoint y: 232, endPoint x: 252, endPoint y: 218, distance: 152.7
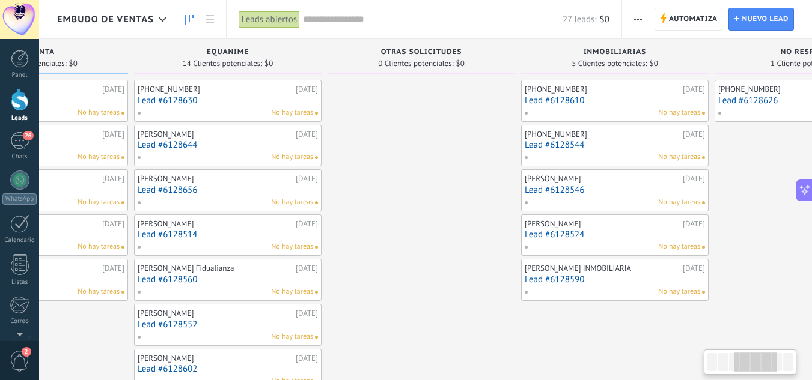
drag, startPoint x: 742, startPoint y: 151, endPoint x: 391, endPoint y: 153, distance: 351.6
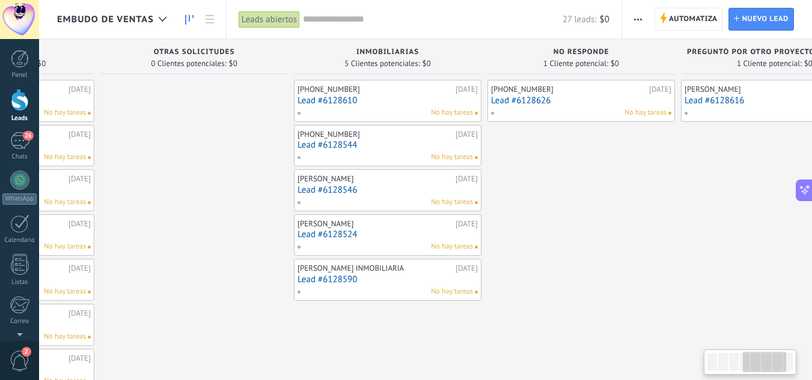
drag, startPoint x: 334, startPoint y: 144, endPoint x: 209, endPoint y: 149, distance: 125.7
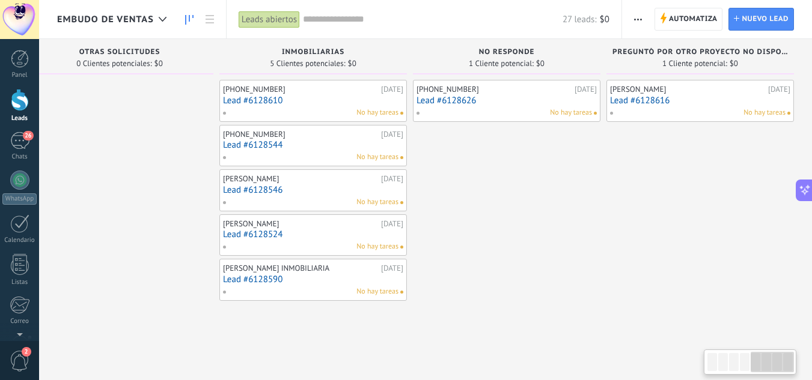
drag, startPoint x: 608, startPoint y: 163, endPoint x: 436, endPoint y: 169, distance: 171.4
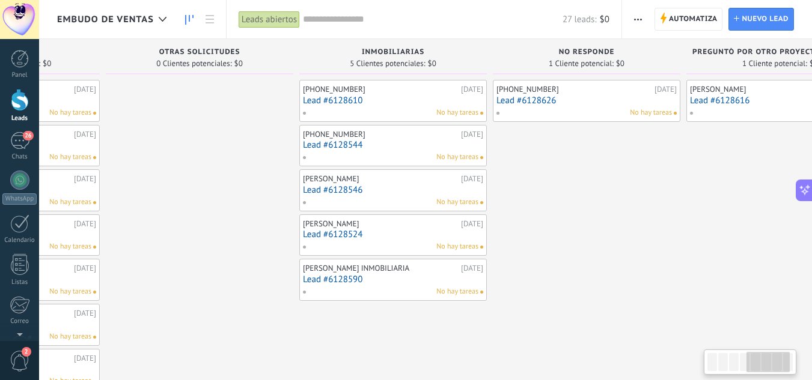
scroll to position [0, 725]
drag, startPoint x: 436, startPoint y: 169, endPoint x: 517, endPoint y: 175, distance: 80.7
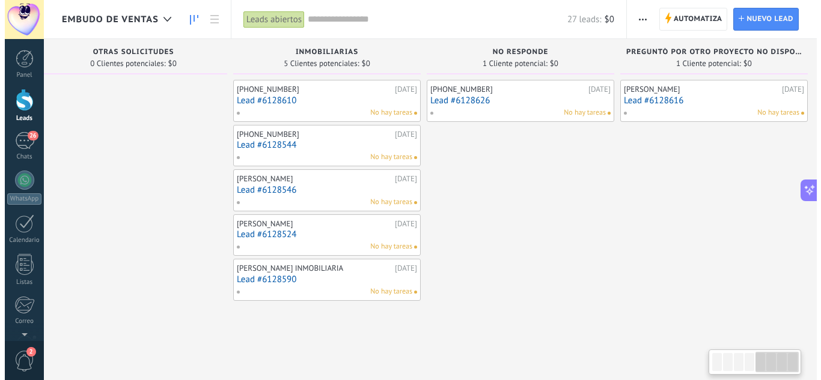
scroll to position [0, 805]
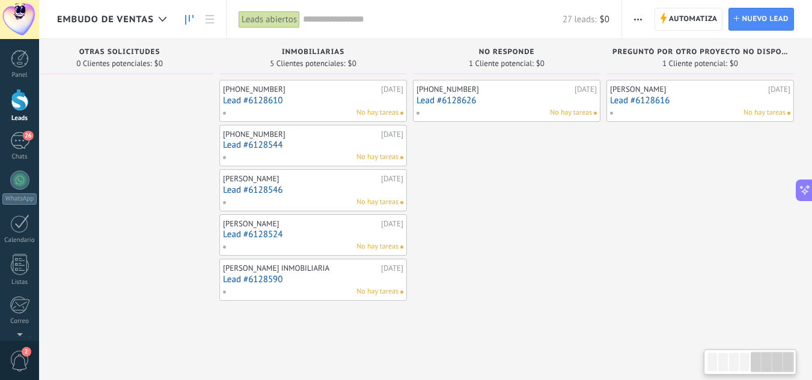
drag, startPoint x: 574, startPoint y: 167, endPoint x: 445, endPoint y: 169, distance: 129.2
drag, startPoint x: 445, startPoint y: 169, endPoint x: 434, endPoint y: 169, distance: 10.8
click at [671, 96] on link "Lead #6128616" at bounding box center [700, 101] width 180 height 10
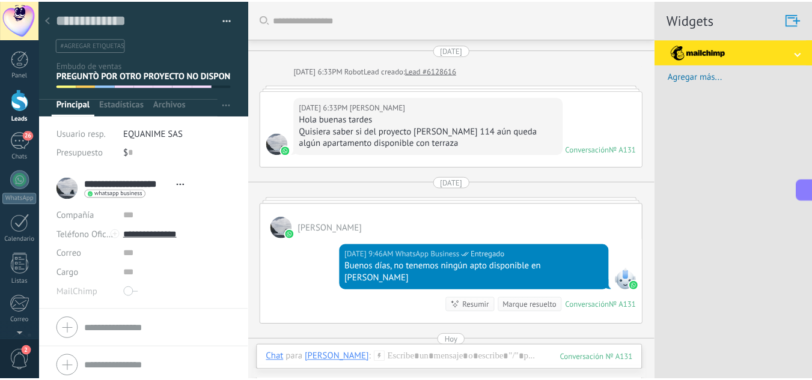
scroll to position [234, 0]
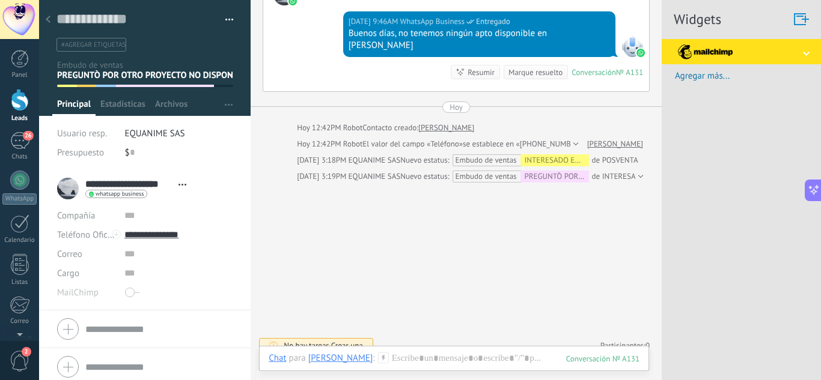
click at [51, 17] on div at bounding box center [48, 19] width 17 height 23
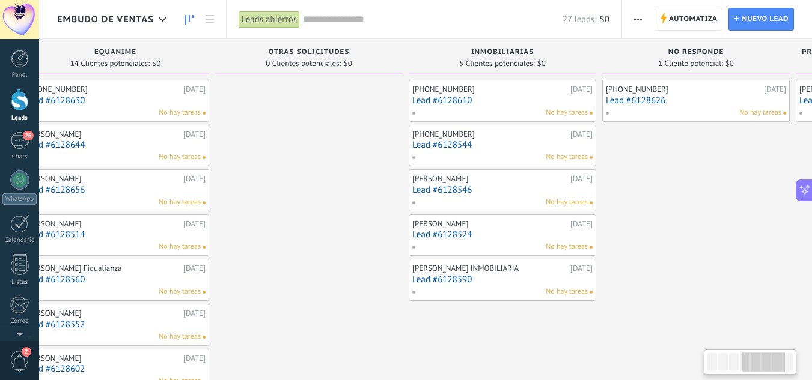
drag, startPoint x: 543, startPoint y: 218, endPoint x: 777, endPoint y: 218, distance: 234.4
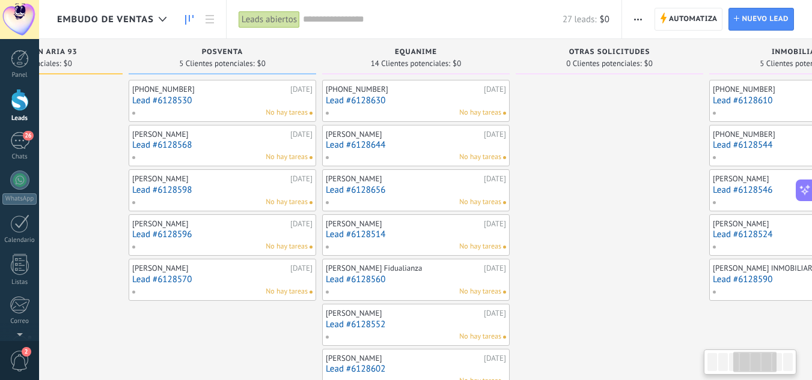
scroll to position [0, 308]
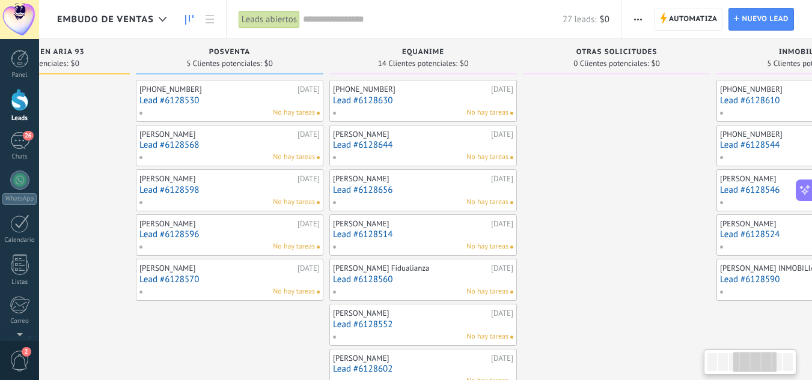
drag, startPoint x: 364, startPoint y: 216, endPoint x: 596, endPoint y: 213, distance: 232.6
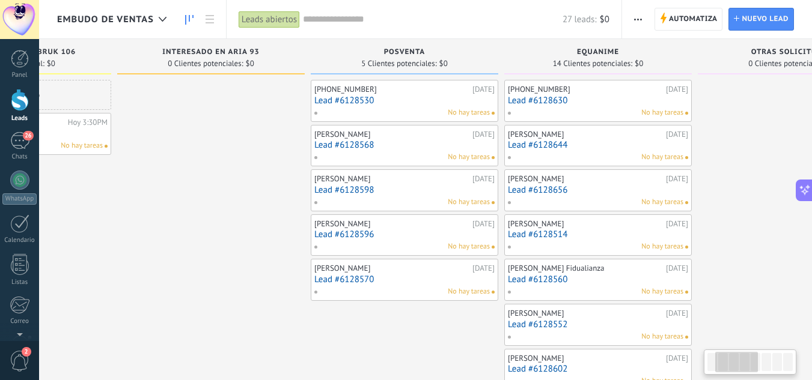
scroll to position [0, 0]
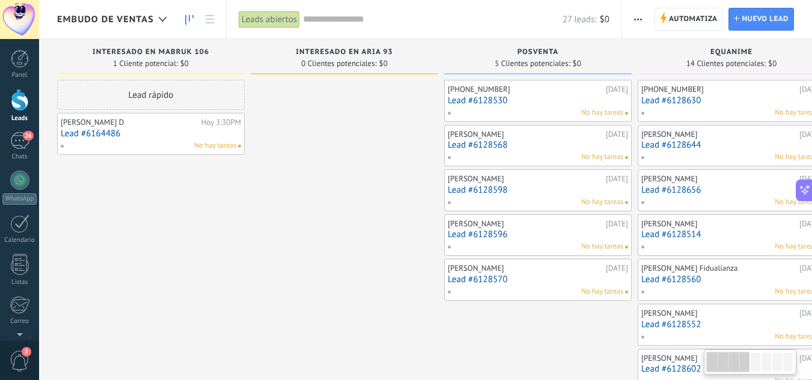
drag, startPoint x: 79, startPoint y: 177, endPoint x: 535, endPoint y: 168, distance: 456.2
drag, startPoint x: 349, startPoint y: 178, endPoint x: 276, endPoint y: 176, distance: 72.8
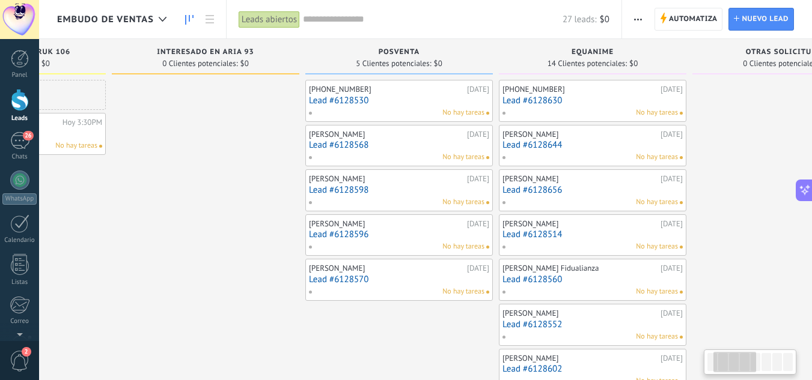
scroll to position [0, 146]
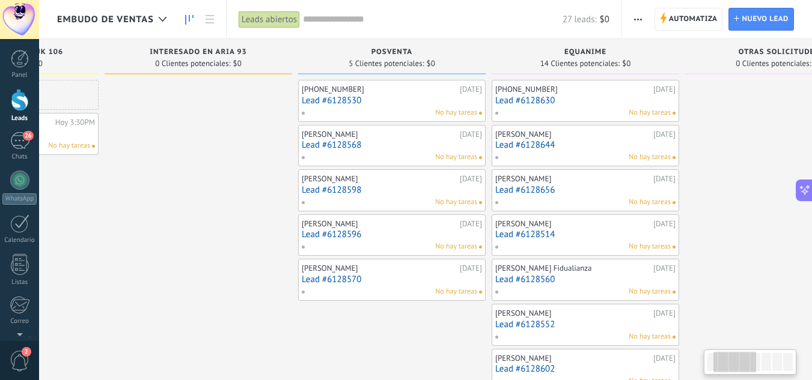
drag, startPoint x: 293, startPoint y: 171, endPoint x: 174, endPoint y: 174, distance: 119.6
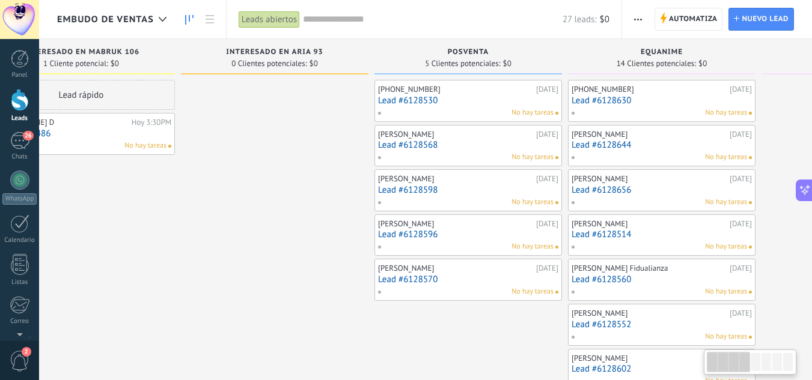
scroll to position [0, 0]
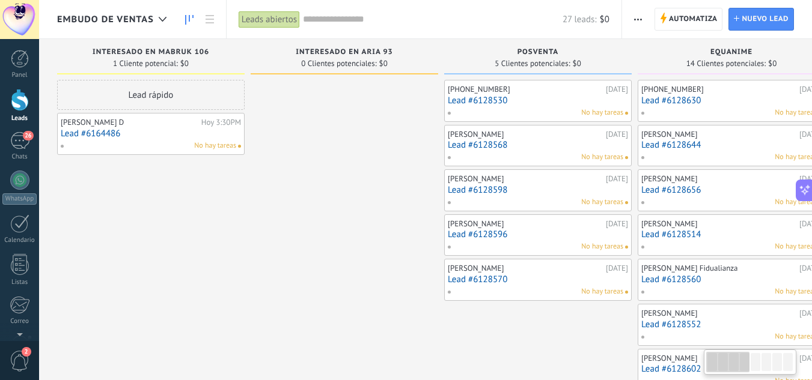
drag, startPoint x: 180, startPoint y: 165, endPoint x: 379, endPoint y: 185, distance: 199.9
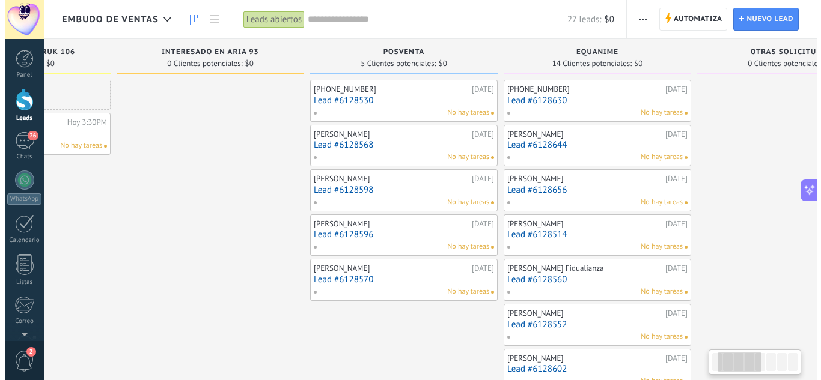
scroll to position [0, 145]
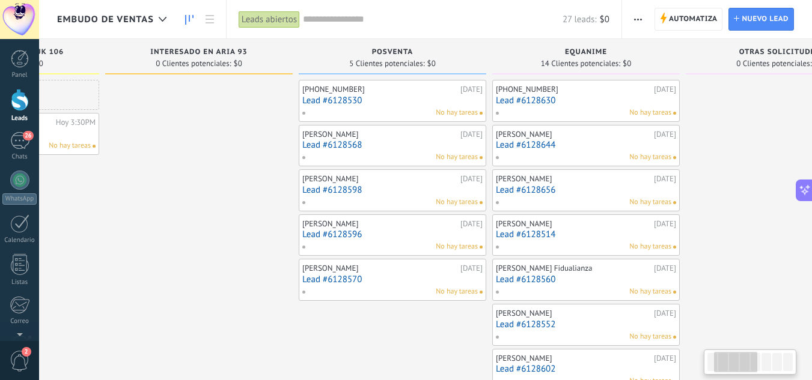
drag, startPoint x: 379, startPoint y: 185, endPoint x: 234, endPoint y: 180, distance: 145.5
click at [340, 104] on link "Lead #6128530" at bounding box center [392, 101] width 180 height 10
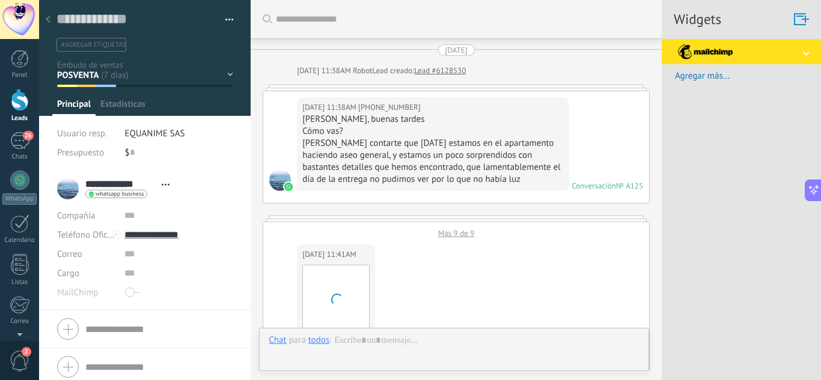
scroll to position [18, 0]
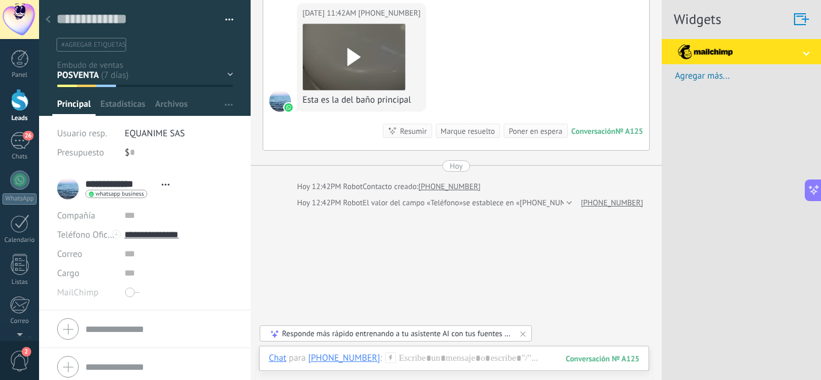
click at [50, 25] on div at bounding box center [48, 19] width 17 height 23
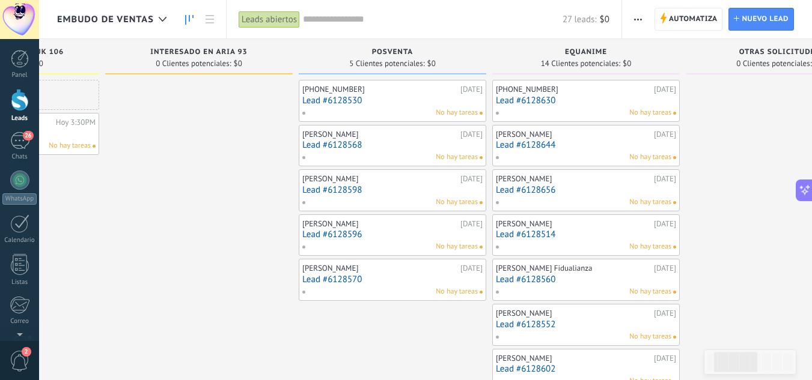
click at [353, 94] on div "[PHONE_NUMBER] [DATE] Lead #6128530 No hay tareas" at bounding box center [392, 101] width 180 height 35
click at [353, 102] on link "Lead #6128530" at bounding box center [392, 101] width 180 height 10
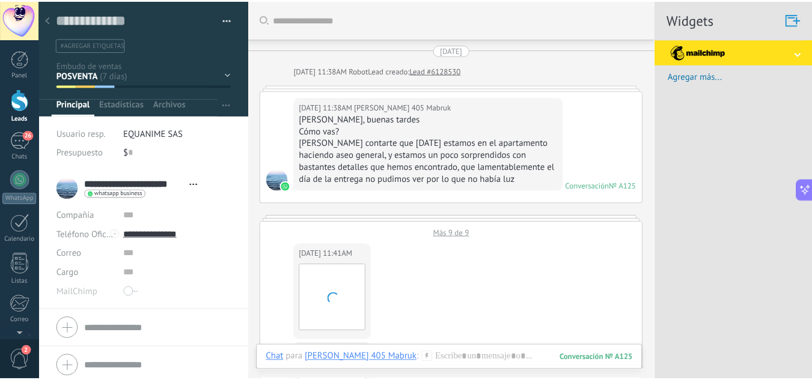
scroll to position [1056, 0]
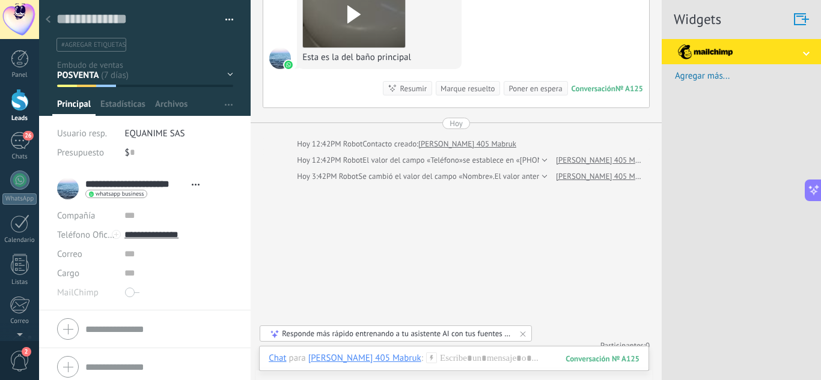
click at [44, 17] on div at bounding box center [48, 19] width 17 height 23
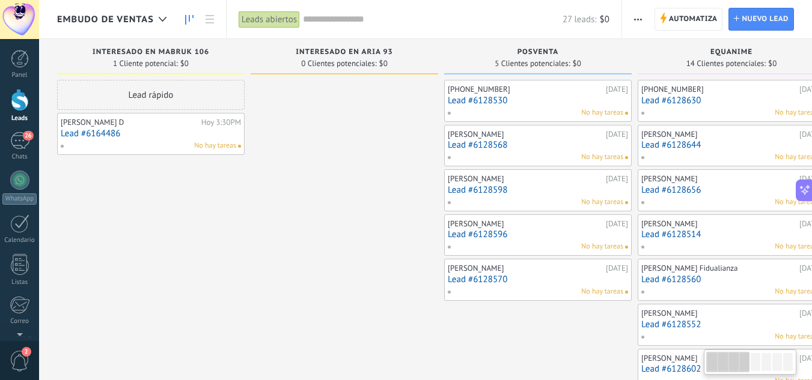
drag, startPoint x: 237, startPoint y: 153, endPoint x: 452, endPoint y: 151, distance: 215.2
drag, startPoint x: 401, startPoint y: 150, endPoint x: 418, endPoint y: 138, distance: 20.3
drag, startPoint x: 340, startPoint y: 138, endPoint x: 398, endPoint y: 136, distance: 58.3
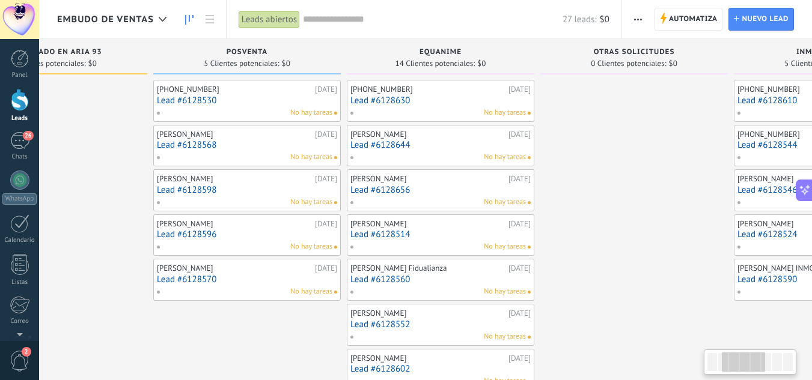
drag, startPoint x: 399, startPoint y: 136, endPoint x: 108, endPoint y: 117, distance: 291.6
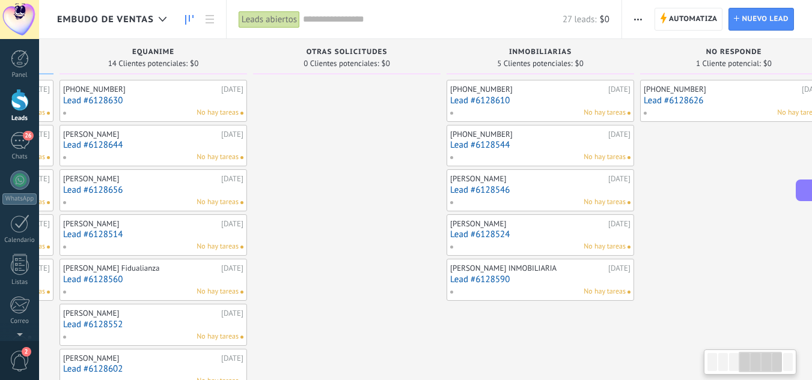
scroll to position [0, 579]
drag, startPoint x: 651, startPoint y: 121, endPoint x: 372, endPoint y: 99, distance: 280.3
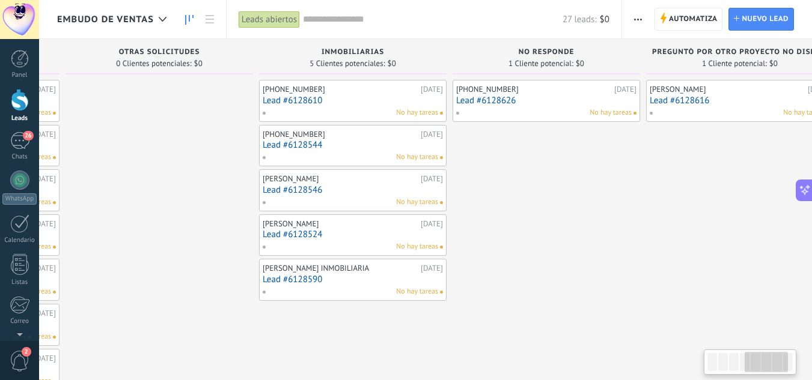
drag, startPoint x: 688, startPoint y: 141, endPoint x: 436, endPoint y: 157, distance: 252.3
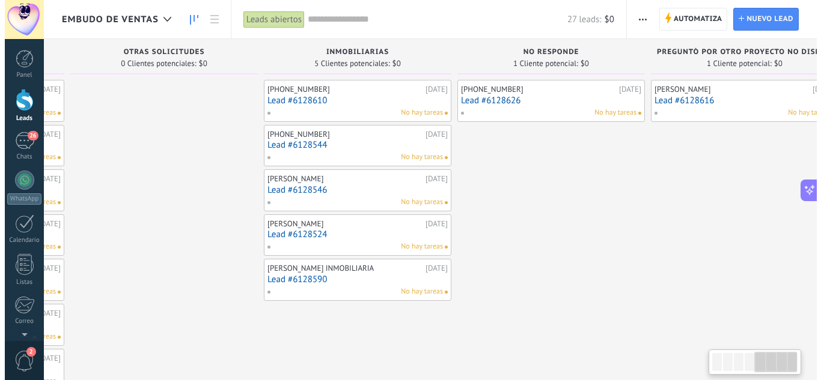
scroll to position [0, 781]
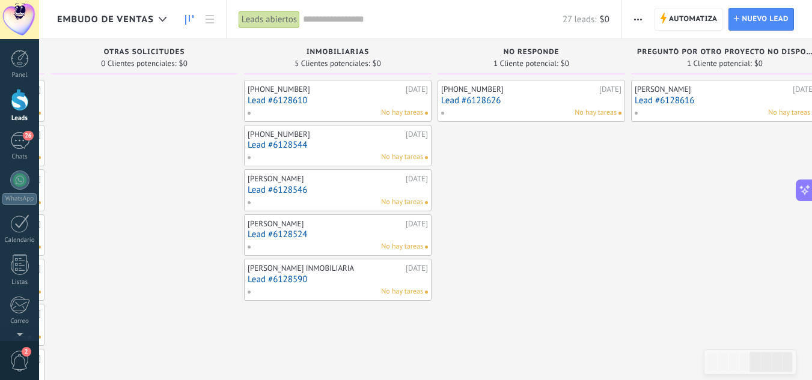
click at [308, 144] on link "Lead #6128544" at bounding box center [338, 145] width 180 height 10
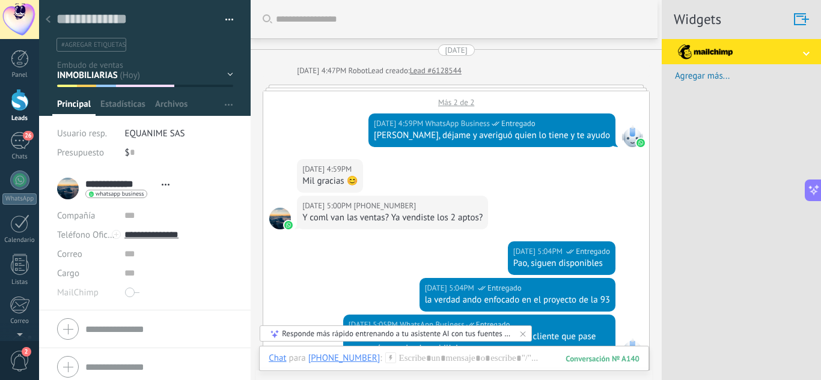
click at [53, 19] on div at bounding box center [48, 19] width 17 height 23
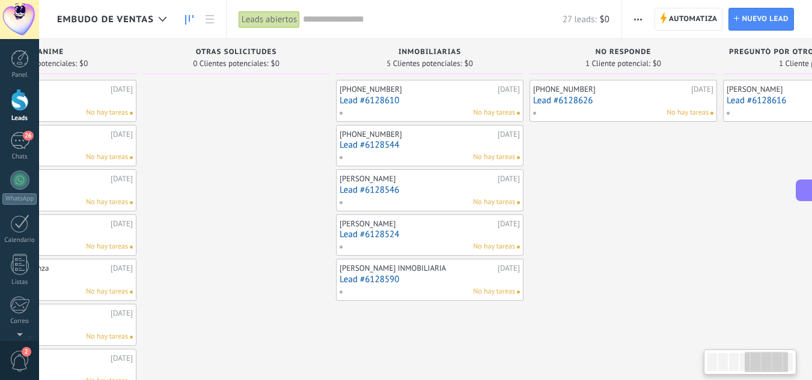
drag, startPoint x: 663, startPoint y: 234, endPoint x: 755, endPoint y: 234, distance: 92.0
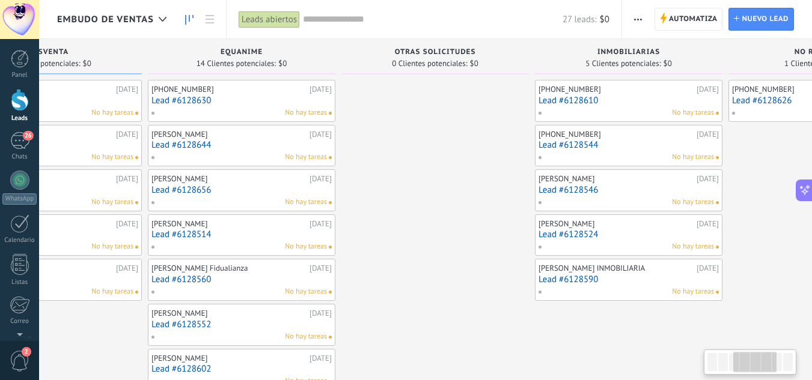
drag, startPoint x: 579, startPoint y: 233, endPoint x: 820, endPoint y: 227, distance: 241.7
click at [812, 227] on html ".abccls-1,.abccls-2{fill-rule:evenodd}.abccls-2{fill:#fff} .abfcls-1{fill:none}…" at bounding box center [406, 190] width 812 height 380
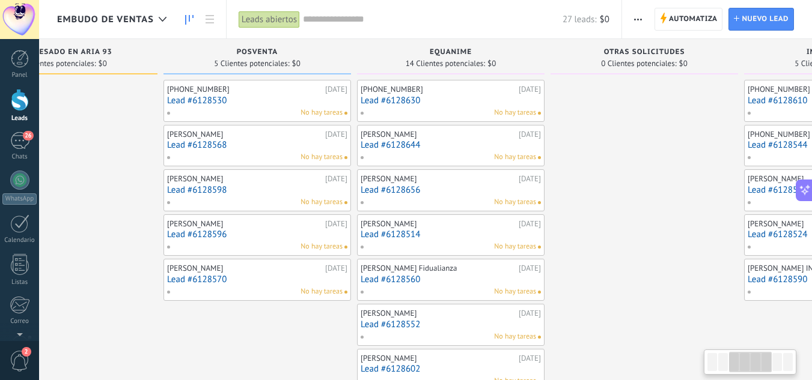
drag, startPoint x: 422, startPoint y: 204, endPoint x: 631, endPoint y: 198, distance: 209.2
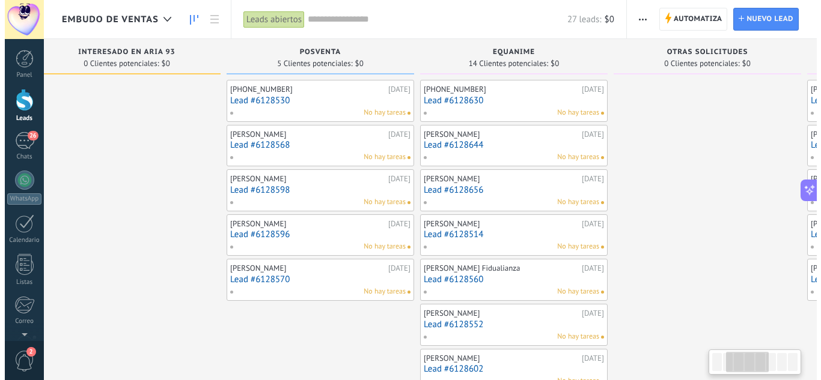
scroll to position [0, 214]
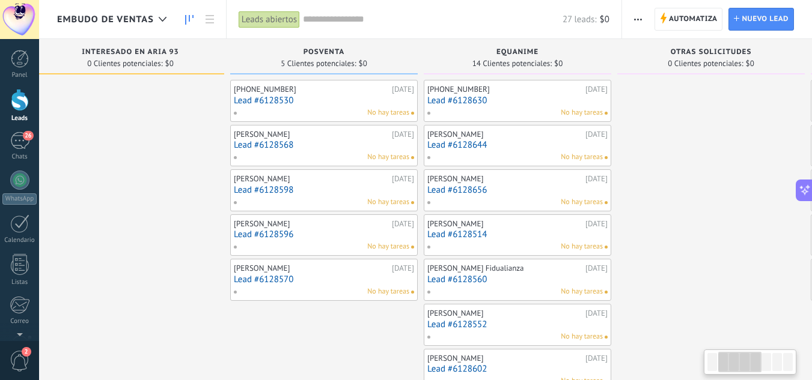
drag, startPoint x: 585, startPoint y: 198, endPoint x: 652, endPoint y: 196, distance: 66.7
click at [491, 96] on link "Lead #6128630" at bounding box center [517, 101] width 180 height 10
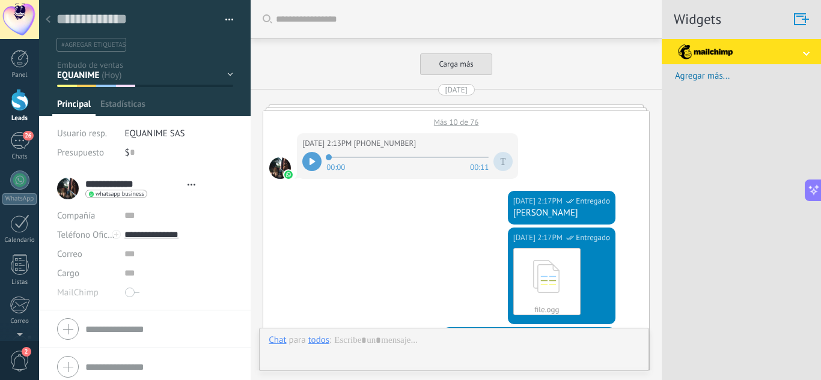
type textarea "**********"
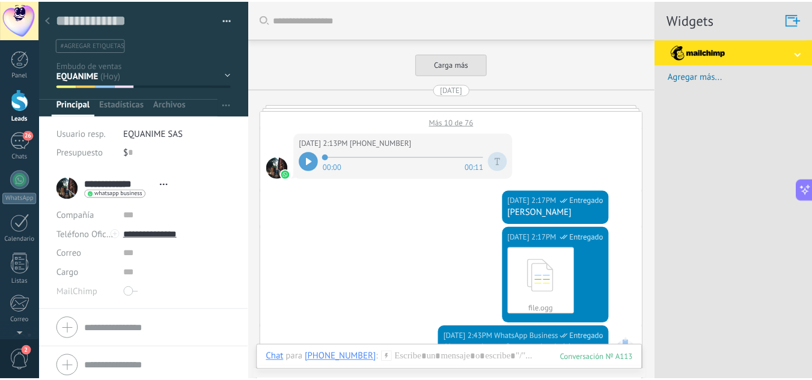
scroll to position [1034, 0]
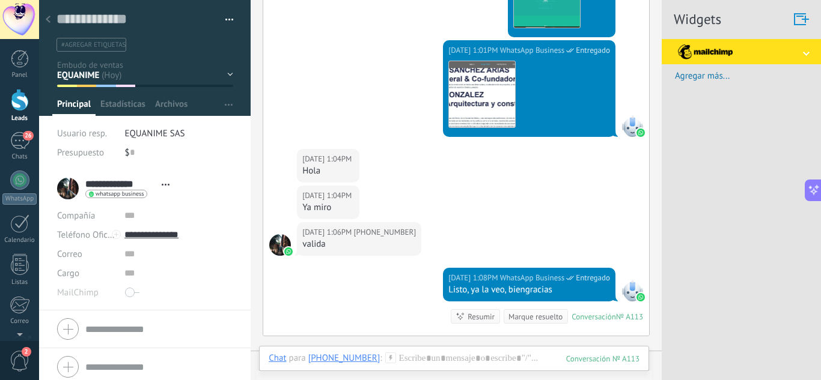
click at [50, 23] on div at bounding box center [48, 19] width 17 height 23
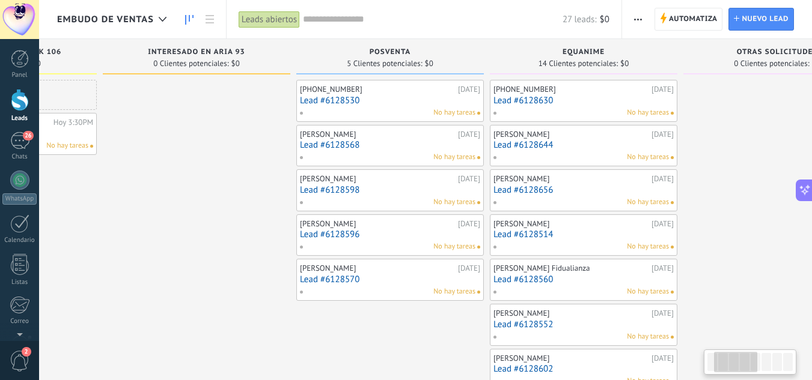
scroll to position [0, 136]
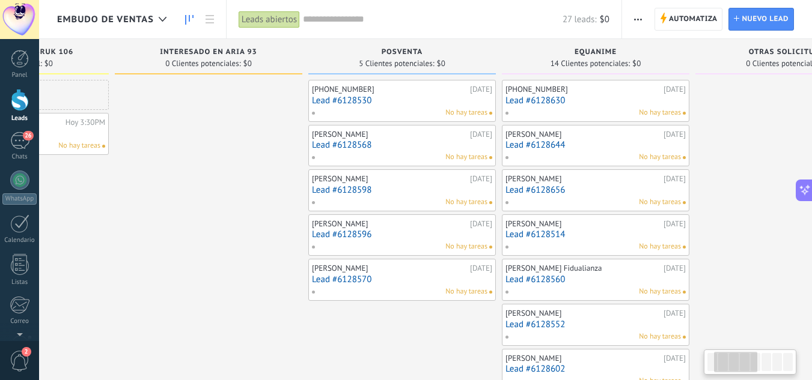
drag, startPoint x: 178, startPoint y: 197, endPoint x: 195, endPoint y: 197, distance: 16.8
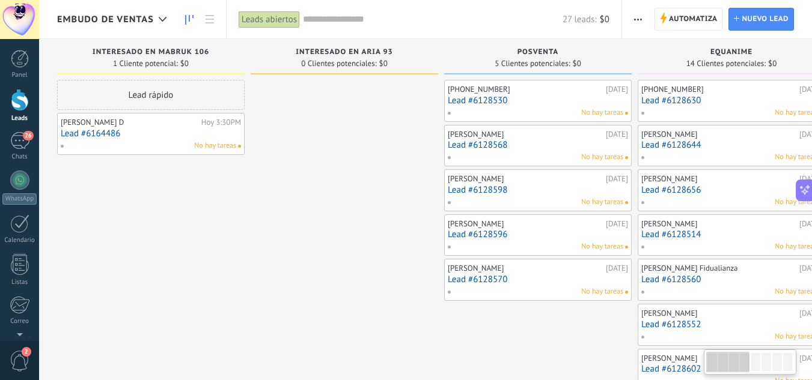
drag, startPoint x: 284, startPoint y: 143, endPoint x: 496, endPoint y: 143, distance: 212.8
drag, startPoint x: 361, startPoint y: 157, endPoint x: 444, endPoint y: 221, distance: 104.2
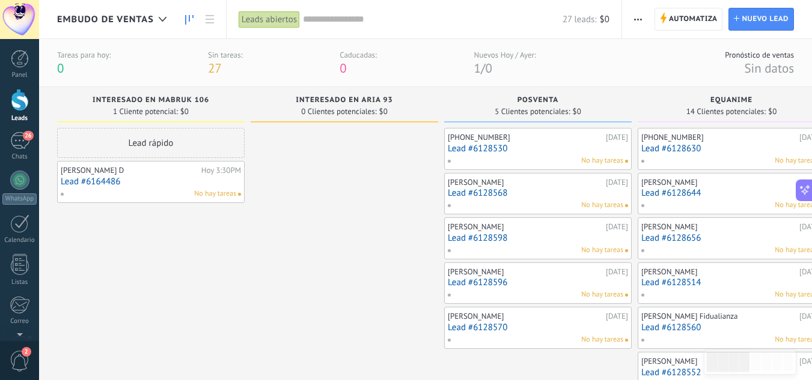
drag, startPoint x: 348, startPoint y: 210, endPoint x: 257, endPoint y: 210, distance: 90.8
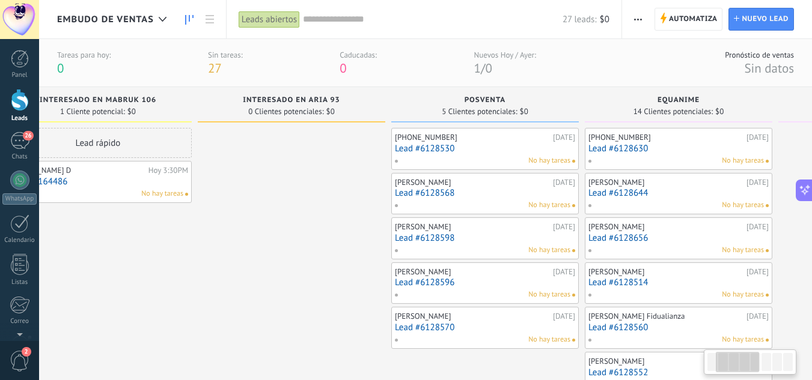
scroll to position [0, 185]
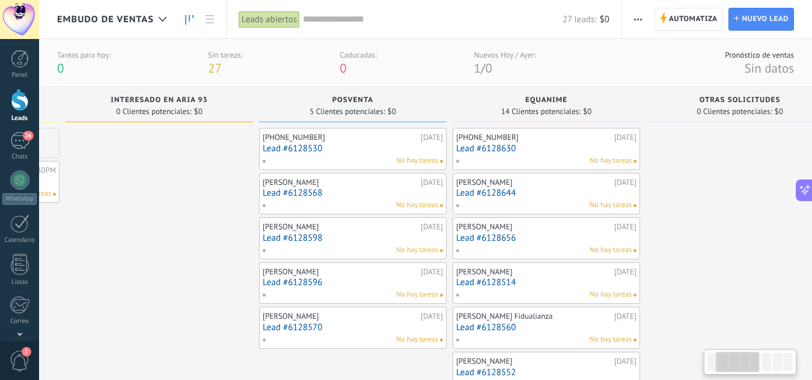
drag, startPoint x: 257, startPoint y: 210, endPoint x: 125, endPoint y: 184, distance: 134.8
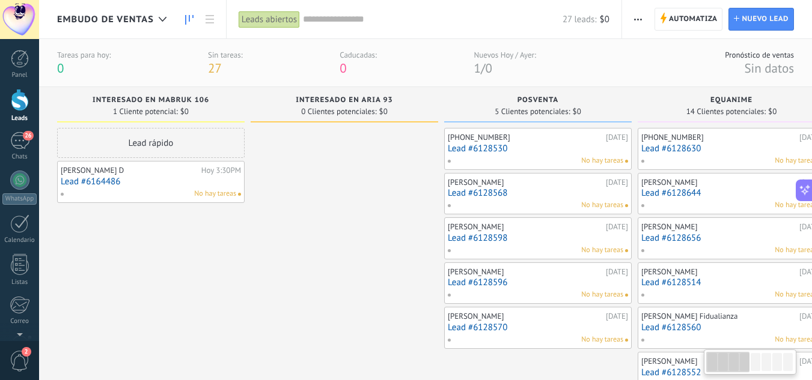
drag, startPoint x: 198, startPoint y: 187, endPoint x: 376, endPoint y: 187, distance: 177.3
click at [129, 10] on div "Embudo de ventas" at bounding box center [114, 19] width 115 height 38
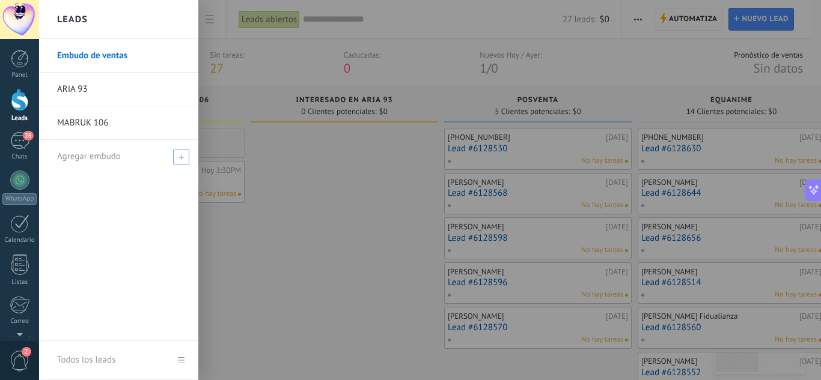
click at [164, 158] on div "Agregar embudo" at bounding box center [121, 156] width 129 height 33
click at [164, 158] on input "text" at bounding box center [113, 156] width 113 height 19
type input "*"
type input "**********"
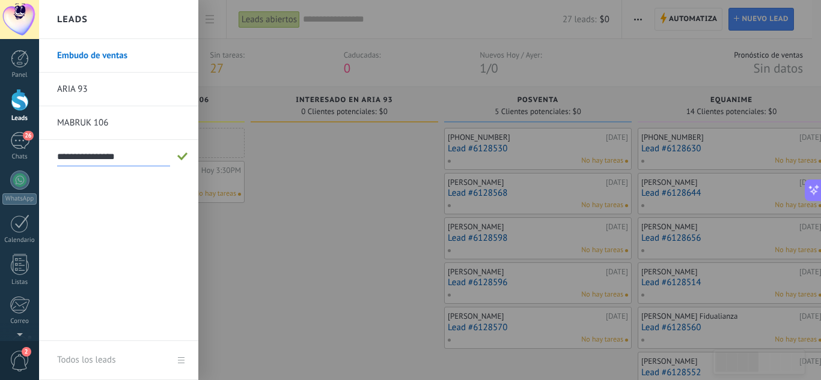
click at [188, 157] on span at bounding box center [182, 157] width 11 height 8
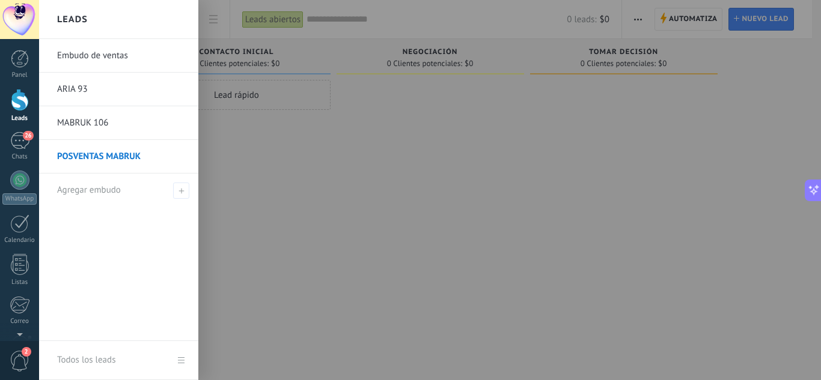
click at [20, 106] on div at bounding box center [20, 100] width 18 height 22
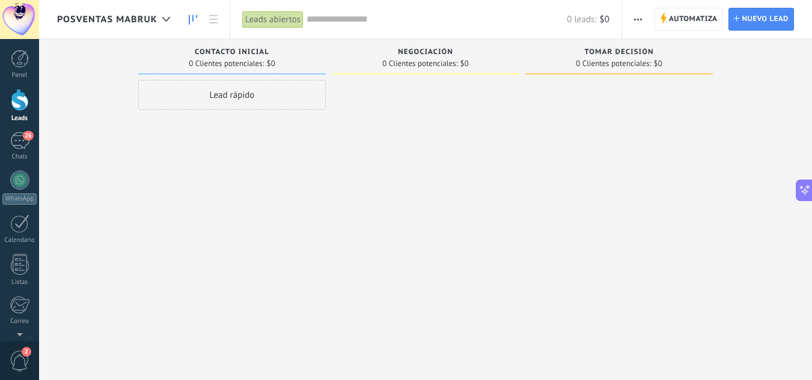
click at [140, 14] on span "POSVENTAS MABRUK" at bounding box center [107, 19] width 100 height 11
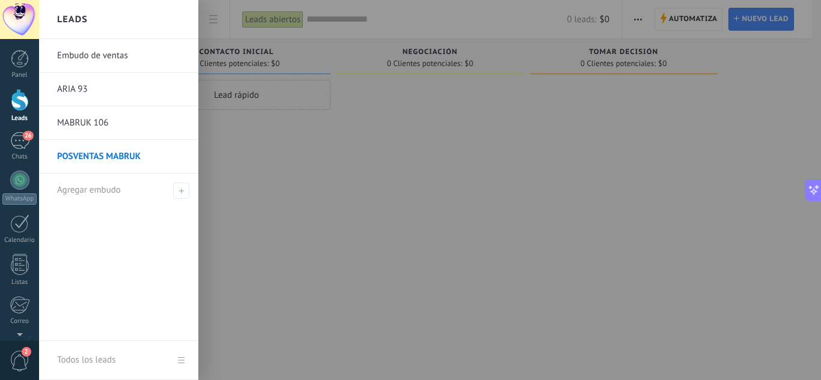
click at [111, 51] on link "Embudo de ventas" at bounding box center [121, 56] width 129 height 34
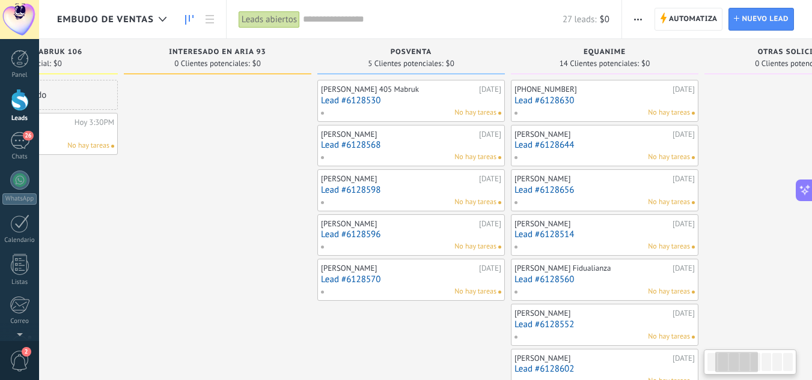
scroll to position [0, 156]
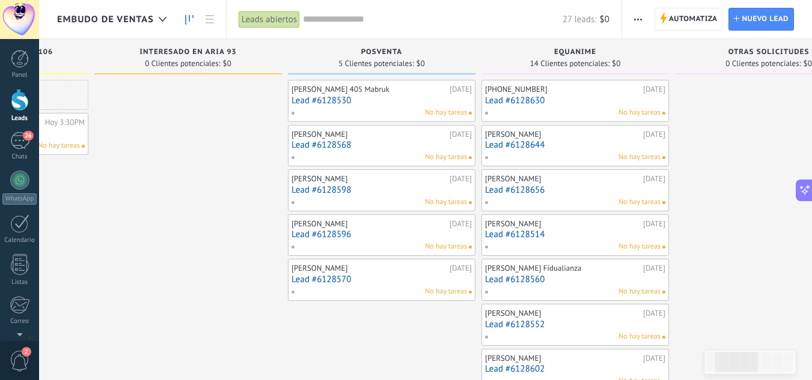
drag, startPoint x: 392, startPoint y: 183, endPoint x: 237, endPoint y: 177, distance: 155.8
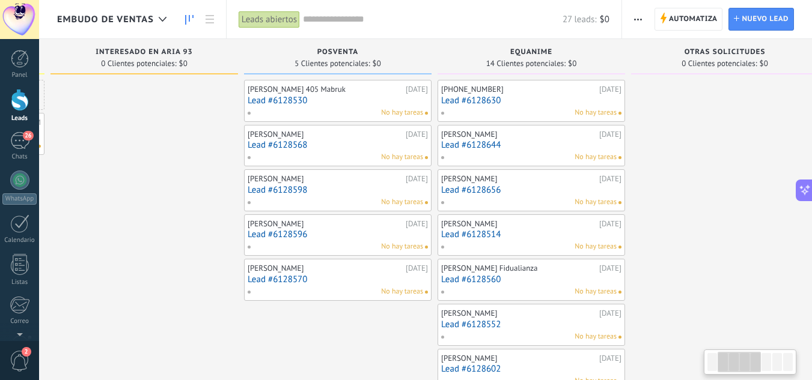
drag, startPoint x: 237, startPoint y: 177, endPoint x: 193, endPoint y: 172, distance: 44.1
click at [512, 96] on link "Lead #6128630" at bounding box center [531, 101] width 180 height 10
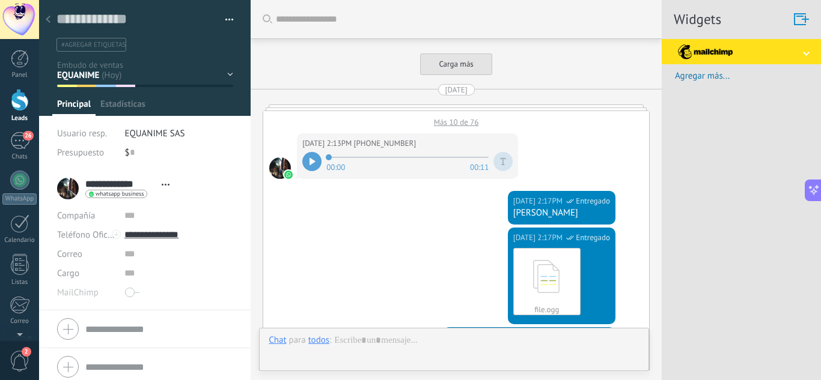
click at [50, 18] on icon at bounding box center [48, 19] width 5 height 7
click at [0, 0] on div at bounding box center [0, 0] width 0 height 0
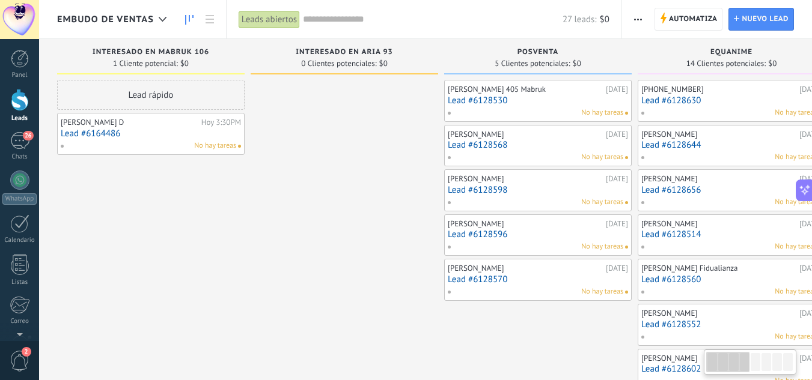
drag, startPoint x: 196, startPoint y: 166, endPoint x: 421, endPoint y: 183, distance: 225.4
drag, startPoint x: 300, startPoint y: 230, endPoint x: 367, endPoint y: 237, distance: 67.1
click at [494, 235] on link "Lead #6128596" at bounding box center [538, 235] width 180 height 10
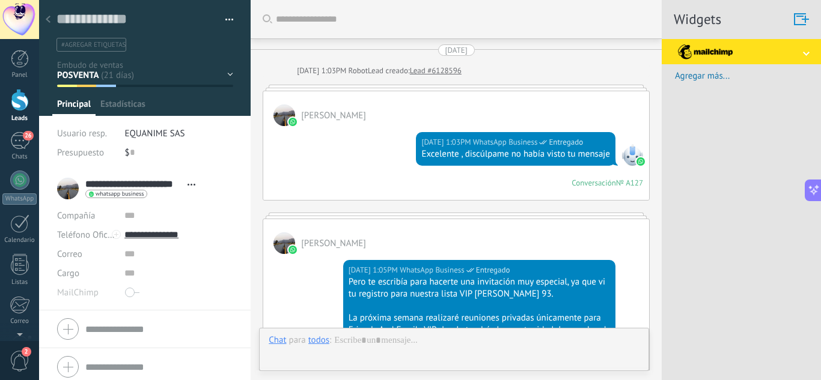
type textarea "**********"
click at [230, 72] on div at bounding box center [145, 58] width 212 height 116
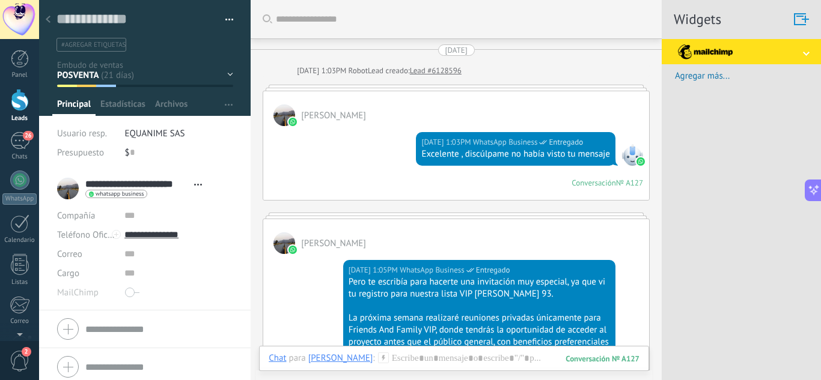
scroll to position [1992, 0]
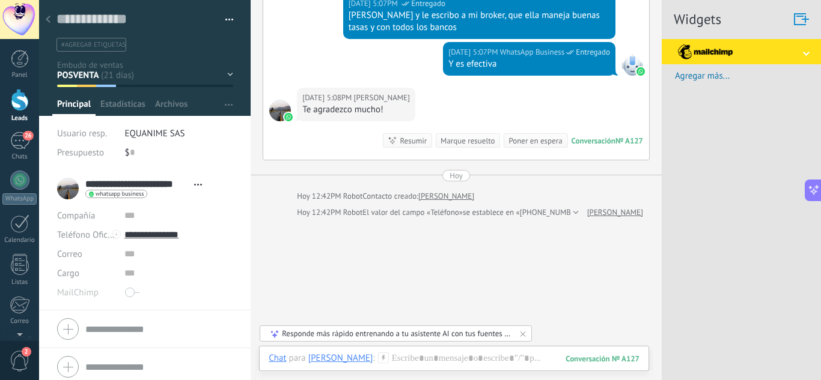
click at [0, 0] on div "INTERESADO EN MABRUK 106 INTERESADO EN ARIA 93 POSVENTA EQUANIME OTRAS SOLICITU…" at bounding box center [0, 0] width 0 height 0
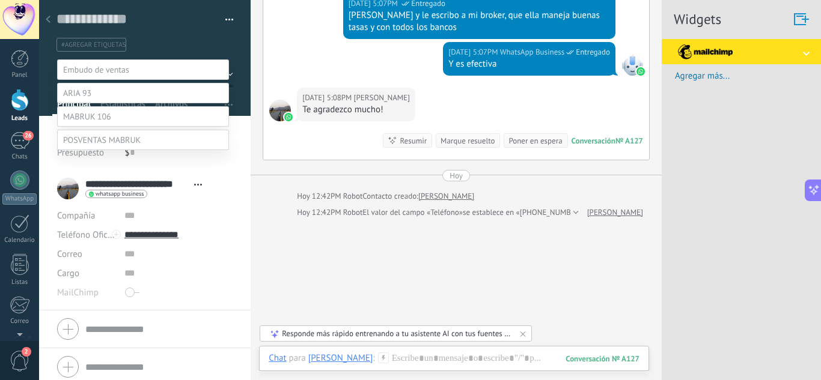
click at [105, 103] on label at bounding box center [143, 93] width 172 height 20
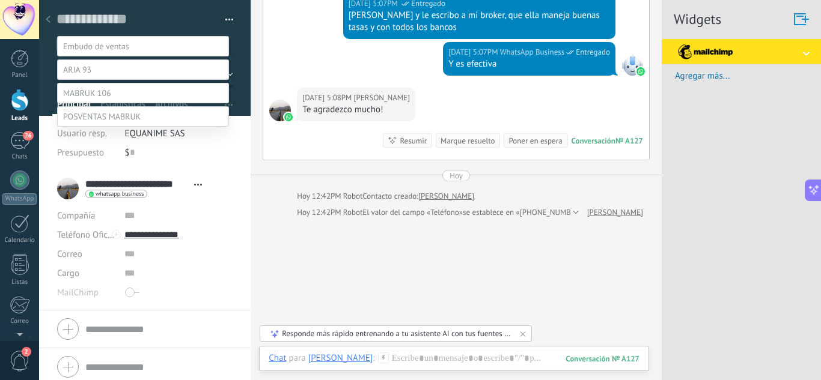
click at [0, 0] on label "Leads perdidos" at bounding box center [0, 0] width 0 height 0
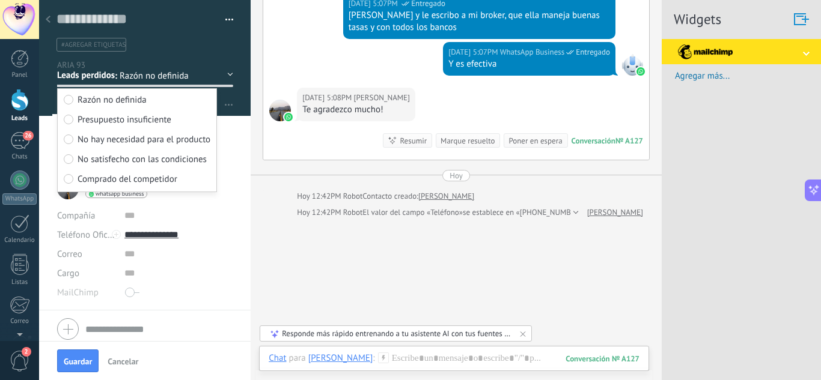
click at [87, 356] on button "Guardar" at bounding box center [77, 361] width 41 height 23
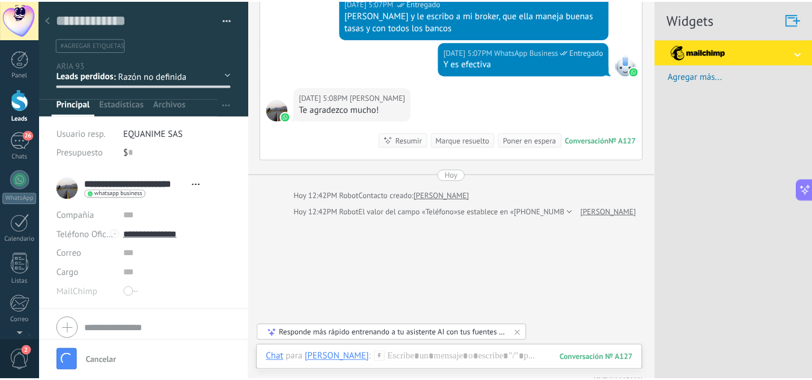
scroll to position [2058, 0]
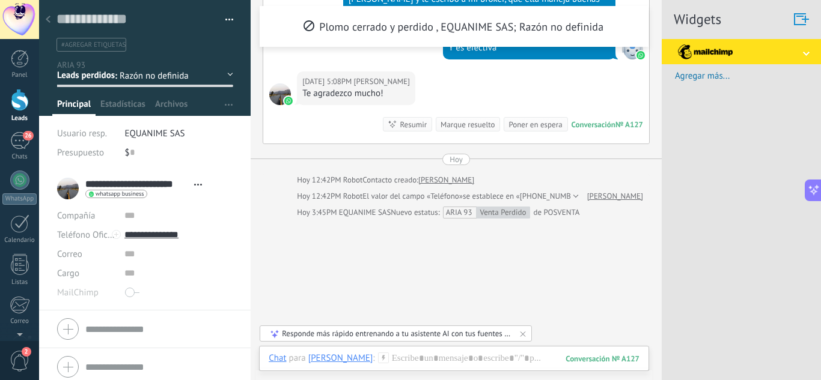
click at [47, 17] on icon at bounding box center [48, 19] width 5 height 7
